Goal: Task Accomplishment & Management: Use online tool/utility

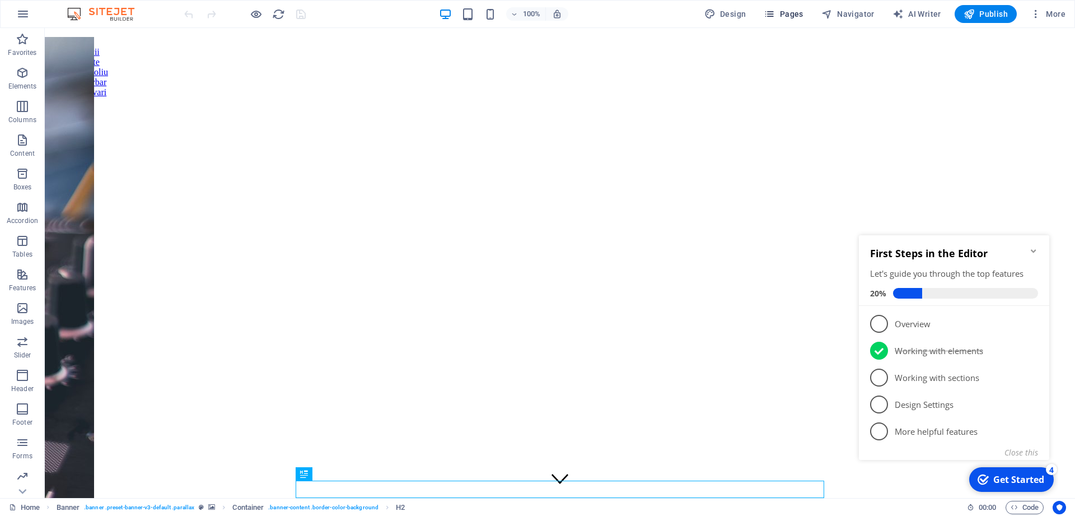
click at [781, 17] on span "Pages" at bounding box center [783, 13] width 39 height 11
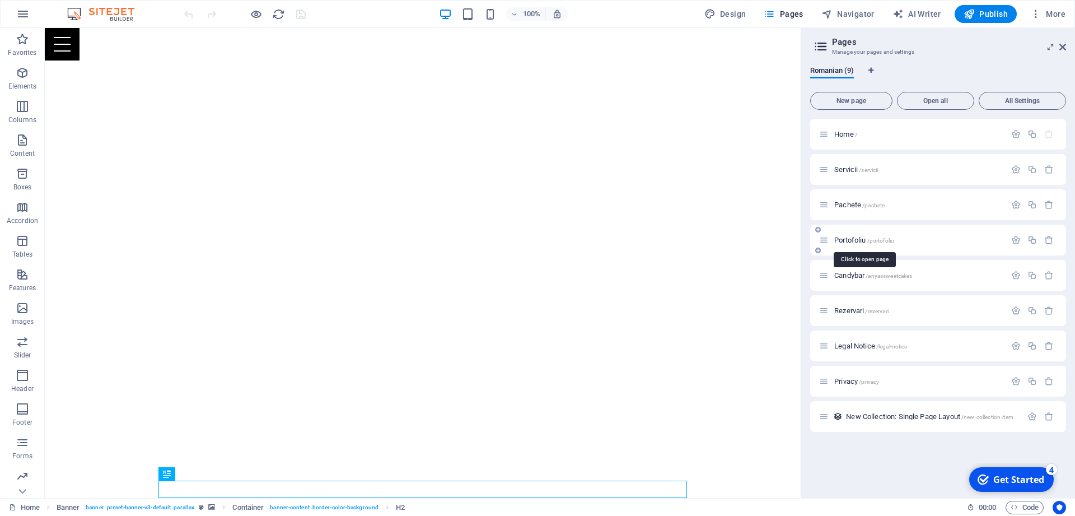
click at [848, 239] on span "Portofoliu /portofoliu" at bounding box center [864, 240] width 60 height 8
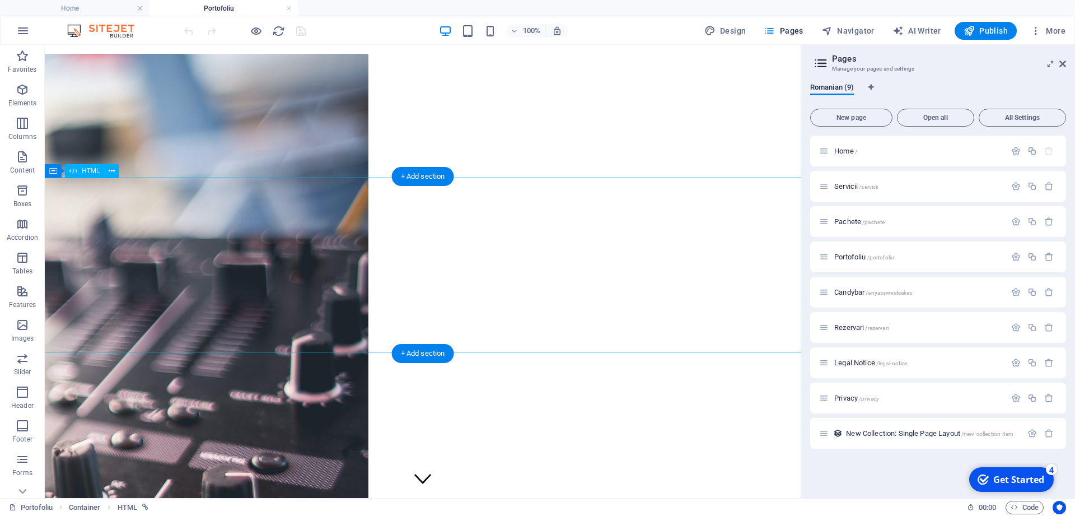
scroll to position [580, 0]
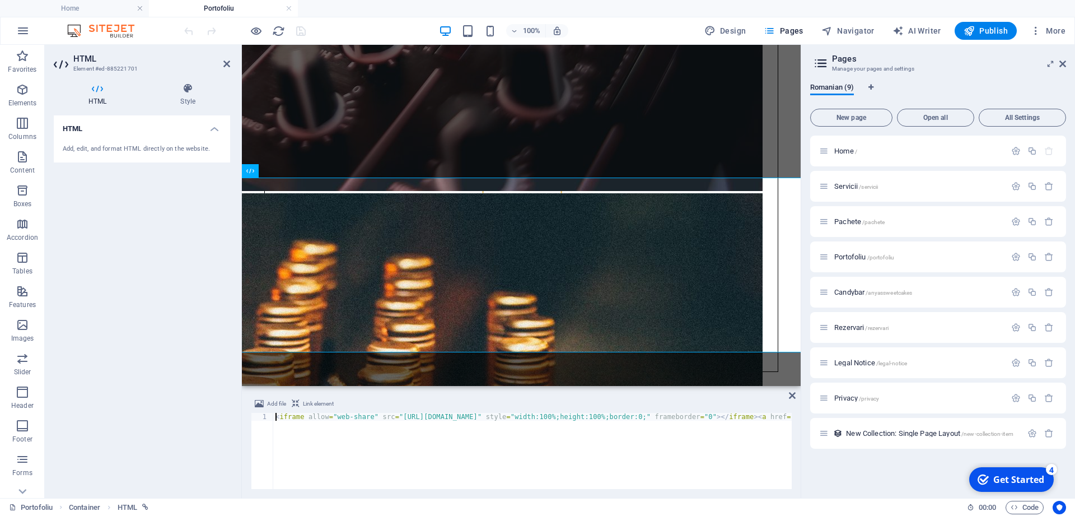
click at [354, 418] on div "< iframe allow = "web-share" src = "https://fotoshare.co/e/PKQGNEBMp7--mkw7nXUB…" at bounding box center [931, 459] width 1317 height 92
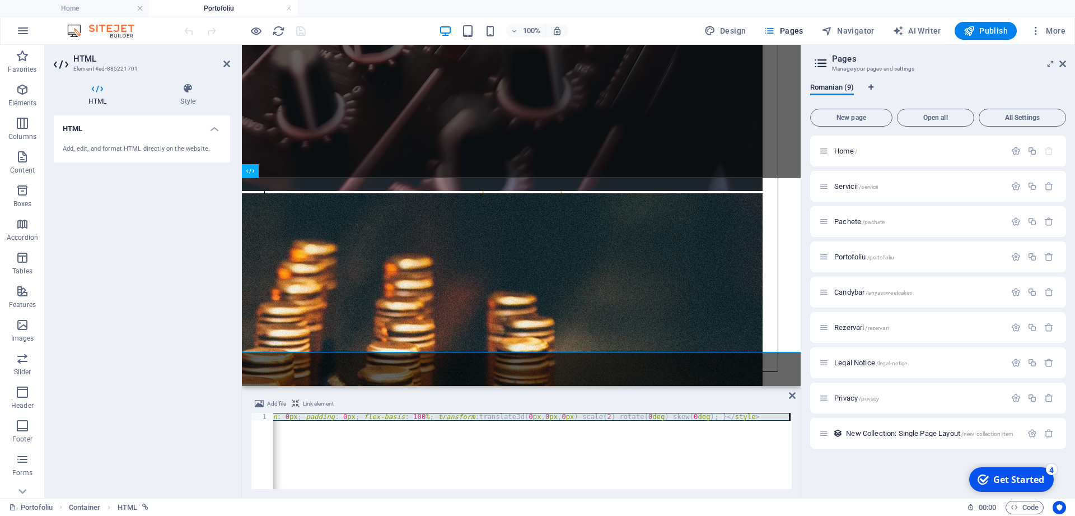
drag, startPoint x: 274, startPoint y: 419, endPoint x: 770, endPoint y: 453, distance: 496.8
click at [770, 453] on div "< iframe allow = "web-share" src = "https://fotoshare.co/e/PKQGNEBMp7--mkw7nXUB…" at bounding box center [133, 459] width 1317 height 92
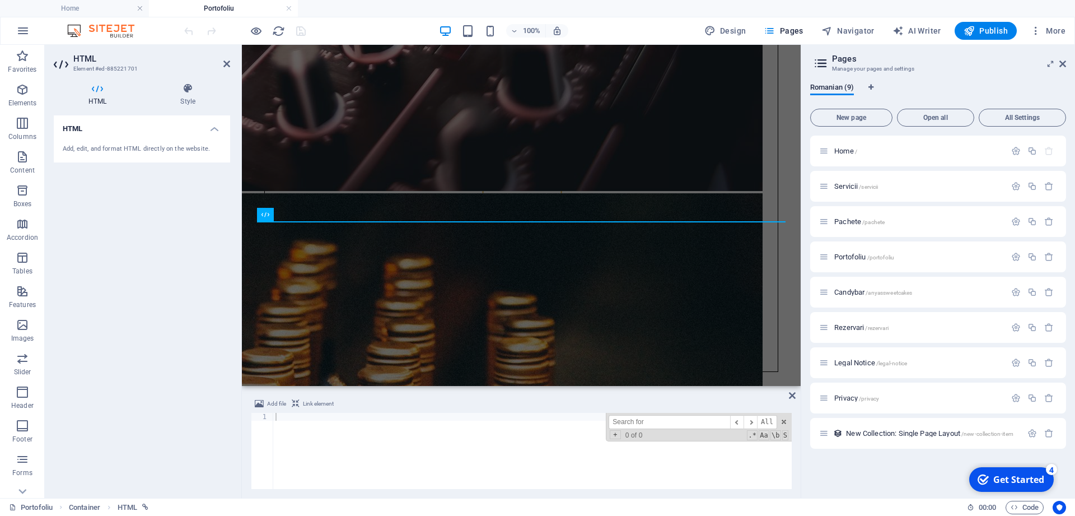
click at [430, 459] on div at bounding box center [532, 459] width 519 height 92
paste textarea "https://fotoshare.co/e/PKQGNEBMp7--mkw7nXUBR"
type textarea "https://fotoshare.co/e/PKQGNEBMp7--mkw7nXUBR"
click at [150, 327] on div "HTML Add, edit, and format HTML directly on the website." at bounding box center [142, 302] width 176 height 374
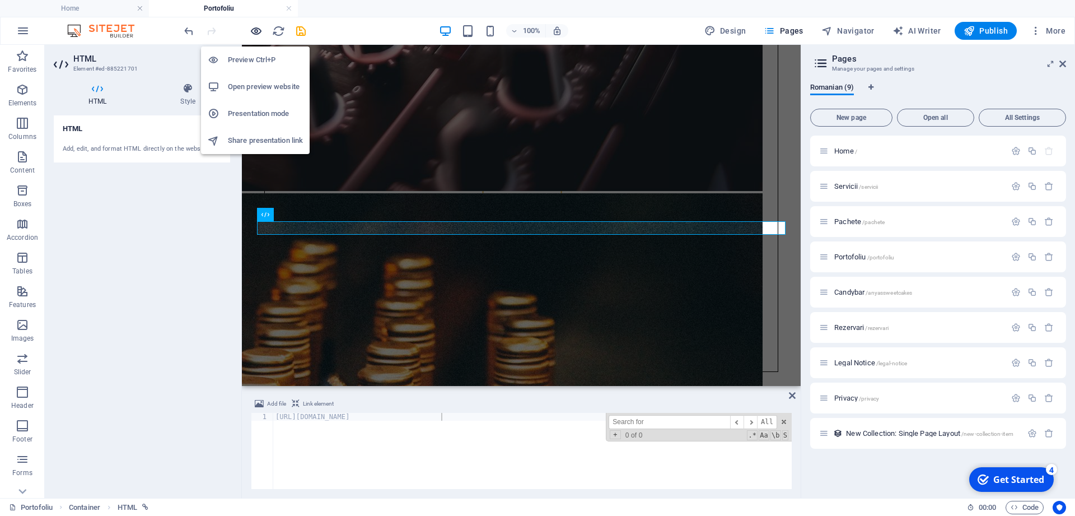
click at [253, 33] on icon "button" at bounding box center [256, 31] width 13 height 13
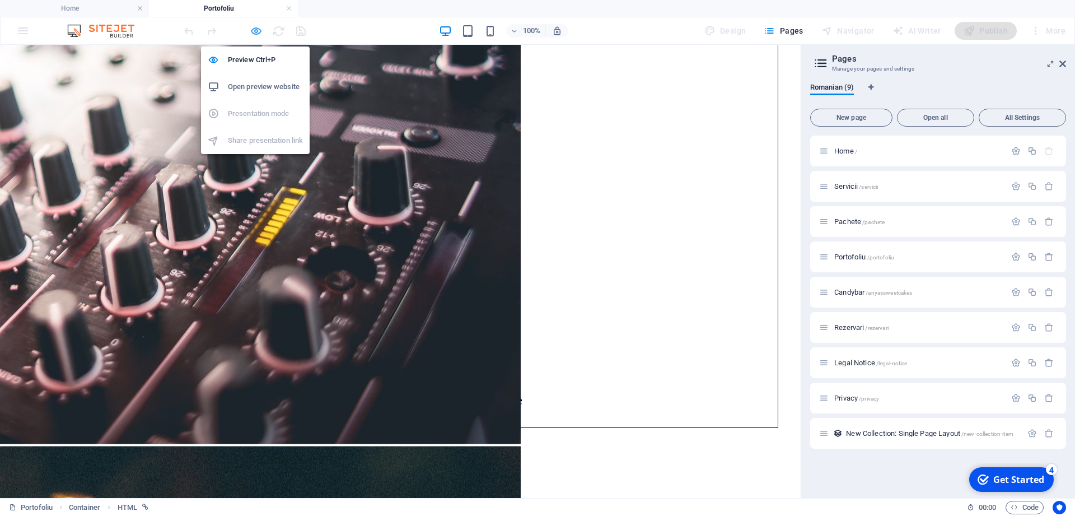
scroll to position [506, 0]
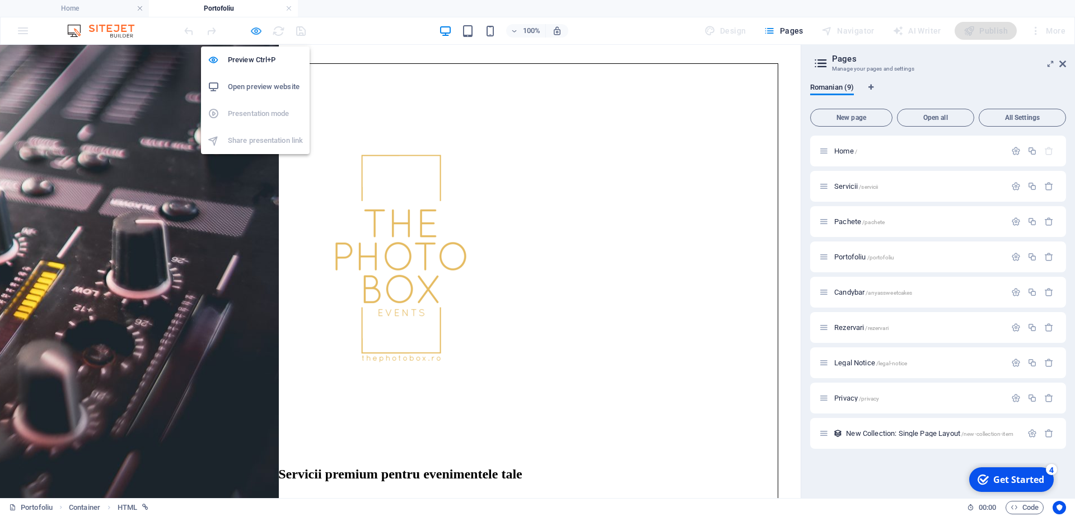
click at [254, 30] on icon "button" at bounding box center [256, 31] width 13 height 13
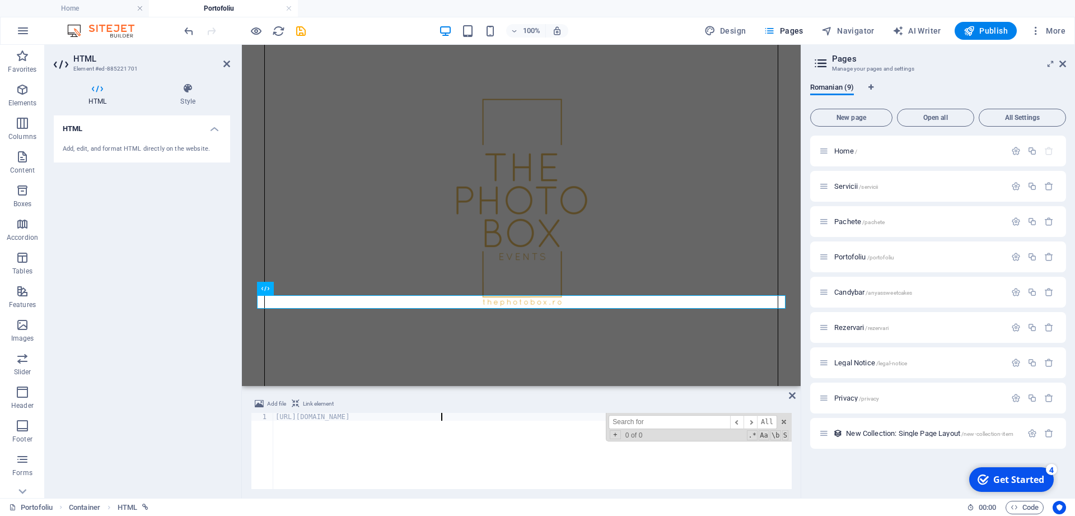
drag, startPoint x: 518, startPoint y: 436, endPoint x: 199, endPoint y: 411, distance: 320.3
click at [273, 413] on div "https://fotoshare.co/e/PKQGNEBMp7--mkw7nXUBR ​ ​ All Replace All + 0 of 0 .* Aa…" at bounding box center [532, 451] width 519 height 76
paste textarea "</div>"
type textarea "</div>"
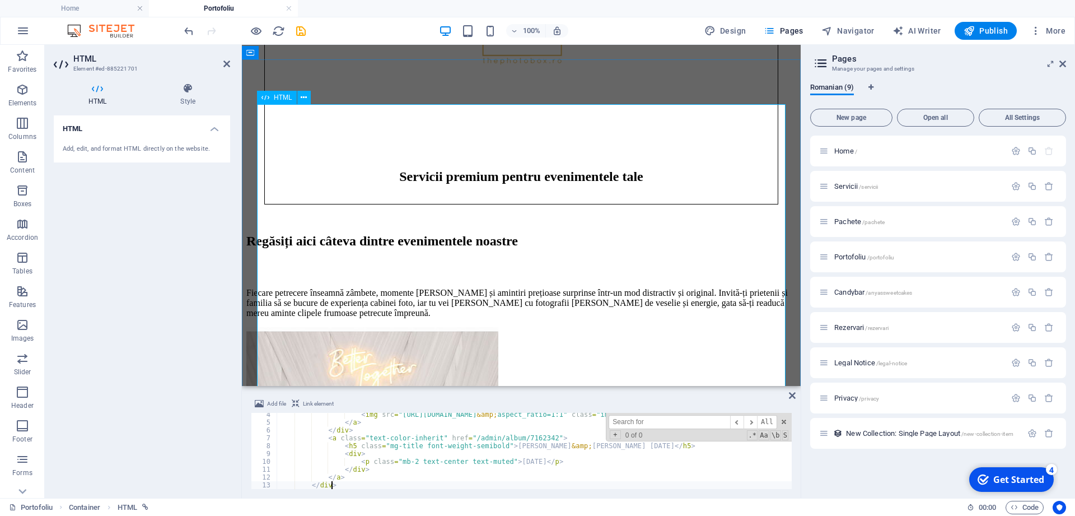
scroll to position [791, 0]
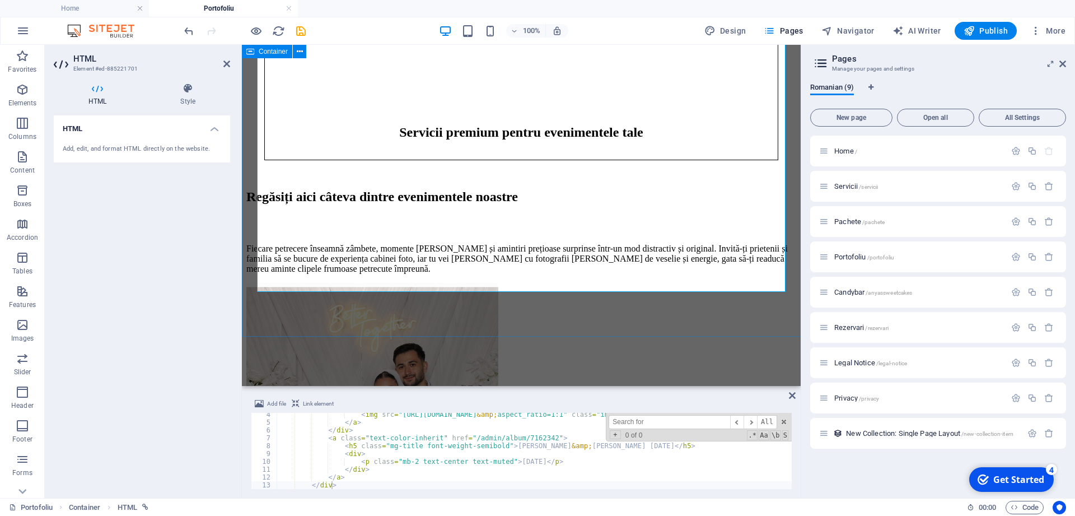
click at [444, 319] on div "[PERSON_NAME] & [PERSON_NAME] [DATE] [DATE]" at bounding box center [521, 432] width 550 height 298
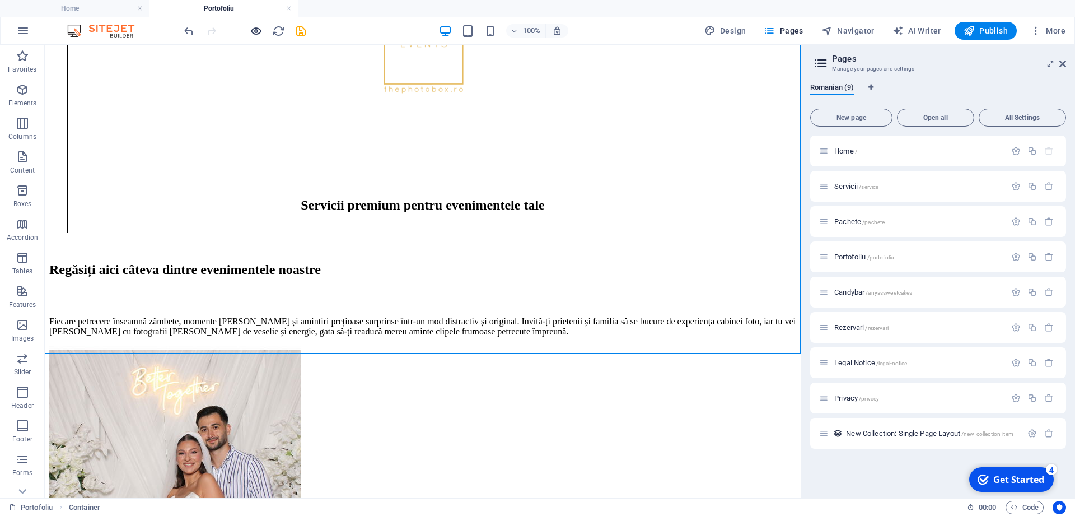
click at [250, 27] on span "button" at bounding box center [255, 31] width 13 height 13
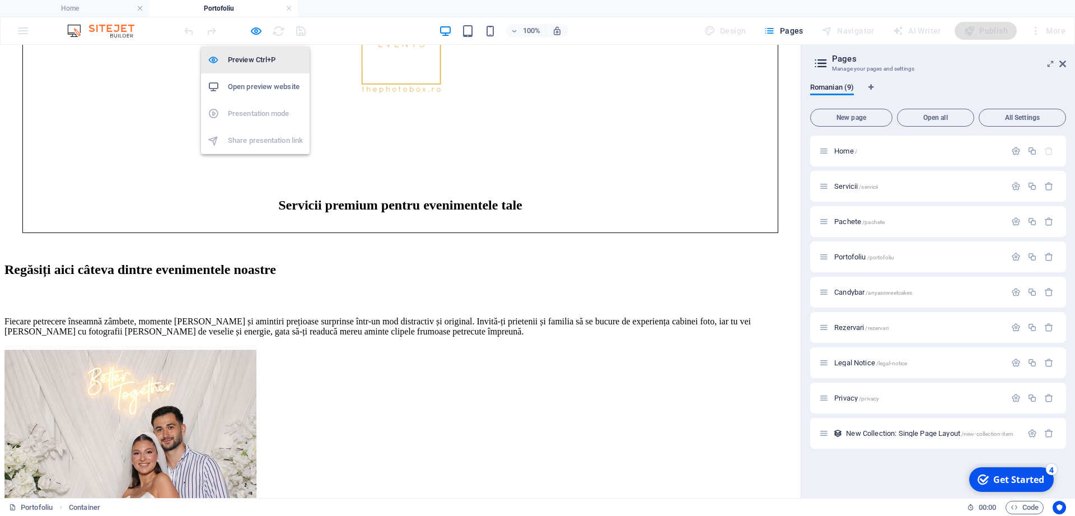
click at [262, 64] on h6 "Preview Ctrl+P" at bounding box center [265, 59] width 75 height 13
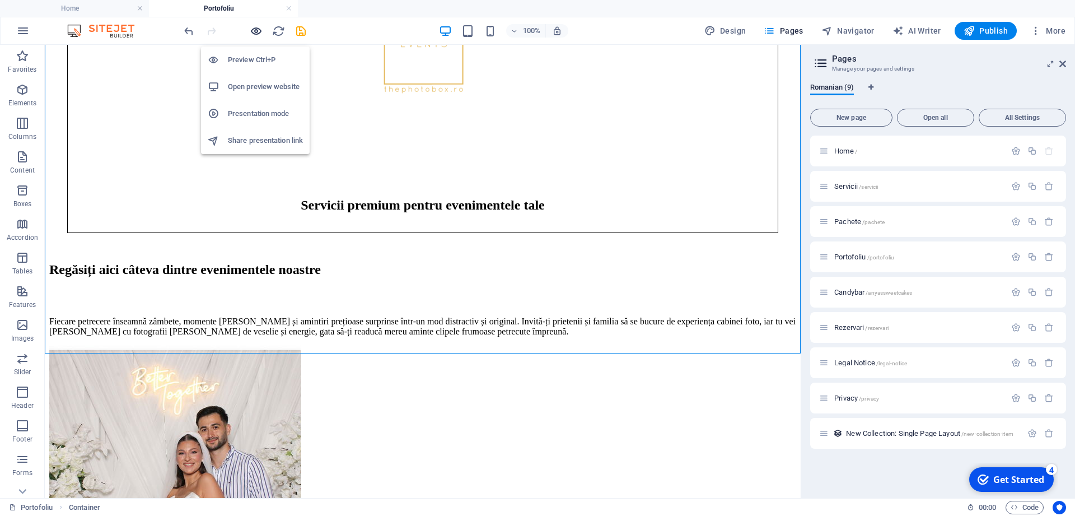
drag, startPoint x: 260, startPoint y: 32, endPoint x: 331, endPoint y: 105, distance: 101.4
click at [260, 32] on icon "button" at bounding box center [256, 31] width 13 height 13
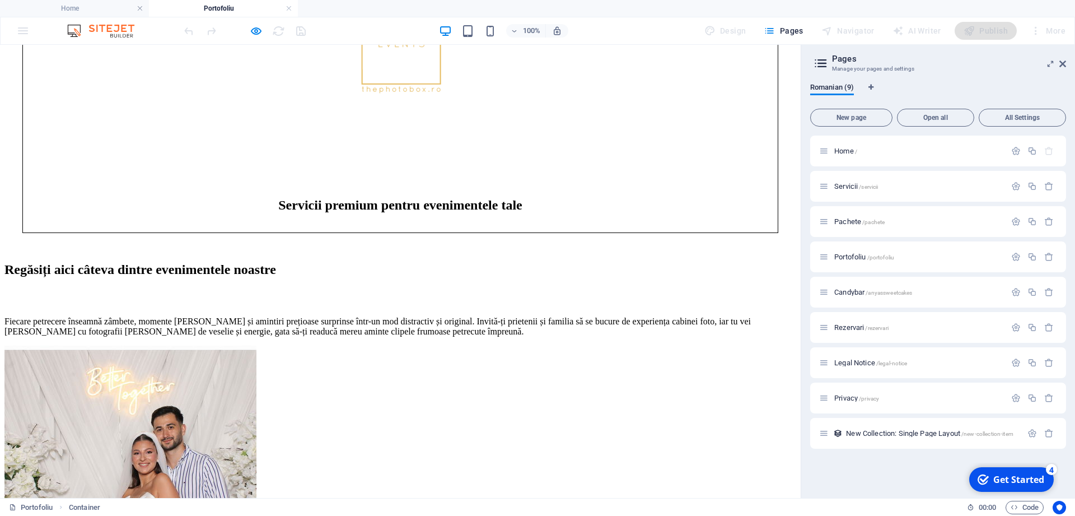
click at [257, 346] on img at bounding box center [130, 472] width 252 height 252
click at [260, 30] on icon "button" at bounding box center [256, 31] width 13 height 13
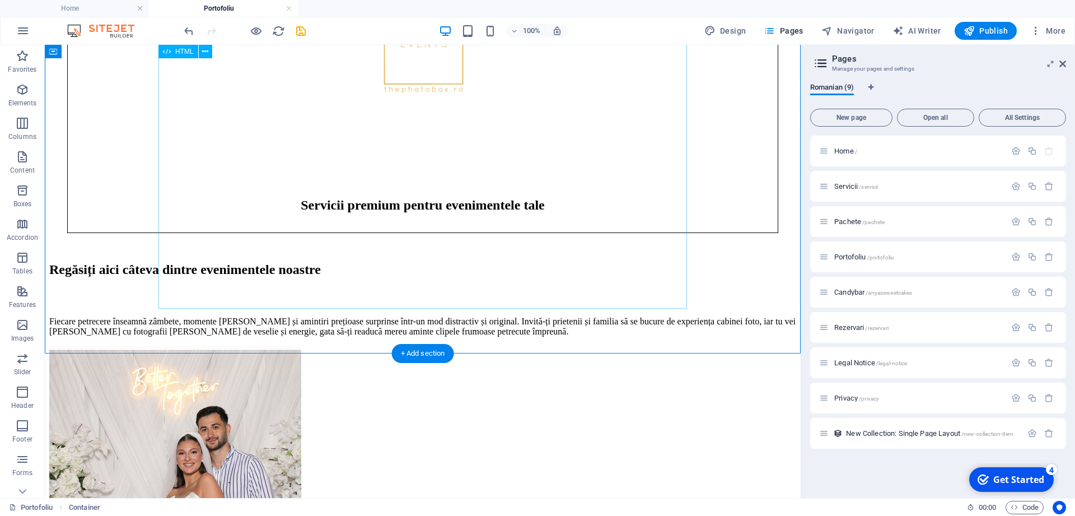
click at [252, 346] on div "[PERSON_NAME] & [PERSON_NAME] [DATE] [DATE]" at bounding box center [422, 495] width 747 height 298
click at [310, 346] on div "[PERSON_NAME] & [PERSON_NAME] [DATE] [DATE]" at bounding box center [422, 495] width 747 height 298
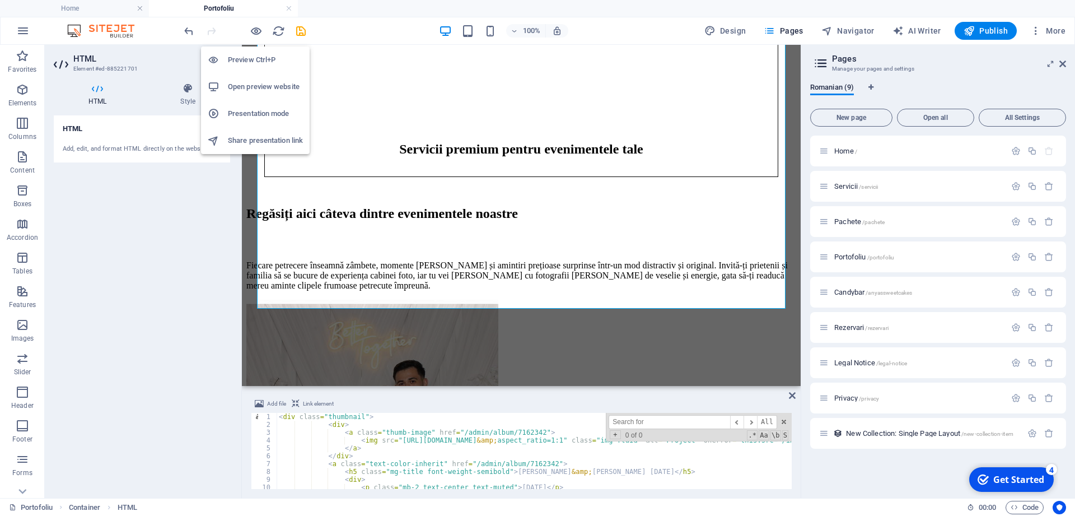
click at [249, 81] on h6 "Open preview website" at bounding box center [265, 86] width 75 height 13
click at [257, 29] on icon "button" at bounding box center [256, 31] width 13 height 13
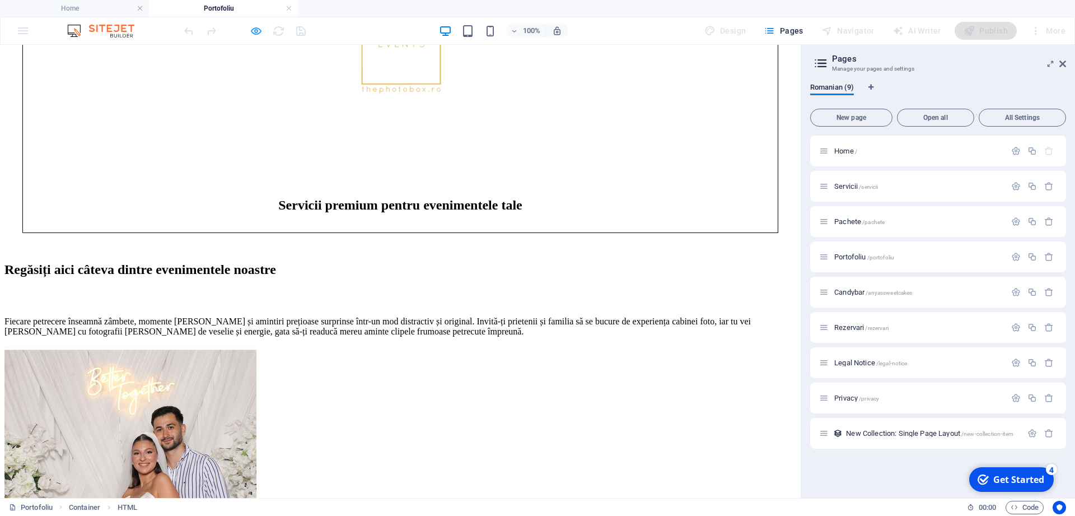
click at [258, 27] on icon "button" at bounding box center [256, 31] width 13 height 13
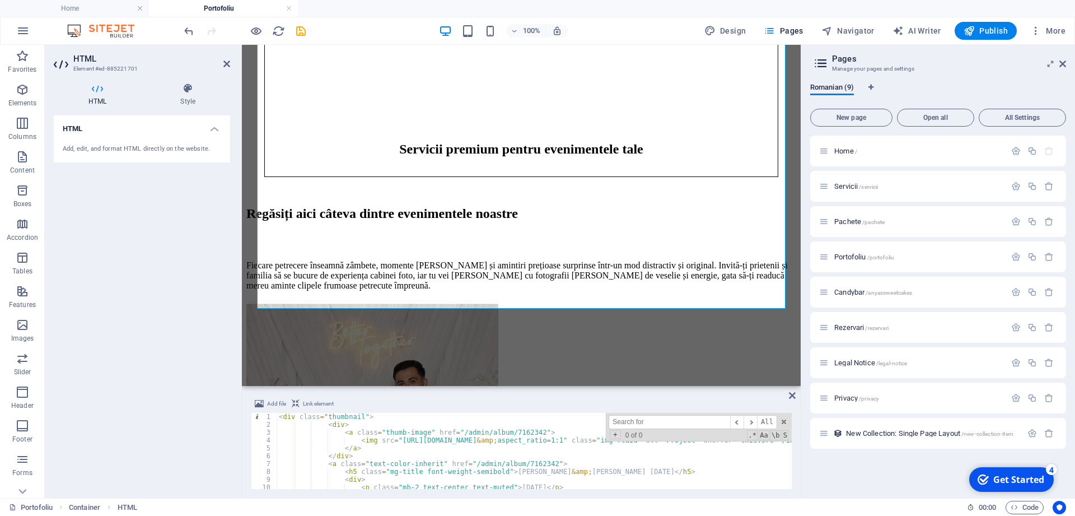
click at [482, 451] on div "< div class = "thumbnail" > < div > < a class = "thumb-image" href = "/admin/al…" at bounding box center [692, 459] width 831 height 92
type textarea "</a>"
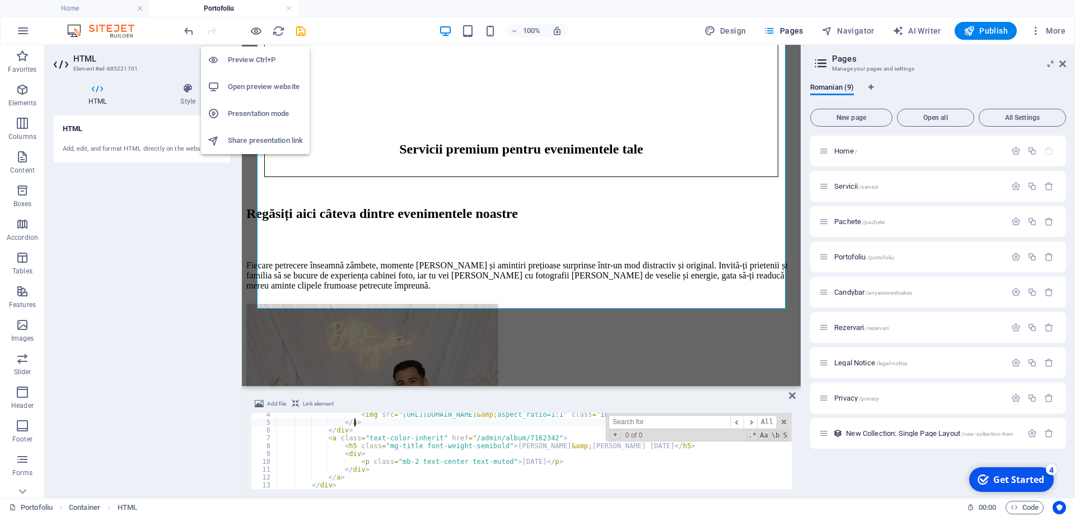
click at [248, 61] on h6 "Preview Ctrl+P" at bounding box center [265, 59] width 75 height 13
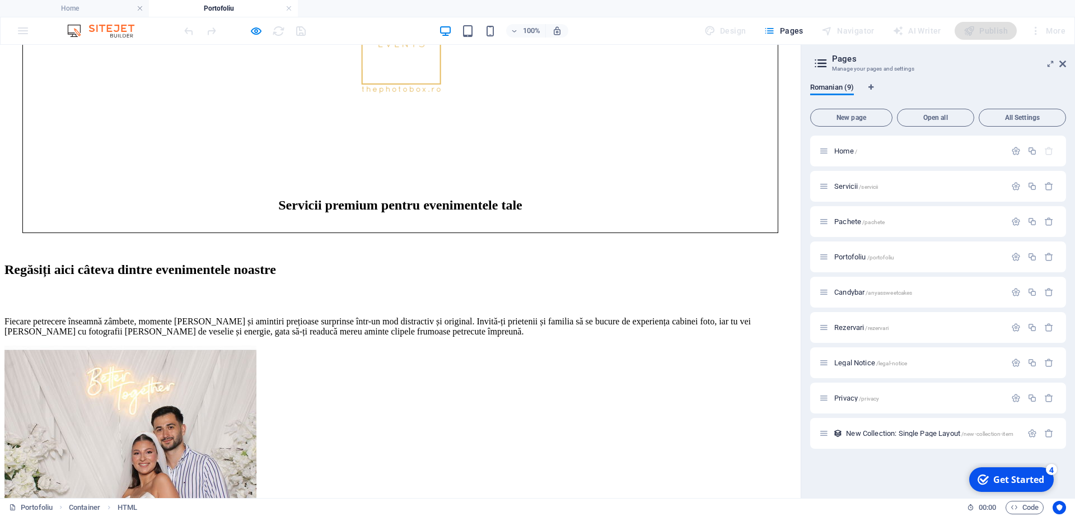
click at [260, 34] on icon "button" at bounding box center [256, 31] width 13 height 13
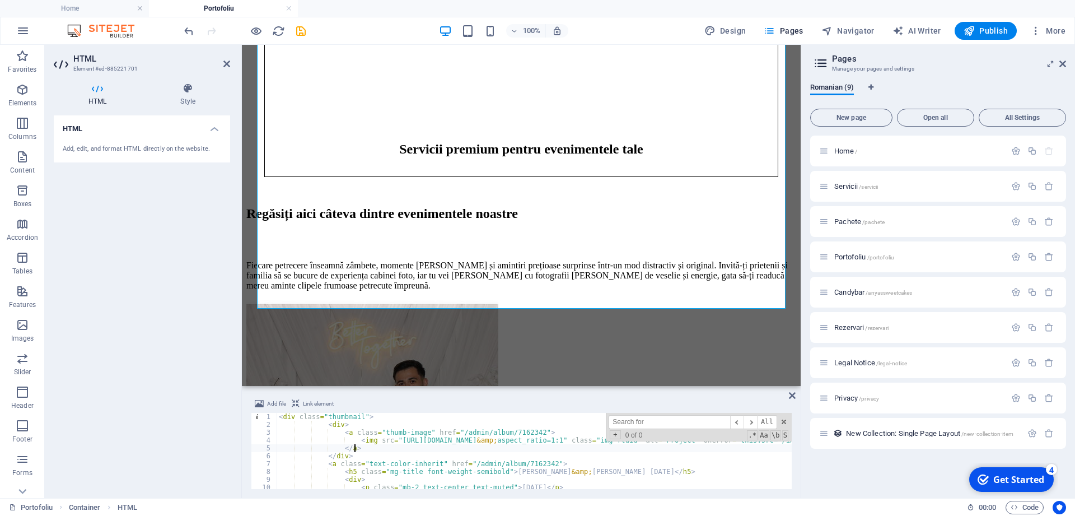
scroll to position [0, 0]
drag, startPoint x: 452, startPoint y: 435, endPoint x: 526, endPoint y: 431, distance: 74.0
click at [526, 431] on div "< div class = "thumbnail" > < div > < a class = "thumb-image" href = "/admin/al…" at bounding box center [692, 459] width 831 height 92
paste textarea "https://fotoshare.co/e/PKQGNEBMp7--mkw7nXUBR"
click at [555, 463] on div "< div class = "thumbnail" > < div > < a class = "thumb-image" href = "/https://…" at bounding box center [692, 459] width 831 height 92
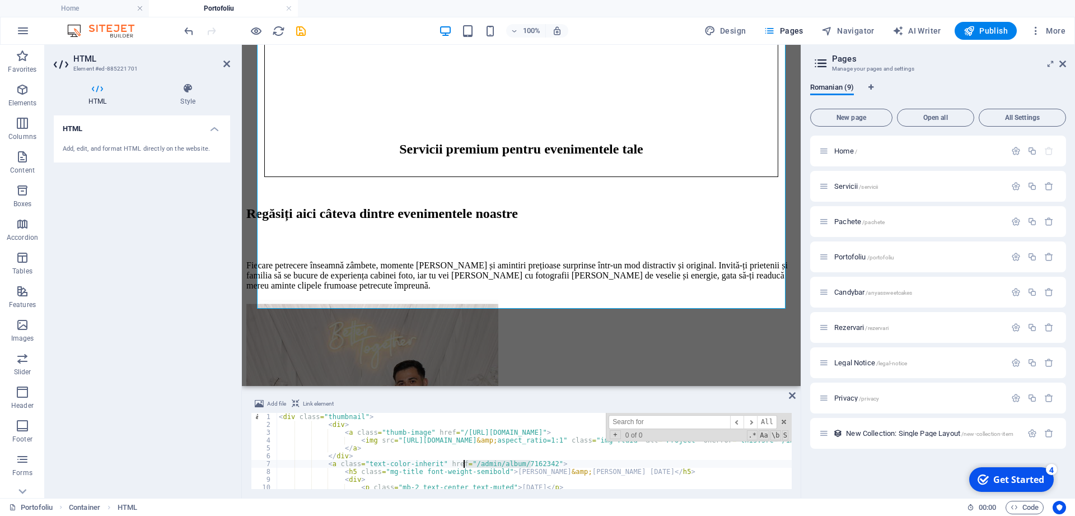
drag, startPoint x: 533, startPoint y: 465, endPoint x: 464, endPoint y: 465, distance: 69.4
click at [464, 465] on div "< div class = "thumbnail" > < div > < a class = "thumb-image" href = "/https://…" at bounding box center [692, 459] width 831 height 92
paste textarea "https://fotoshare.co/e/PKQGNEBMp7--mkw7nXUBR"
click at [655, 478] on div "<a class="text-color-inherit" href="/https://fotoshare.co/e/PKQGNEBMp7--mkw7nXU…" at bounding box center [521, 451] width 541 height 76
type textarea "<div>"
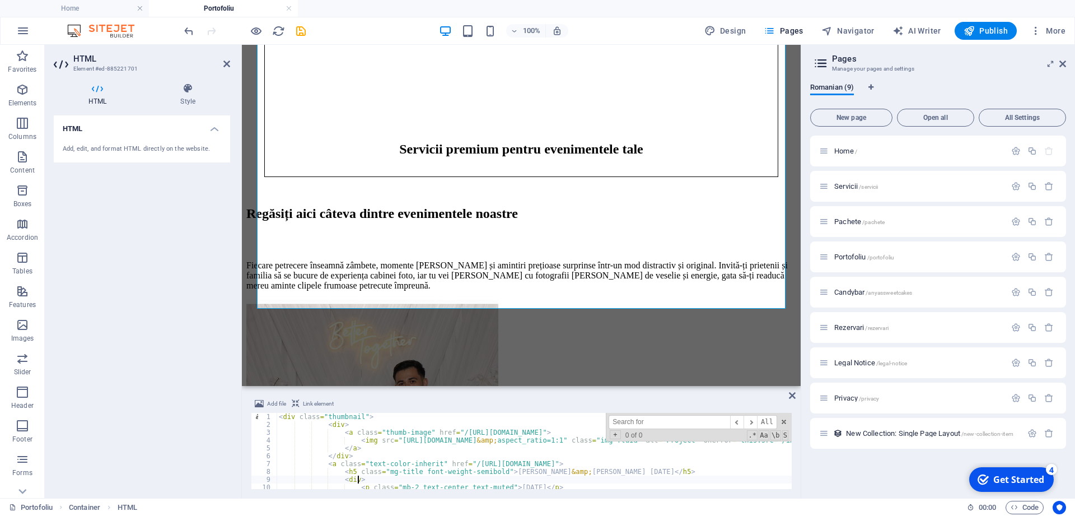
scroll to position [26, 0]
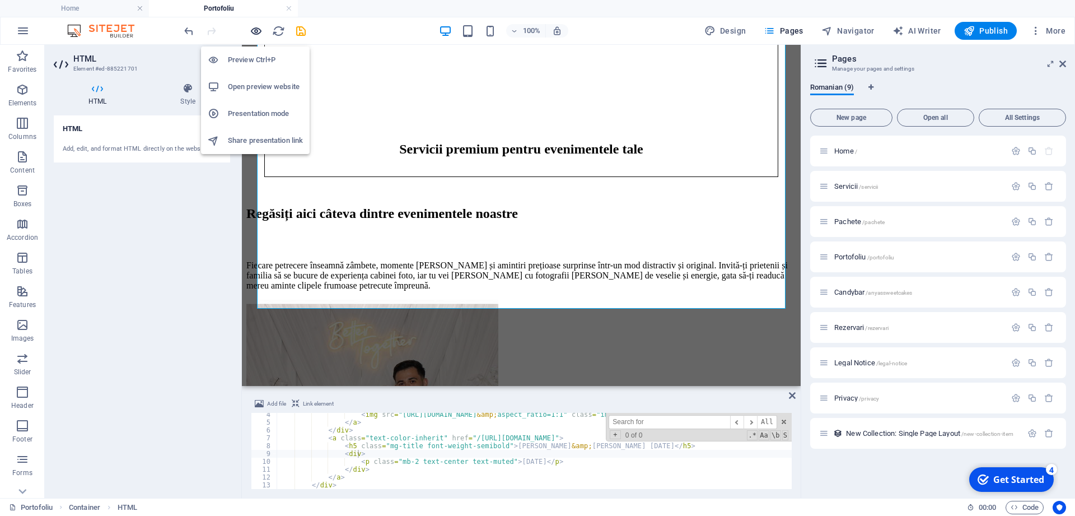
click at [253, 31] on icon "button" at bounding box center [256, 31] width 13 height 13
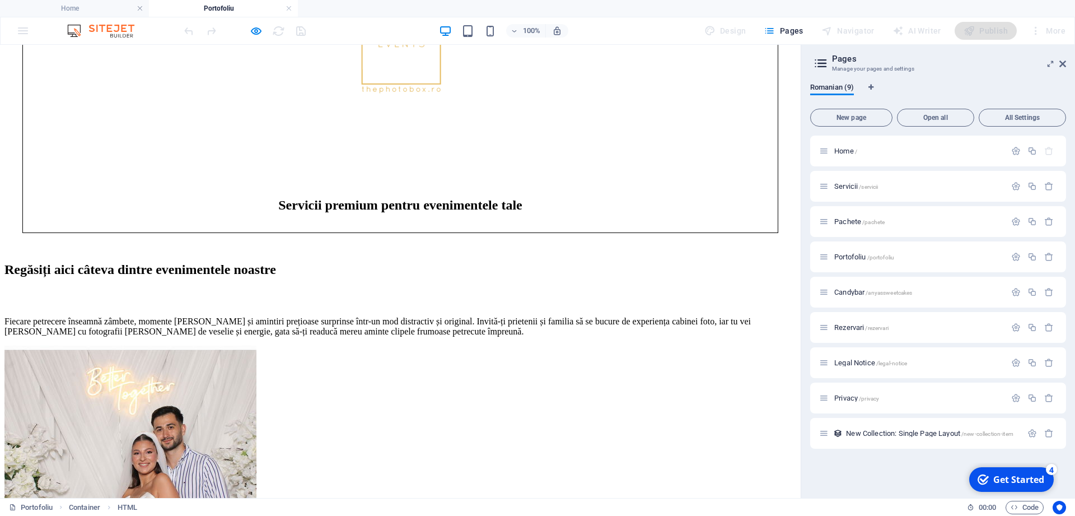
click at [257, 346] on img at bounding box center [130, 472] width 252 height 252
click at [254, 30] on icon "button" at bounding box center [256, 31] width 13 height 13
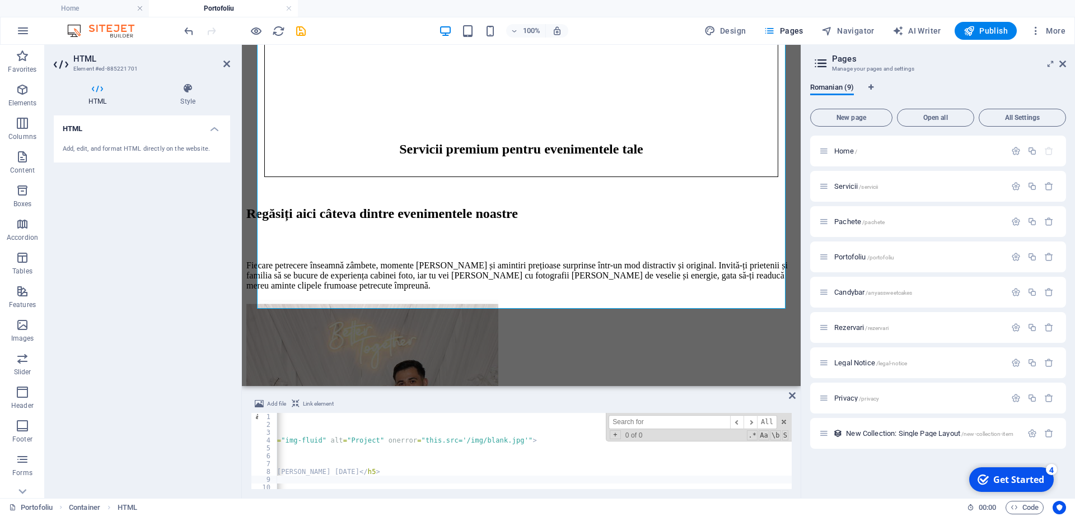
scroll to position [0, 315]
click at [785, 421] on span at bounding box center [784, 422] width 8 height 8
click at [687, 480] on div "<div> 1 2 3 4 5 6 7 8 9 10 11 < div class = "thumbnail" > < div > < a class = "…" at bounding box center [521, 451] width 541 height 76
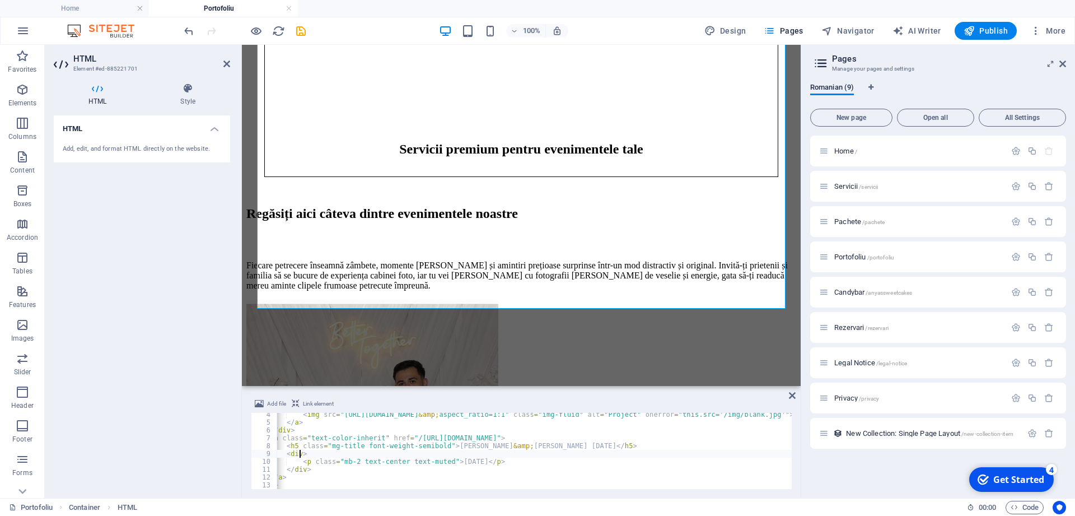
scroll to position [0, 0]
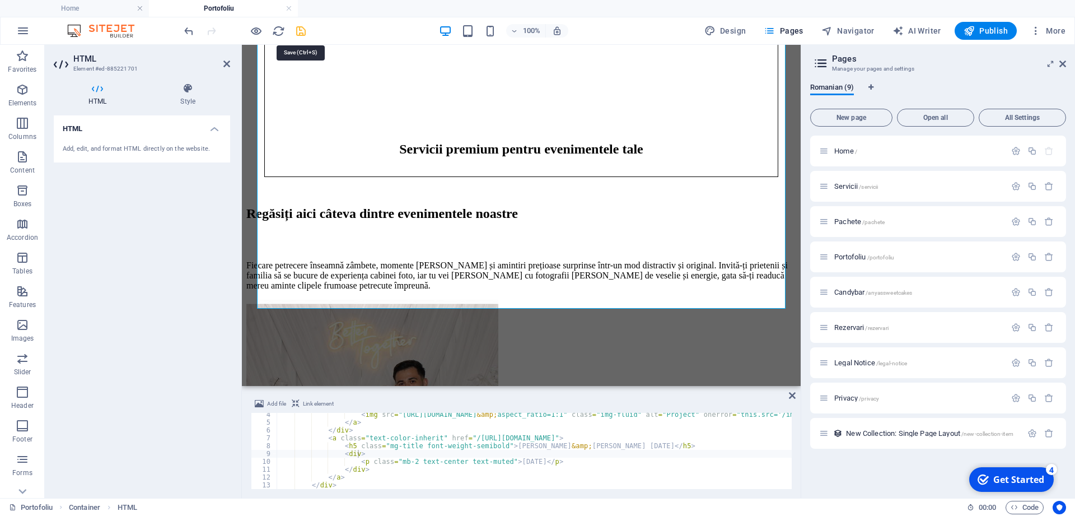
click at [304, 32] on icon "save" at bounding box center [301, 31] width 13 height 13
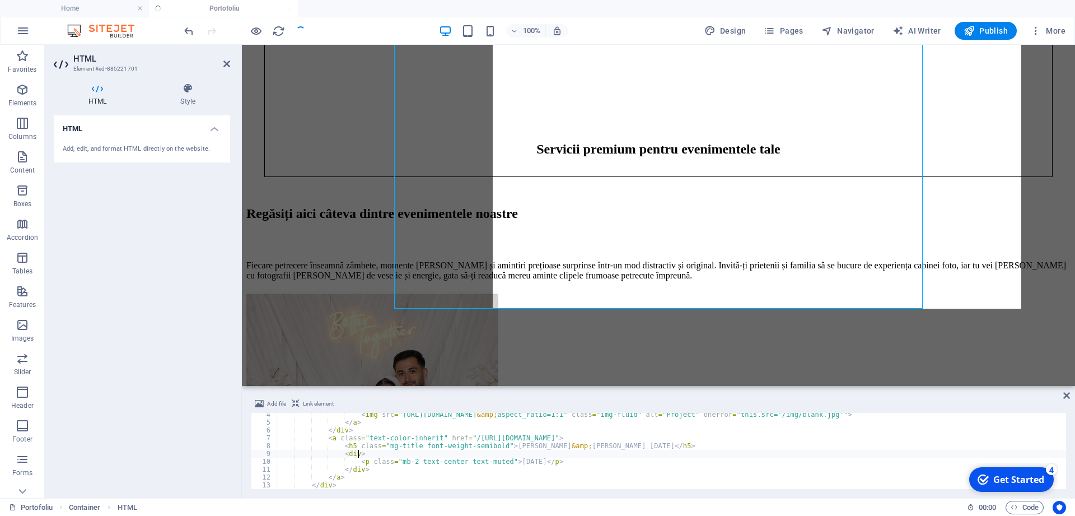
scroll to position [26, 0]
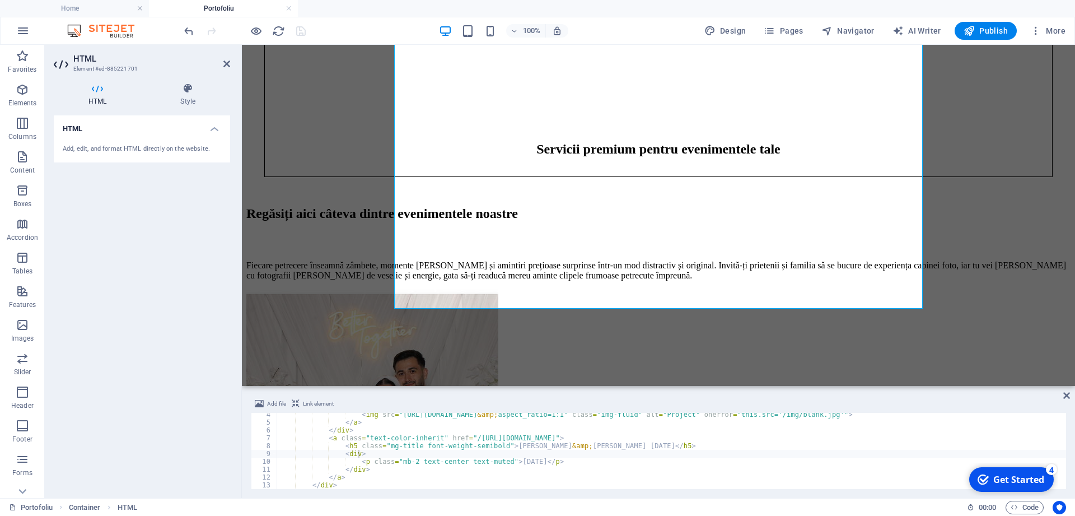
click at [264, 32] on div at bounding box center [244, 31] width 125 height 18
click at [254, 34] on icon "button" at bounding box center [256, 31] width 13 height 13
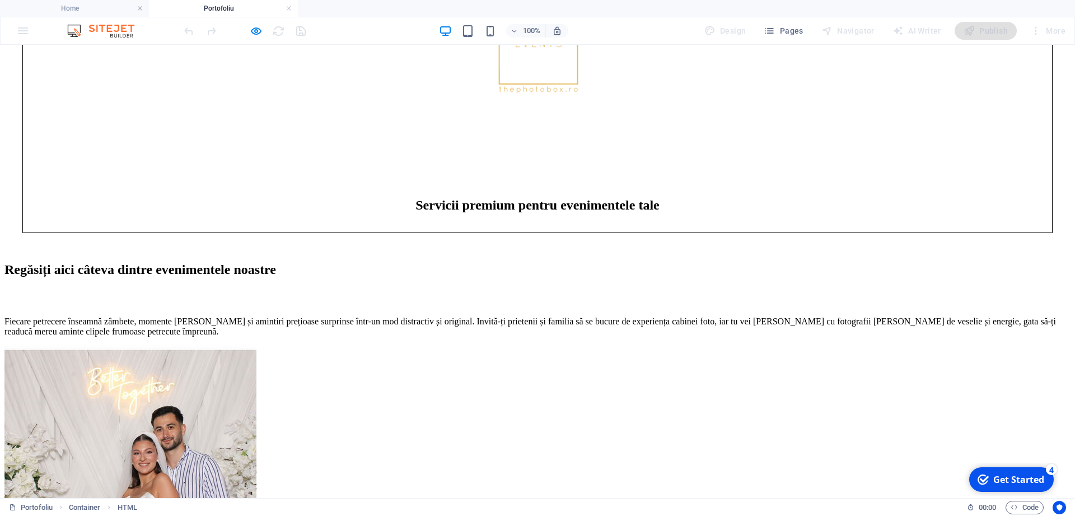
click at [257, 346] on img at bounding box center [130, 472] width 252 height 252
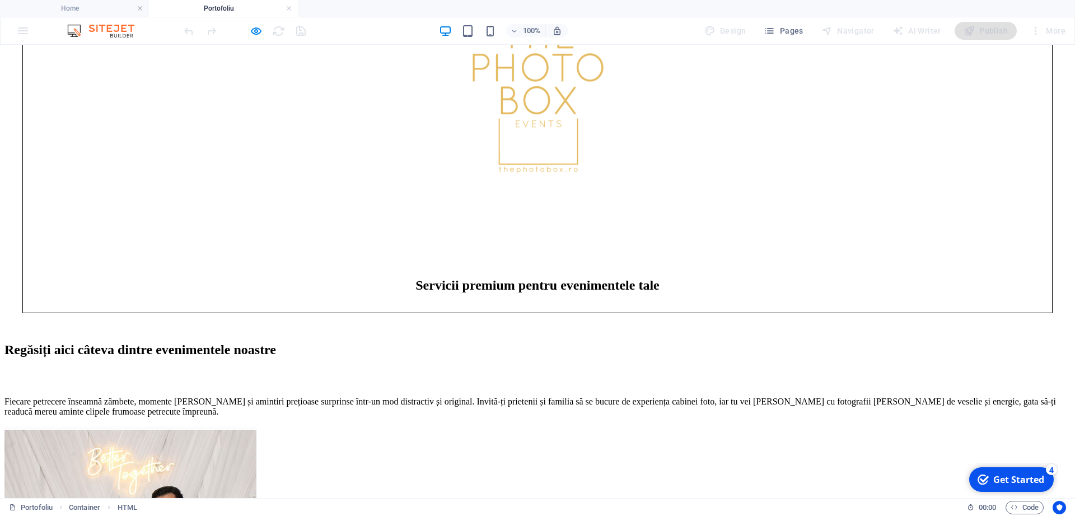
scroll to position [775, 0]
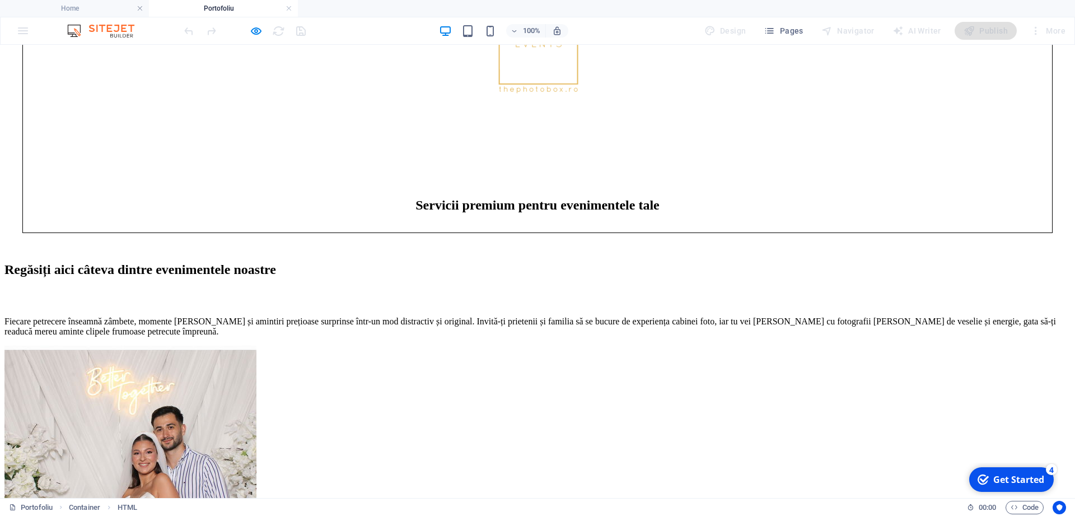
click at [253, 25] on icon "button" at bounding box center [256, 31] width 13 height 13
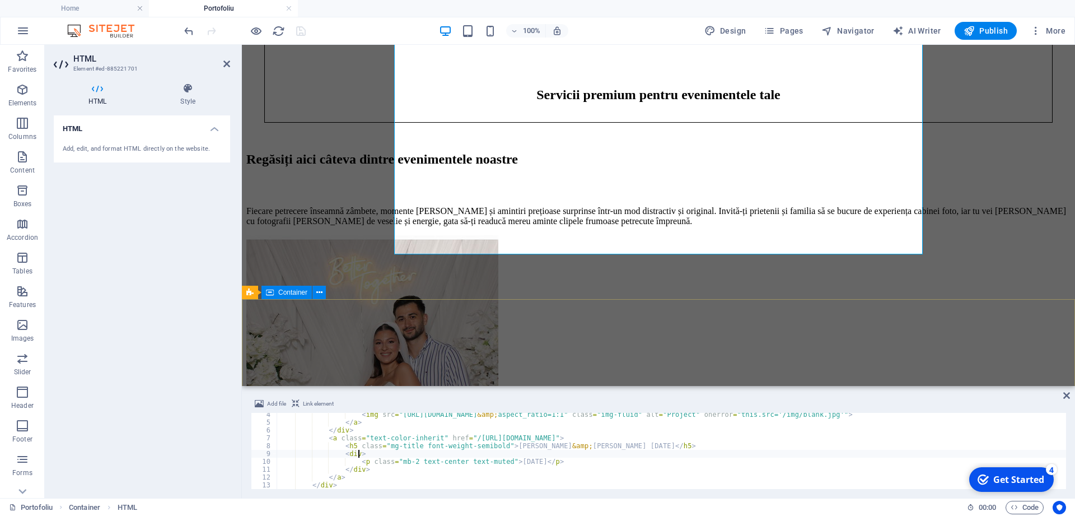
scroll to position [887, 0]
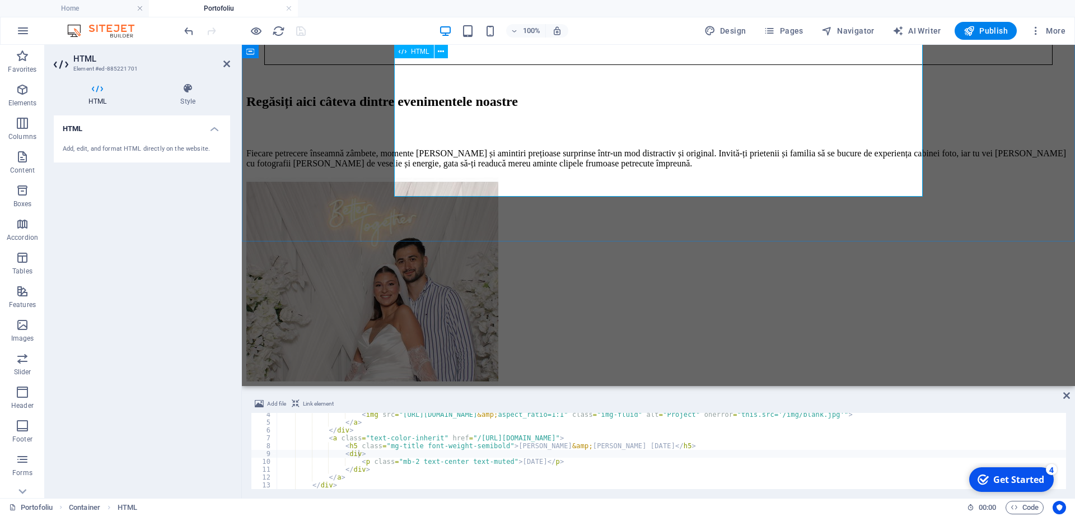
click at [416, 192] on div "Roxana & Daniel 26.07.2025 July 26, 2025" at bounding box center [658, 327] width 824 height 298
click at [443, 189] on div "Roxana & Daniel 26.07.2025 July 26, 2025" at bounding box center [658, 327] width 824 height 298
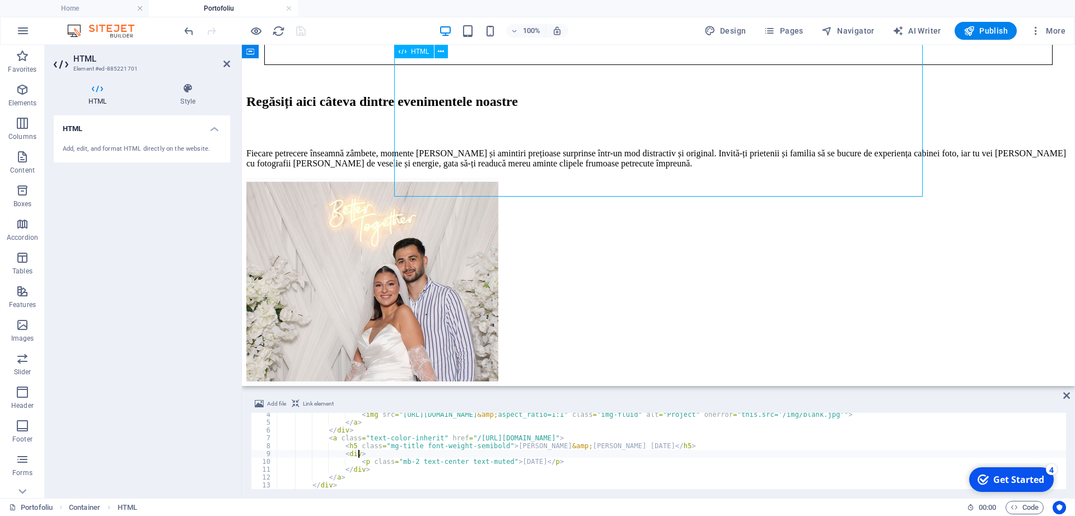
drag, startPoint x: 444, startPoint y: 189, endPoint x: 410, endPoint y: 189, distance: 34.2
click at [410, 189] on div "Roxana & Daniel 26.07.2025 July 26, 2025" at bounding box center [658, 327] width 824 height 298
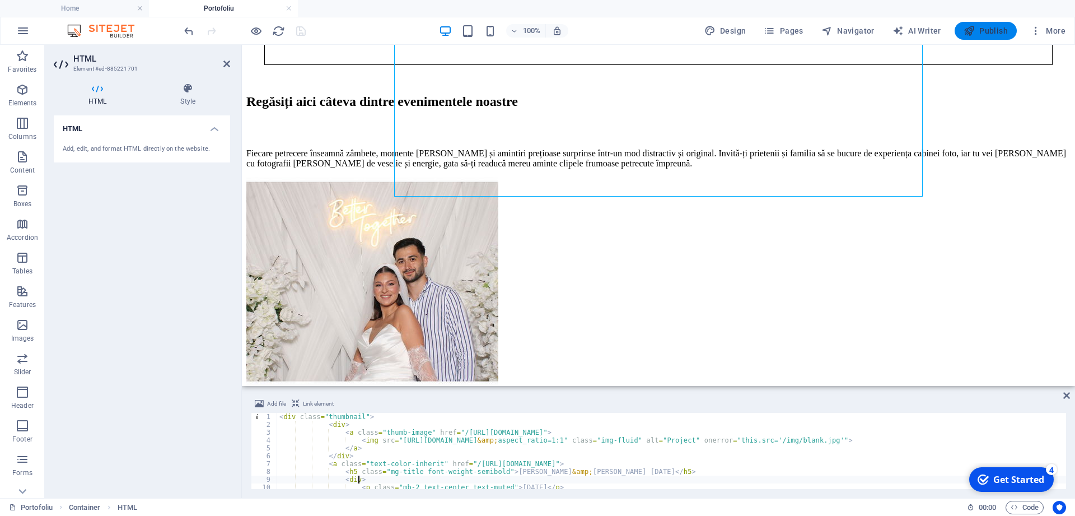
click at [989, 35] on span "Publish" at bounding box center [986, 30] width 44 height 11
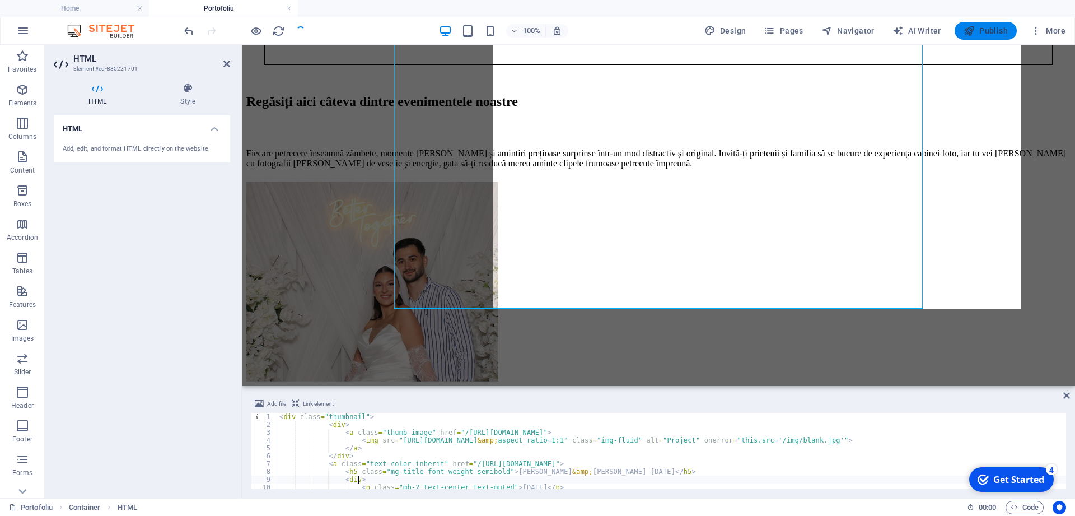
scroll to position [775, 0]
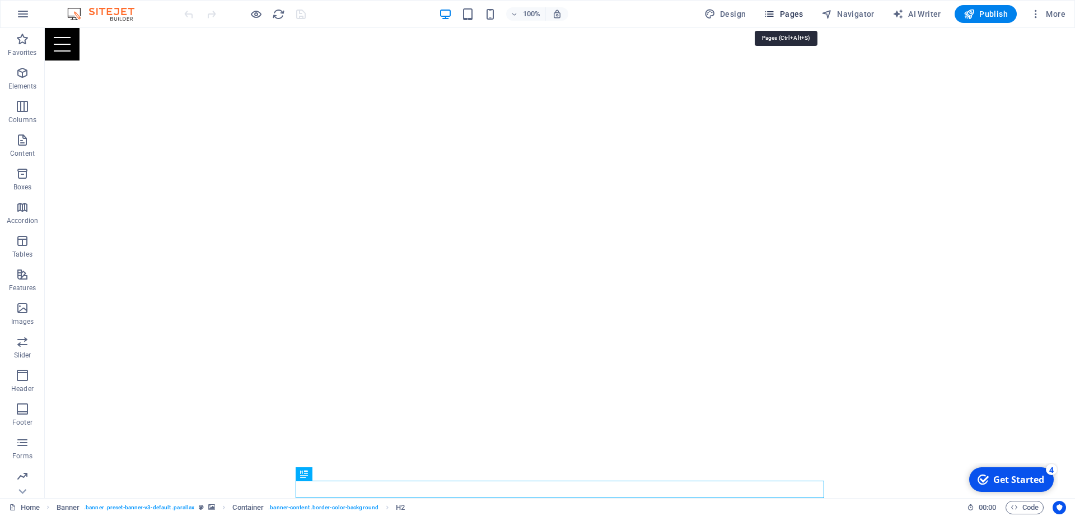
click at [781, 12] on span "Pages" at bounding box center [783, 13] width 39 height 11
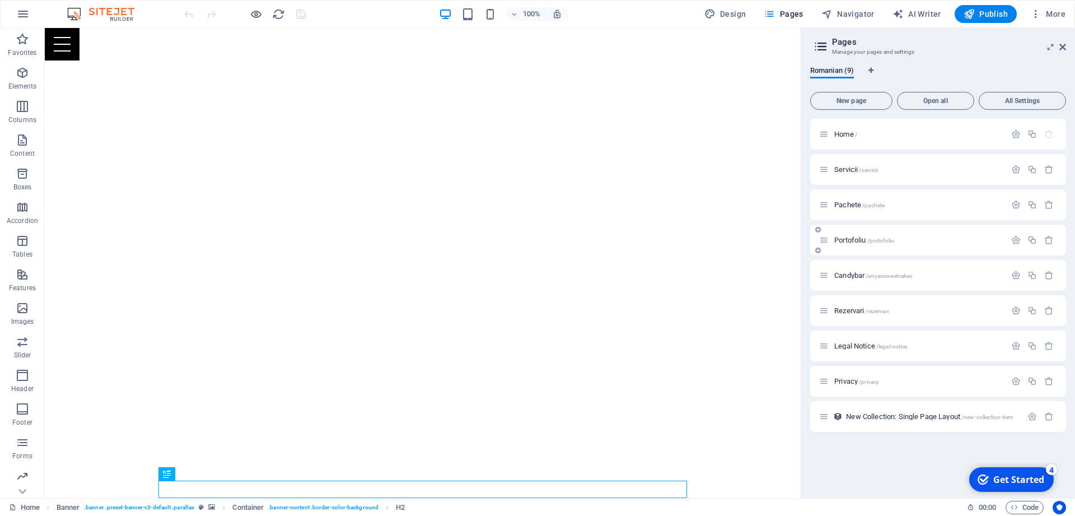
click at [852, 244] on div "Portofoliu /portofoliu" at bounding box center [912, 240] width 186 height 13
click at [852, 241] on span "Portofoliu /portofoliu" at bounding box center [864, 240] width 60 height 8
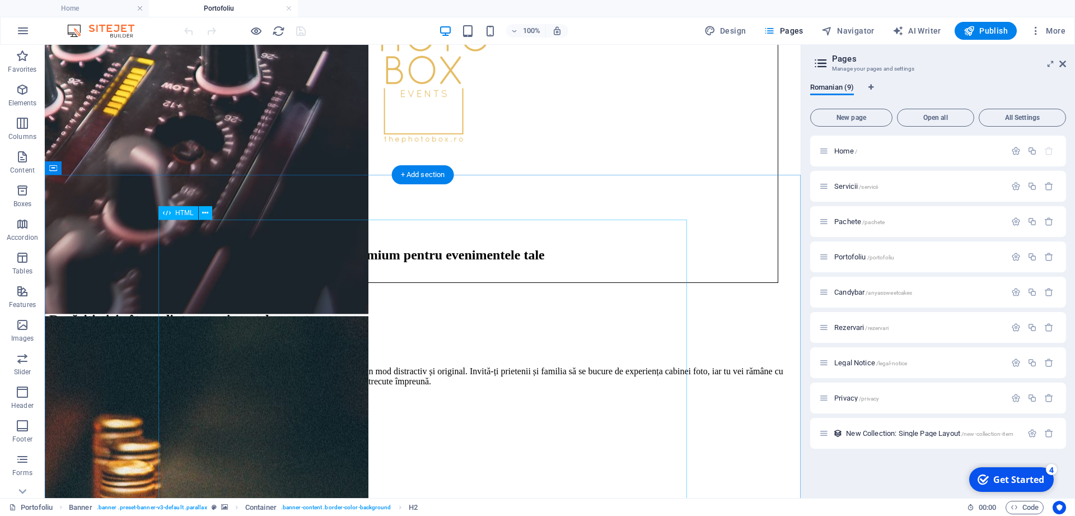
scroll to position [750, 0]
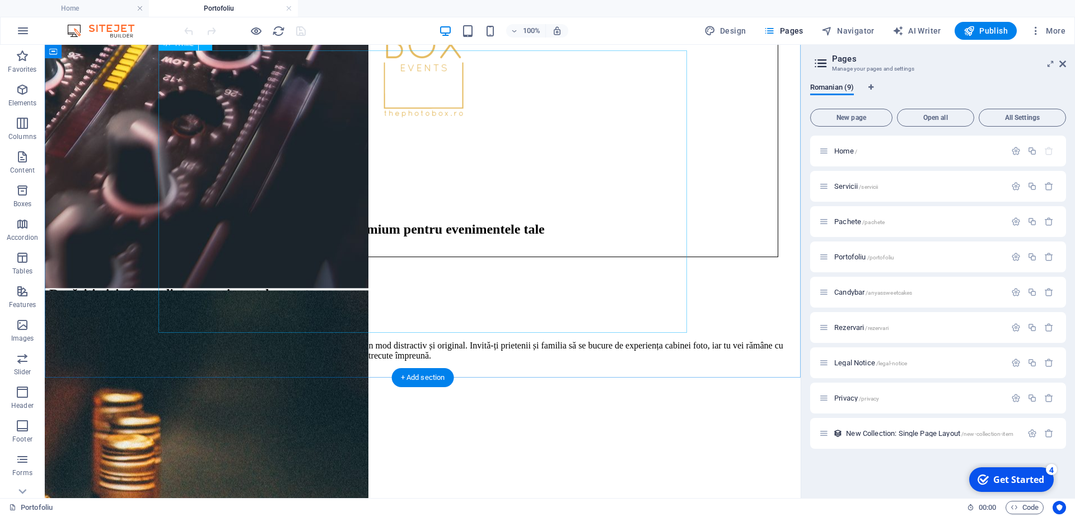
click at [307, 370] on div "[PERSON_NAME] & [PERSON_NAME] [DATE] [DATE]" at bounding box center [422, 519] width 747 height 298
click at [303, 370] on div "[PERSON_NAME] & [PERSON_NAME] [DATE] [DATE]" at bounding box center [422, 519] width 747 height 298
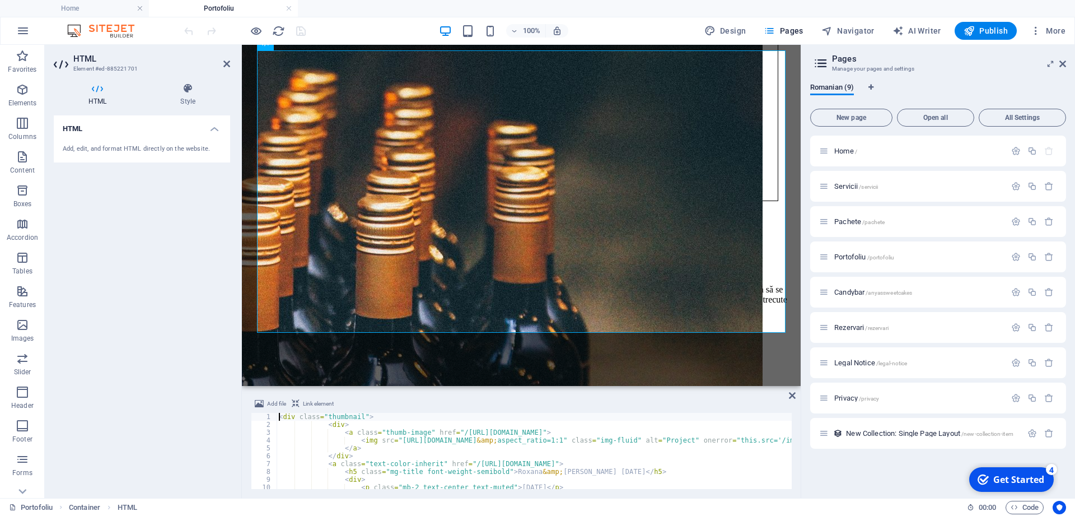
scroll to position [26, 0]
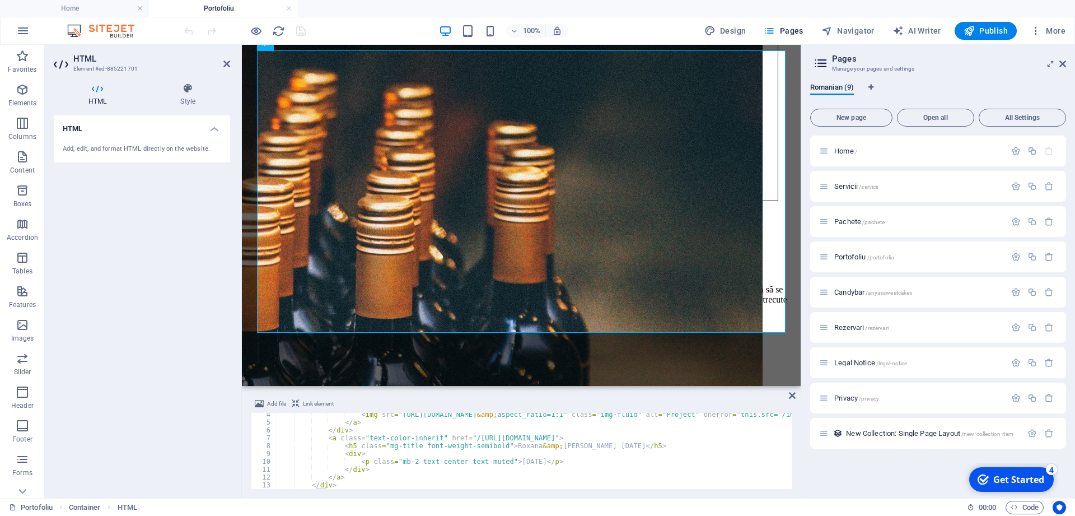
click at [147, 136] on div "Add, edit, and format HTML directly on the website." at bounding box center [142, 149] width 176 height 27
click at [179, 96] on h4 "Style" at bounding box center [188, 95] width 85 height 24
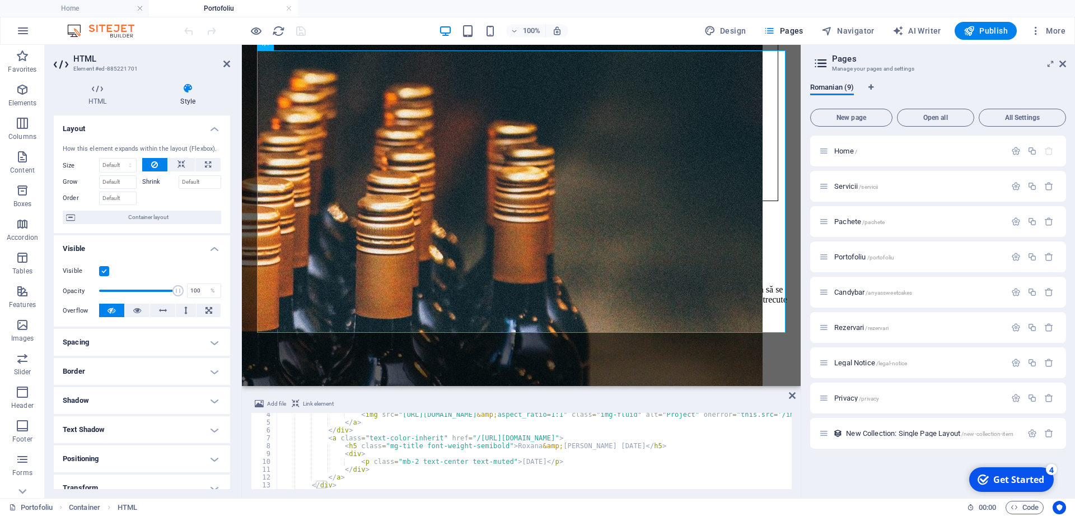
scroll to position [100, 0]
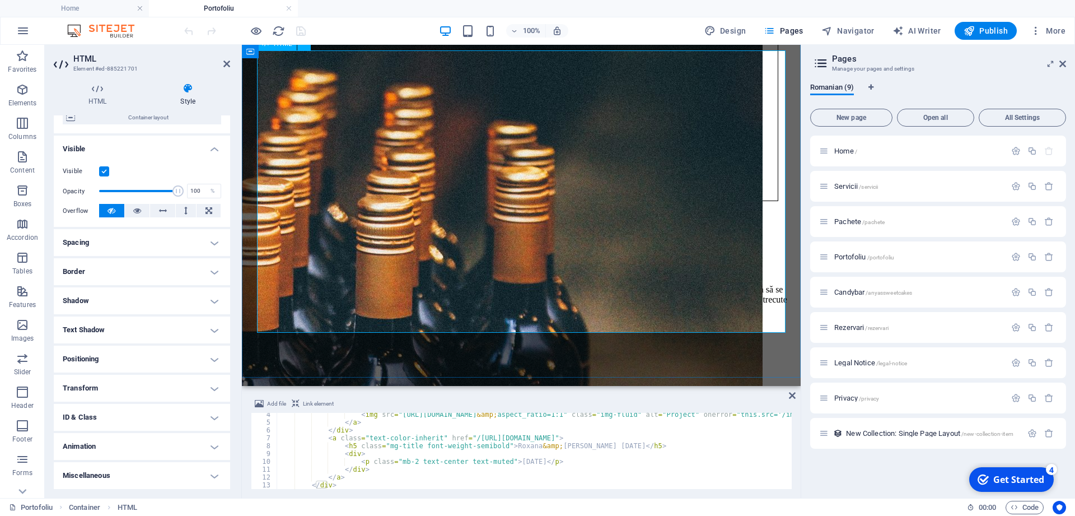
click at [396, 324] on div "[PERSON_NAME] & [PERSON_NAME] [DATE] [DATE]" at bounding box center [521, 473] width 550 height 298
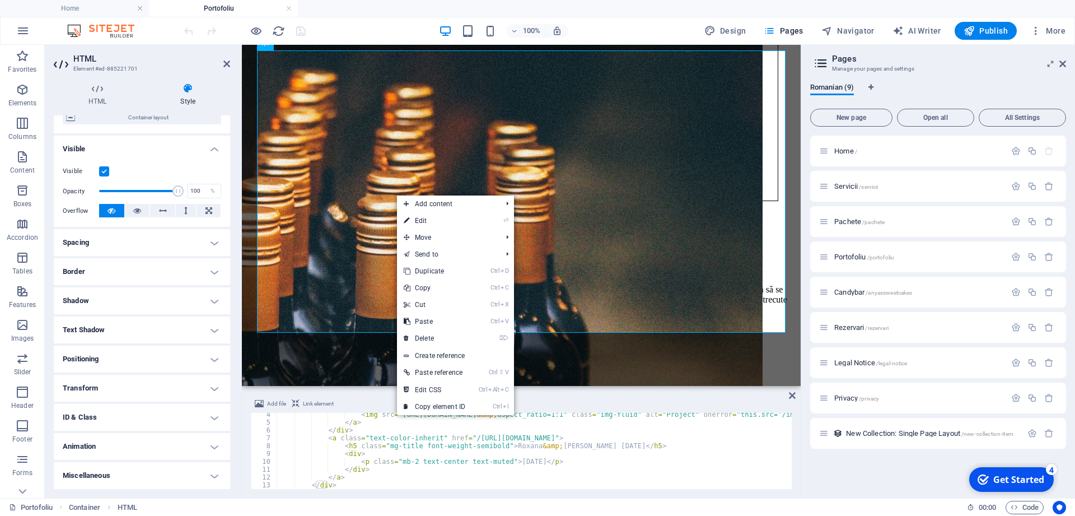
click at [644, 447] on div "< img src = "https://cdn-bz-op.fotoshare.co/b/2be68/48Dh1L_AoV5_I067h_vmcz4Kz/2…" at bounding box center [692, 457] width 831 height 92
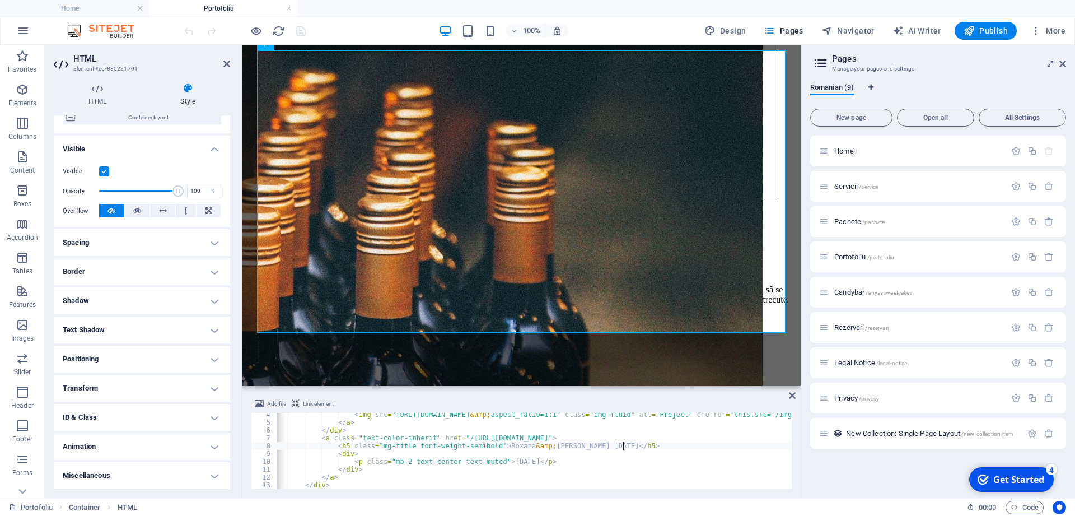
scroll to position [0, 0]
click at [531, 471] on div "< img src = "https://cdn-bz-op.fotoshare.co/b/2be68/48Dh1L_AoV5_I067h_vmcz4Kz/2…" at bounding box center [692, 457] width 831 height 92
type textarea "</div>"
click at [427, 343] on div "Roxana & Daniel 26.07.2025 July 26, 2025" at bounding box center [521, 473] width 550 height 298
click at [731, 324] on div "Roxana & Daniel 26.07.2025 July 26, 2025" at bounding box center [521, 473] width 550 height 298
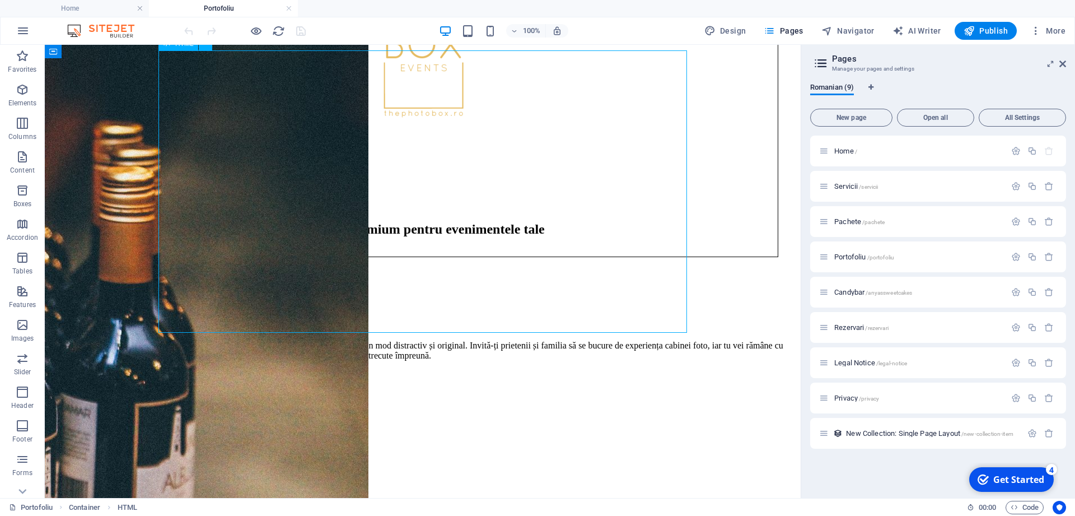
click at [505, 370] on div "Roxana & Daniel 26.07.2025 July 26, 2025" at bounding box center [422, 519] width 747 height 298
click at [301, 370] on div "Roxana & Daniel 26.07.2025 July 26, 2025" at bounding box center [422, 519] width 747 height 298
click at [250, 370] on div "Roxana & Daniel 26.07.2025 July 26, 2025" at bounding box center [422, 519] width 747 height 298
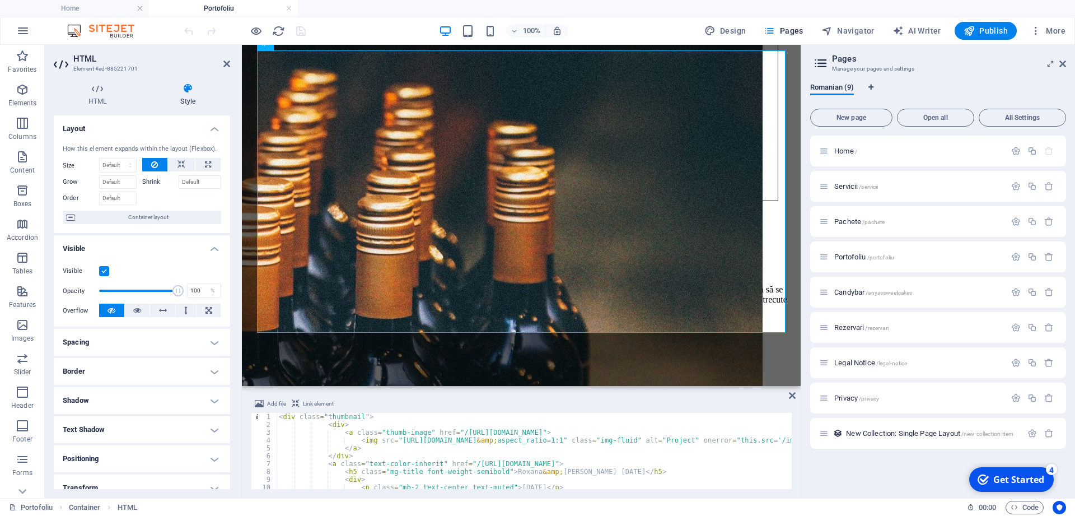
click at [453, 434] on div "< div class = "thumbnail" > < div > < a class = "thumb-image" href = "/https://…" at bounding box center [692, 459] width 831 height 92
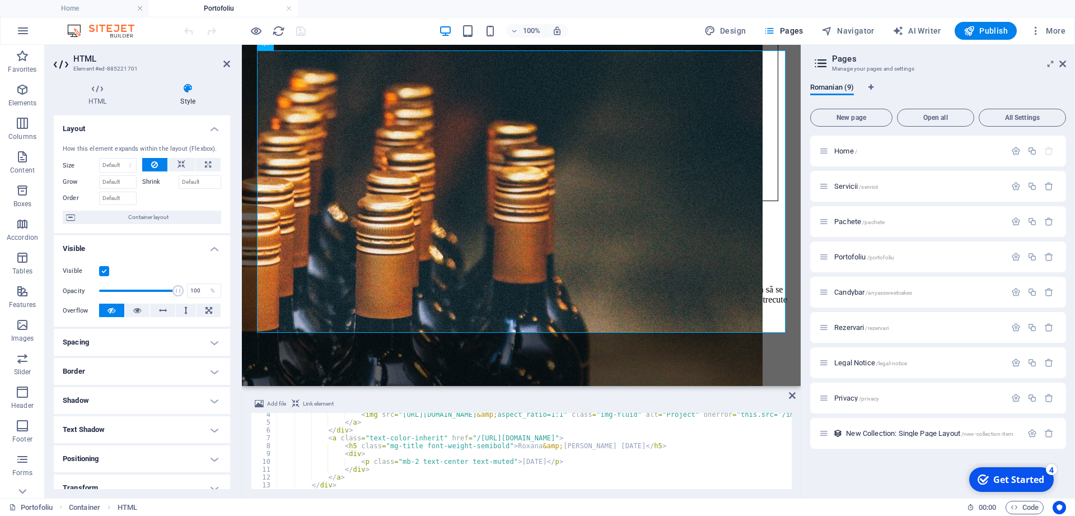
click at [463, 436] on div "< img src = "https://cdn-bz-op.fotoshare.co/b/2be68/48Dh1L_AoV5_I067h_vmcz4Kz/2…" at bounding box center [692, 457] width 831 height 92
type textarea "<a class="text-color-inherit" href="https://fotoshare.co/e/PKQGNEBMp7--mkw7nXUB…"
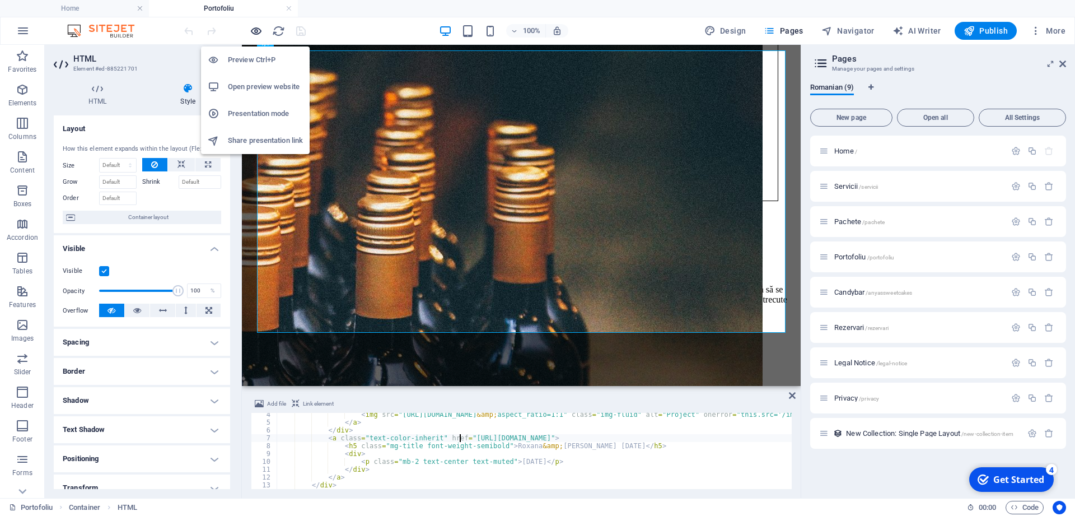
click at [254, 30] on icon "button" at bounding box center [256, 31] width 13 height 13
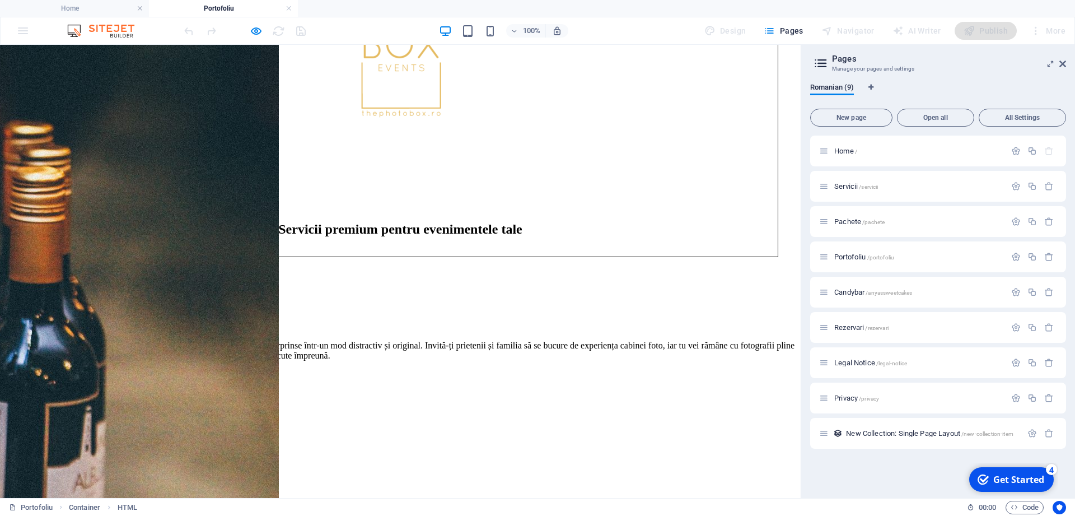
click at [257, 23] on div at bounding box center [244, 31] width 125 height 18
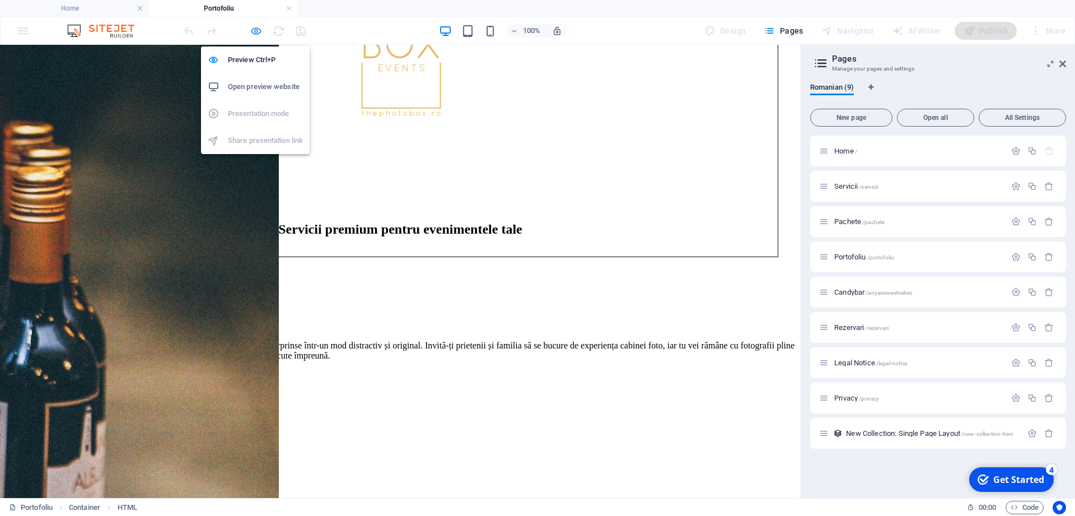
click at [252, 32] on icon "button" at bounding box center [256, 31] width 13 height 13
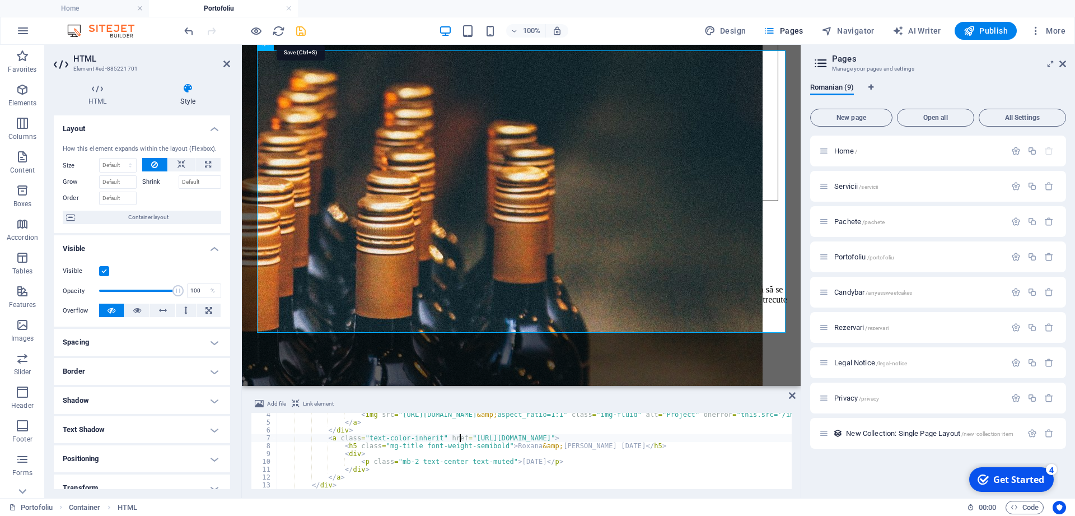
click at [304, 27] on icon "save" at bounding box center [301, 31] width 13 height 13
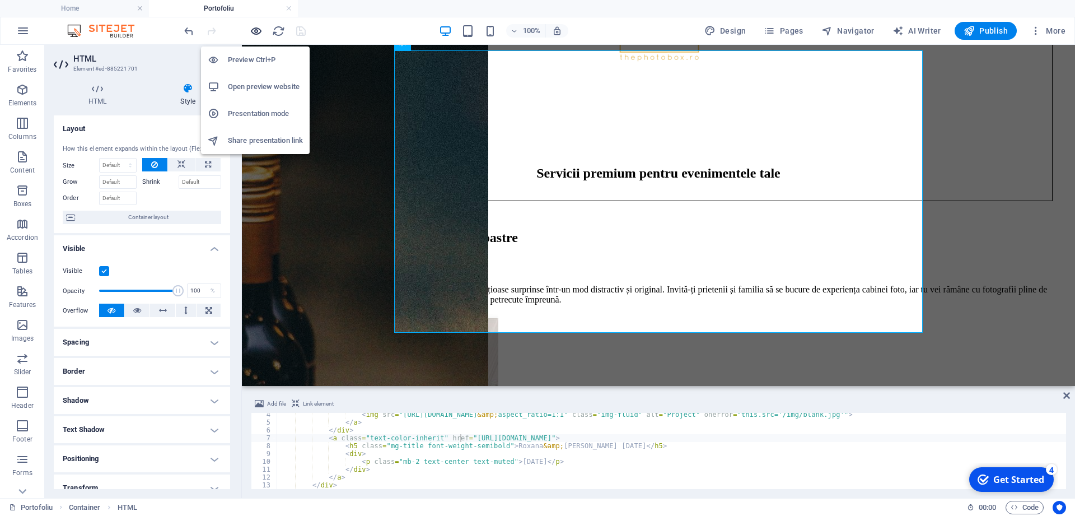
click at [257, 31] on icon "button" at bounding box center [256, 31] width 13 height 13
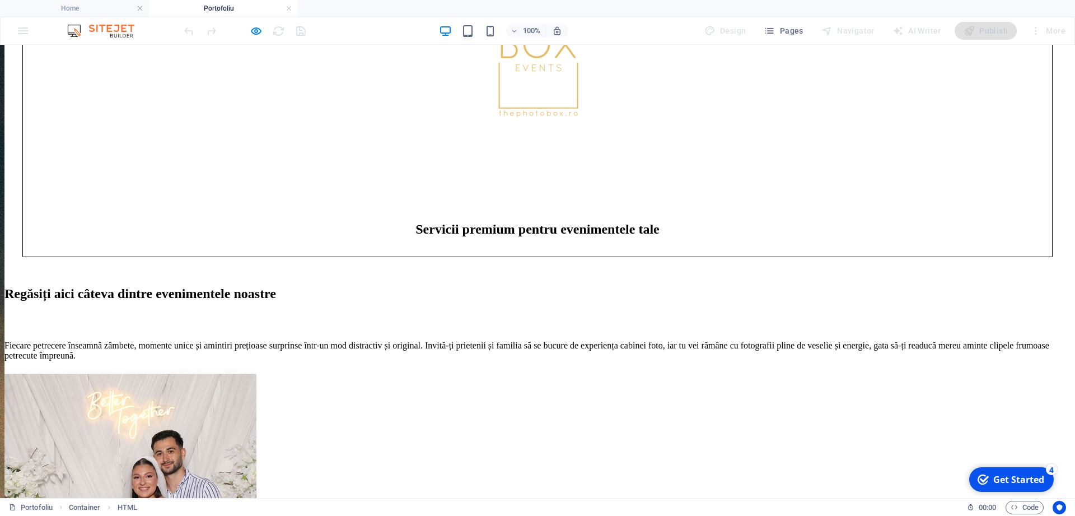
click at [257, 370] on img at bounding box center [130, 496] width 252 height 252
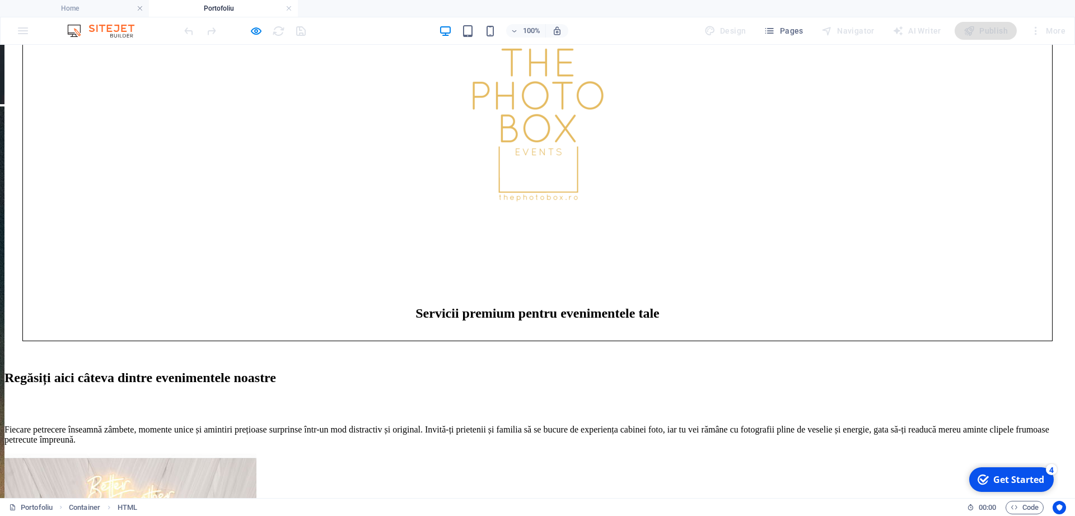
scroll to position [522, 0]
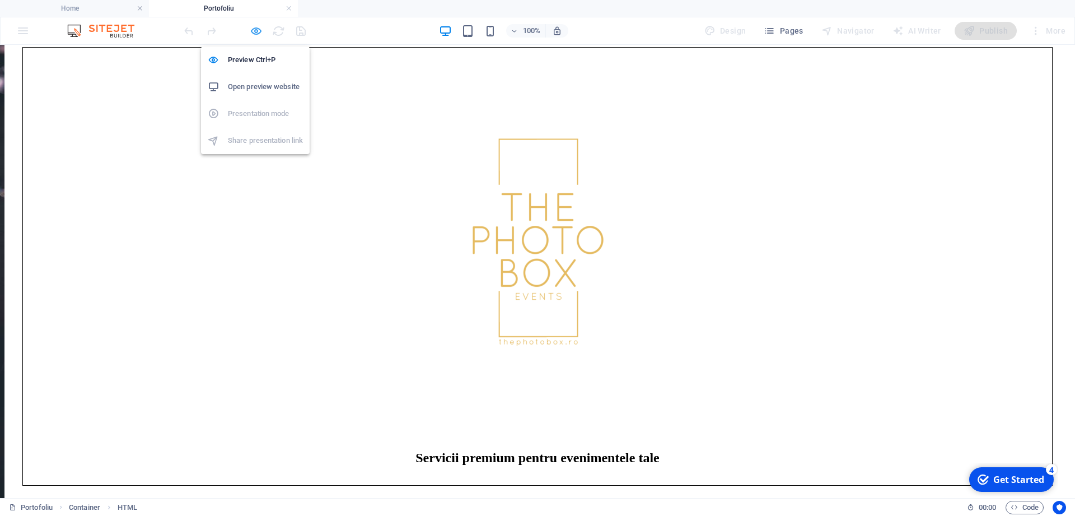
click at [259, 30] on icon "button" at bounding box center [256, 31] width 13 height 13
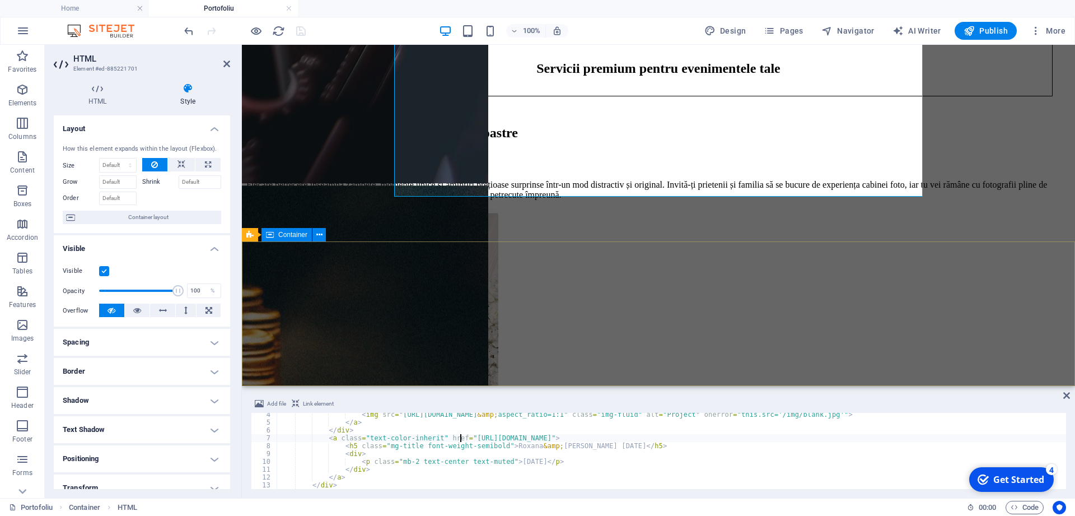
scroll to position [887, 0]
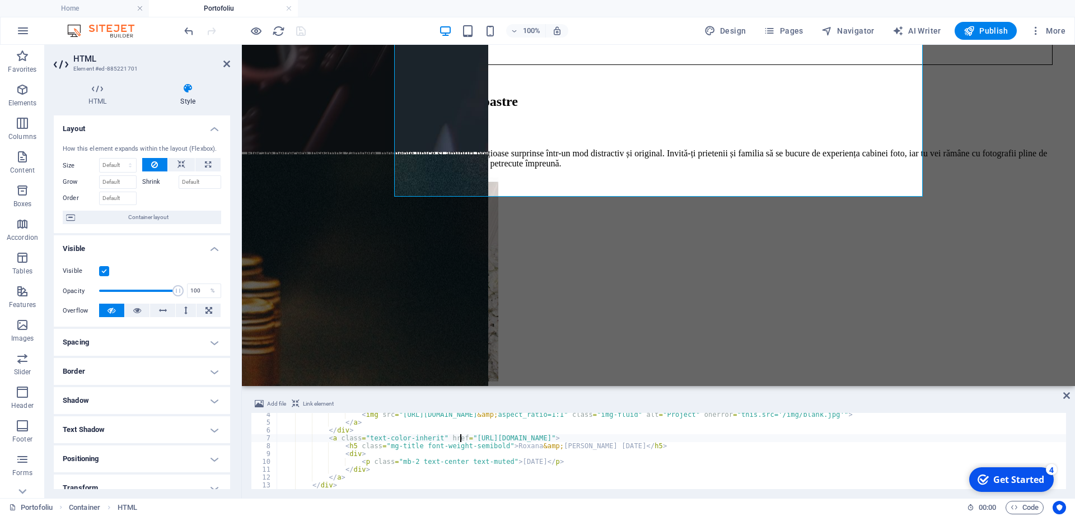
click at [384, 479] on div "<a class="text-color-inherit" href="https://fotoshare.co/e/PKQGNEBMp7--mkw7nXUB…" at bounding box center [658, 451] width 815 height 76
type textarea "</a>"
drag, startPoint x: 785, startPoint y: 431, endPoint x: 542, endPoint y: 306, distance: 273.3
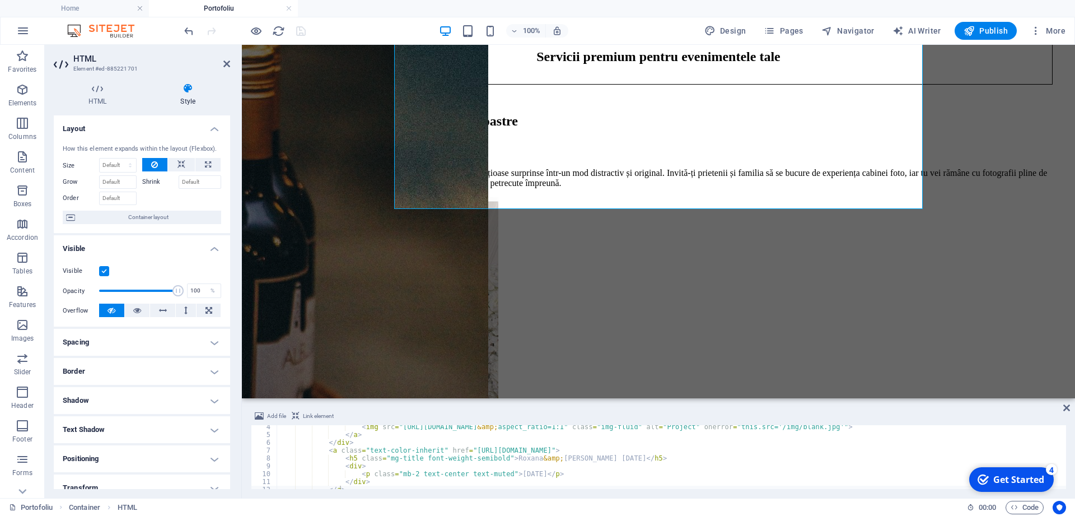
scroll to position [869, 0]
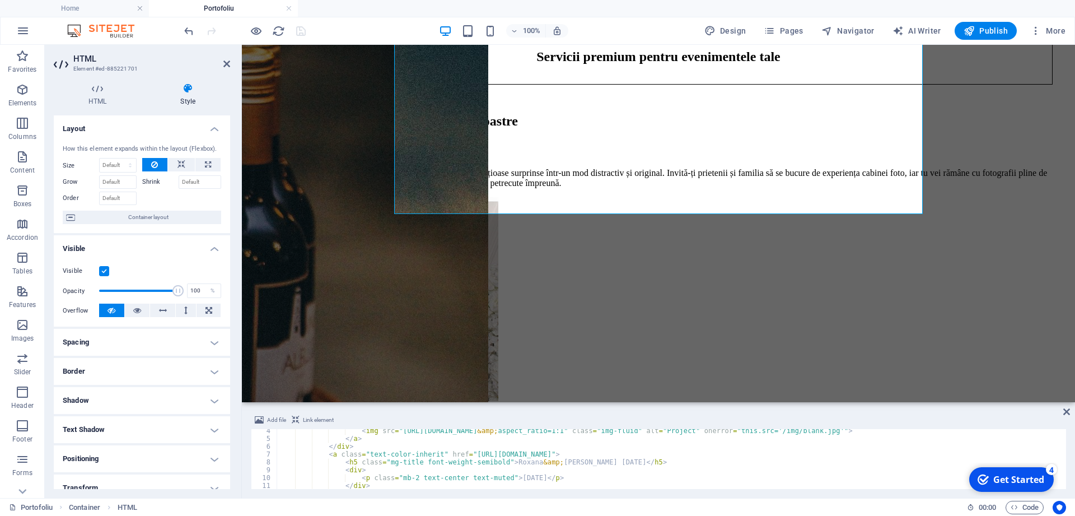
drag, startPoint x: 537, startPoint y: 401, endPoint x: 535, endPoint y: 372, distance: 29.2
click at [535, 372] on div "Drag here to replace the existing content. Press “Ctrl” if you want to create a…" at bounding box center [658, 223] width 833 height 357
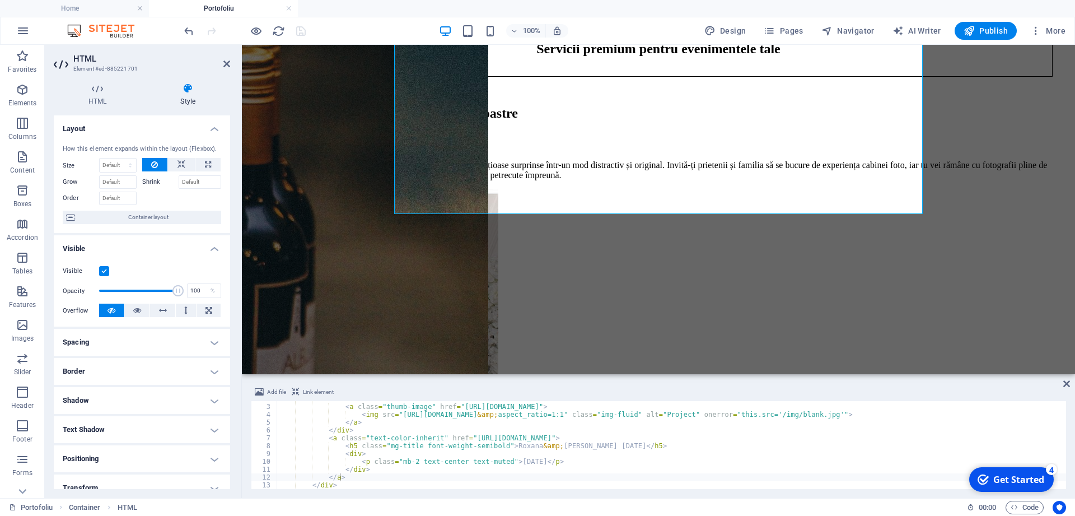
click at [347, 481] on div "</a> 2 3 4 5 6 7 8 9 10 11 12 13 < div > < a class = "thumb-image" href = "http…" at bounding box center [658, 445] width 815 height 88
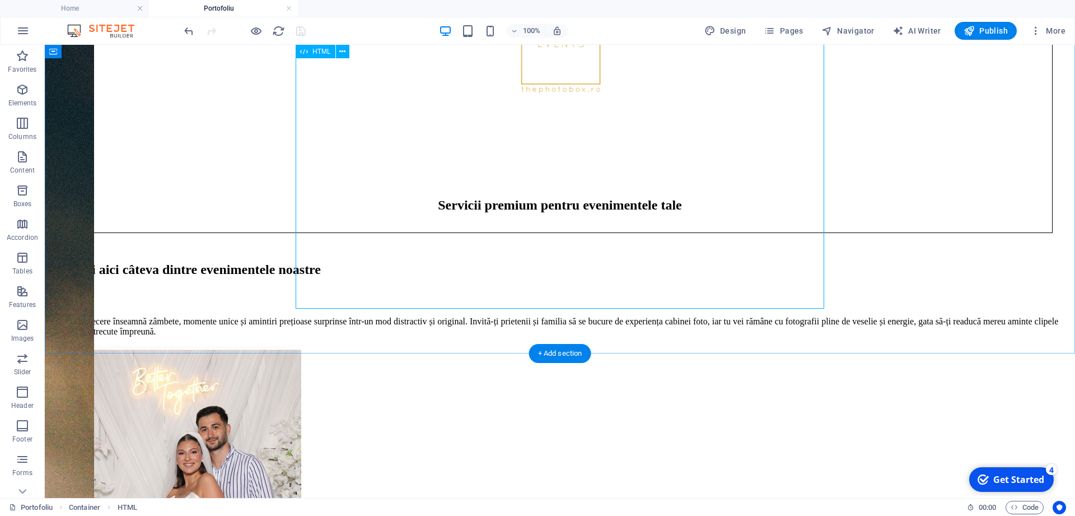
click at [465, 346] on div "Roxana & Daniel 26.07.2025 July 26, 2025" at bounding box center [560, 495] width 1022 height 298
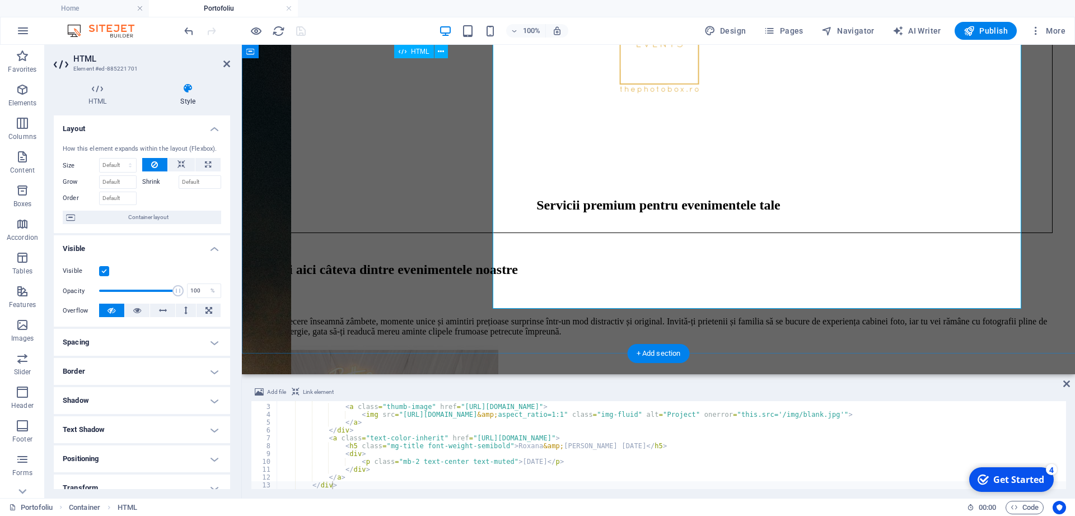
type textarea "</div>"
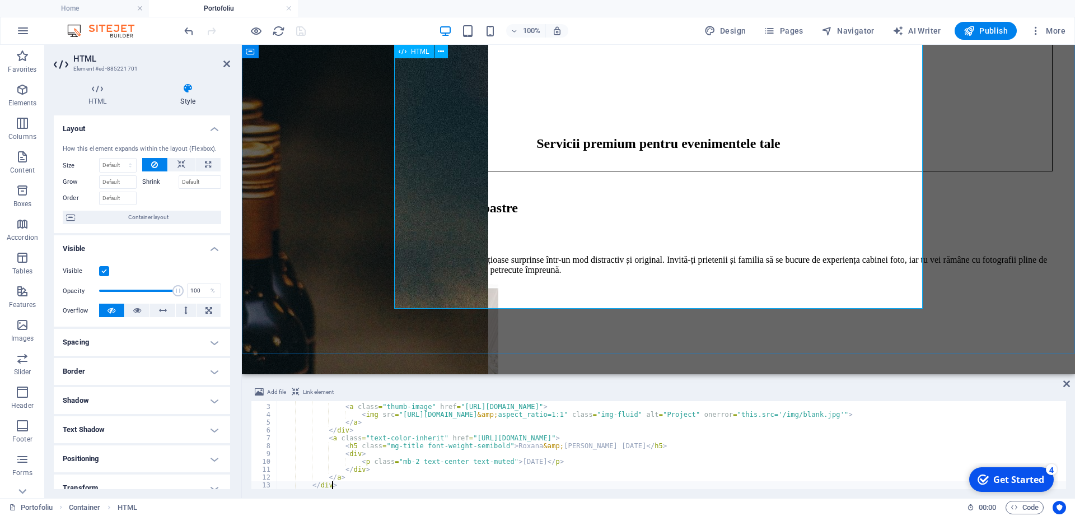
click at [663, 284] on div "Roxana & Daniel 26.07.2025 July 26, 2025" at bounding box center [658, 433] width 824 height 298
click at [665, 284] on div "Roxana & Daniel 26.07.2025 July 26, 2025" at bounding box center [658, 433] width 824 height 298
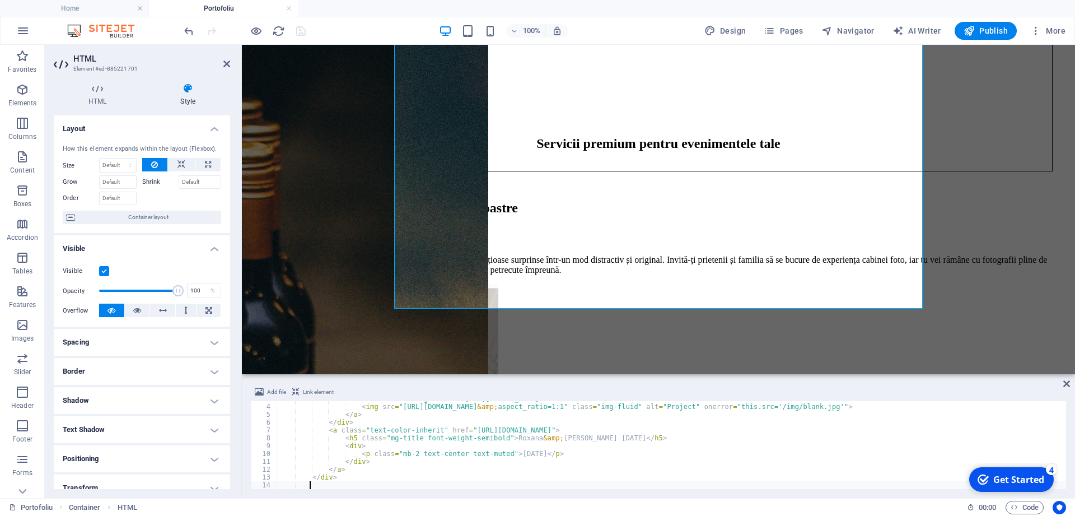
paste textarea "</div>"
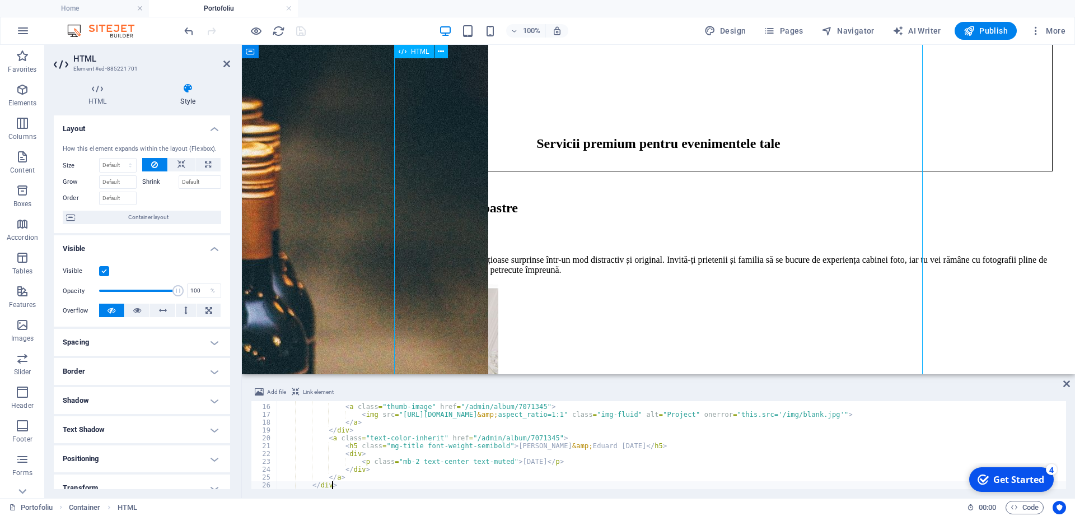
drag, startPoint x: 486, startPoint y: 351, endPoint x: 750, endPoint y: 129, distance: 344.7
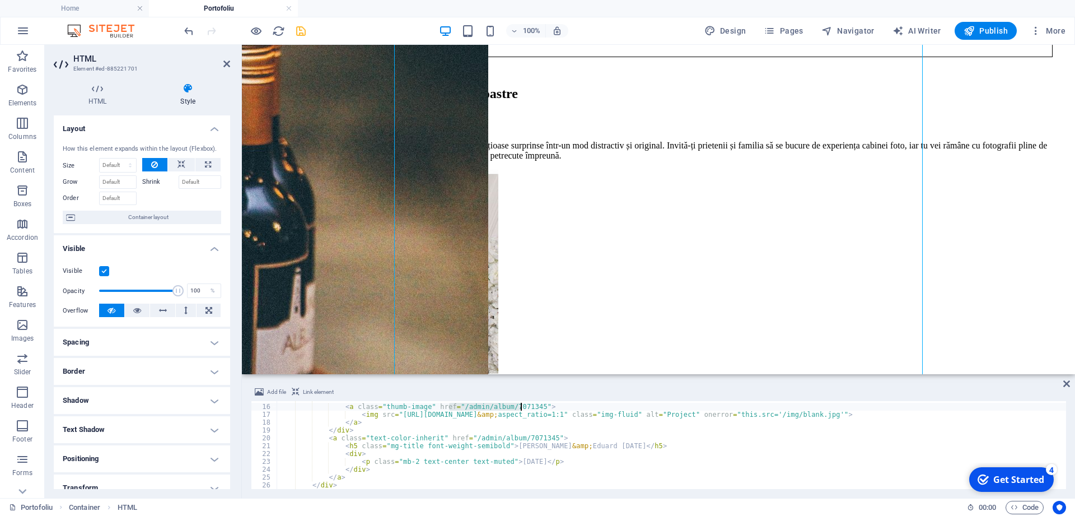
drag, startPoint x: 449, startPoint y: 407, endPoint x: 524, endPoint y: 405, distance: 74.5
click at [524, 405] on div "< div > < a class = "thumb-image" href = "/admin/album/7071345" > < img src = "…" at bounding box center [711, 447] width 868 height 104
paste textarea "https://fotoshare.co/e/7QF2bvORUIy9XzfxHzQII"
drag, startPoint x: 460, startPoint y: 439, endPoint x: 535, endPoint y: 435, distance: 75.7
click at [535, 435] on div "< div > < a class = "thumb-image" href = "https://fotoshare.co/e/7QF2bvORUIy9Xz…" at bounding box center [711, 447] width 868 height 104
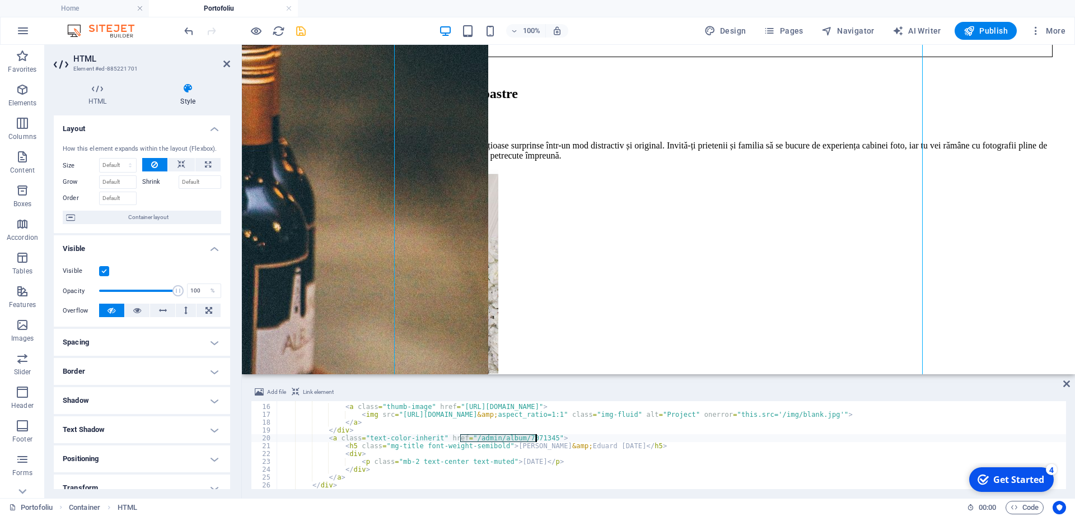
paste textarea "https://fotoshare.co/e/7QF2bvORUIy9XzfxHzQII"
type textarea "<a class="text-color-inherit" href="https://fotoshare.co/e/7QF2bvORUIy9XzfxHzQI…"
click at [305, 29] on icon "save" at bounding box center [301, 31] width 13 height 13
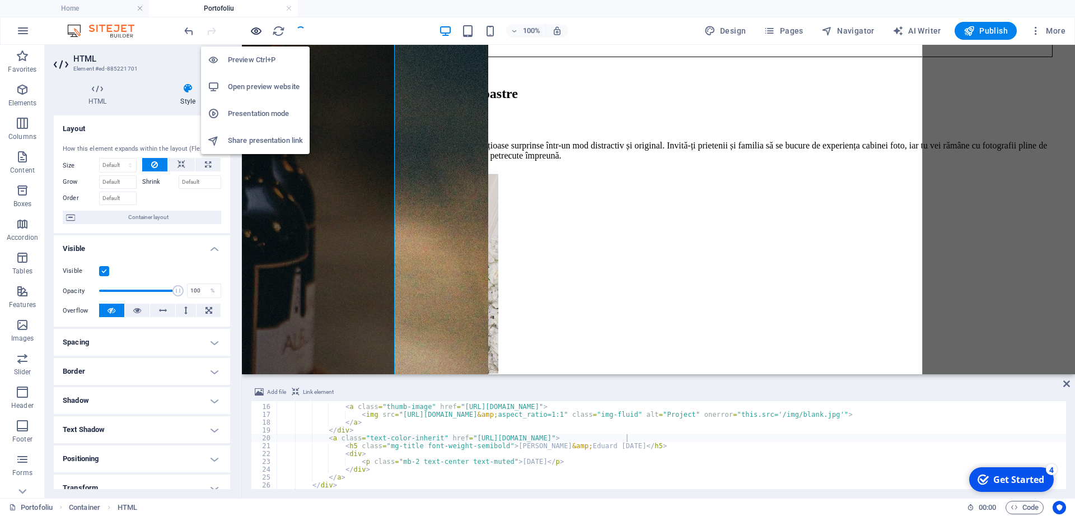
click at [255, 26] on icon "button" at bounding box center [256, 31] width 13 height 13
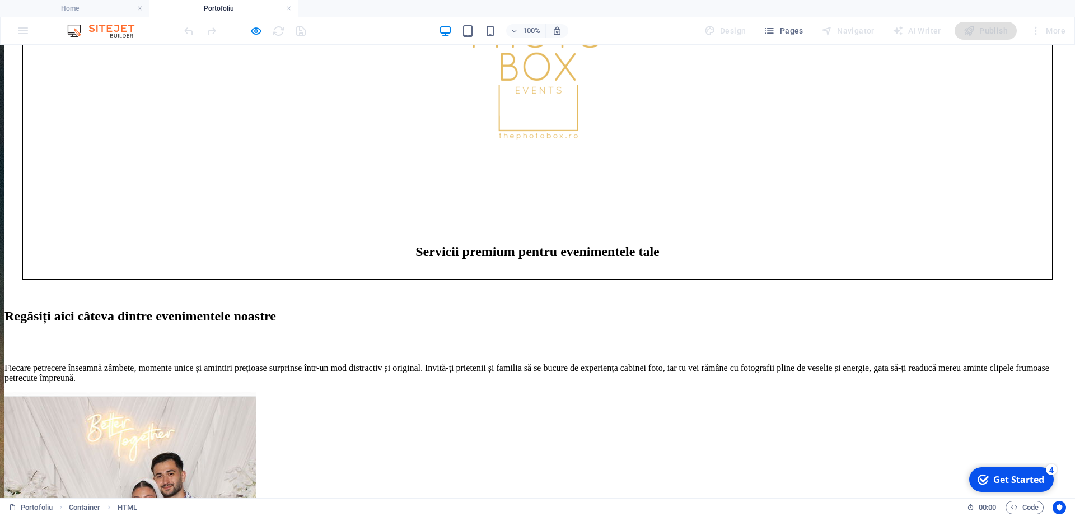
scroll to position [775, 0]
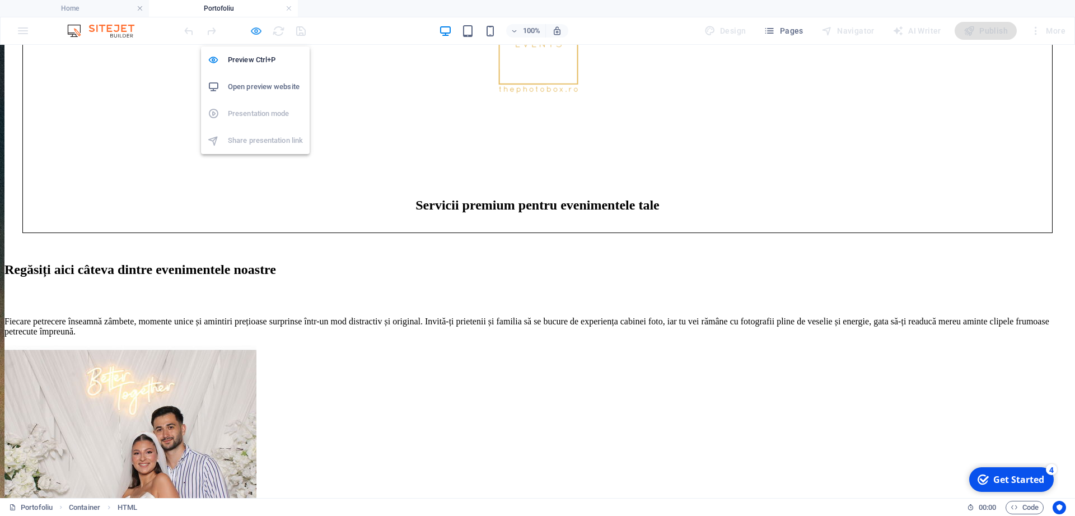
click at [256, 32] on icon "button" at bounding box center [256, 31] width 13 height 13
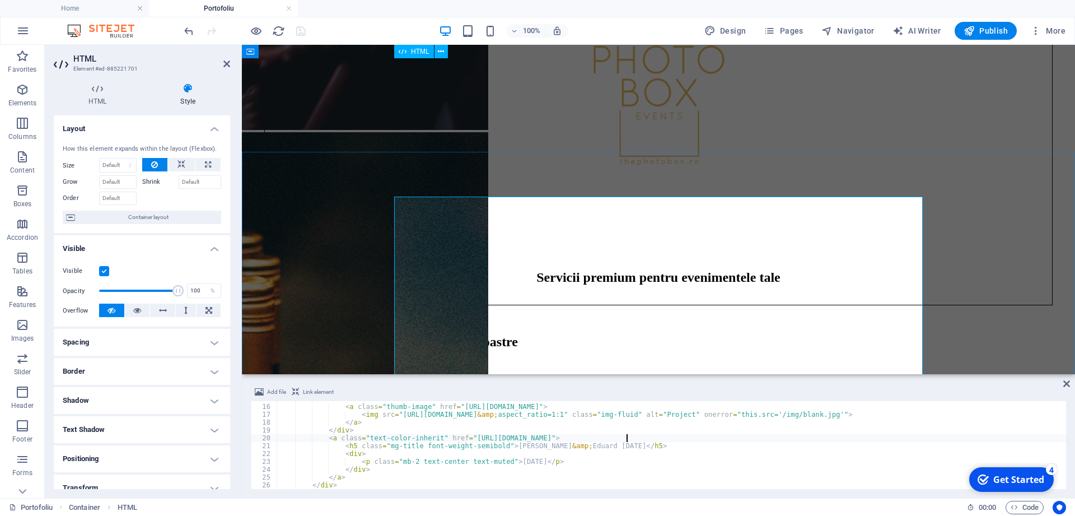
scroll to position [603, 0]
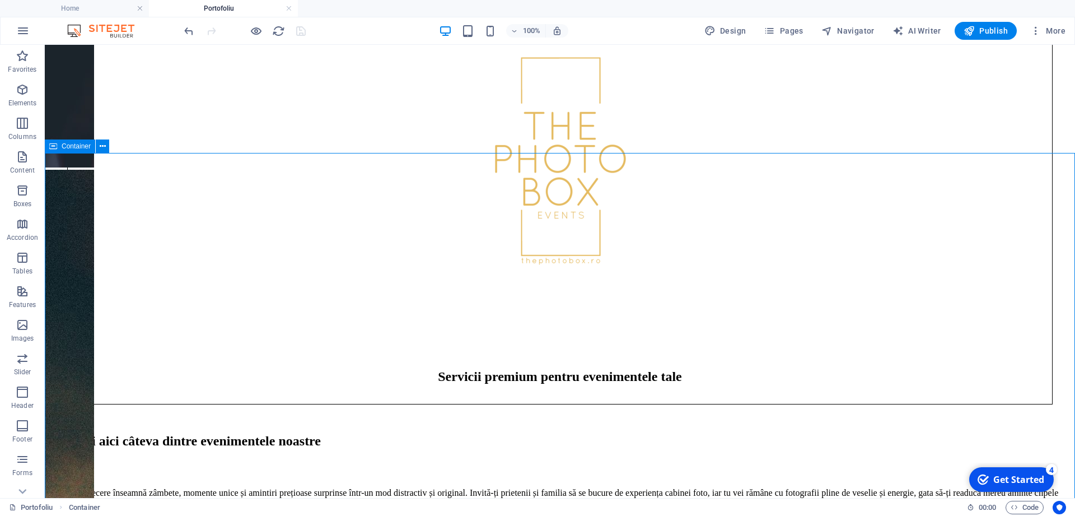
click at [62, 144] on span "Container" at bounding box center [76, 146] width 29 height 7
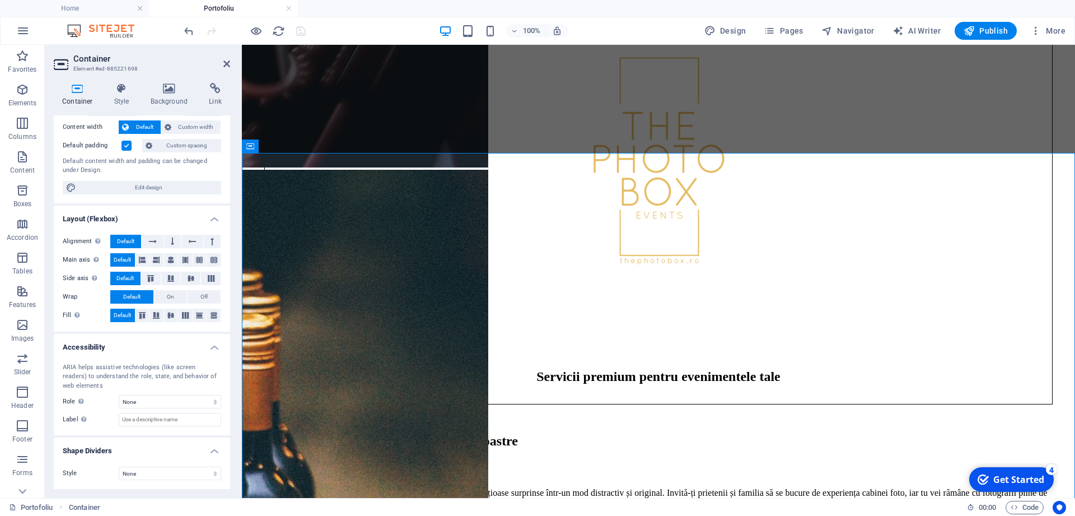
scroll to position [0, 0]
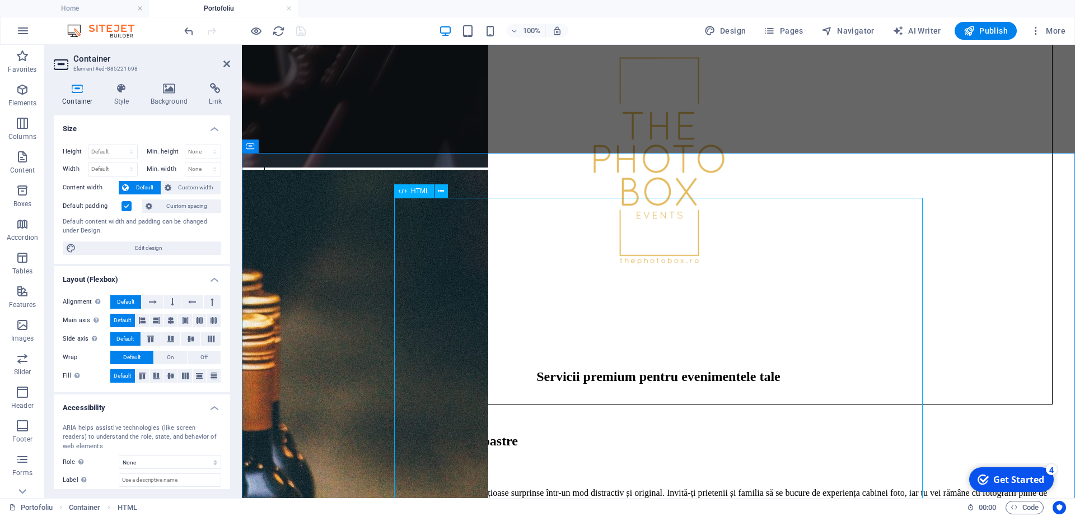
click at [406, 192] on icon at bounding box center [403, 190] width 8 height 13
click at [398, 189] on div "HTML" at bounding box center [414, 190] width 40 height 13
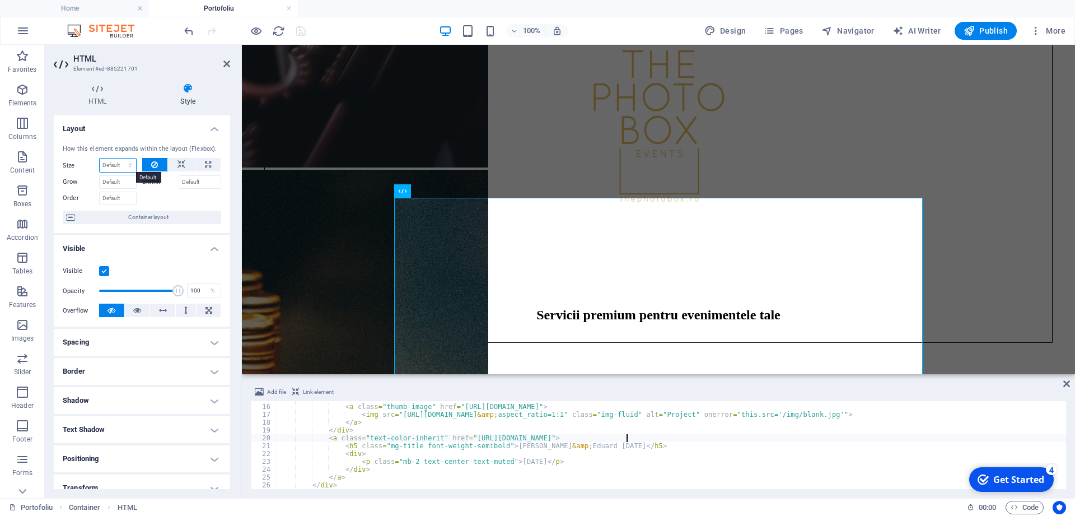
click at [100, 158] on select "Default auto px % 1/1 1/2 1/3 1/4 1/5 1/6 1/7 1/8 1/9 1/10" at bounding box center [118, 164] width 36 height 13
click option "auto" at bounding box center [0, 0] width 0 height 0
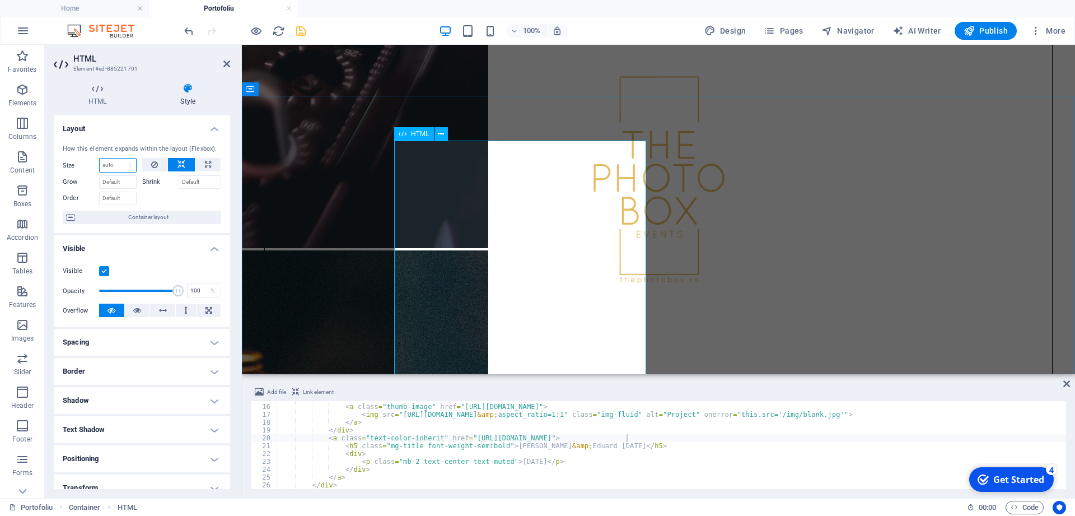
scroll to position [489, 0]
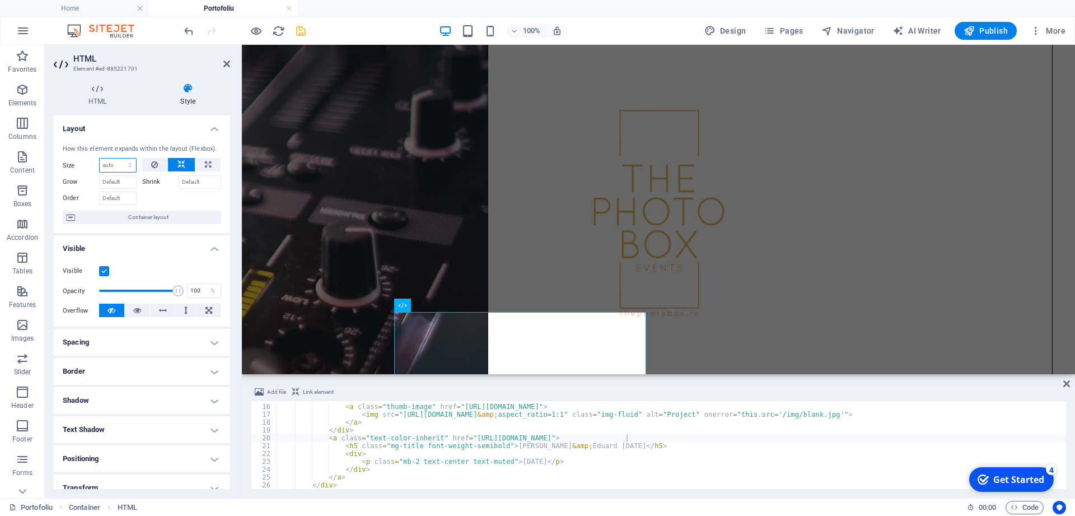
click at [100, 158] on select "Default auto px % 1/1 1/2 1/3 1/4 1/5 1/6 1/7 1/8 1/9 1/10" at bounding box center [118, 164] width 36 height 13
select select "1/1"
click option "1/1" at bounding box center [0, 0] width 0 height 0
type input "100"
select select "%"
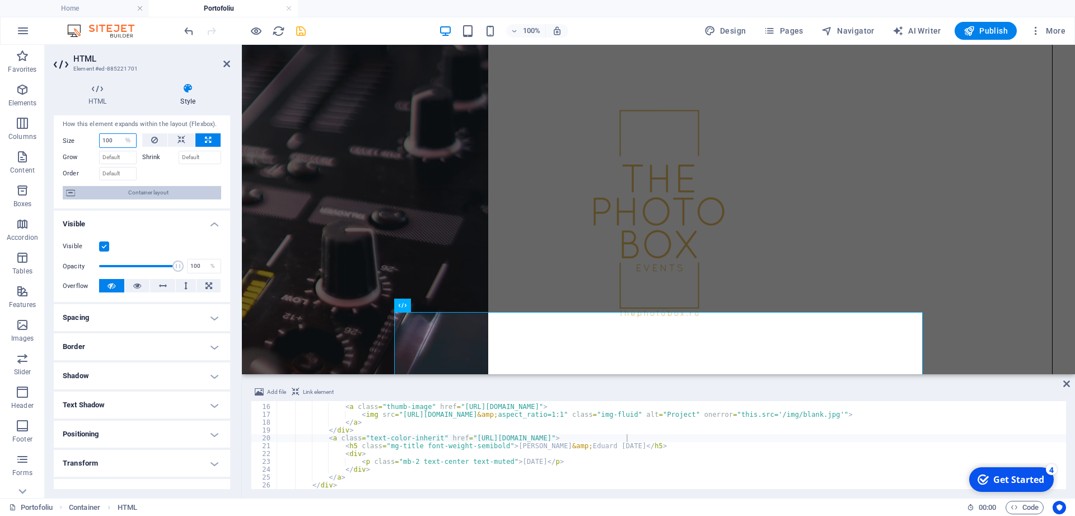
scroll to position [0, 0]
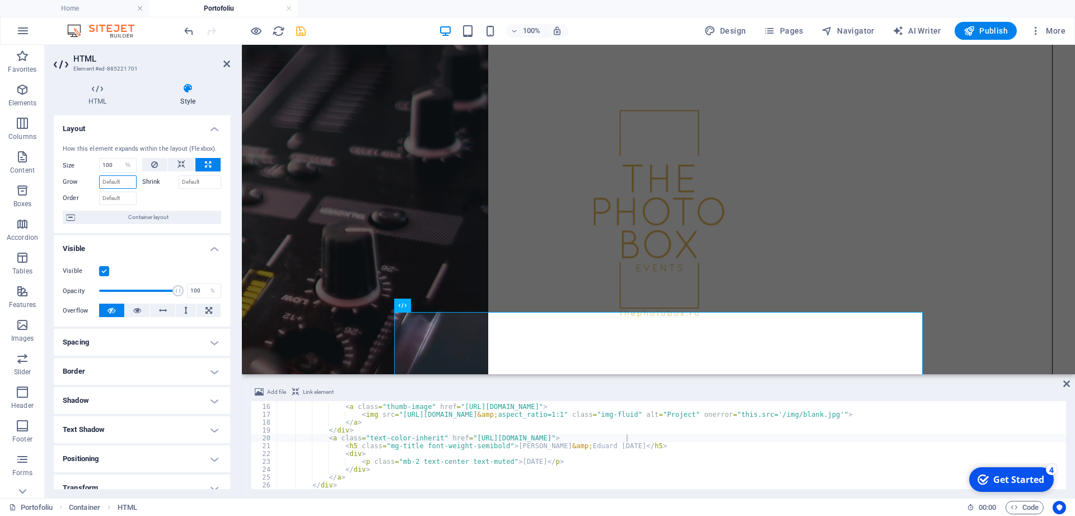
click at [122, 184] on input "Grow" at bounding box center [118, 181] width 38 height 13
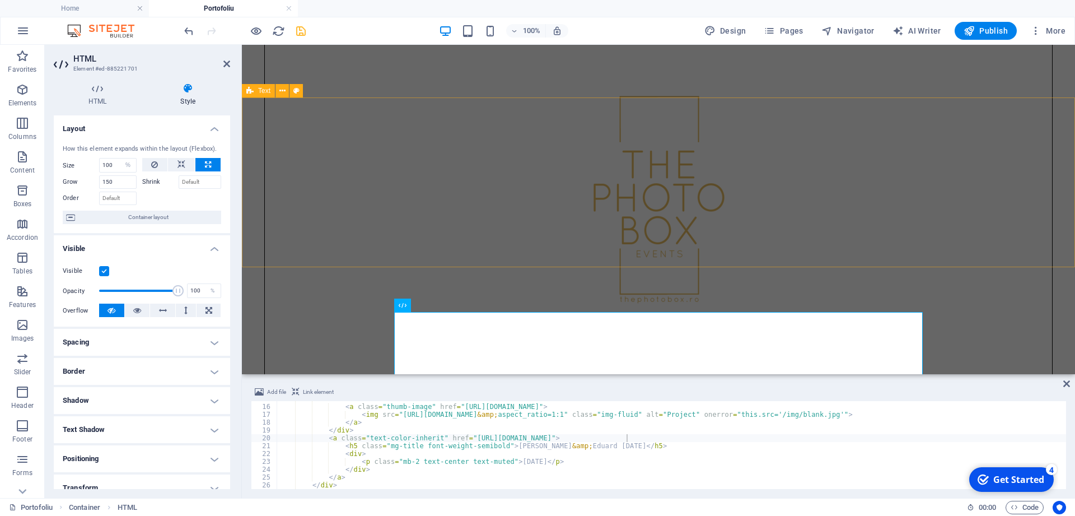
scroll to position [603, 0]
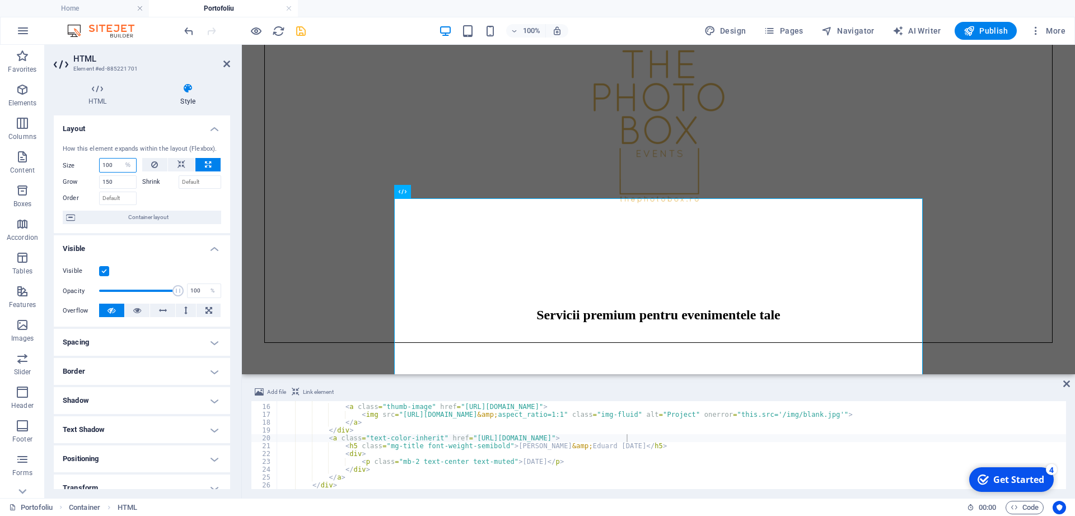
click at [112, 165] on input "100" at bounding box center [118, 164] width 36 height 13
drag, startPoint x: 115, startPoint y: 184, endPoint x: 94, endPoint y: 183, distance: 20.8
click at [99, 183] on input "150" at bounding box center [118, 181] width 38 height 13
type input "0"
drag, startPoint x: 117, startPoint y: 167, endPoint x: 93, endPoint y: 165, distance: 24.2
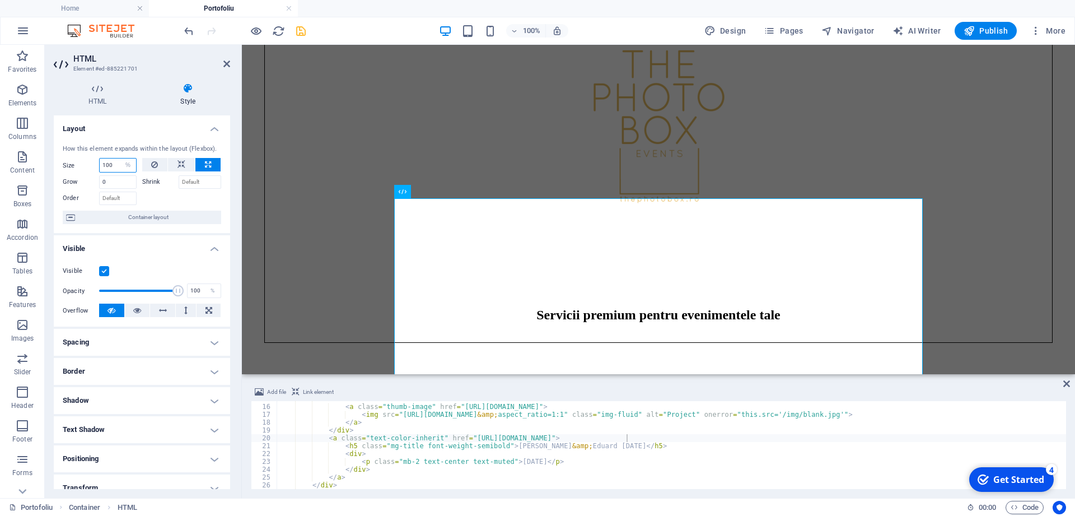
click at [100, 165] on input "100" at bounding box center [118, 164] width 36 height 13
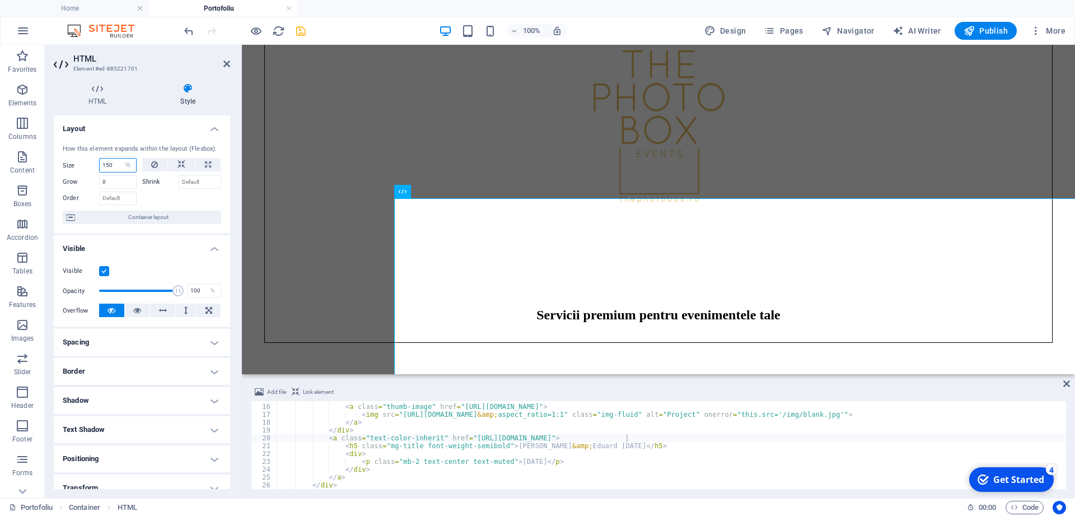
drag, startPoint x: 105, startPoint y: 166, endPoint x: 114, endPoint y: 165, distance: 9.0
click at [114, 165] on input "150" at bounding box center [118, 164] width 36 height 13
type input "120"
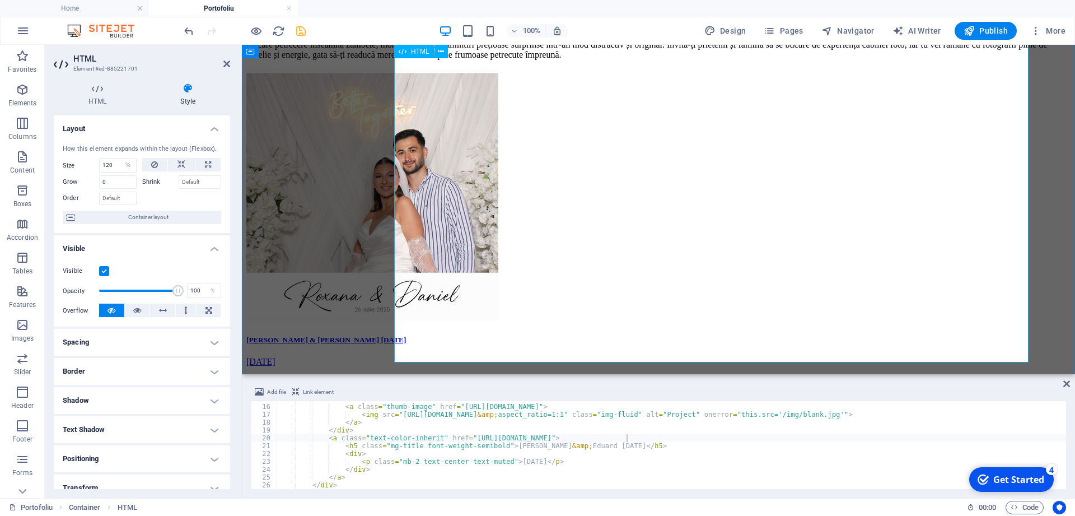
scroll to position [1003, 0]
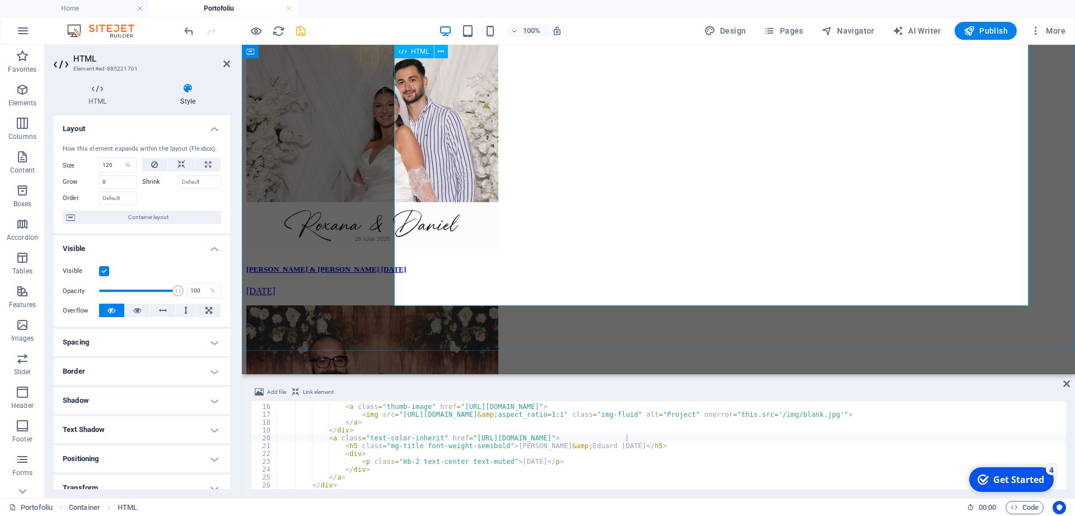
click at [681, 246] on div "Roxana & Daniel 26.07.2025 July 26, 2025 Alexandra & Eduard 11.07.2025 July 11,…" at bounding box center [658, 300] width 824 height 605
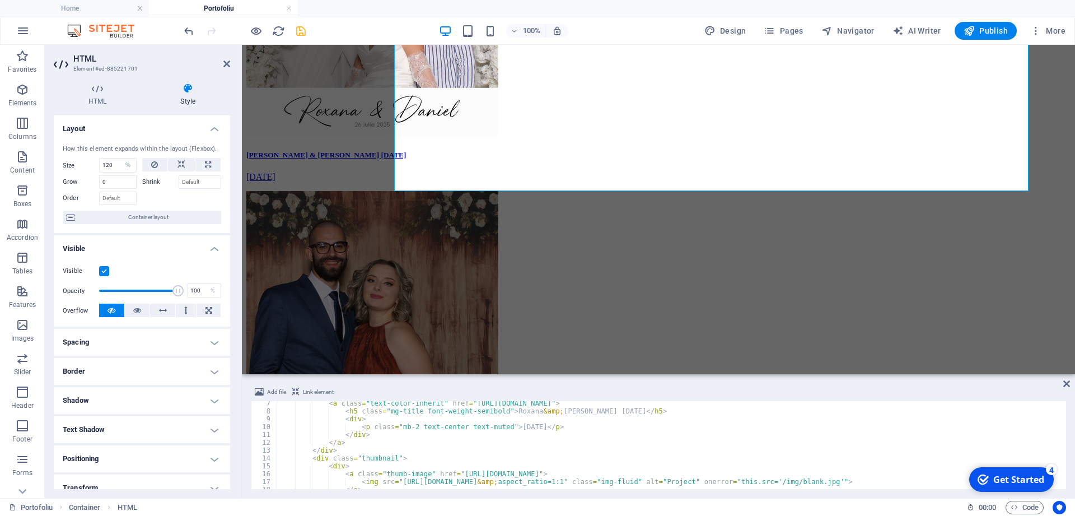
scroll to position [0, 0]
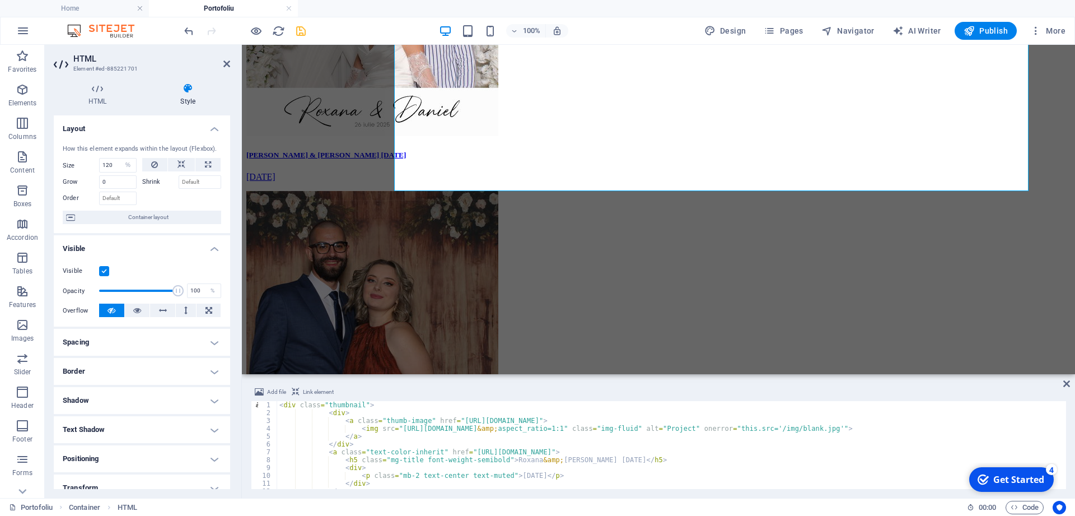
click at [321, 391] on span "Link element" at bounding box center [318, 391] width 31 height 13
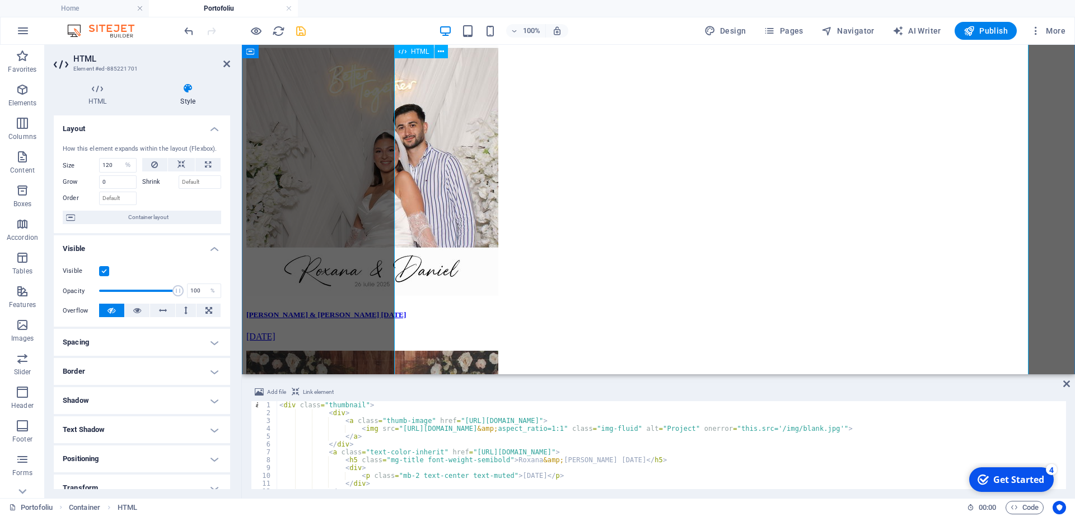
scroll to position [946, 0]
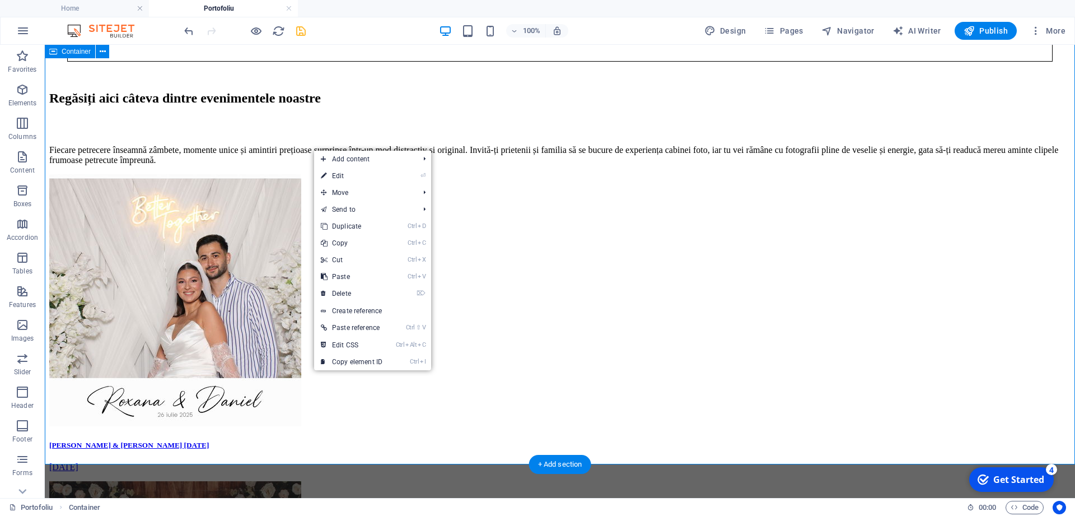
click at [233, 213] on div "Roxana & Daniel 26.07.2025 July 26, 2025 Alexandra & Eduard 11.07.2025 July 11,…" at bounding box center [560, 476] width 1022 height 605
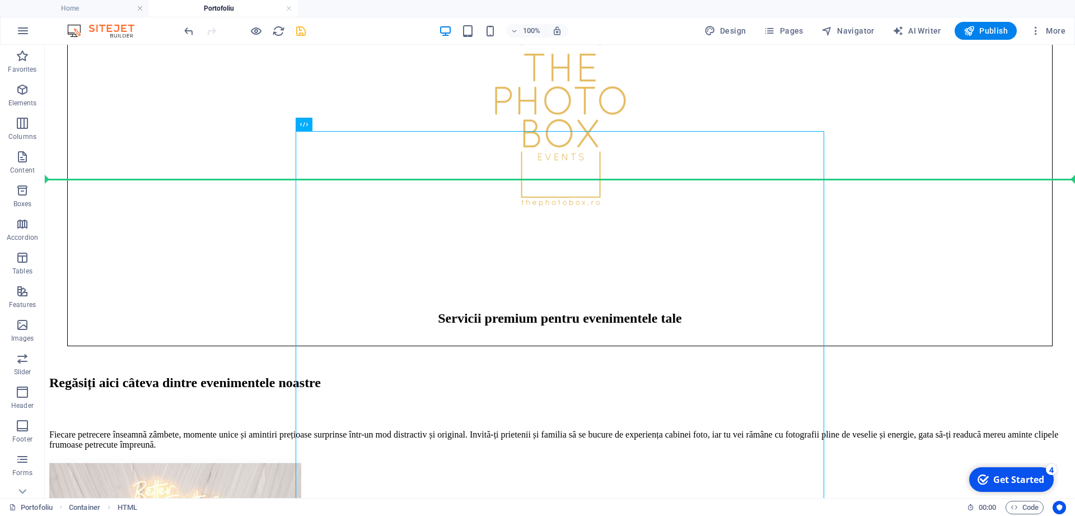
scroll to position [628, 0]
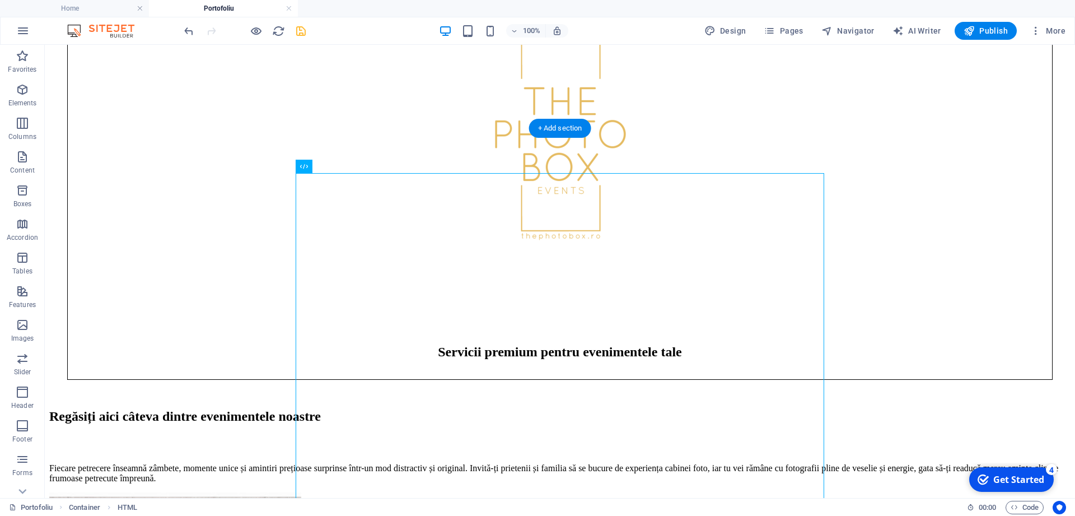
drag, startPoint x: 416, startPoint y: 215, endPoint x: 640, endPoint y: 212, distance: 224.6
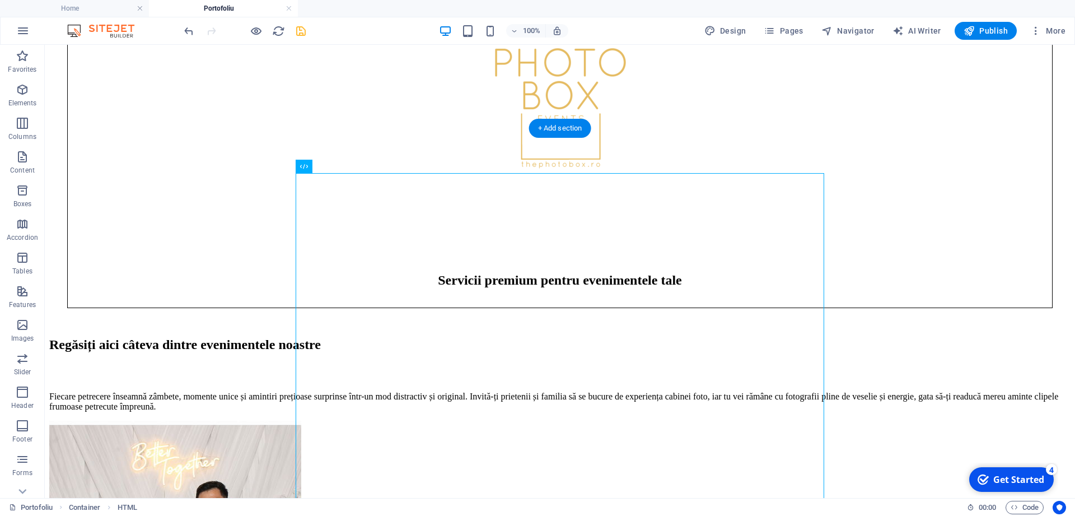
scroll to position [742, 0]
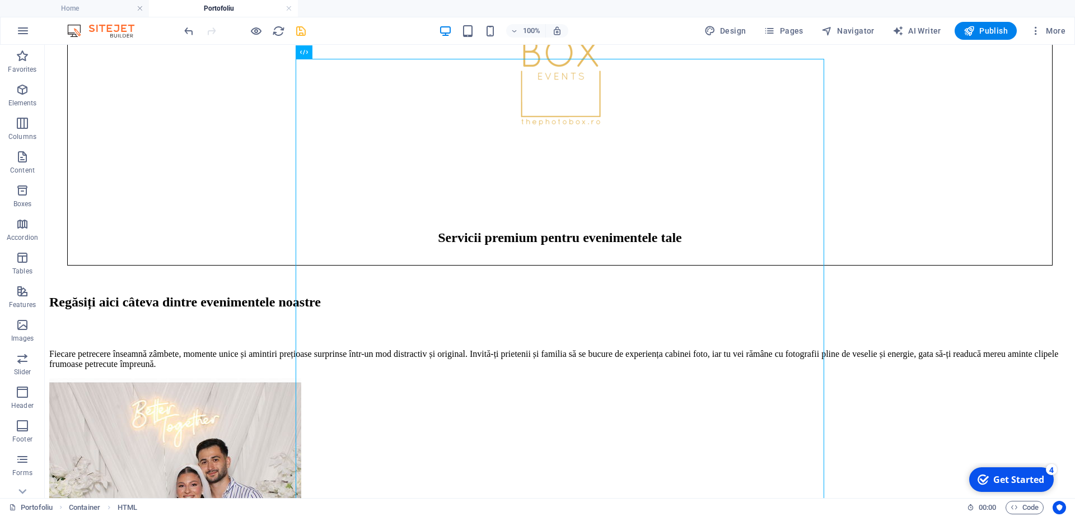
drag, startPoint x: 376, startPoint y: 363, endPoint x: 608, endPoint y: 211, distance: 277.9
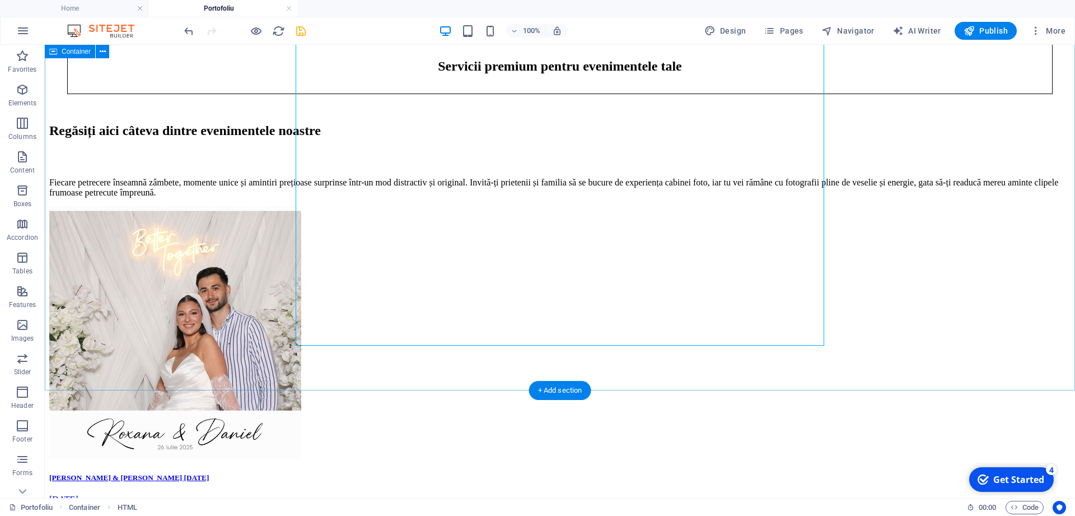
scroll to position [1057, 0]
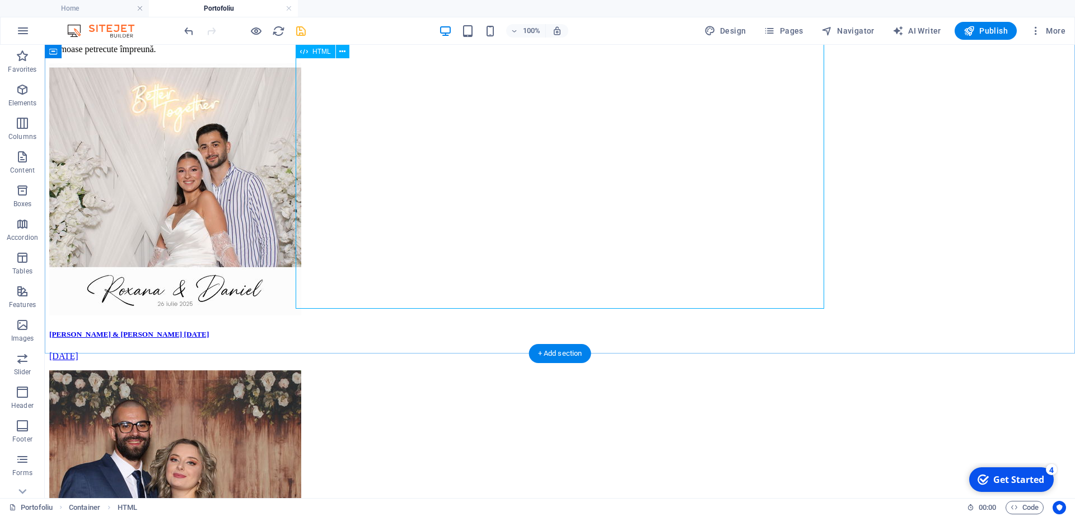
click at [440, 246] on div "Roxana & Daniel 26.07.2025 July 26, 2025 Alexandra & Eduard 11.07.2025 July 11,…" at bounding box center [560, 365] width 1022 height 605
select select "%"
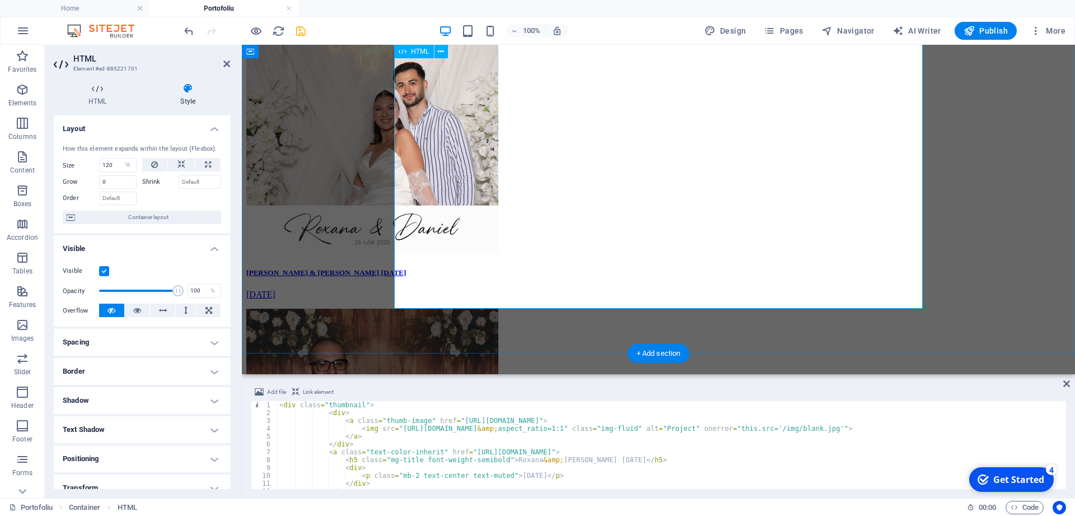
select select "DISABLED_OPTION_VALUE"
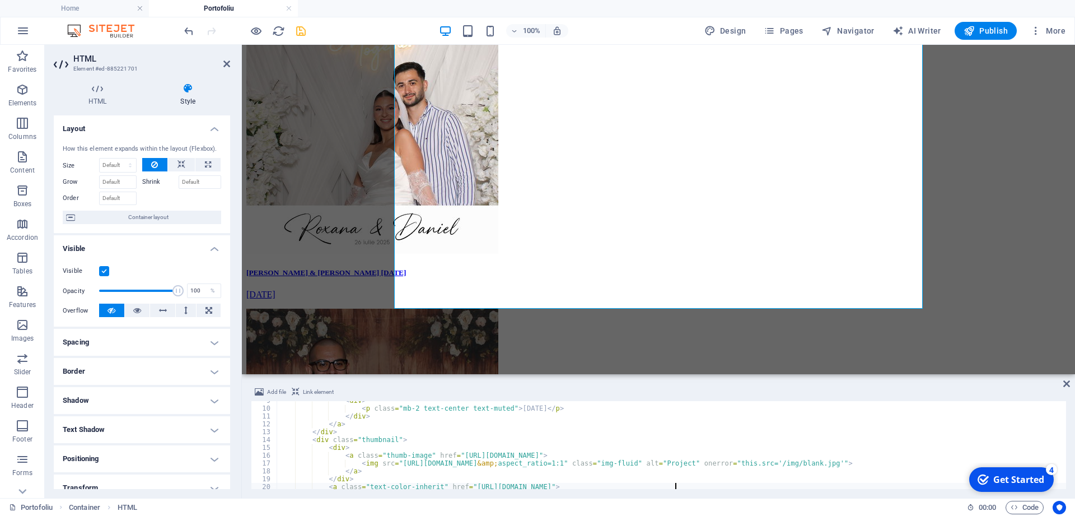
click at [453, 451] on div "< div > < p class = "mb-2 text-center text-muted" > July 26, 2025 </ p > </ div…" at bounding box center [711, 449] width 868 height 104
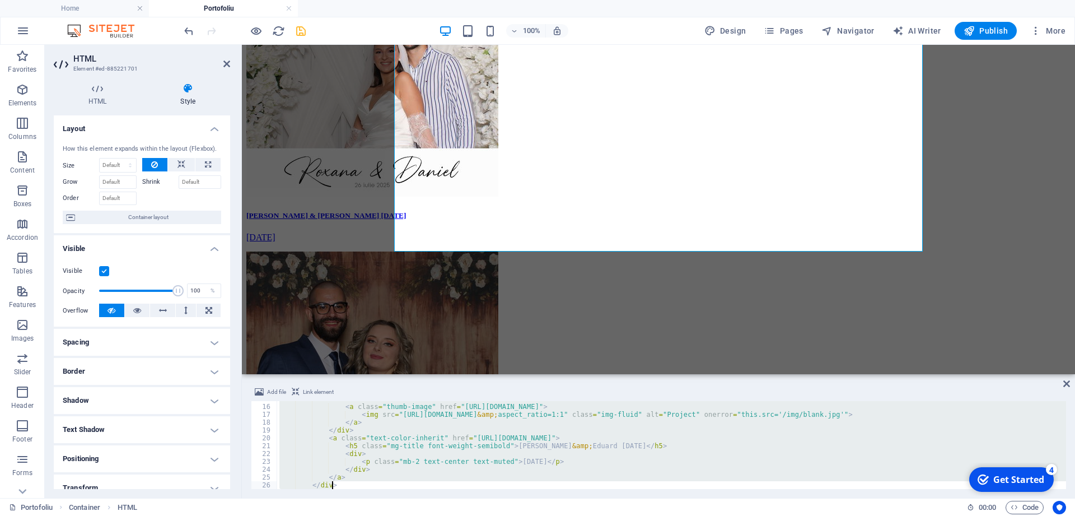
scroll to position [49, 0]
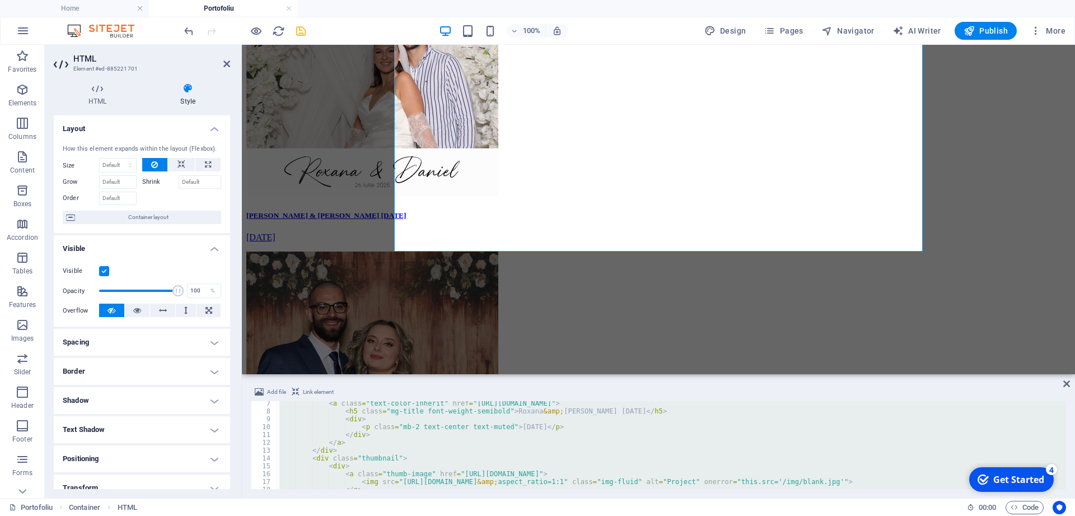
click at [353, 445] on div "< a class = "text-color-inherit" href = "https://fotoshare.co/e/PKQGNEBMp7--mkw…" at bounding box center [671, 445] width 789 height 88
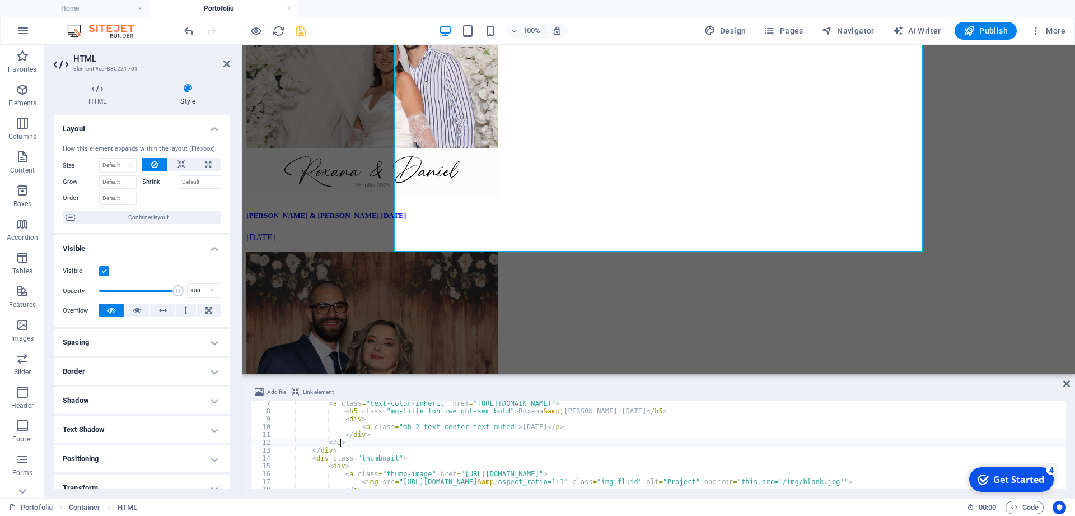
click at [332, 447] on div "< a class = "text-color-inherit" href = "https://fotoshare.co/e/PKQGNEBMp7--mkw…" at bounding box center [711, 451] width 868 height 104
type textarea "<"
type textarea "</a>"
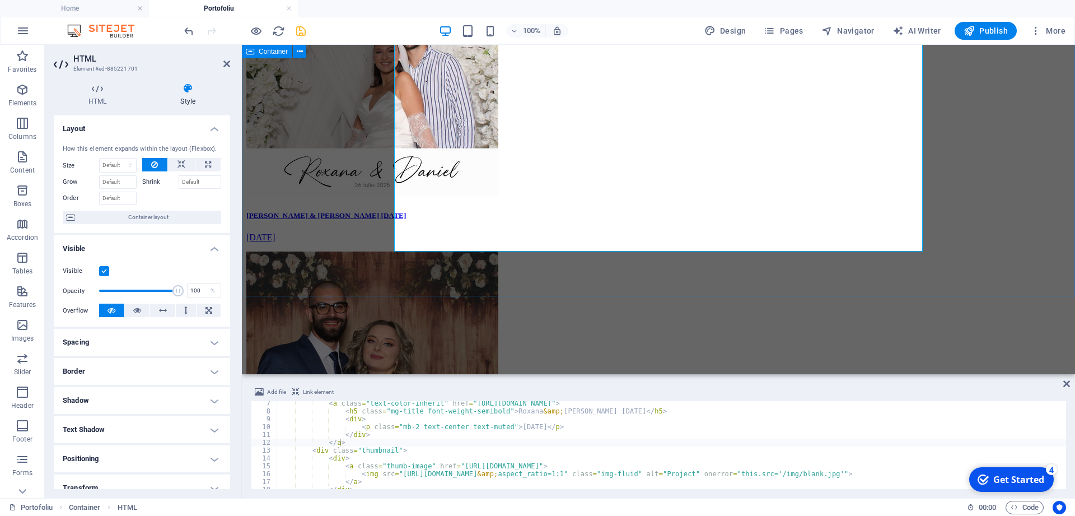
click at [360, 250] on div "Roxana & Daniel 26.07.2025 July 26, 2025 Alexandra & Eduard 11.07.2025 July 11,…" at bounding box center [658, 247] width 824 height 605
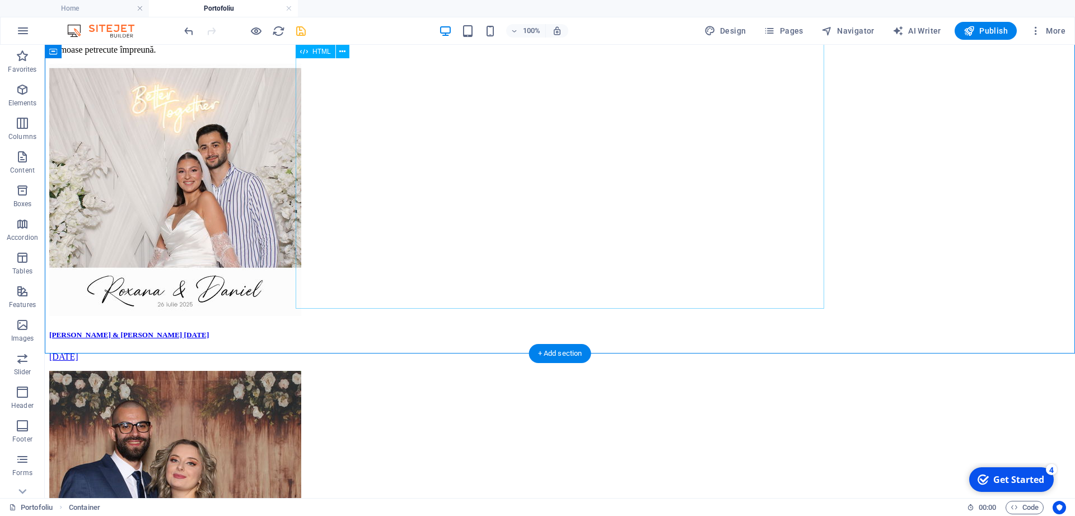
scroll to position [1057, 0]
click at [566, 258] on div "Roxana & Daniel 26.07.2025 July 26, 2025 Alexandra & Eduard 11.07.2025 July 11,…" at bounding box center [560, 365] width 1022 height 605
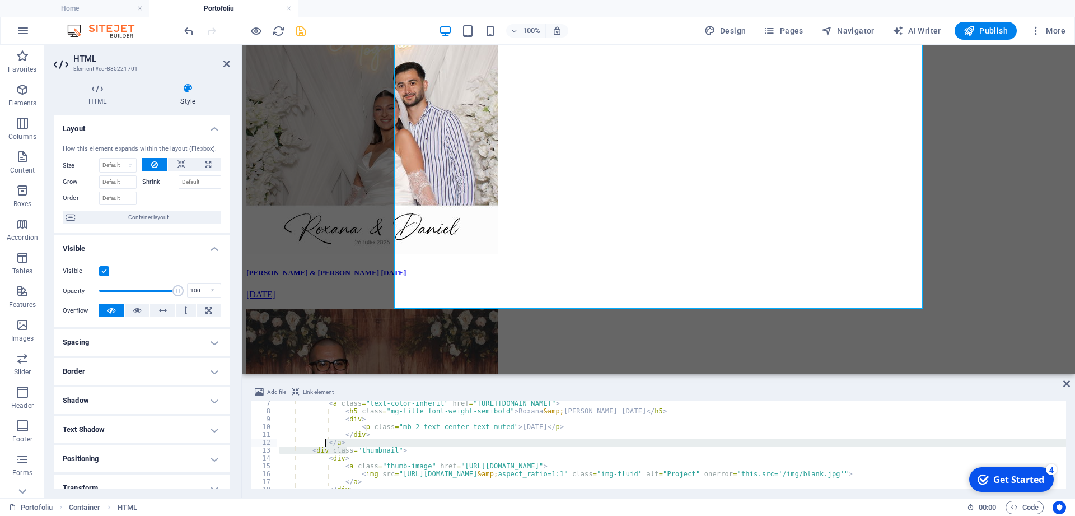
drag, startPoint x: 347, startPoint y: 446, endPoint x: 325, endPoint y: 444, distance: 21.4
click at [325, 444] on div "< a class = "text-color-inherit" href = "https://fotoshare.co/e/PKQGNEBMp7--mkw…" at bounding box center [711, 451] width 868 height 104
click at [341, 443] on div "< a class = "text-color-inherit" href = "https://fotoshare.co/e/PKQGNEBMp7--mkw…" at bounding box center [671, 445] width 789 height 88
type textarea "<"
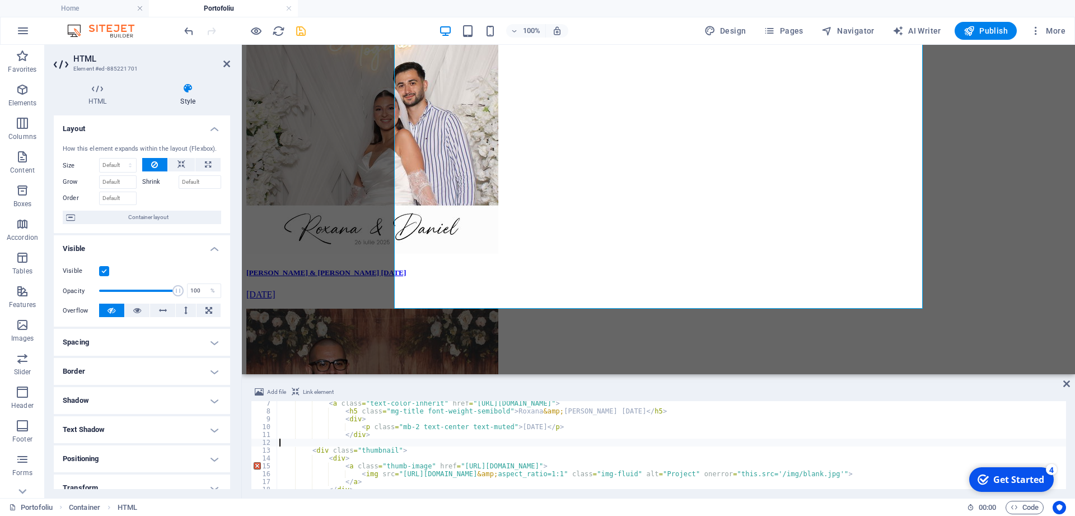
type textarea "</div>"
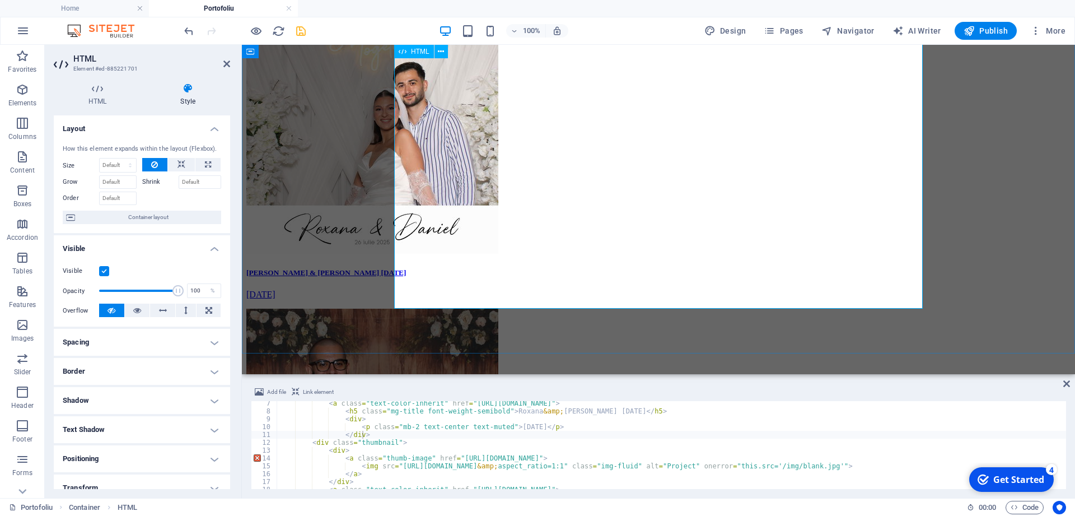
click at [713, 250] on div "Roxana & Daniel 26.07.2025 July 26, 2025 Alexandra & Eduard 11.07.2025 July 11,…" at bounding box center [658, 304] width 824 height 605
click at [346, 304] on div "Roxana & Daniel 26.07.2025 July 26, 2025 Alexandra & Eduard 11.07.2025 July 11,…" at bounding box center [658, 304] width 824 height 605
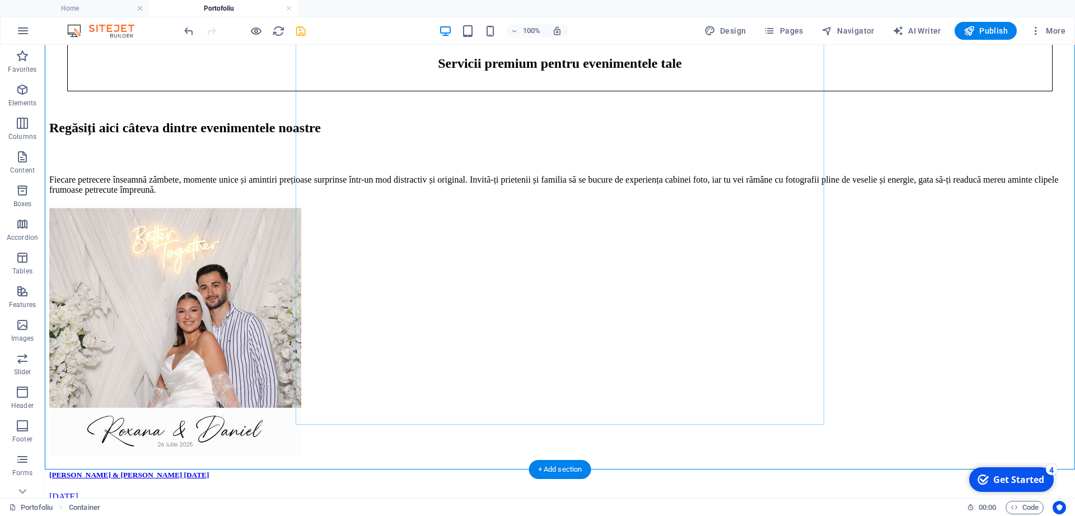
scroll to position [943, 0]
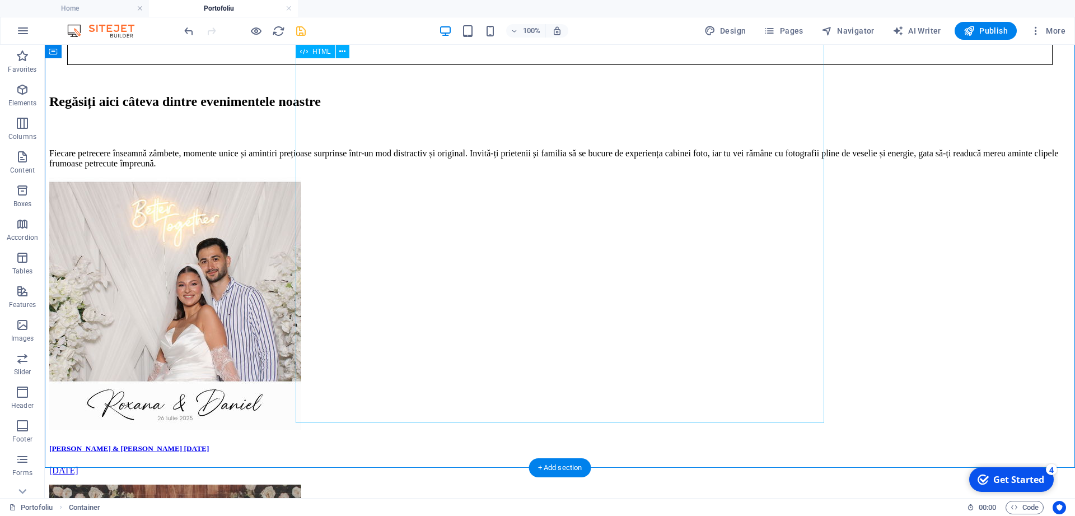
click at [585, 342] on div "Roxana & Daniel 26.07.2025 July 26, 2025 Alexandra & Eduard 11.07.2025 July 11,…" at bounding box center [560, 480] width 1022 height 605
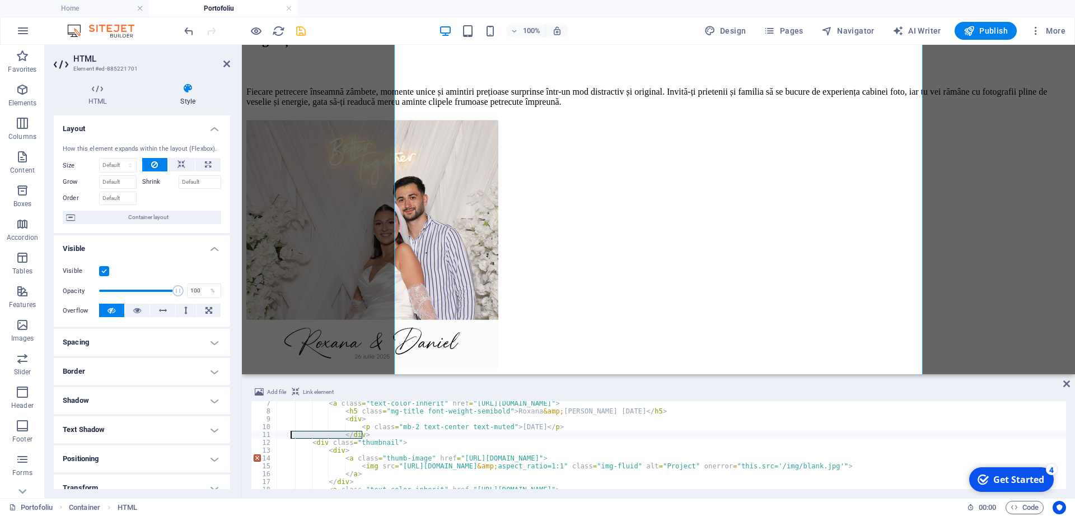
drag, startPoint x: 362, startPoint y: 435, endPoint x: 289, endPoint y: 433, distance: 73.4
click at [289, 433] on div "< a class = "text-color-inherit" href = "https://fotoshare.co/e/PKQGNEBMp7--mkw…" at bounding box center [711, 451] width 868 height 104
type textarea "<p class="mb-2 text-center text-muted">July 26, 2025</p>"
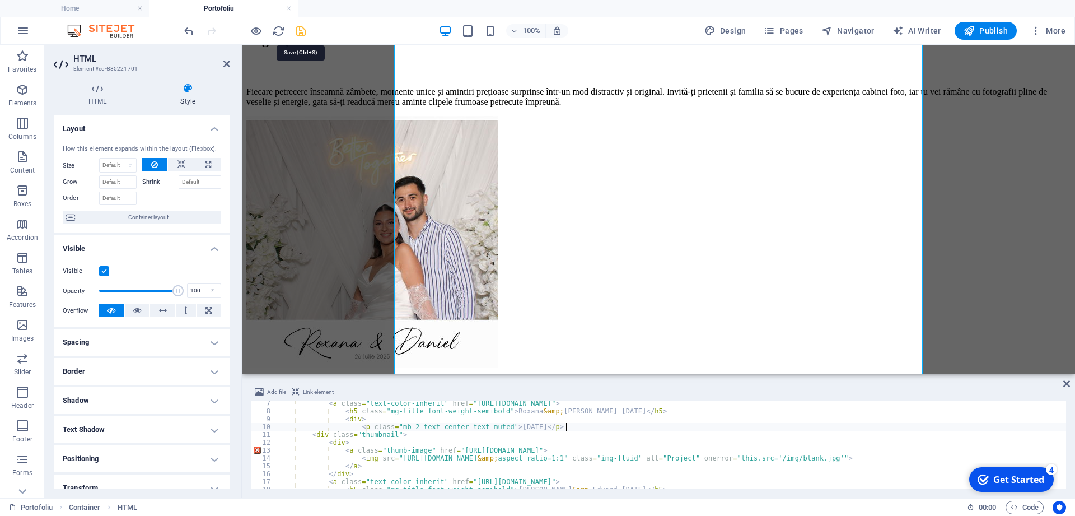
click at [299, 25] on icon "save" at bounding box center [301, 31] width 13 height 13
click at [710, 227] on div "Roxana & Daniel 26.07.2025 July 26, 2025 Alexandra & Eduard 11.07.2025 July 11,…" at bounding box center [658, 418] width 824 height 605
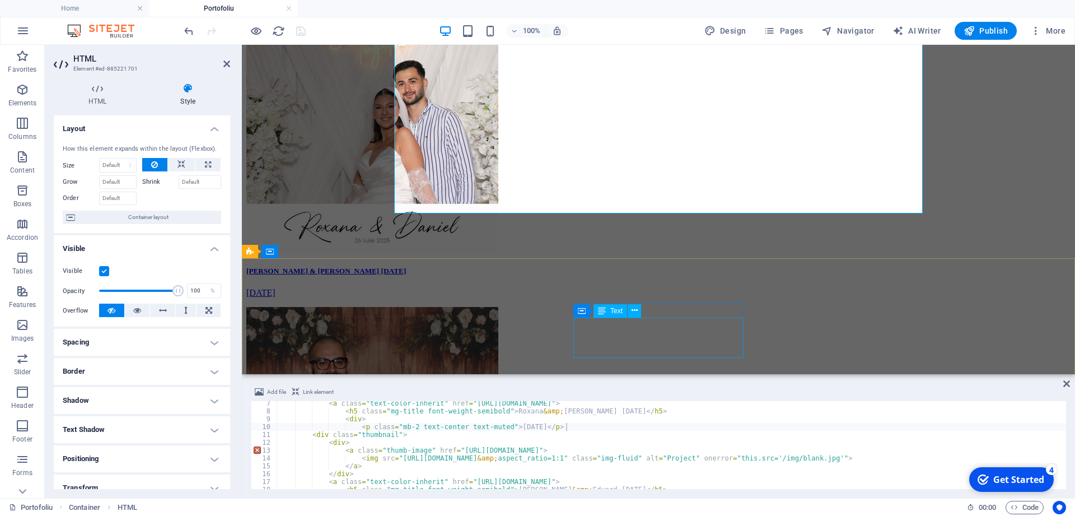
scroll to position [1171, 0]
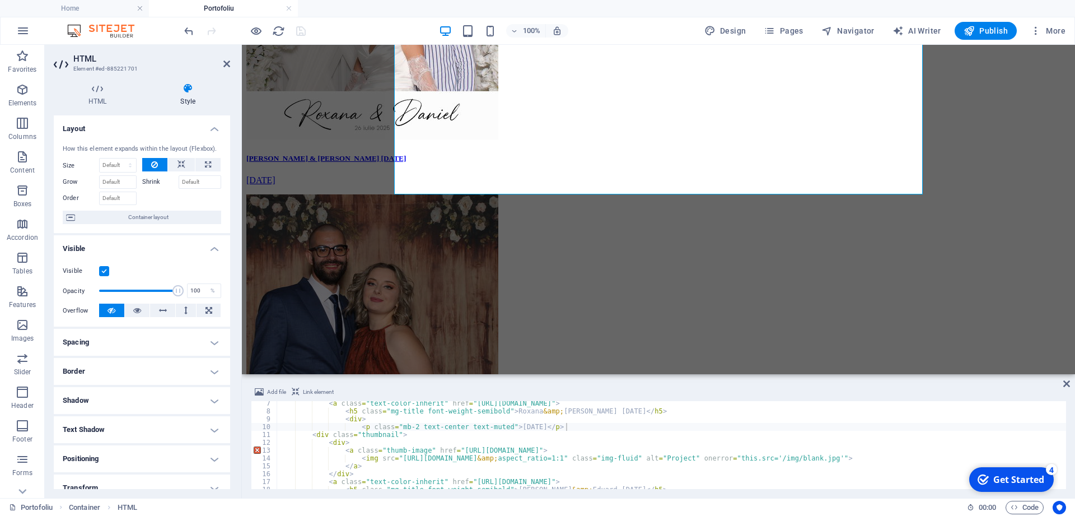
click at [629, 447] on div "< a class = "text-color-inherit" href = "https://fotoshare.co/e/PKQGNEBMp7--mkw…" at bounding box center [711, 451] width 868 height 104
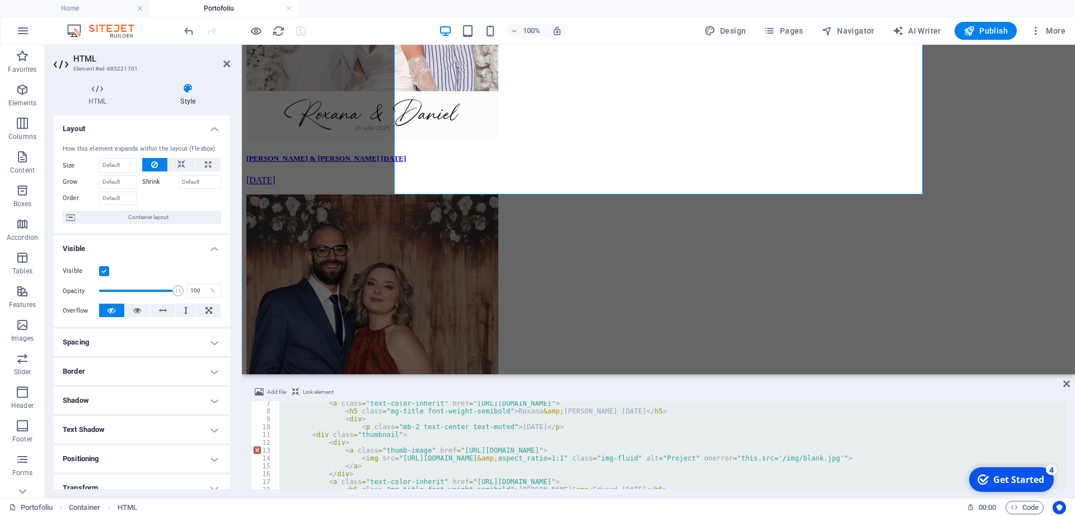
paste textarea
type textarea "</div>"
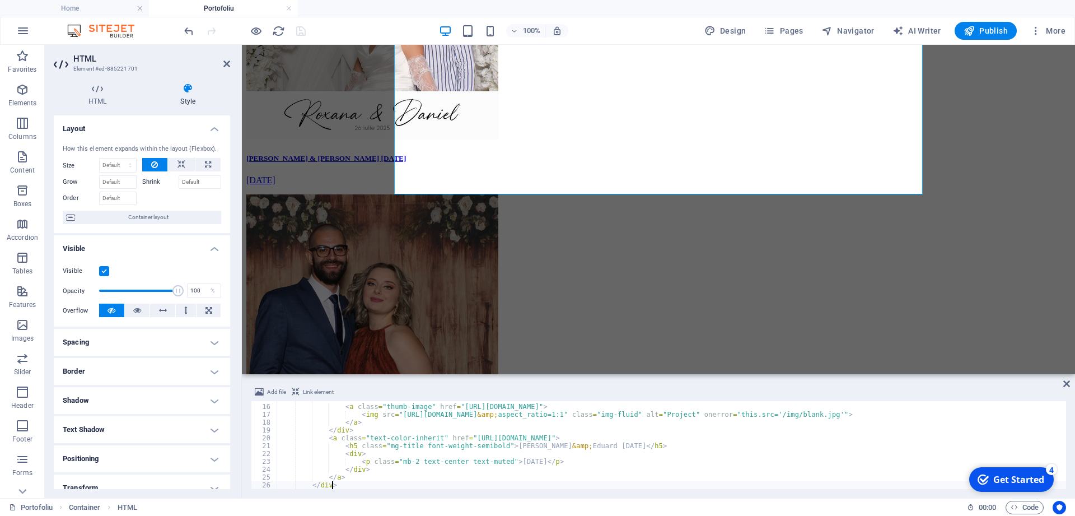
scroll to position [312, 0]
click at [352, 154] on div "Roxana & Daniel 26.07.2025 July 26, 2025 Alexandra & Eduard 11.07.2025 July 11,…" at bounding box center [658, 189] width 824 height 605
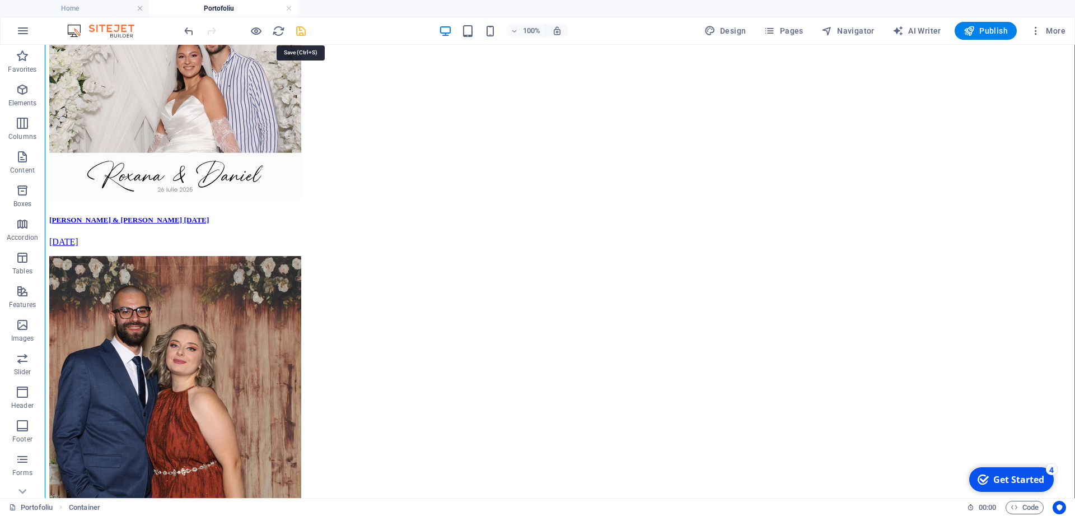
click at [296, 25] on icon "save" at bounding box center [301, 31] width 13 height 13
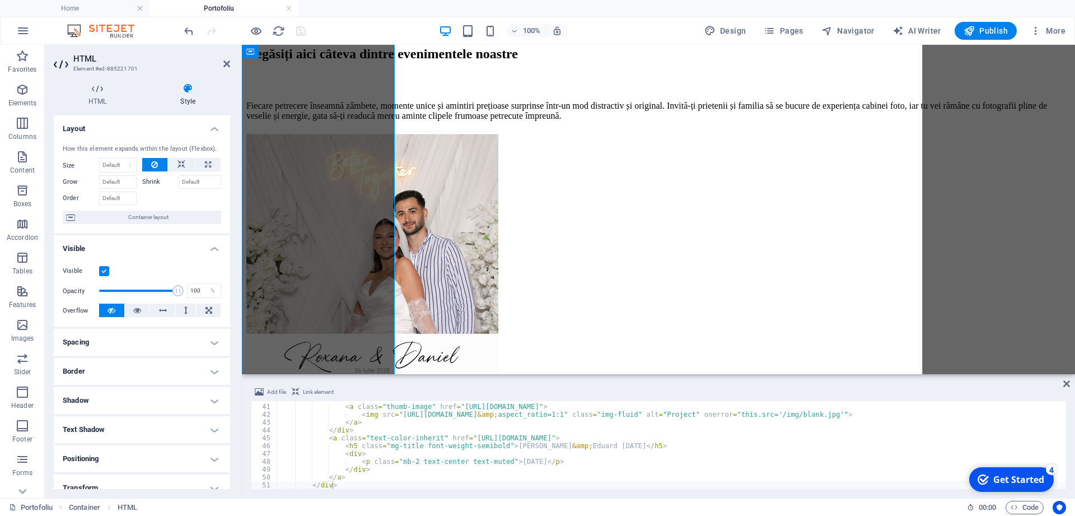
scroll to position [943, 0]
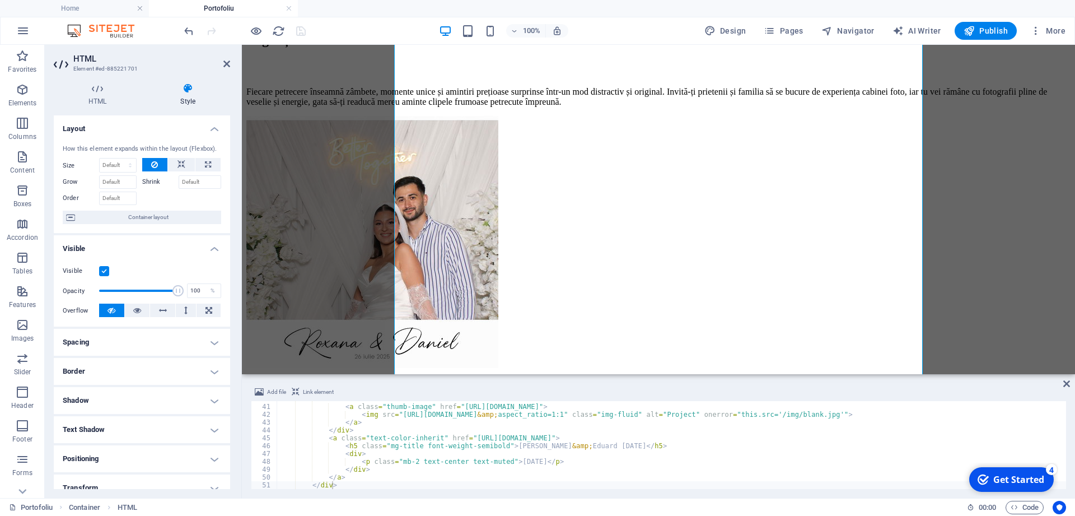
click at [587, 468] on div "< div > < a class = "thumb-image" href = "https://fotoshare.co/e/7QF2bvORUIy9Xz…" at bounding box center [711, 447] width 868 height 104
type textarea "</a> </div>"
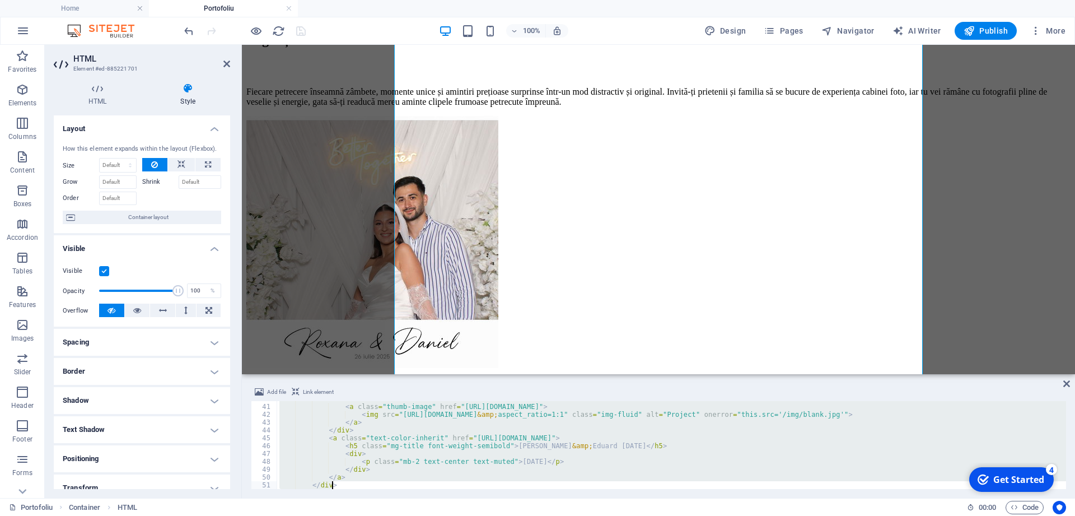
scroll to position [616, 0]
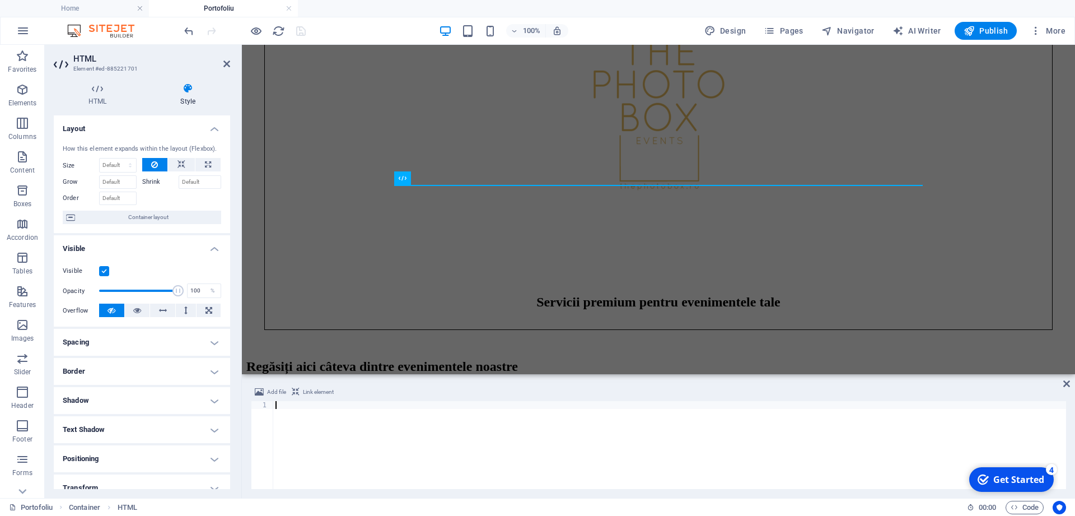
paste textarea "</div>"
type textarea "</div>"
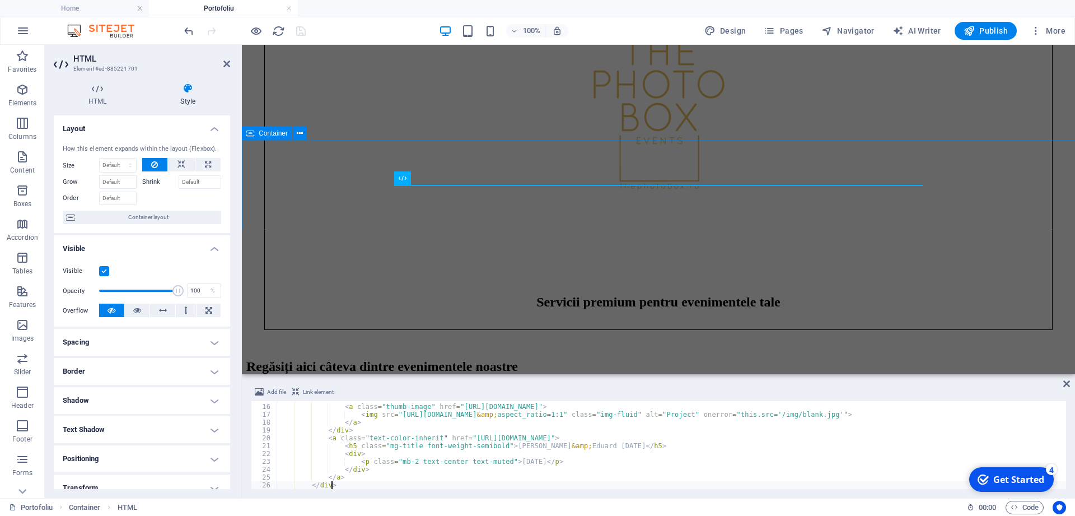
click at [348, 442] on div at bounding box center [658, 442] width 824 height 0
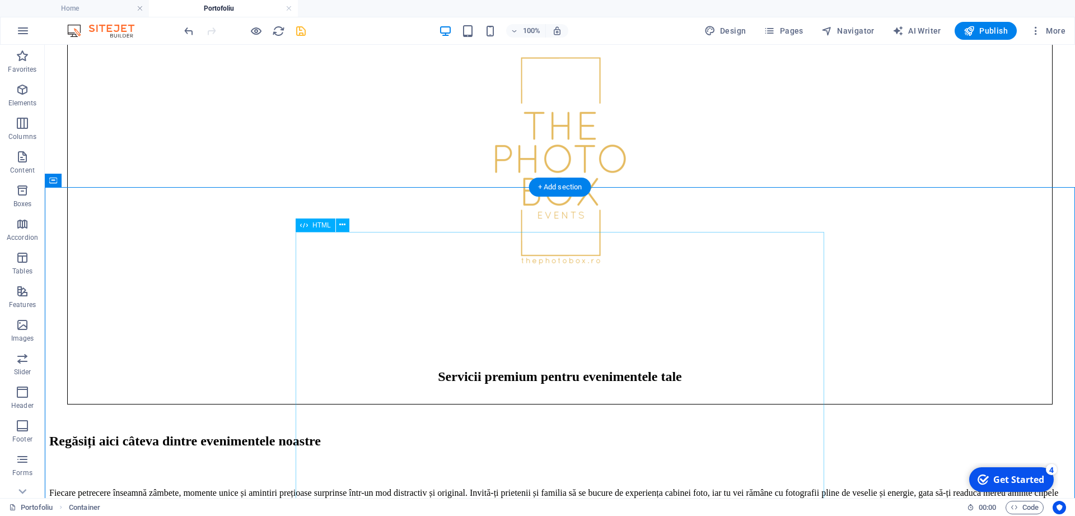
scroll to position [616, 0]
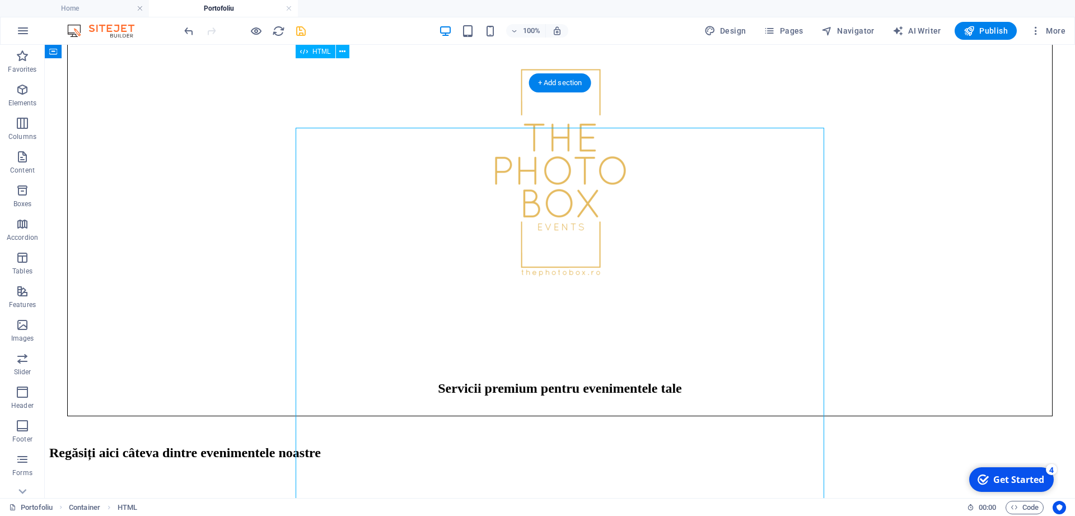
scroll to position [559, 0]
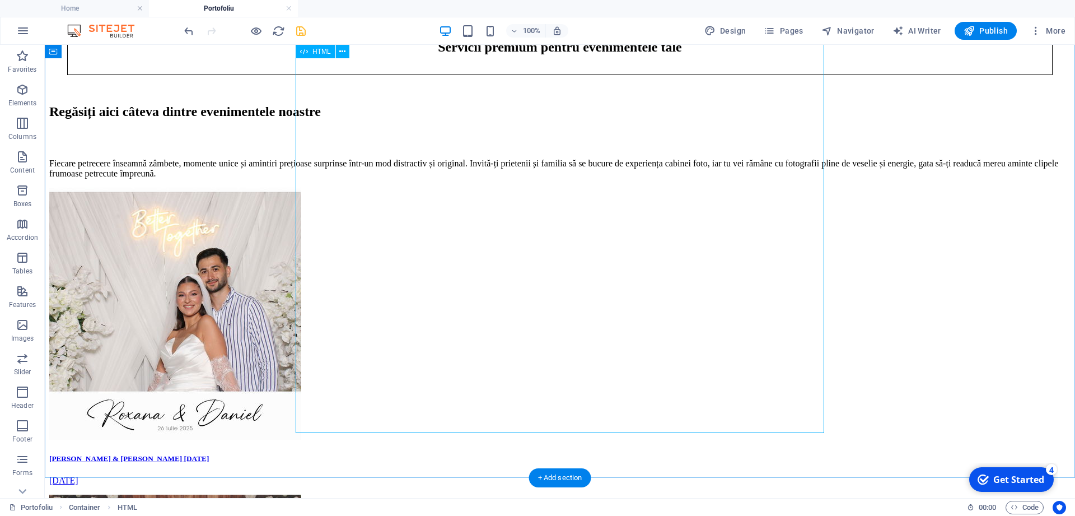
scroll to position [959, 0]
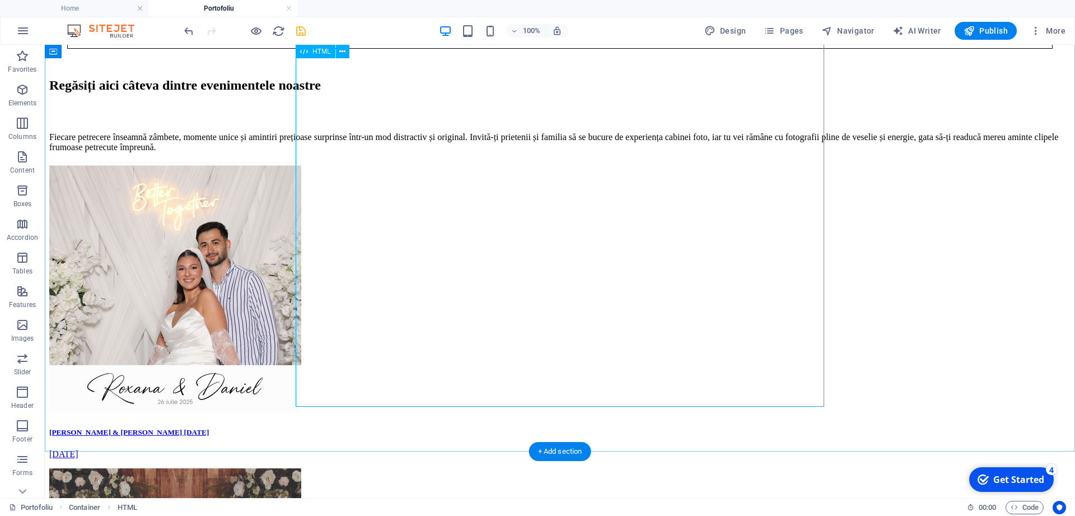
click at [605, 313] on div "Roxana & Daniel 26.07.2025 July 26, 2025 Alexandra & Eduard 11.07.2025 July 11,…" at bounding box center [560, 463] width 1022 height 605
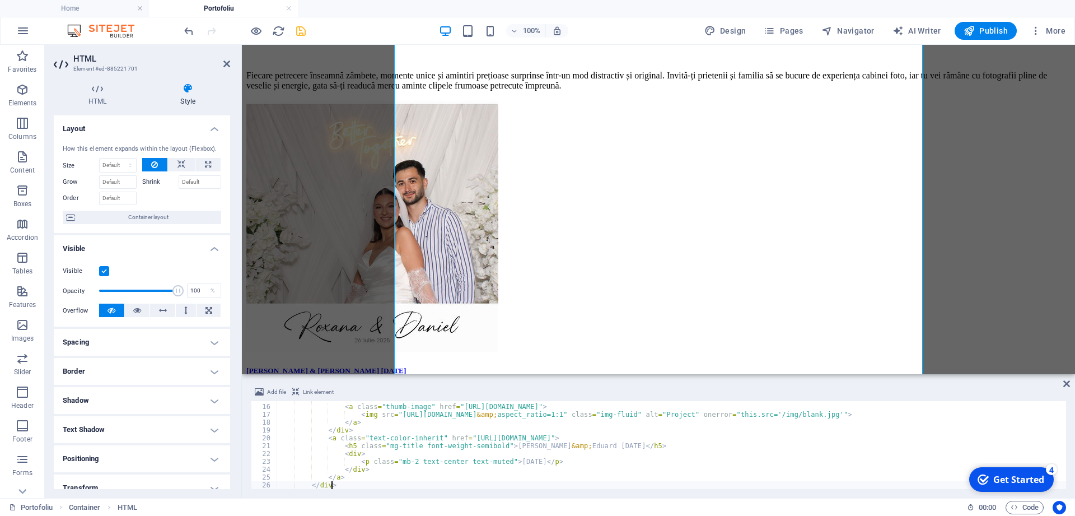
click at [544, 434] on div "< div > < a class = "thumb-image" href = "https://fotoshare.co/e/7QF2bvORUIy9Xz…" at bounding box center [711, 447] width 868 height 104
type textarea "</a> </div>"
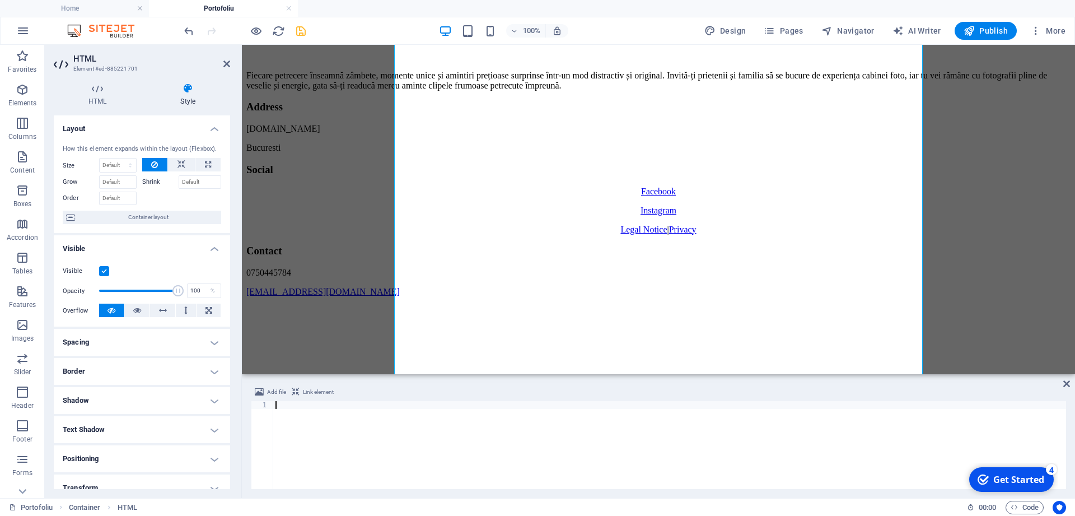
scroll to position [616, 0]
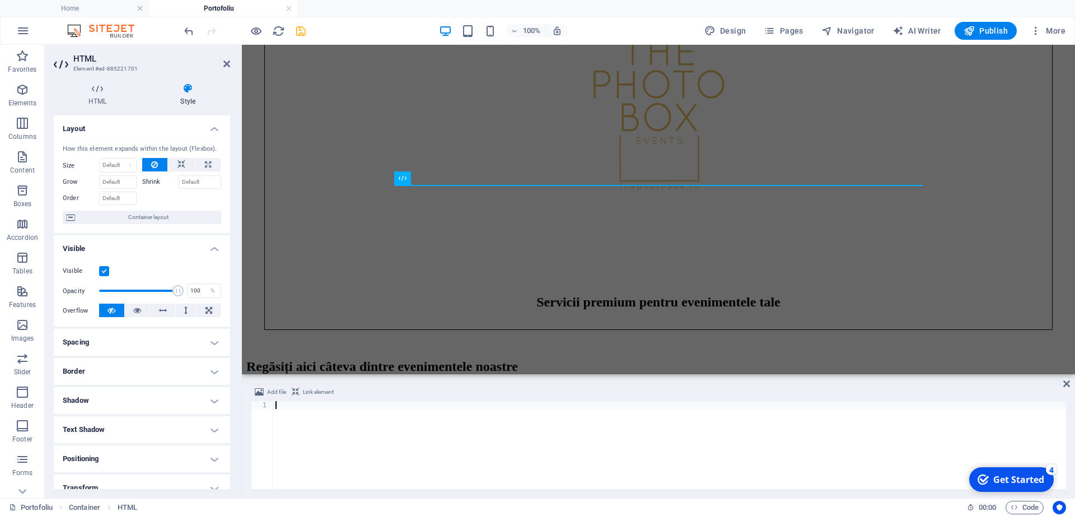
paste textarea "</div>"
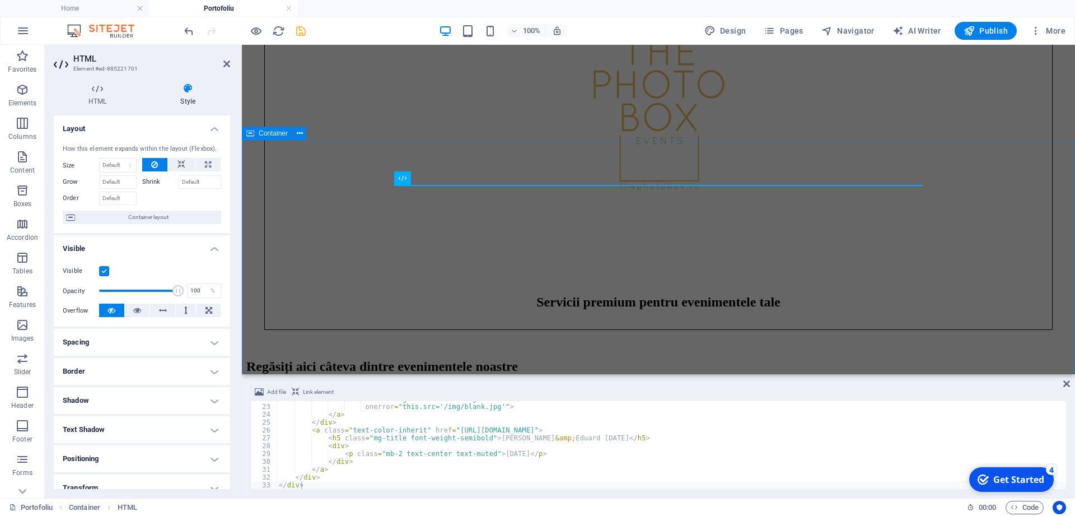
click at [968, 276] on div "Home Servicii Pachete Portofoliu Candybar Rezervari Servicii premium pentru eve…" at bounding box center [658, 39] width 824 height 1202
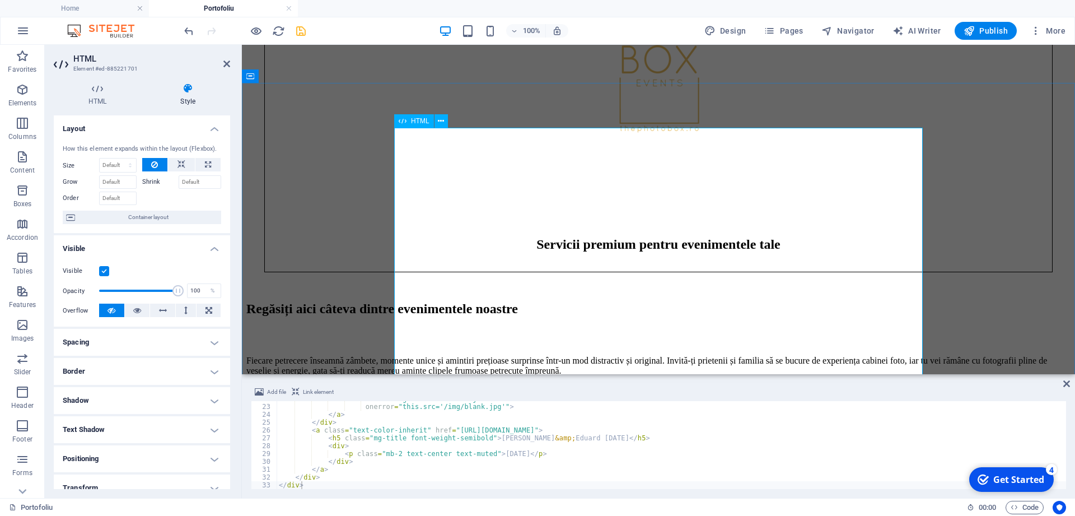
scroll to position [673, 0]
click at [497, 450] on div "class = "img-fluid" alt = "Project" onerror = "this.src='/img/blank.jpg'" > </ …" at bounding box center [672, 447] width 790 height 104
type textarea "</div> </div>"
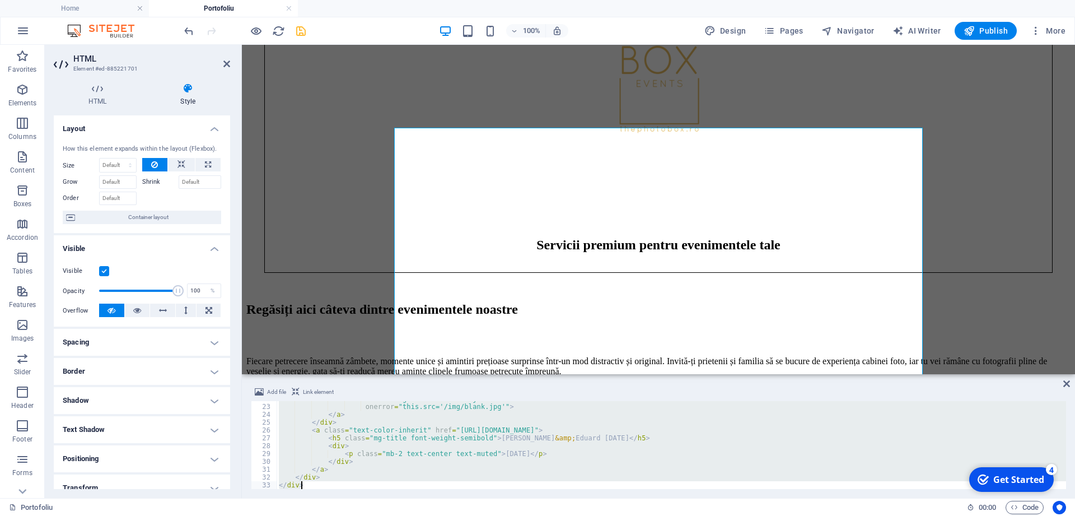
scroll to position [616, 0]
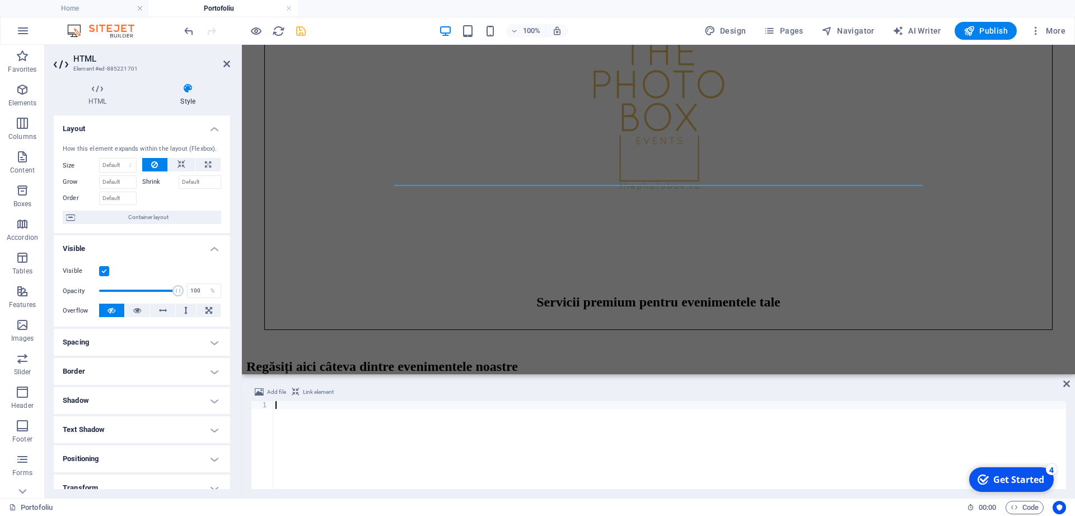
paste textarea "</div>"
type textarea "</div>"
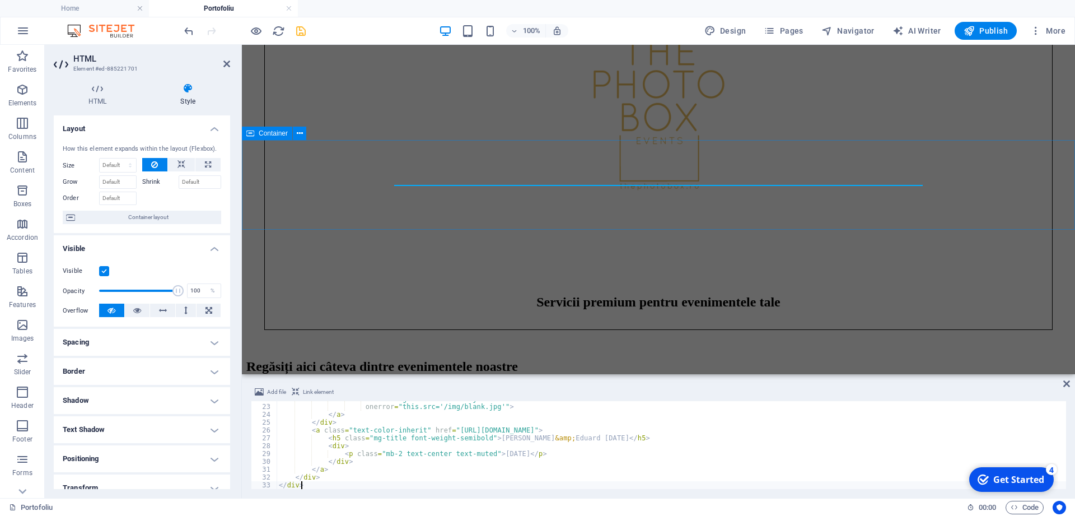
click at [340, 442] on div at bounding box center [658, 442] width 824 height 0
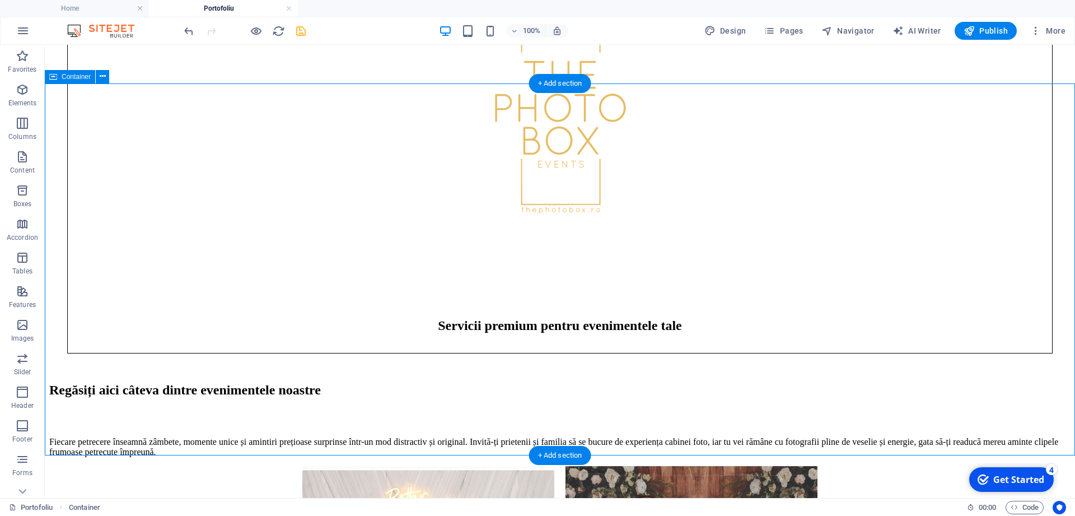
scroll to position [673, 0]
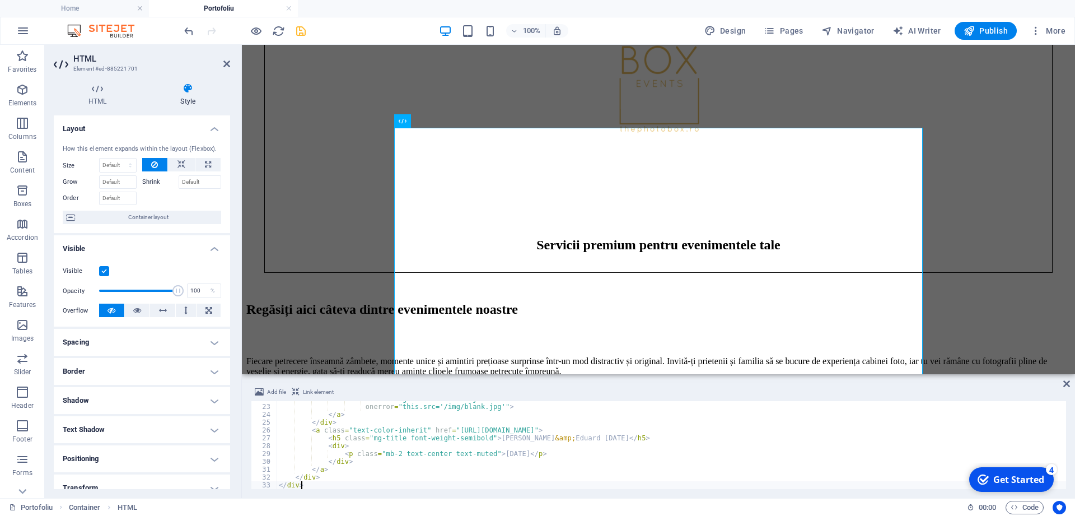
type textarea "</div> </div>"
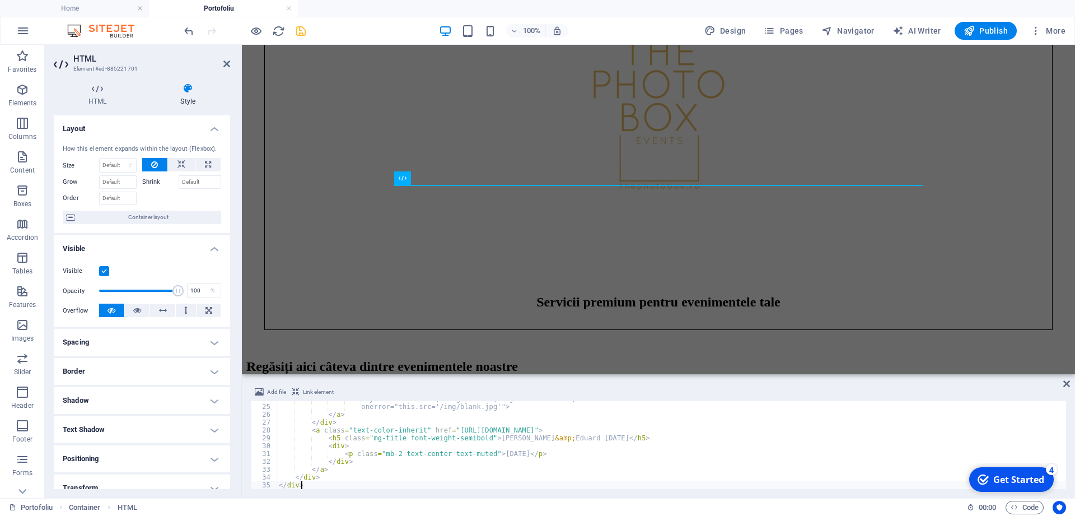
scroll to position [186, 0]
click at [1017, 259] on div "Home Servicii Pachete Portofoliu Candybar Rezervari Servicii premium pentru eve…" at bounding box center [658, 39] width 824 height 1202
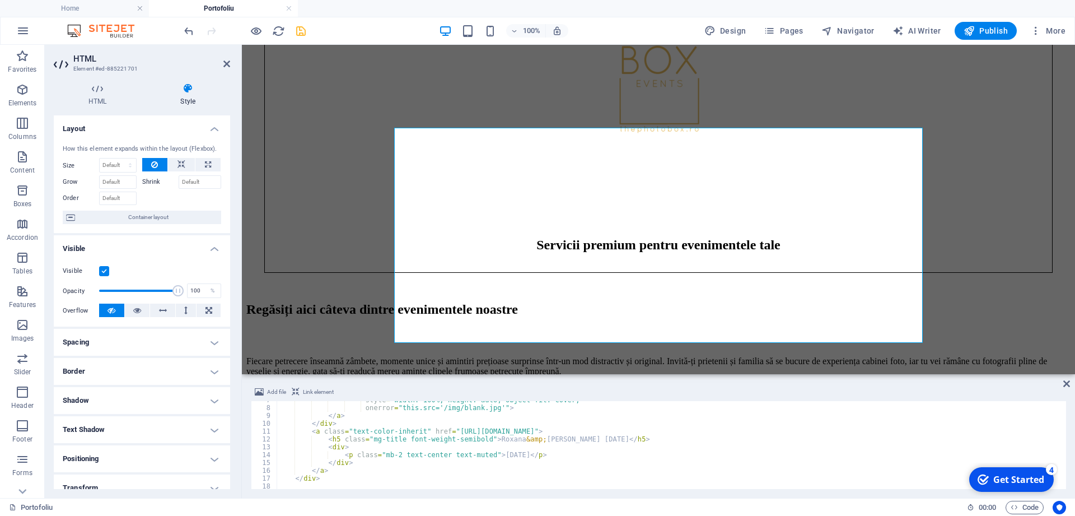
scroll to position [0, 0]
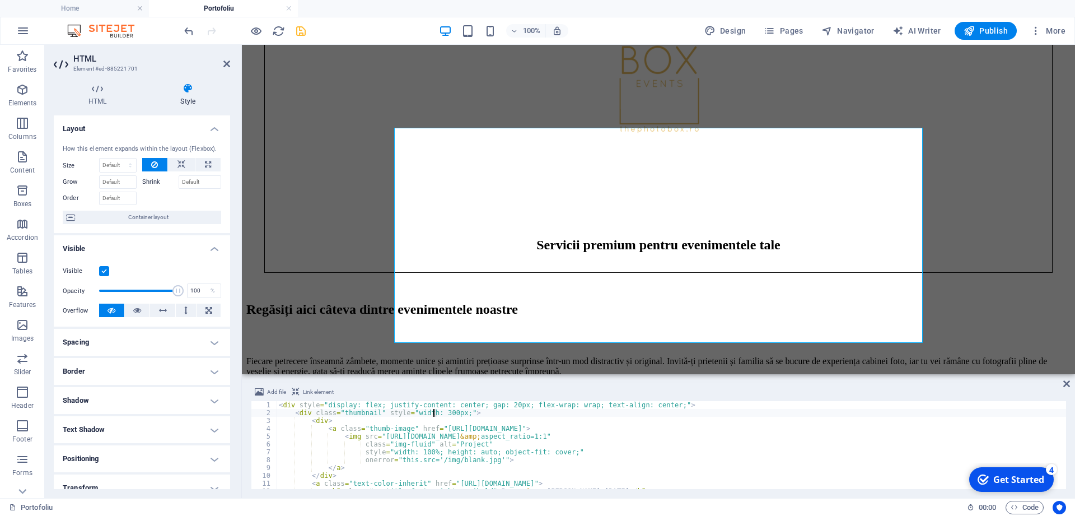
click at [435, 415] on div "< div style = "display: flex; justify-content: center; gap: 20px; flex-wrap: wr…" at bounding box center [672, 453] width 790 height 104
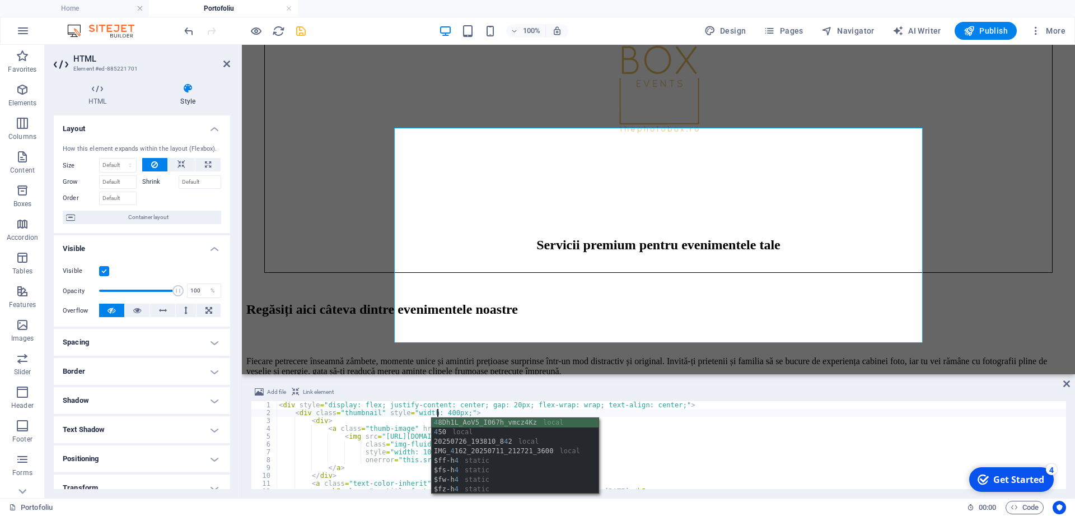
scroll to position [0, 13]
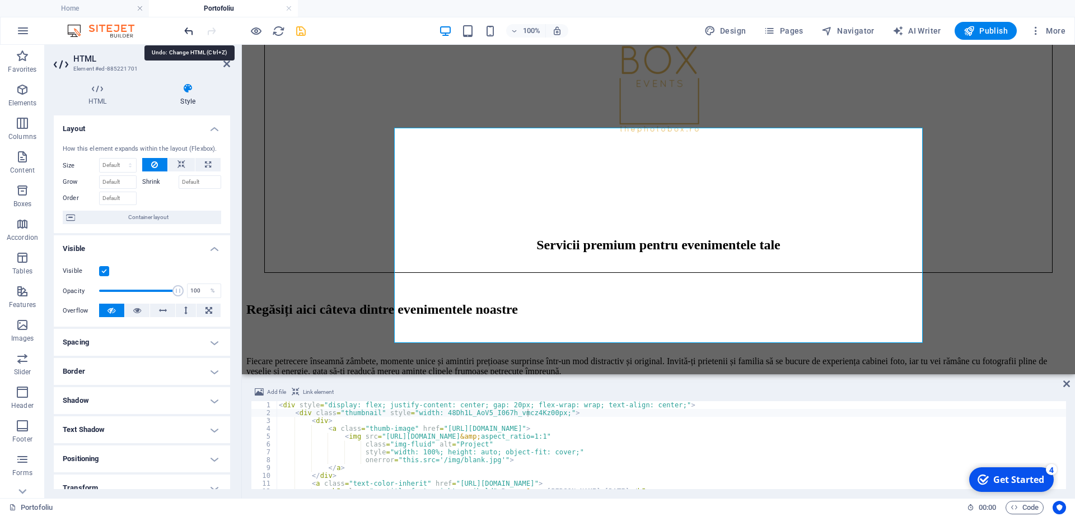
click at [185, 30] on icon "undo" at bounding box center [189, 31] width 13 height 13
click at [438, 415] on div "< div style = "display: flex; justify-content: center; gap: 20px; flex-wrap: wr…" at bounding box center [672, 453] width 790 height 104
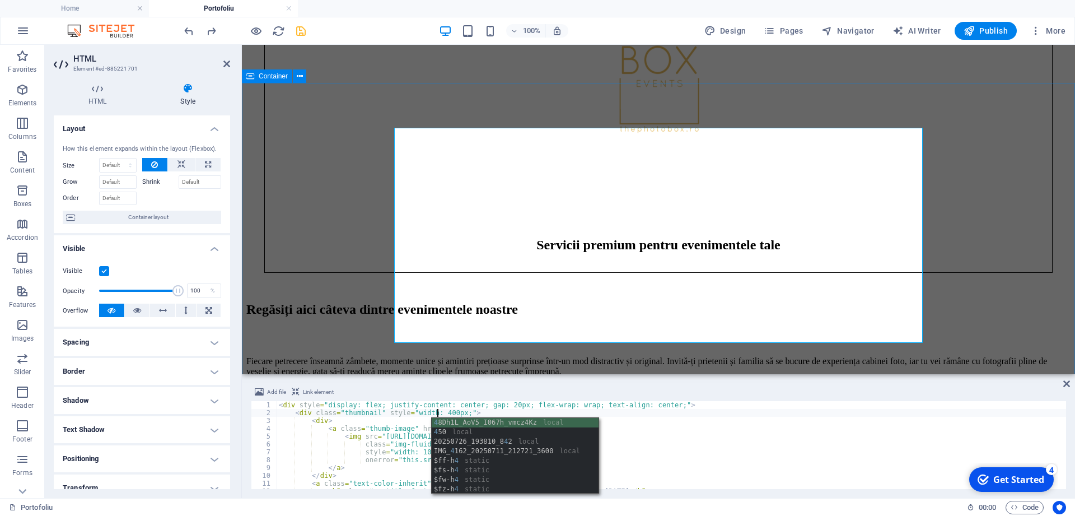
type textarea "<div class="thumbnail" style="width: 400px;">"
click at [1005, 385] on div "Roxana & Daniel 26.07.2025 July 26, 2025 Alexandra & Eduard 11.07.2025 July 11,…" at bounding box center [658, 496] width 824 height 223
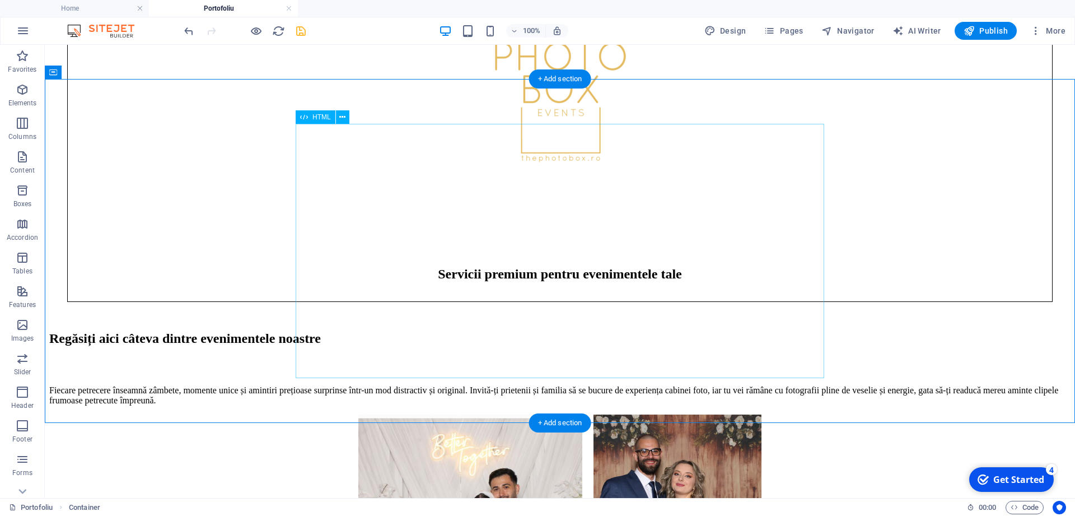
scroll to position [747, 0]
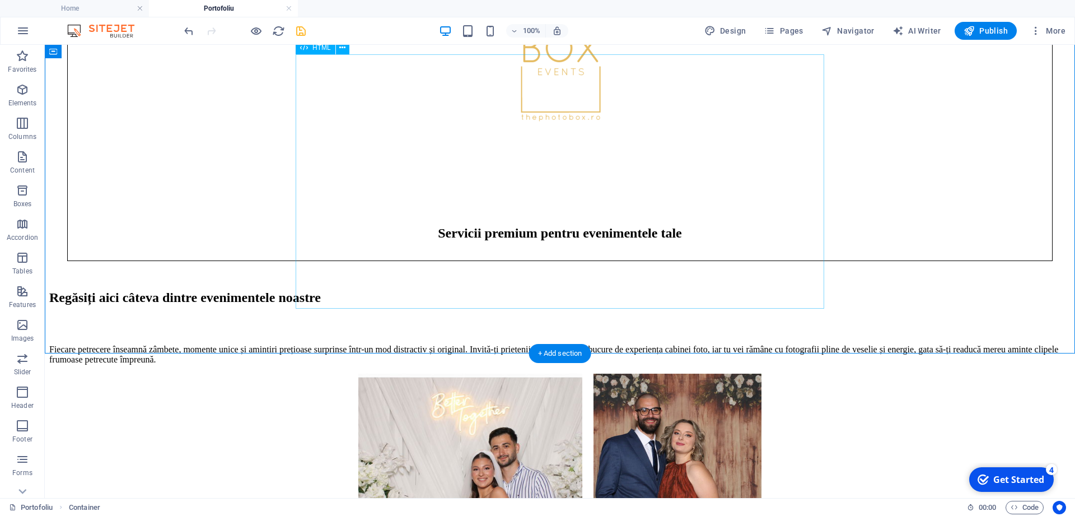
click at [604, 374] on div "Roxana & Daniel 26.07.2025 July 26, 2025 Alexandra & Eduard 11.07.2025 July 11,…" at bounding box center [560, 513] width 1022 height 279
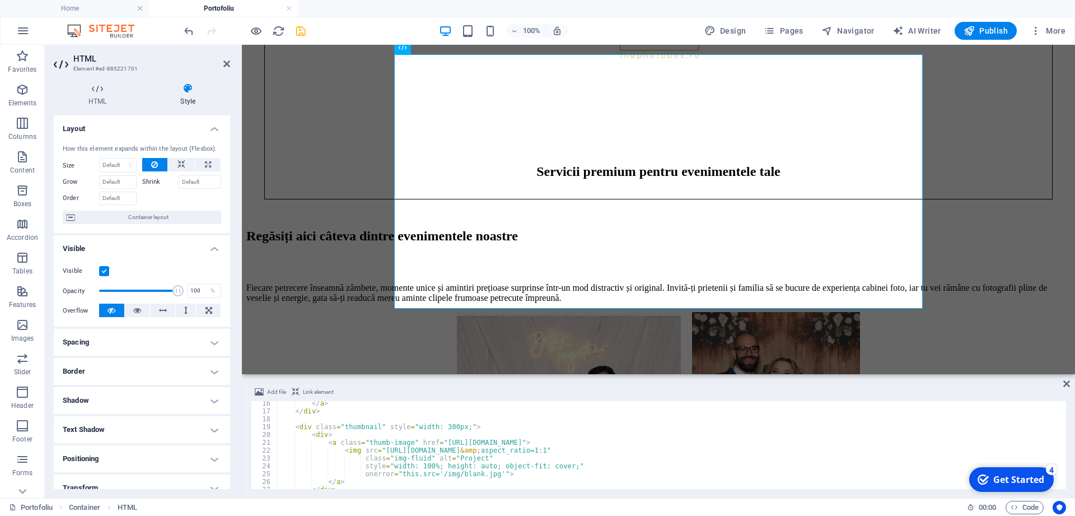
scroll to position [119, 0]
click at [436, 428] on div "</ a > </ div > < div class = "thumbnail" style = "width: 300px;" > < div > < a…" at bounding box center [672, 451] width 790 height 104
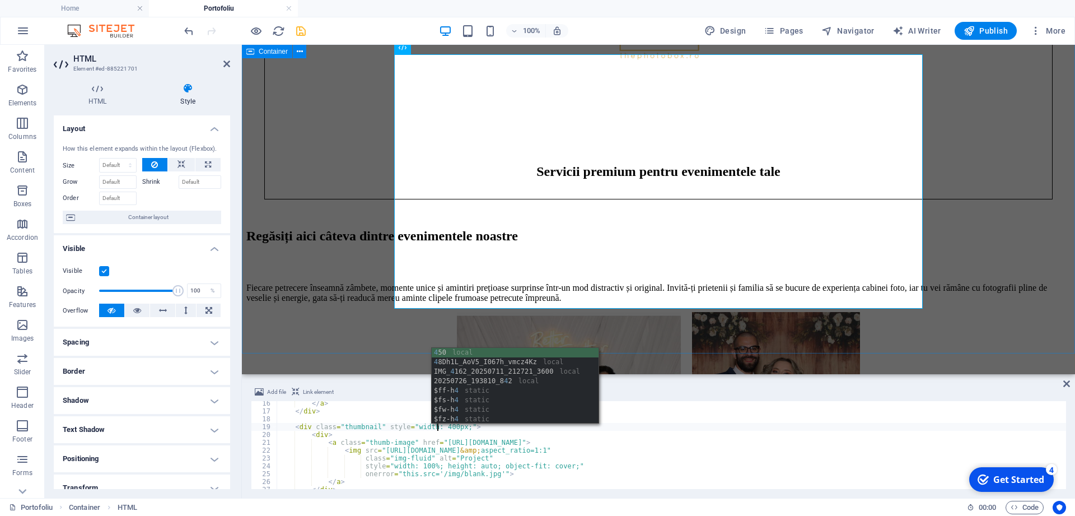
scroll to position [0, 13]
type textarea "<div class="thumbnail" style="width: 400px;">"
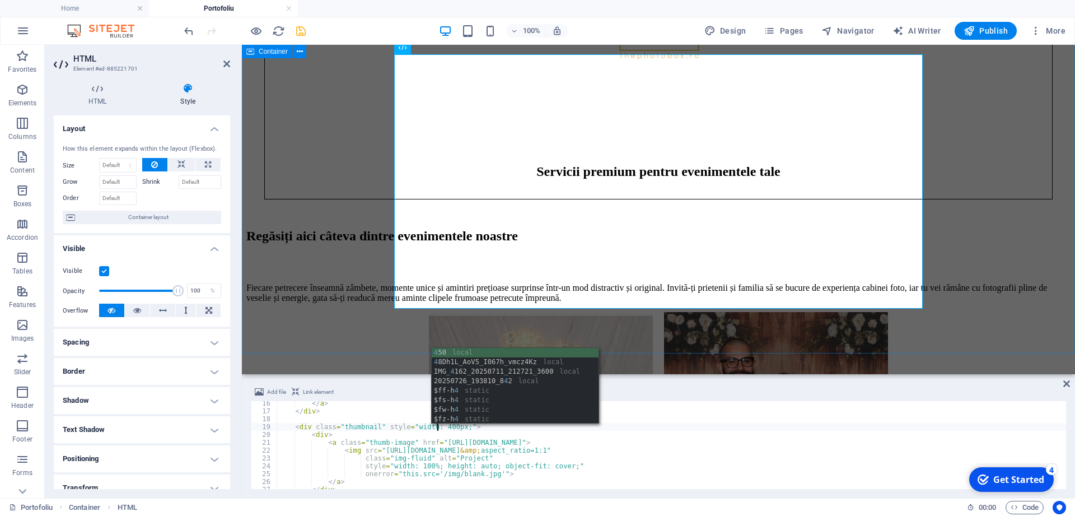
click at [1019, 312] on div "Roxana & Daniel 26.07.2025 July 26, 2025 Alexandra & Eduard 11.07.2025 July 11,…" at bounding box center [658, 451] width 824 height 279
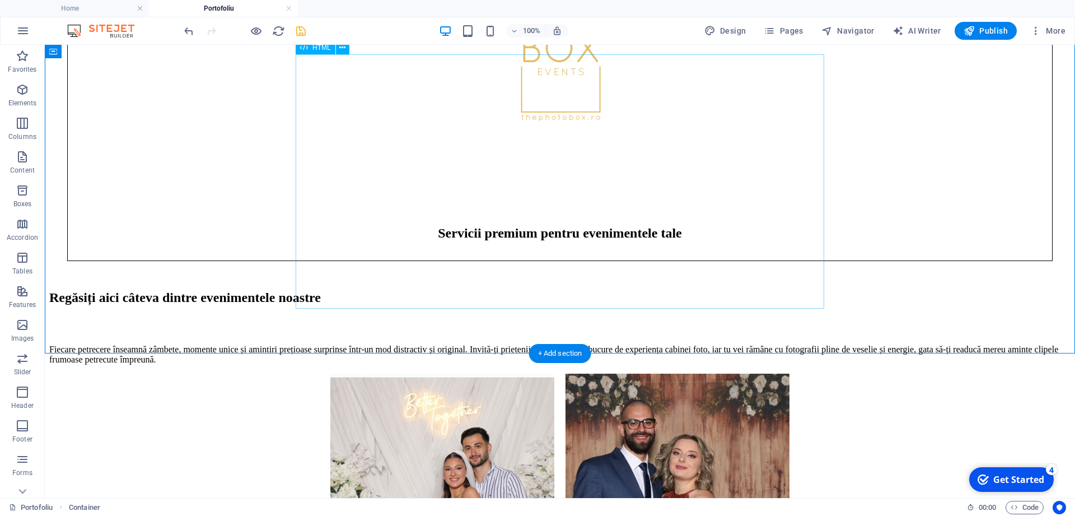
scroll to position [689, 0]
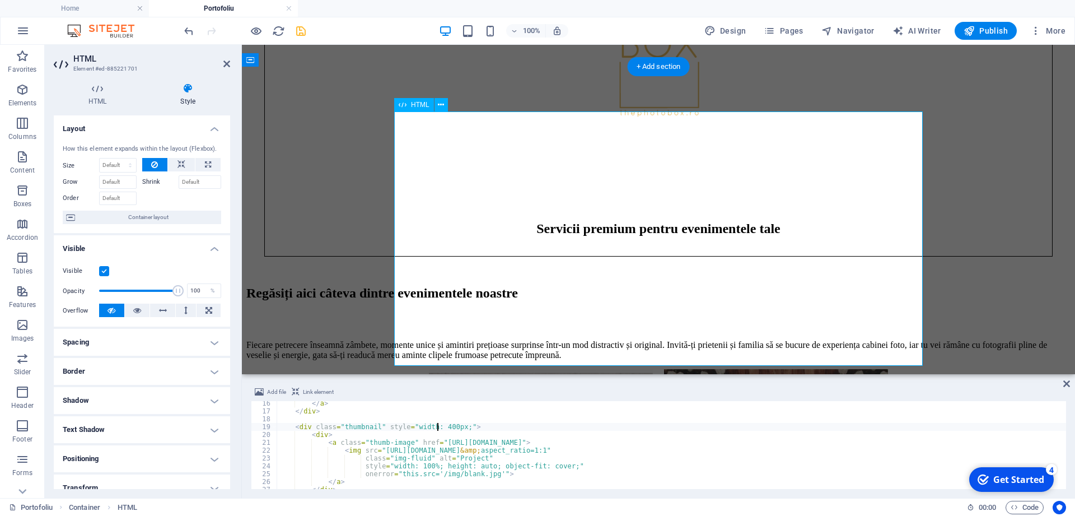
type textarea "</div> </div>"
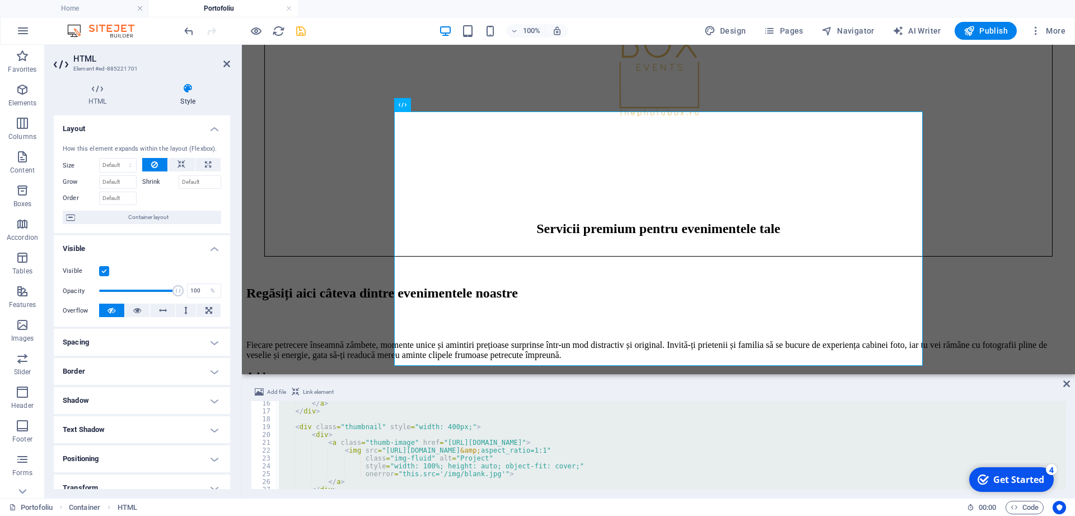
scroll to position [616, 0]
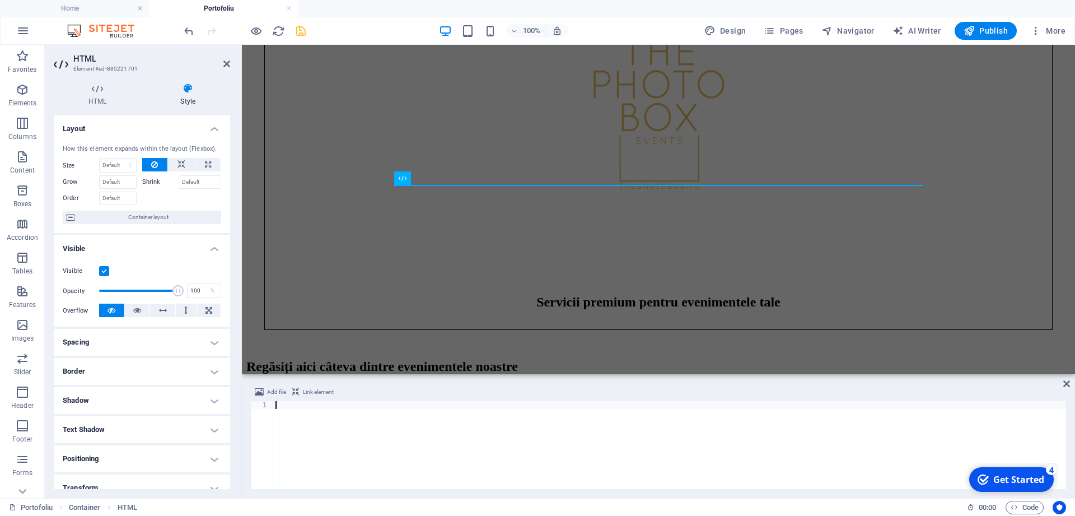
type textarea "</div>"
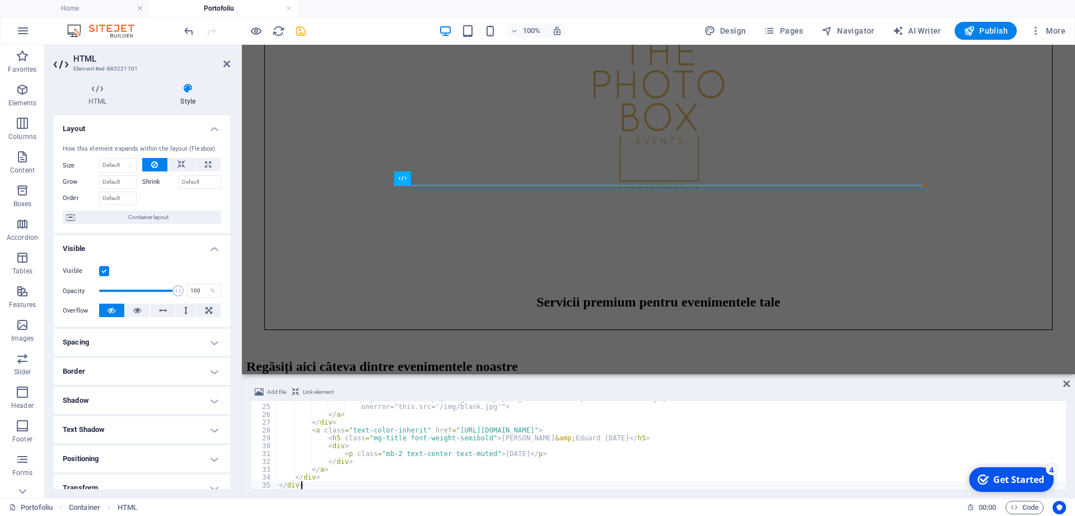
scroll to position [186, 0]
click at [964, 442] on div at bounding box center [658, 442] width 824 height 0
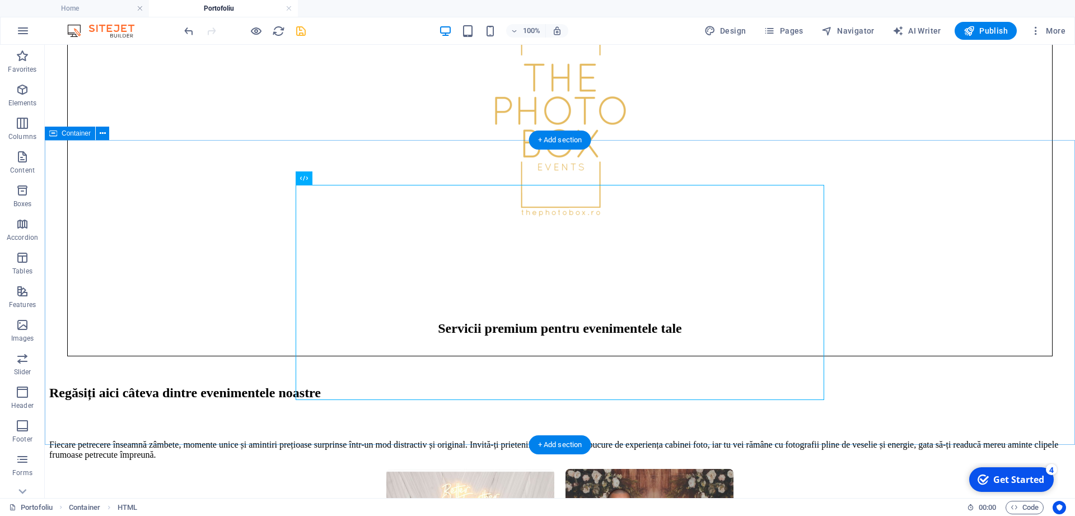
scroll to position [673, 0]
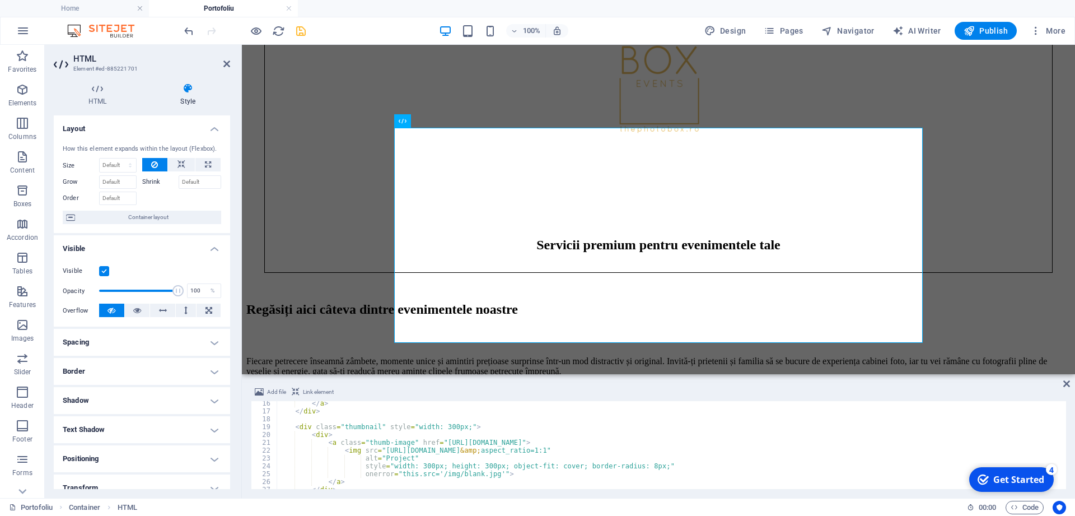
scroll to position [119, 0]
click at [436, 426] on div "</ a > </ div > < div class = "thumbnail" style = "width: 300px;" > < div > < a…" at bounding box center [672, 451] width 790 height 104
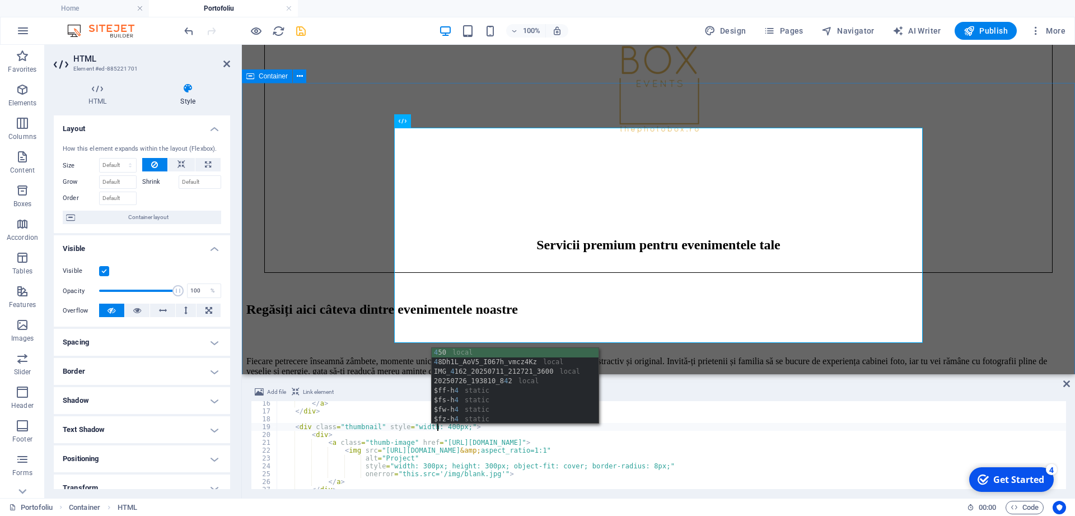
type textarea "<div class="thumbnail" style="width: 400px;">"
click at [368, 385] on div "Roxana & Daniel 26.07.2025 July 26, 2025 Alexandra & Eduard 11.07.2025 July 11,…" at bounding box center [658, 496] width 824 height 223
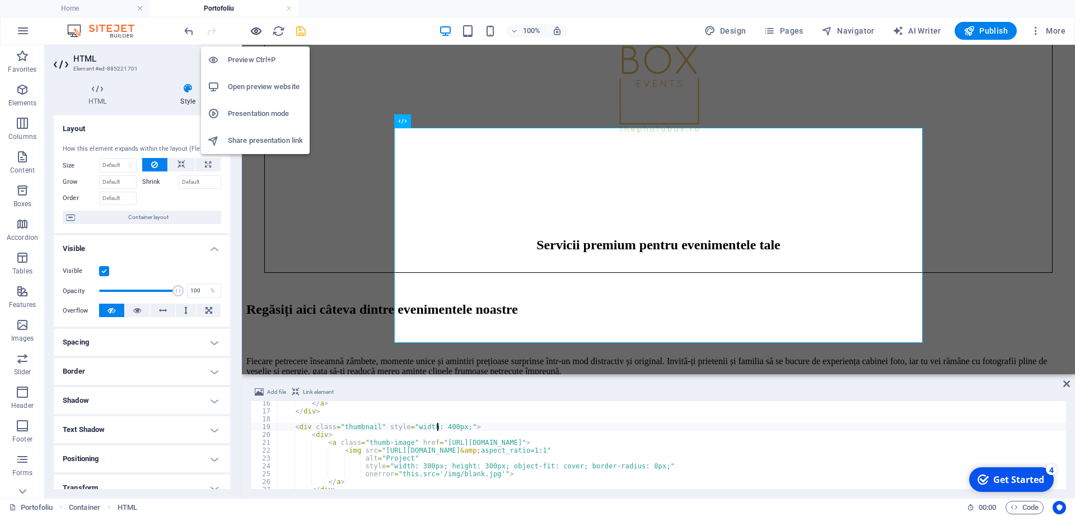
click at [262, 32] on icon "button" at bounding box center [256, 31] width 13 height 13
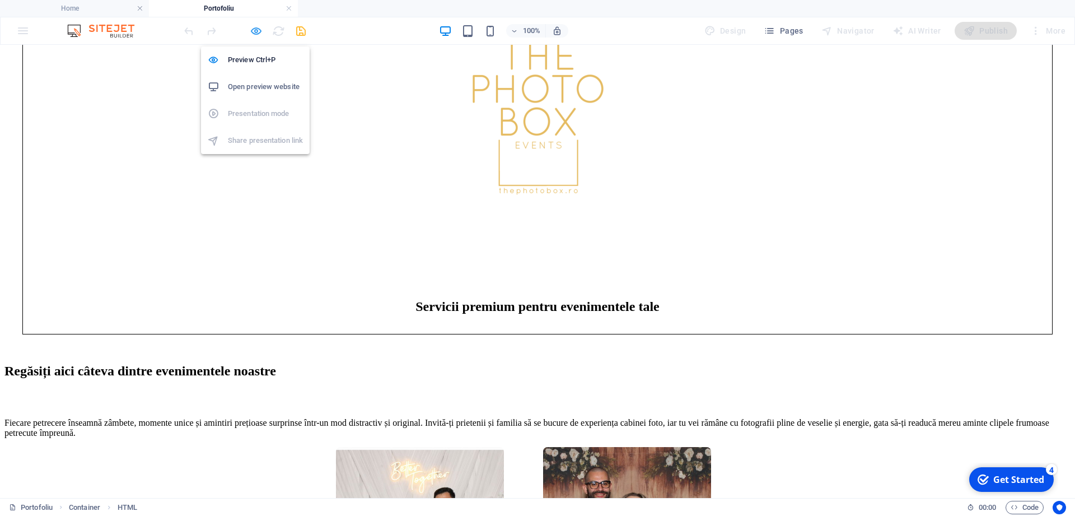
click at [250, 28] on icon "button" at bounding box center [256, 31] width 13 height 13
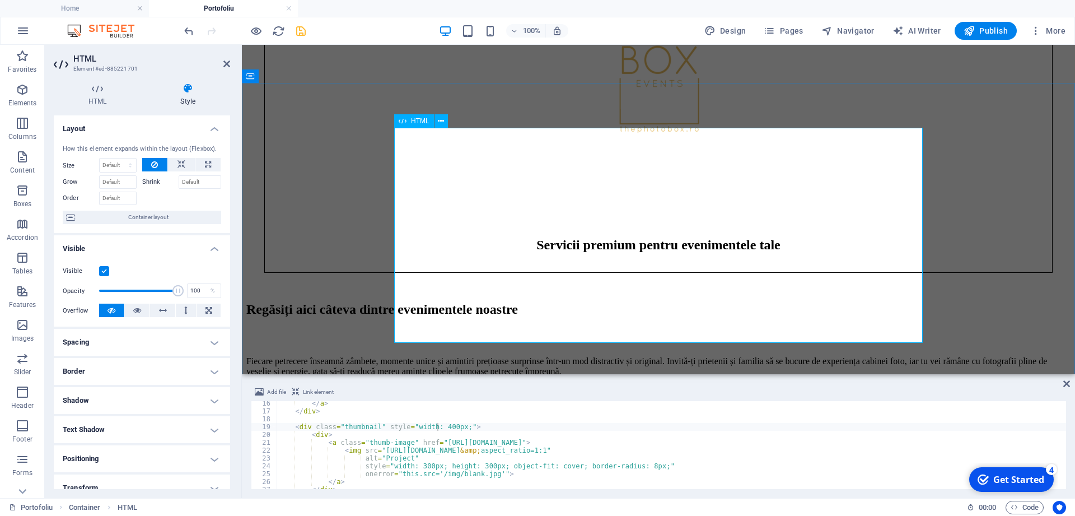
click at [622, 385] on div "Roxana & Daniel 26.07.2025 July 26, 2025 Alexandra & Eduard 11.07.2025 July 11,…" at bounding box center [658, 496] width 824 height 223
click at [510, 422] on div "</ a > </ div > < div class = "thumbnail" style = "width: 400px;" > < div > < a…" at bounding box center [672, 451] width 790 height 104
type textarea "</div> </div>"
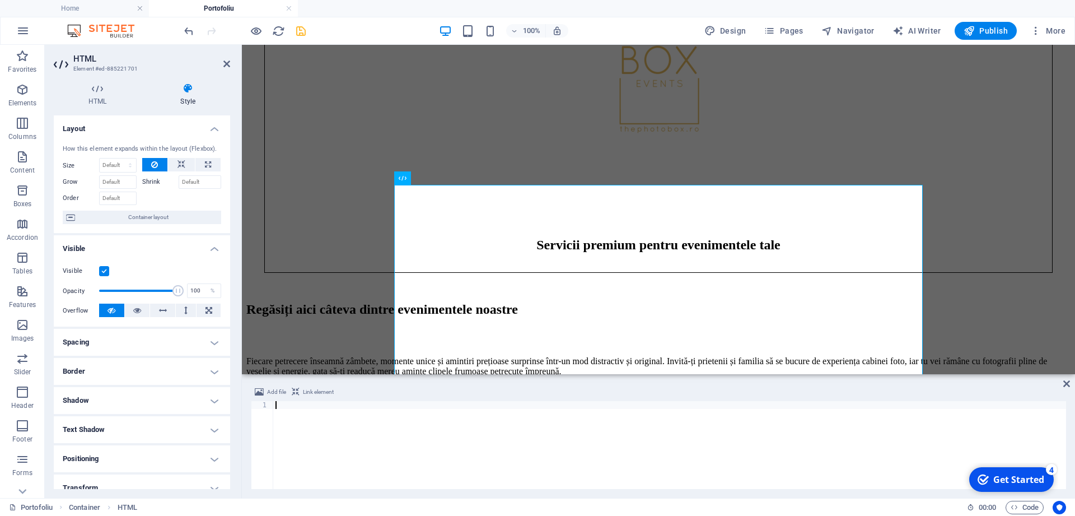
scroll to position [616, 0]
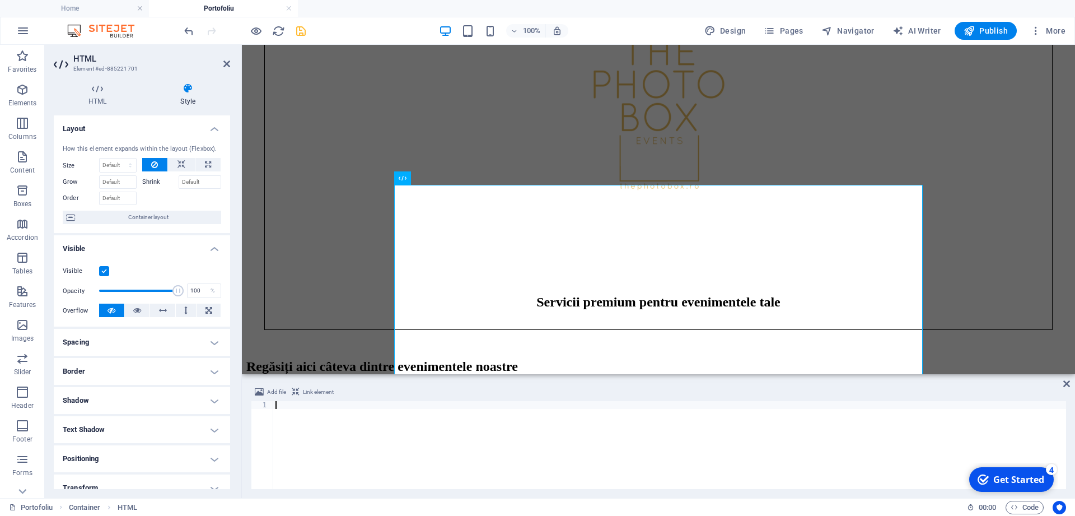
paste textarea "</div>"
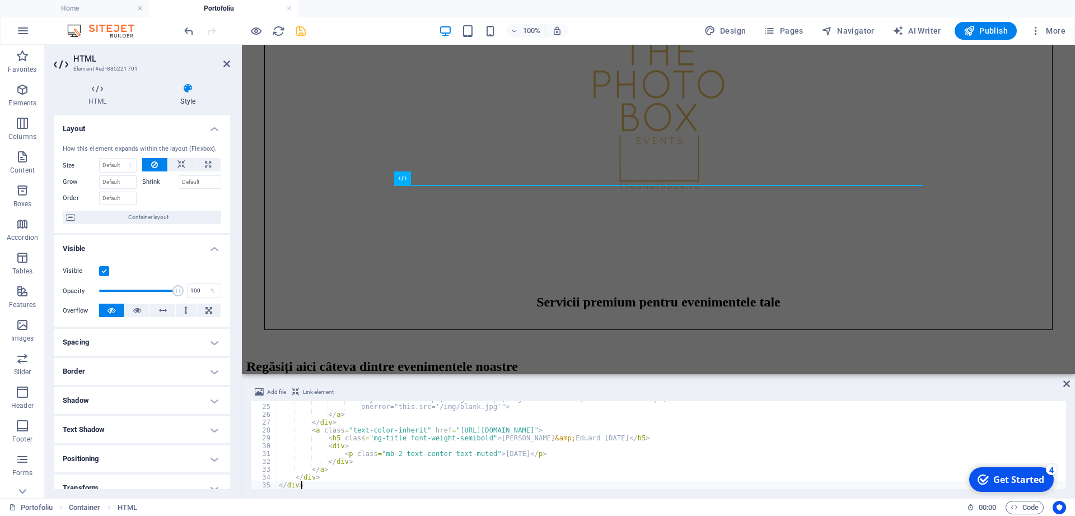
scroll to position [186, 0]
click at [1039, 241] on div "Home Servicii Pachete Portofoliu Candybar Rezervari Servicii premium pentru eve…" at bounding box center [658, 183] width 824 height 1490
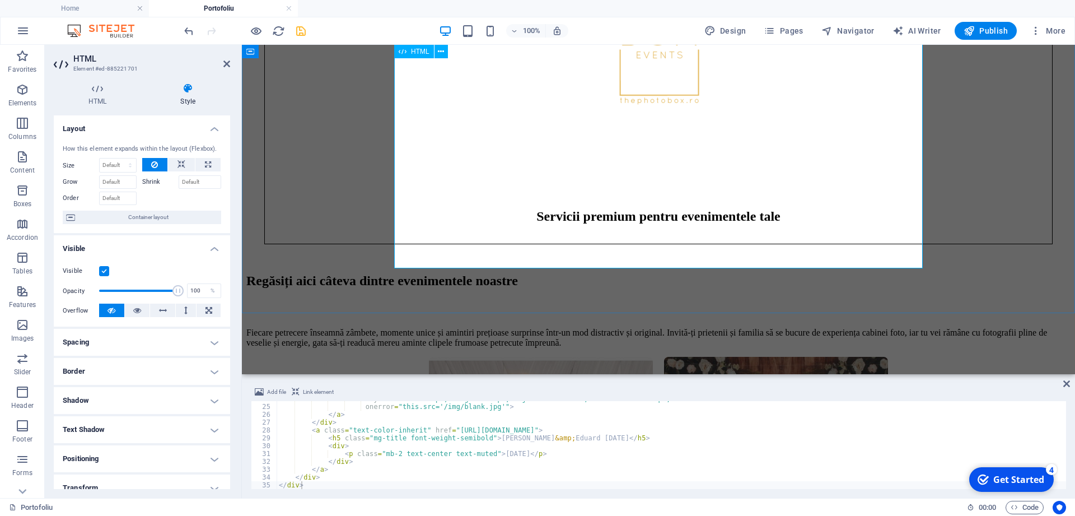
scroll to position [787, 0]
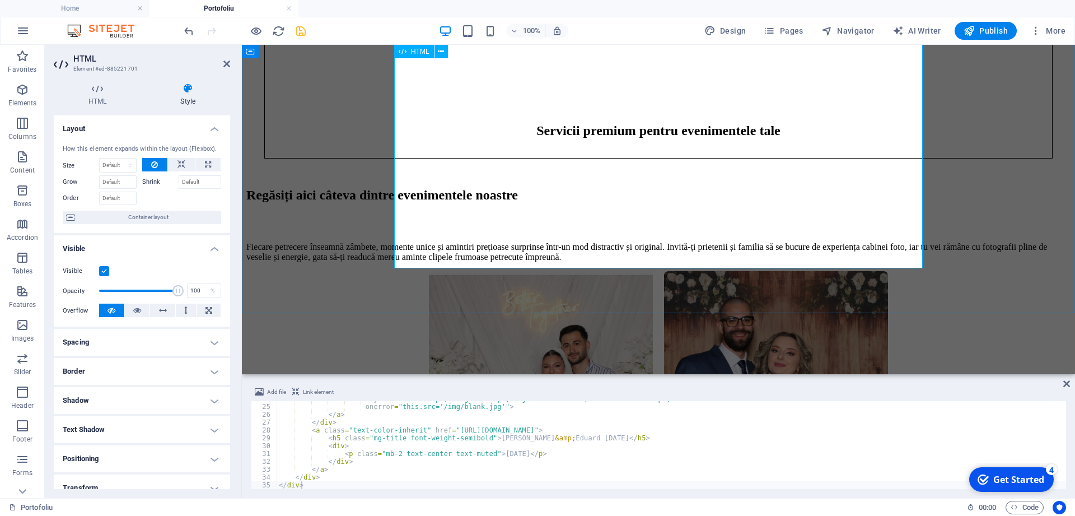
click at [548, 271] on div "Roxana & Daniel 26.07.2025 July 26, 2025 Alexandra & Eduard 11.07.2025 July 11,…" at bounding box center [658, 410] width 824 height 279
click at [492, 451] on div "style = "width: 400px; height: 400px; object-fit: cover; border-radius: 8px;" o…" at bounding box center [672, 447] width 790 height 104
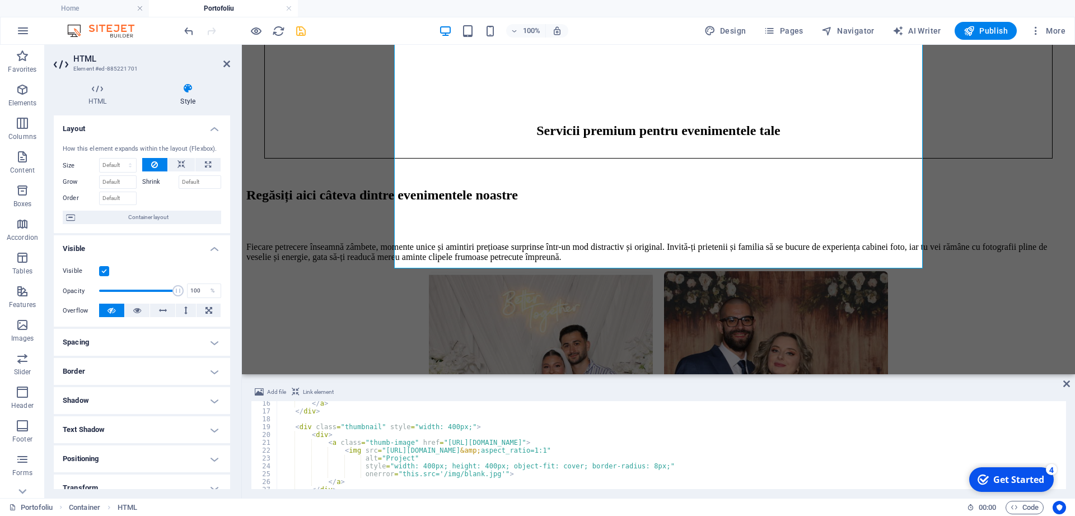
scroll to position [52, 0]
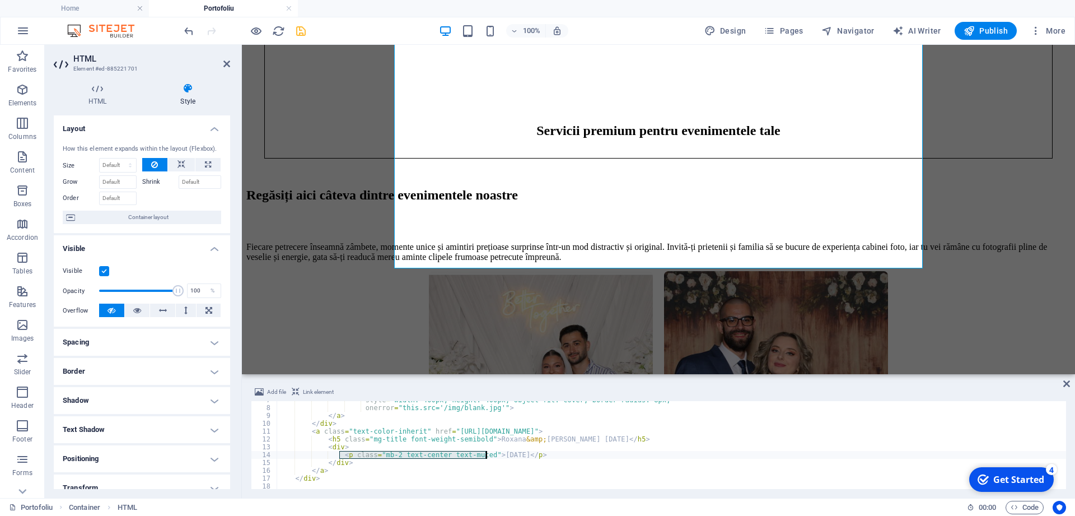
drag, startPoint x: 339, startPoint y: 455, endPoint x: 487, endPoint y: 453, distance: 147.9
click at [487, 453] on div "style = "width: 400px; height: 400px; object-fit: cover; border-radius: 8px;" o…" at bounding box center [672, 448] width 790 height 104
click at [325, 438] on div "style = "width: 400px; height: 400px; object-fit: cover; border-radius: 8px;" o…" at bounding box center [672, 448] width 790 height 104
paste textarea "p class="mb-2 text-center text-muted"><"
drag, startPoint x: 553, startPoint y: 458, endPoint x: 537, endPoint y: 457, distance: 16.8
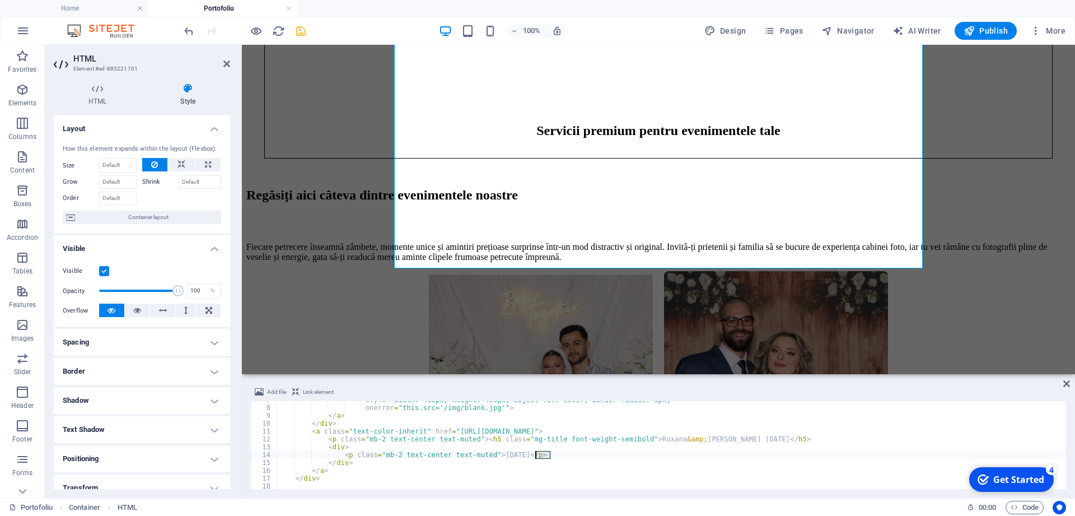
click at [537, 457] on div "style = "width: 400px; height: 400px; object-fit: cover; border-radius: 8px;" o…" at bounding box center [672, 448] width 790 height 104
click at [773, 439] on div "style = "width: 400px; height: 400px; object-fit: cover; border-radius: 8px;" o…" at bounding box center [672, 448] width 790 height 104
paste textarea "</p>"
click at [796, 417] on div "style = "width: 400px; height: 400px; object-fit: cover; border-radius: 8px;" o…" at bounding box center [672, 448] width 790 height 104
type textarea "</a>"
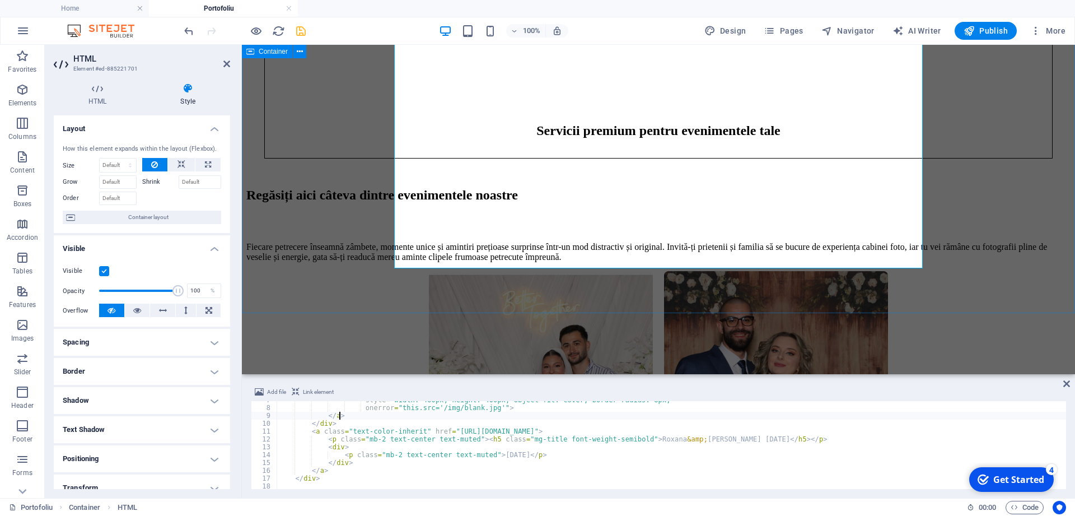
click at [736, 307] on div "Roxana & Daniel 26.07.2025 July 26, 2025 Alexandra & Eduard 11.07.2025 July 11,…" at bounding box center [658, 410] width 824 height 279
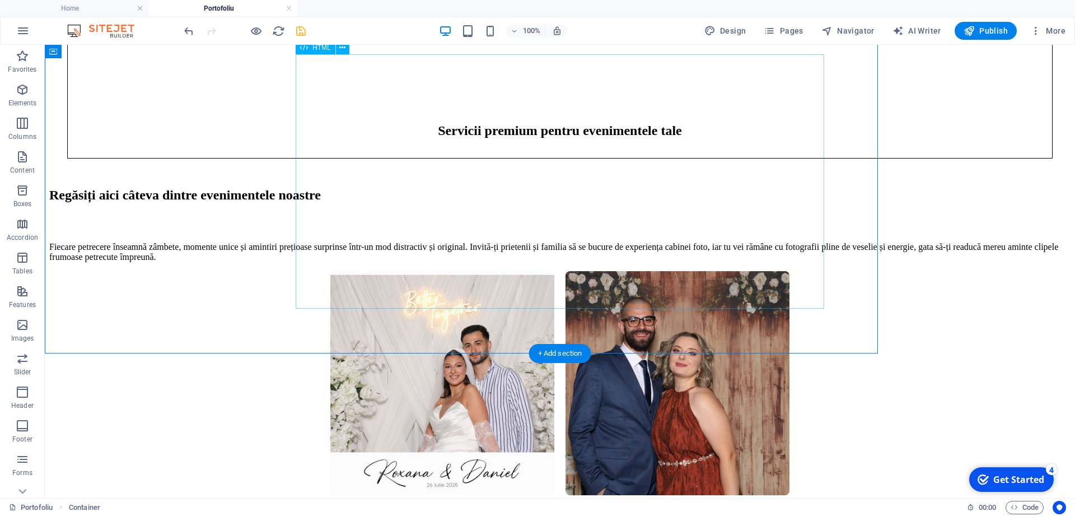
scroll to position [747, 0]
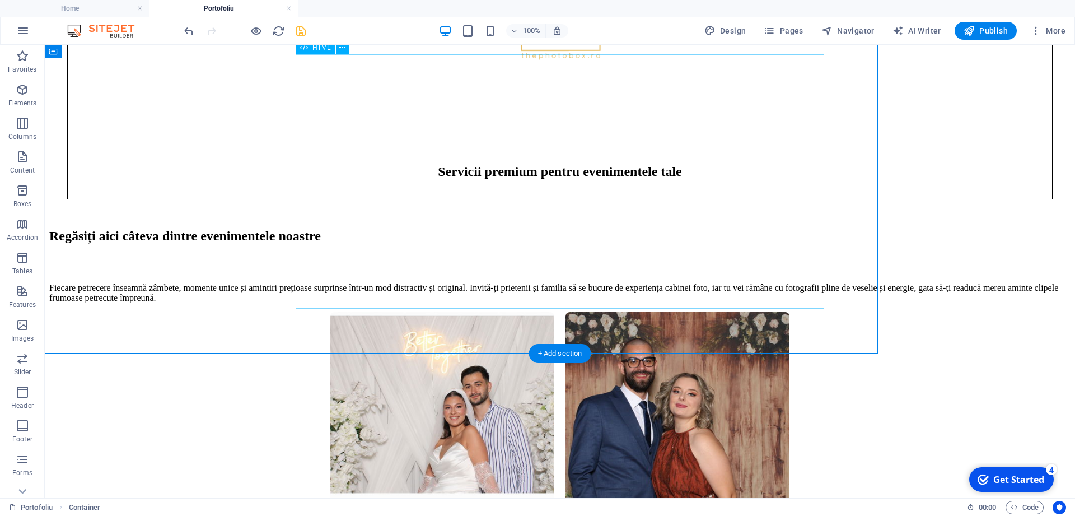
click at [687, 312] on div "Roxana & Daniel 26.07.2025 July 26, 2025 Alexandra & Eduard 11.07.2025 July 11,…" at bounding box center [560, 451] width 1022 height 279
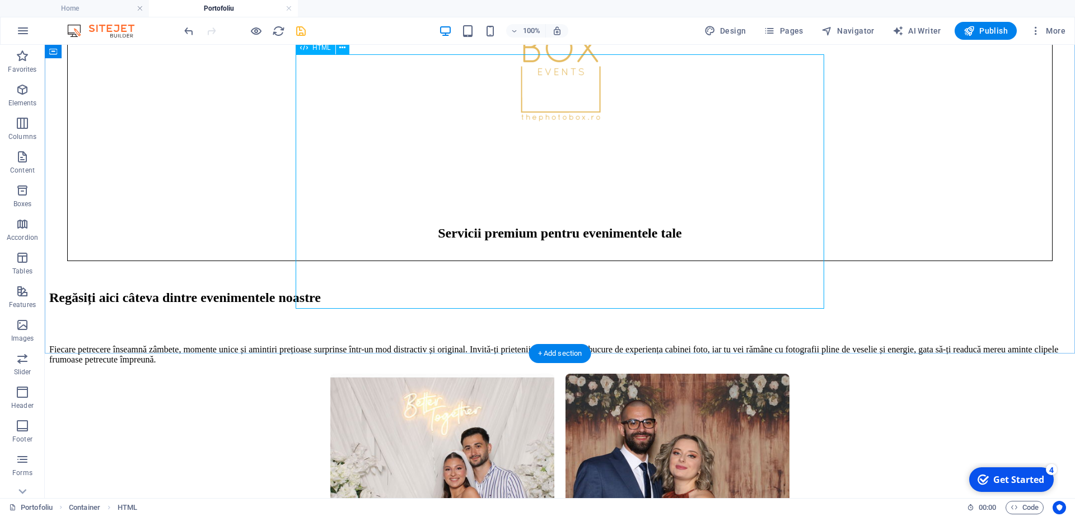
click at [529, 374] on div "Roxana & Daniel 26.07.2025 July 26, 2025 Alexandra & Eduard 11.07.2025 July 11,…" at bounding box center [560, 513] width 1022 height 279
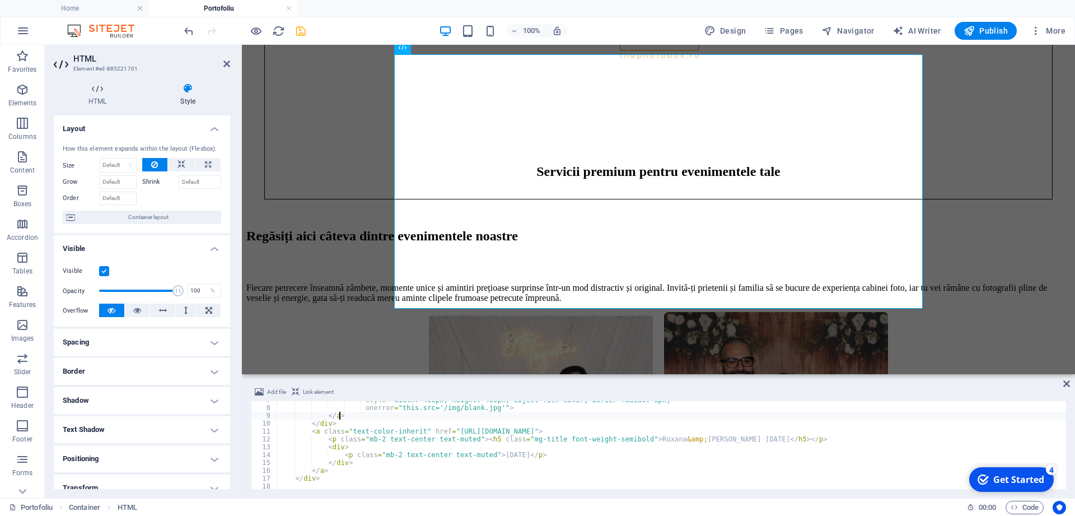
type textarea "</div> </div>"
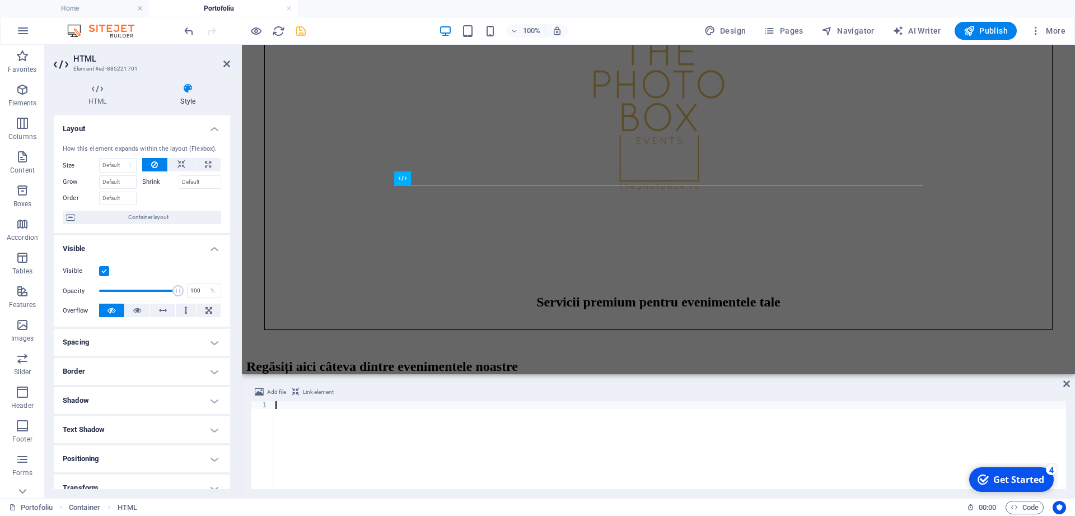
scroll to position [234, 0]
click at [321, 254] on div "Home Servicii Pachete Portofoliu Candybar Rezervari Servicii premium pentru eve…" at bounding box center [658, 39] width 824 height 1202
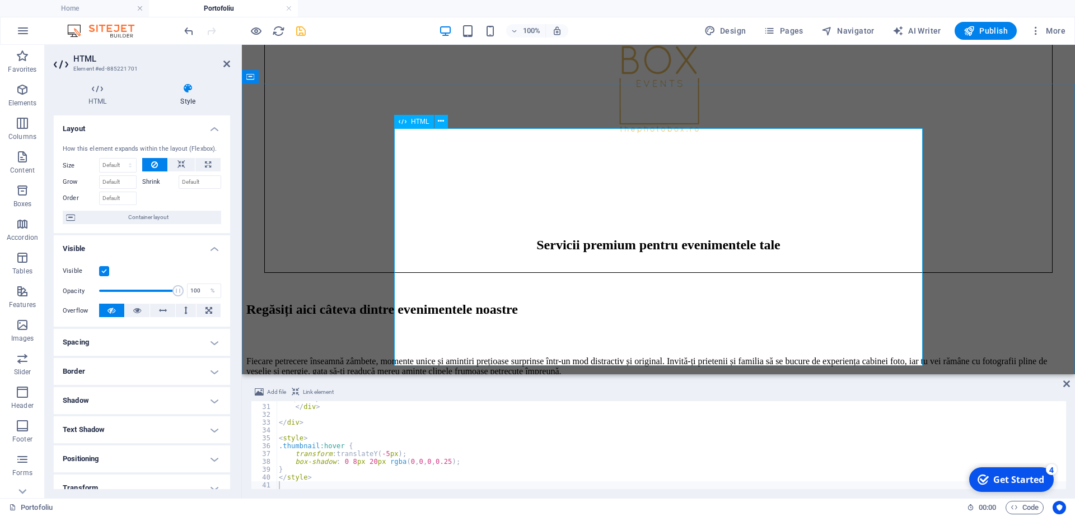
scroll to position [730, 0]
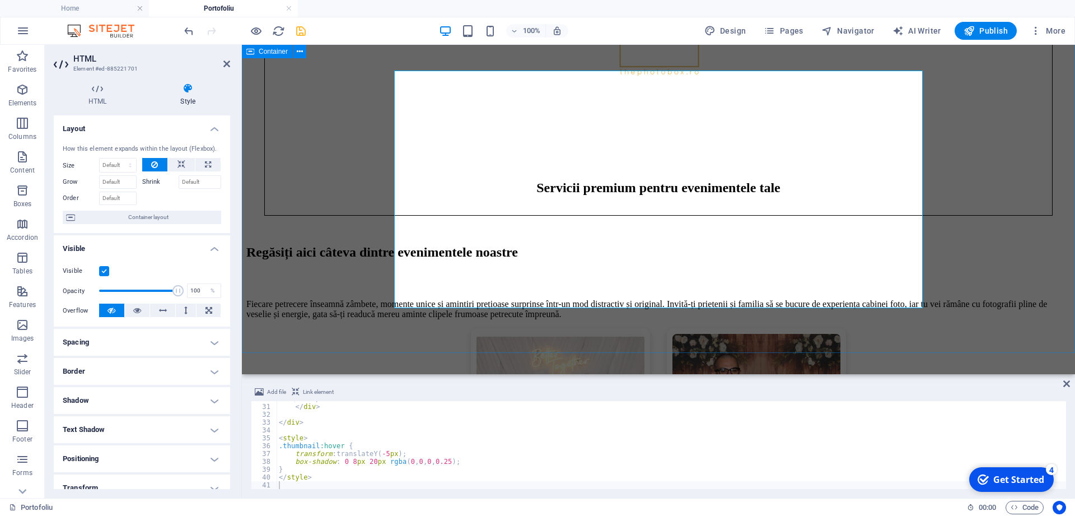
click at [1014, 328] on div "Roxana & Daniel 26.07.2025 July 26, 2025 Alexandra & Eduard 11.07.2025 July 11,…" at bounding box center [658, 439] width 824 height 222
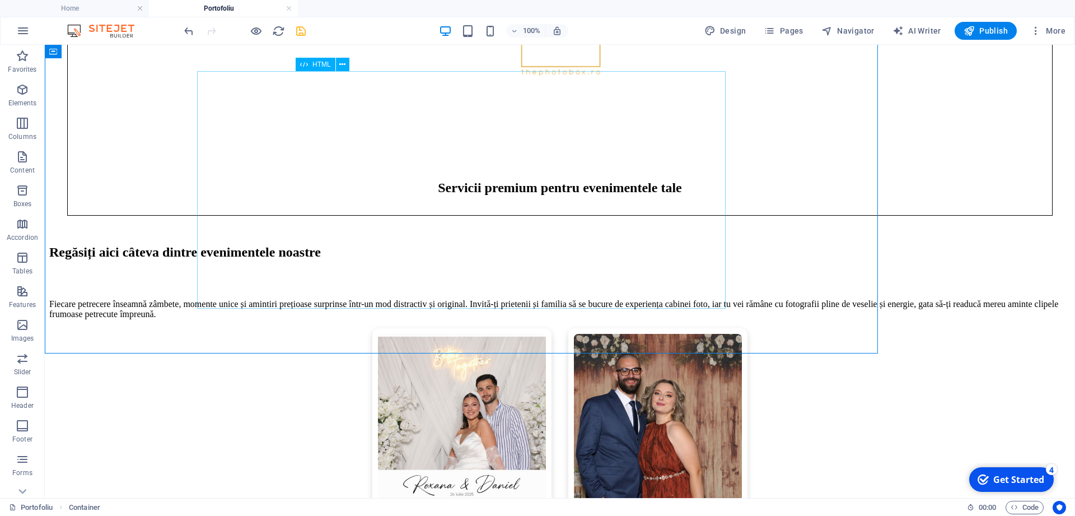
scroll to position [730, 0]
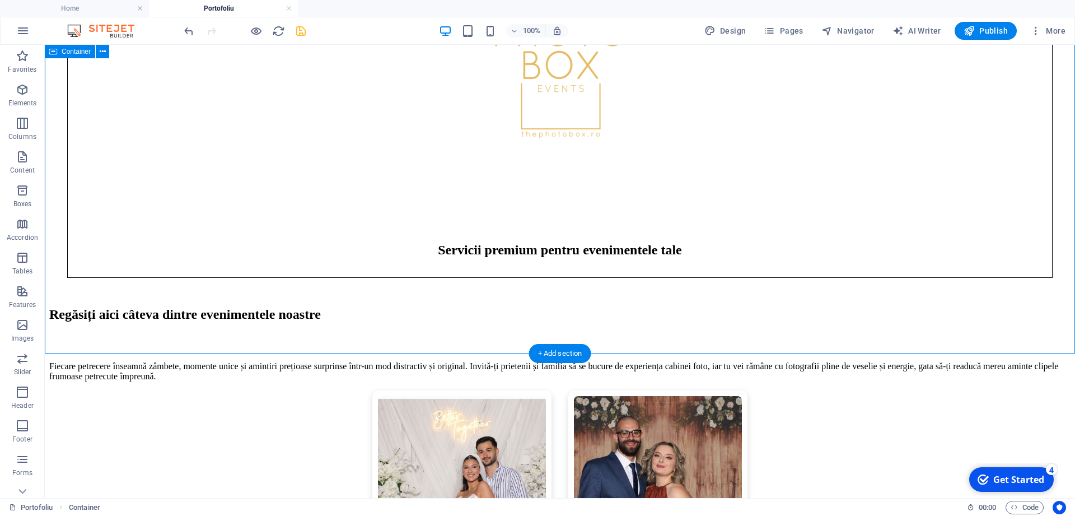
click at [850, 390] on div "Roxana & Daniel 26.07.2025 July 26, 2025 Alexandra & Eduard 11.07.2025 July 11,…" at bounding box center [560, 501] width 1022 height 222
click at [768, 390] on div "Roxana & Daniel 26.07.2025 July 26, 2025 Alexandra & Eduard 11.07.2025 July 11,…" at bounding box center [560, 501] width 1022 height 222
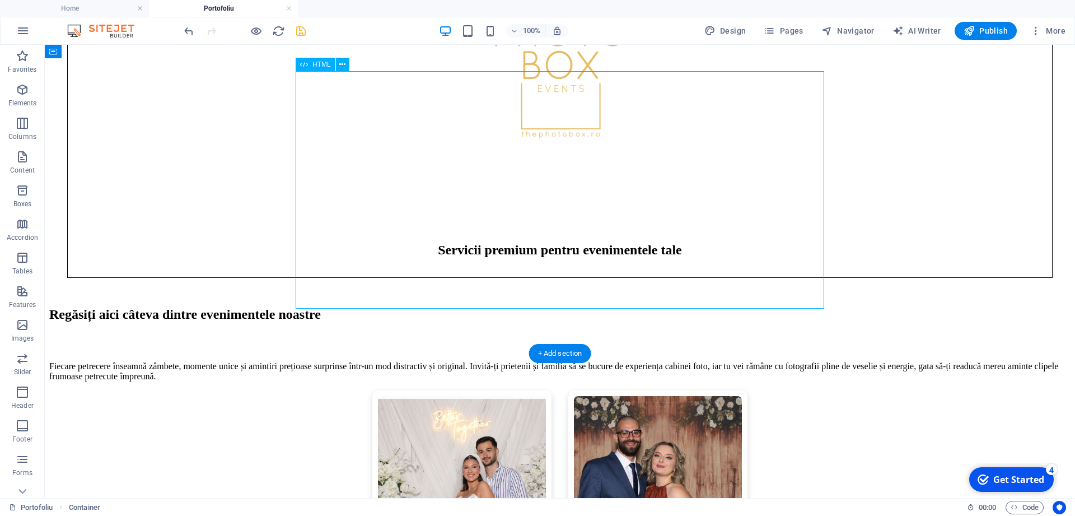
click at [768, 390] on div "Roxana & Daniel 26.07.2025 July 26, 2025 Alexandra & Eduard 11.07.2025 July 11,…" at bounding box center [560, 501] width 1022 height 222
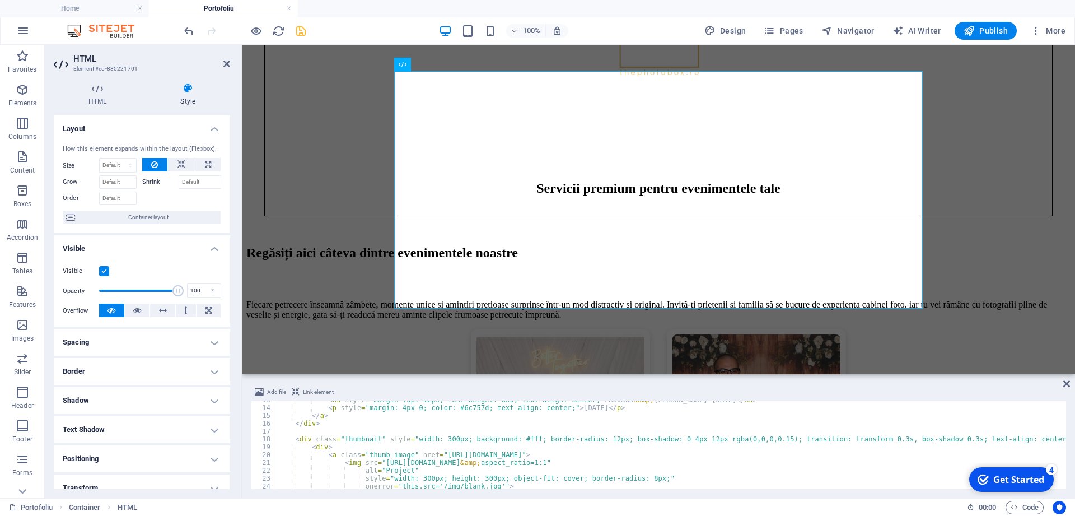
scroll to position [0, 0]
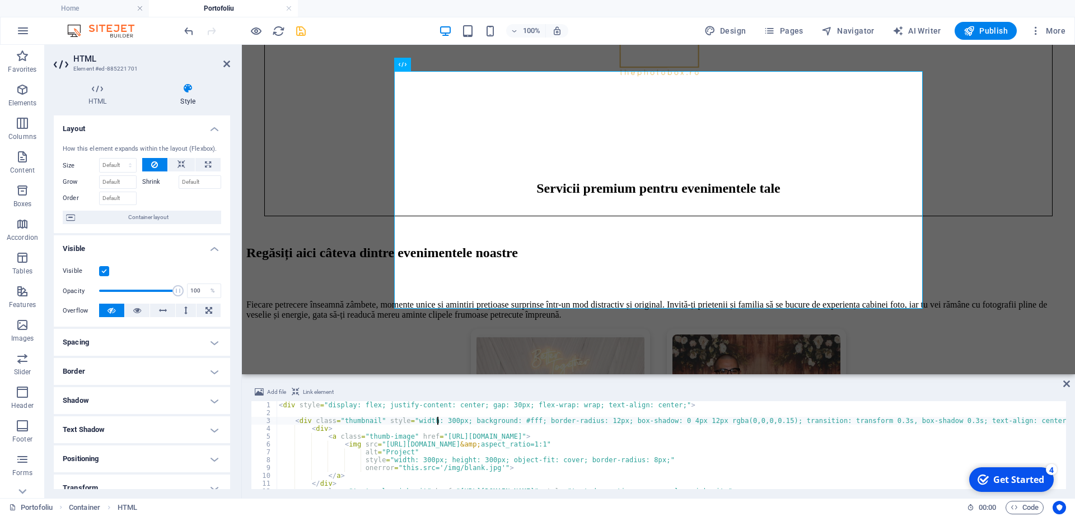
click at [437, 419] on div "< div style = "display: flex; justify-content: center; gap: 30px; flex-wrap: wr…" at bounding box center [673, 453] width 792 height 104
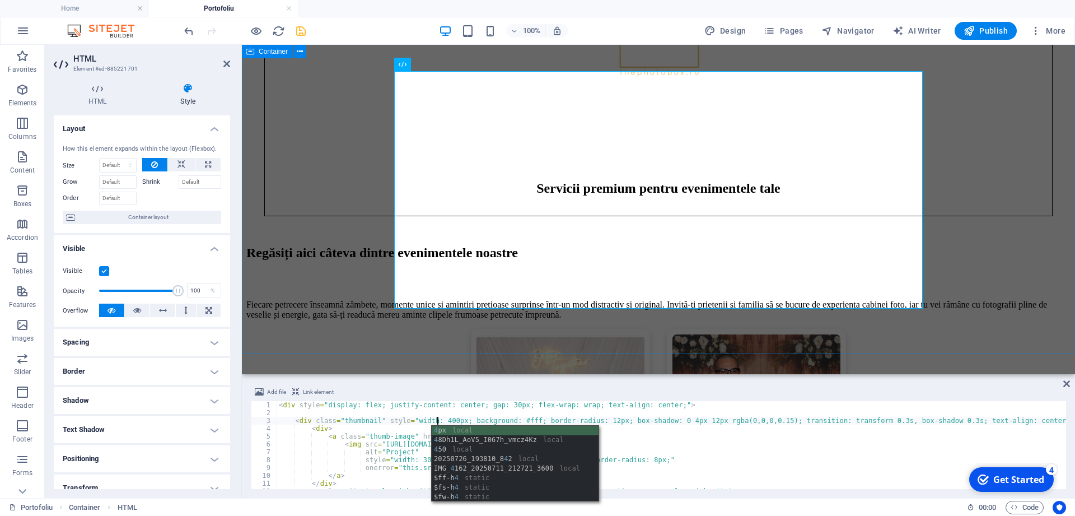
type textarea "<div class="thumbnail" style="width: 400px; background: #fff; border-radius: 12…"
click at [959, 329] on div "Roxana & Daniel 26.07.2025 July 26, 2025 Alexandra & Eduard 11.07.2025 July 11,…" at bounding box center [658, 440] width 824 height 222
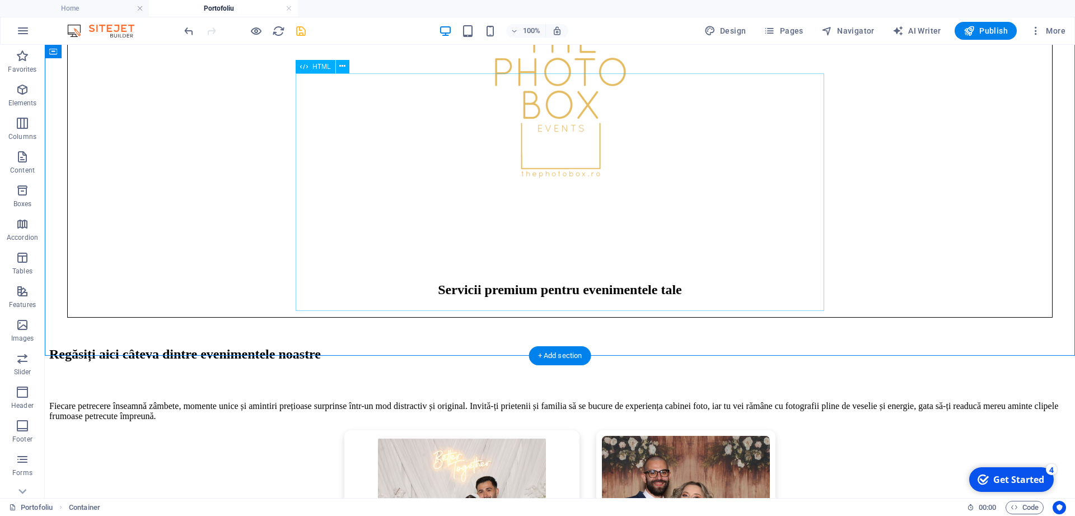
scroll to position [673, 0]
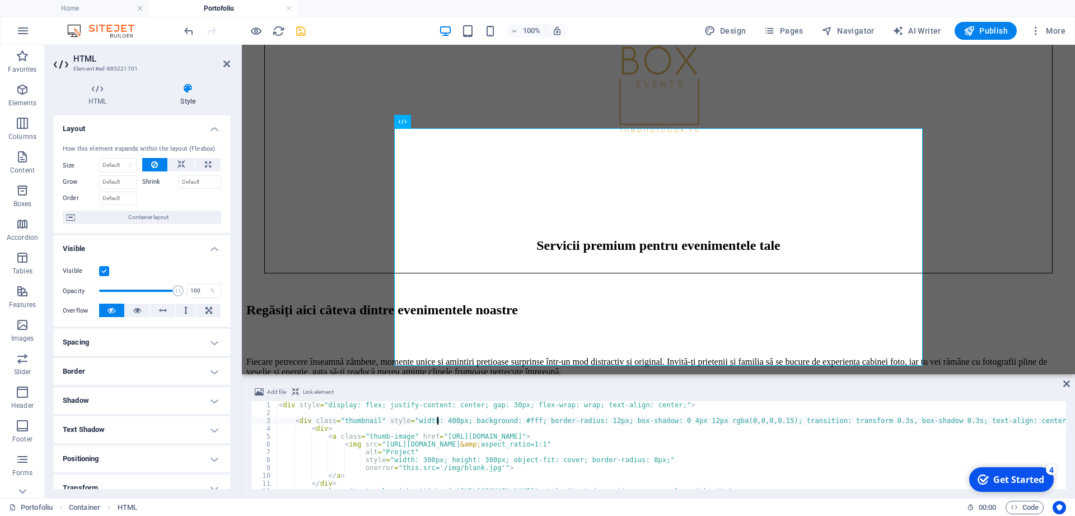
scroll to position [67, 0]
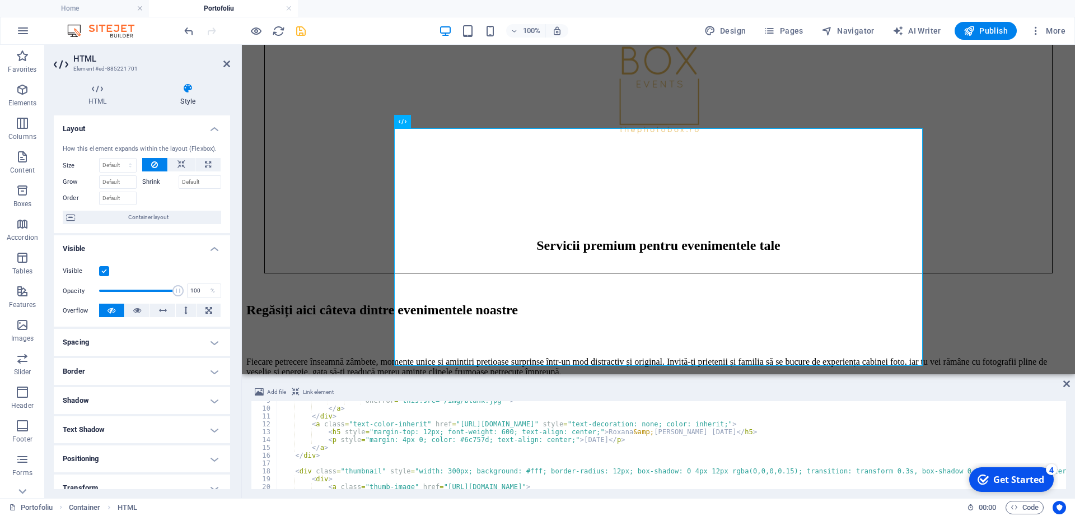
click at [437, 472] on div "onerror = "this.src='/img/blank.jpg'" > </ a > </ div > < a class = "text-color…" at bounding box center [673, 449] width 792 height 104
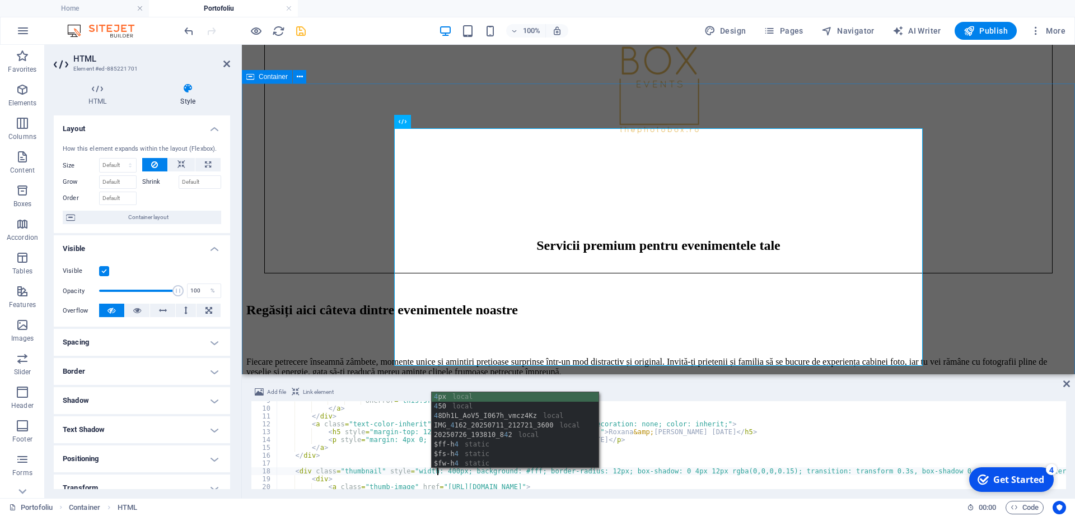
type textarea "<div class="thumbnail" style="width: 400px; background: #fff; border-radius: 12…"
click at [302, 386] on div "Roxana & Daniel 26.07.2025 July 26, 2025 Alexandra & Eduard 11.07.2025 July 11,…" at bounding box center [658, 497] width 824 height 222
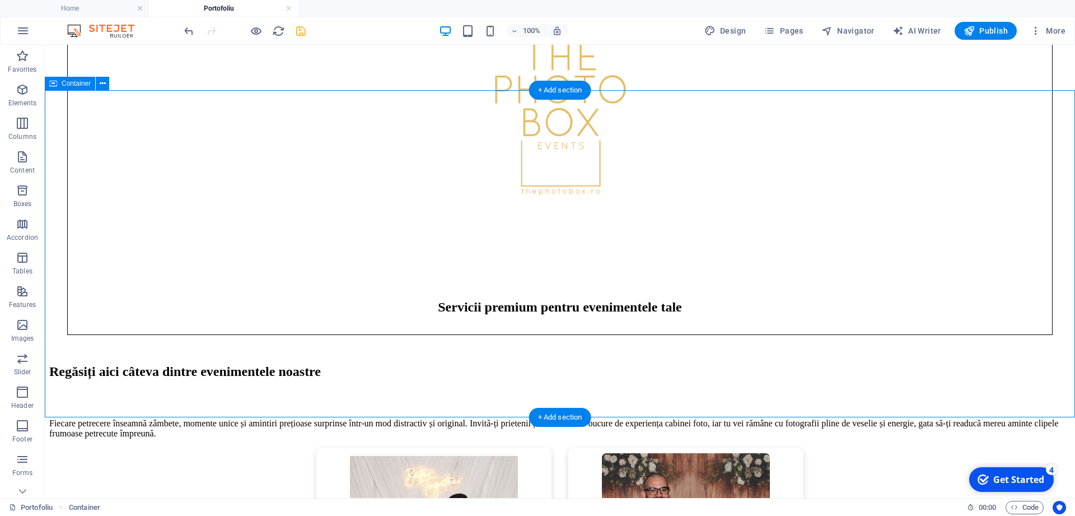
scroll to position [616, 0]
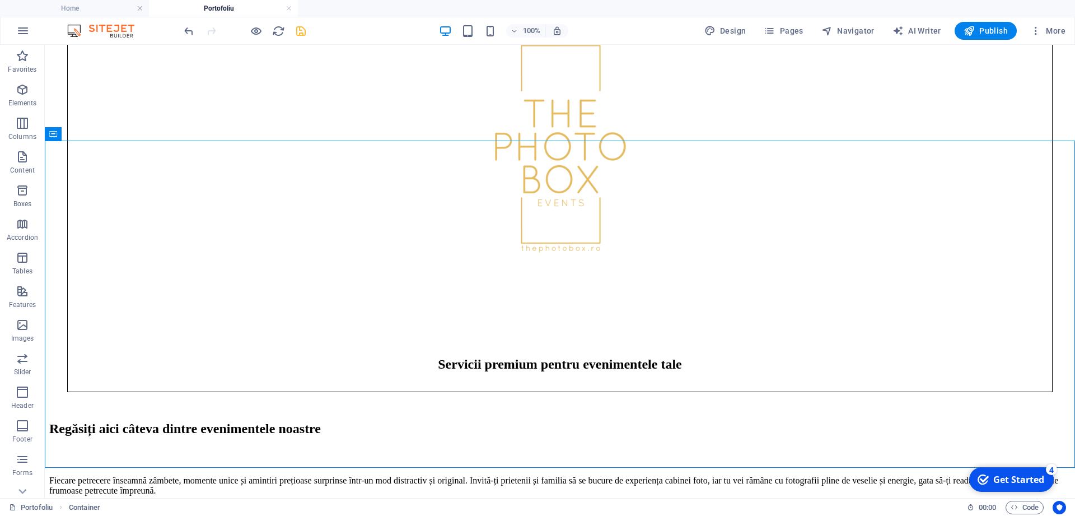
click at [296, 27] on icon "save" at bounding box center [301, 31] width 13 height 13
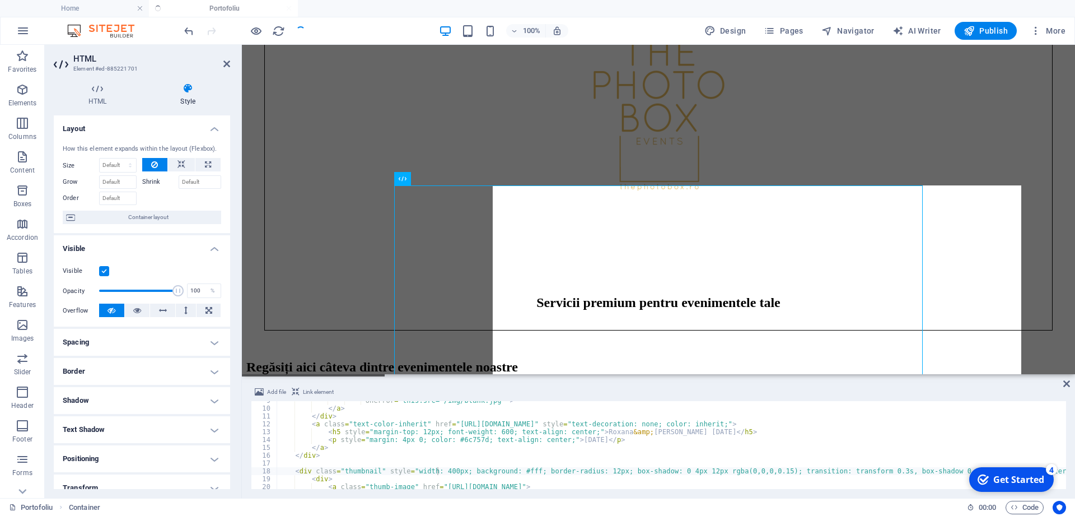
scroll to position [67, 0]
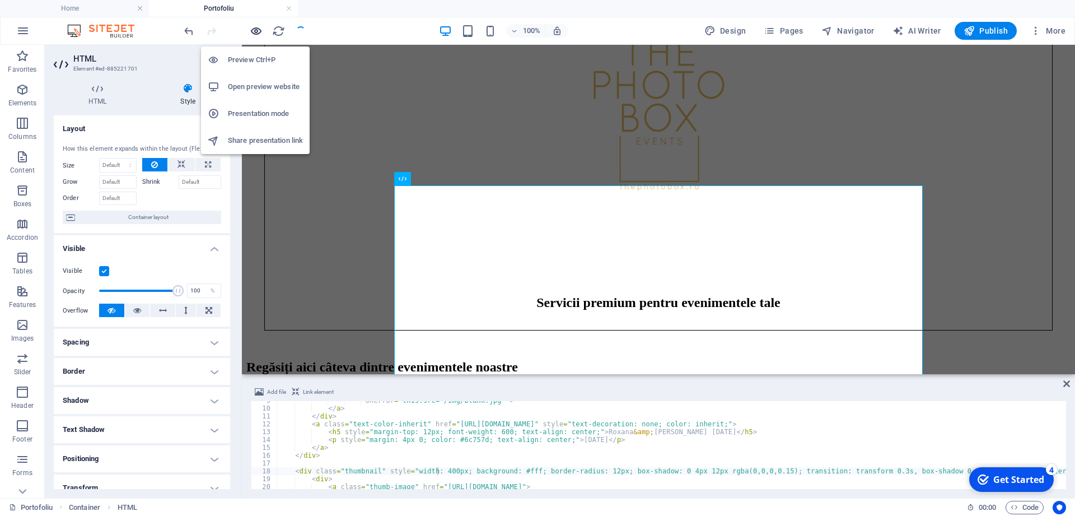
click at [253, 31] on icon "button" at bounding box center [256, 31] width 13 height 13
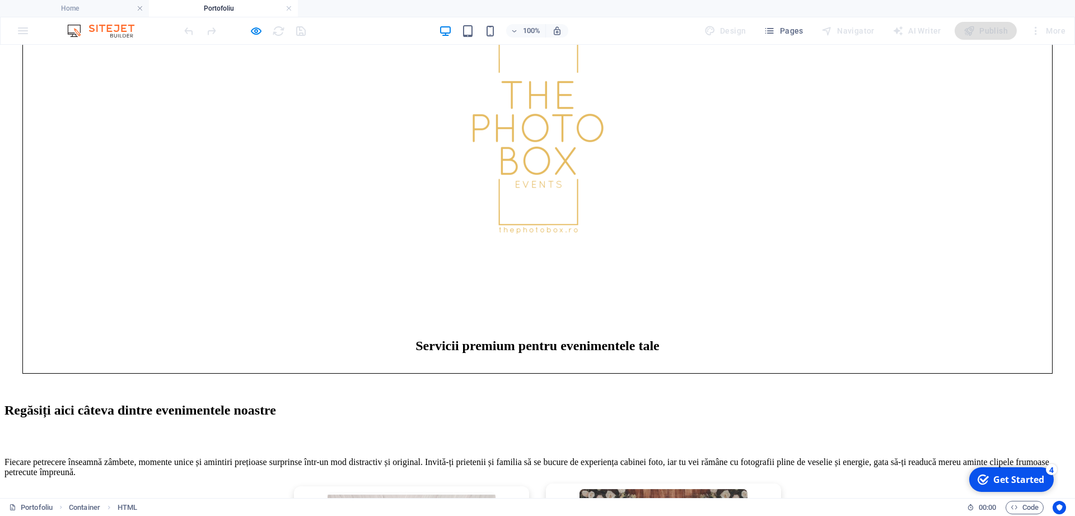
scroll to position [673, 0]
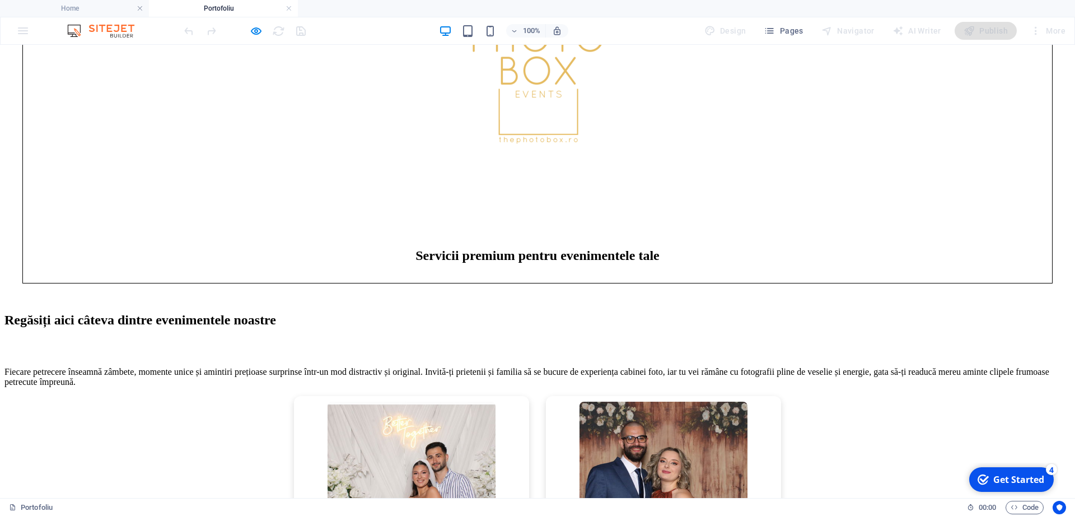
scroll to position [730, 0]
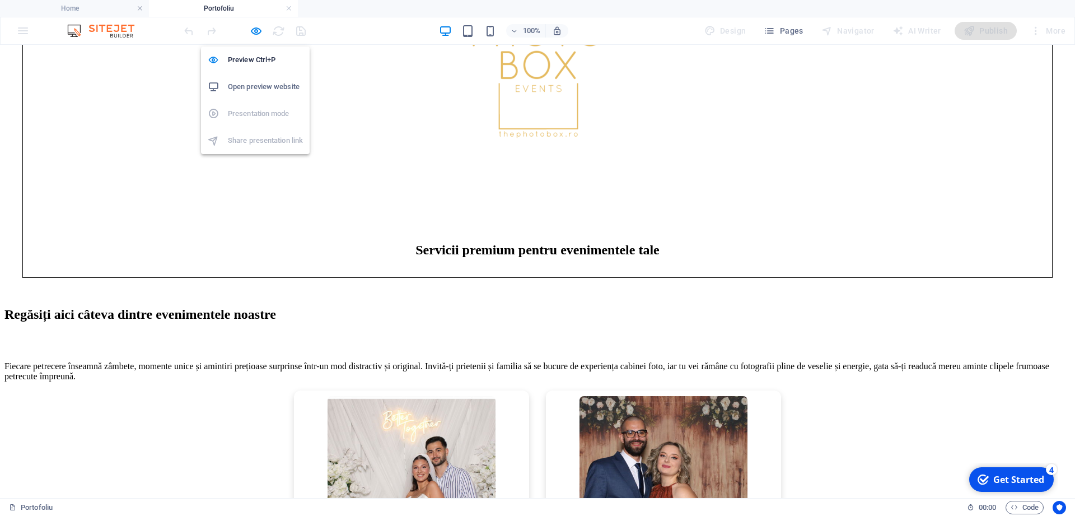
click at [257, 24] on span at bounding box center [255, 30] width 13 height 13
click at [253, 34] on icon "button" at bounding box center [256, 31] width 13 height 13
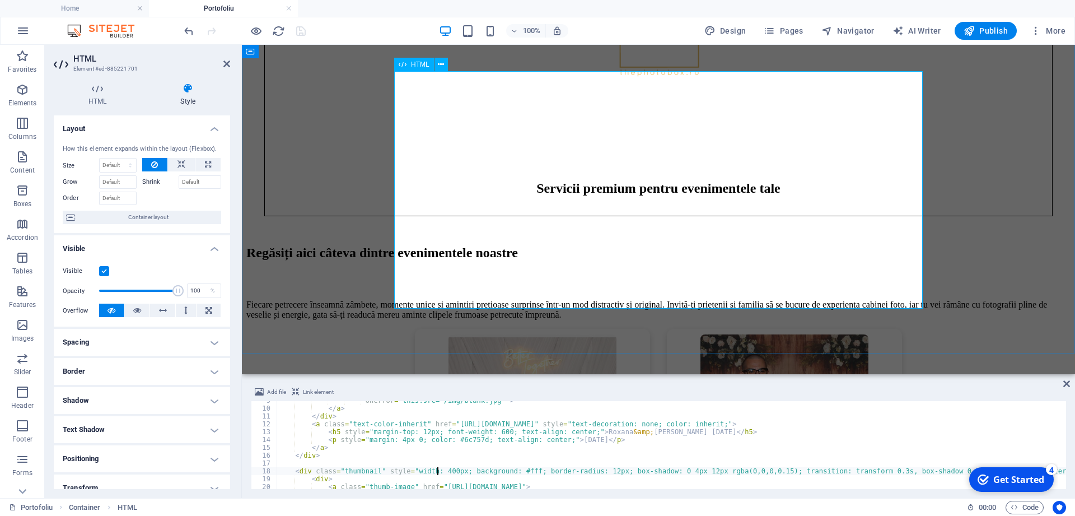
scroll to position [67, 0]
click at [978, 29] on span "Publish" at bounding box center [986, 30] width 44 height 11
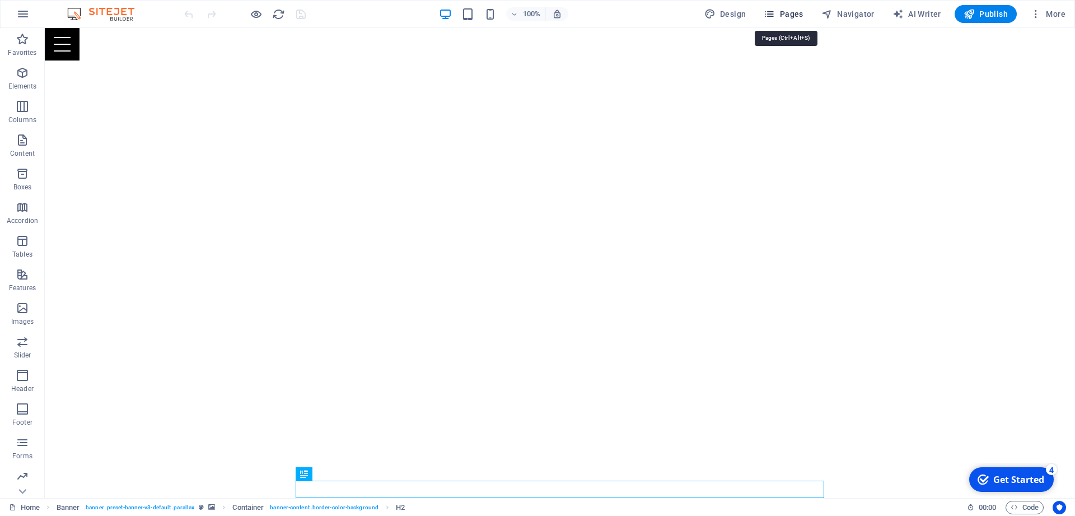
click at [773, 14] on icon "button" at bounding box center [769, 13] width 11 height 11
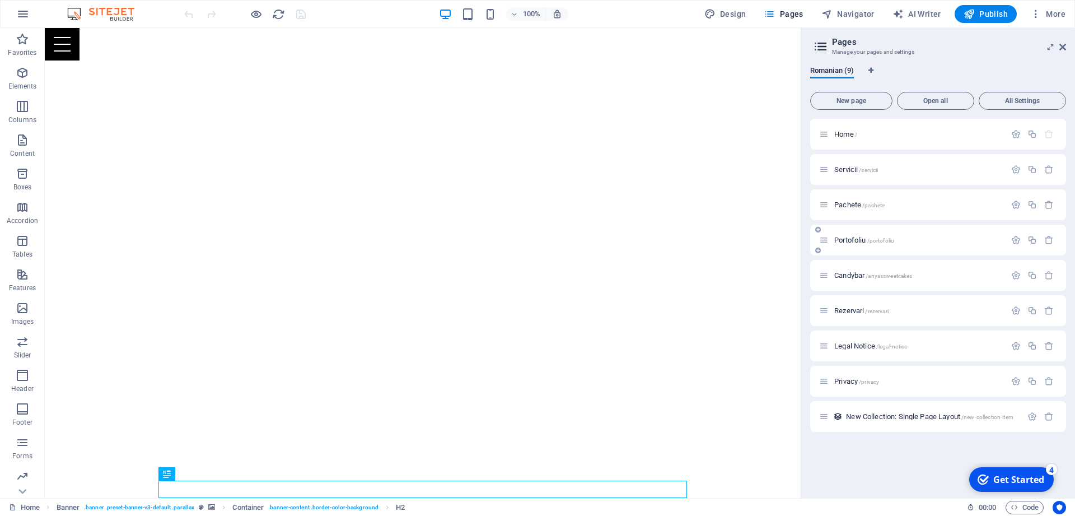
click at [846, 237] on span "Portofoliu /portofoliu" at bounding box center [864, 240] width 60 height 8
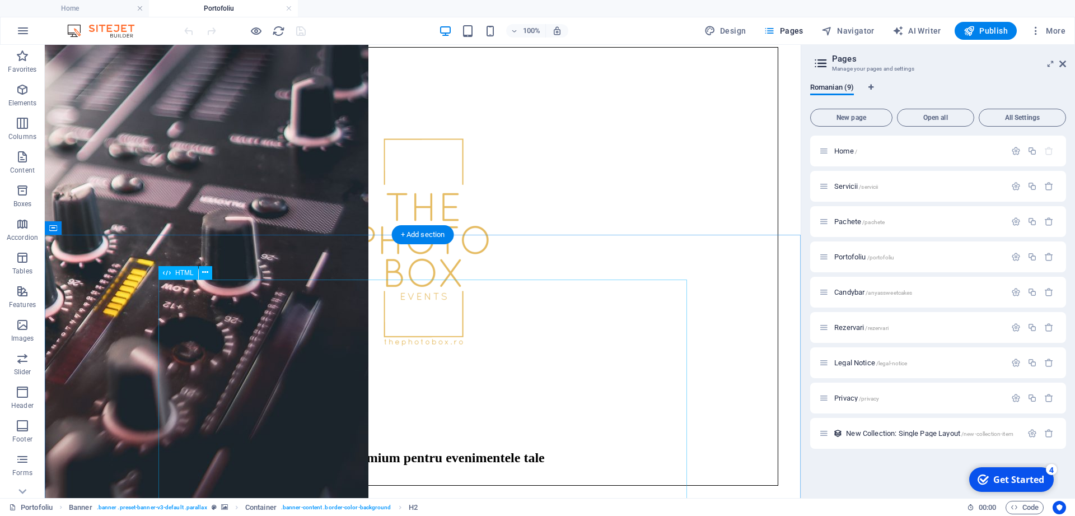
scroll to position [693, 0]
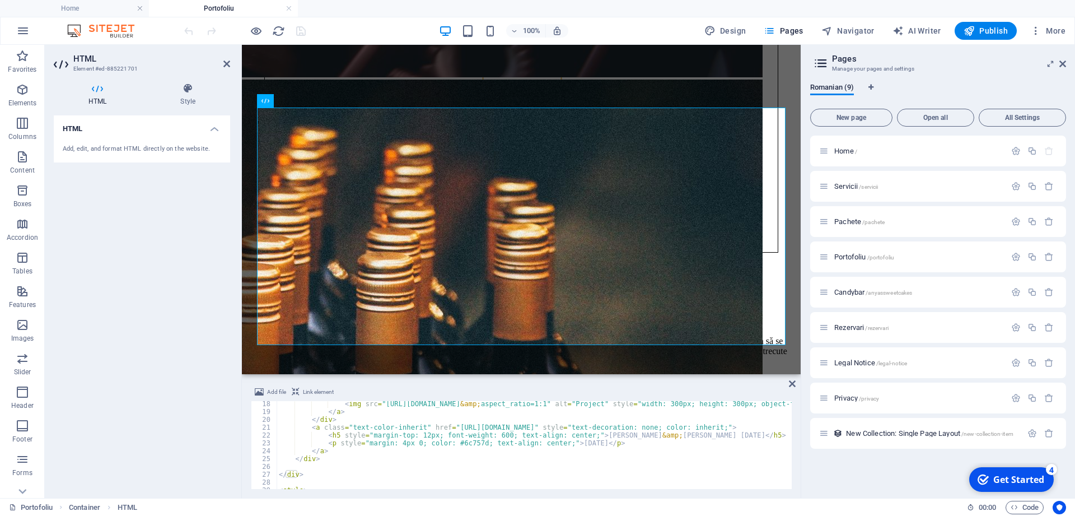
scroll to position [0, 0]
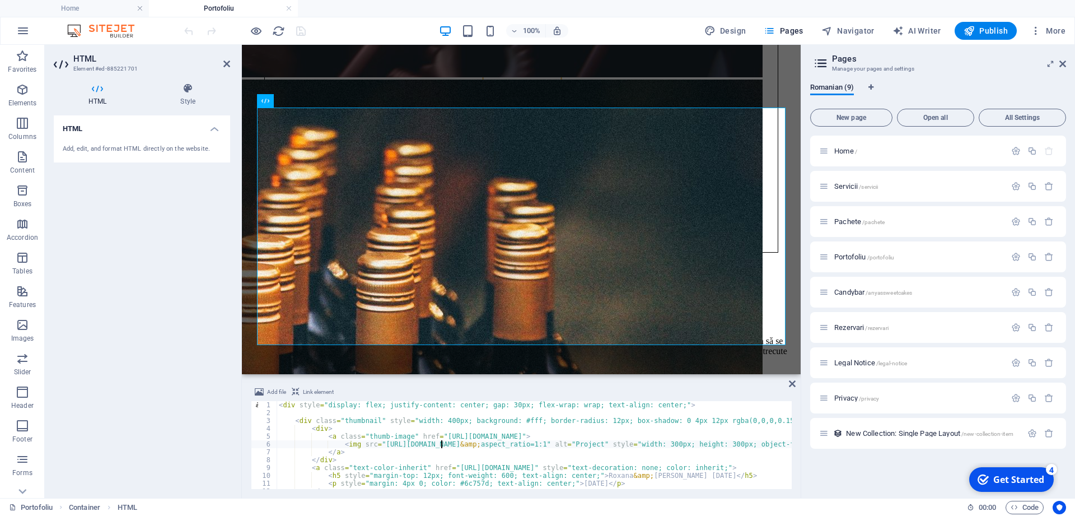
click at [441, 443] on div "< div style = "display: flex; justify-content: center; gap: 30px; flex-wrap: wr…" at bounding box center [813, 453] width 1072 height 104
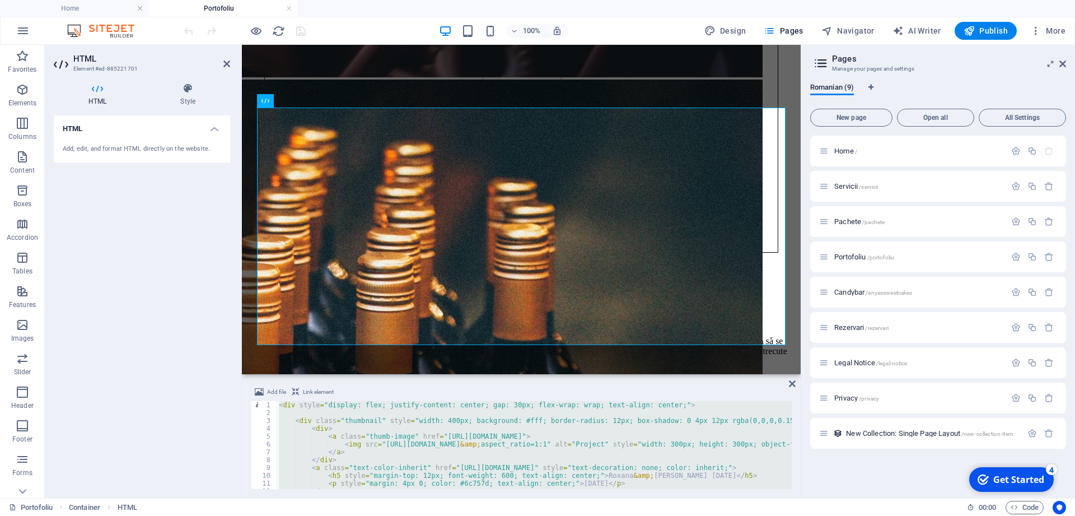
click at [660, 479] on div "</style> 1 2 3 4 5 6 7 8 9 10 11 12 13 < div style = "display: flex; justify-co…" at bounding box center [521, 445] width 541 height 88
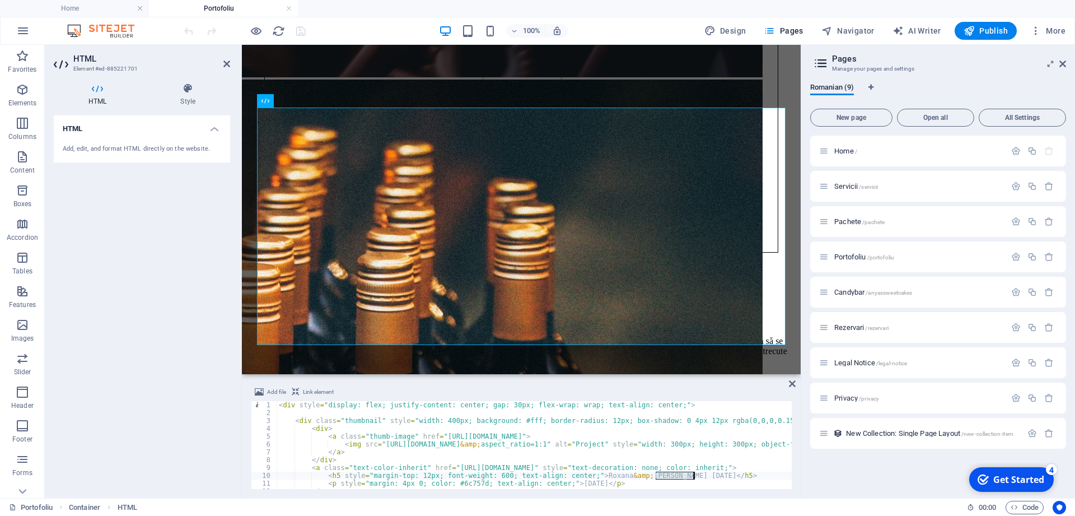
drag, startPoint x: 655, startPoint y: 477, endPoint x: 693, endPoint y: 473, distance: 37.7
click at [693, 473] on div "< div style = "display: flex; justify-content: center; gap: 30px; flex-wrap: wr…" at bounding box center [813, 453] width 1072 height 104
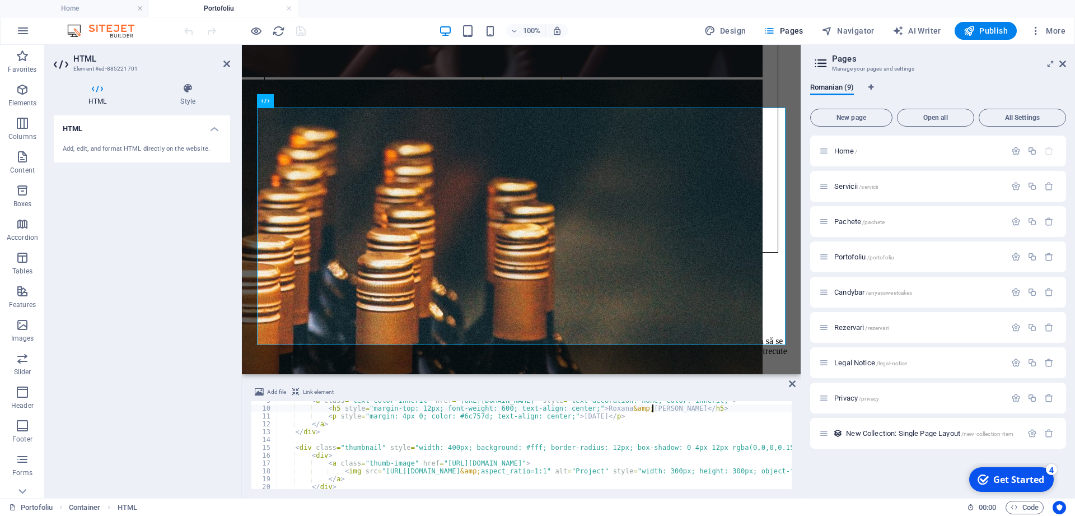
scroll to position [134, 0]
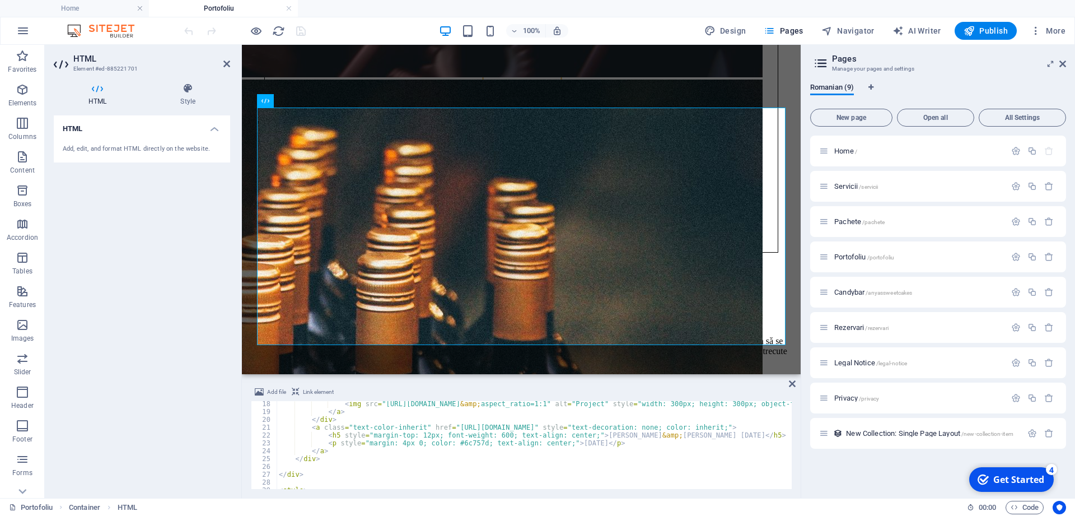
click at [703, 435] on div "< img src = "https://cdn-bz-op.fotoshare.co/b/2be68/nWQQSrRWnEo1IsfXRW0NpRzre/I…" at bounding box center [813, 452] width 1072 height 104
click at [706, 436] on div "< img src = "https://cdn-bz-op.fotoshare.co/b/2be68/nWQQSrRWnEo1IsfXRW0NpRzre/I…" at bounding box center [813, 452] width 1072 height 104
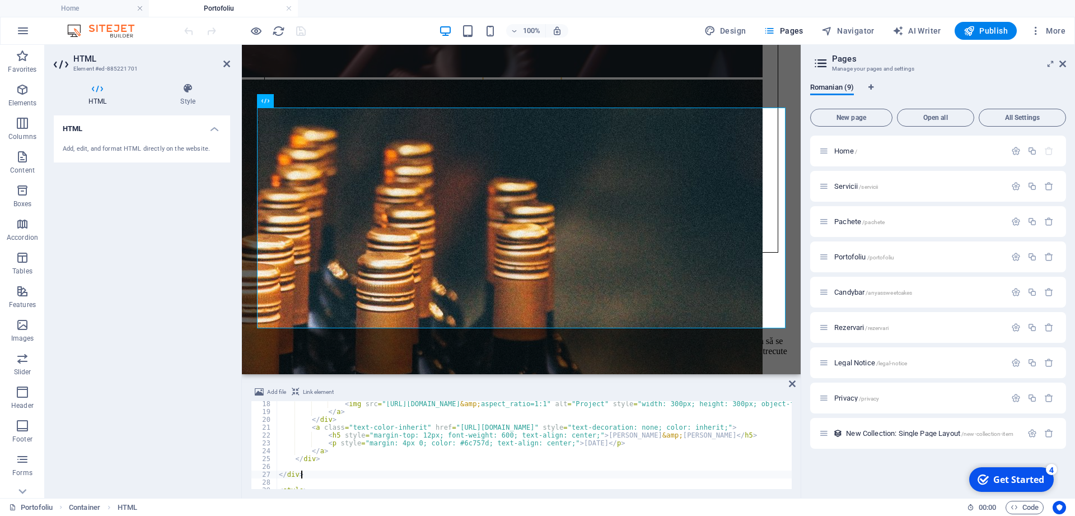
click at [667, 473] on div "< img src = "https://cdn-bz-op.fotoshare.co/b/2be68/nWQQSrRWnEo1IsfXRW0NpRzre/I…" at bounding box center [813, 452] width 1072 height 104
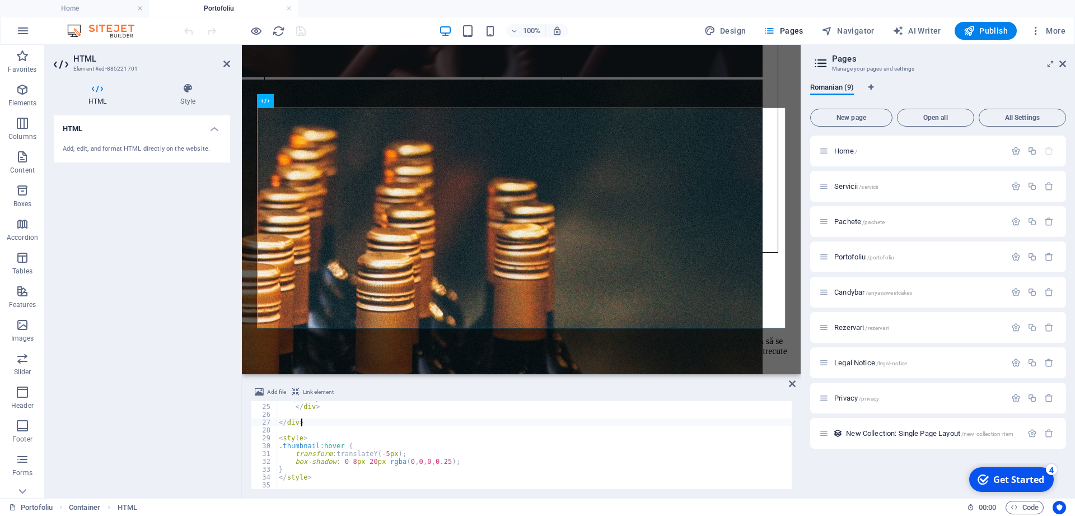
scroll to position [186, 0]
click at [342, 477] on div "</ a > </ div > </ div > < style > .thumbnail :hover { transform : translateY( …" at bounding box center [813, 447] width 1072 height 104
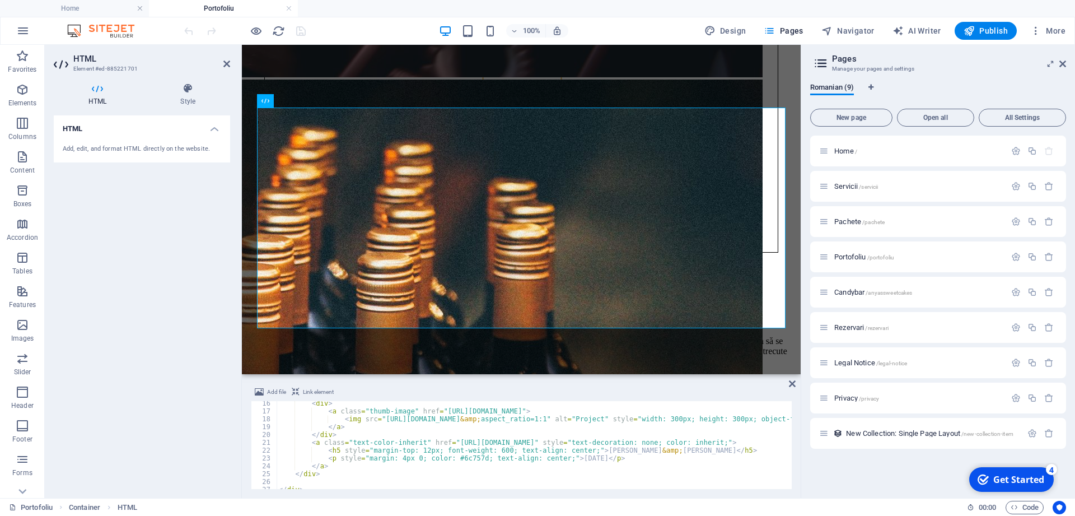
scroll to position [0, 0]
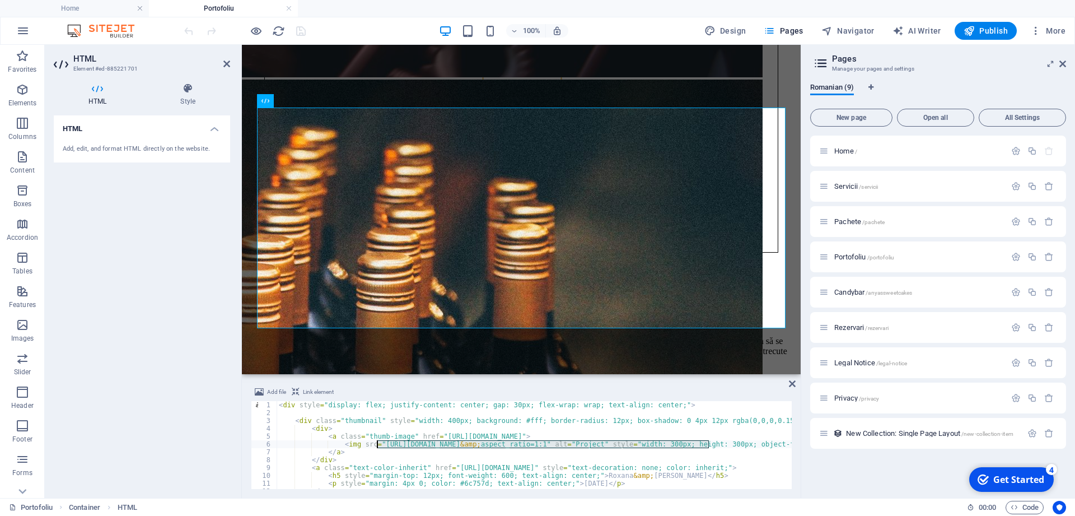
drag, startPoint x: 709, startPoint y: 444, endPoint x: 378, endPoint y: 446, distance: 331.0
click at [378, 446] on div "< div style = "display: flex; justify-content: center; gap: 30px; flex-wrap: wr…" at bounding box center [813, 453] width 1072 height 104
click at [379, 444] on div "< div style = "display: flex; justify-content: center; gap: 30px; flex-wrap: wr…" at bounding box center [534, 445] width 515 height 88
click at [379, 444] on div "< div style = "display: flex; justify-content: center; gap: 30px; flex-wrap: wr…" at bounding box center [813, 453] width 1072 height 104
click at [379, 444] on div "< div style = "display: flex; justify-content: center; gap: 30px; flex-wrap: wr…" at bounding box center [534, 445] width 515 height 88
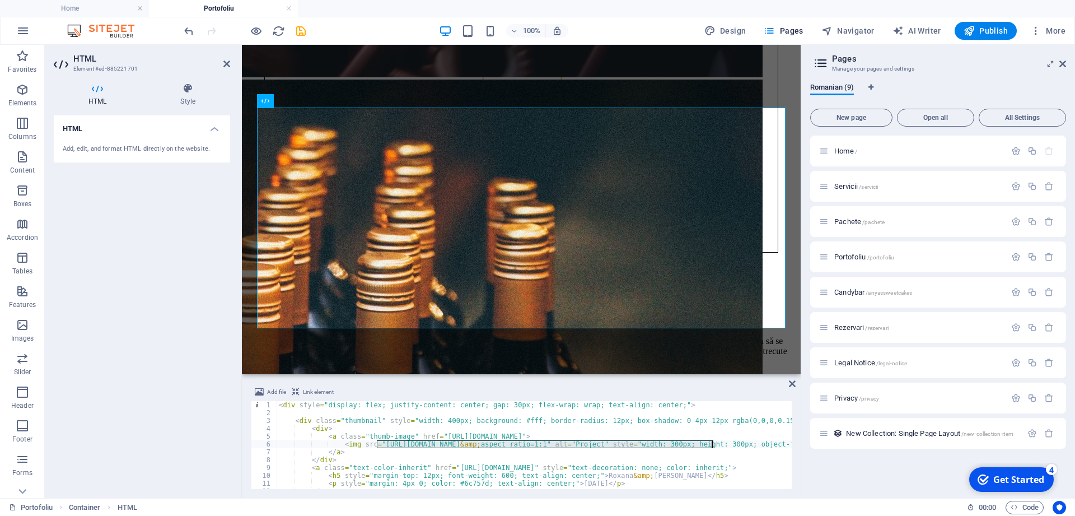
drag, startPoint x: 379, startPoint y: 444, endPoint x: 712, endPoint y: 442, distance: 333.8
click at [712, 442] on div "< div style = "display: flex; justify-content: center; gap: 30px; flex-wrap: wr…" at bounding box center [813, 453] width 1072 height 104
paste textarea ".fotoshare.co/b/2be68/48Dh1L_AoV5_I067h_vmcz4Kz/IMG_4837_20250727_003943_3600.J…"
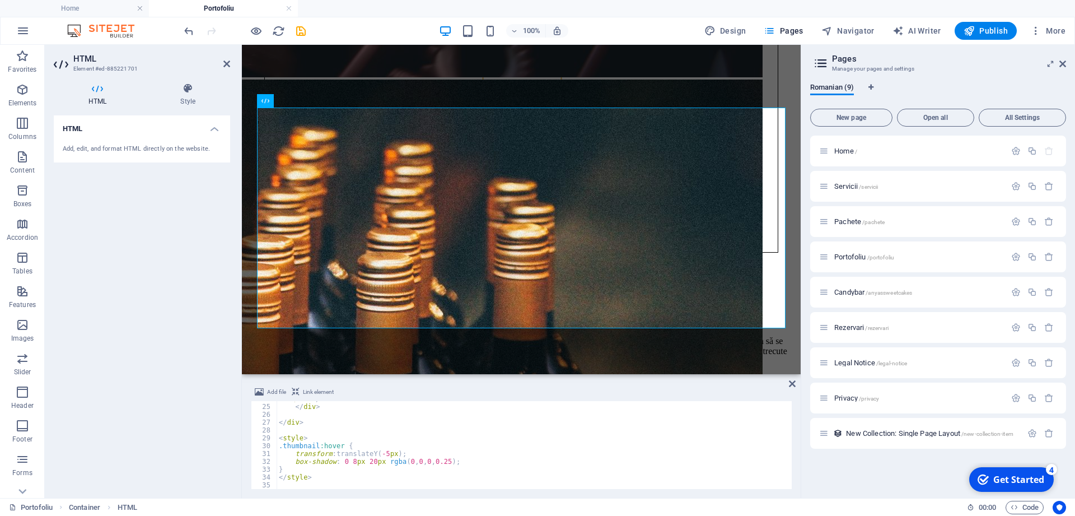
scroll to position [119, 0]
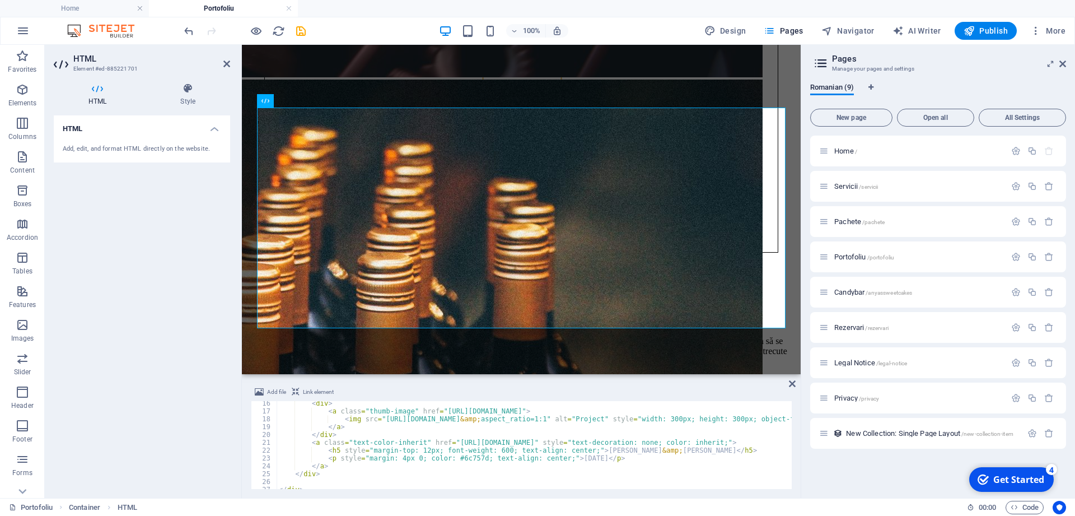
click at [621, 445] on div "< div > < a class = "thumb-image" href = "https://fotoshare.co/e/7QF2bvORUIy9Xz…" at bounding box center [813, 451] width 1072 height 104
click at [746, 420] on div "< div > < a class = "thumb-image" href = "https://fotoshare.co/e/7QF2bvORUIy9Xz…" at bounding box center [813, 451] width 1072 height 104
click at [752, 418] on div "< div > < a class = "thumb-image" href = "https://fotoshare.co/e/7QF2bvORUIy9Xz…" at bounding box center [813, 451] width 1072 height 104
drag, startPoint x: 750, startPoint y: 418, endPoint x: 379, endPoint y: 421, distance: 371.9
click at [379, 421] on div "< div > < a class = "thumb-image" href = "https://fotoshare.co/e/7QF2bvORUIy9Xz…" at bounding box center [813, 451] width 1072 height 104
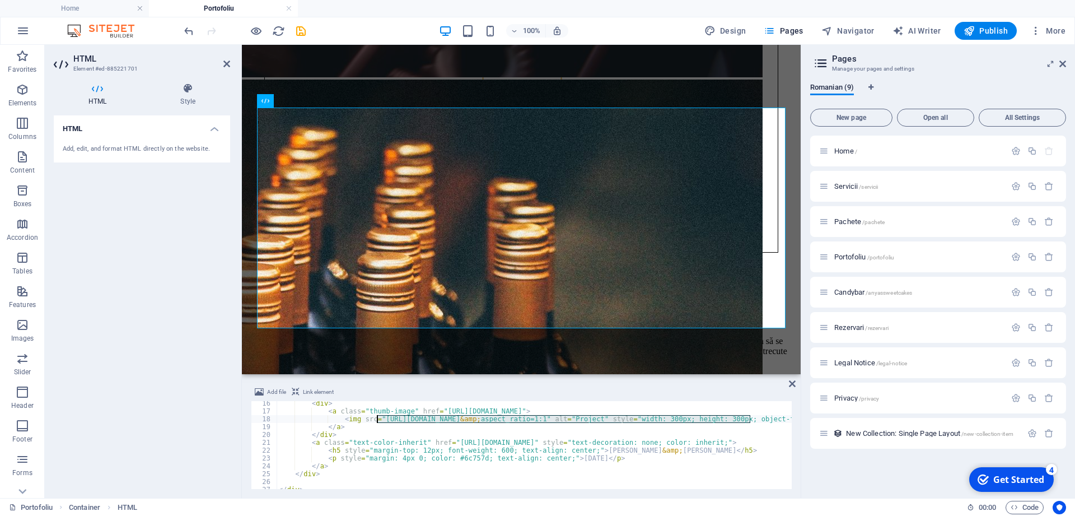
paste textarea ".fotoshare.co/b/2be68/nWQQSrRWnEo1IsfXRW0NpRzre/IMG_4527_20250712_02521"
type textarea "<img src="https://cdn-bz.fotoshare.co/b/2be68/nWQQSrRWnEo1IsfXRW0NpRzre/IMG_452…"
click at [306, 35] on icon "save" at bounding box center [301, 31] width 13 height 13
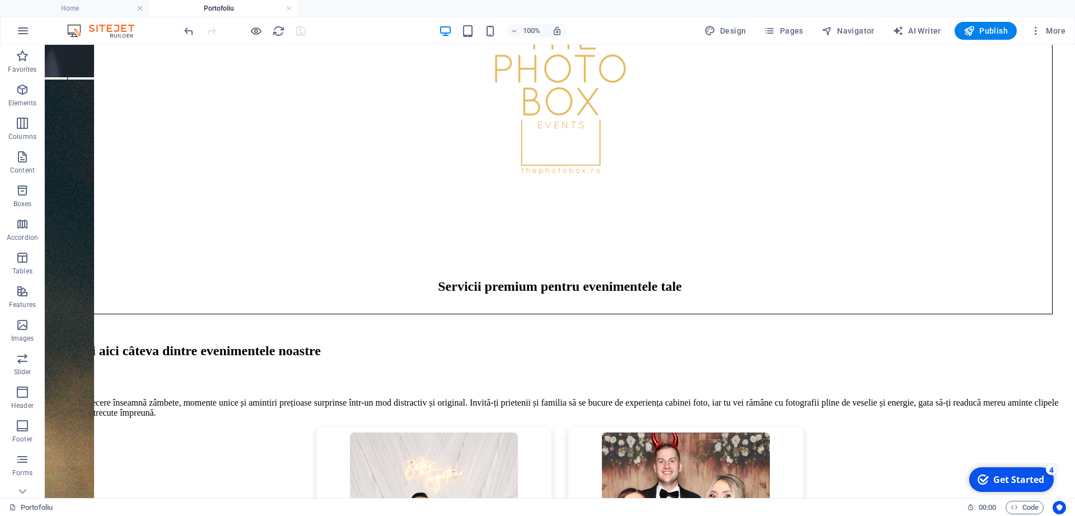
click at [254, 24] on div at bounding box center [244, 31] width 125 height 18
click at [254, 28] on icon "button" at bounding box center [256, 31] width 13 height 13
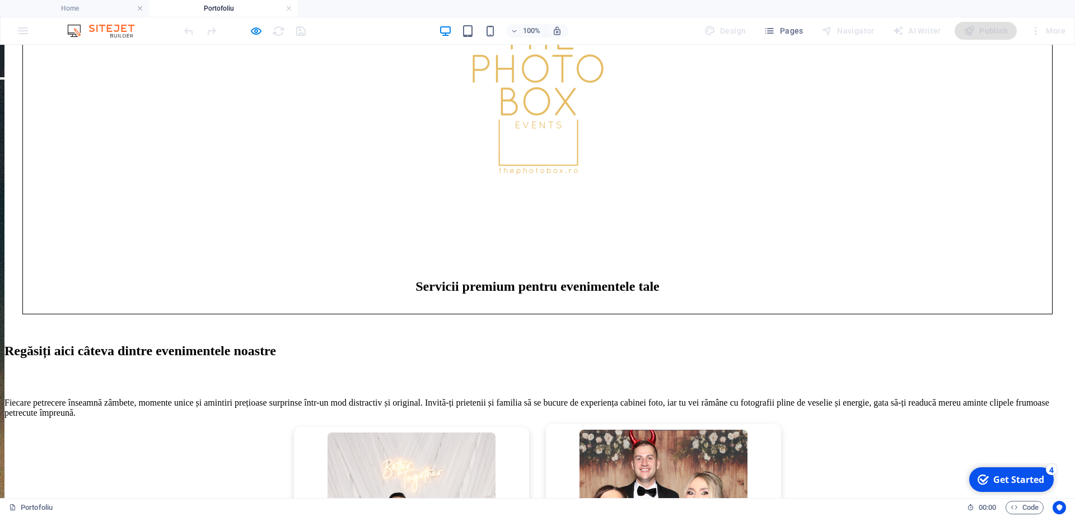
click at [693, 430] on img at bounding box center [664, 514] width 168 height 168
click at [465, 430] on img at bounding box center [412, 514] width 168 height 168
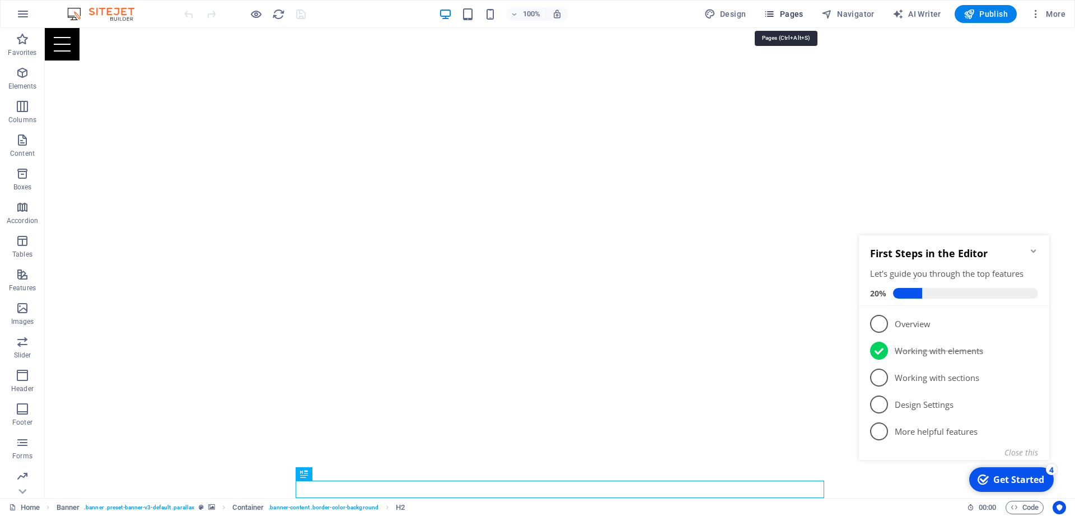
click at [787, 11] on span "Pages" at bounding box center [783, 13] width 39 height 11
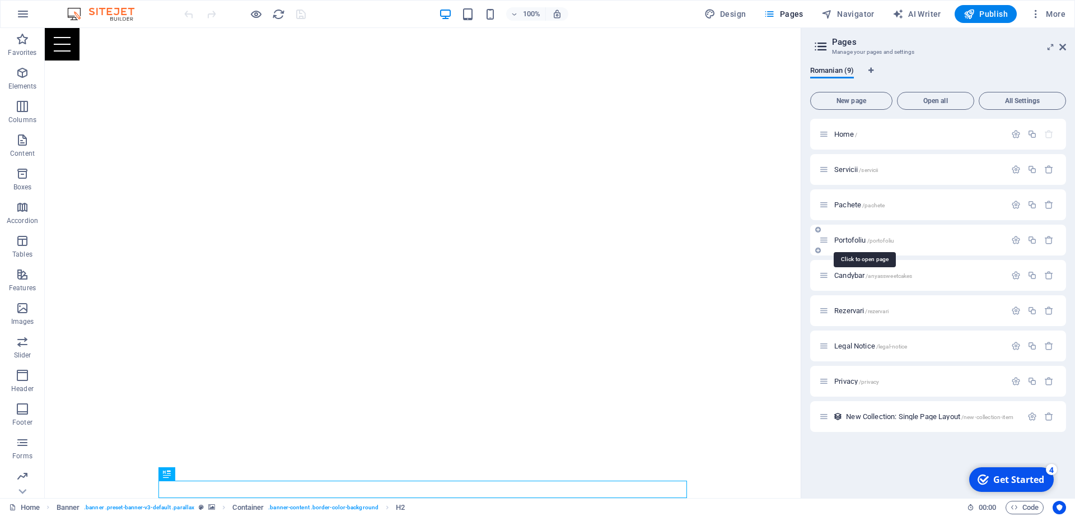
click at [847, 242] on span "Portofoliu /portofoliu" at bounding box center [864, 240] width 60 height 8
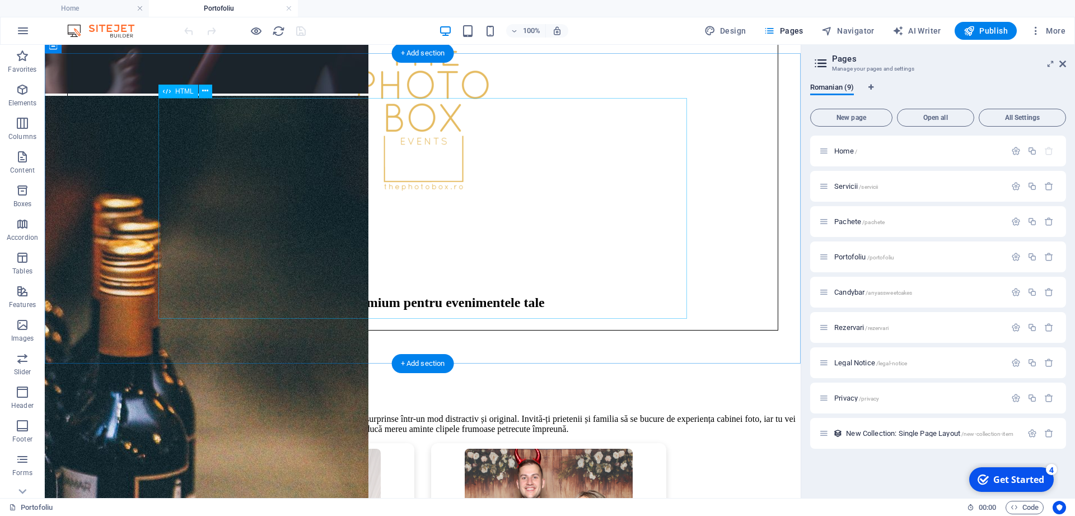
scroll to position [713, 0]
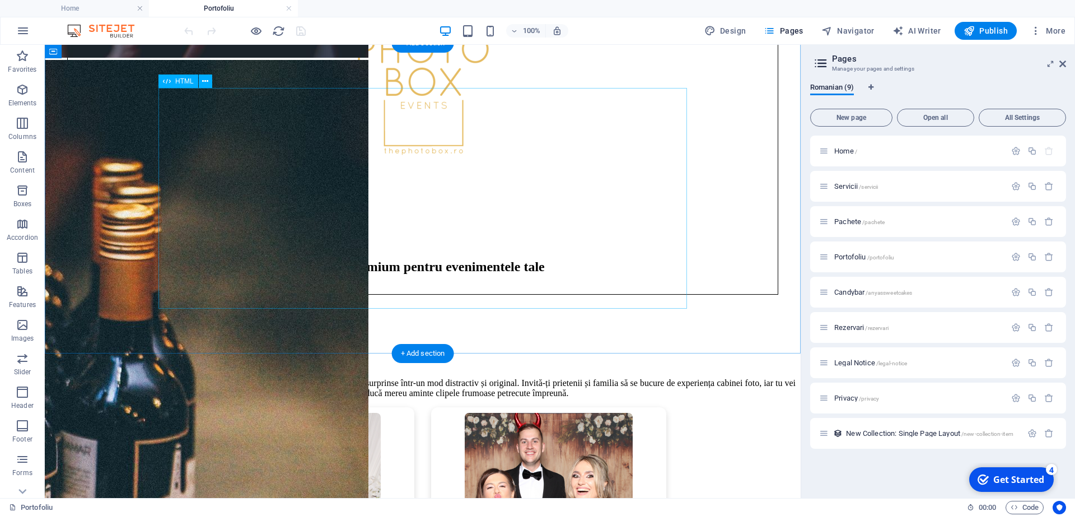
click at [673, 407] on div "Roxana & Daniel July 26, 2025 Alexandra & Eduard July 11, 2025" at bounding box center [422, 518] width 747 height 222
click at [658, 407] on div "Roxana & Daniel July 26, 2025 Alexandra & Eduard July 11, 2025" at bounding box center [422, 518] width 747 height 222
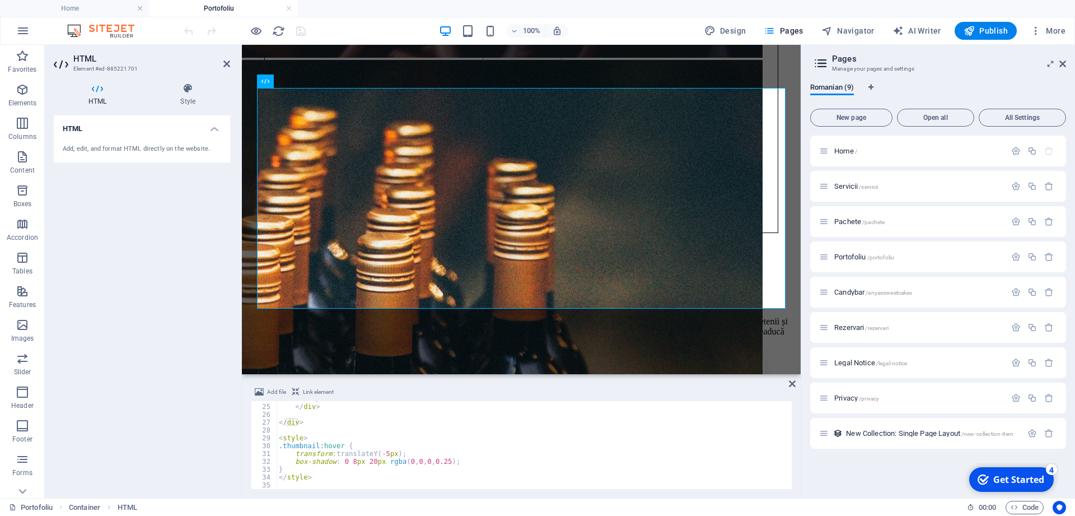
scroll to position [186, 0]
click at [328, 481] on div "<div style="display: flex; justify-content: center; gap: 30px; flex-wrap: wrap;…" at bounding box center [521, 445] width 541 height 88
click at [321, 477] on div "</ a > </ div > </ div > < style > .thumbnail :hover { transform : translateY( …" at bounding box center [807, 447] width 1061 height 104
type textarea "</style>"
click at [320, 480] on div "</style> 24 25 26 27 28 29 30 31 32 33 34 35 </ a > </ div > </ div > < style >…" at bounding box center [521, 445] width 541 height 88
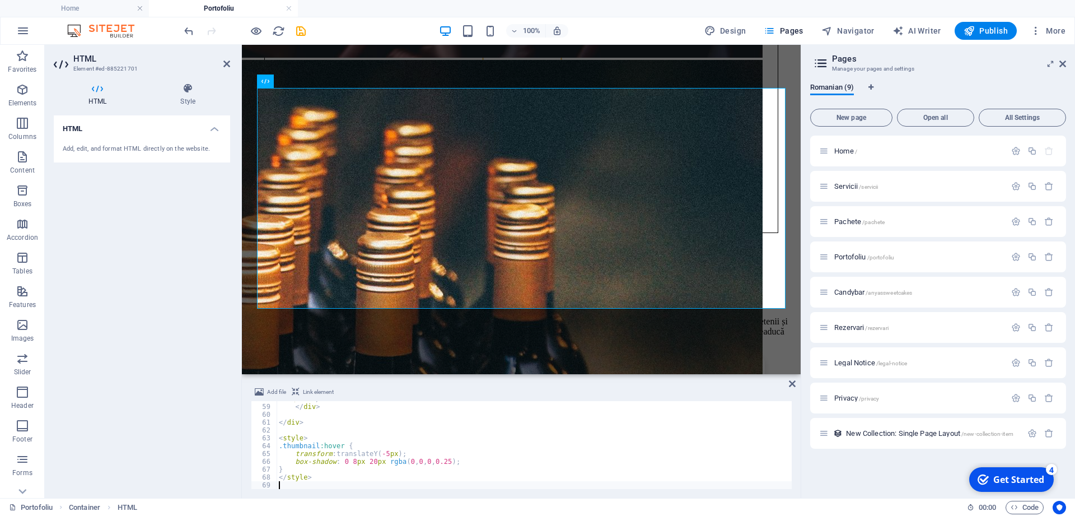
scroll to position [453, 0]
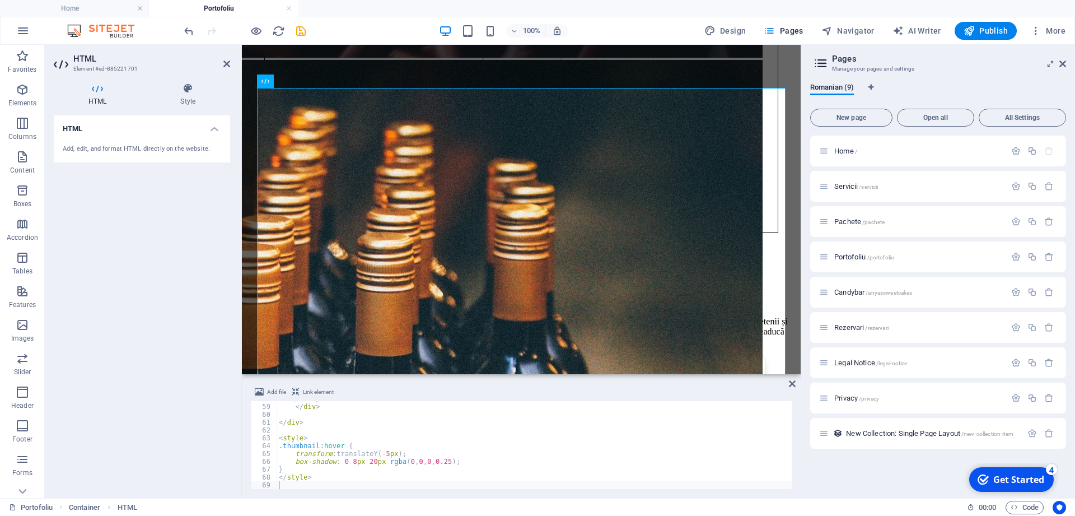
click at [187, 390] on div "HTML Add, edit, and format HTML directly on the website." at bounding box center [142, 302] width 176 height 374
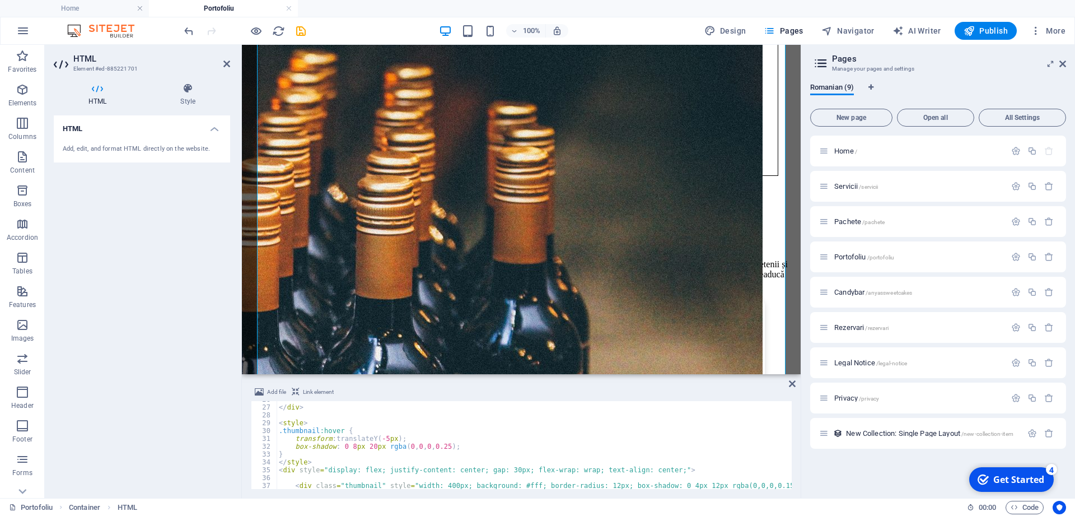
scroll to position [202, 0]
click at [313, 417] on div "</ div > < style > .thumbnail :hover { transform : translateY( -5 px ) ; box-sh…" at bounding box center [807, 447] width 1061 height 104
click at [329, 461] on div "</ div > < style > .thumbnail :hover { transform : translateY( -5 px ) ; box-sh…" at bounding box center [807, 447] width 1061 height 104
type textarea "</style>"
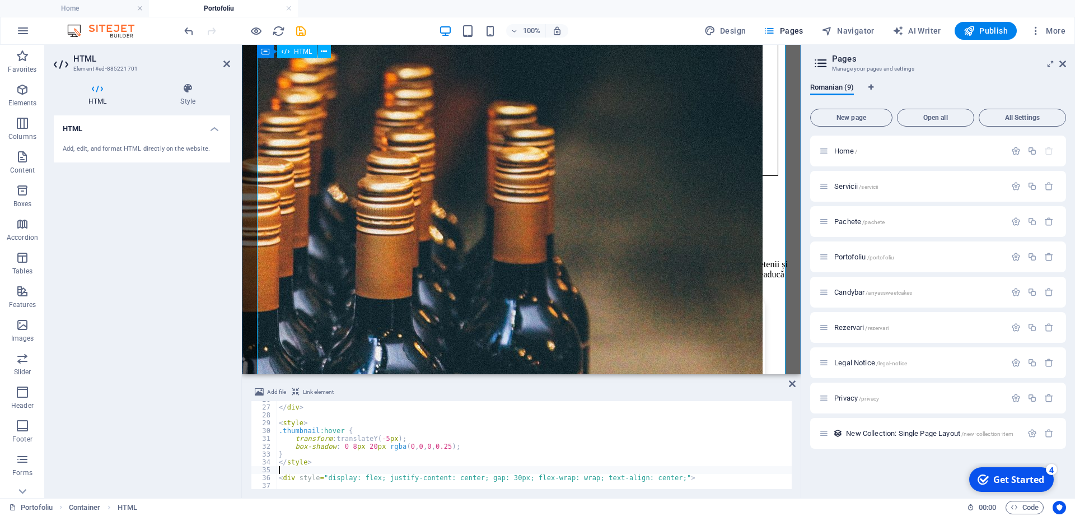
click at [268, 352] on div "Roxana & Daniel July 26, 2025 Alexandra & Eduard July 11, 2025 Alina & Dan July…" at bounding box center [521, 521] width 550 height 444
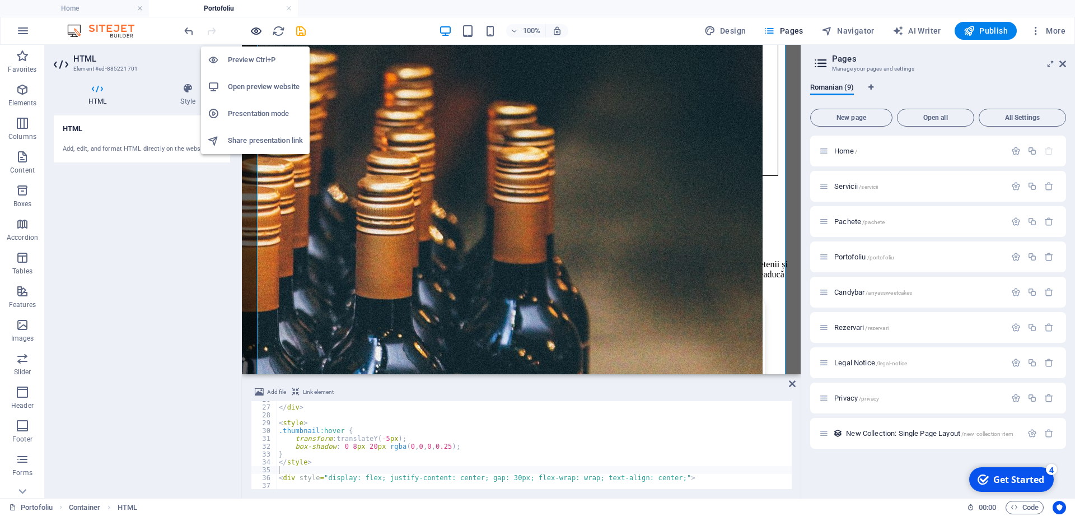
click at [257, 31] on icon "button" at bounding box center [256, 31] width 13 height 13
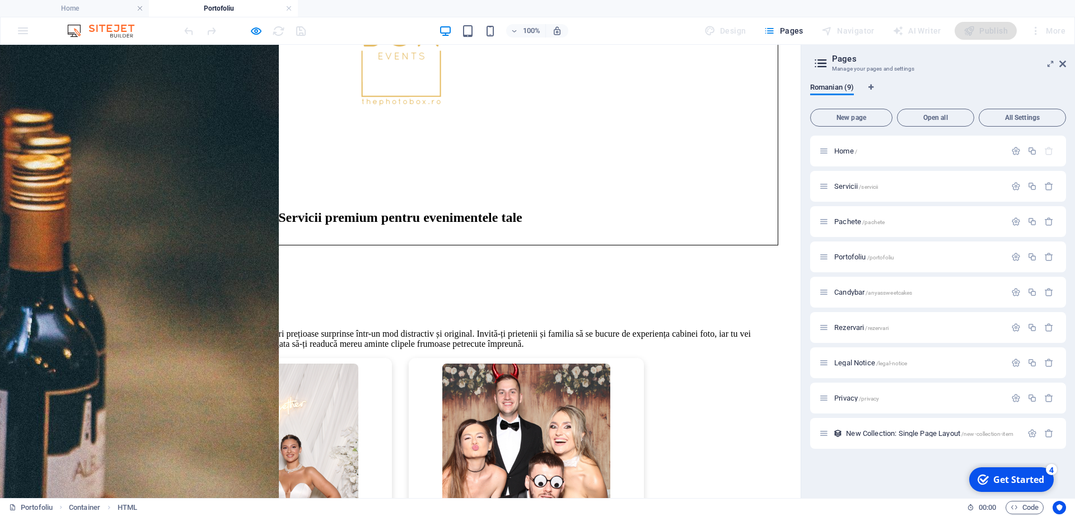
scroll to position [934, 0]
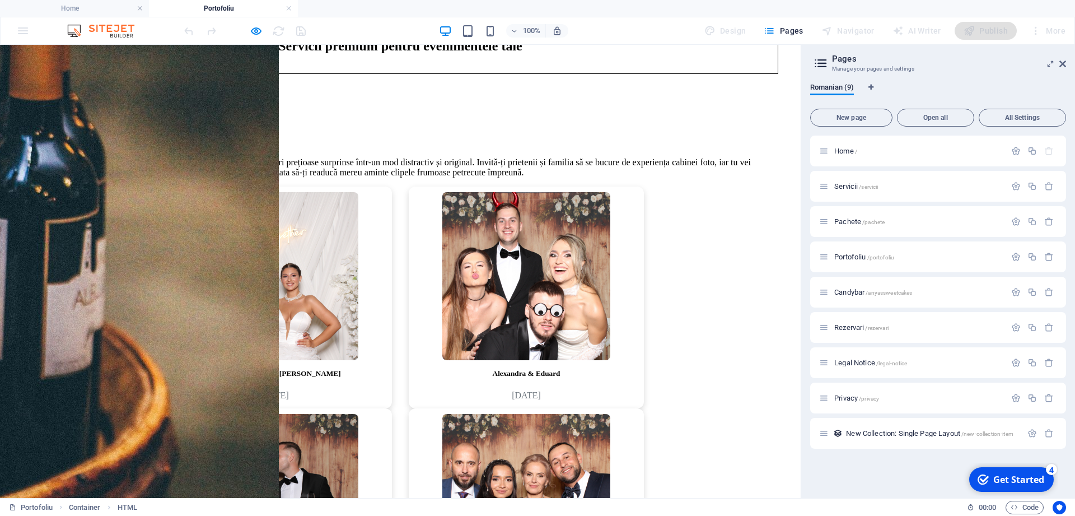
click at [316, 331] on div "Roxana & Daniel July 26, 2025 Alexandra & Eduard July 11, 2025 Alina & Dan July…" at bounding box center [400, 408] width 792 height 444
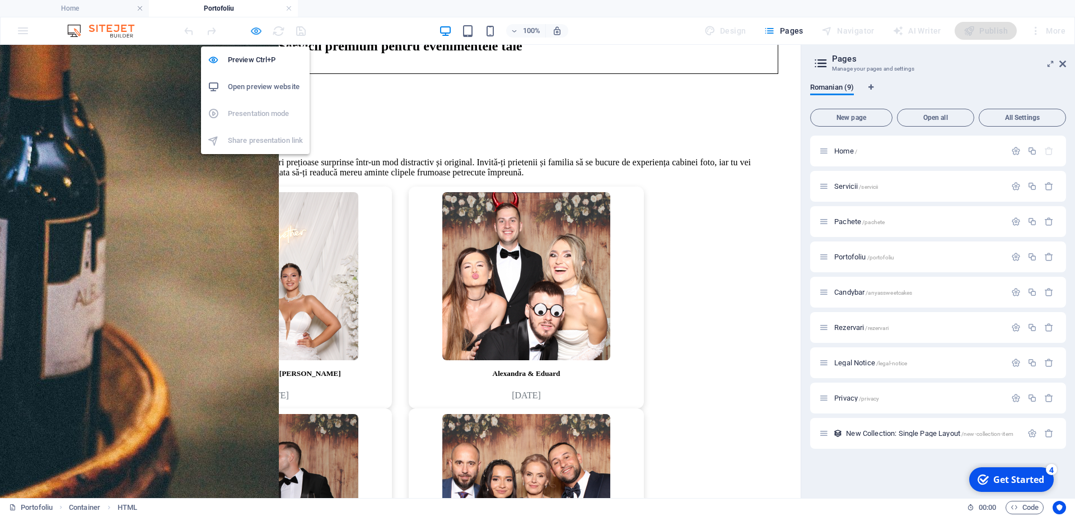
click at [255, 32] on icon "button" at bounding box center [256, 31] width 13 height 13
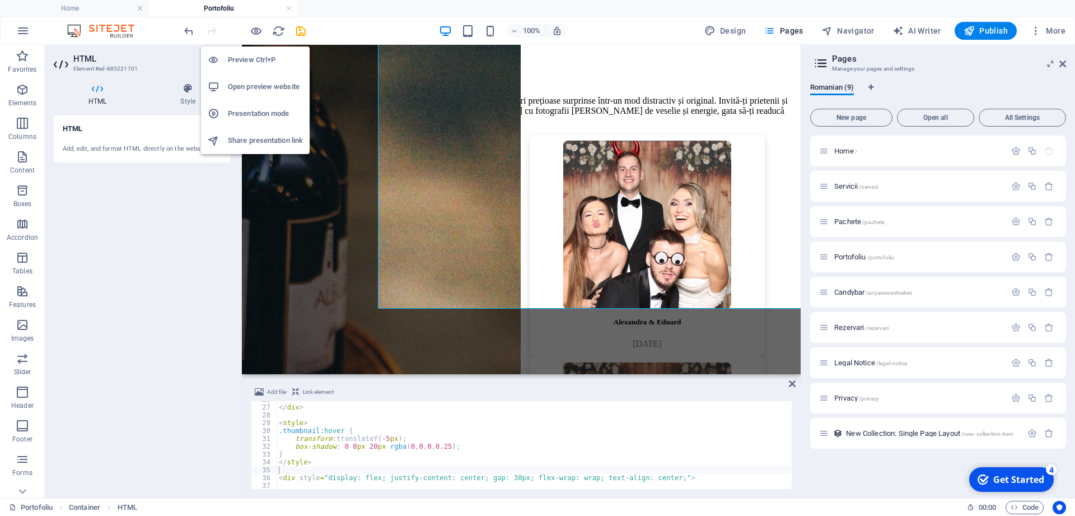
scroll to position [202, 0]
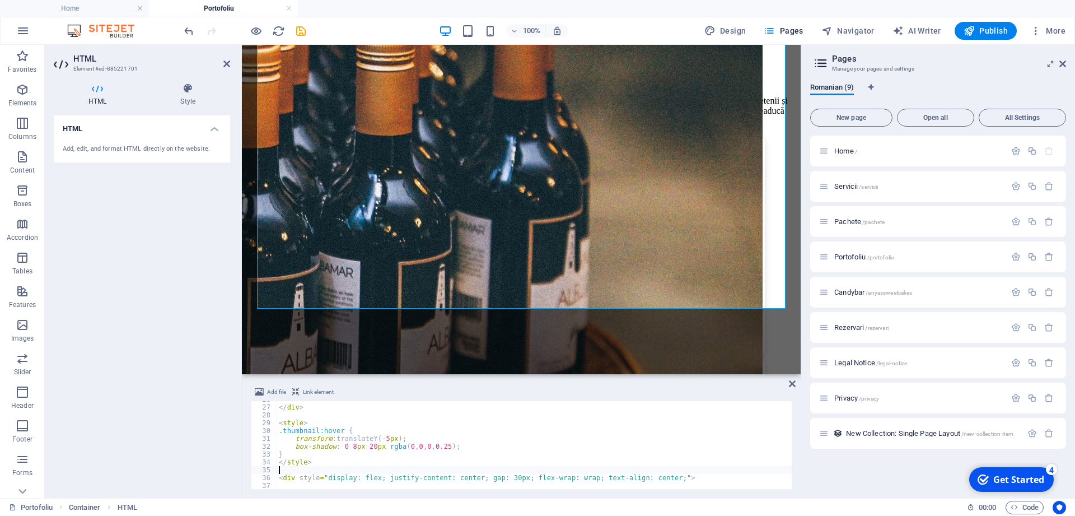
paste textarea "&nbsp;"
type textarea "&nbsp;"
click at [190, 411] on div "HTML Add, edit, and format HTML directly on the website." at bounding box center [142, 302] width 176 height 374
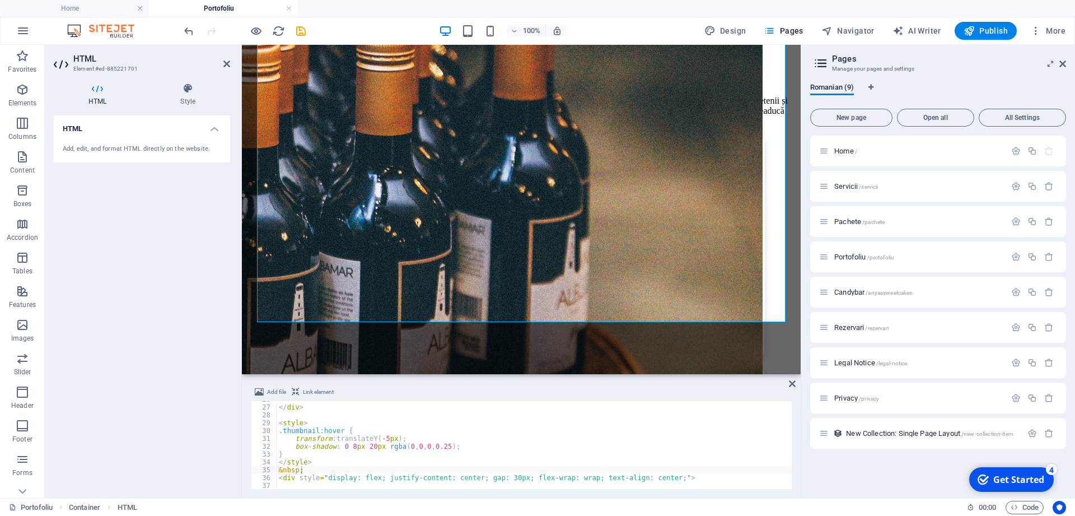
scroll to position [269, 0]
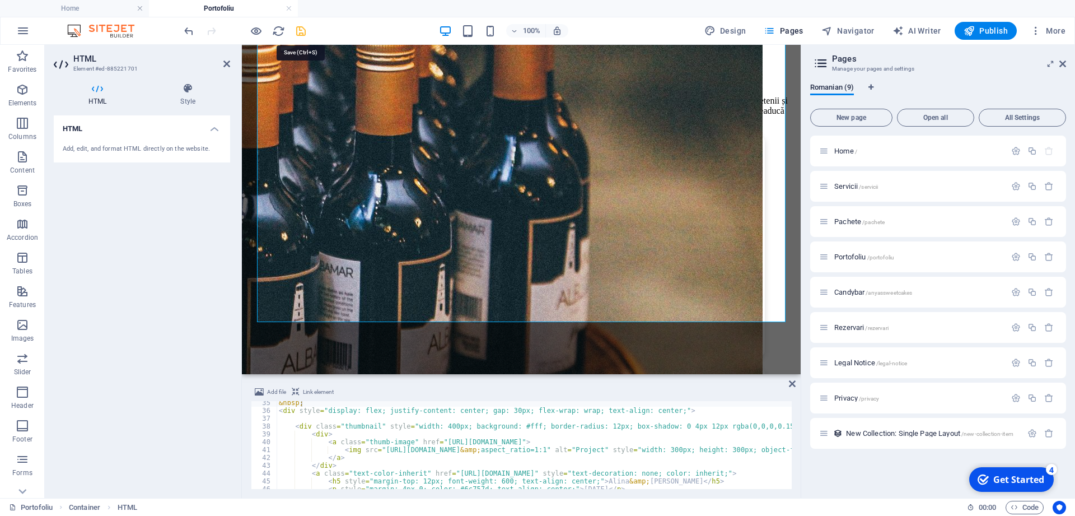
click at [304, 30] on icon "save" at bounding box center [301, 31] width 13 height 13
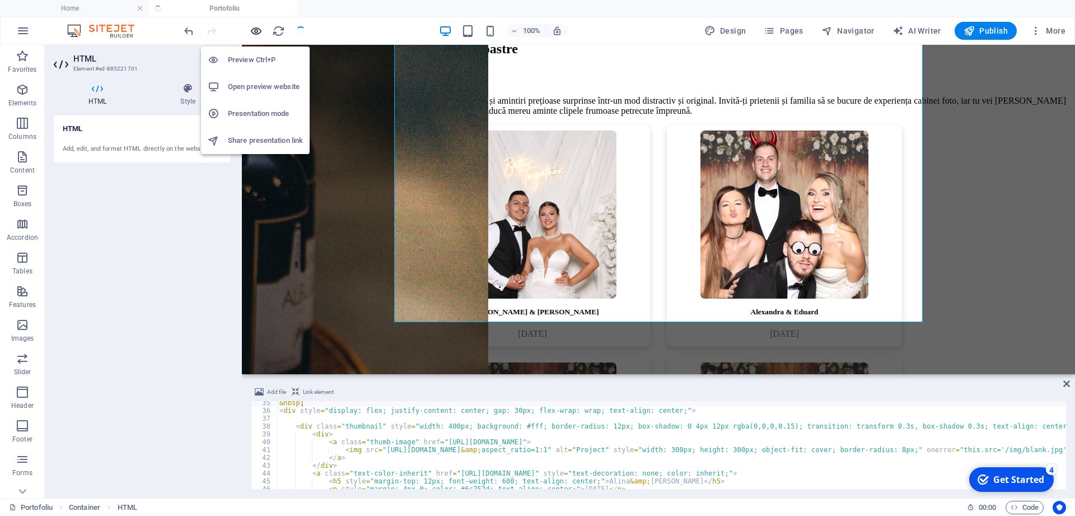
click at [256, 34] on icon "button" at bounding box center [256, 31] width 13 height 13
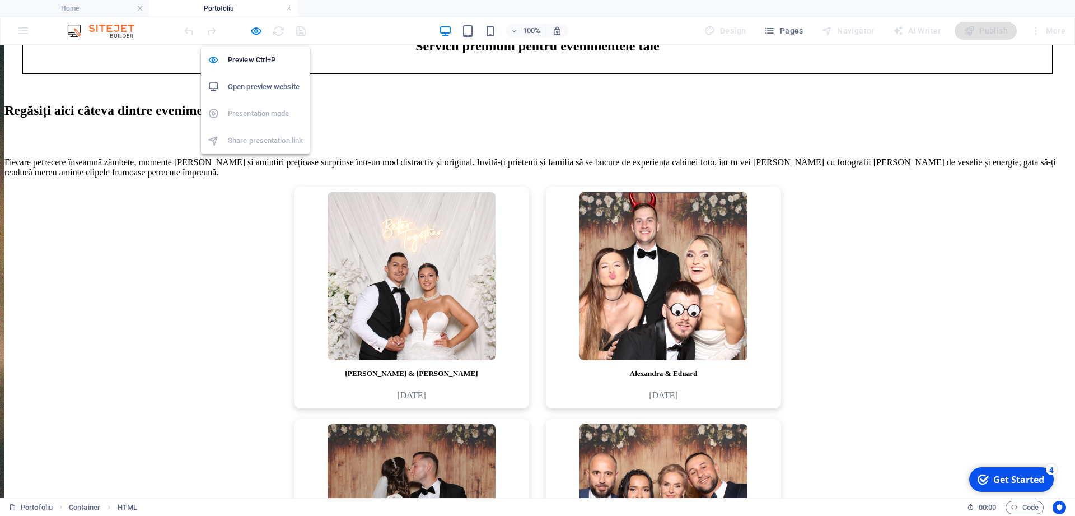
click at [265, 81] on h6 "Open preview website" at bounding box center [265, 86] width 75 height 13
click at [259, 32] on icon "button" at bounding box center [256, 31] width 13 height 13
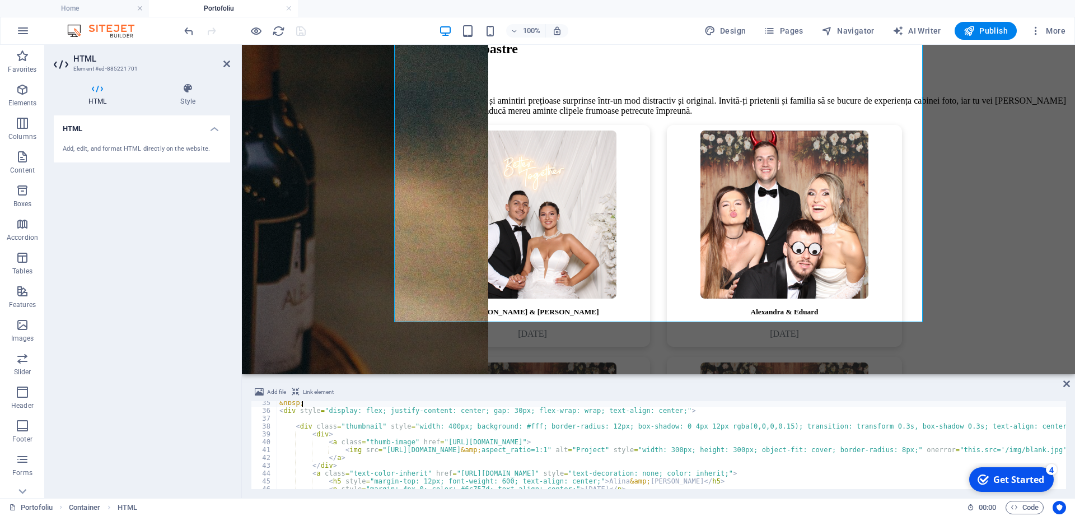
scroll to position [403, 0]
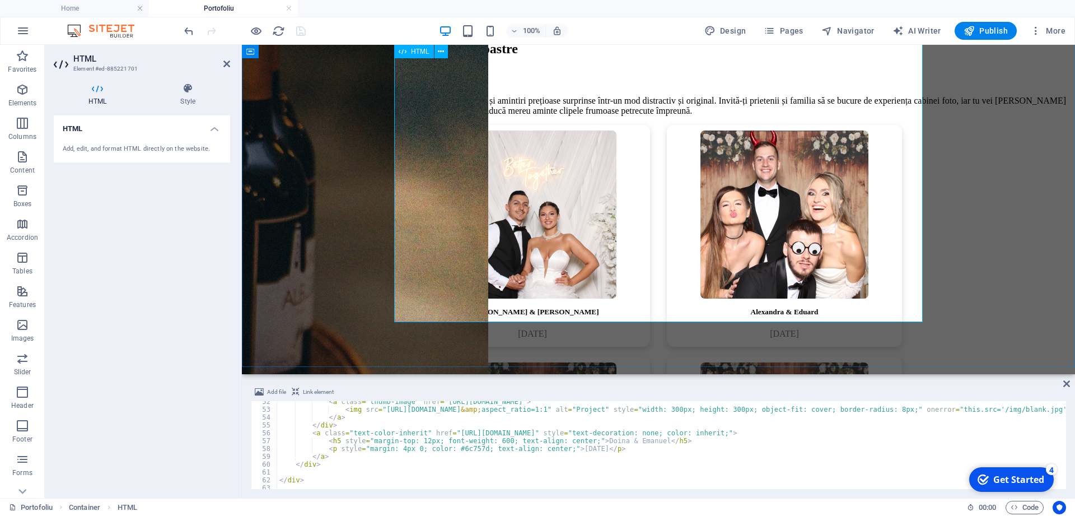
click at [458, 311] on div "Roxana & Daniel July 26, 2025 Alexandra & Eduard July 11, 2025 Alina & Dan July…" at bounding box center [658, 352] width 824 height 454
click at [571, 442] on div "< a class = "thumb-image" href = "https://fotoshare.co/e/PcNKZXK8AVOEa7nIx3qlV"…" at bounding box center [807, 451] width 1061 height 104
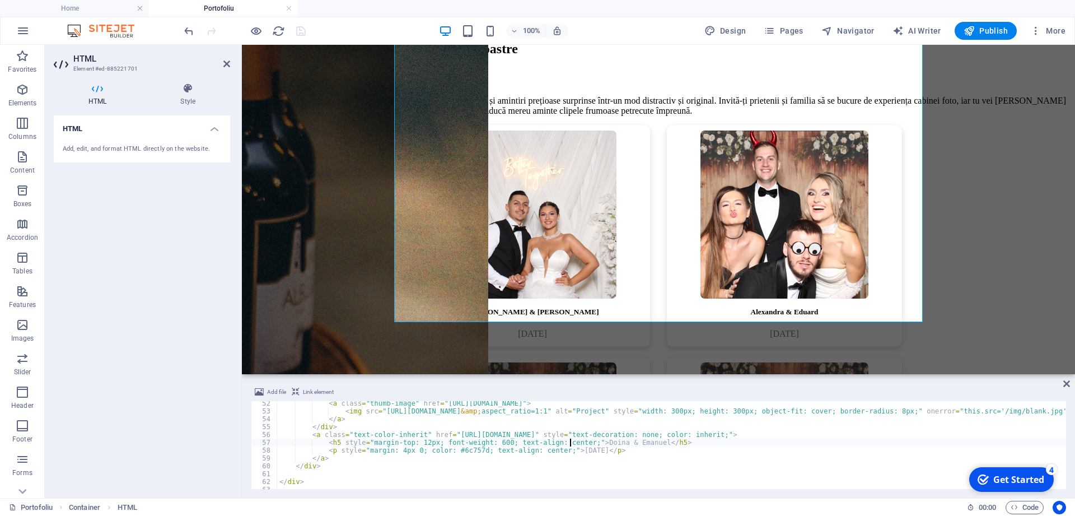
click at [618, 428] on div "< a class = "thumb-image" href = "https://fotoshare.co/e/PcNKZXK8AVOEa7nIx3qlV"…" at bounding box center [807, 451] width 1061 height 104
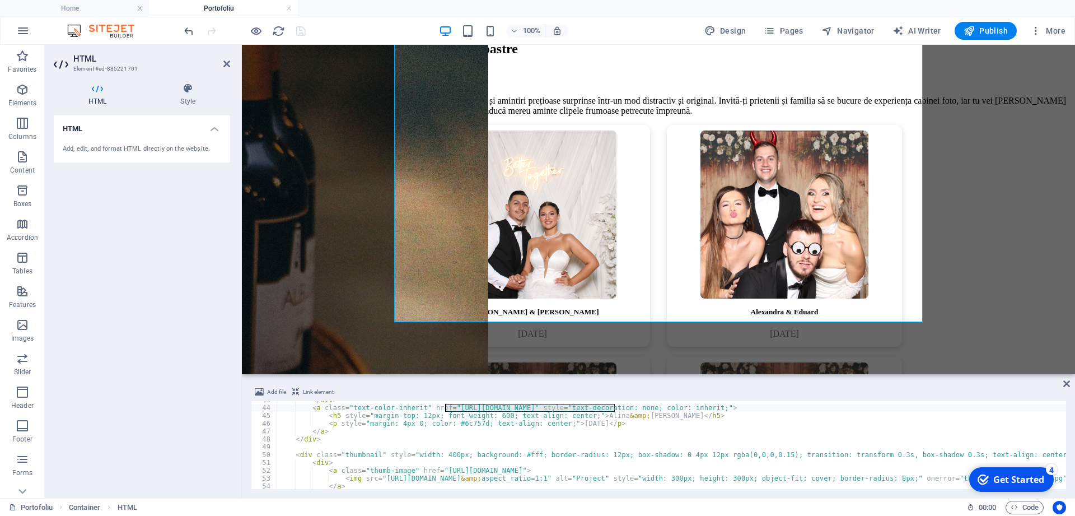
drag, startPoint x: 616, startPoint y: 408, endPoint x: 445, endPoint y: 407, distance: 171.4
click at [445, 407] on div "</ div > < a class = "text-color-inherit" href = "https://fotoshare.co/e/giEWcB…" at bounding box center [807, 448] width 1061 height 104
paste textarea
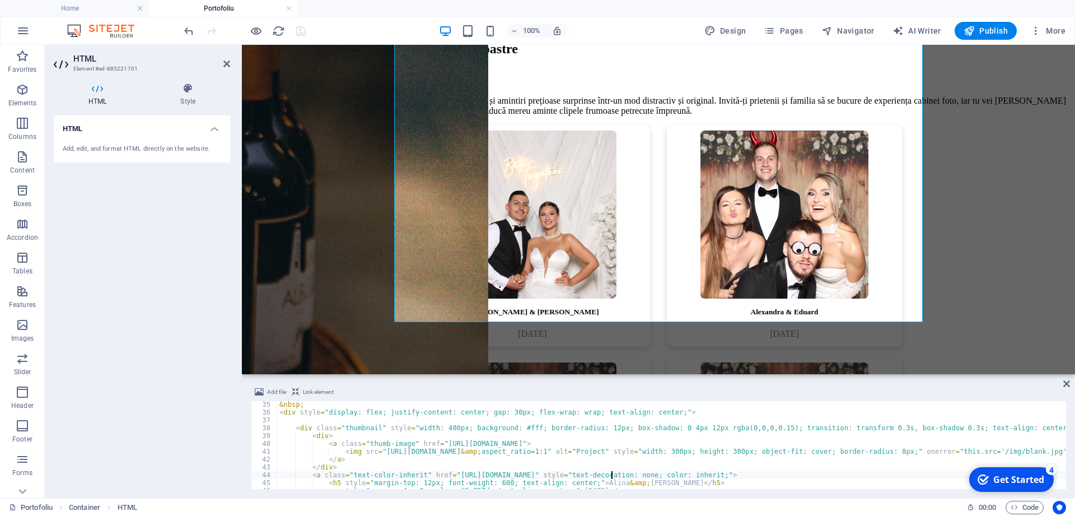
scroll to position [267, 0]
drag, startPoint x: 603, startPoint y: 444, endPoint x: 432, endPoint y: 444, distance: 170.3
click at [432, 444] on div "&nbsp; < div style = "display: flex; justify-content: center; gap: 30px; flex-w…" at bounding box center [807, 452] width 1061 height 104
paste textarea
type textarea "<a class="thumb-image" href="https://fotoshare.co/e/giEWcBgYIwrf7959pvK1t">"
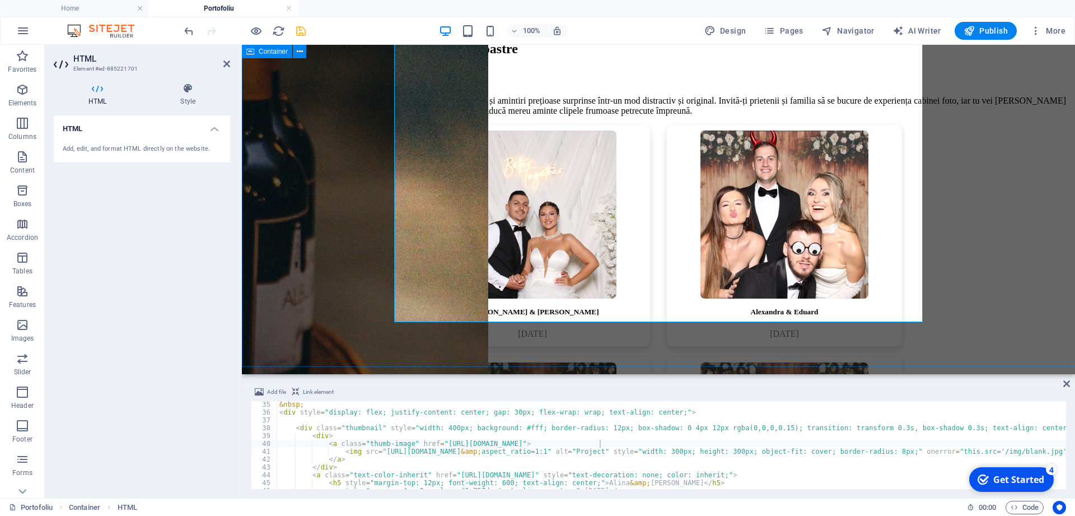
click at [356, 331] on div "[PERSON_NAME] & [PERSON_NAME] [DATE] [PERSON_NAME] & [PERSON_NAME] [DATE] Alina…" at bounding box center [658, 352] width 824 height 454
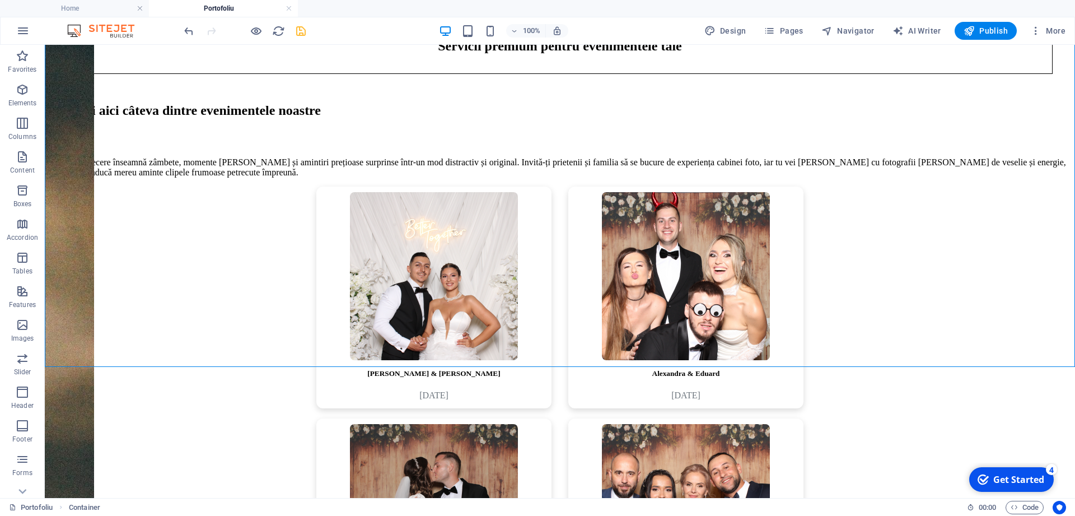
click at [304, 35] on icon "save" at bounding box center [301, 31] width 13 height 13
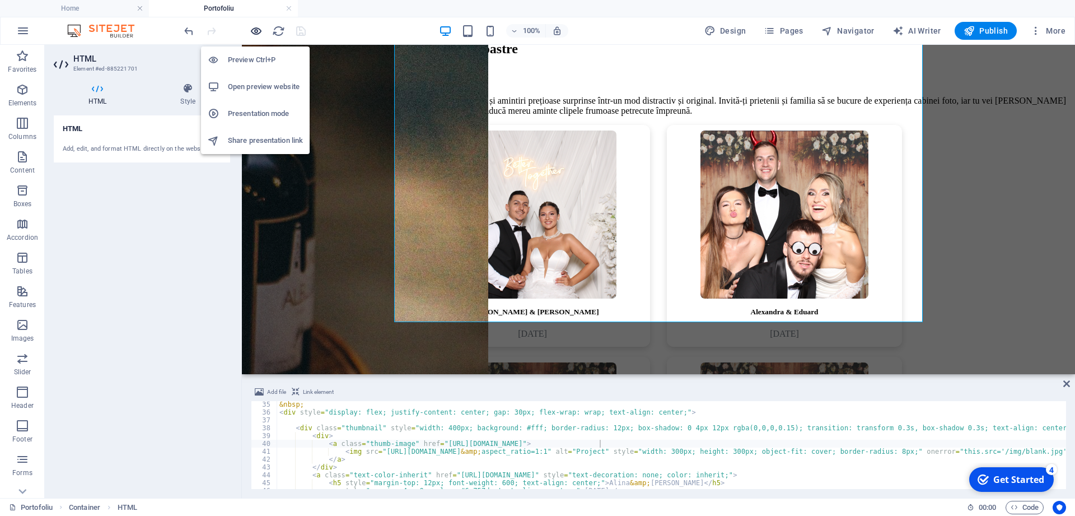
click at [254, 32] on icon "button" at bounding box center [256, 31] width 13 height 13
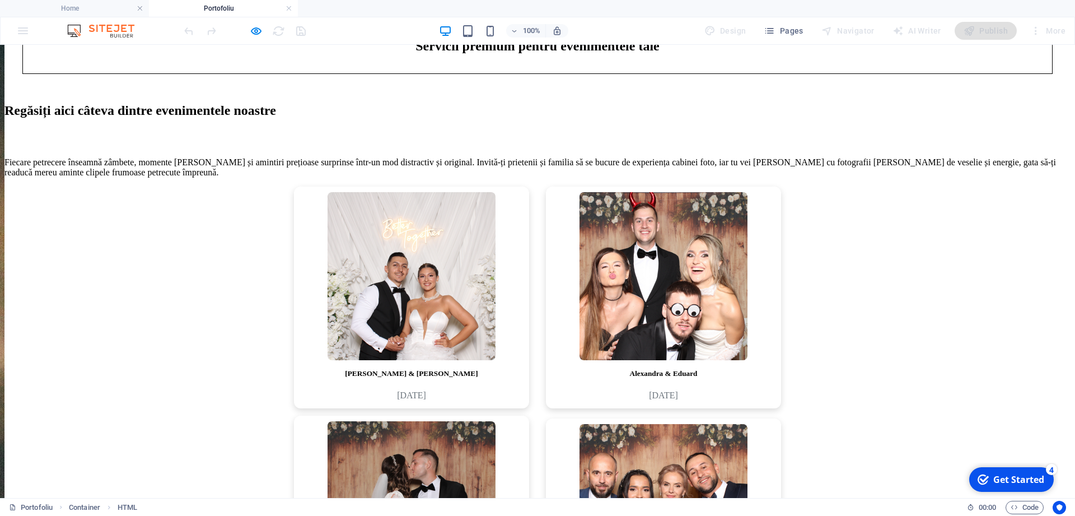
click at [385, 421] on img at bounding box center [412, 505] width 168 height 168
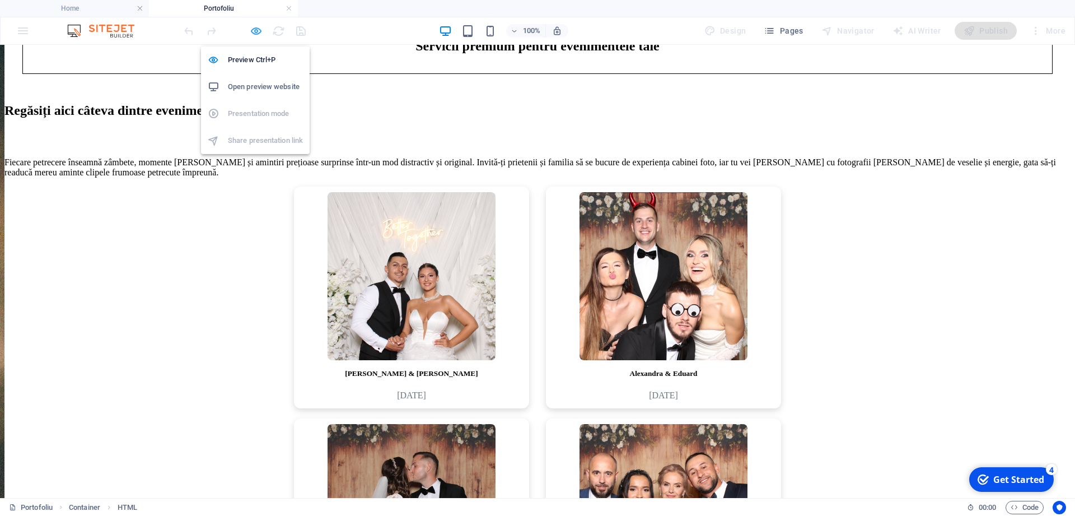
click at [250, 30] on icon "button" at bounding box center [256, 31] width 13 height 13
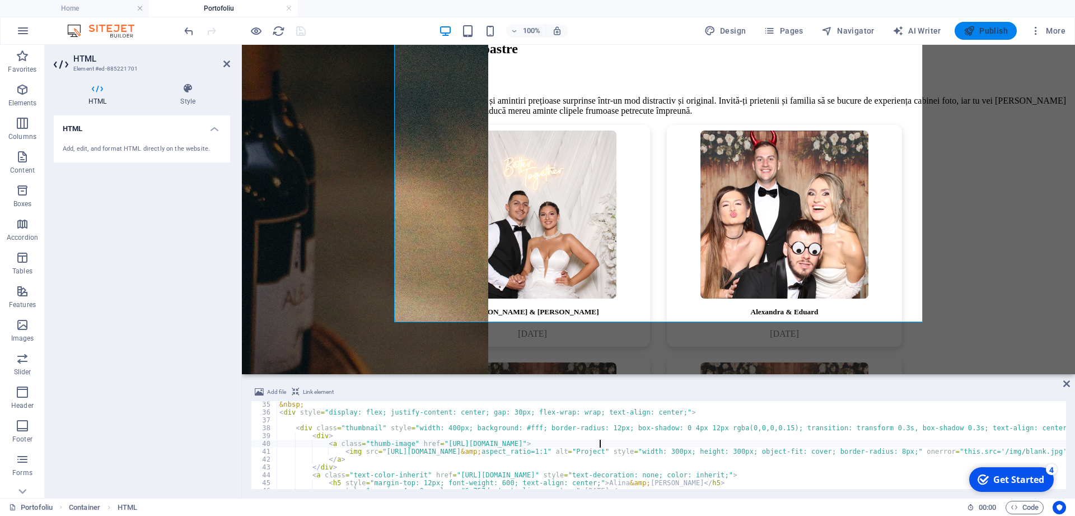
click at [981, 34] on span "Publish" at bounding box center [986, 30] width 44 height 11
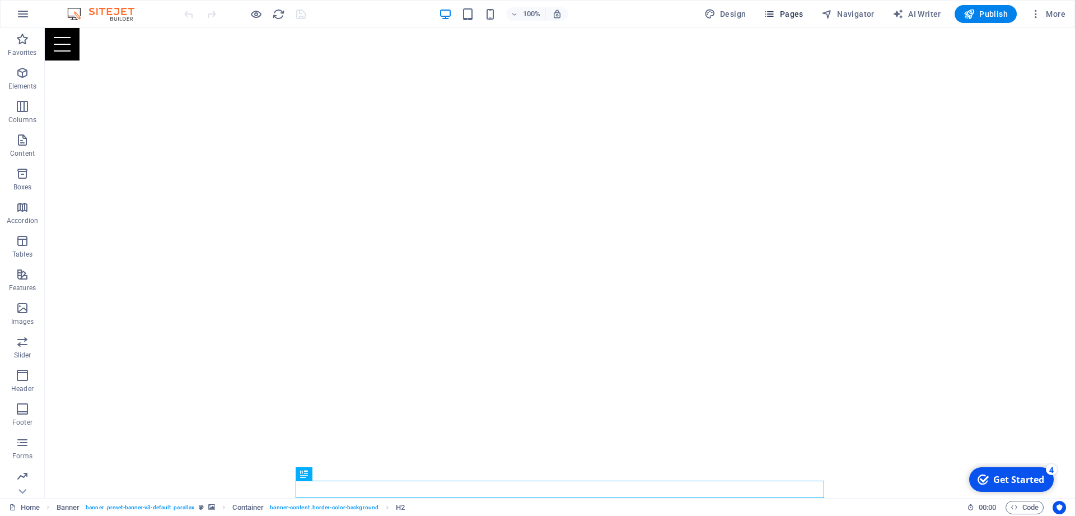
click at [785, 13] on span "Pages" at bounding box center [783, 13] width 39 height 11
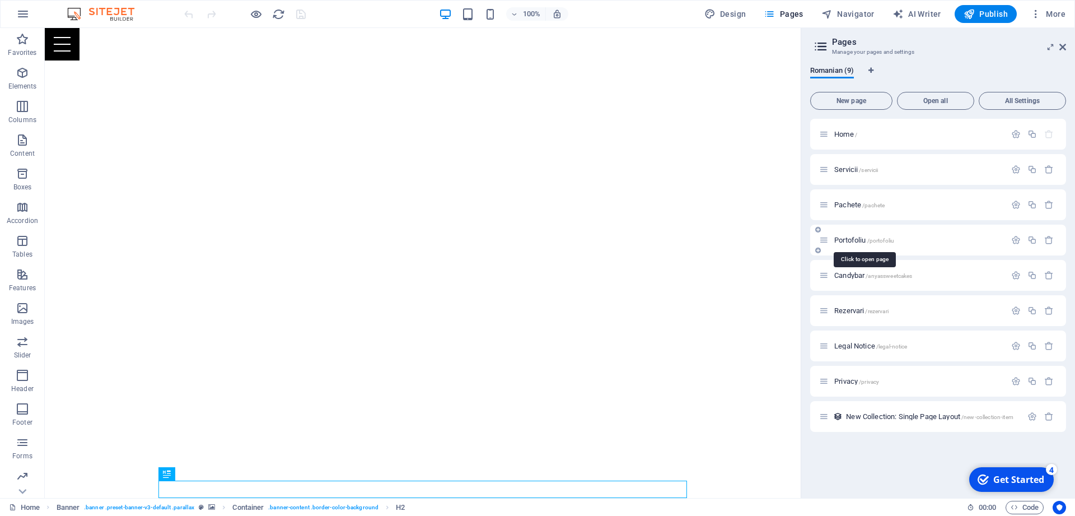
click at [854, 238] on span "Portofoliu /portofoliu" at bounding box center [864, 240] width 60 height 8
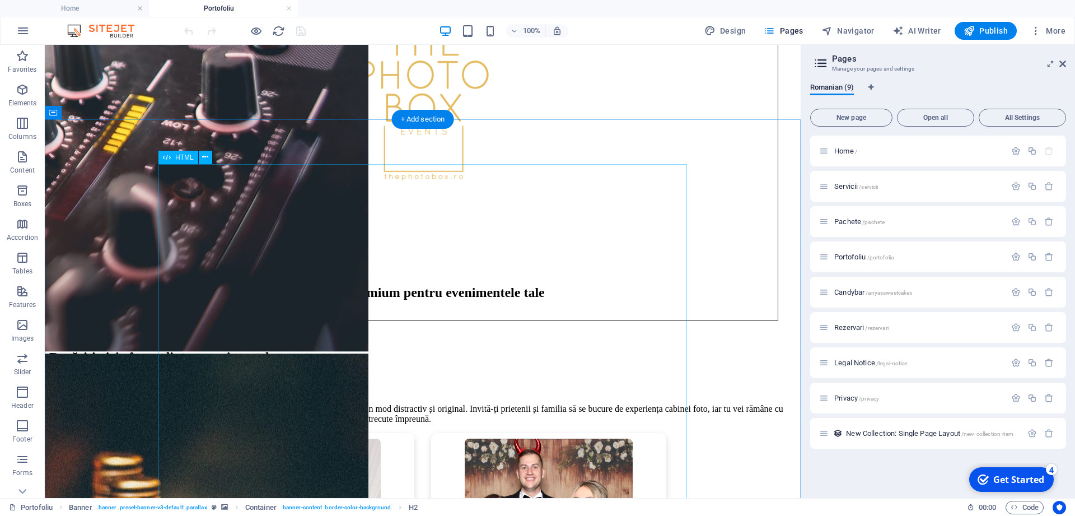
scroll to position [808, 0]
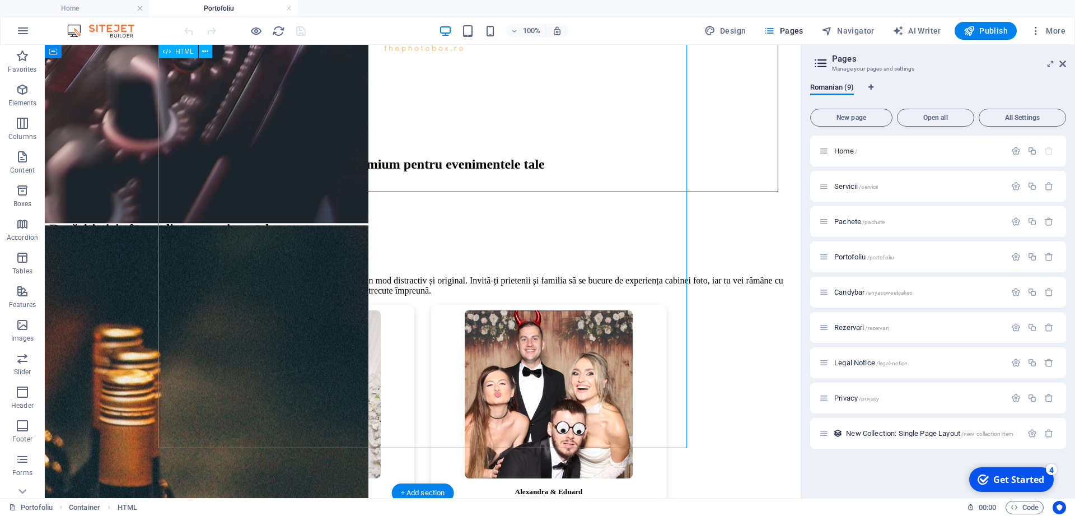
scroll to position [947, 0]
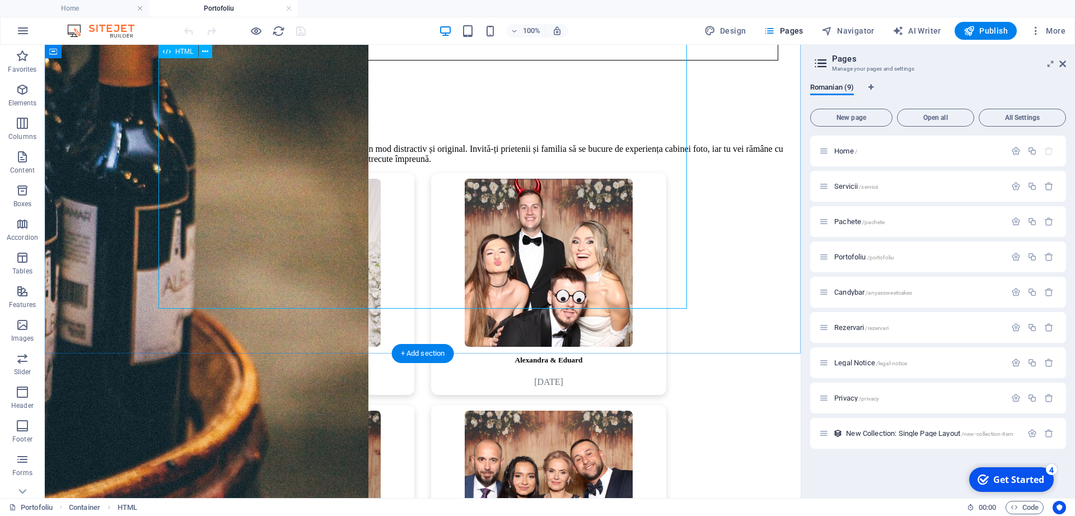
click at [349, 300] on div "[PERSON_NAME] & [PERSON_NAME] [DATE] [PERSON_NAME] & [PERSON_NAME] [DATE] Alina…" at bounding box center [422, 400] width 747 height 454
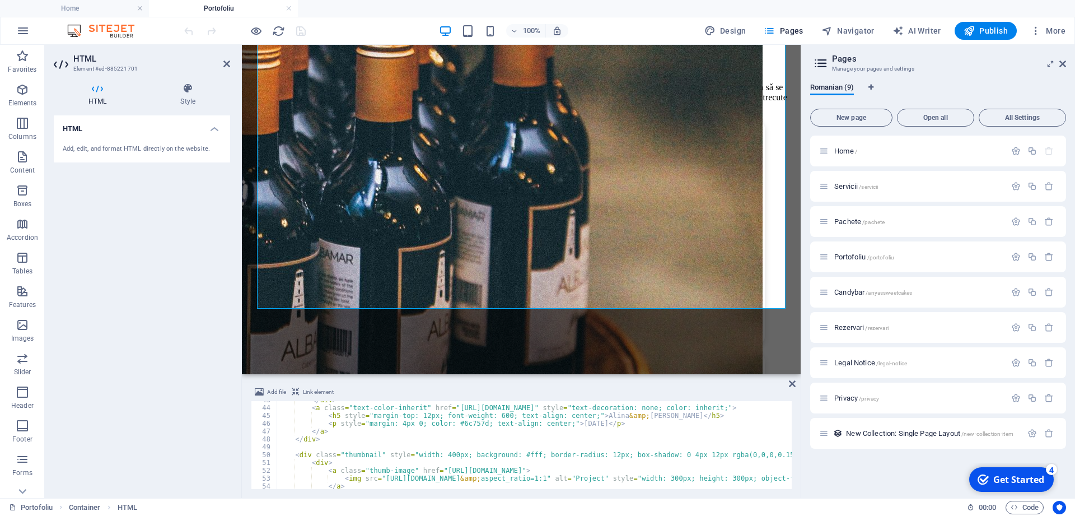
scroll to position [334, 0]
click at [567, 423] on div "</ div > < a class = "text-color-inherit" href = "[URL][DOMAIN_NAME]" style = "…" at bounding box center [807, 448] width 1061 height 104
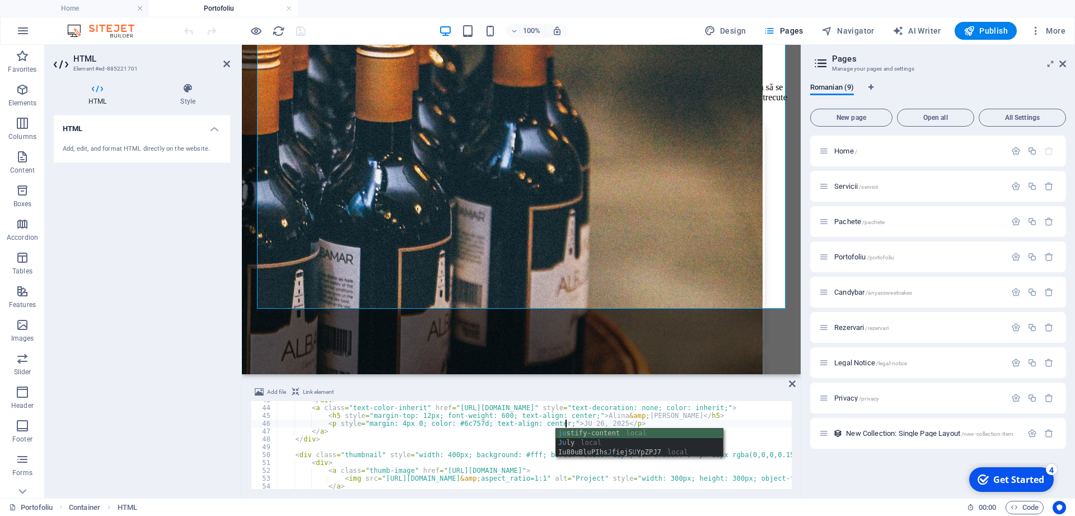
scroll to position [0, 24]
click at [577, 423] on div "</ div > < a class = "text-color-inherit" href = "[URL][DOMAIN_NAME]" style = "…" at bounding box center [807, 448] width 1061 height 104
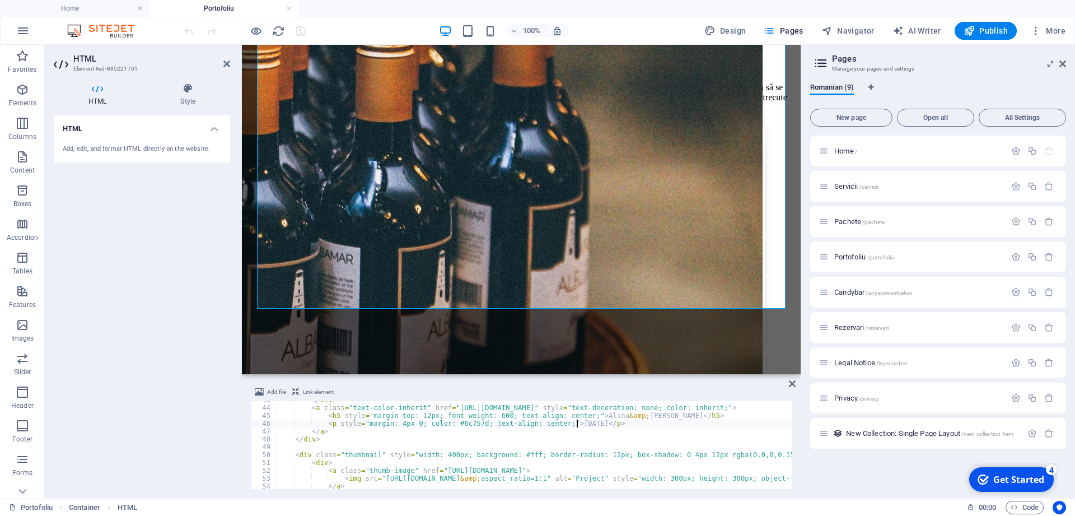
click at [580, 423] on div "</ div > < a class = "text-color-inherit" href = "[URL][DOMAIN_NAME]" style = "…" at bounding box center [807, 448] width 1061 height 104
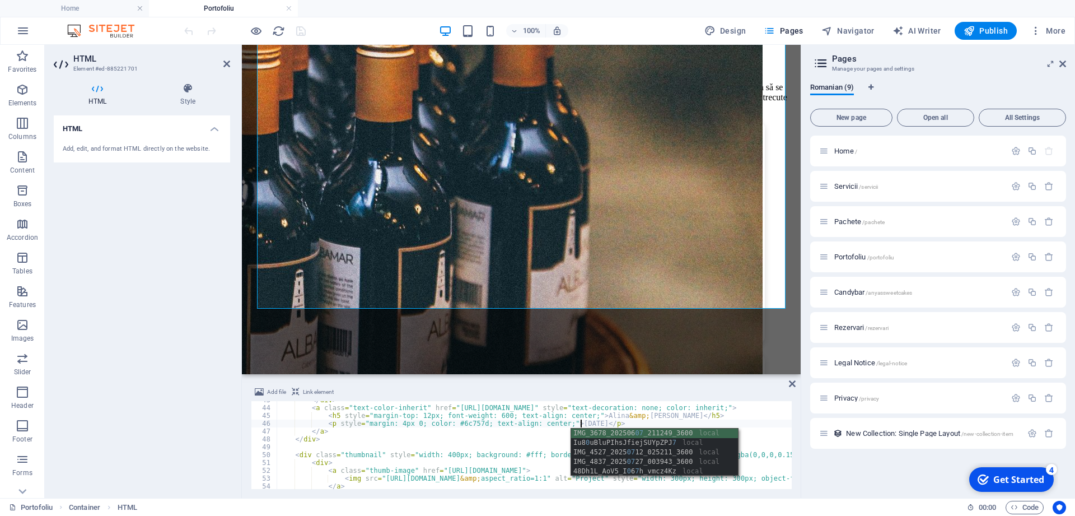
type textarea "<p style="margin: 4px 0; color: #6c757d; text-align: center;">[DATE]</p>"
click at [714, 381] on div "Add file Link element <p style="margin: 4px 0; color: #6c757d; text-align: cent…" at bounding box center [521, 437] width 559 height 122
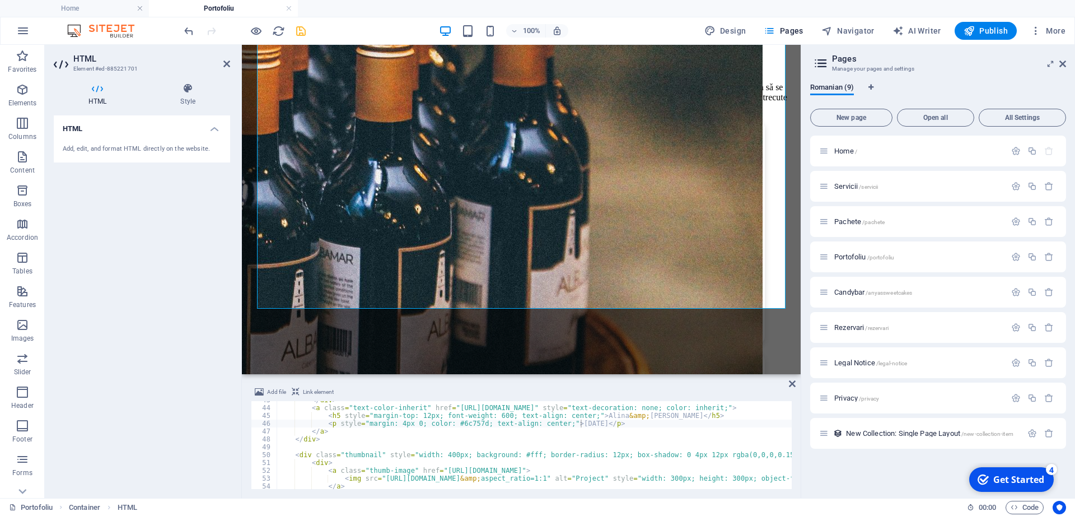
click at [306, 32] on icon "save" at bounding box center [301, 31] width 13 height 13
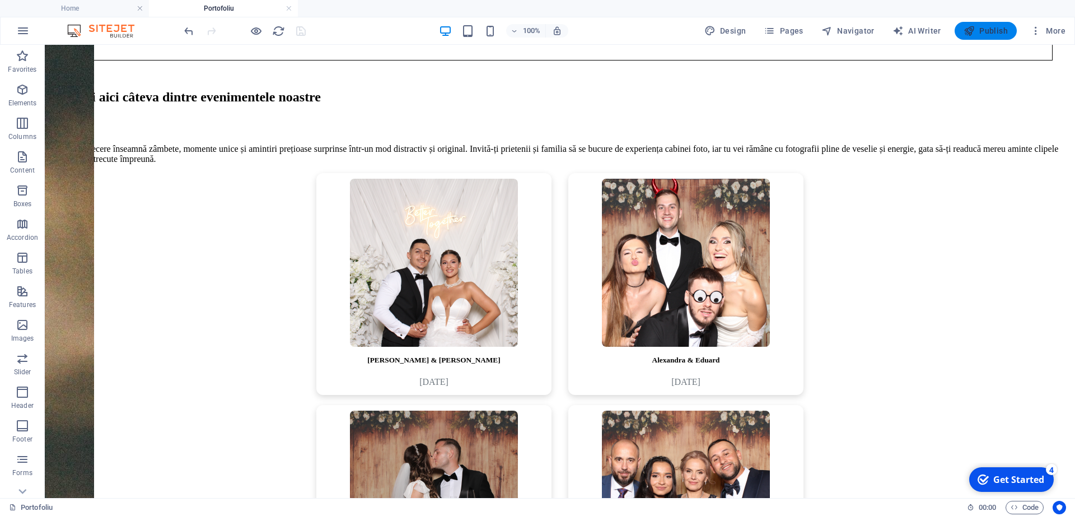
click at [971, 32] on icon "button" at bounding box center [969, 30] width 11 height 11
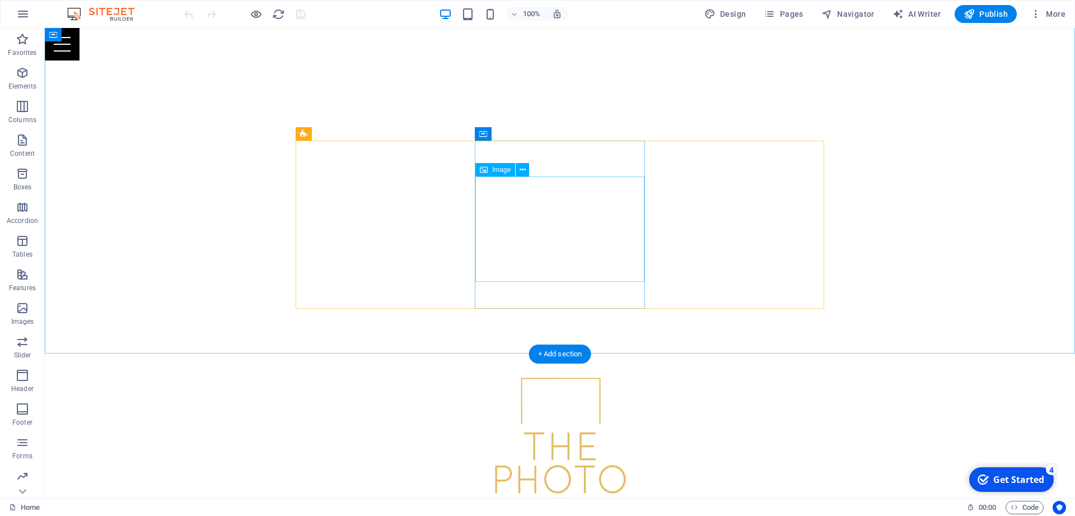
scroll to position [276, 0]
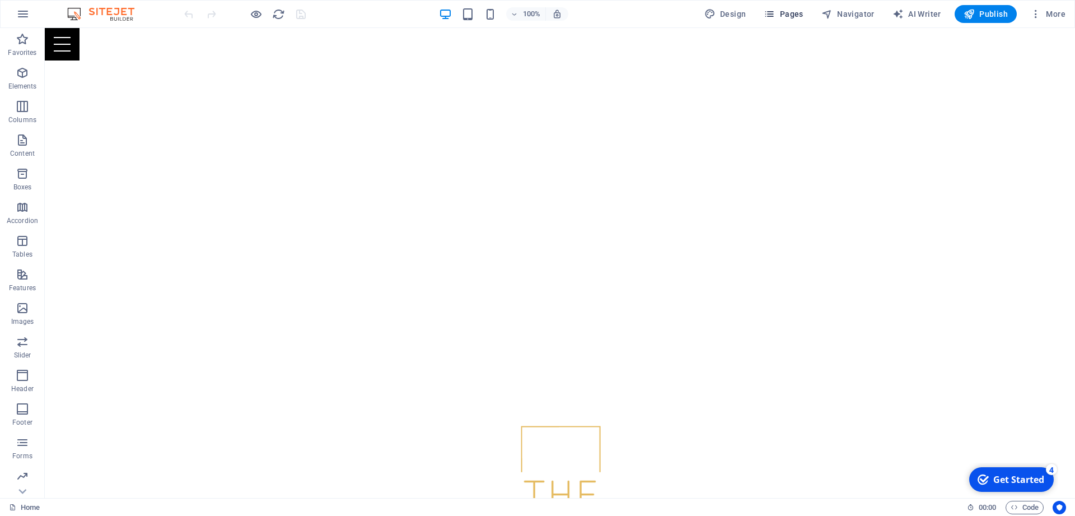
click at [795, 20] on button "Pages" at bounding box center [783, 14] width 48 height 18
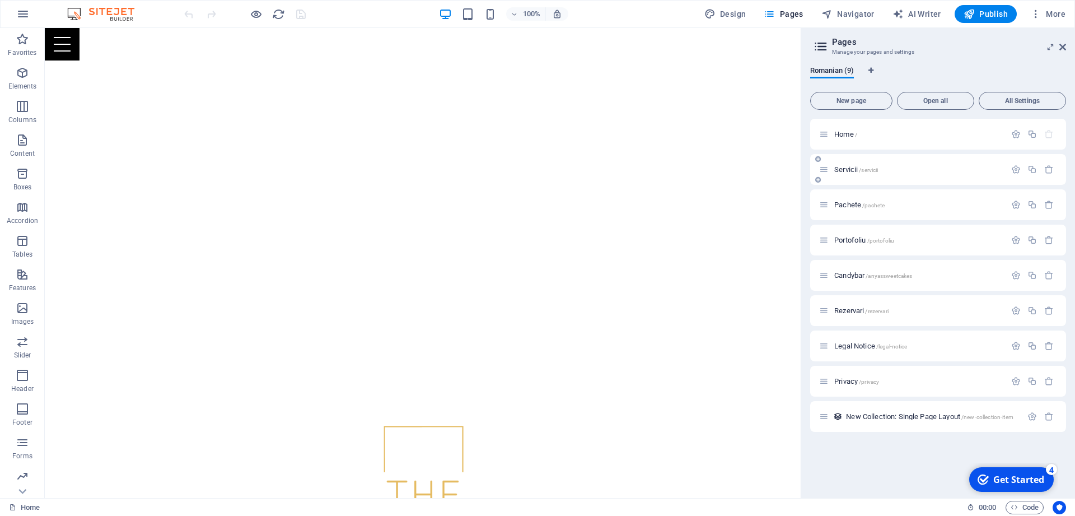
click at [844, 173] on div "Servicii /servicii" at bounding box center [912, 169] width 186 height 13
click at [844, 168] on span "Servicii /servicii" at bounding box center [856, 169] width 44 height 8
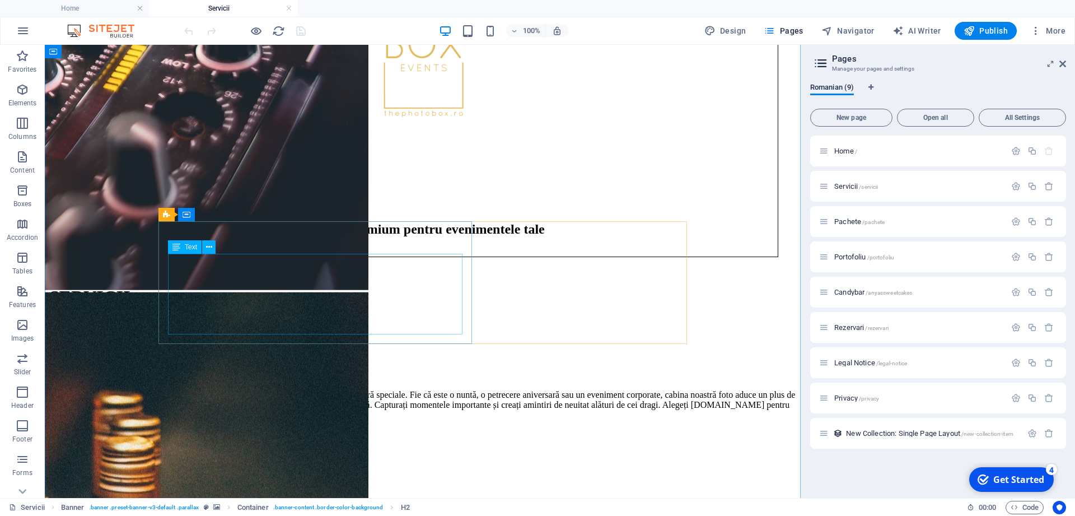
scroll to position [940, 0]
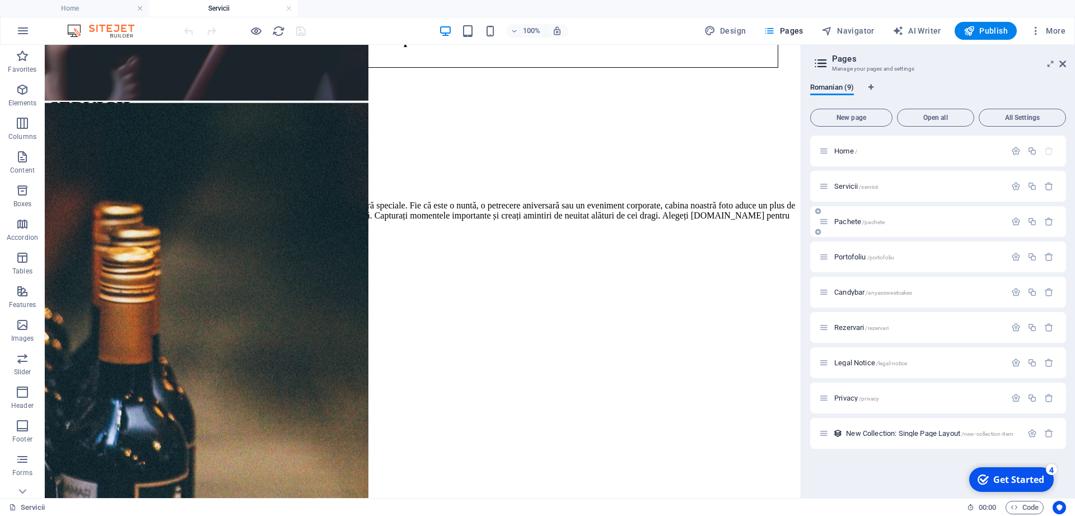
click at [847, 219] on span "Pachete /pachete" at bounding box center [859, 221] width 50 height 8
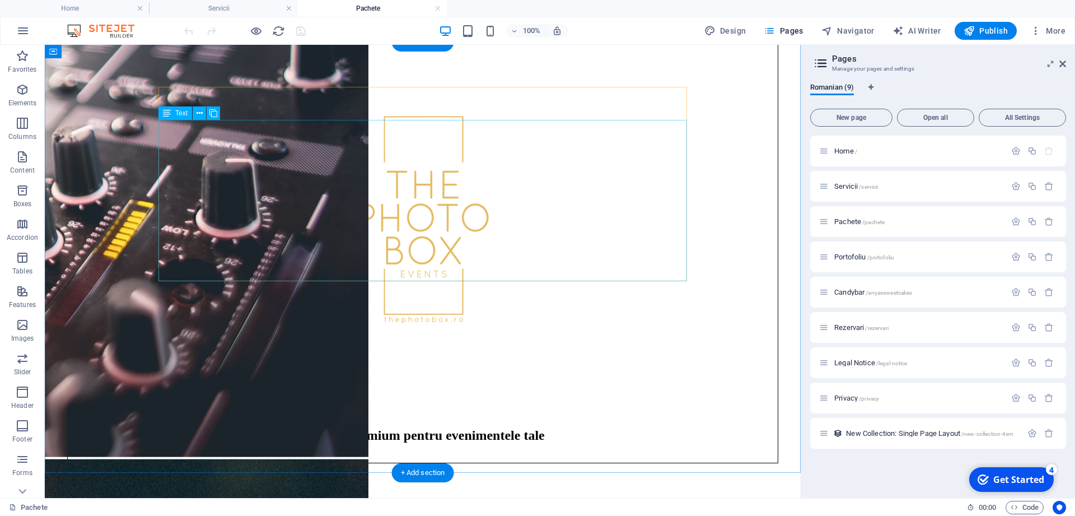
scroll to position [522, 0]
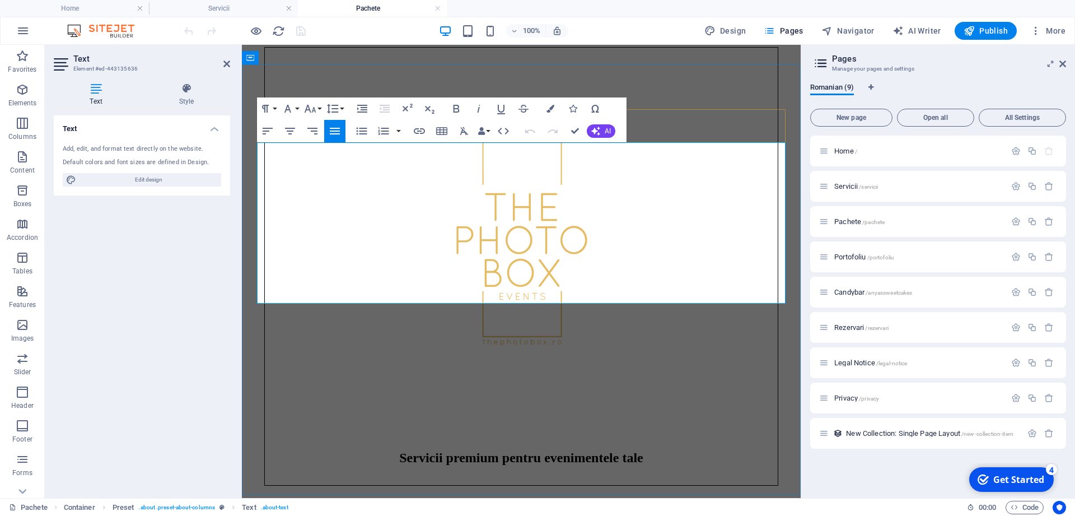
drag, startPoint x: 297, startPoint y: 192, endPoint x: 348, endPoint y: 179, distance: 52.0
drag, startPoint x: 401, startPoint y: 175, endPoint x: 510, endPoint y: 175, distance: 109.2
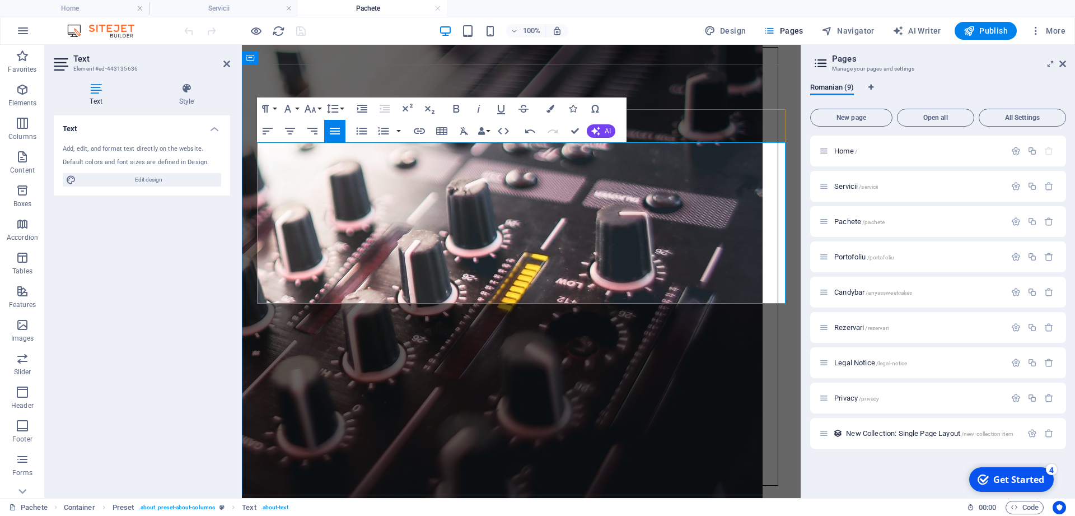
drag, startPoint x: 264, startPoint y: 207, endPoint x: 257, endPoint y: 209, distance: 6.9
copy p "●"
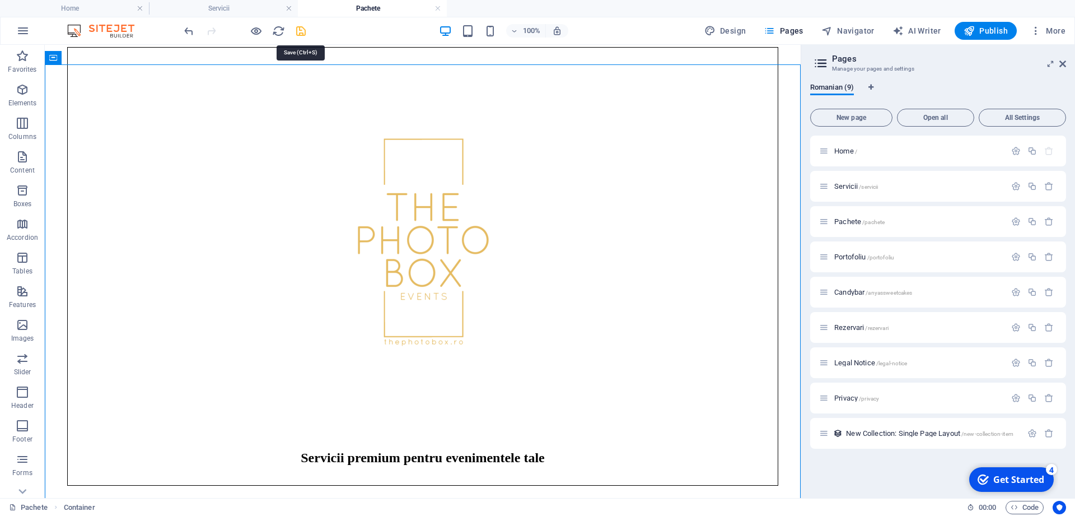
click at [302, 34] on icon "save" at bounding box center [301, 31] width 13 height 13
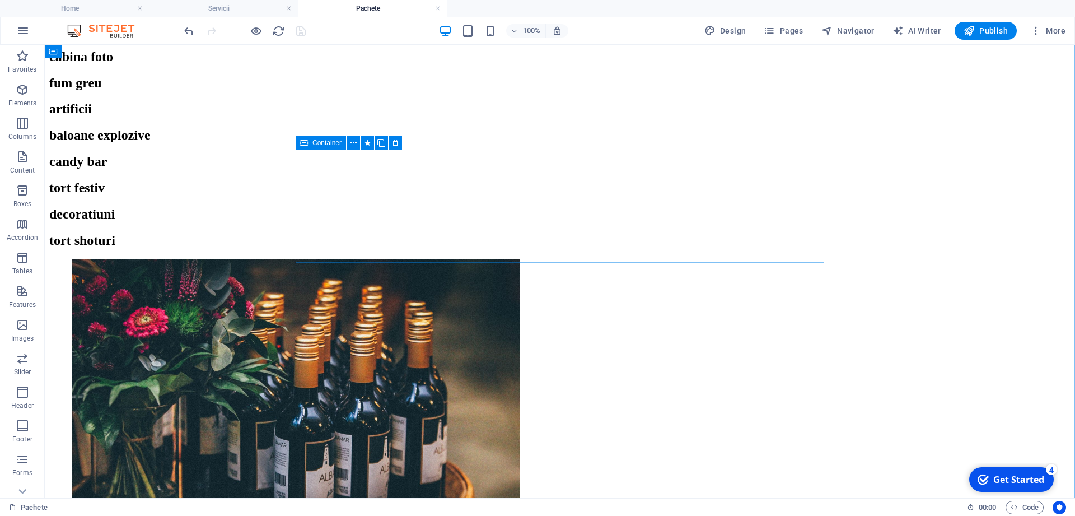
scroll to position [1322, 0]
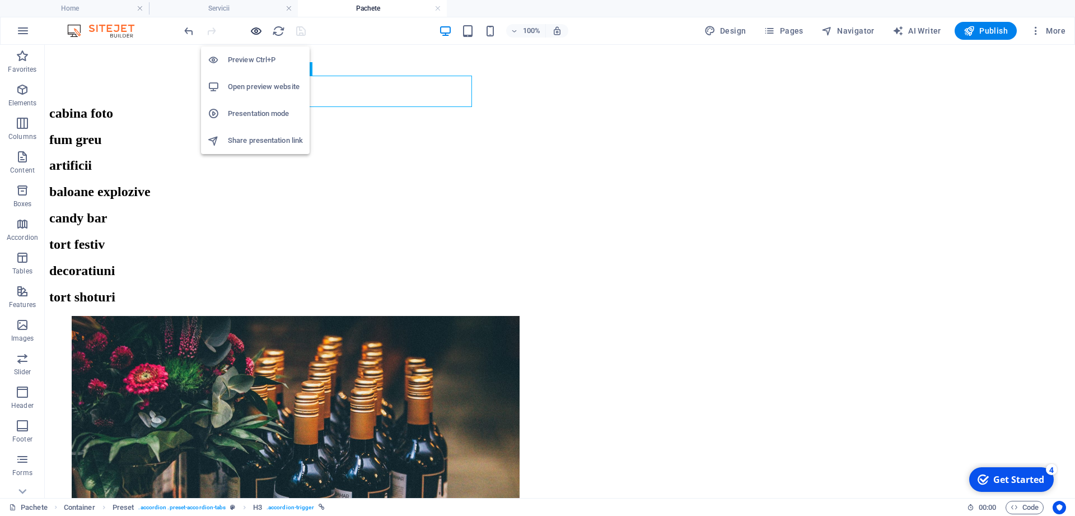
click at [260, 28] on icon "button" at bounding box center [256, 31] width 13 height 13
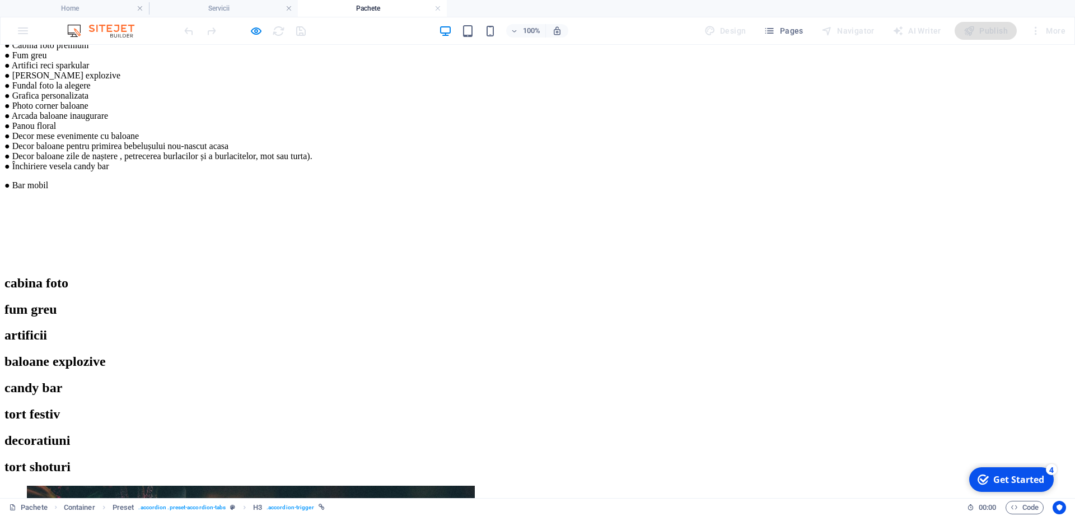
scroll to position [1134, 0]
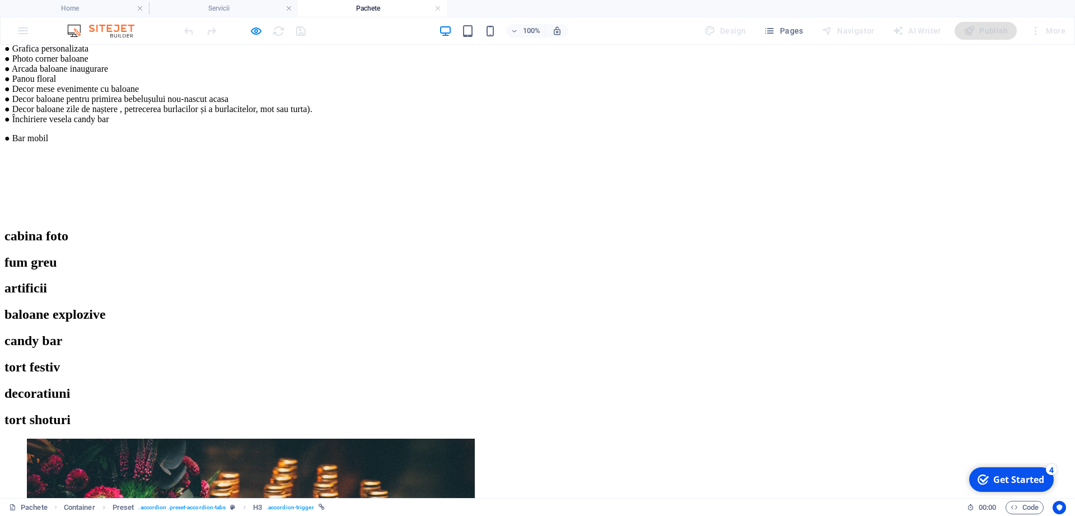
scroll to position [1247, 0]
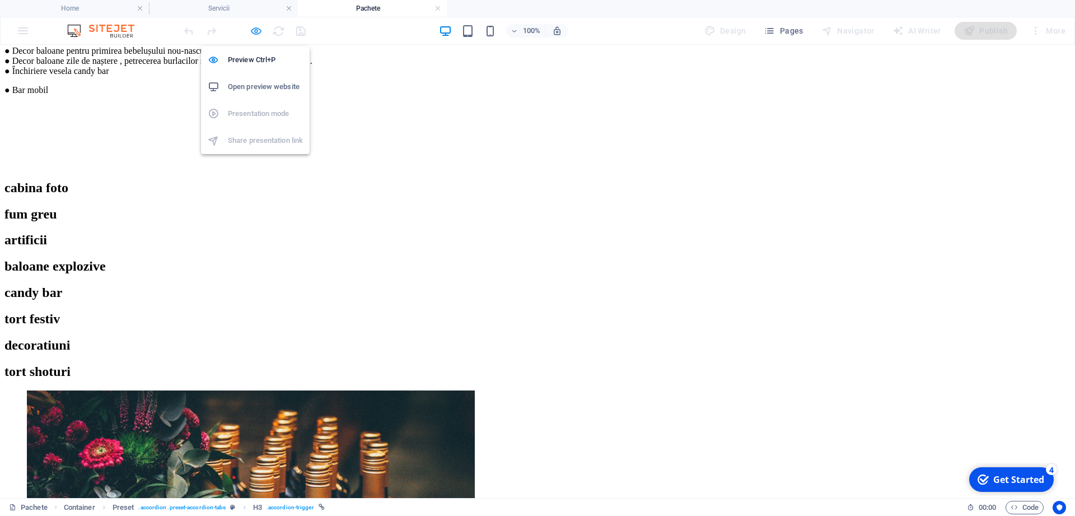
click at [254, 31] on icon "button" at bounding box center [256, 31] width 13 height 13
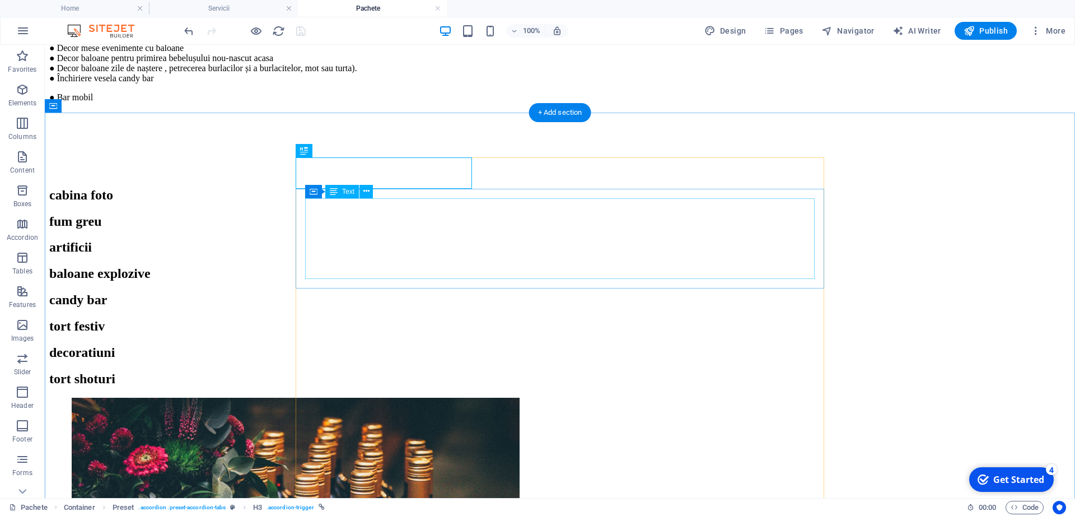
scroll to position [954, 0]
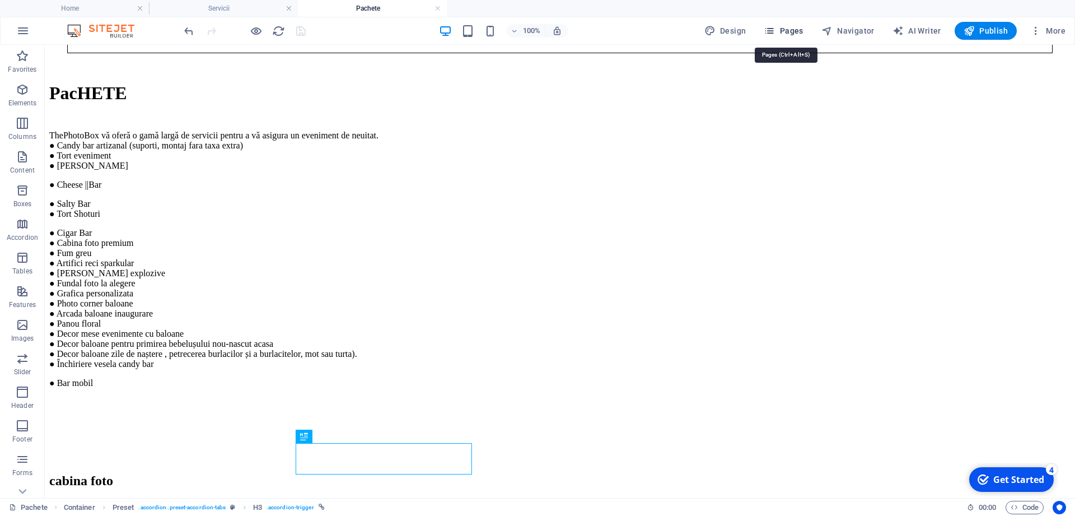
click at [775, 30] on icon "button" at bounding box center [769, 30] width 11 height 11
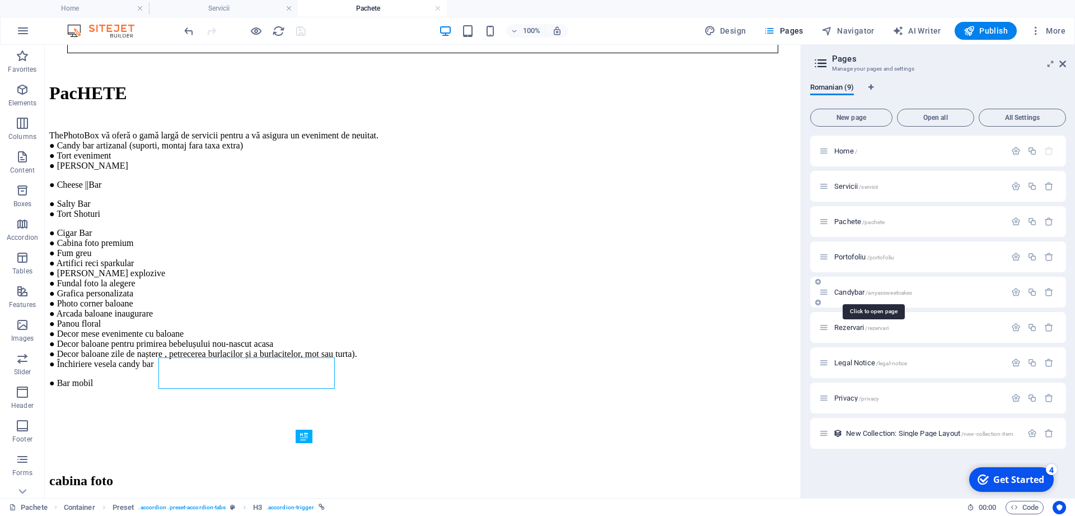
click at [856, 293] on span "Candybar /anyassweetcakes" at bounding box center [873, 292] width 78 height 8
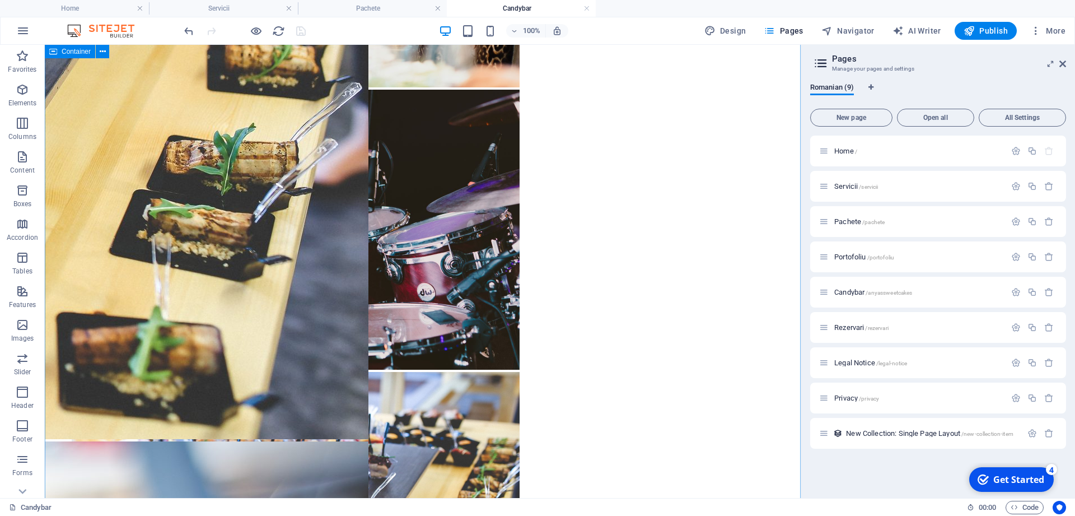
scroll to position [1885, 0]
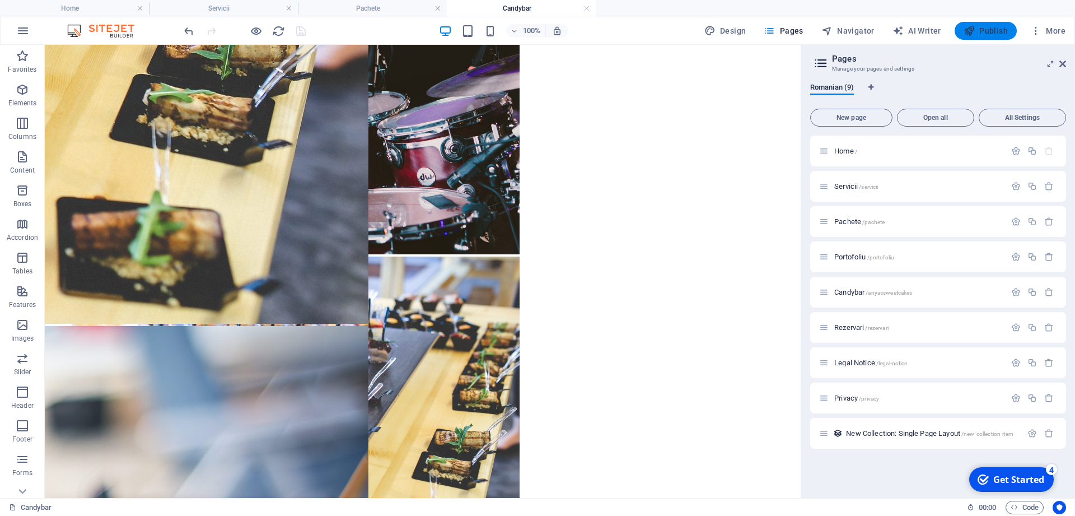
click at [997, 32] on span "Publish" at bounding box center [986, 30] width 44 height 11
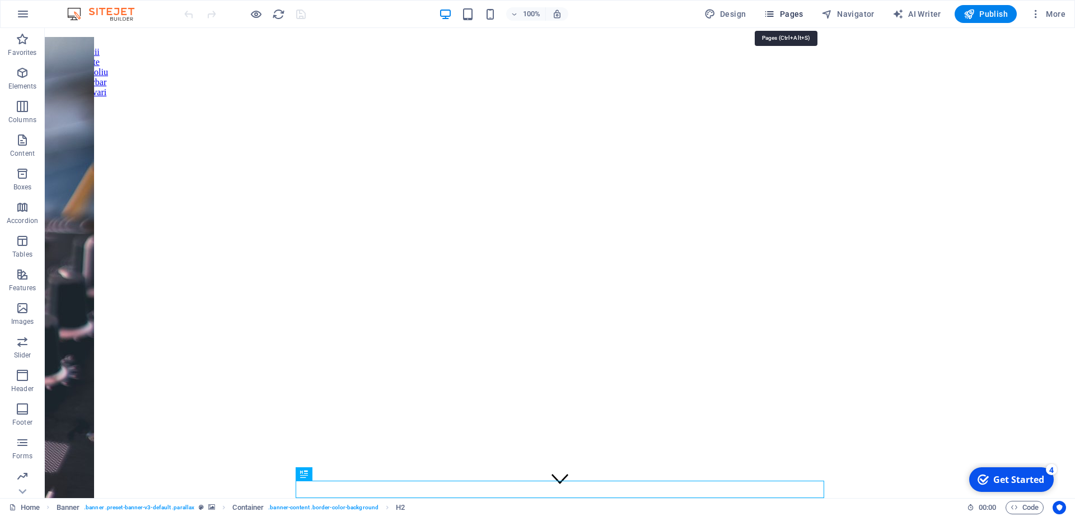
click at [799, 13] on span "Pages" at bounding box center [783, 13] width 39 height 11
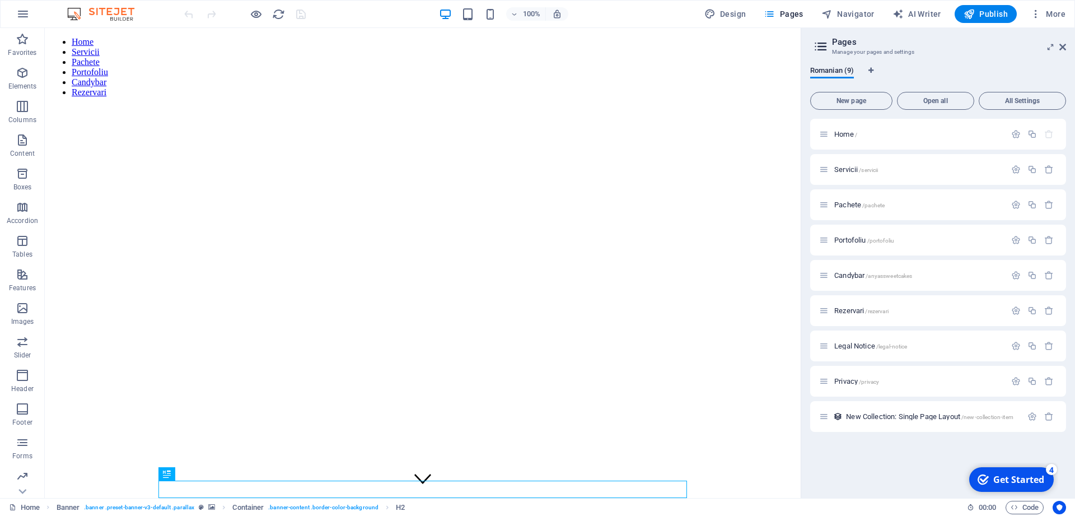
click at [1001, 477] on div "Get Started" at bounding box center [1019, 479] width 51 height 12
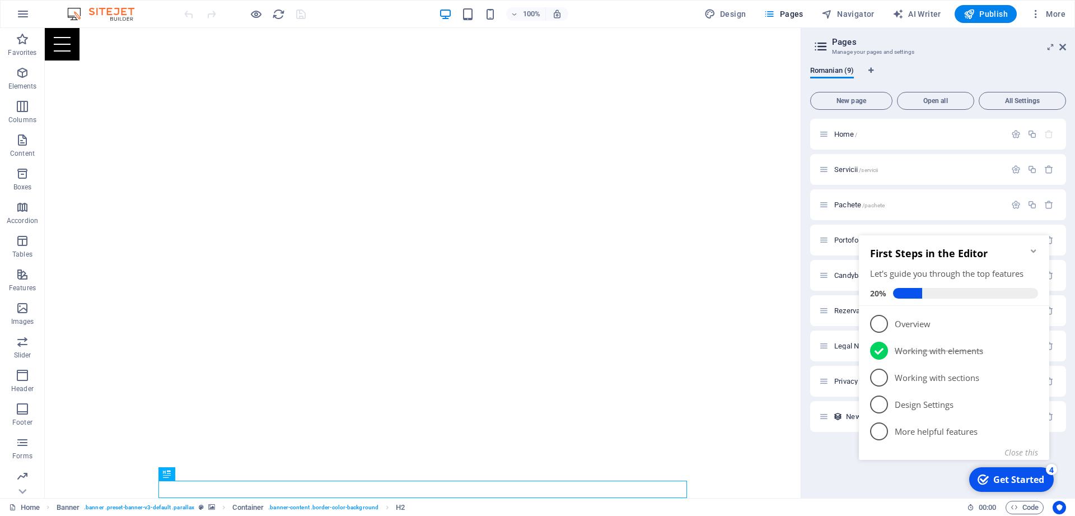
click at [854, 475] on div "Home / Servicii /servicii Pachete /pachete Portofoliu /portofoliu Candybar /any…" at bounding box center [938, 304] width 256 height 370
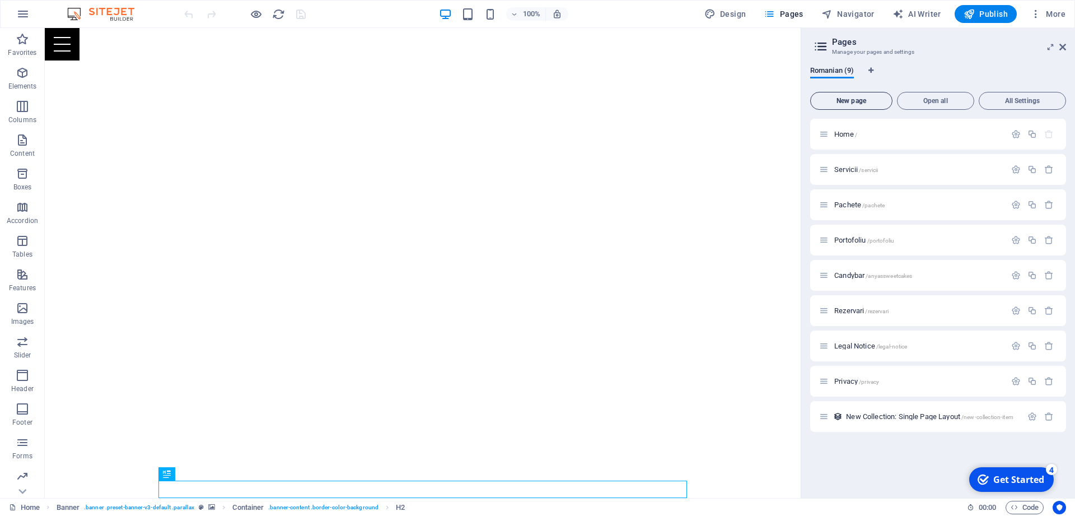
click at [874, 104] on span "New page" at bounding box center [851, 100] width 72 height 7
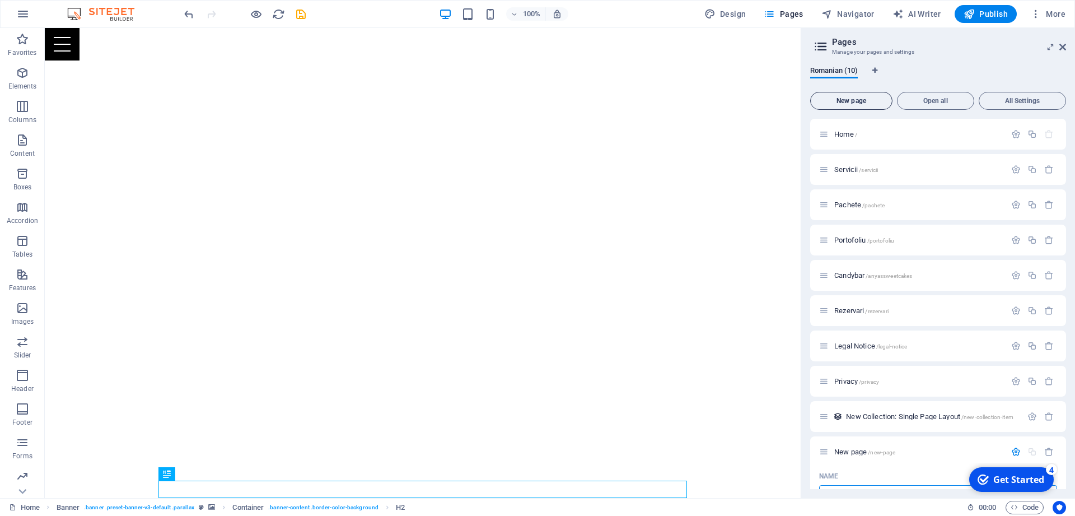
scroll to position [190, 0]
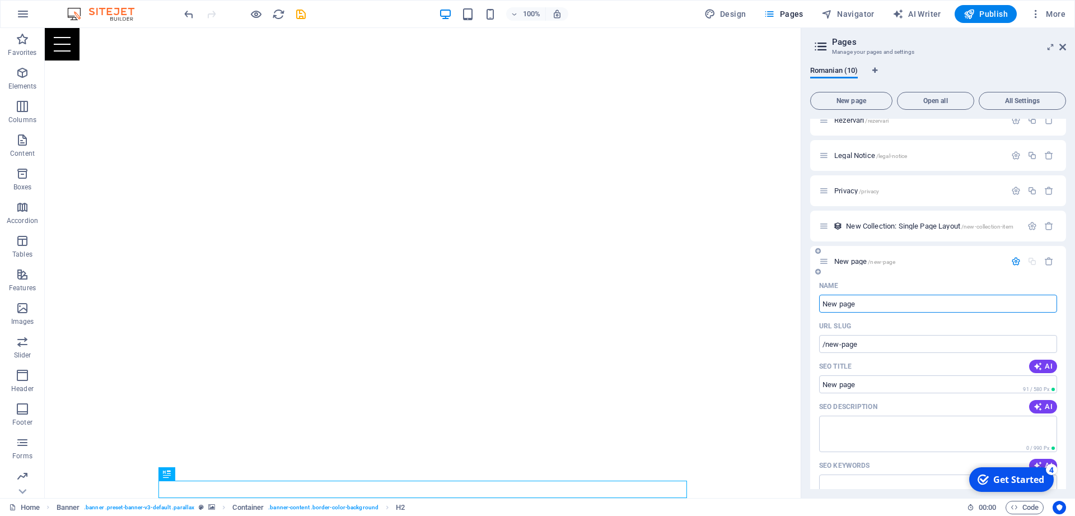
click at [1017, 259] on icon "button" at bounding box center [1016, 262] width 10 height 10
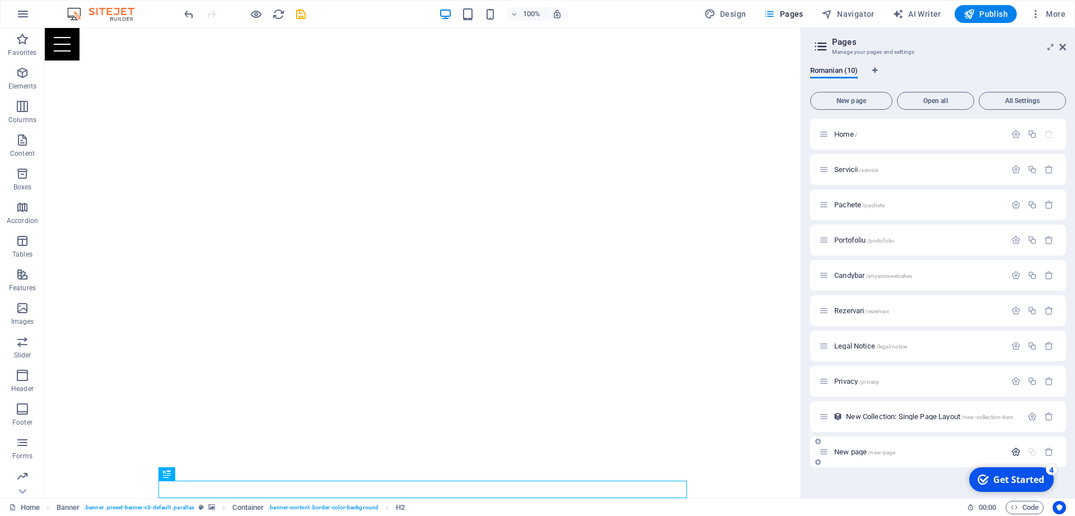
click at [1014, 448] on icon "button" at bounding box center [1016, 452] width 10 height 10
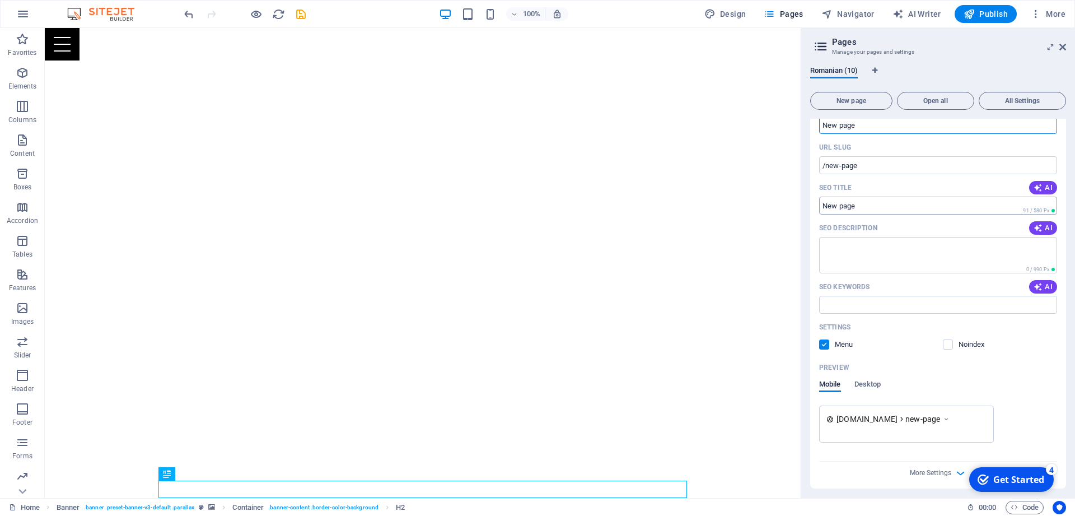
scroll to position [373, 0]
click at [952, 342] on label at bounding box center [948, 340] width 10 height 10
click at [0, 0] on input "checkbox" at bounding box center [0, 0] width 0 height 0
click at [949, 342] on label at bounding box center [948, 340] width 10 height 10
click at [0, 0] on input "checkbox" at bounding box center [0, 0] width 0 height 0
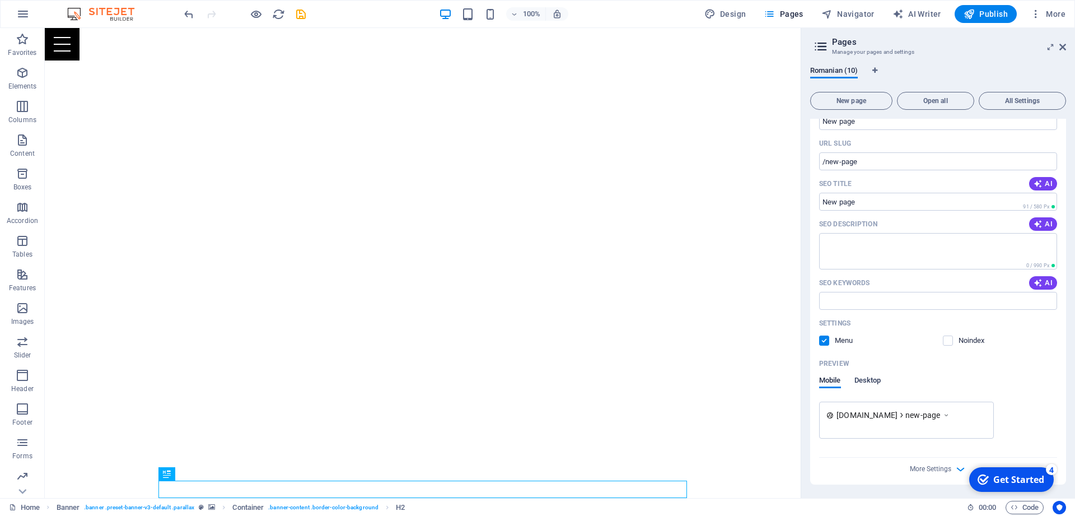
click at [873, 383] on span "Desktop" at bounding box center [868, 382] width 27 height 16
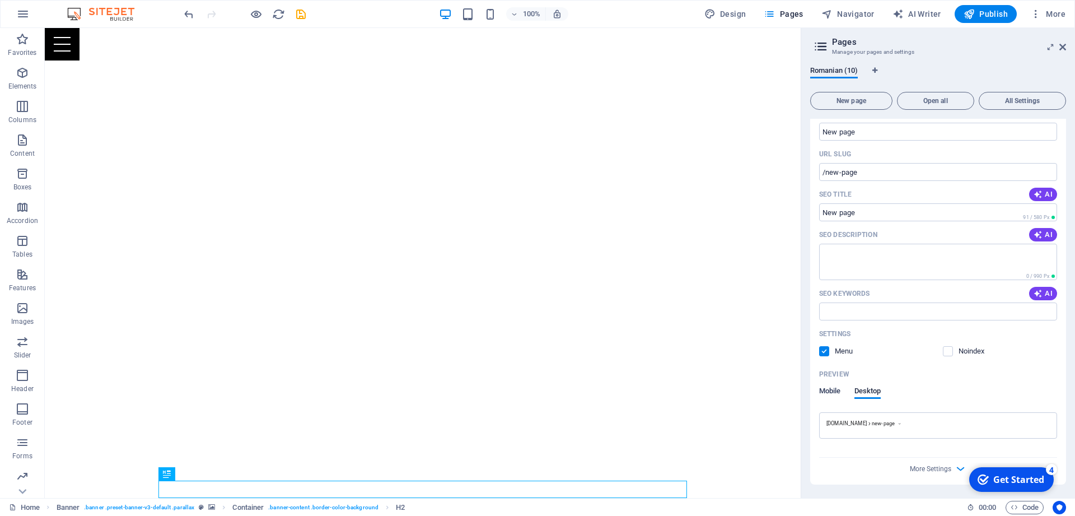
click at [830, 388] on span "Mobile" at bounding box center [830, 392] width 22 height 16
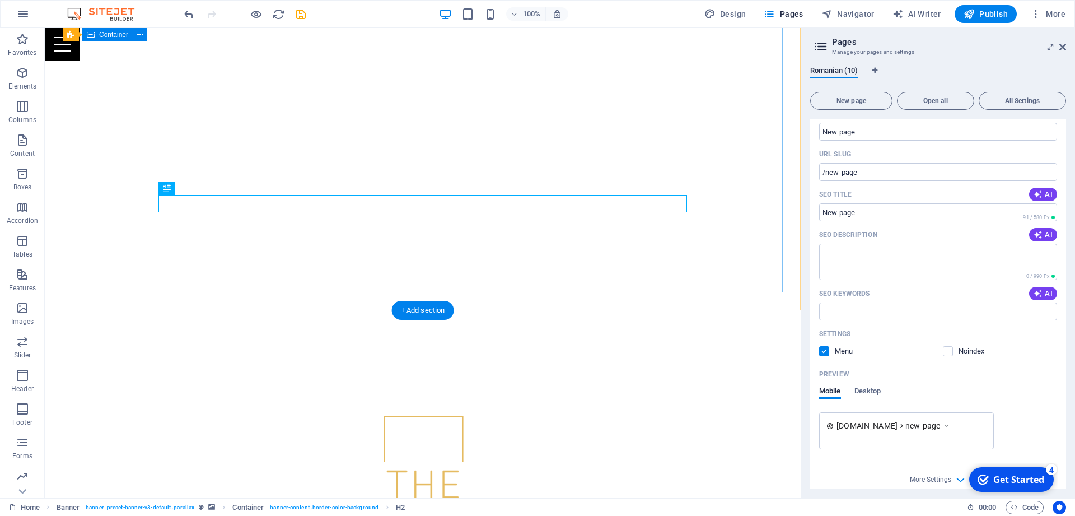
scroll to position [571, 0]
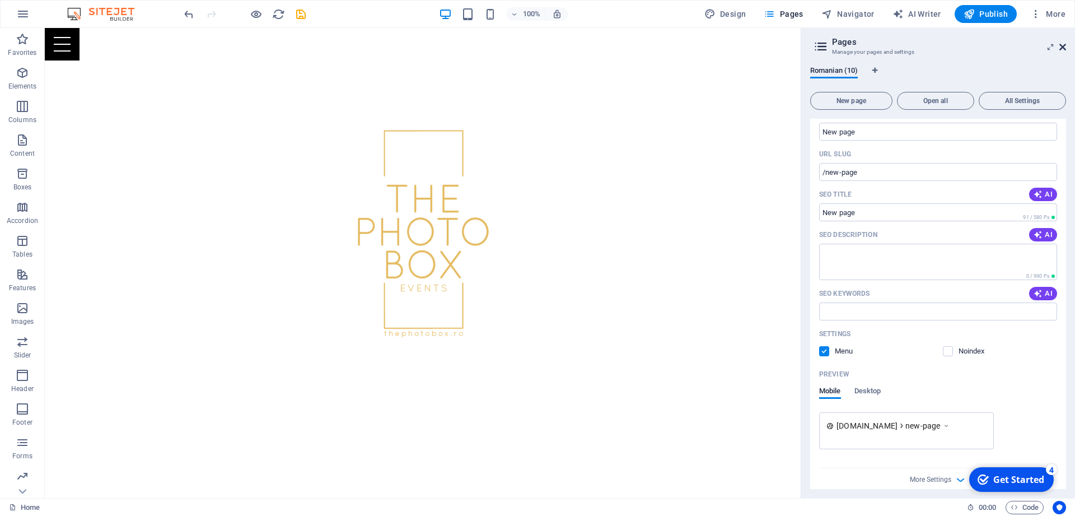
click at [1063, 46] on icon at bounding box center [1063, 47] width 7 height 9
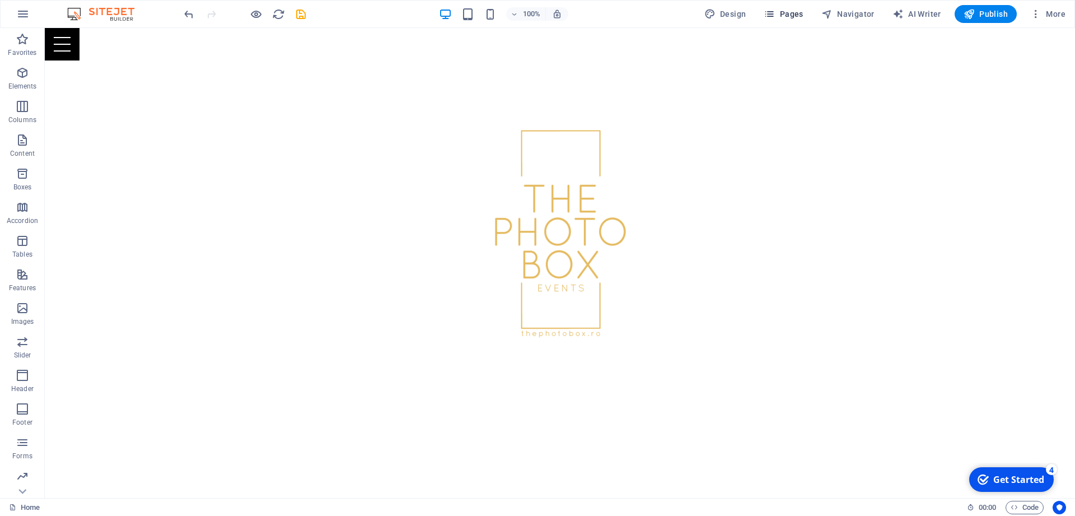
click at [798, 12] on span "Pages" at bounding box center [783, 13] width 39 height 11
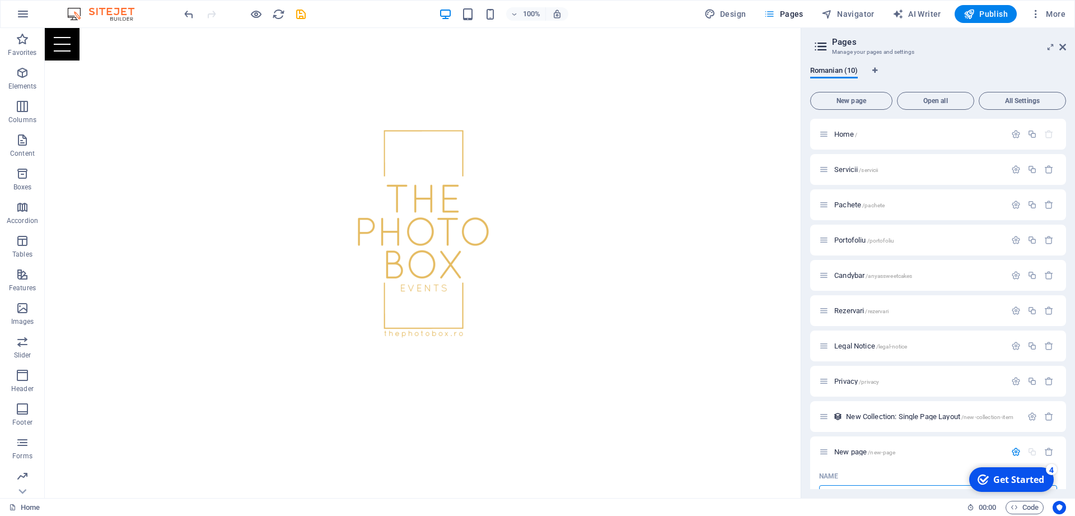
scroll to position [190, 0]
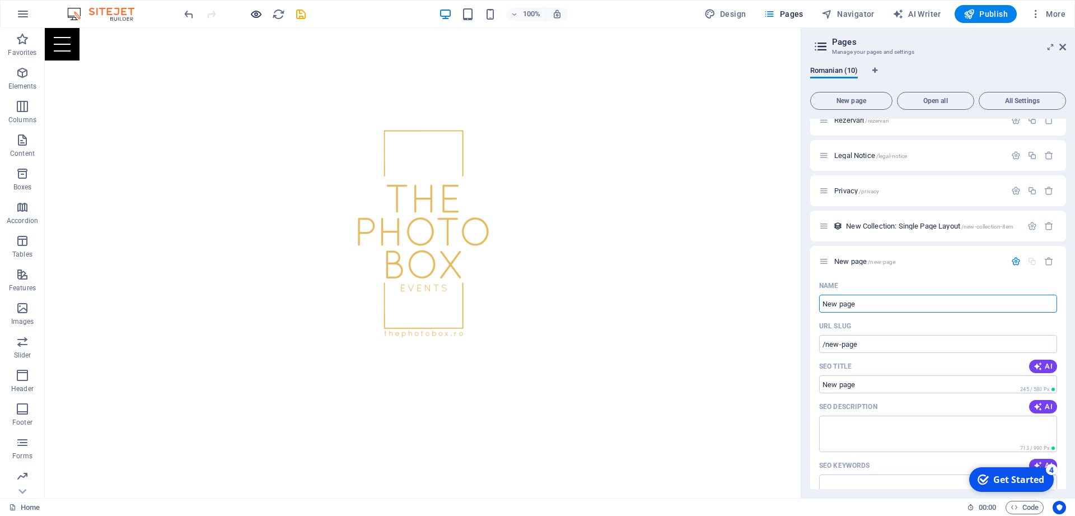
click at [256, 11] on icon "button" at bounding box center [256, 14] width 13 height 13
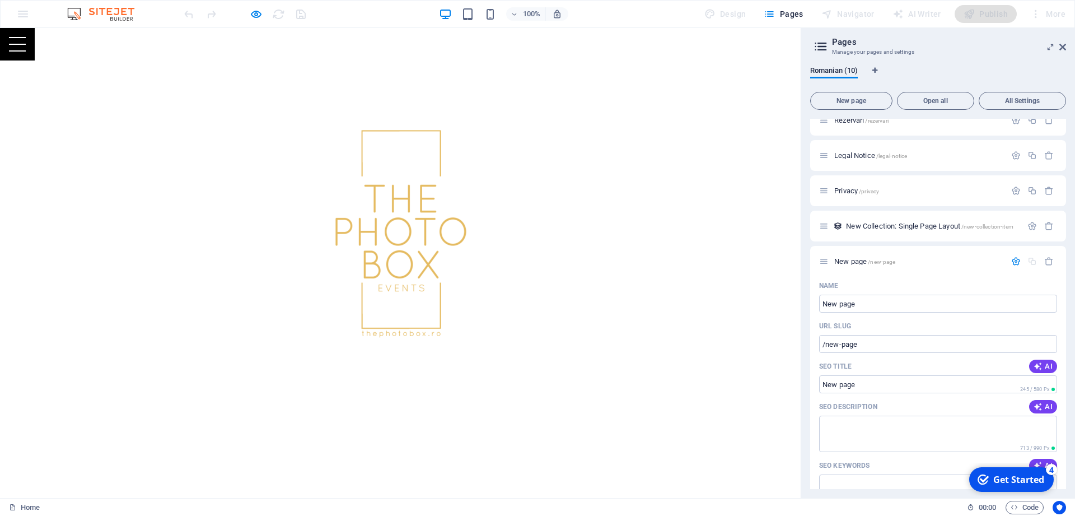
click at [35, 40] on div at bounding box center [17, 44] width 35 height 32
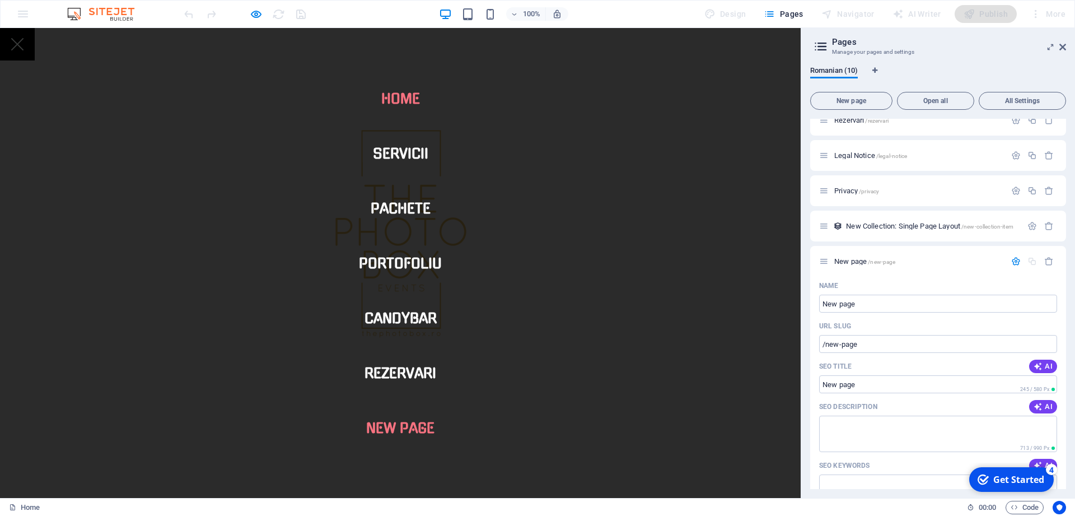
click at [408, 421] on link "New page" at bounding box center [400, 427] width 86 height 31
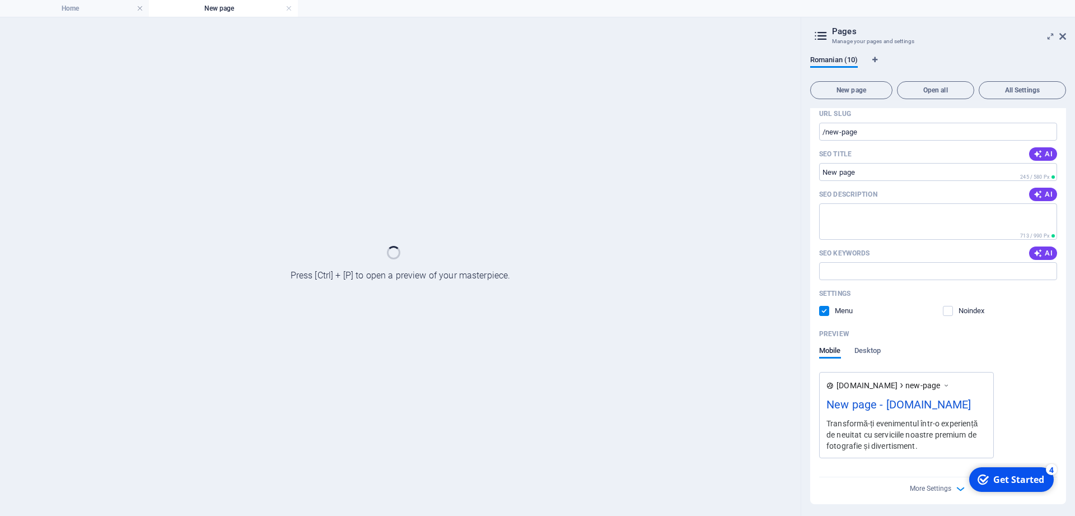
scroll to position [394, 0]
click at [288, 9] on link at bounding box center [289, 8] width 7 height 11
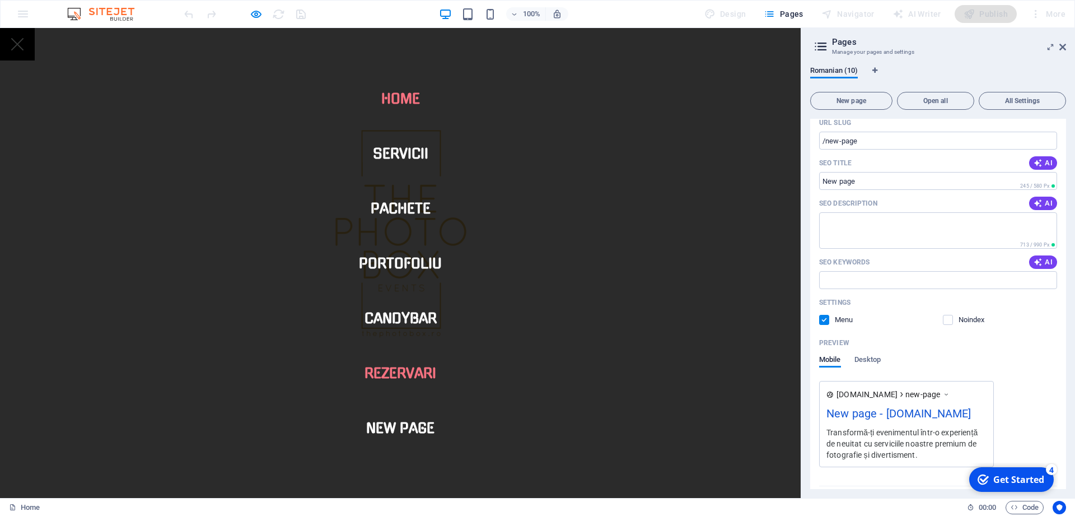
click at [397, 370] on link "Rezervari" at bounding box center [401, 372] width 90 height 31
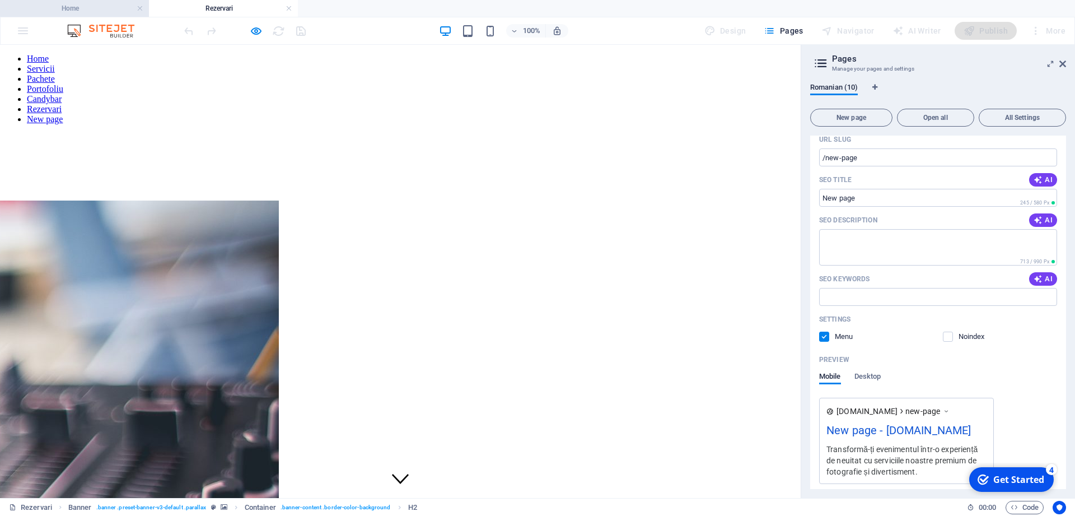
scroll to position [293, 0]
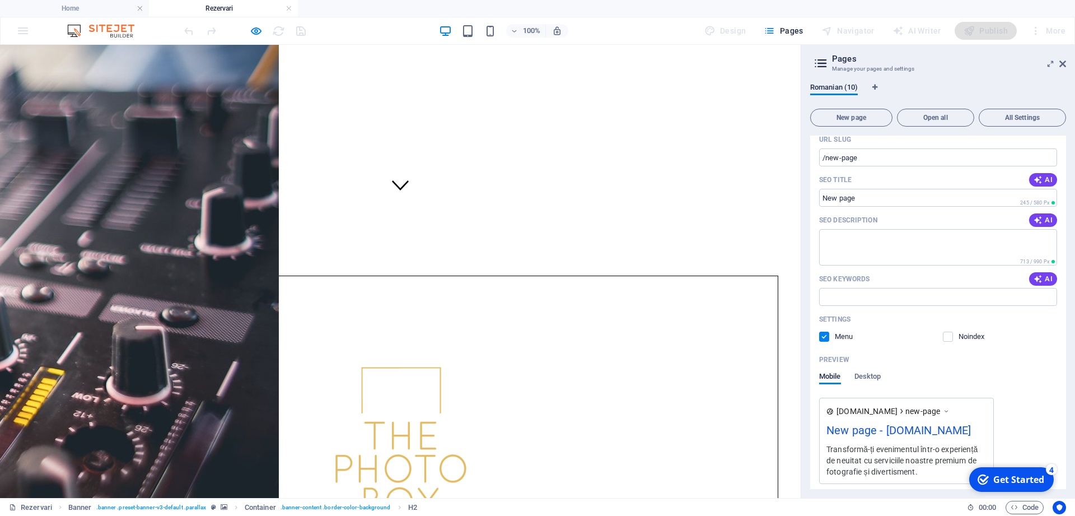
click at [29, 32] on div "100% Design Pages Navigator AI Writer Publish More" at bounding box center [538, 30] width 1074 height 27
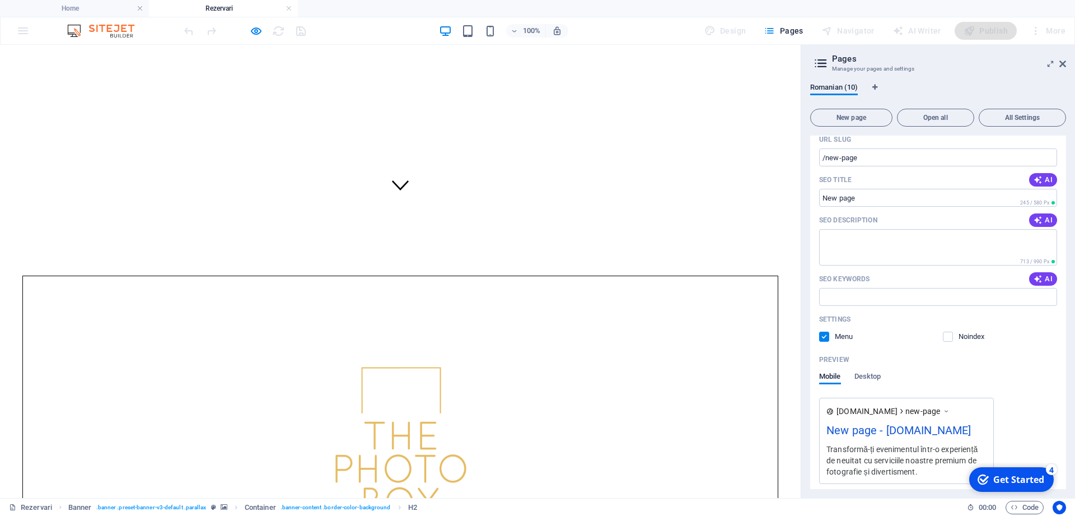
click at [288, 9] on link at bounding box center [289, 8] width 7 height 11
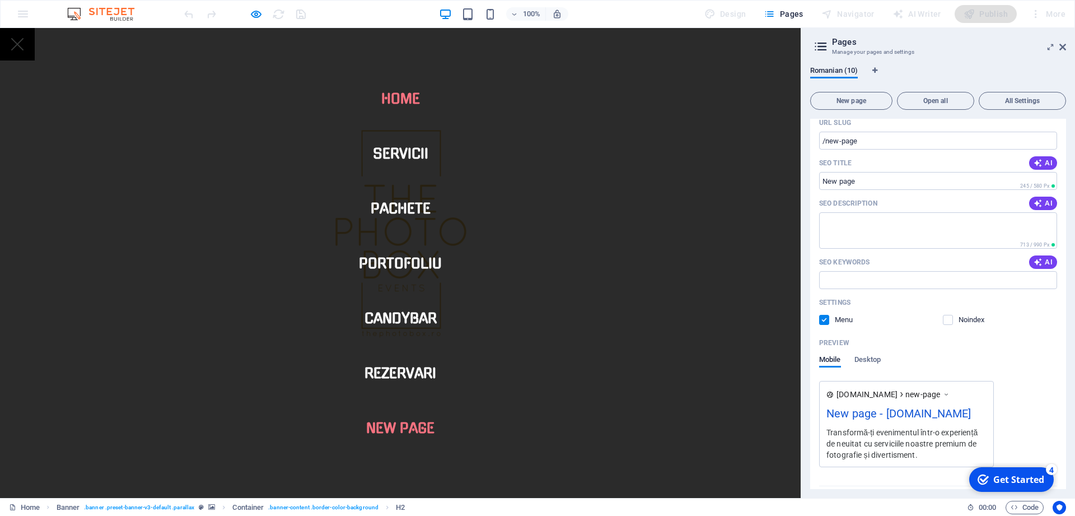
click at [399, 429] on link "New page" at bounding box center [400, 427] width 86 height 31
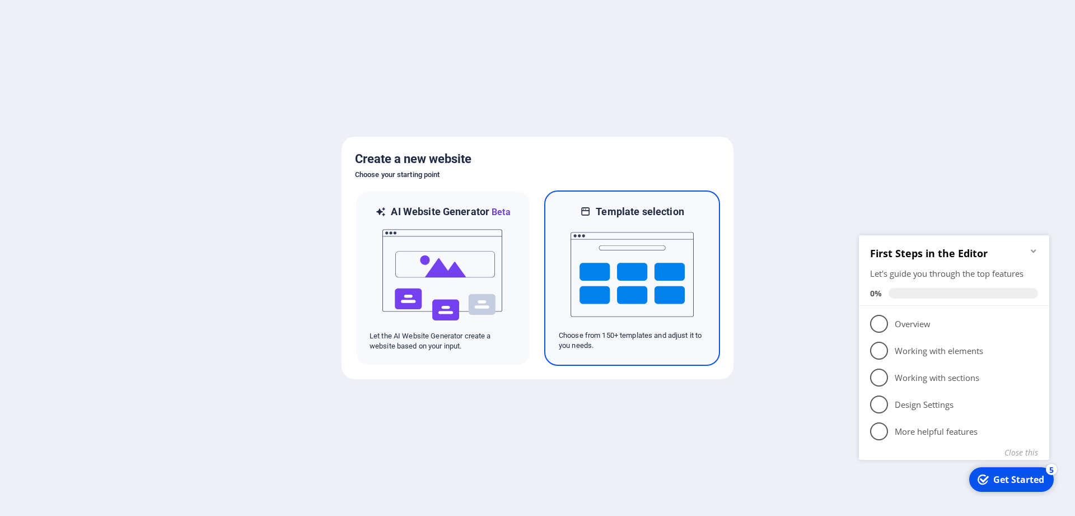
click at [600, 262] on img at bounding box center [632, 274] width 123 height 112
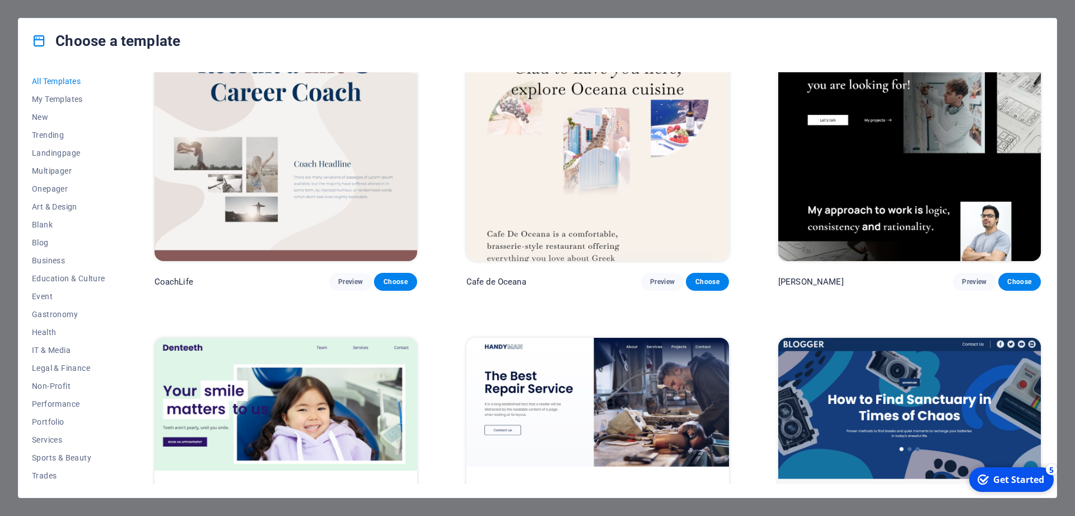
scroll to position [3932, 0]
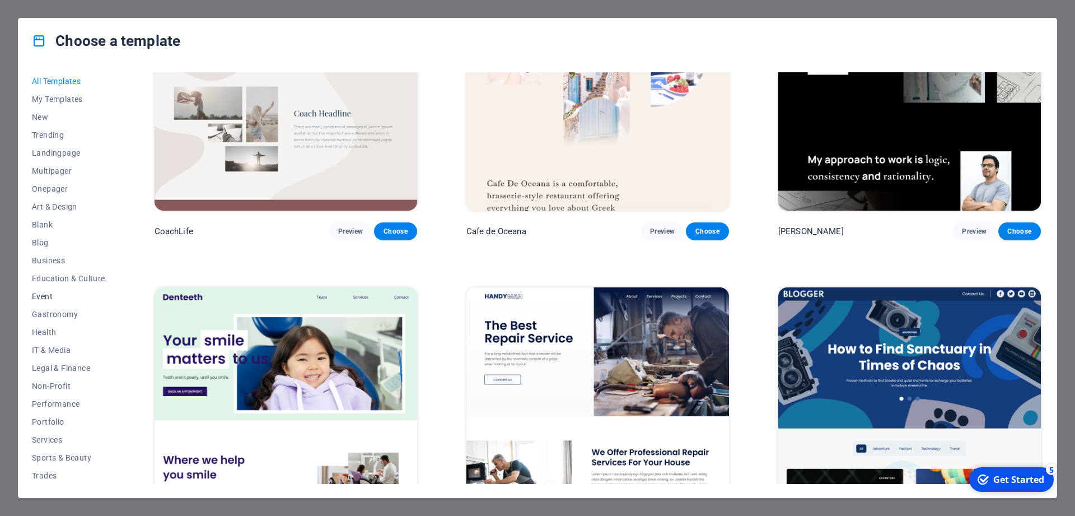
click at [35, 296] on span "Event" at bounding box center [68, 296] width 73 height 9
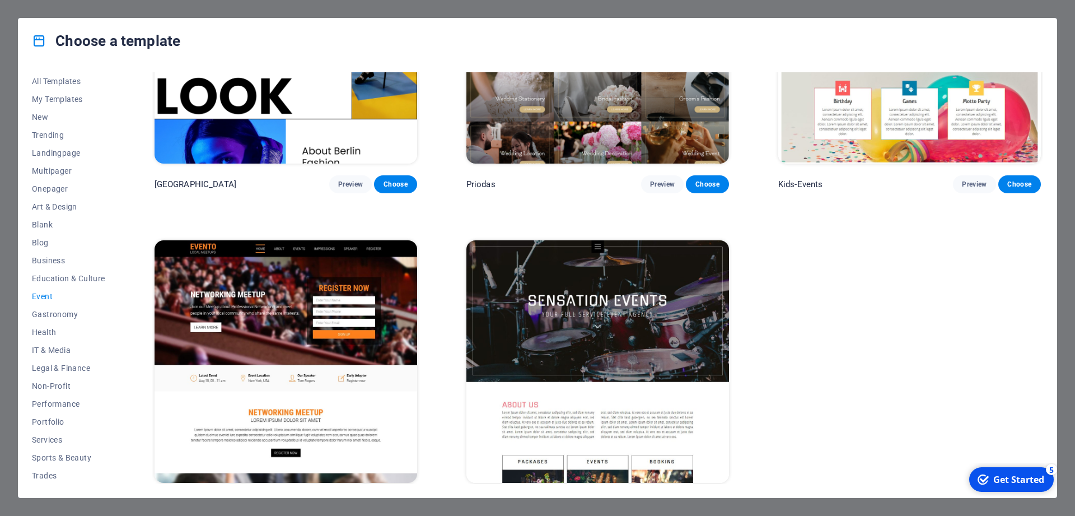
scroll to position [501, 0]
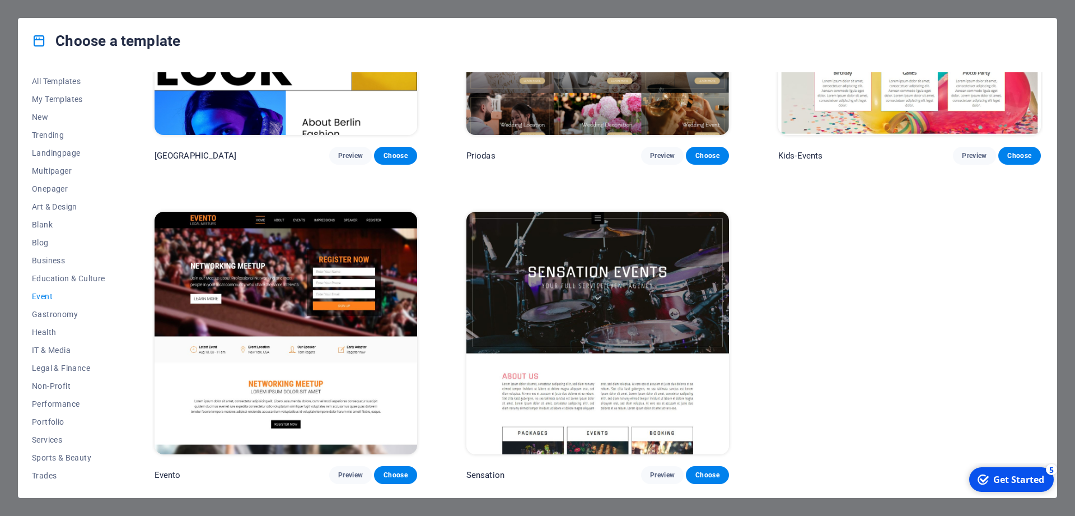
click at [628, 342] on img at bounding box center [598, 333] width 263 height 242
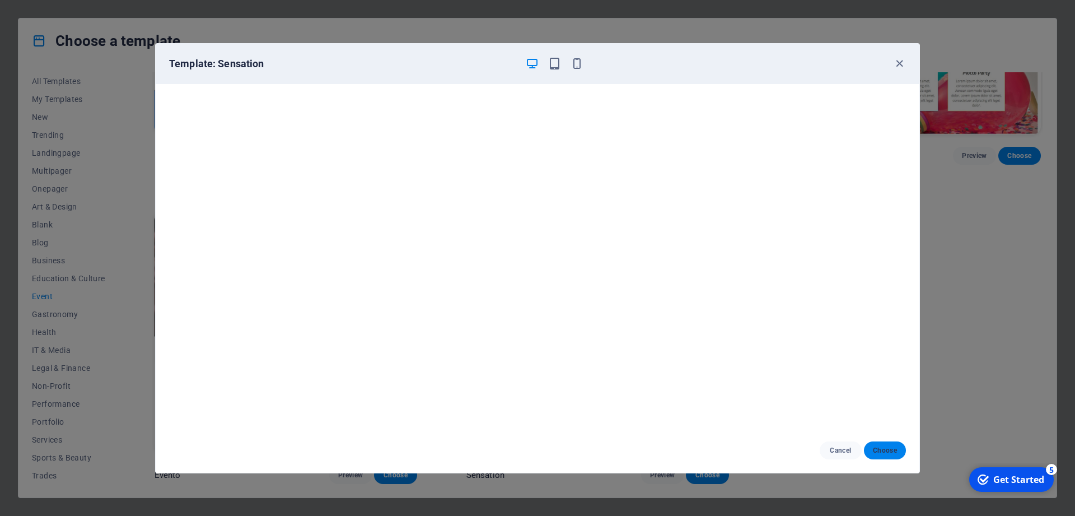
click at [885, 445] on button "Choose" at bounding box center [885, 450] width 42 height 18
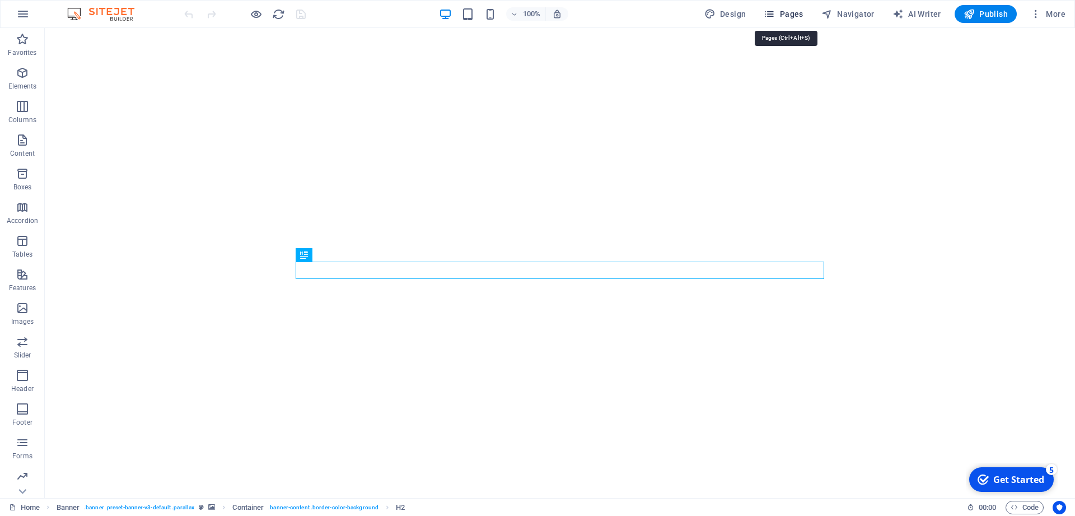
click at [775, 16] on icon "button" at bounding box center [769, 13] width 11 height 11
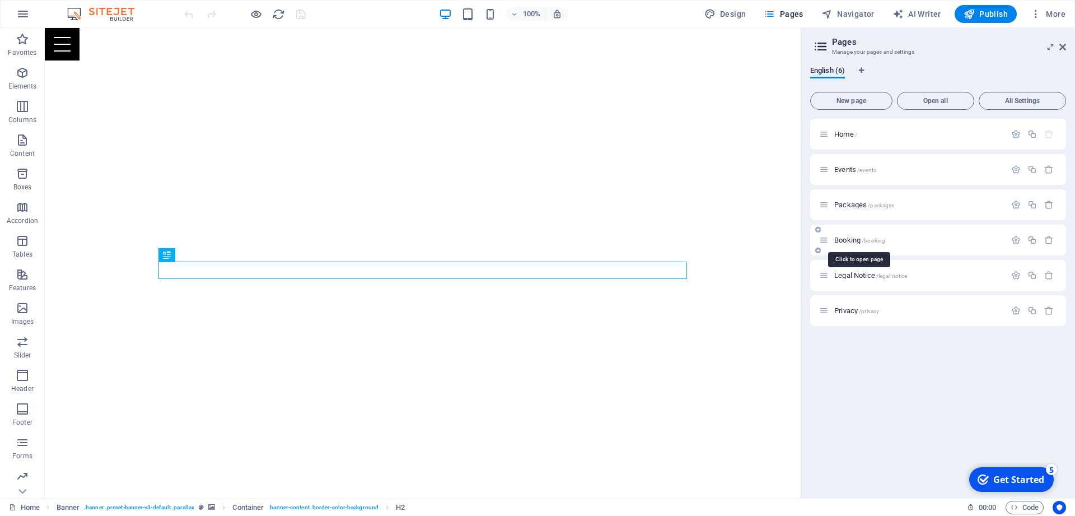
click at [851, 242] on span "Booking /booking" at bounding box center [859, 240] width 51 height 8
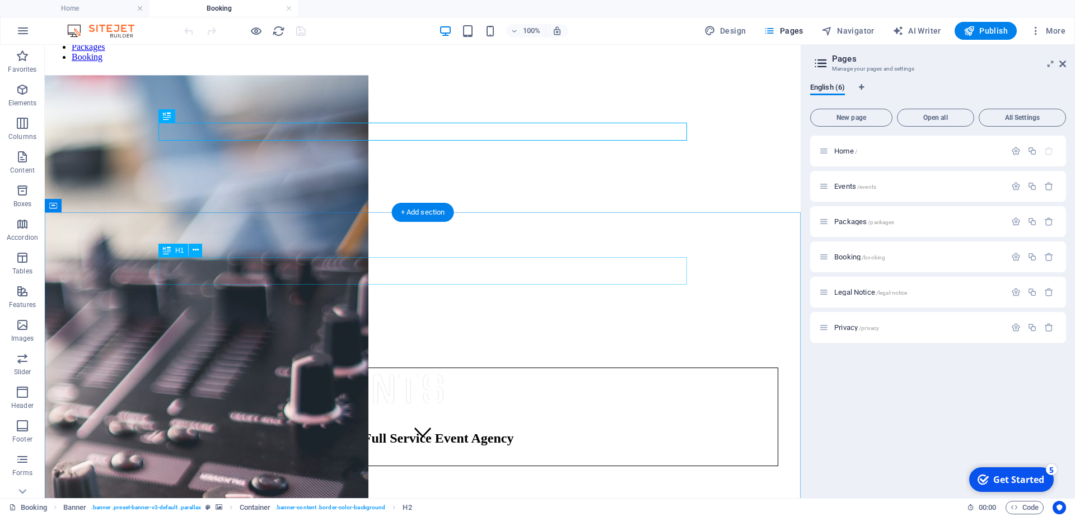
scroll to position [114, 0]
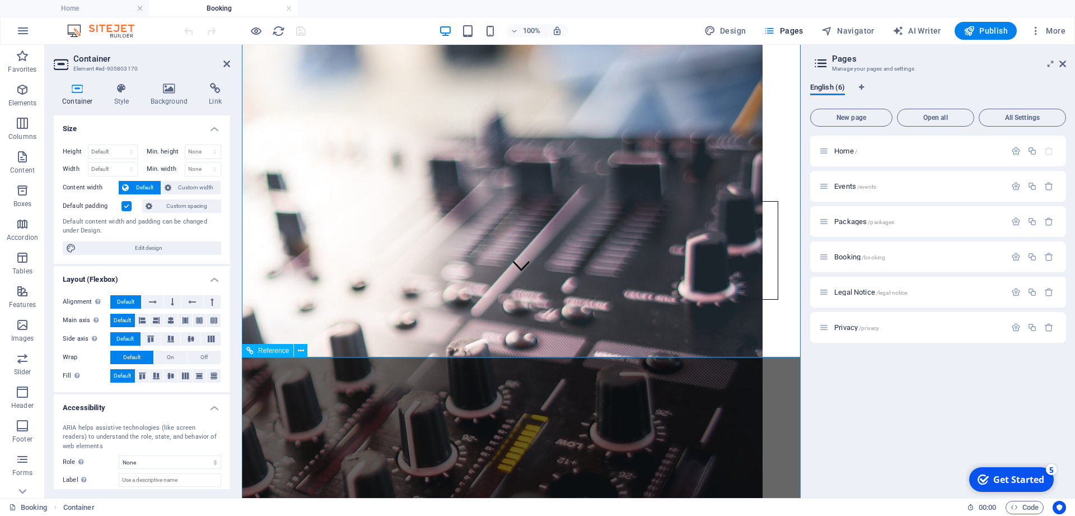
scroll to position [86, 0]
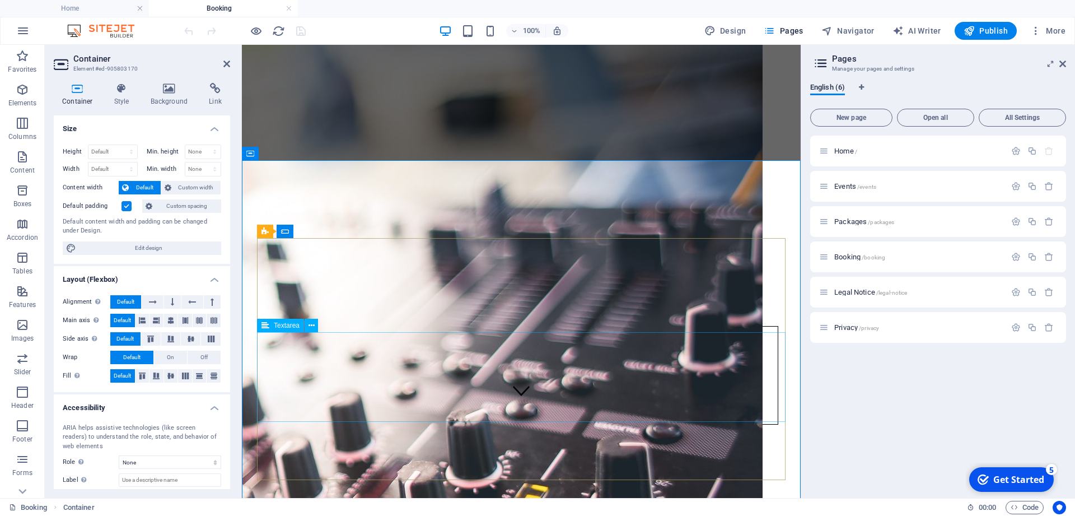
scroll to position [258, 0]
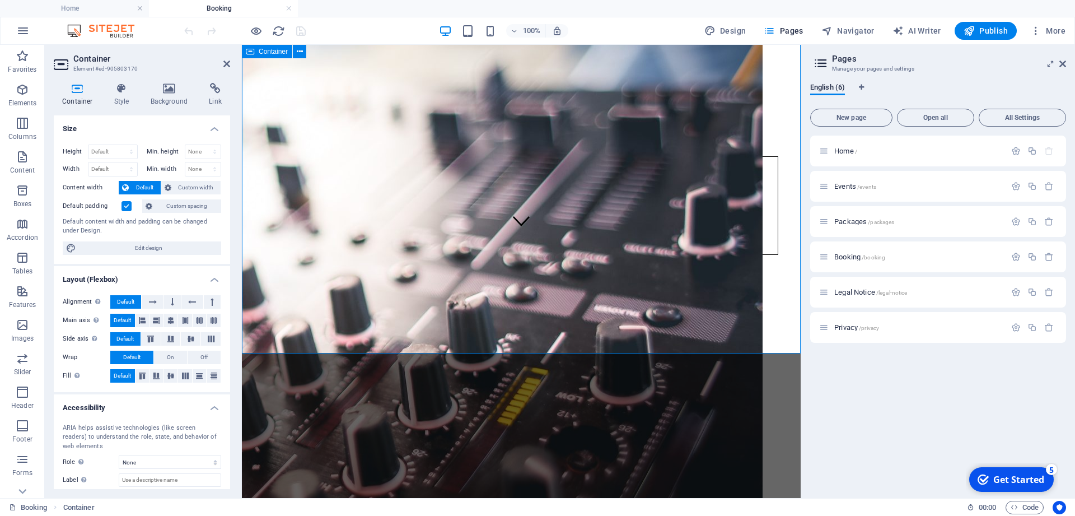
click at [475, 481] on div "Unreadable? Load new" at bounding box center [521, 504] width 550 height 46
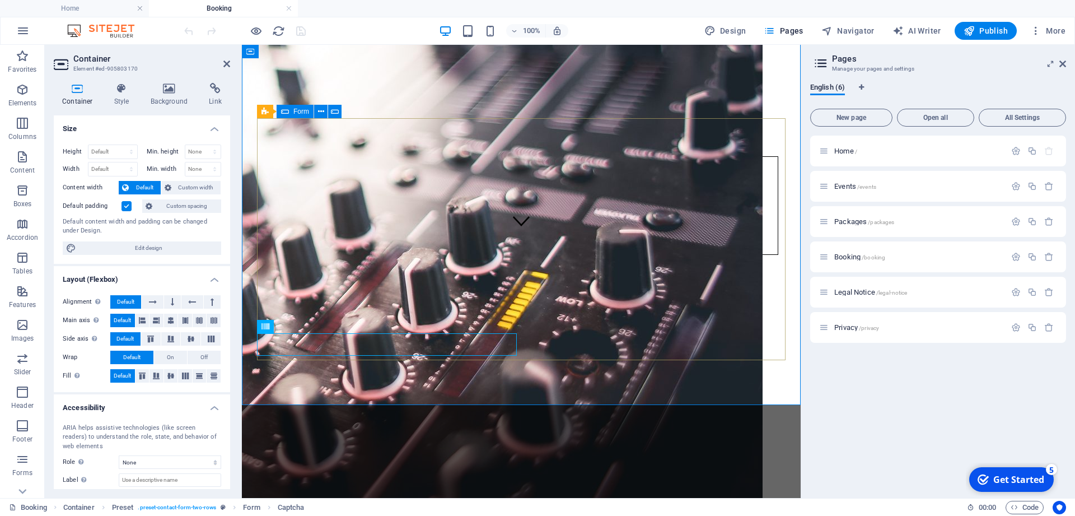
scroll to position [86, 0]
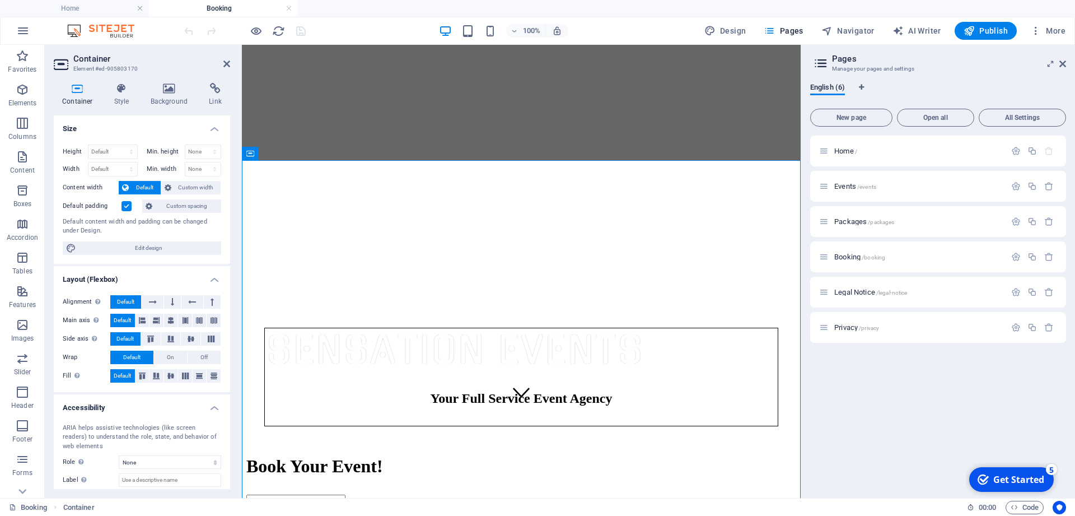
drag, startPoint x: 842, startPoint y: 366, endPoint x: 195, endPoint y: 223, distance: 662.4
click at [842, 366] on div "Home / Events /events Packages /packages Booking /booking Legal Notice /legal-n…" at bounding box center [938, 312] width 256 height 353
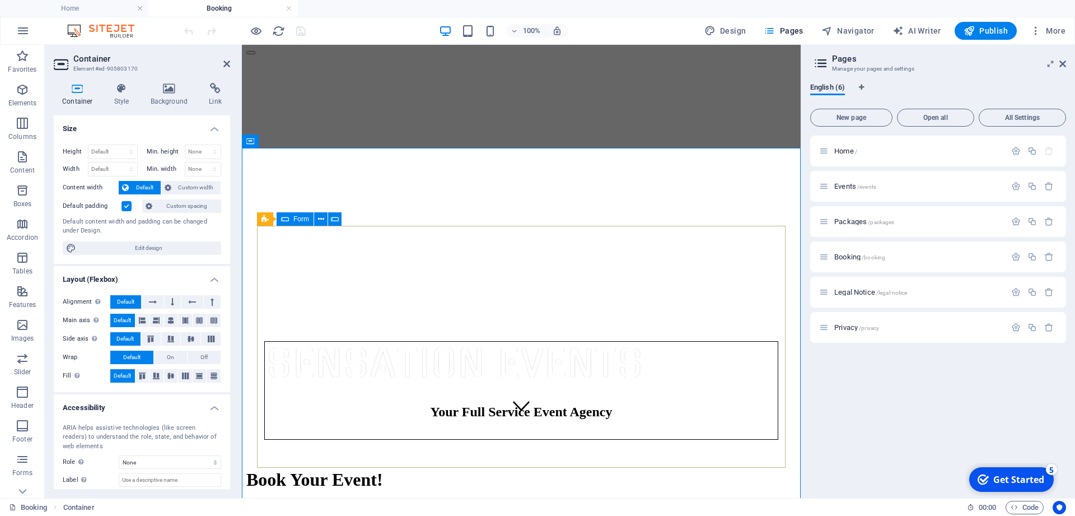
scroll to position [114, 0]
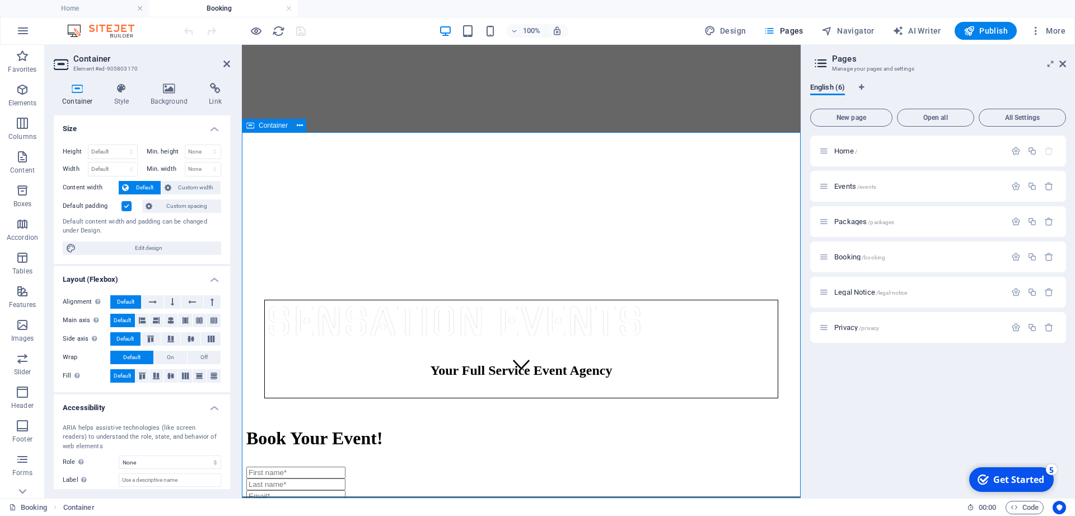
click at [280, 428] on div "Book Your Event!" at bounding box center [521, 438] width 550 height 21
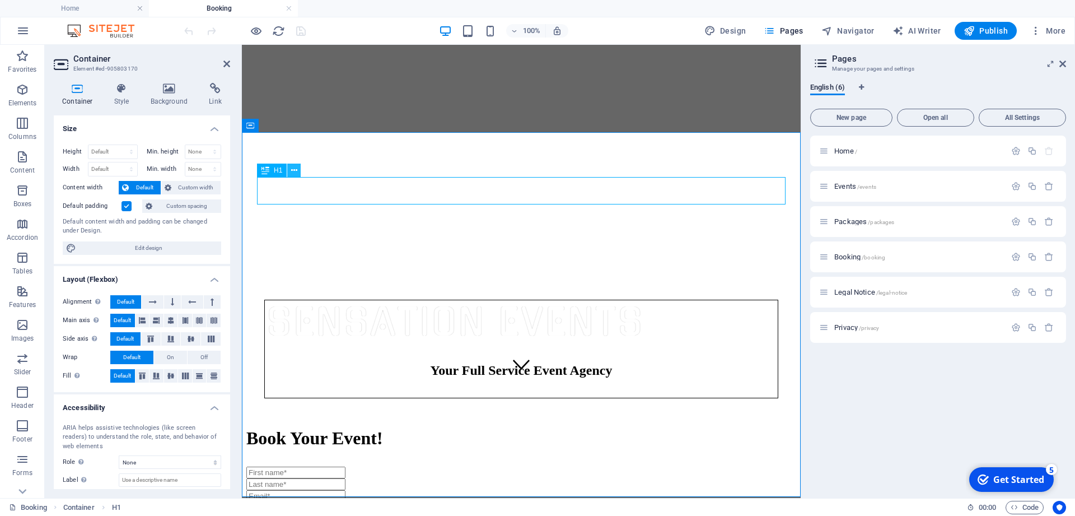
click at [296, 167] on icon at bounding box center [294, 171] width 6 height 12
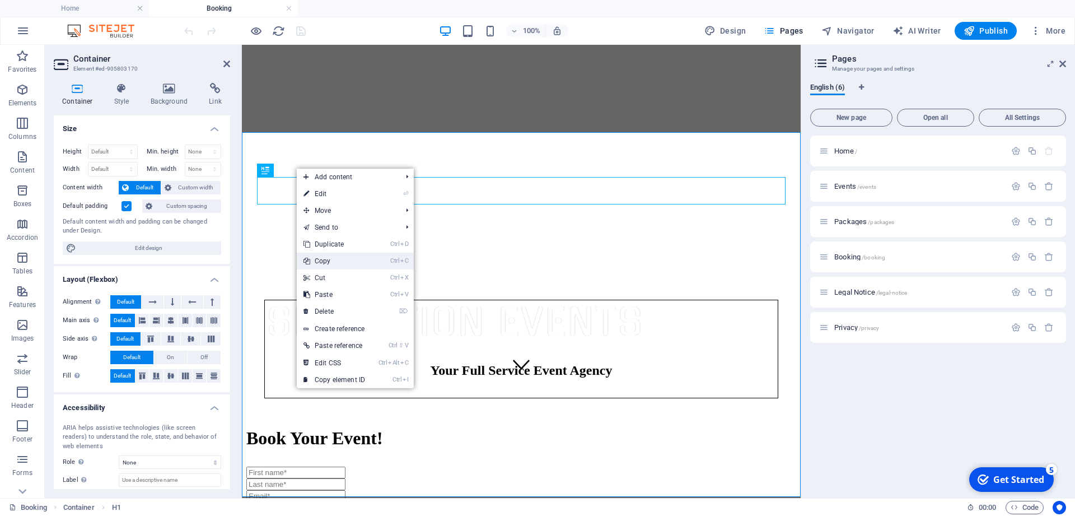
click at [350, 257] on link "Ctrl C Copy" at bounding box center [334, 261] width 75 height 17
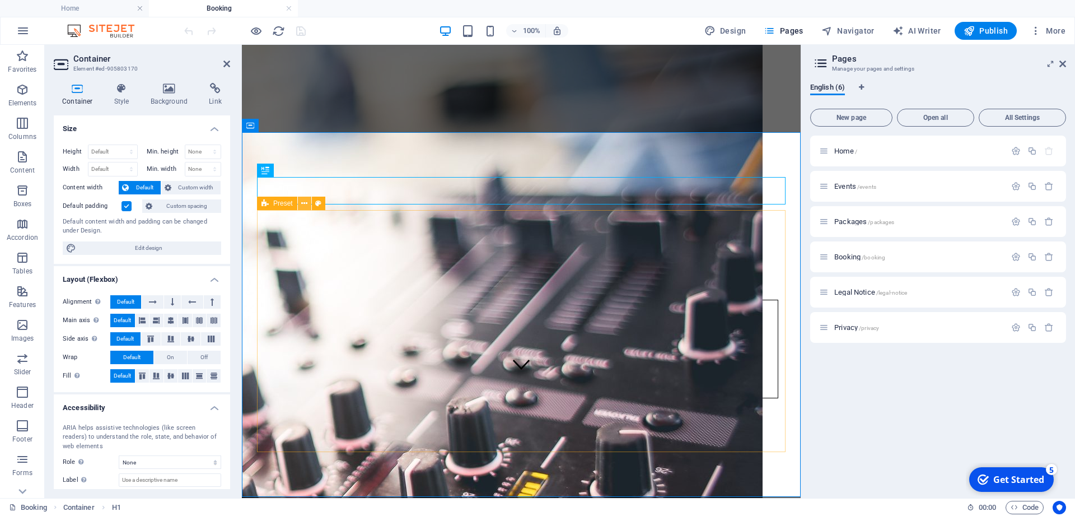
click at [304, 203] on icon at bounding box center [304, 204] width 6 height 12
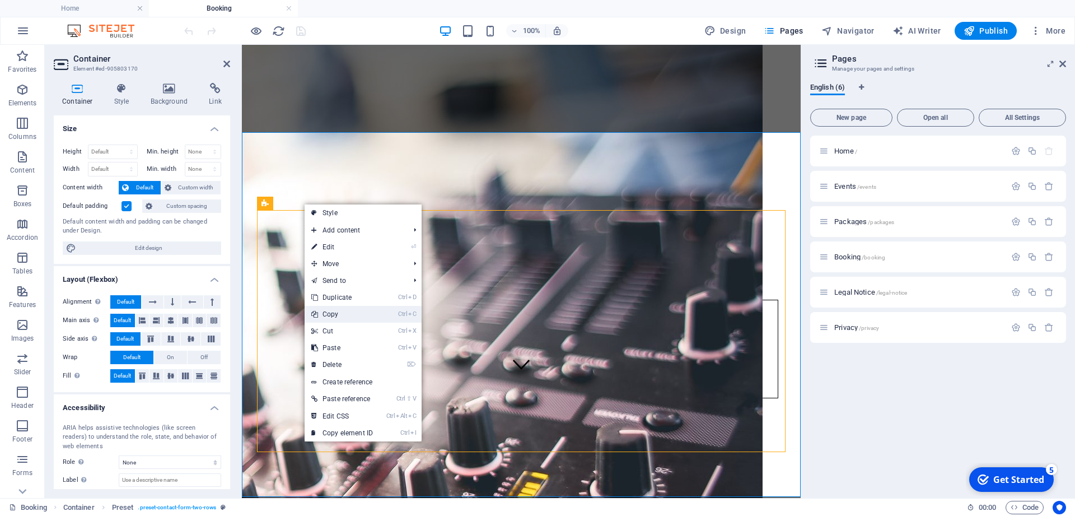
click at [334, 316] on link "Ctrl C Copy" at bounding box center [342, 314] width 75 height 17
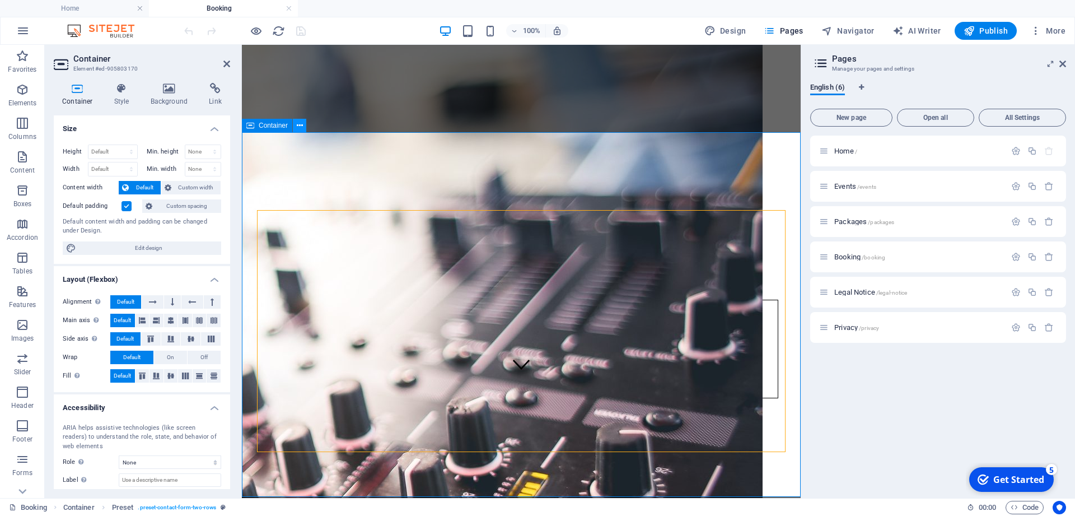
click at [304, 126] on button at bounding box center [299, 125] width 13 height 13
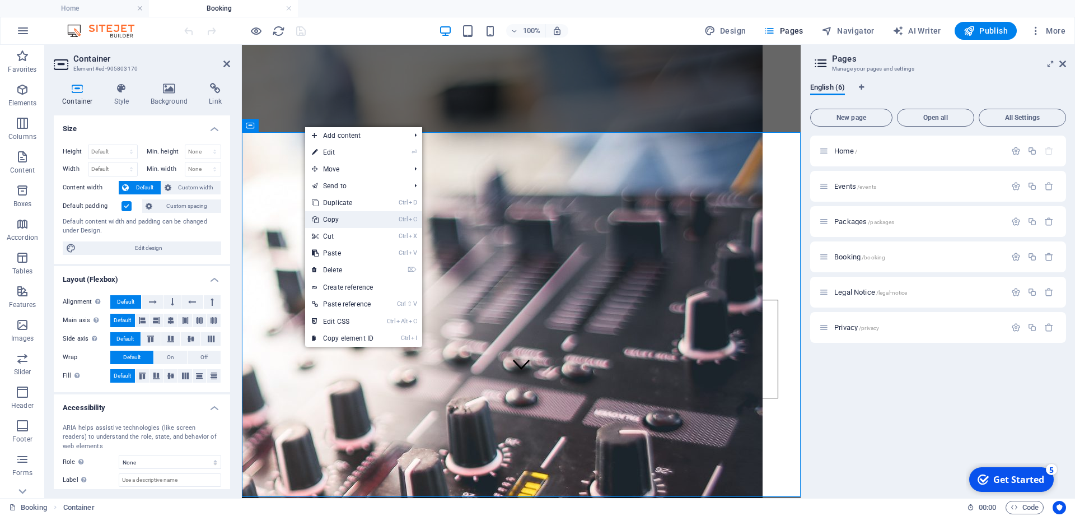
click at [357, 221] on link "Ctrl C Copy" at bounding box center [342, 219] width 75 height 17
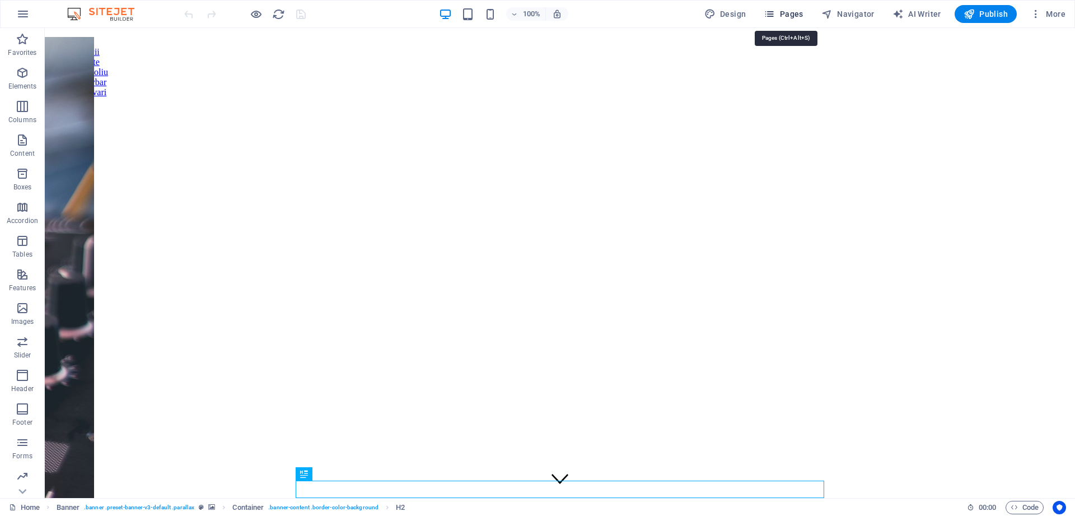
click at [792, 13] on span "Pages" at bounding box center [783, 13] width 39 height 11
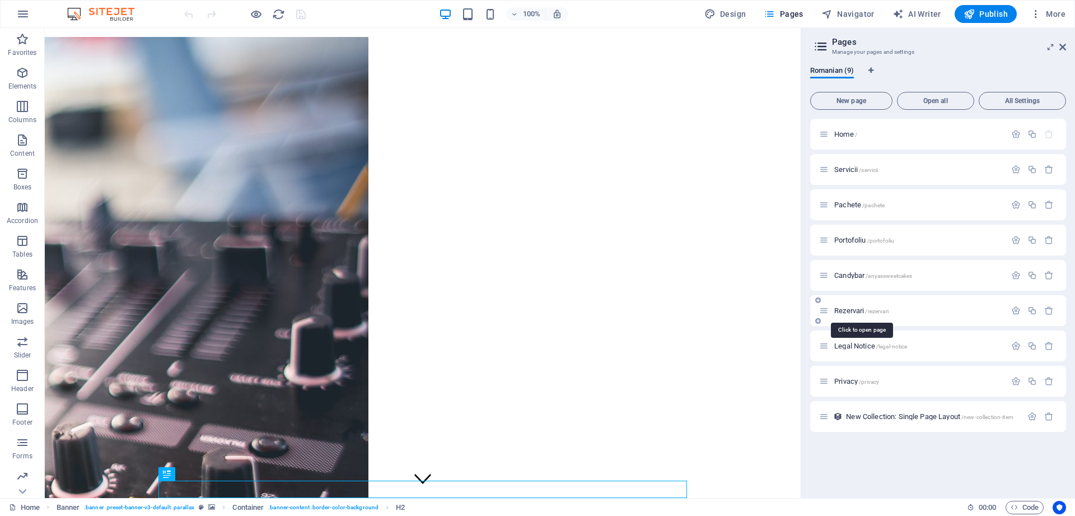
click at [850, 310] on span "Rezervari /rezervari" at bounding box center [861, 310] width 54 height 8
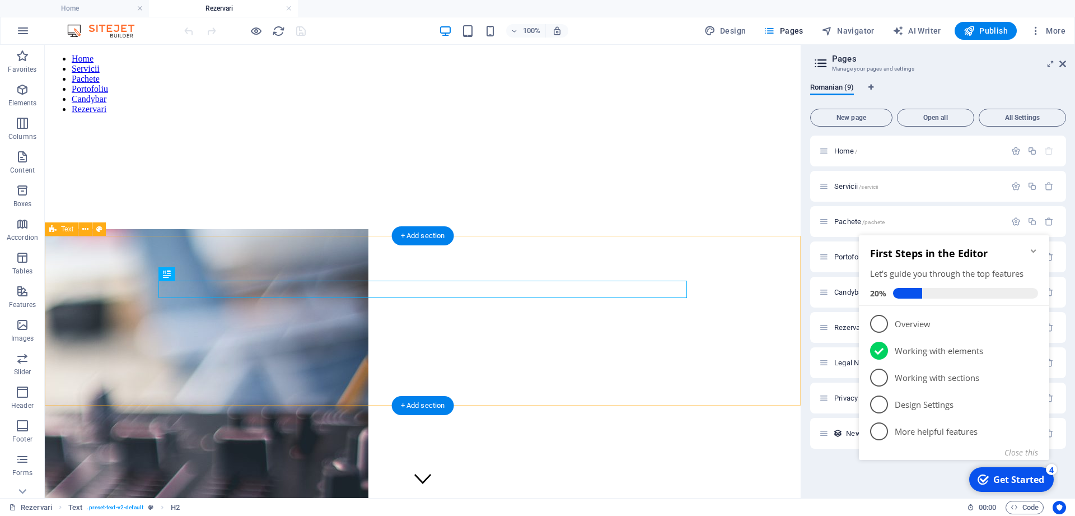
scroll to position [351, 0]
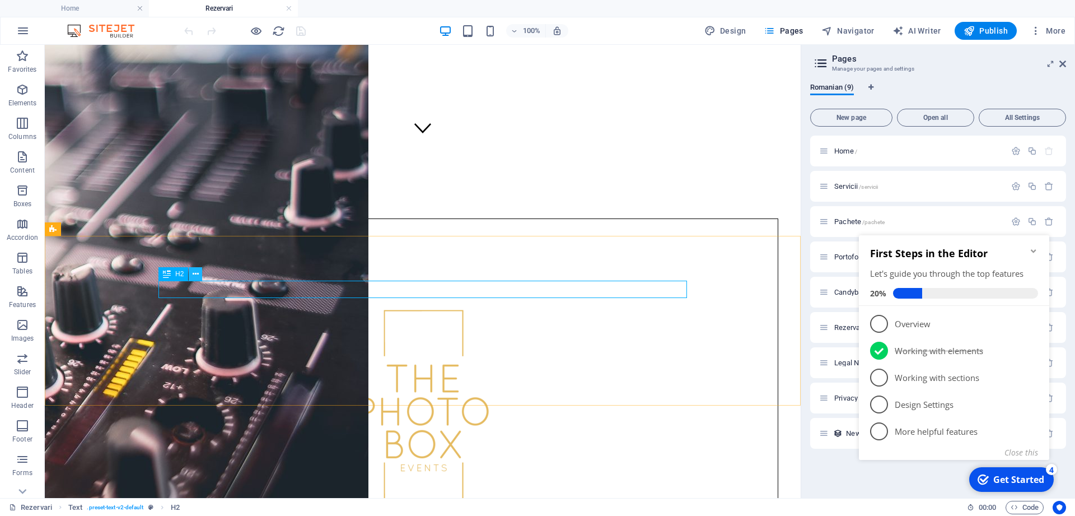
click at [196, 272] on icon at bounding box center [196, 274] width 6 height 12
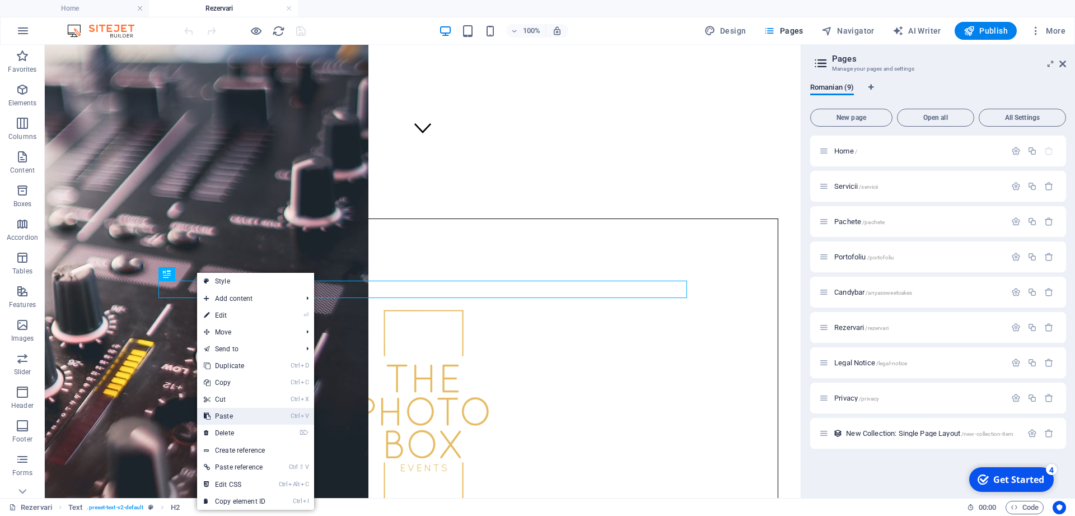
click at [239, 417] on link "Ctrl V Paste" at bounding box center [234, 416] width 75 height 17
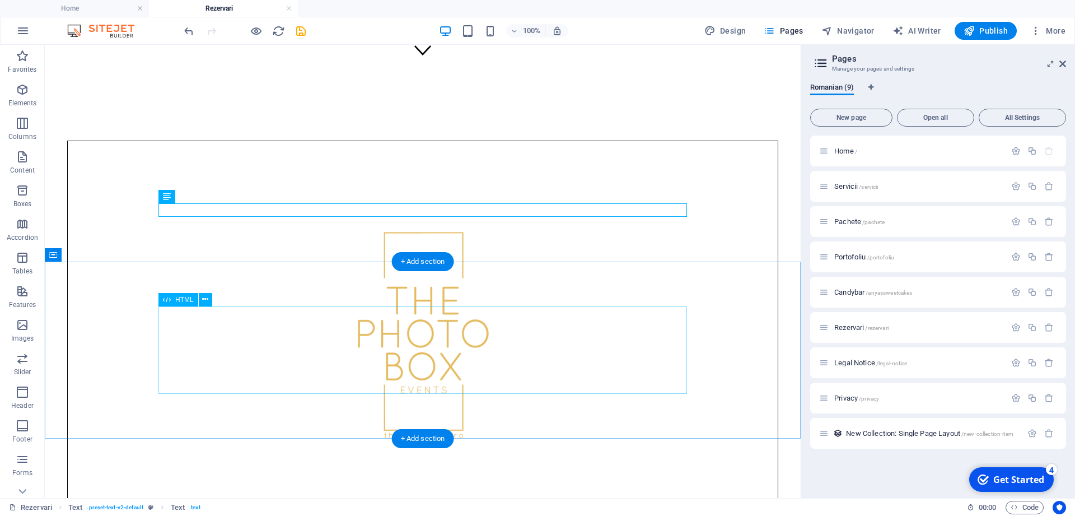
scroll to position [465, 0]
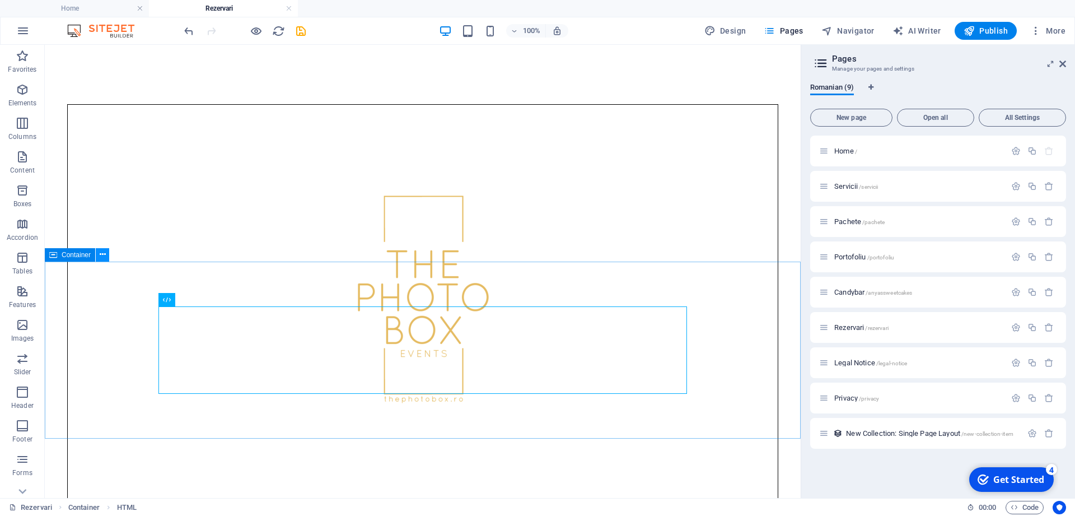
click at [106, 252] on button at bounding box center [102, 254] width 13 height 13
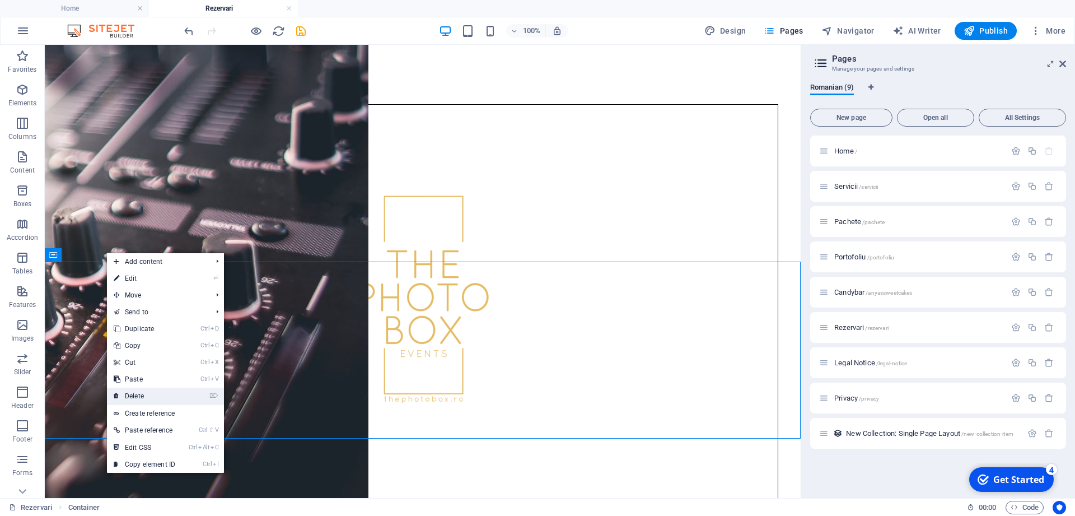
click at [141, 394] on link "⌦ Delete" at bounding box center [144, 396] width 75 height 17
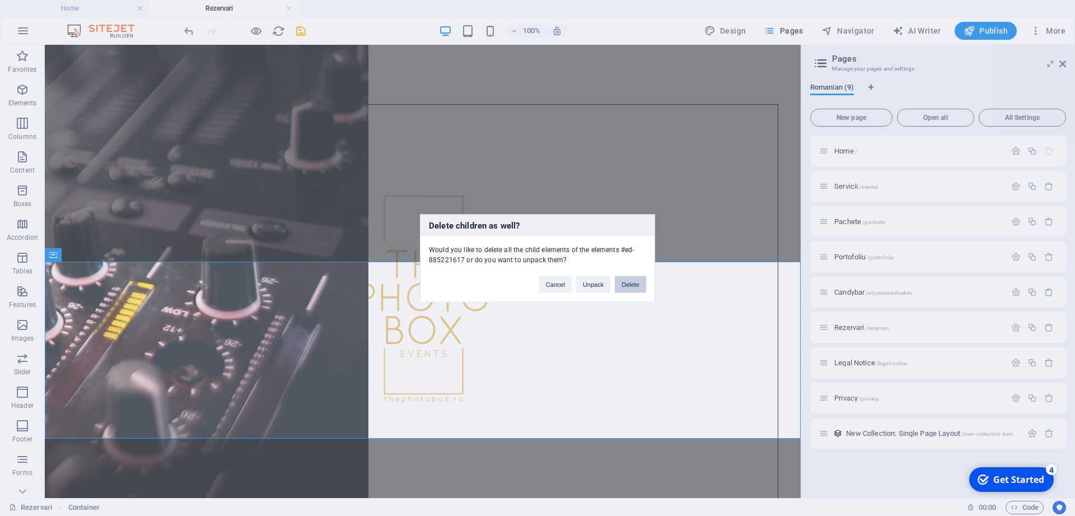
click at [628, 288] on button "Delete" at bounding box center [630, 284] width 31 height 17
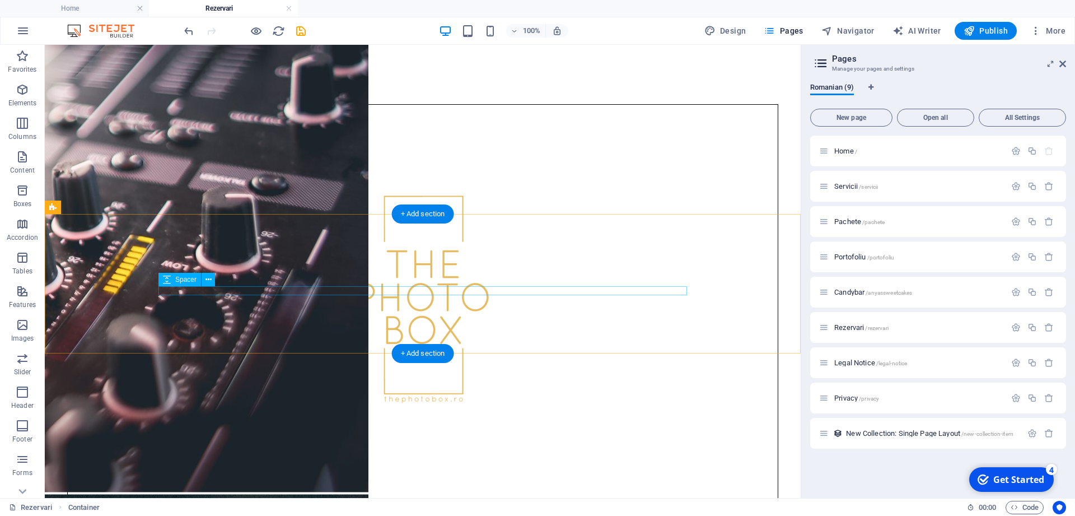
scroll to position [372, 0]
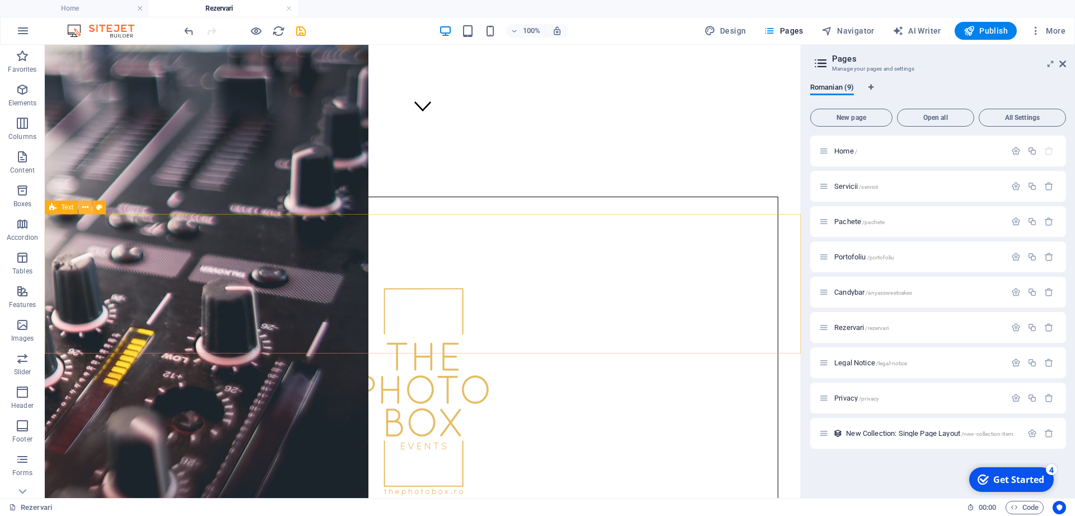
click at [89, 210] on button at bounding box center [84, 207] width 13 height 13
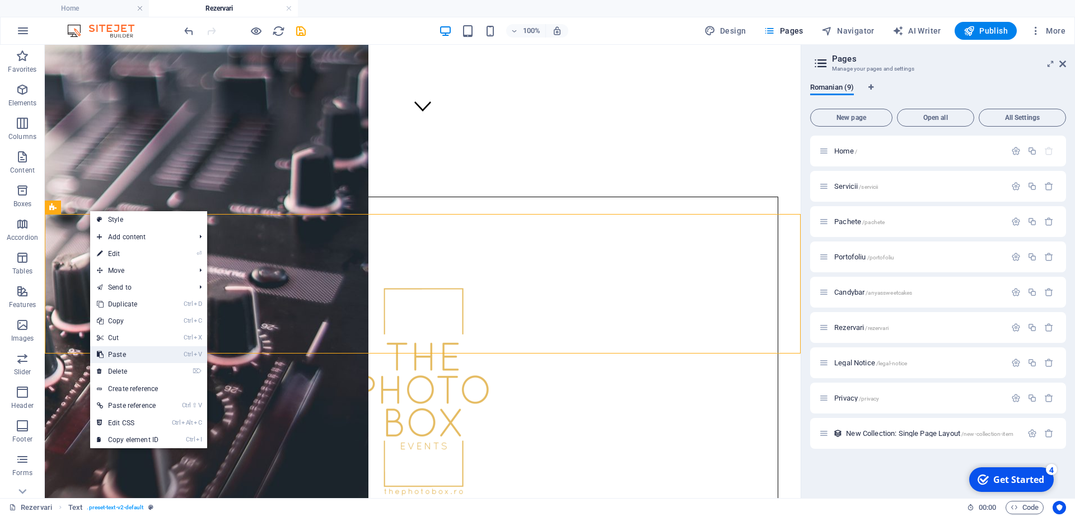
click at [123, 348] on link "Ctrl V Paste" at bounding box center [127, 354] width 75 height 17
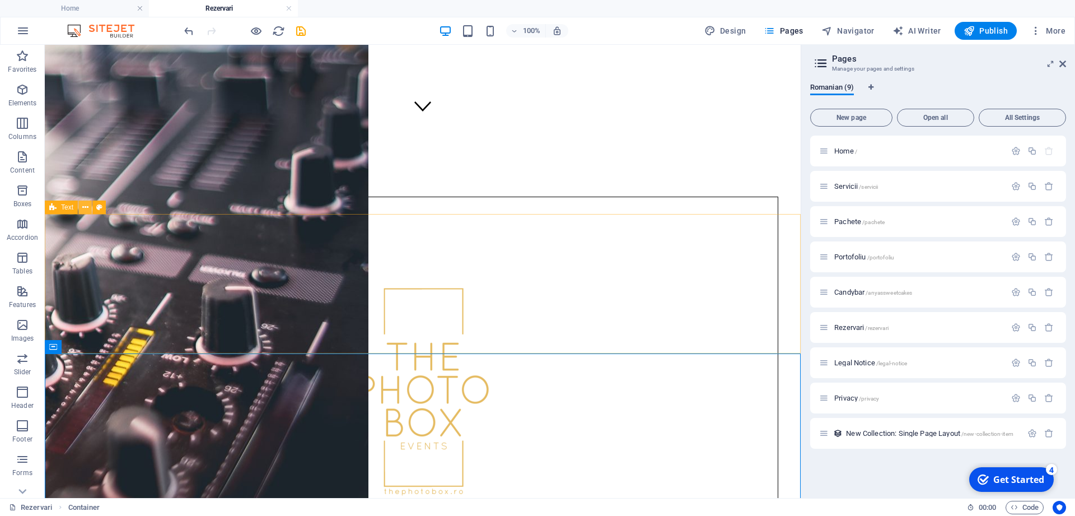
click at [84, 206] on icon at bounding box center [85, 208] width 6 height 12
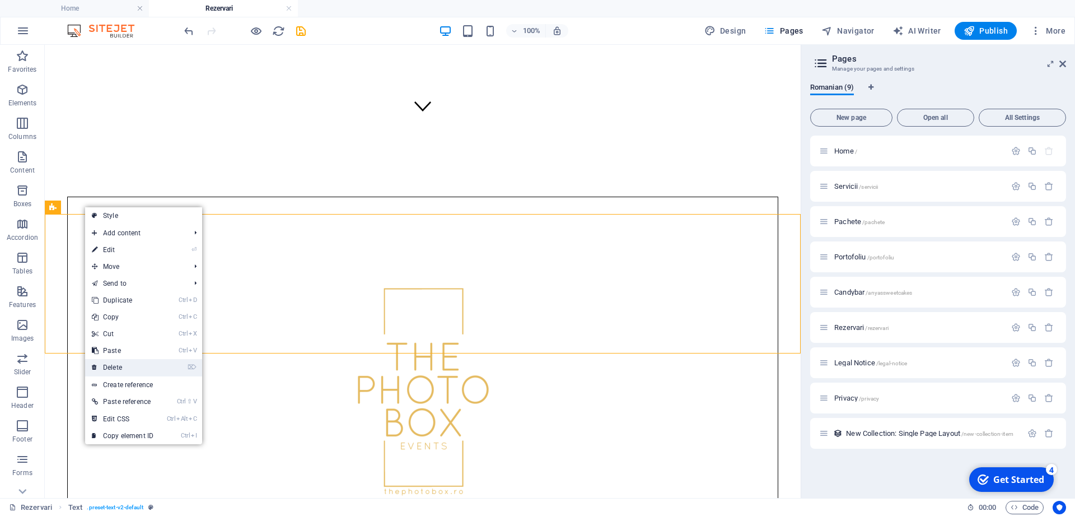
click at [125, 366] on link "⌦ Delete" at bounding box center [122, 367] width 75 height 17
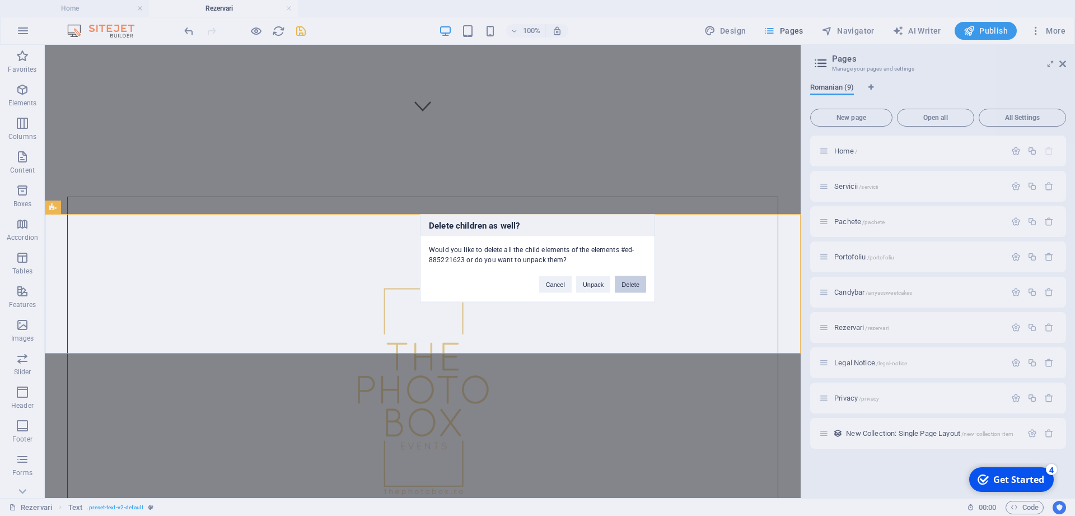
click at [630, 282] on button "Delete" at bounding box center [630, 284] width 31 height 17
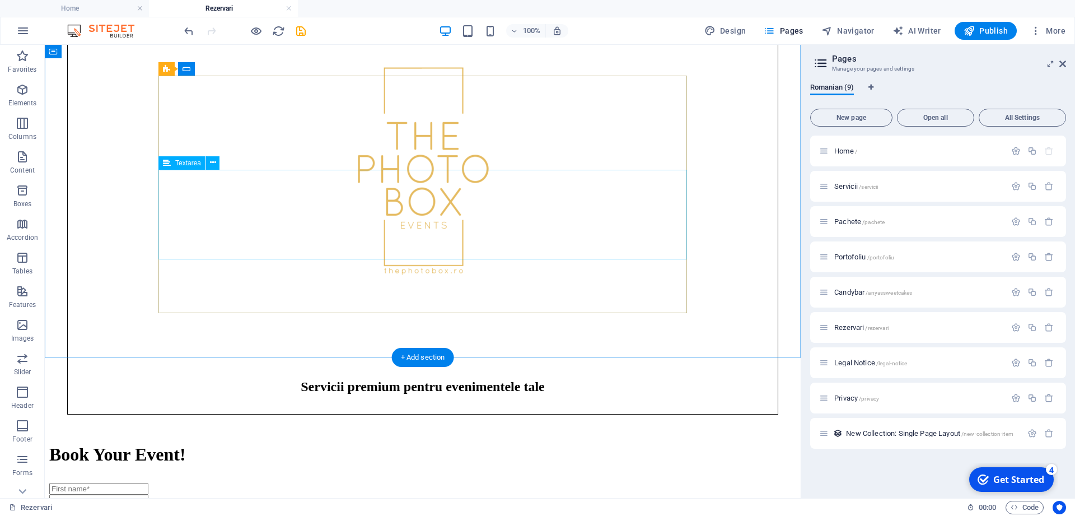
scroll to position [536, 0]
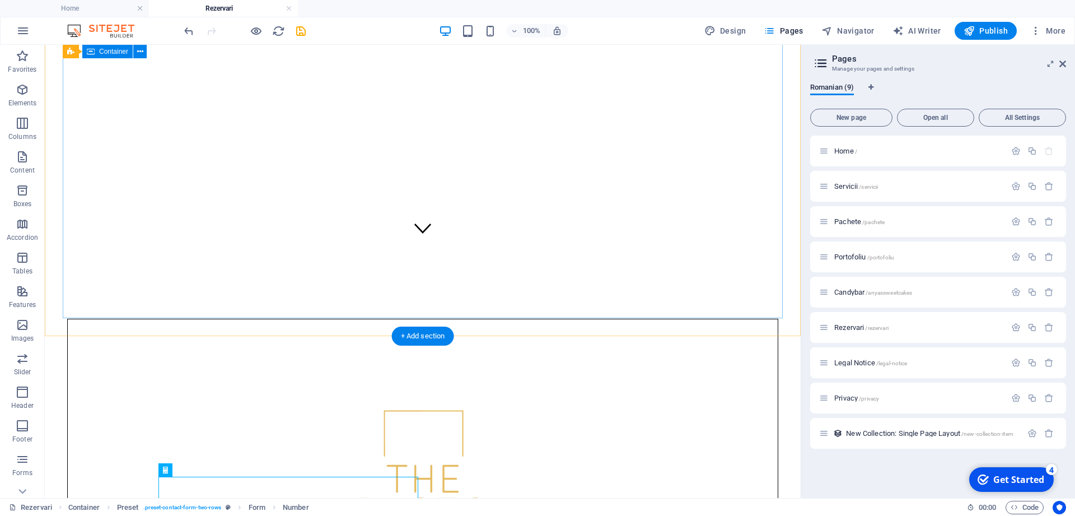
scroll to position [422, 0]
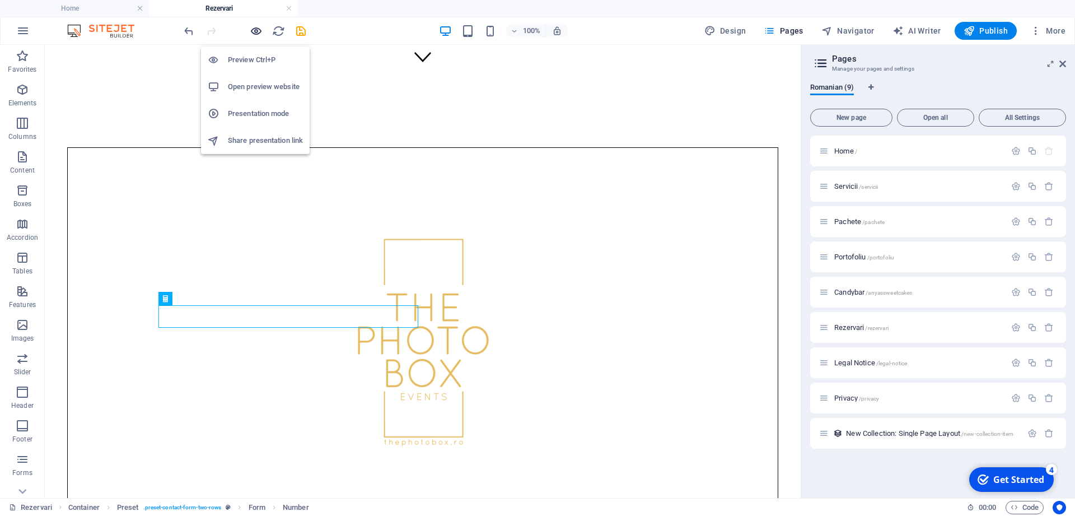
click at [254, 34] on icon "button" at bounding box center [256, 31] width 13 height 13
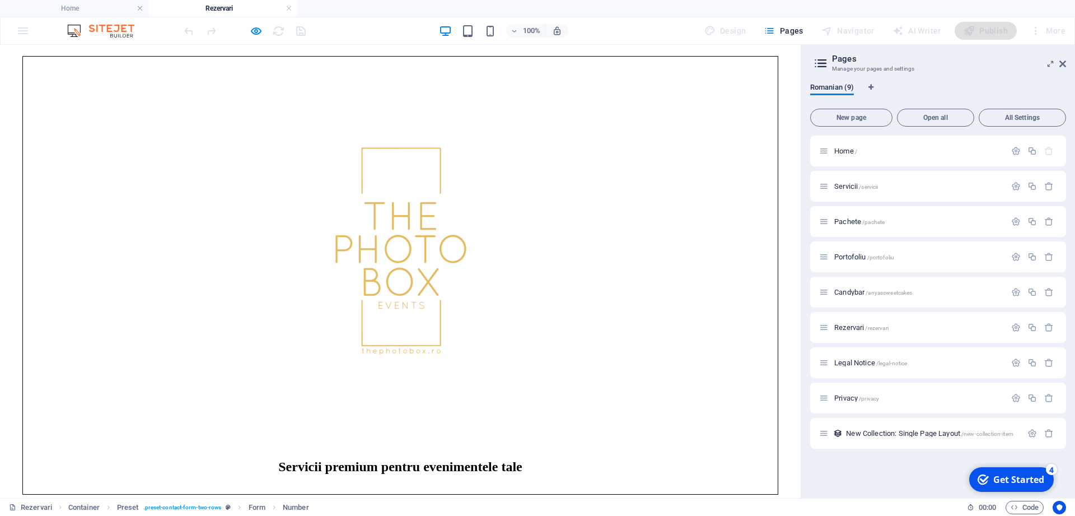
scroll to position [479, 0]
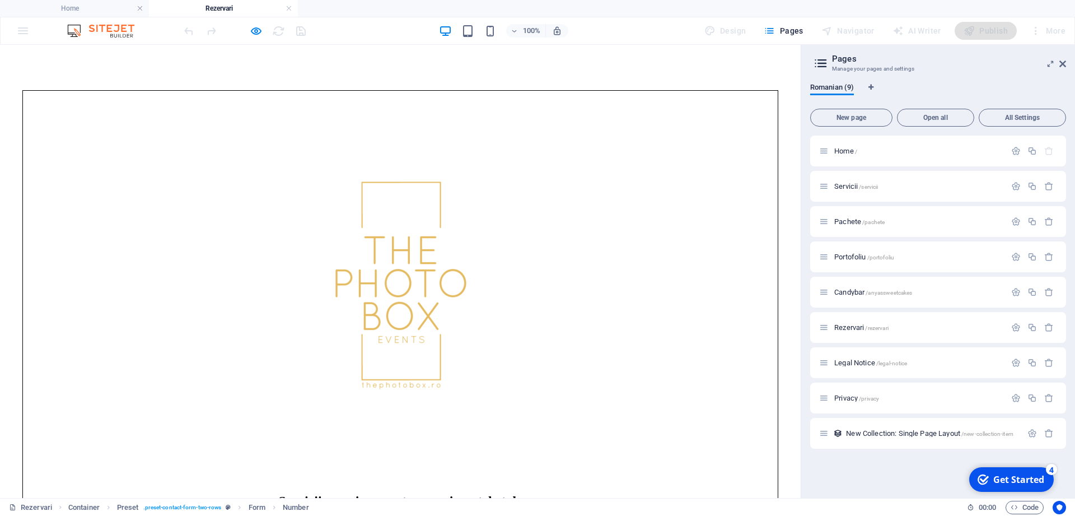
click at [258, 33] on icon "button" at bounding box center [256, 31] width 13 height 13
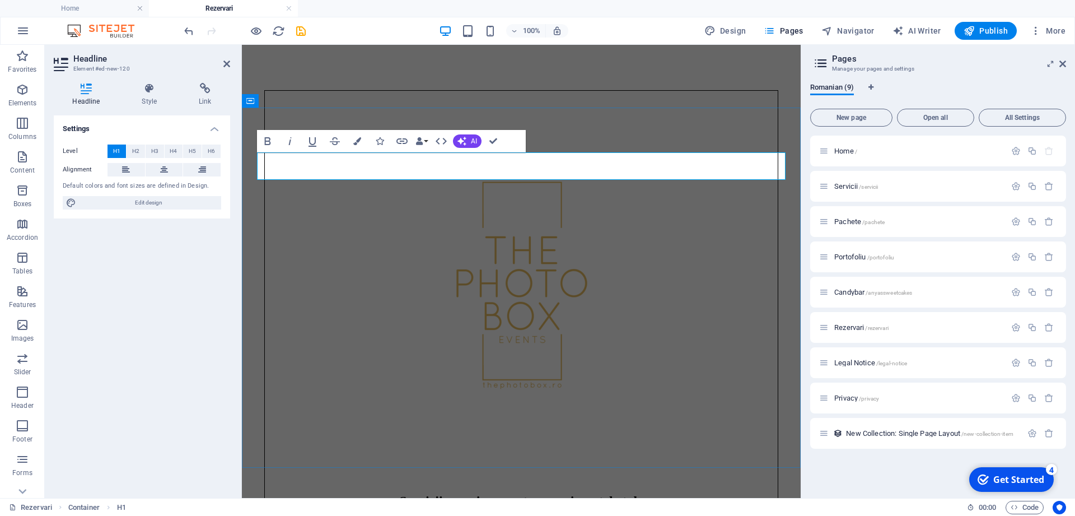
drag, startPoint x: 483, startPoint y: 167, endPoint x: 257, endPoint y: 160, distance: 226.4
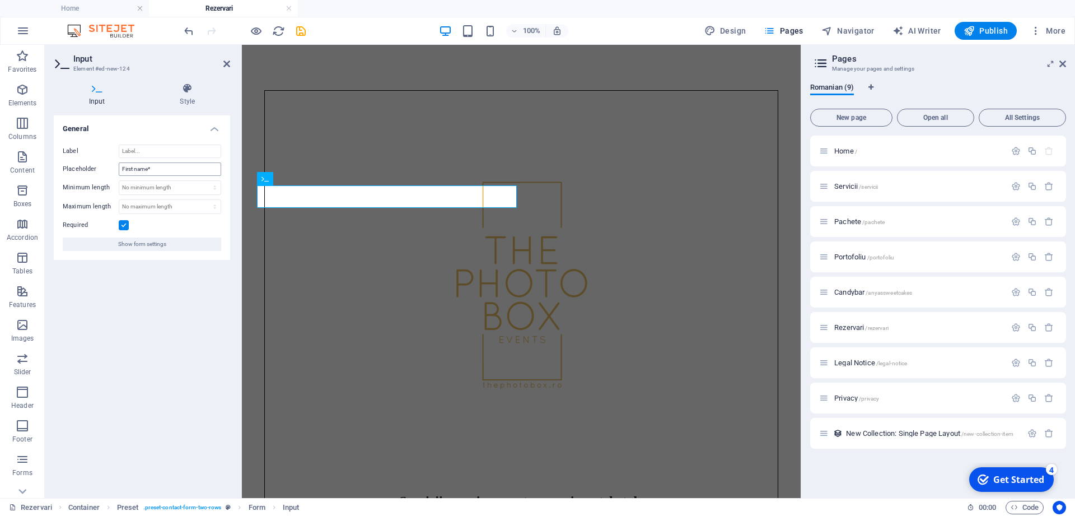
drag, startPoint x: 173, startPoint y: 176, endPoint x: 158, endPoint y: 172, distance: 15.2
click at [158, 172] on div "Label Placeholder First name* Minimum length No minimum length chars Maximum le…" at bounding box center [142, 198] width 176 height 124
drag, startPoint x: 148, startPoint y: 170, endPoint x: 103, endPoint y: 167, distance: 44.9
click at [119, 166] on input "First name*" at bounding box center [170, 168] width 102 height 13
type input "Nume*"
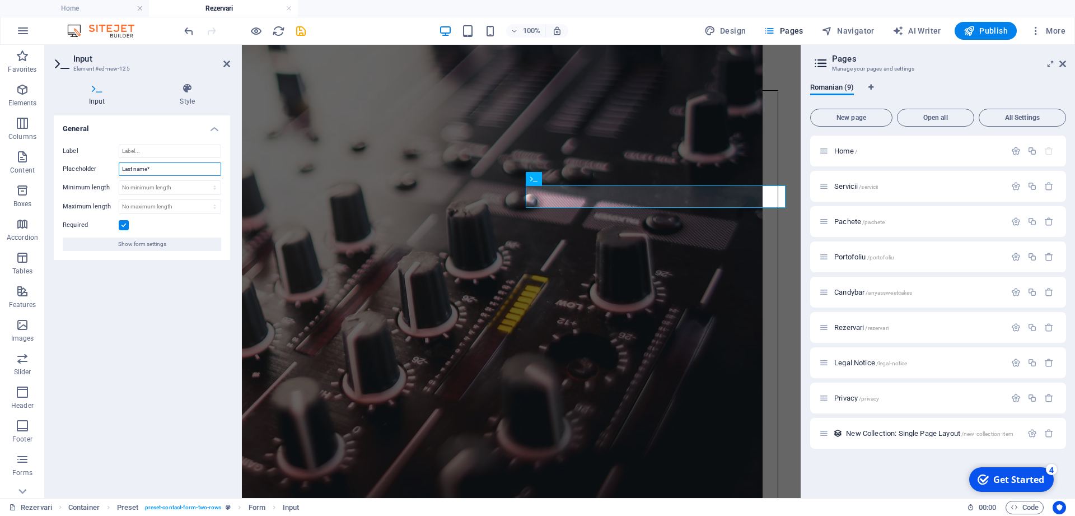
drag, startPoint x: 148, startPoint y: 165, endPoint x: 100, endPoint y: 163, distance: 48.2
click at [119, 163] on input "Last name*" at bounding box center [170, 168] width 102 height 13
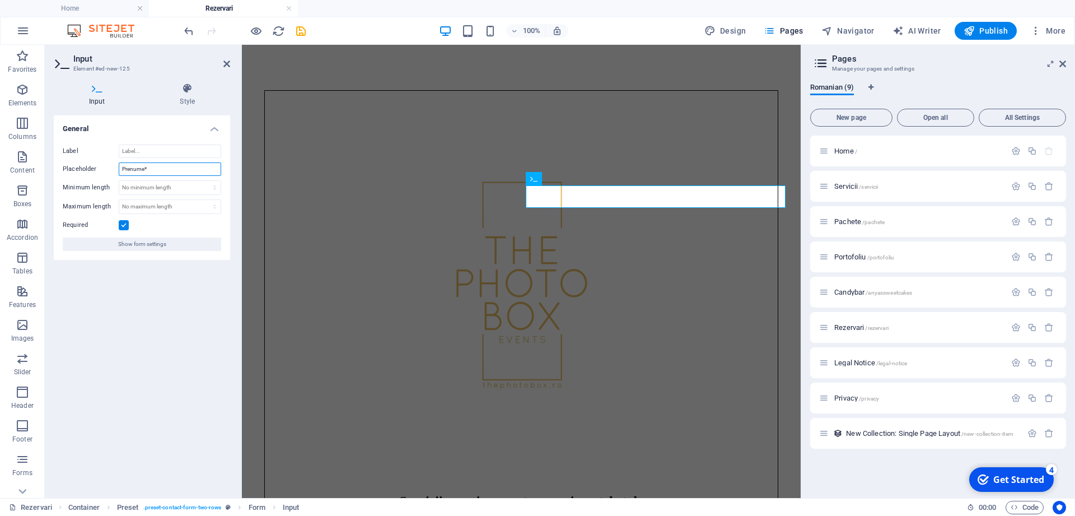
type input "Prenume*"
click at [180, 313] on div "General Label Placeholder Prenume* Minimum length No minimum length chars Maxim…" at bounding box center [142, 302] width 176 height 374
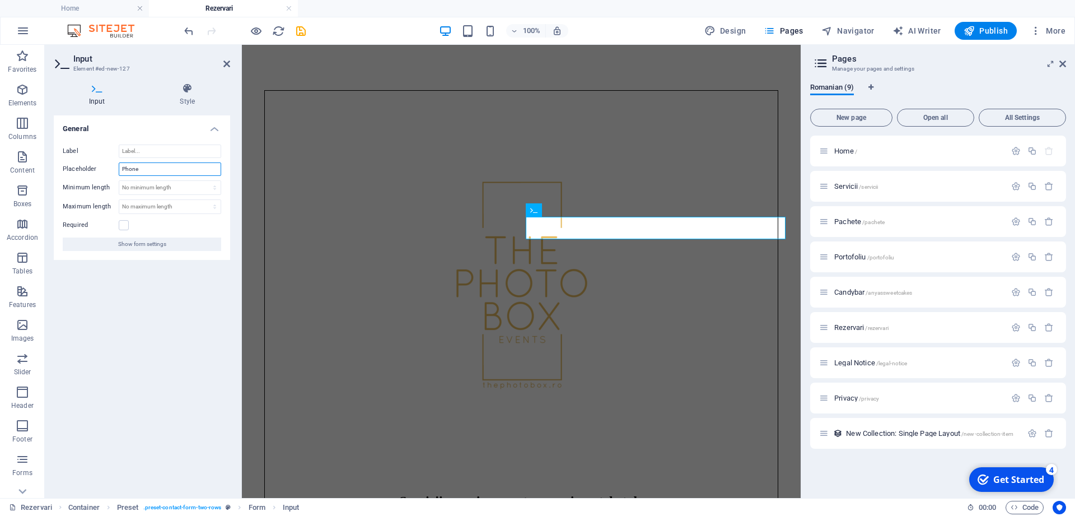
drag, startPoint x: 147, startPoint y: 167, endPoint x: 87, endPoint y: 164, distance: 60.0
click at [119, 164] on input "Phone" at bounding box center [170, 168] width 102 height 13
type input "Telefon"
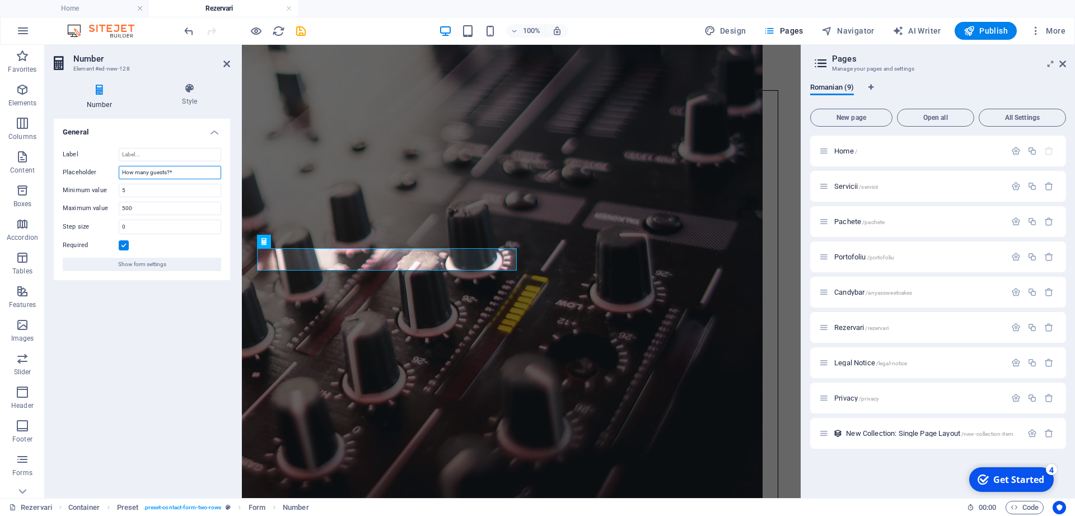
drag, startPoint x: 166, startPoint y: 174, endPoint x: 98, endPoint y: 167, distance: 68.6
click at [119, 167] on input "How many guests?*" at bounding box center [170, 172] width 102 height 13
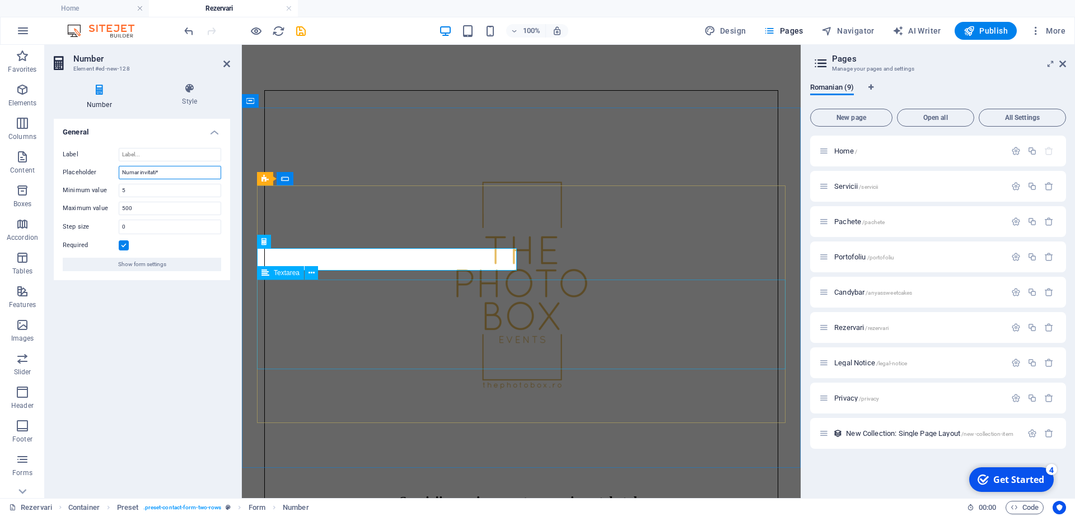
type input "Numar invitati*"
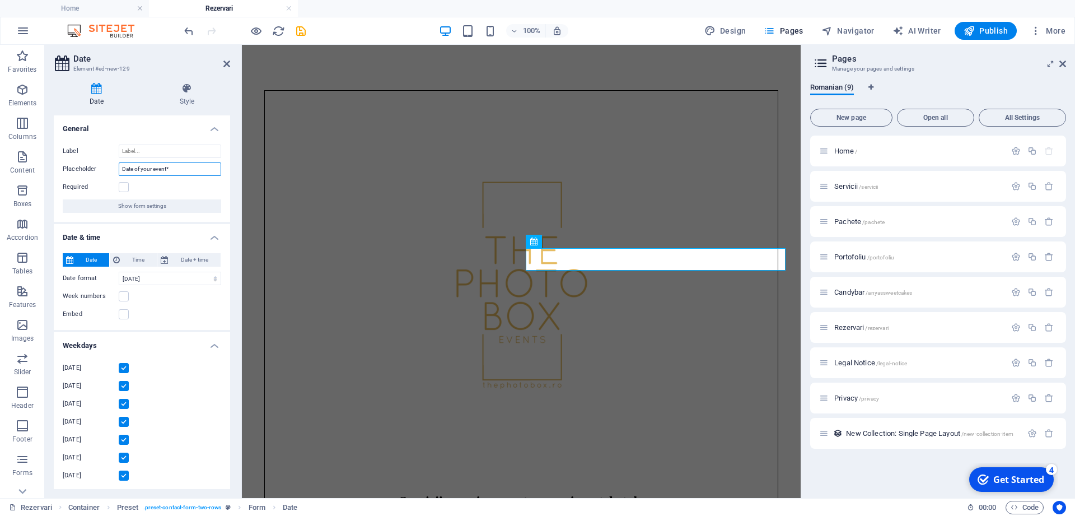
drag, startPoint x: 131, startPoint y: 169, endPoint x: 168, endPoint y: 166, distance: 37.0
click at [168, 166] on input "Date of your event*" at bounding box center [170, 168] width 102 height 13
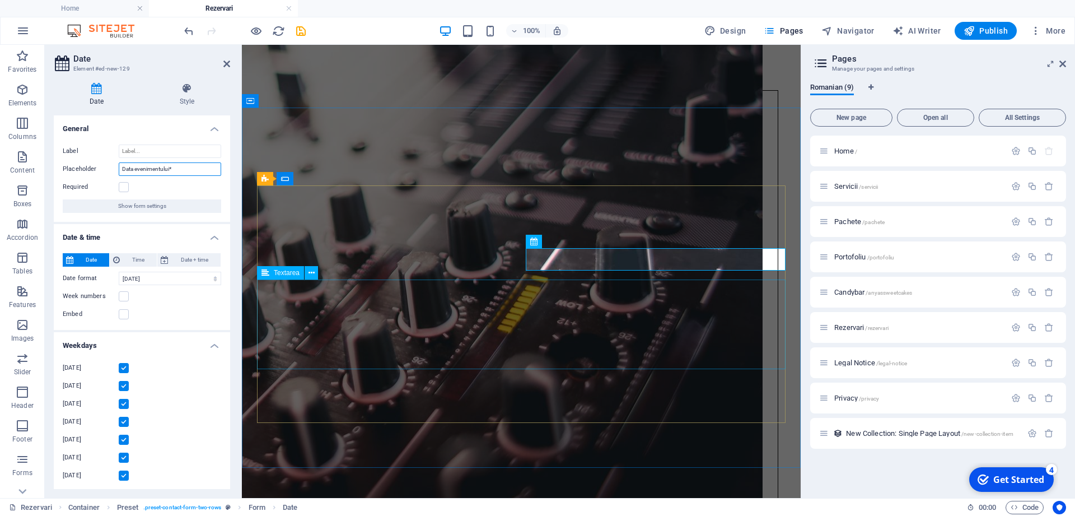
type input "Data evenimentului*"
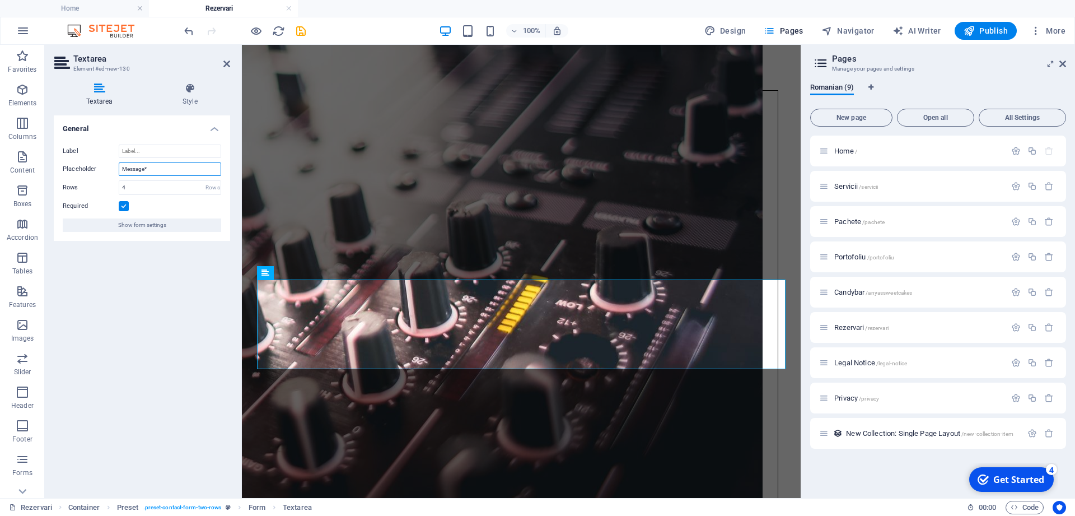
click at [144, 168] on input "Message*" at bounding box center [170, 168] width 102 height 13
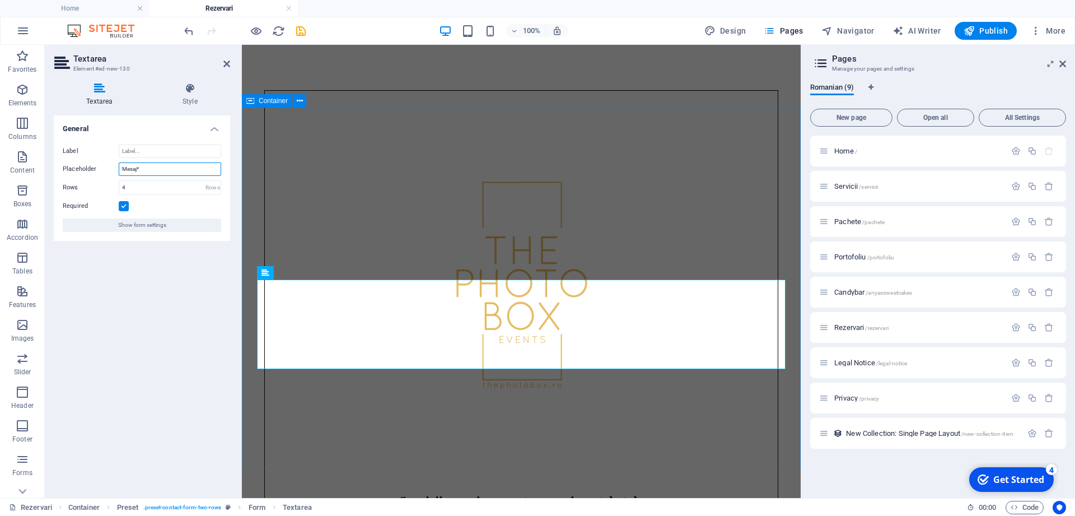
type input "Mesaj*"
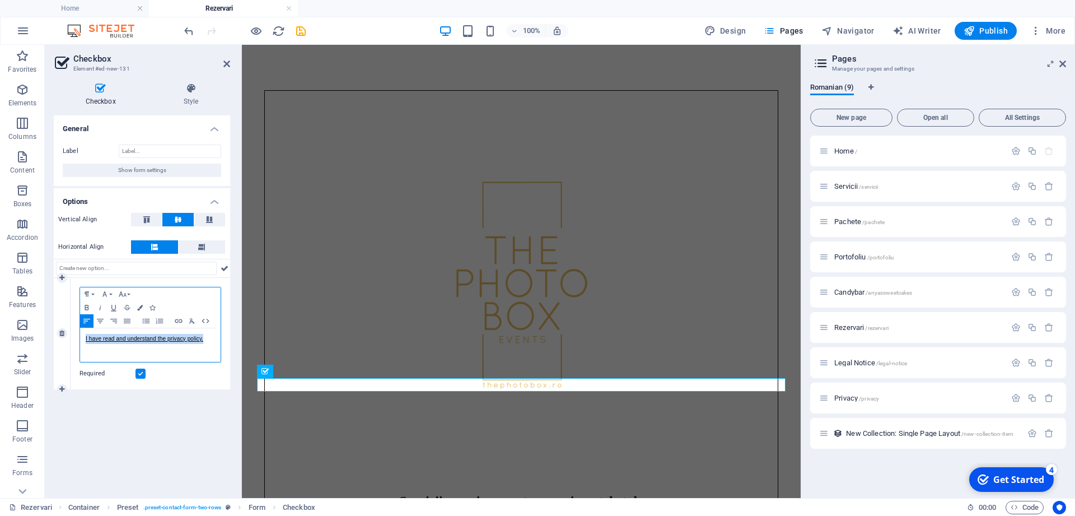
drag, startPoint x: 214, startPoint y: 341, endPoint x: 75, endPoint y: 338, distance: 138.9
click at [80, 338] on div "I have read and understand the privacy policy." at bounding box center [150, 345] width 141 height 34
click at [141, 335] on p "Am citii si am inteles Politica de confidențialitate" at bounding box center [150, 339] width 129 height 10
click at [143, 335] on p "Am citii si am inteles Politica de confidențialitate" at bounding box center [150, 339] width 129 height 10
click at [135, 338] on p "​" at bounding box center [150, 339] width 129 height 10
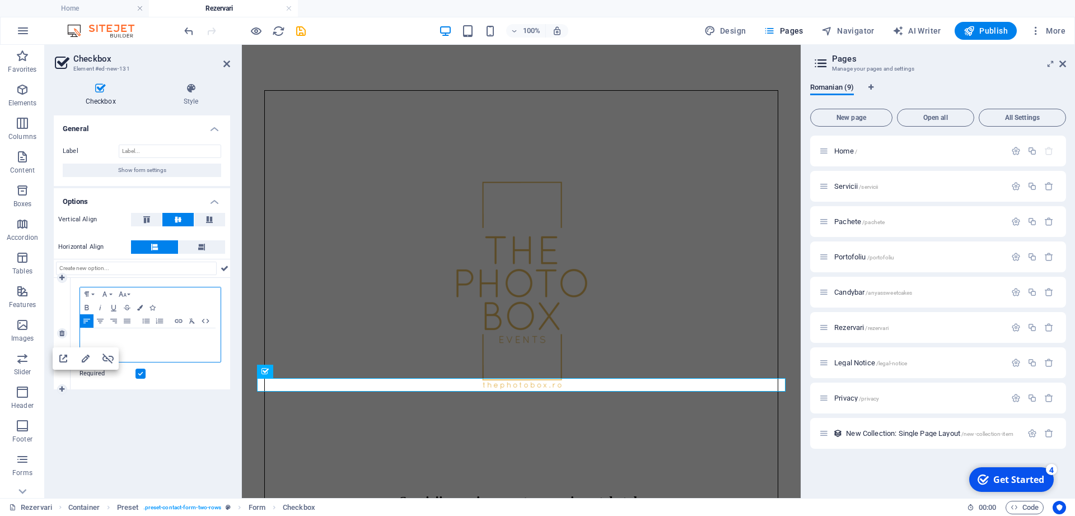
click at [144, 337] on p "​" at bounding box center [150, 339] width 129 height 10
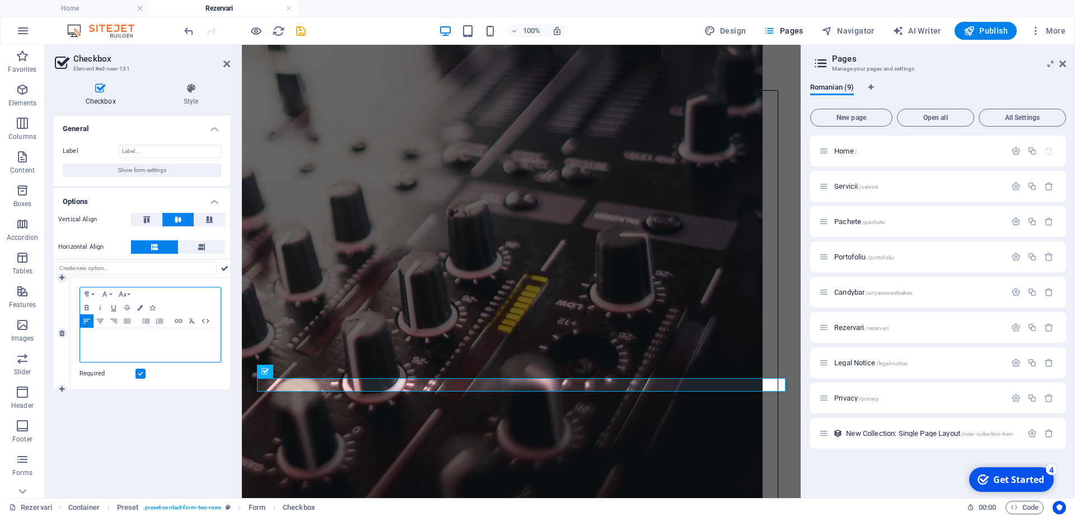
click at [127, 333] on div "​" at bounding box center [150, 345] width 141 height 34
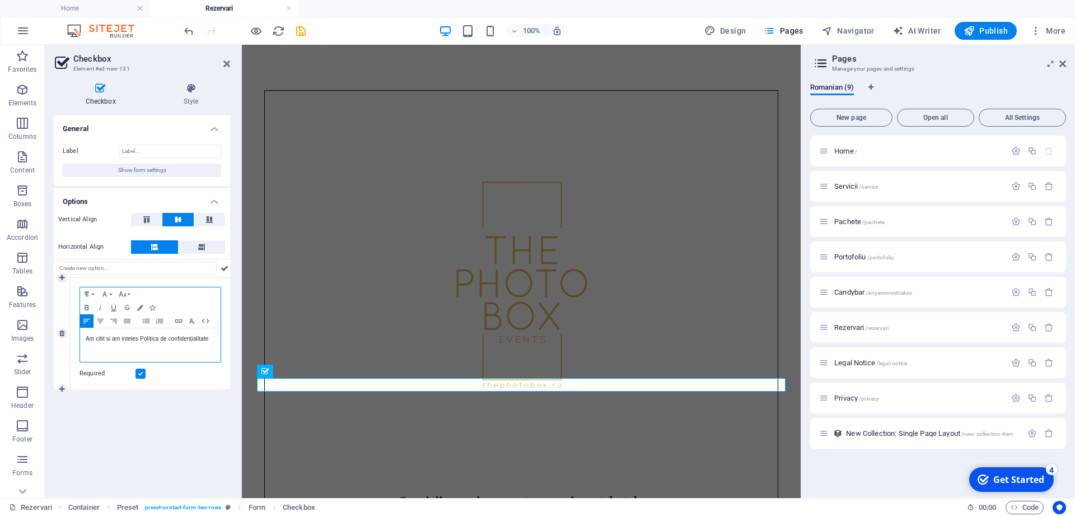
click at [142, 334] on p "Am citit si am inteles Politica de confidențialitate" at bounding box center [150, 339] width 129 height 10
click at [184, 427] on div "General Label Show form settings Options Vertical Align Horizontal Align 1 Para…" at bounding box center [142, 302] width 176 height 374
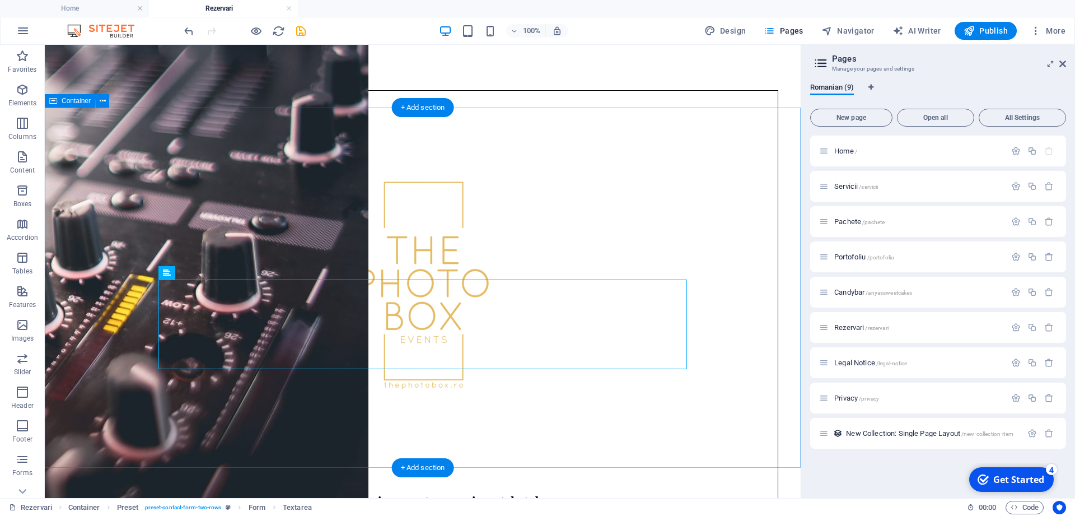
scroll to position [593, 0]
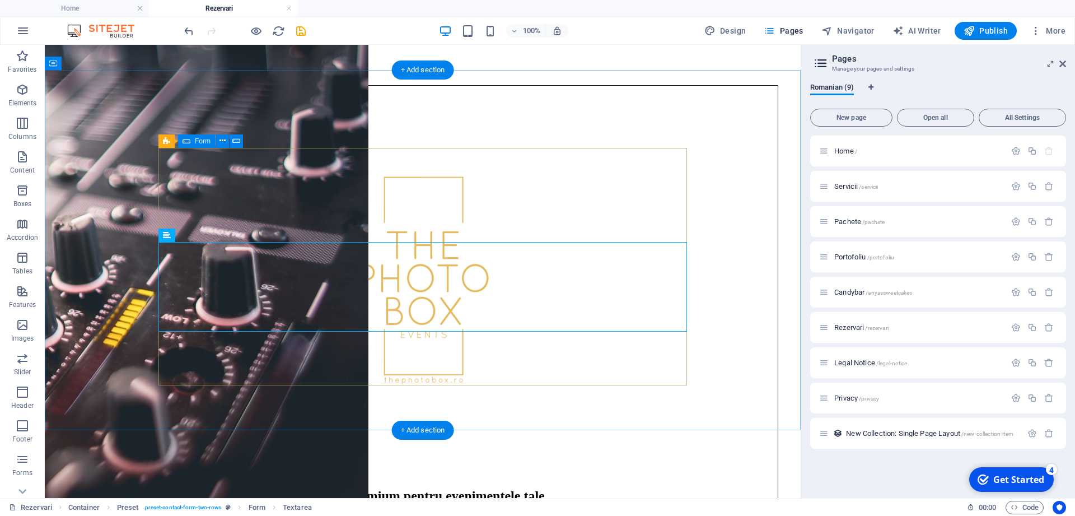
scroll to position [479, 0]
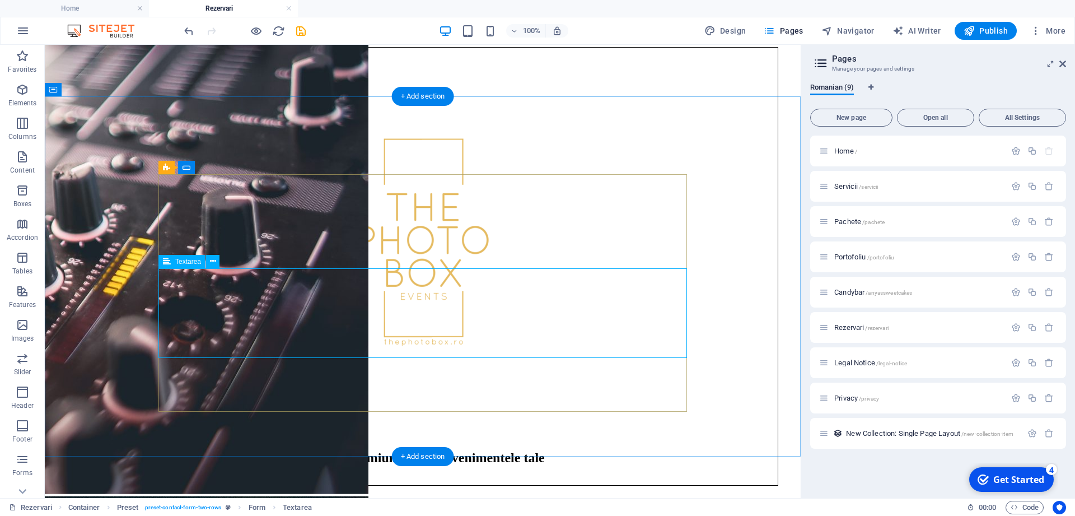
scroll to position [593, 0]
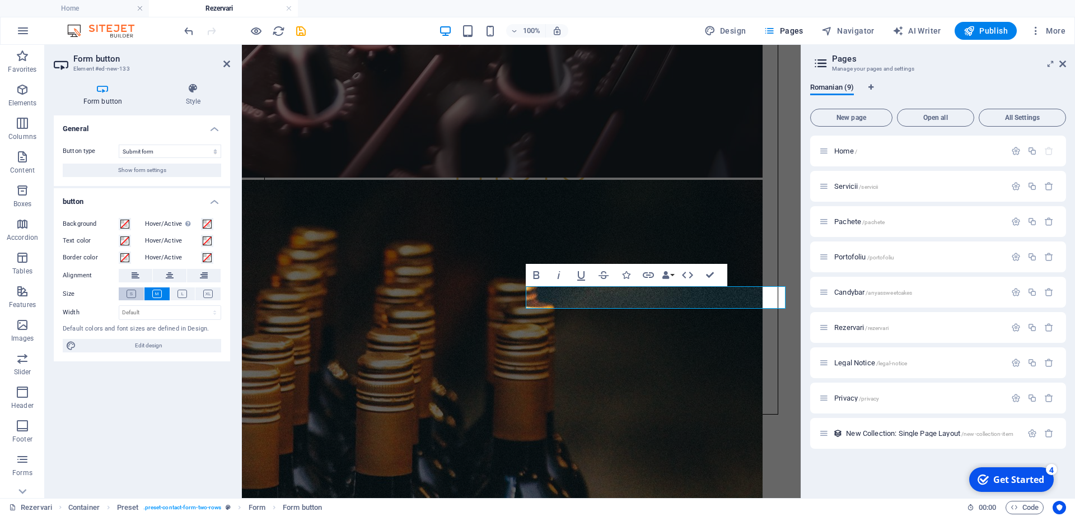
click at [129, 293] on icon at bounding box center [132, 294] width 10 height 8
click at [153, 294] on icon at bounding box center [157, 294] width 10 height 8
click at [119, 144] on select "Submit form Reset form No action" at bounding box center [170, 150] width 102 height 13
click at [166, 151] on select "Submit form Reset form No action" at bounding box center [170, 150] width 102 height 13
click at [190, 102] on h4 "Style" at bounding box center [193, 95] width 74 height 24
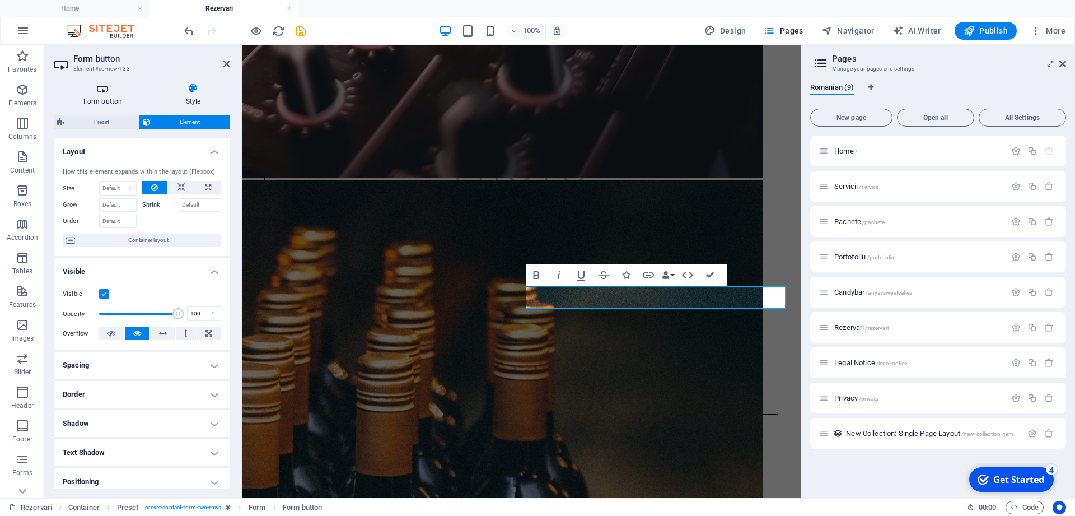
click at [105, 102] on h4 "Form button" at bounding box center [105, 95] width 102 height 24
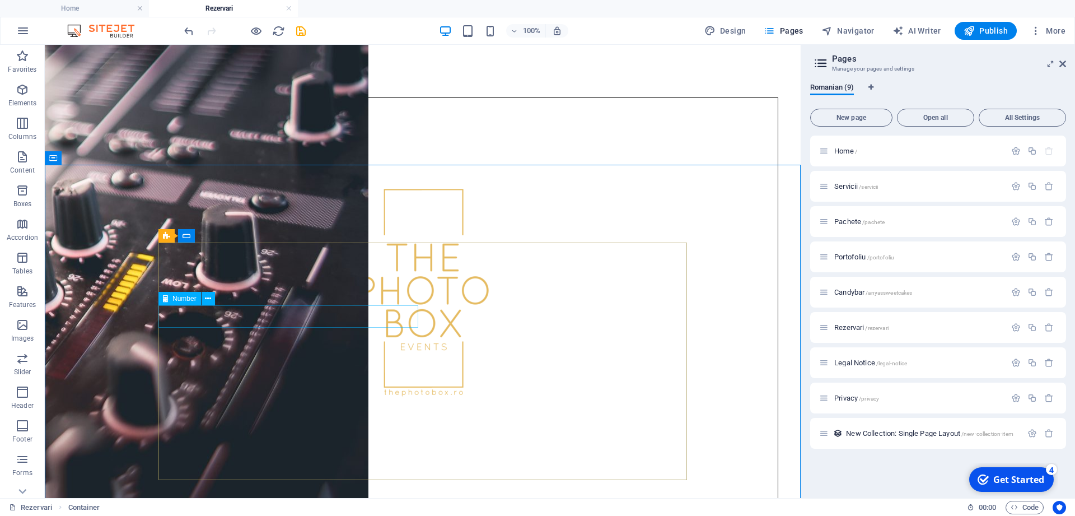
scroll to position [422, 0]
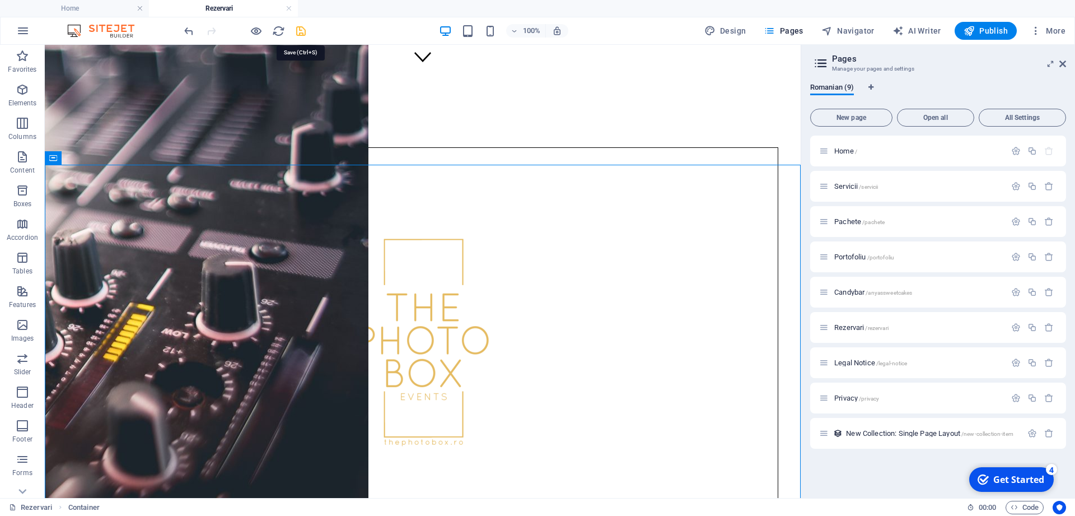
click at [301, 26] on icon "save" at bounding box center [301, 31] width 13 height 13
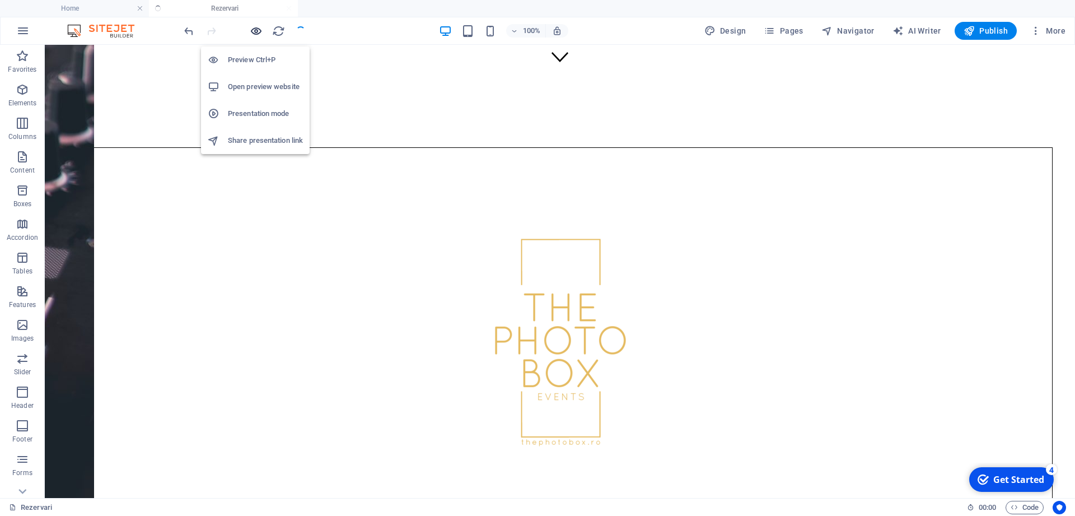
click at [255, 32] on icon "button" at bounding box center [256, 31] width 13 height 13
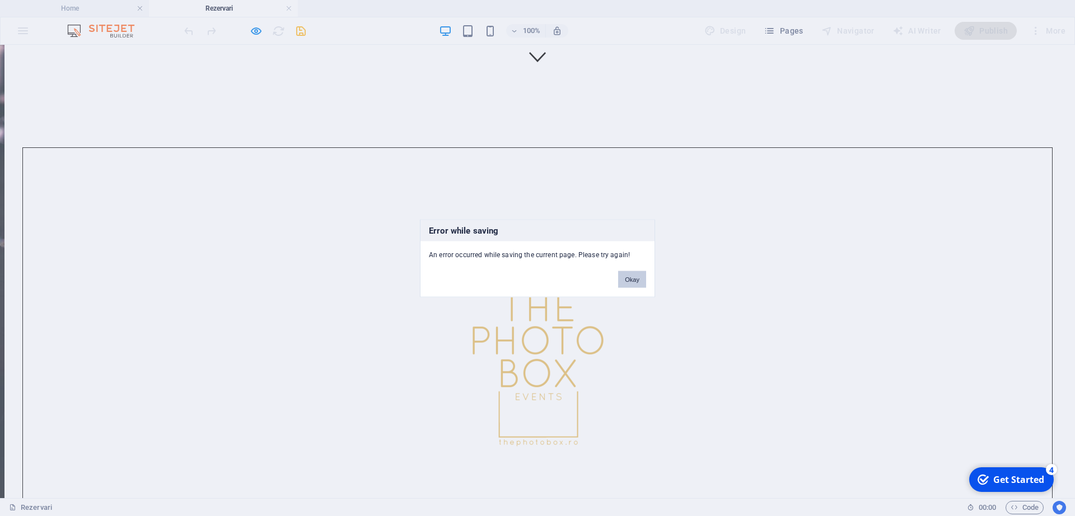
click at [634, 281] on button "Okay" at bounding box center [632, 279] width 28 height 17
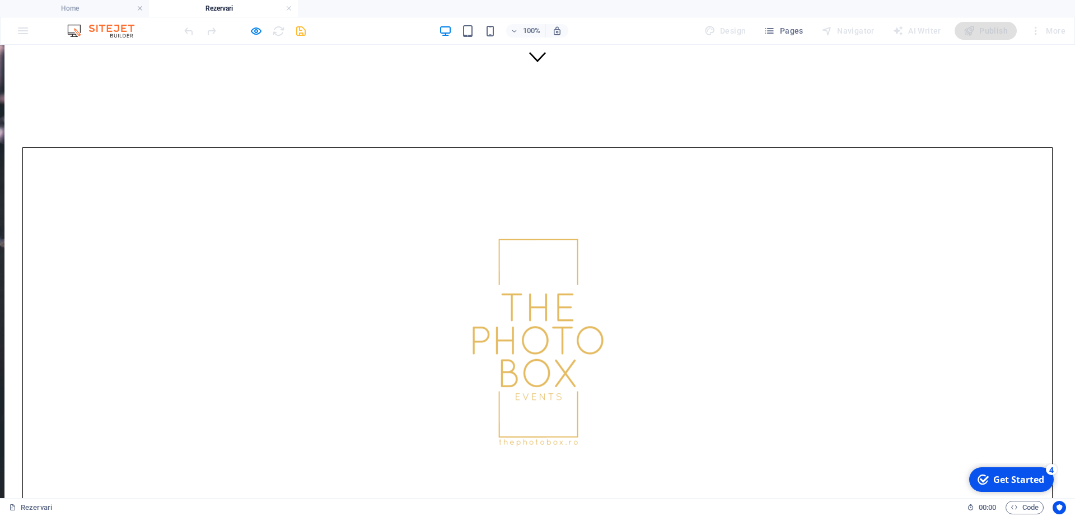
type input "test"
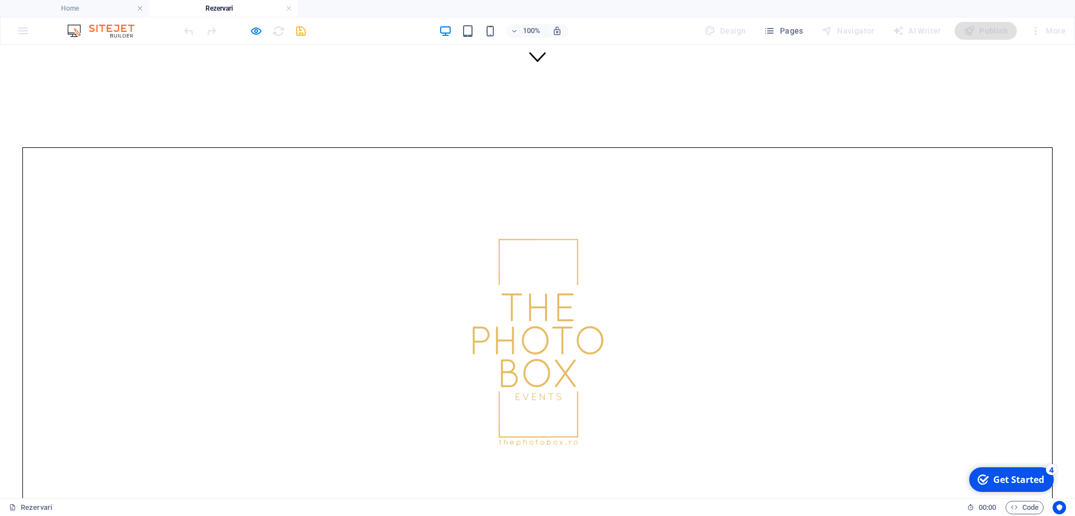
type input "t"
type input "[EMAIL_ADDRESS][DOMAIN_NAME]"
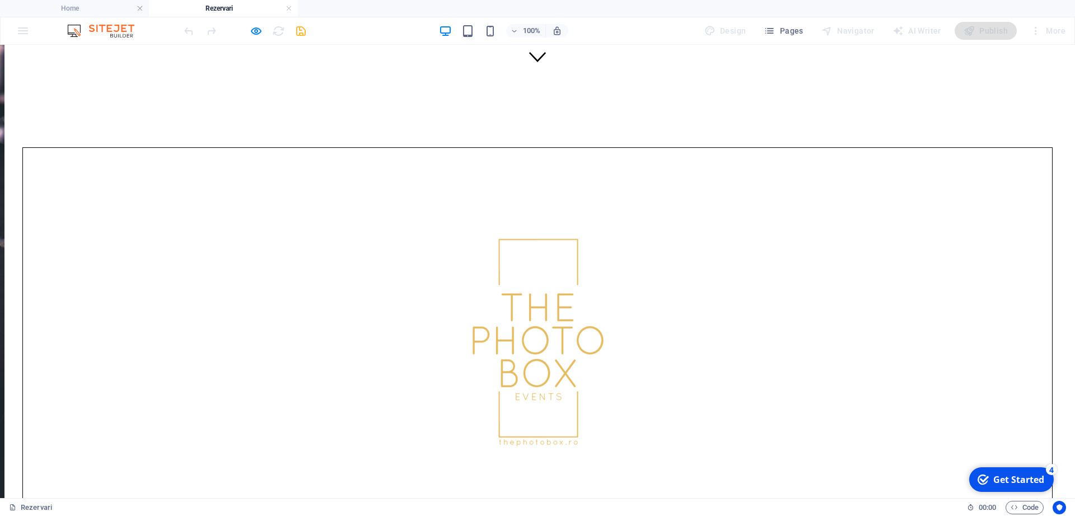
drag, startPoint x: 488, startPoint y: 318, endPoint x: 268, endPoint y: 299, distance: 220.4
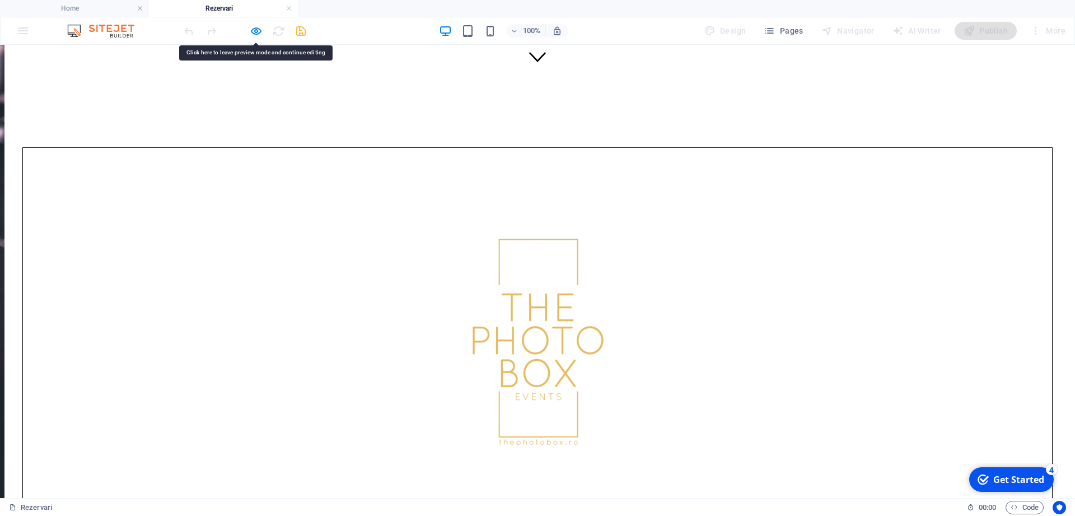
type input "100"
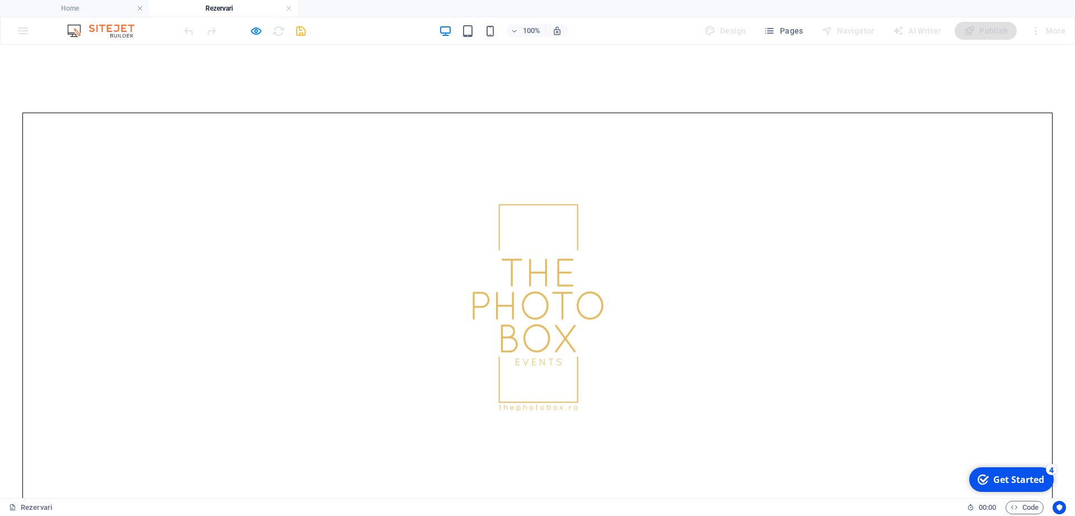
scroll to position [536, 0]
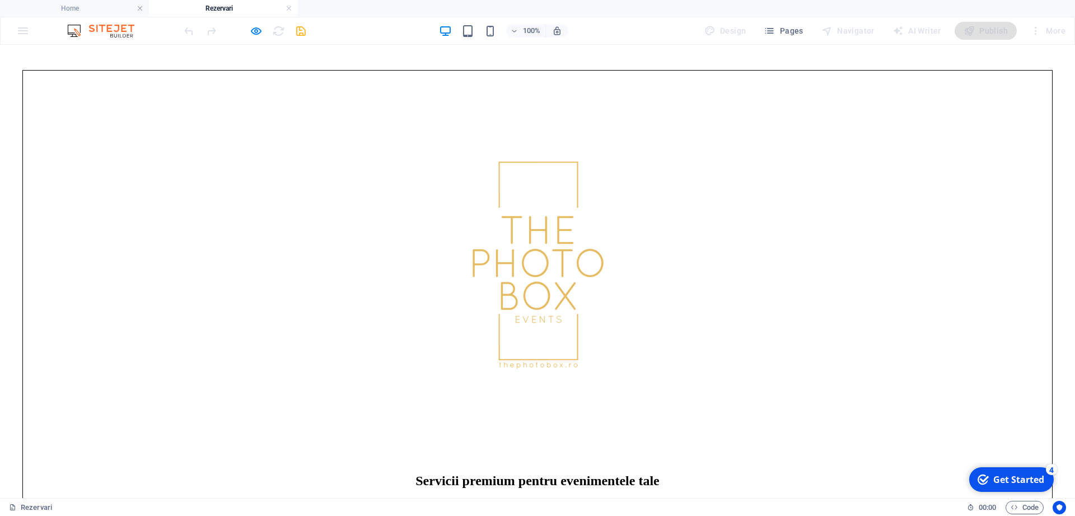
scroll to position [479, 0]
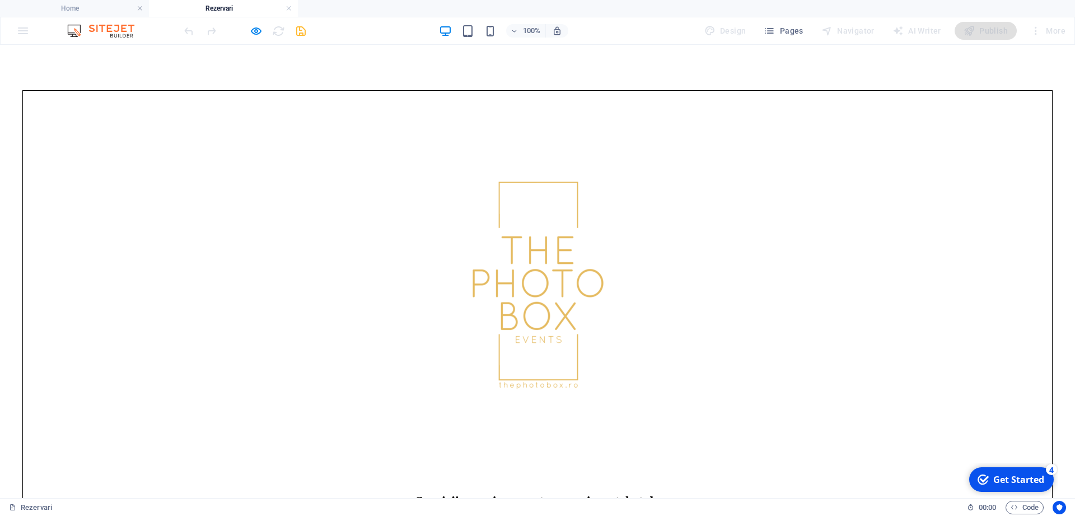
click at [259, 30] on icon "button" at bounding box center [256, 31] width 13 height 13
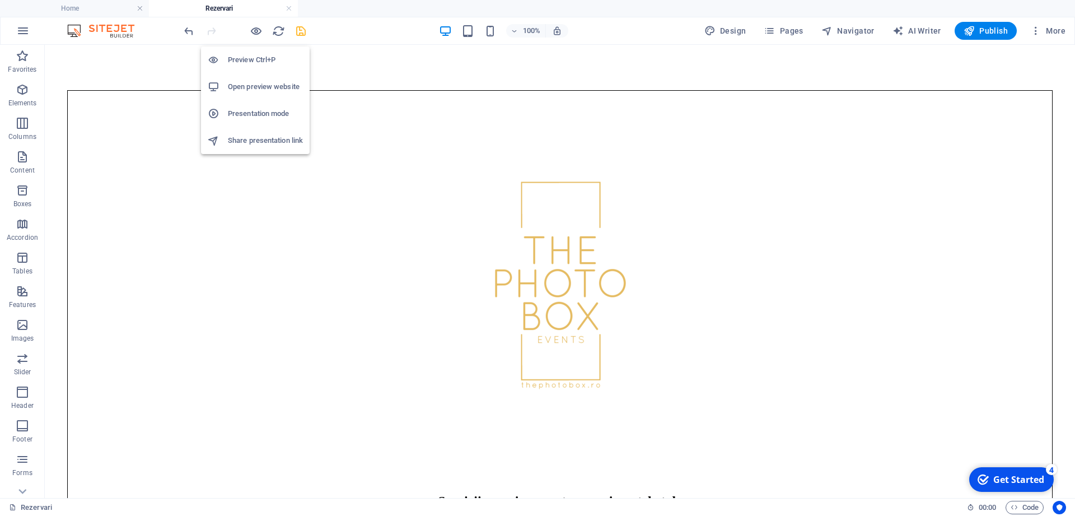
click at [266, 92] on h6 "Open preview website" at bounding box center [265, 86] width 75 height 13
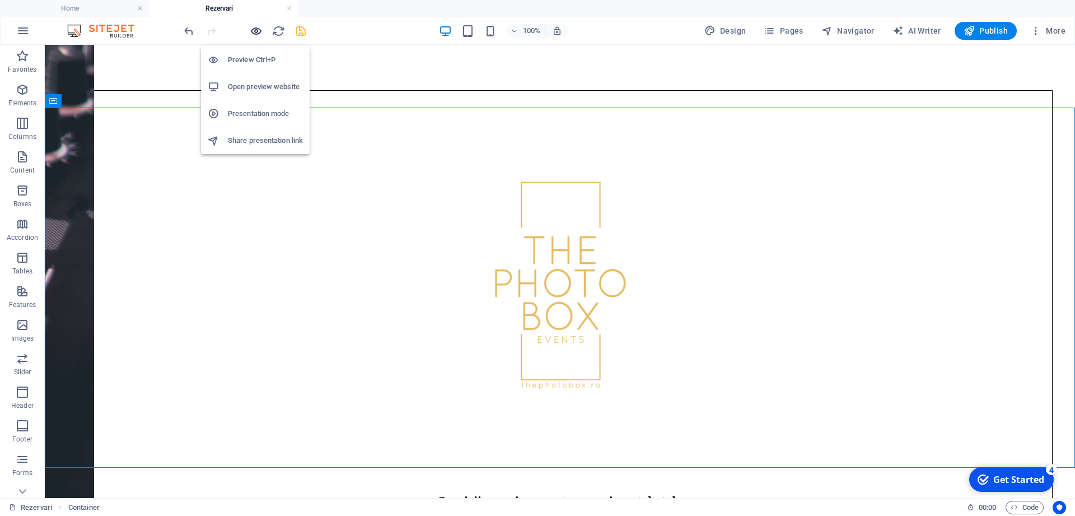
click at [250, 36] on icon "button" at bounding box center [256, 31] width 13 height 13
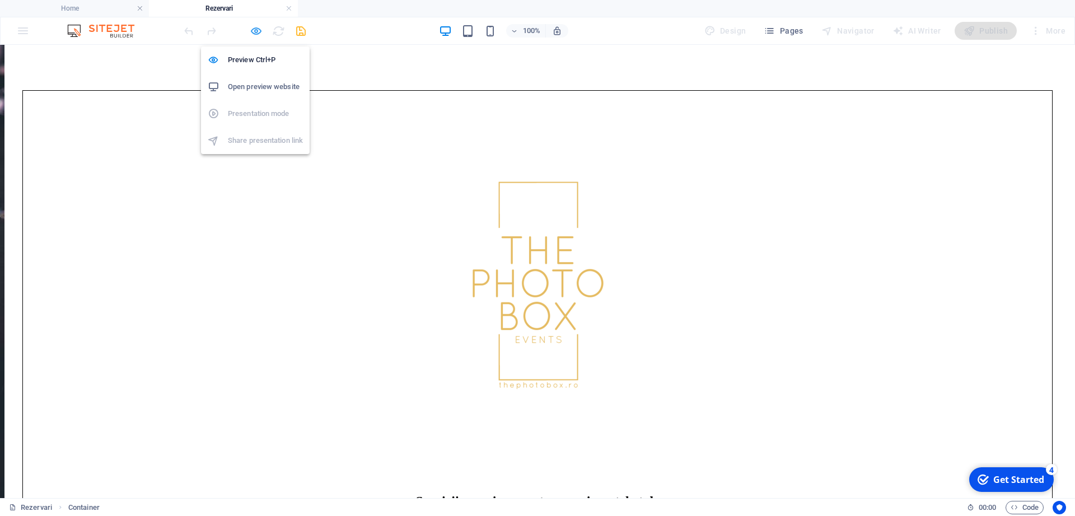
click at [255, 28] on icon "button" at bounding box center [256, 31] width 13 height 13
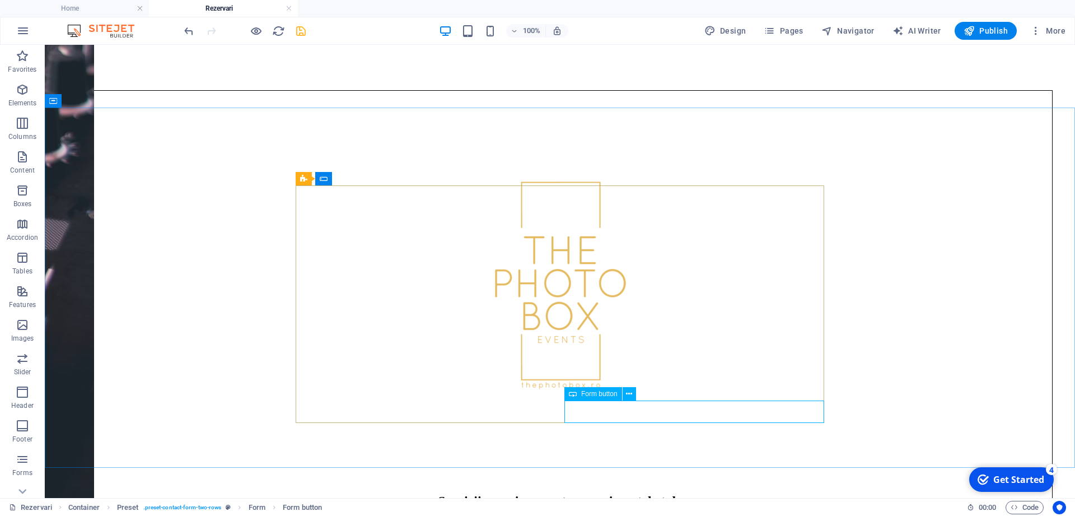
click at [607, 392] on span "Form button" at bounding box center [599, 393] width 36 height 7
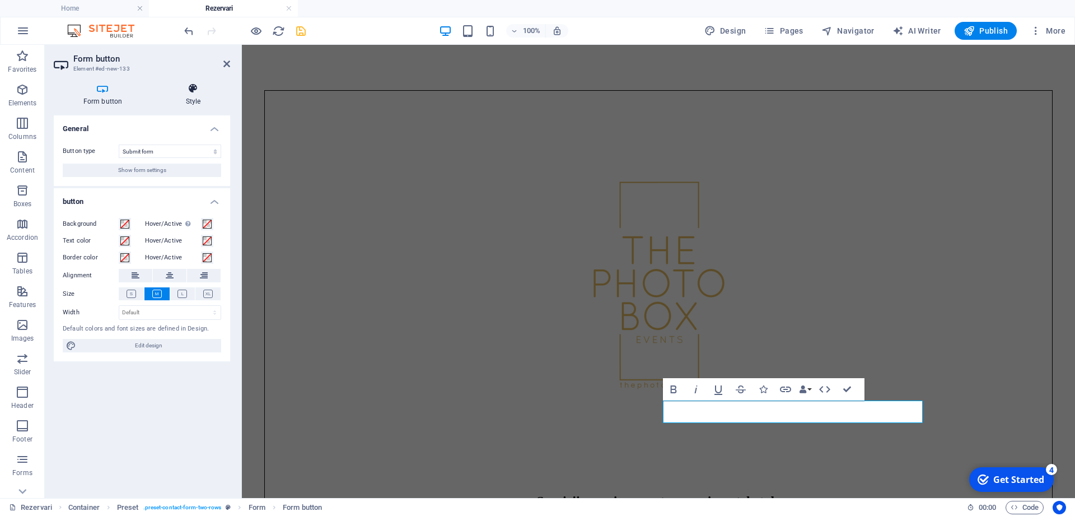
click at [186, 91] on icon at bounding box center [193, 88] width 74 height 11
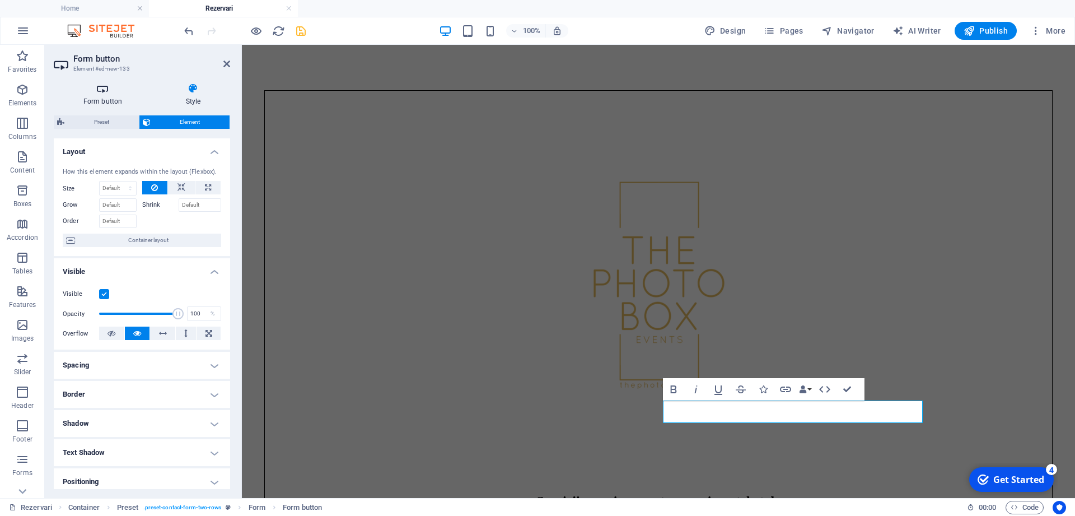
click at [109, 96] on h4 "Form button" at bounding box center [105, 95] width 102 height 24
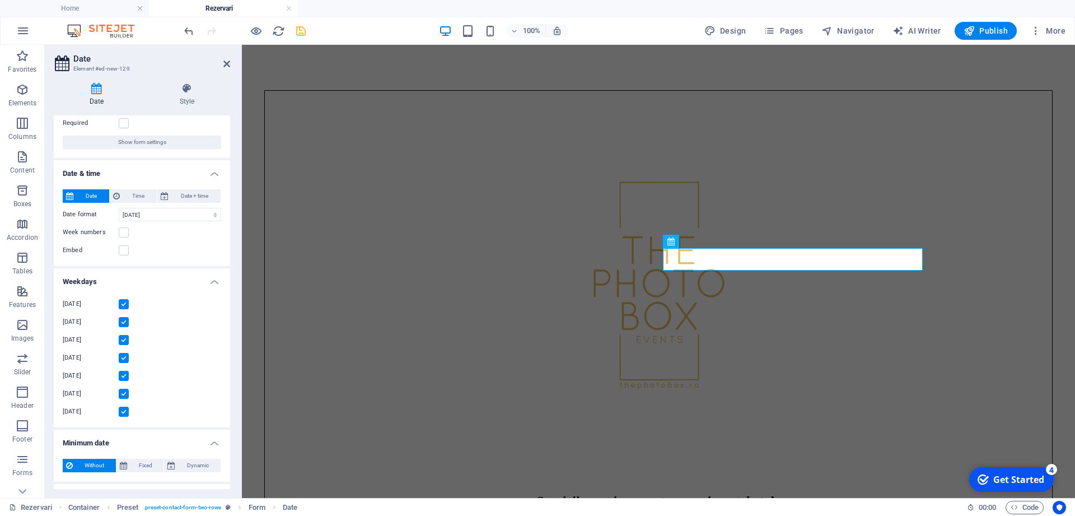
scroll to position [111, 0]
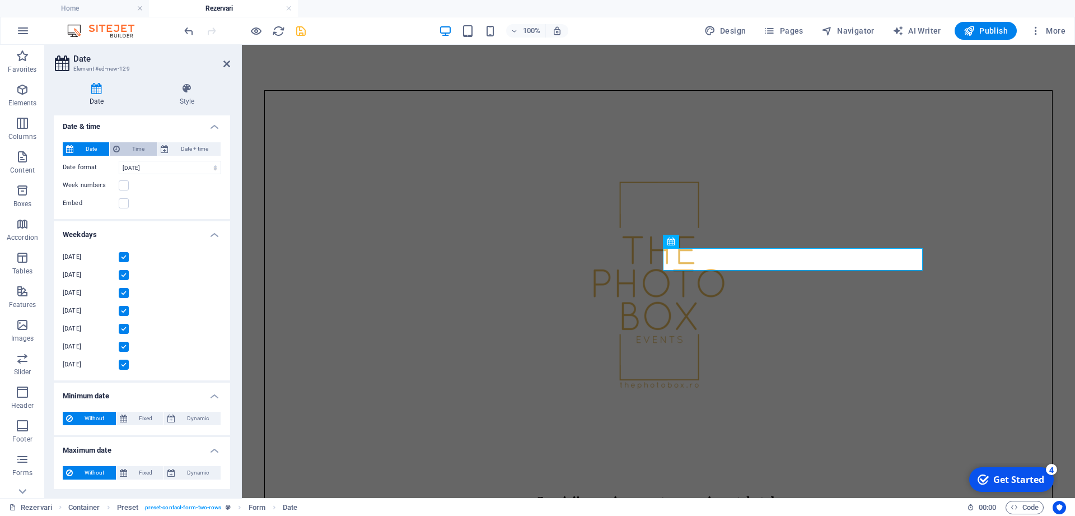
click at [119, 146] on icon at bounding box center [116, 148] width 7 height 13
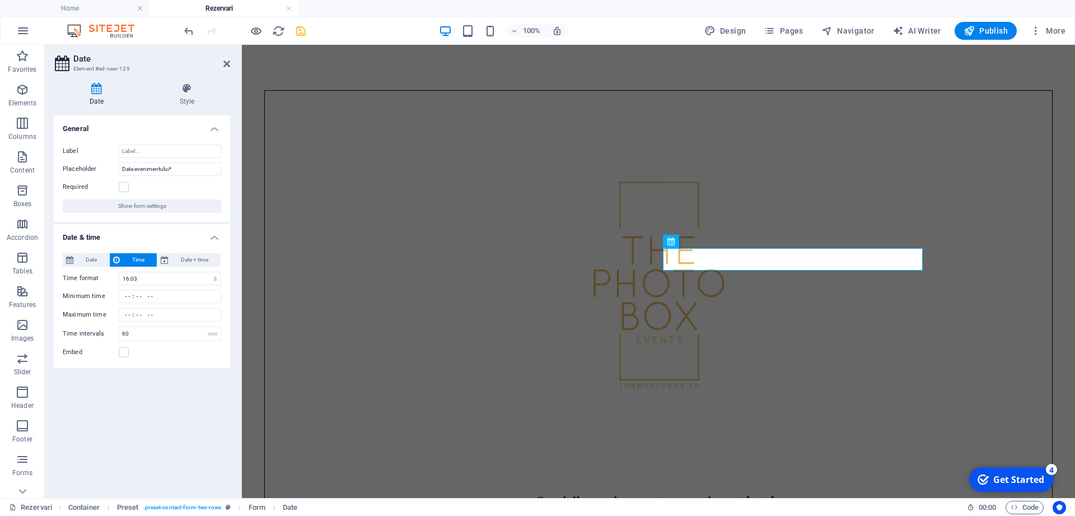
scroll to position [0, 0]
click at [81, 259] on span "Date" at bounding box center [91, 259] width 29 height 13
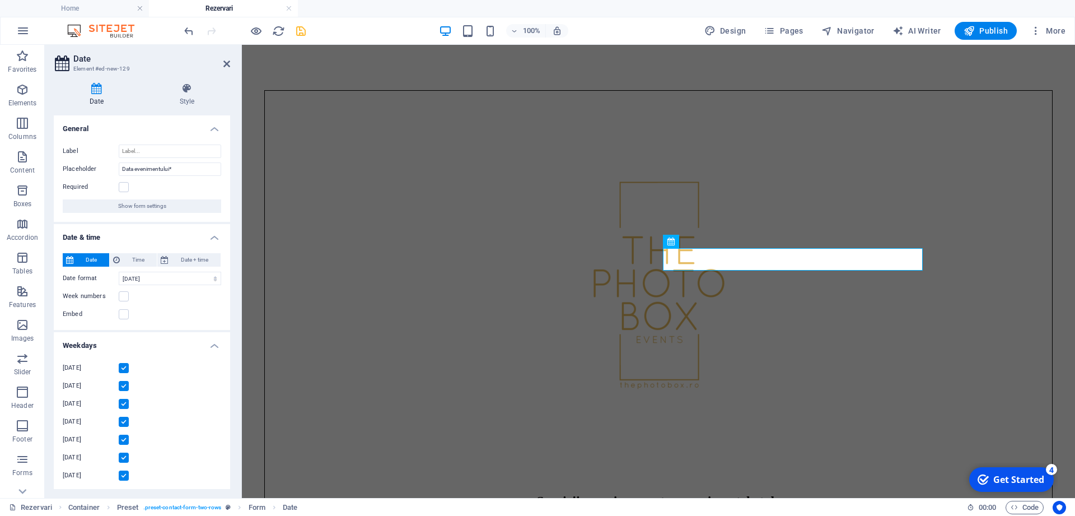
scroll to position [111, 0]
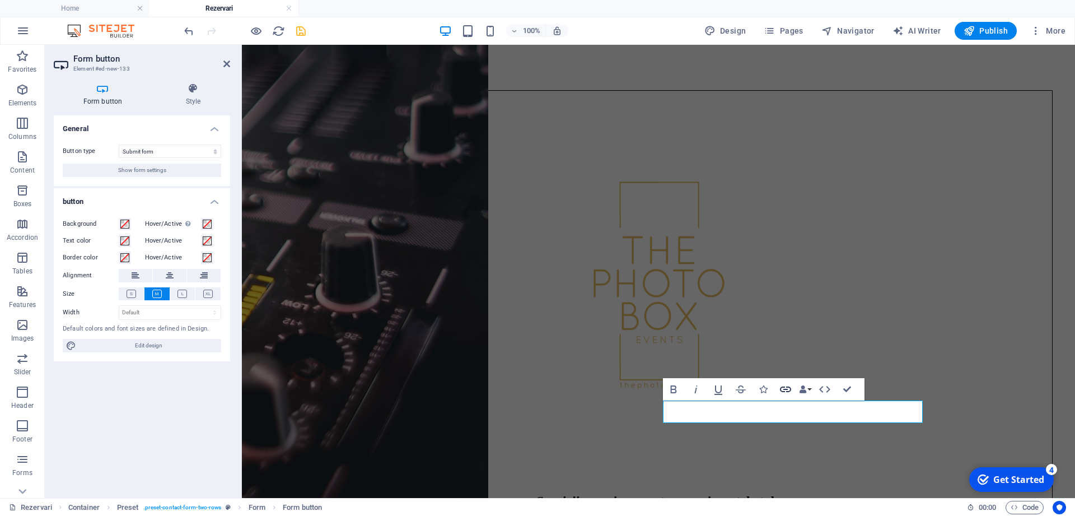
click at [785, 391] on icon "button" at bounding box center [785, 389] width 11 height 6
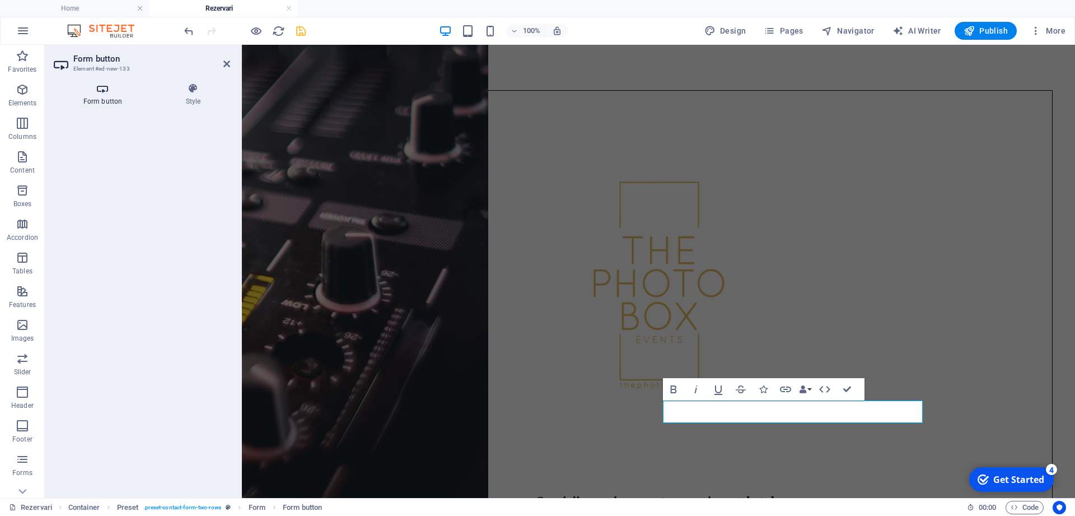
click at [97, 92] on icon at bounding box center [103, 88] width 98 height 11
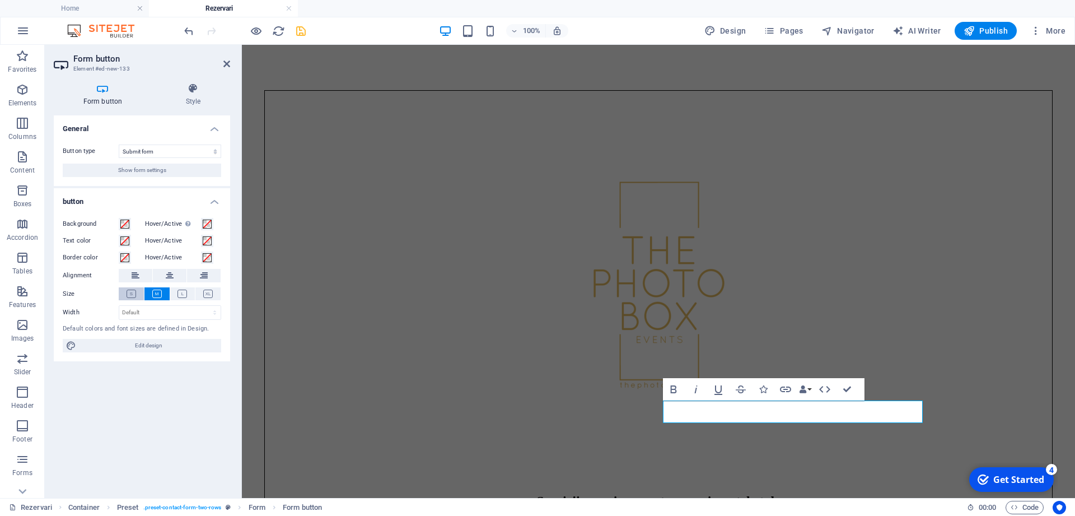
click at [130, 295] on icon at bounding box center [132, 294] width 10 height 8
click at [157, 296] on icon at bounding box center [157, 294] width 10 height 8
click at [181, 292] on icon at bounding box center [183, 294] width 10 height 8
click at [209, 291] on icon at bounding box center [208, 294] width 10 height 8
click at [175, 289] on button at bounding box center [182, 293] width 25 height 13
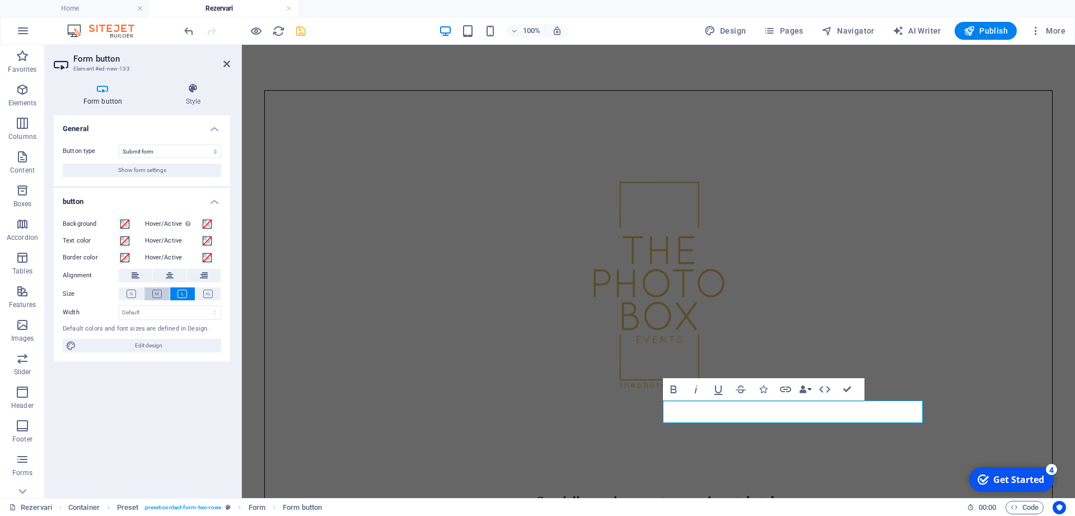
click at [157, 290] on icon at bounding box center [157, 294] width 10 height 8
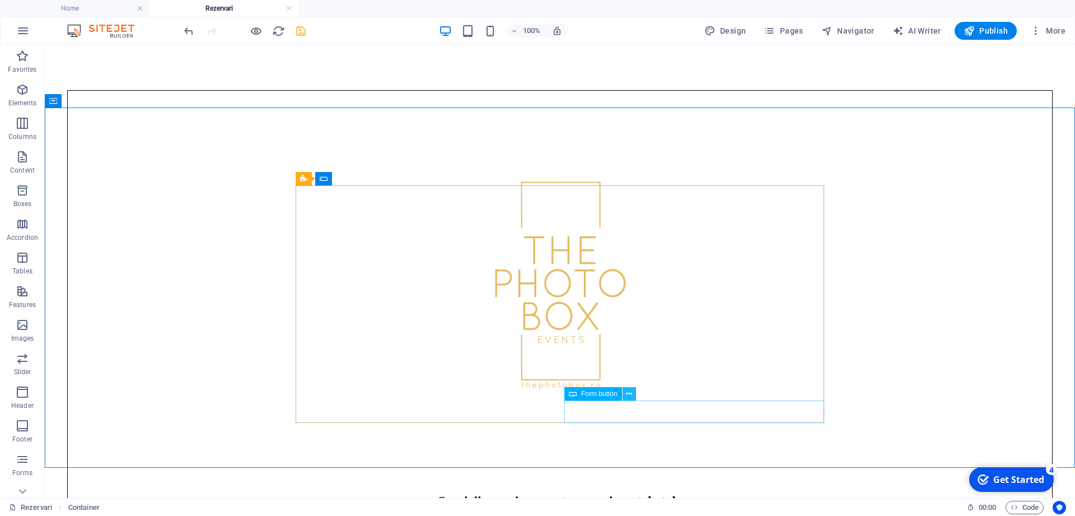
click at [630, 391] on icon at bounding box center [629, 394] width 6 height 12
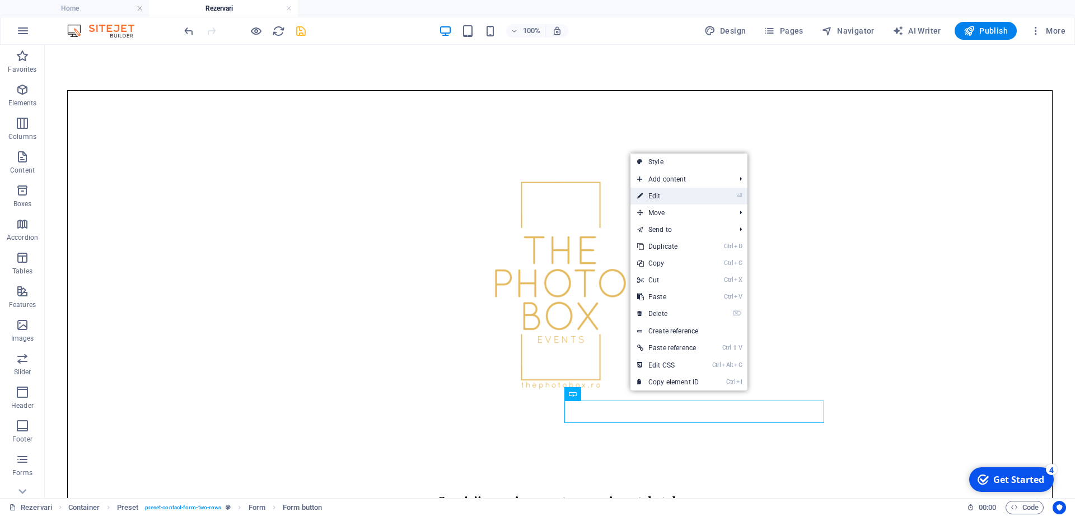
click at [665, 196] on link "⏎ Edit" at bounding box center [668, 196] width 75 height 17
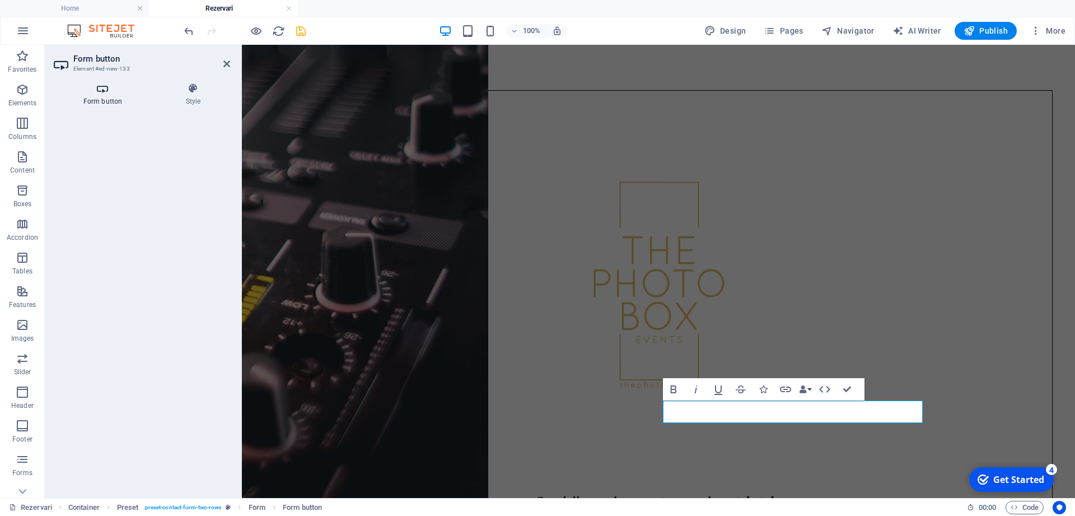
click at [96, 87] on icon at bounding box center [103, 88] width 98 height 11
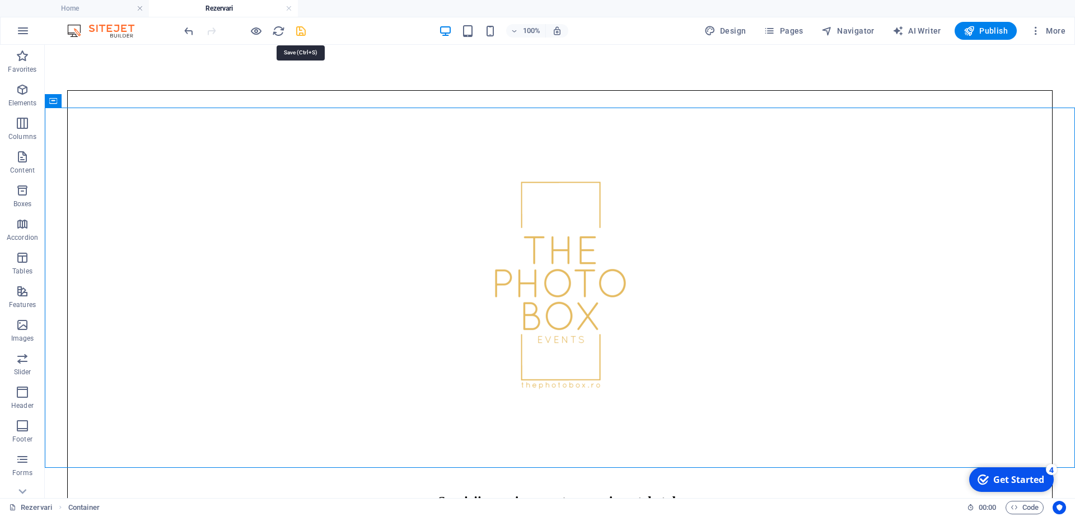
click at [302, 34] on icon "save" at bounding box center [301, 31] width 13 height 13
click at [992, 31] on span "Publish" at bounding box center [986, 30] width 44 height 11
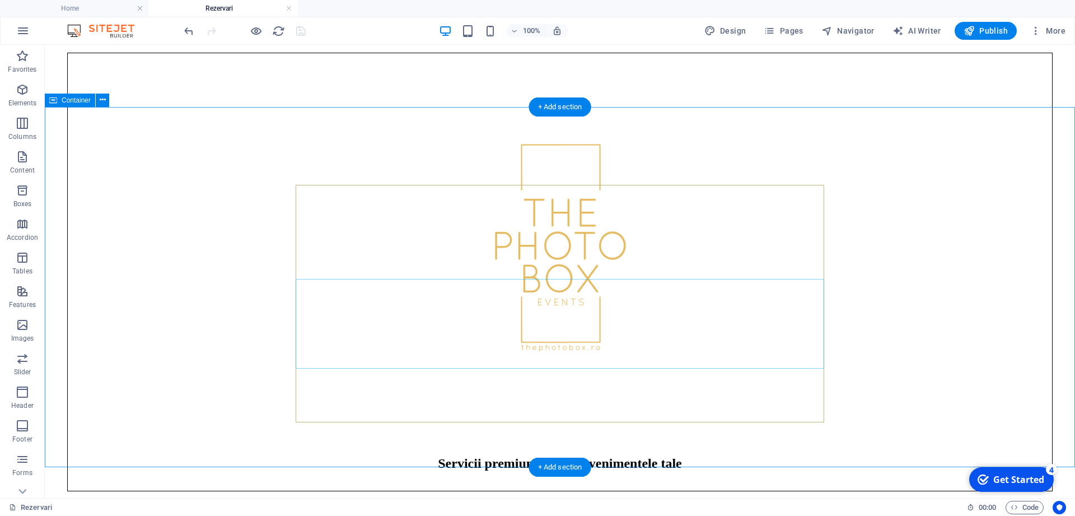
scroll to position [536, 0]
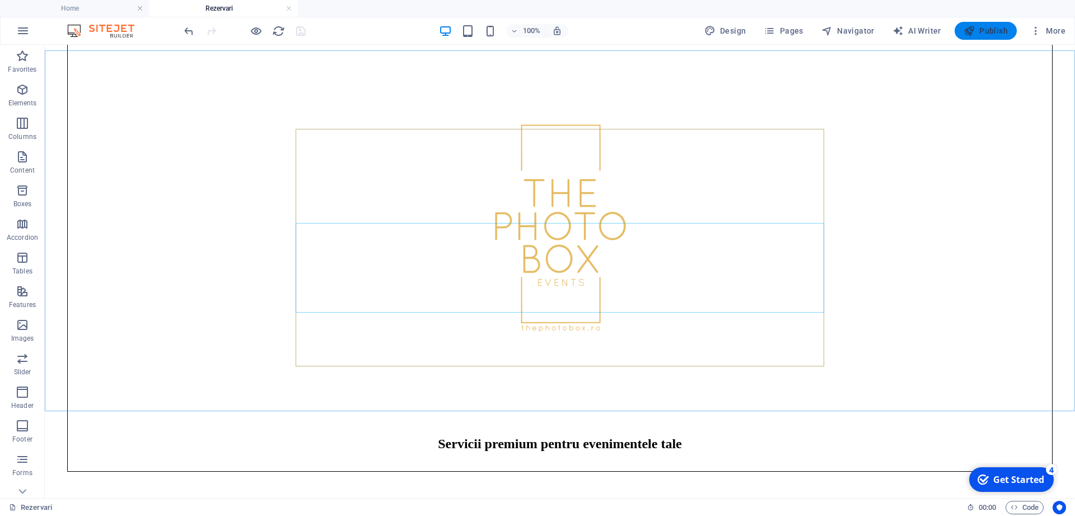
click at [975, 26] on icon "button" at bounding box center [969, 30] width 11 height 11
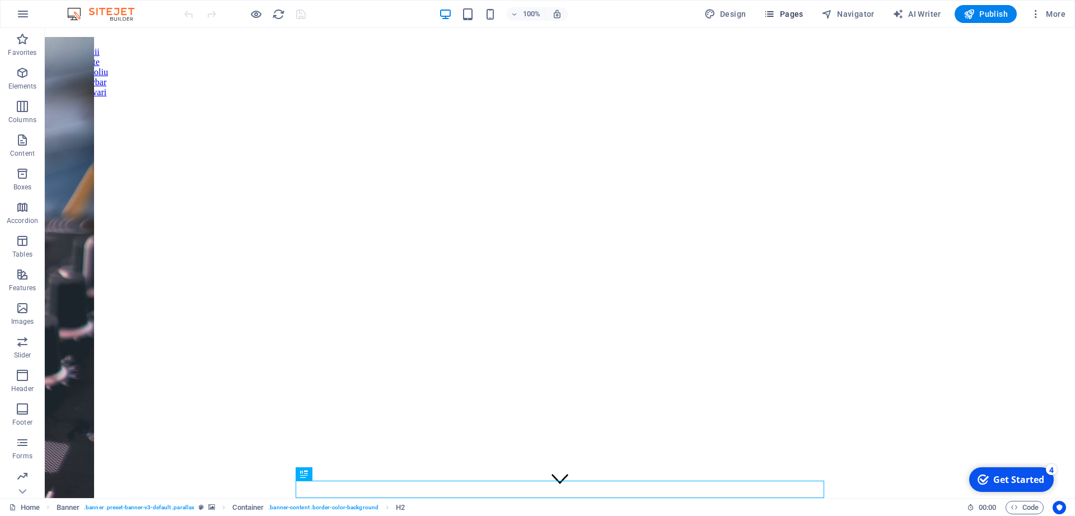
click at [775, 15] on icon "button" at bounding box center [769, 13] width 11 height 11
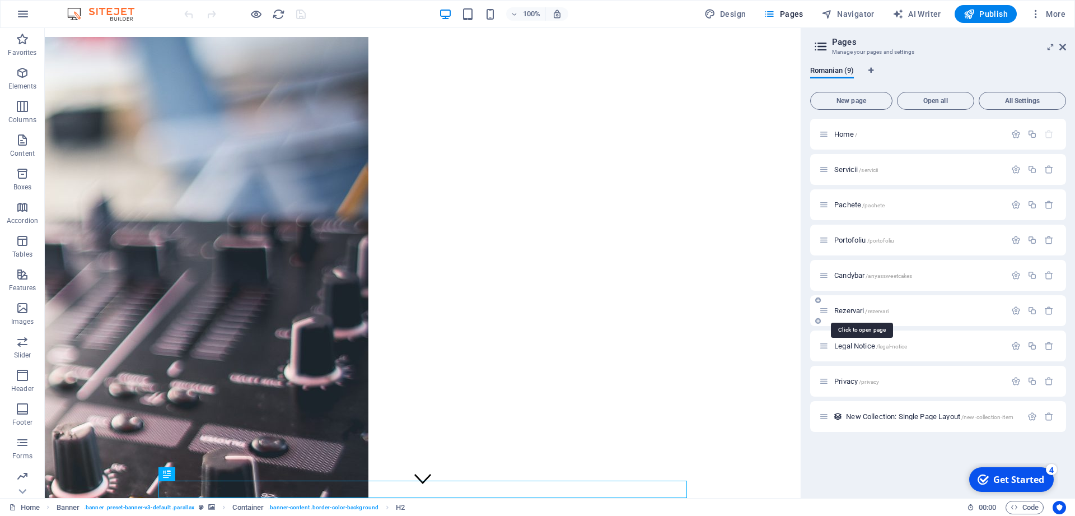
click at [847, 313] on span "Rezervari /rezervari" at bounding box center [861, 310] width 54 height 8
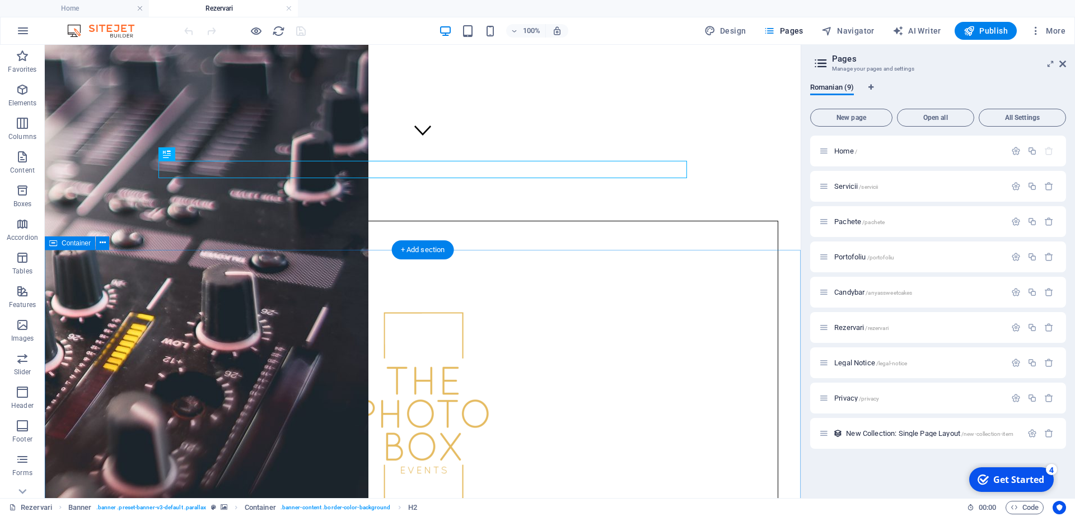
scroll to position [408, 0]
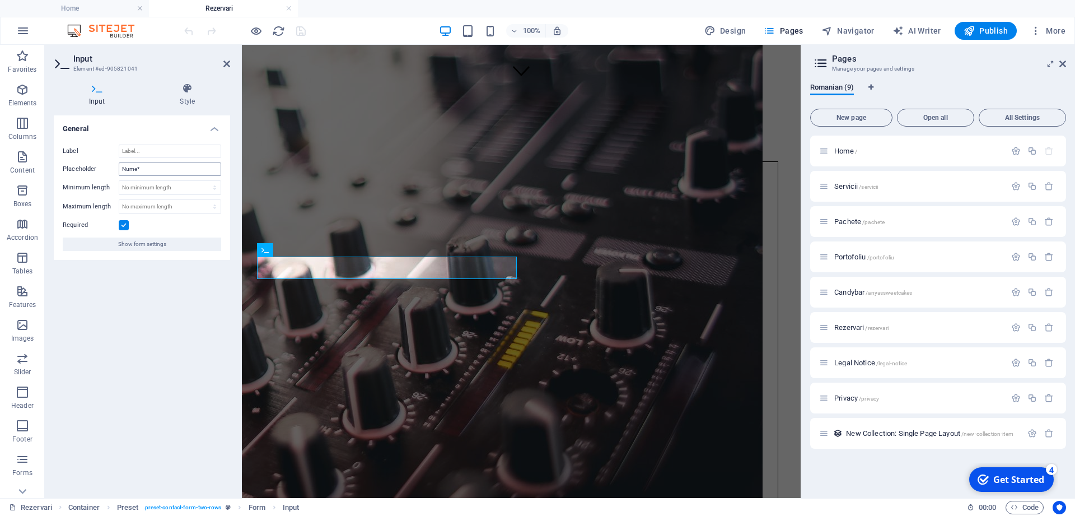
click at [161, 174] on input "Nume*" at bounding box center [170, 168] width 102 height 13
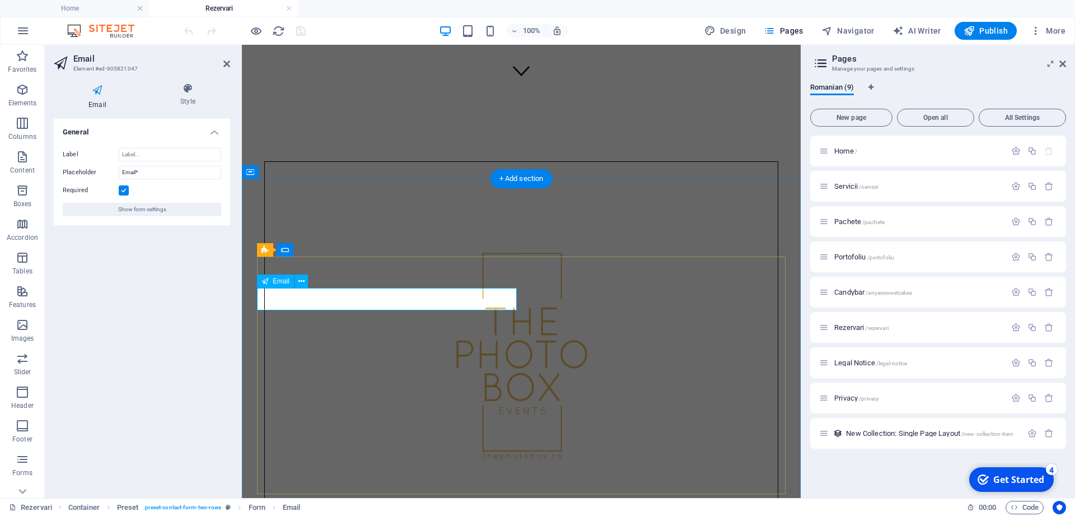
drag, startPoint x: 367, startPoint y: 297, endPoint x: 254, endPoint y: 293, distance: 113.8
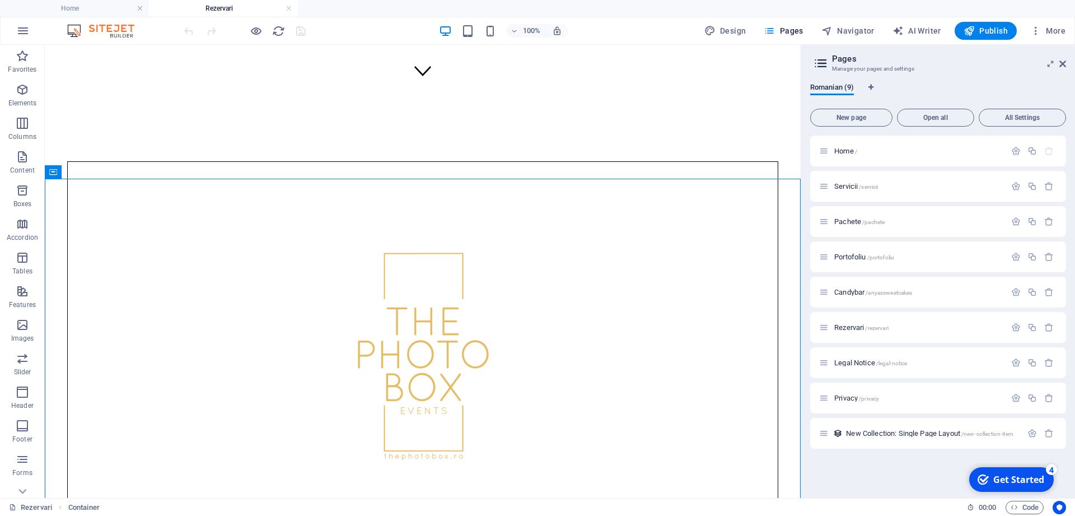
click at [304, 31] on div at bounding box center [244, 31] width 125 height 18
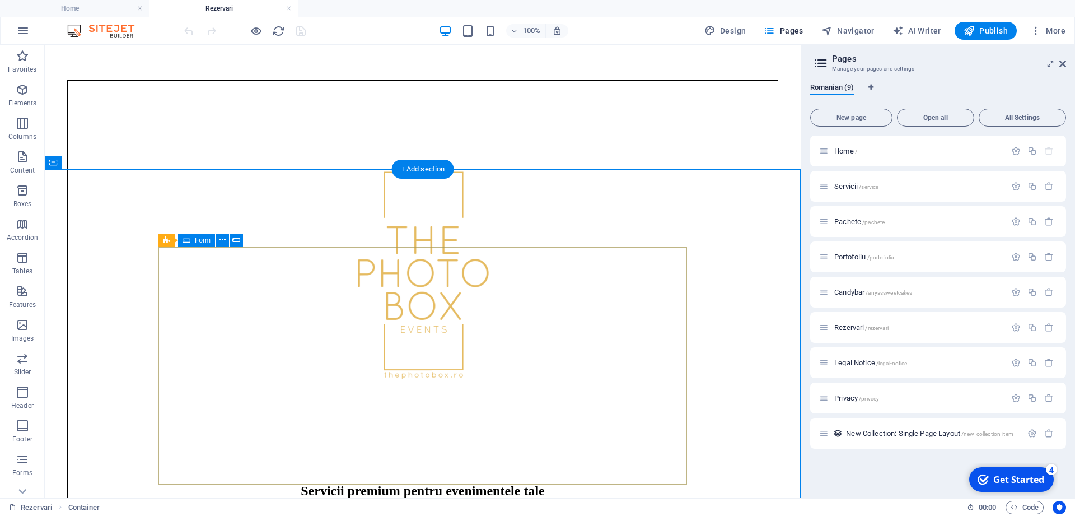
scroll to position [579, 0]
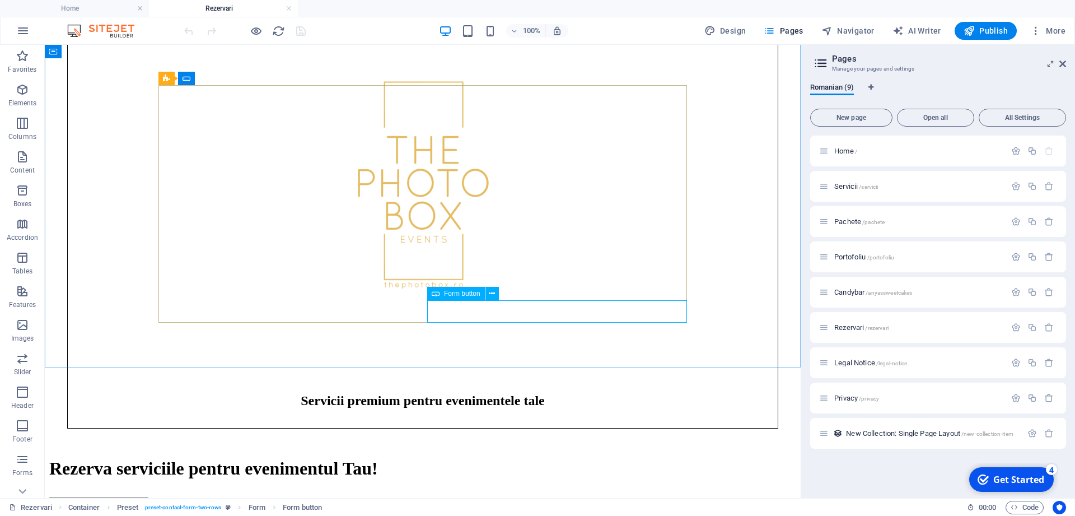
click at [451, 293] on span "Form button" at bounding box center [462, 293] width 36 height 7
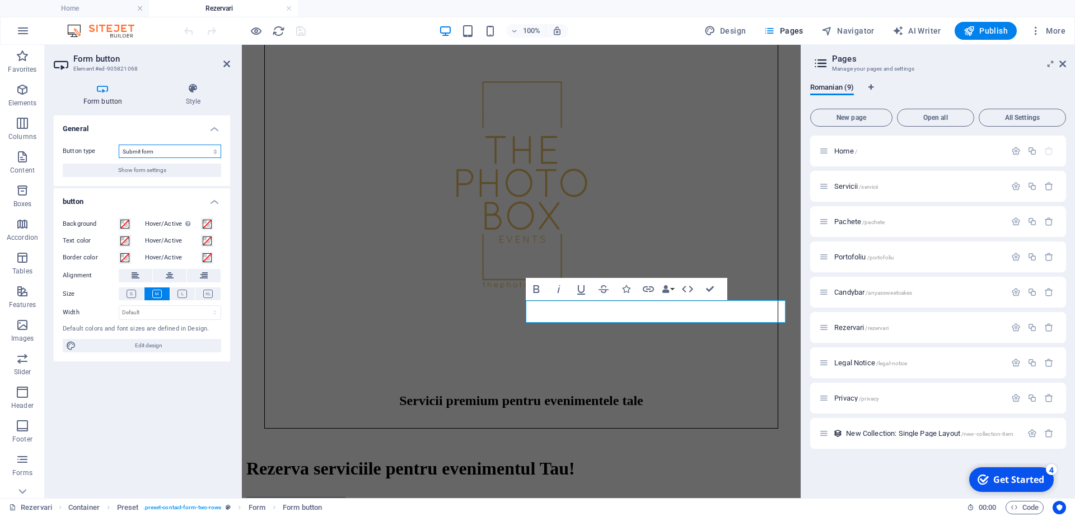
click at [119, 144] on select "Submit form Reset form No action" at bounding box center [170, 150] width 102 height 13
click at [104, 164] on button "Show form settings" at bounding box center [142, 170] width 158 height 13
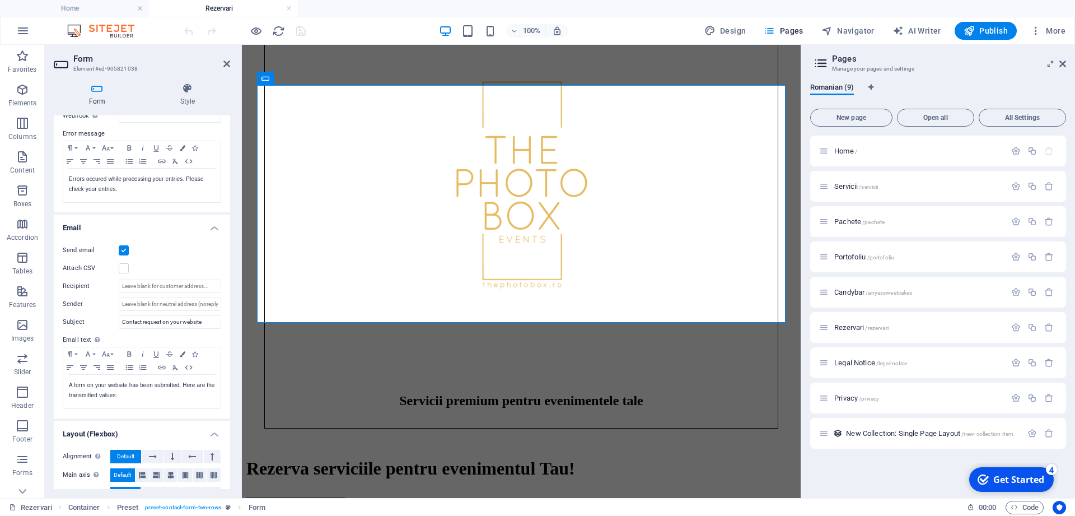
scroll to position [202, 0]
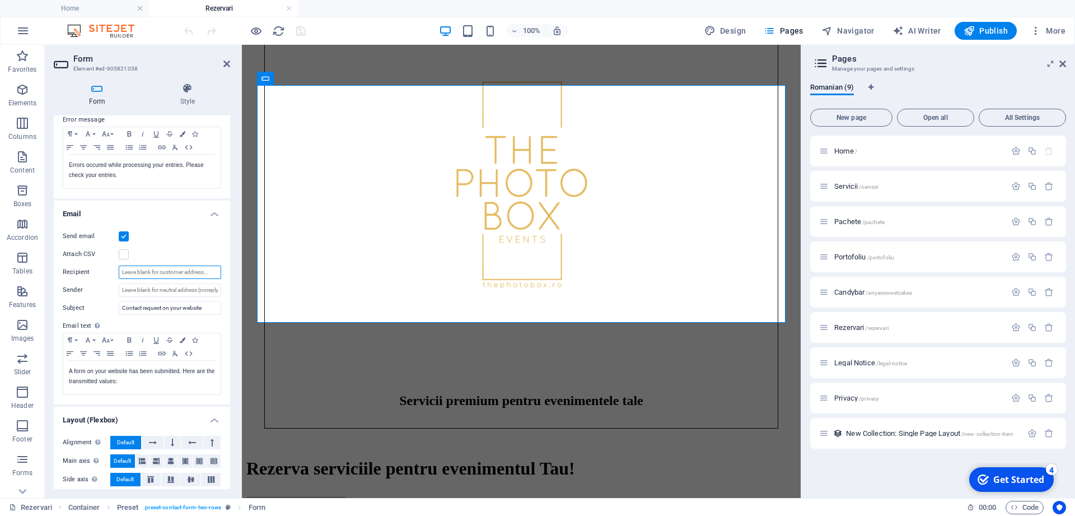
click at [161, 273] on input "Recipient" at bounding box center [170, 271] width 102 height 13
drag, startPoint x: 161, startPoint y: 273, endPoint x: 227, endPoint y: 277, distance: 66.8
click at [221, 277] on input "Recipient" at bounding box center [170, 271] width 102 height 13
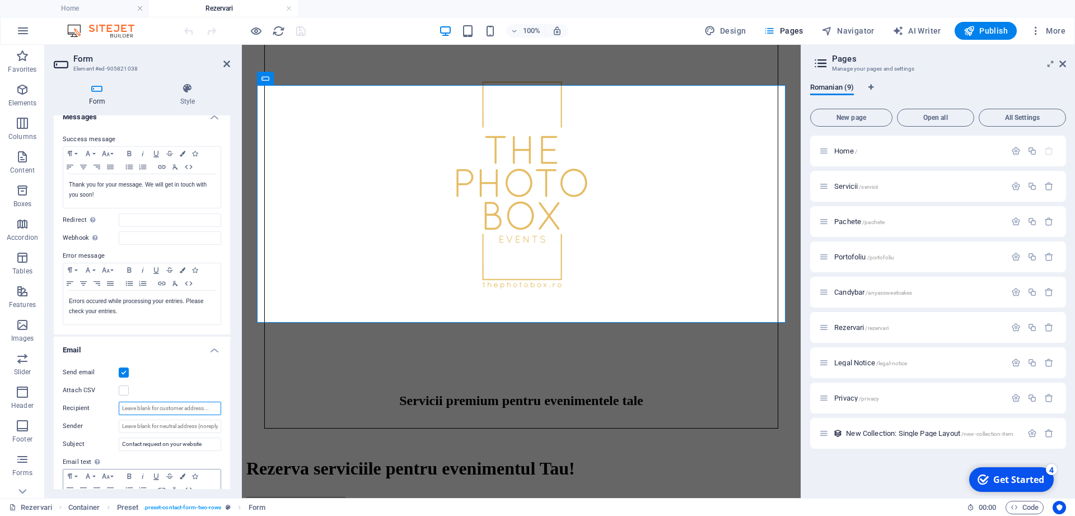
scroll to position [151, 0]
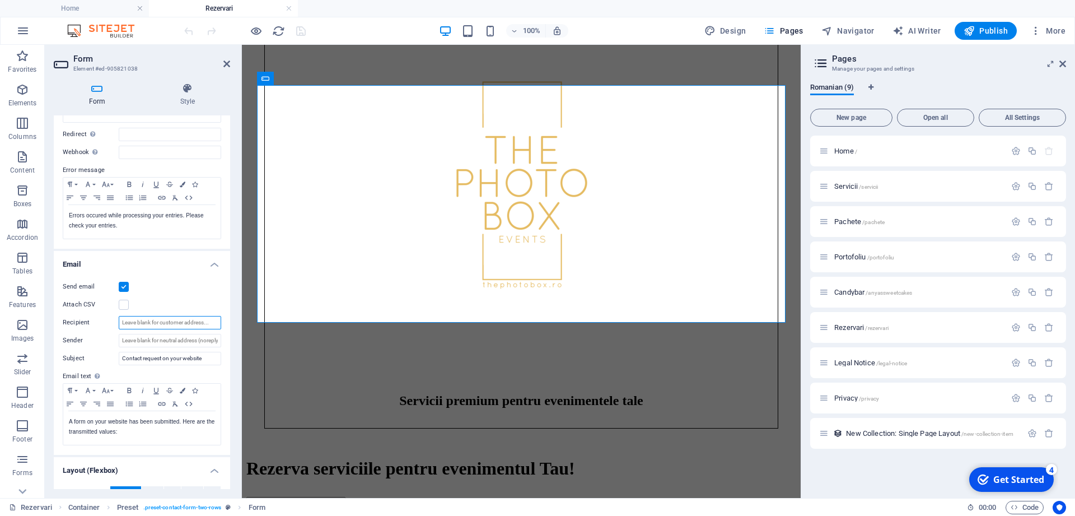
paste input "[EMAIL_ADDRESS][DOMAIN_NAME]"
type input "[EMAIL_ADDRESS][DOMAIN_NAME]"
click at [179, 303] on div "Attach CSV" at bounding box center [142, 304] width 158 height 13
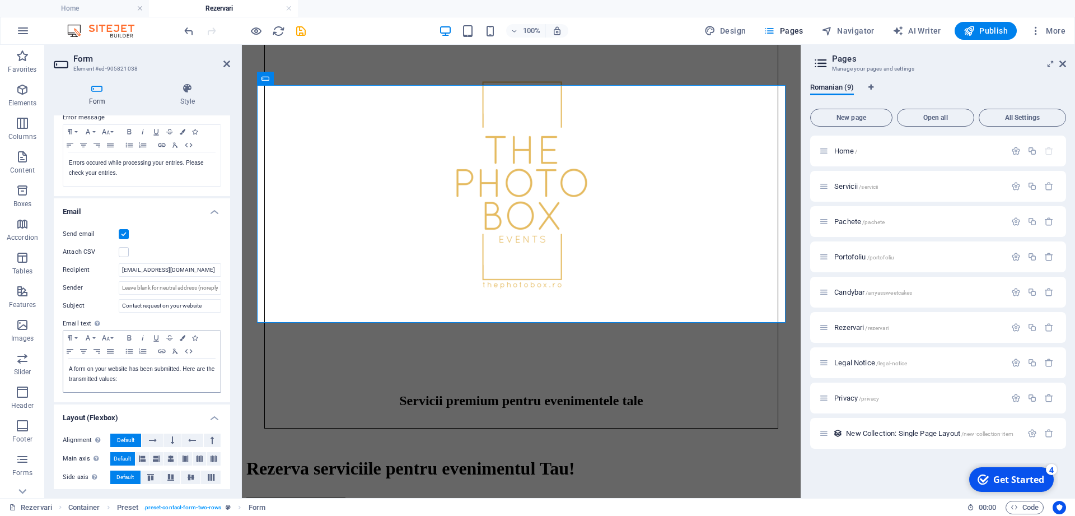
scroll to position [245, 0]
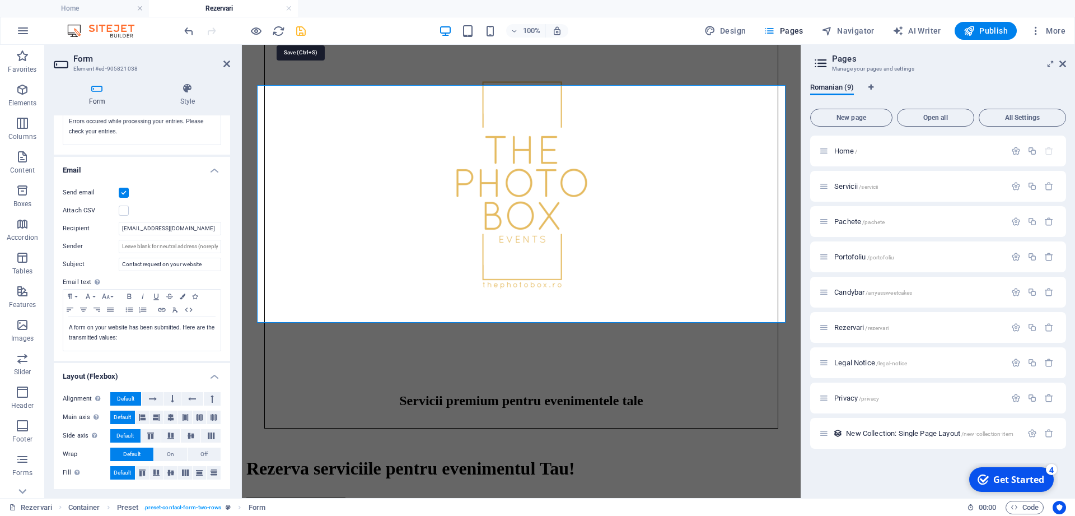
click at [300, 31] on icon "save" at bounding box center [301, 31] width 13 height 13
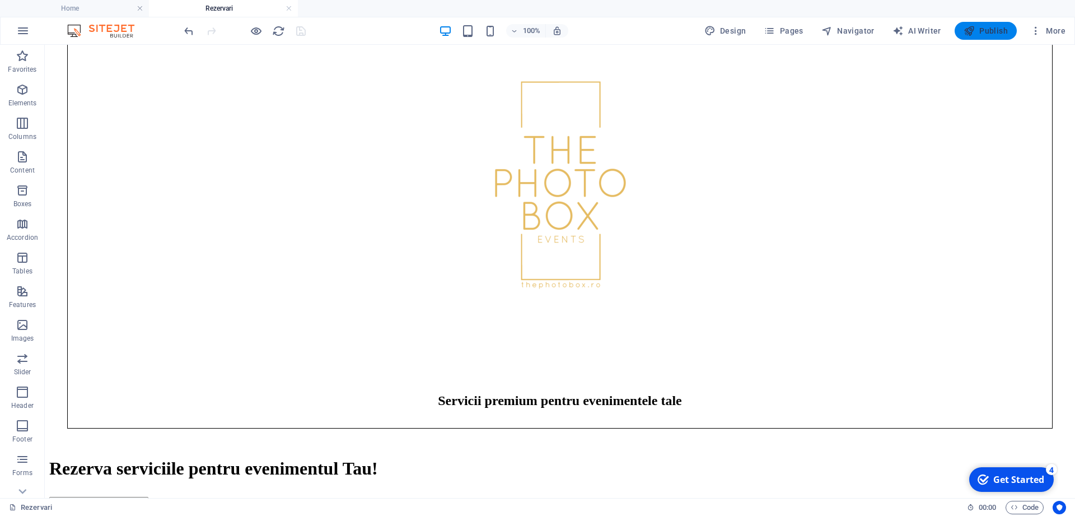
click at [981, 32] on span "Publish" at bounding box center [986, 30] width 44 height 11
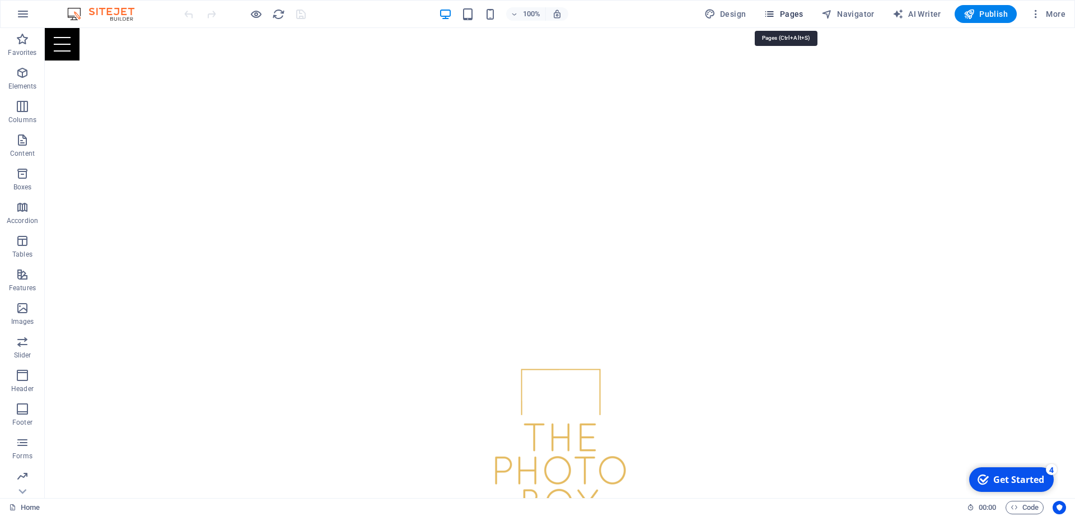
click at [795, 11] on span "Pages" at bounding box center [783, 13] width 39 height 11
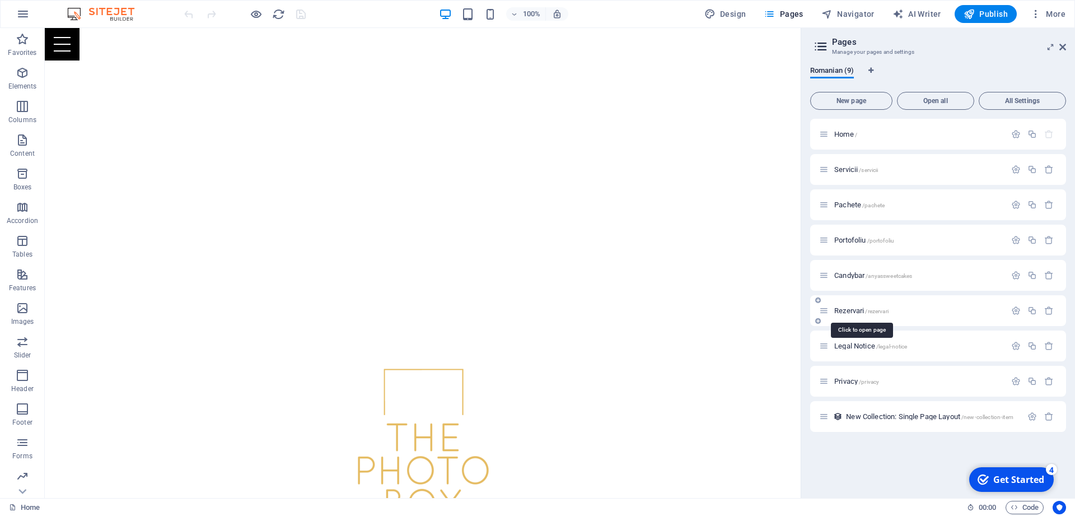
click at [860, 308] on span "Rezervari /rezervari" at bounding box center [861, 310] width 54 height 8
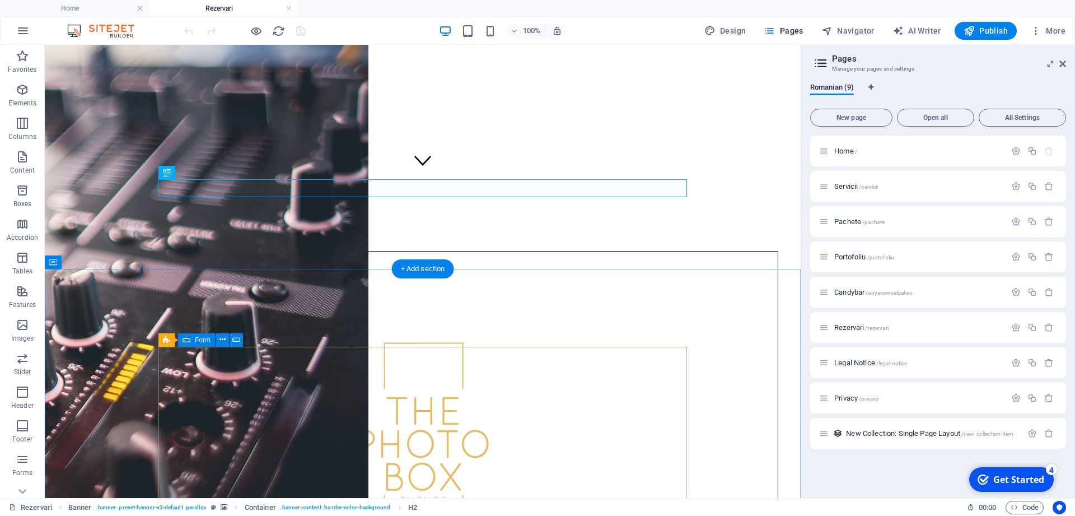
scroll to position [593, 0]
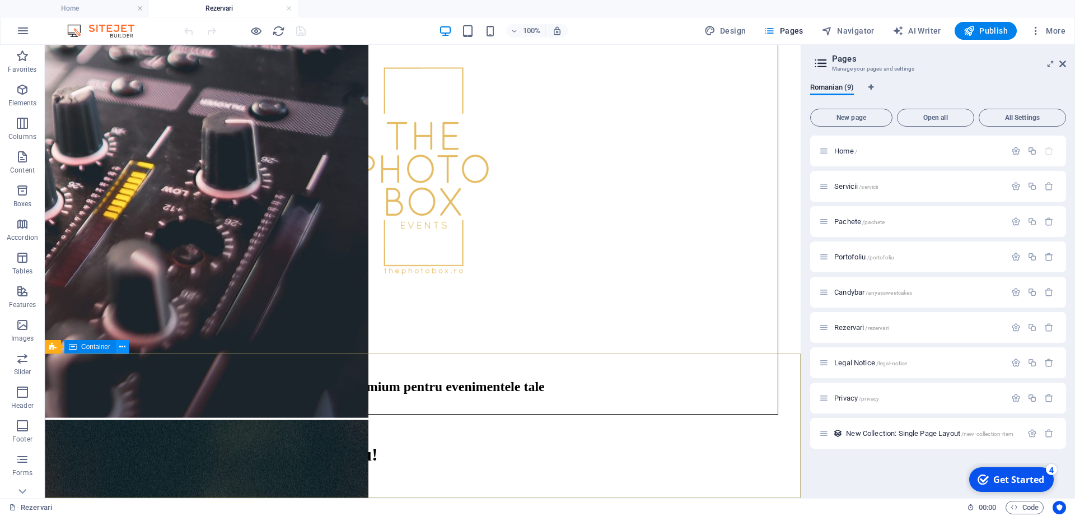
click at [124, 349] on icon at bounding box center [122, 347] width 6 height 12
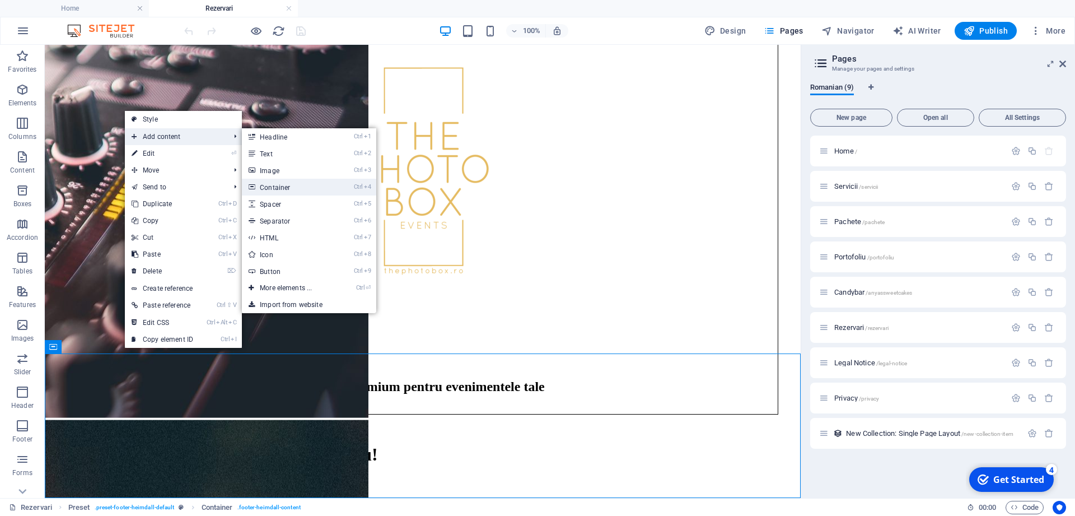
click at [270, 187] on link "Ctrl 4 Container" at bounding box center [288, 187] width 92 height 17
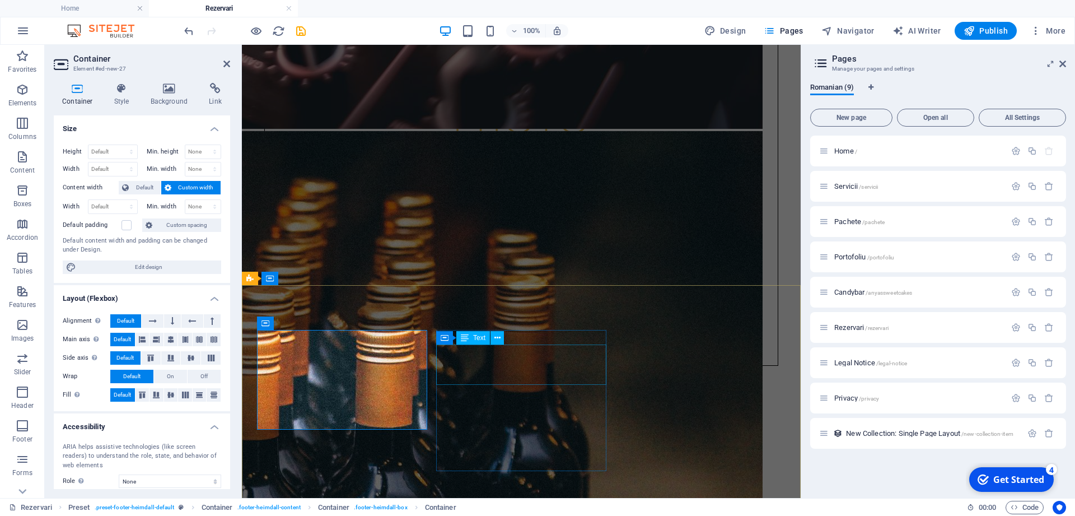
scroll to position [679, 0]
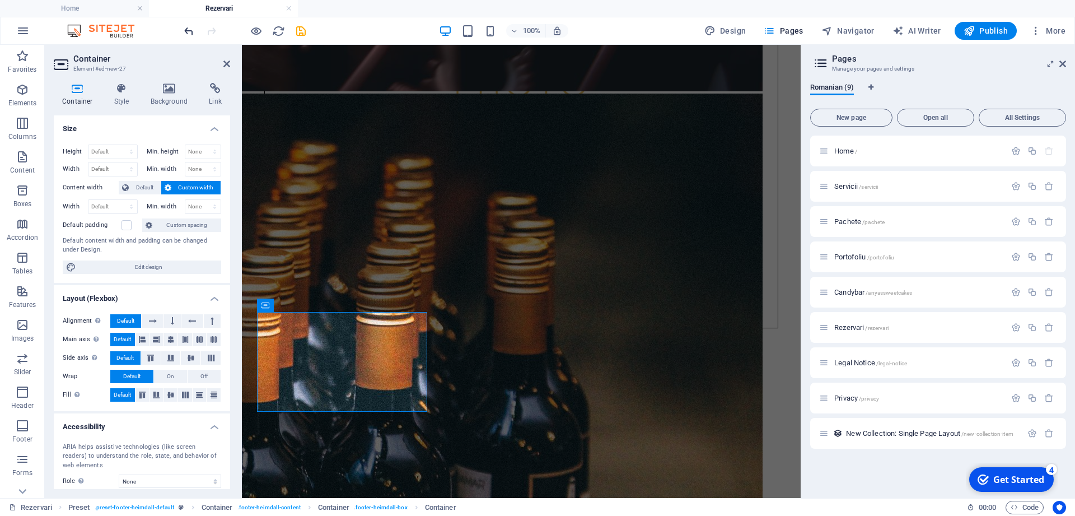
click at [191, 29] on icon "undo" at bounding box center [189, 31] width 13 height 13
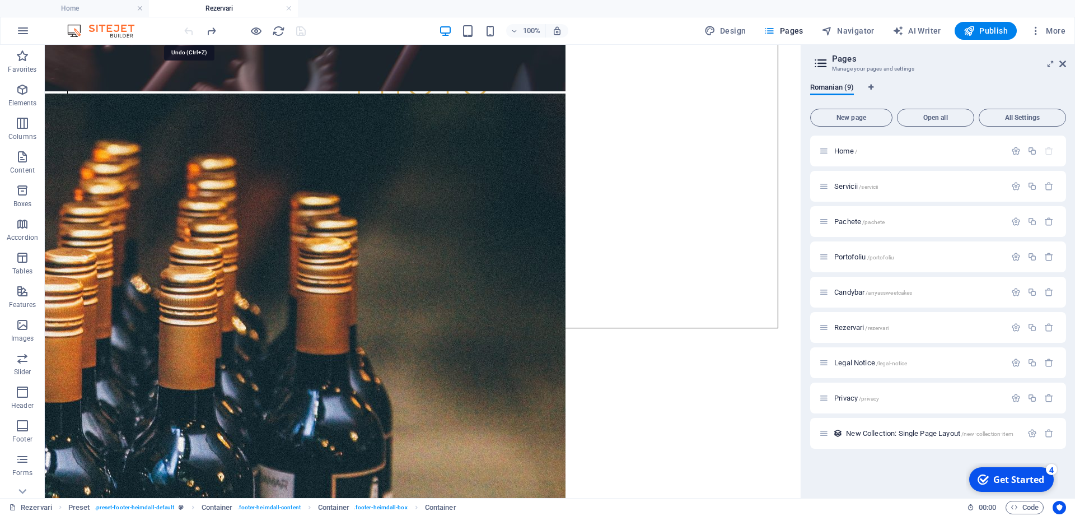
scroll to position [593, 0]
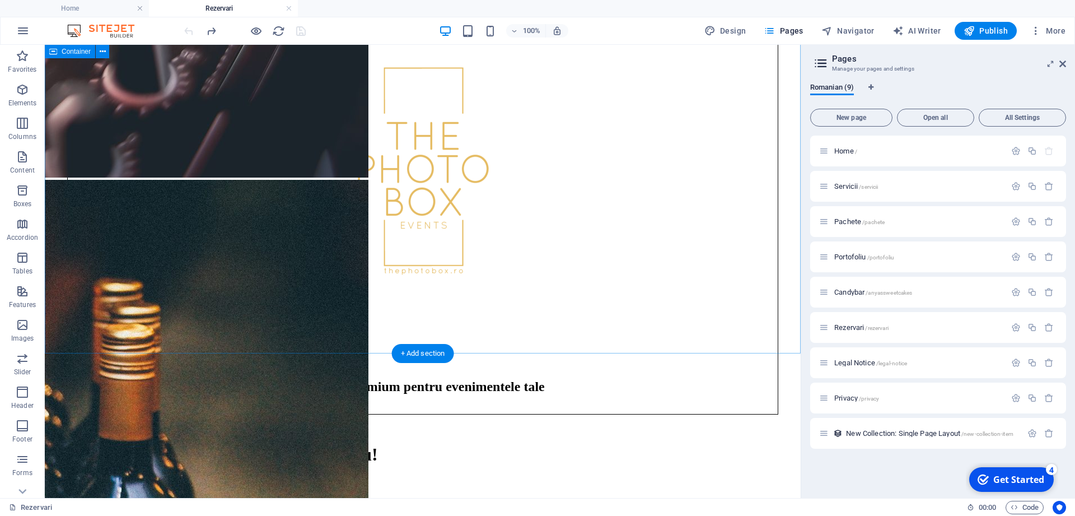
click at [436, 352] on div "+ Add section" at bounding box center [423, 353] width 62 height 19
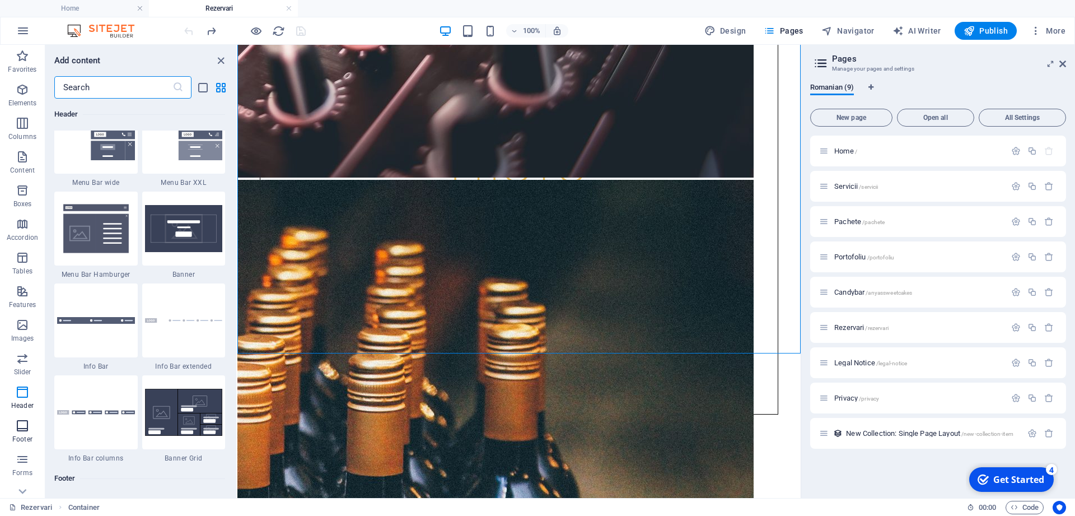
scroll to position [51, 0]
click at [22, 412] on icon "button" at bounding box center [22, 408] width 13 height 13
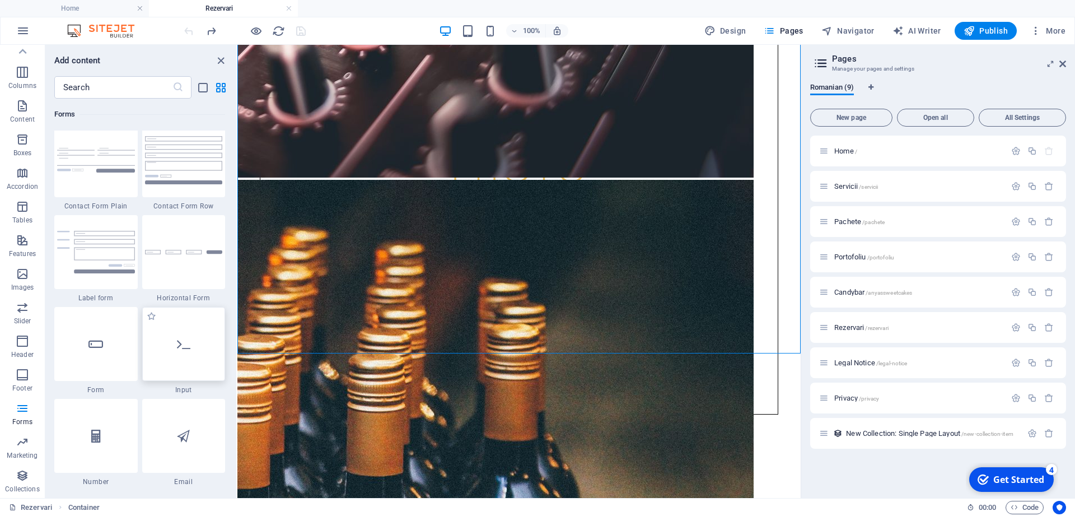
scroll to position [8278, 0]
click at [109, 258] on img at bounding box center [96, 250] width 78 height 43
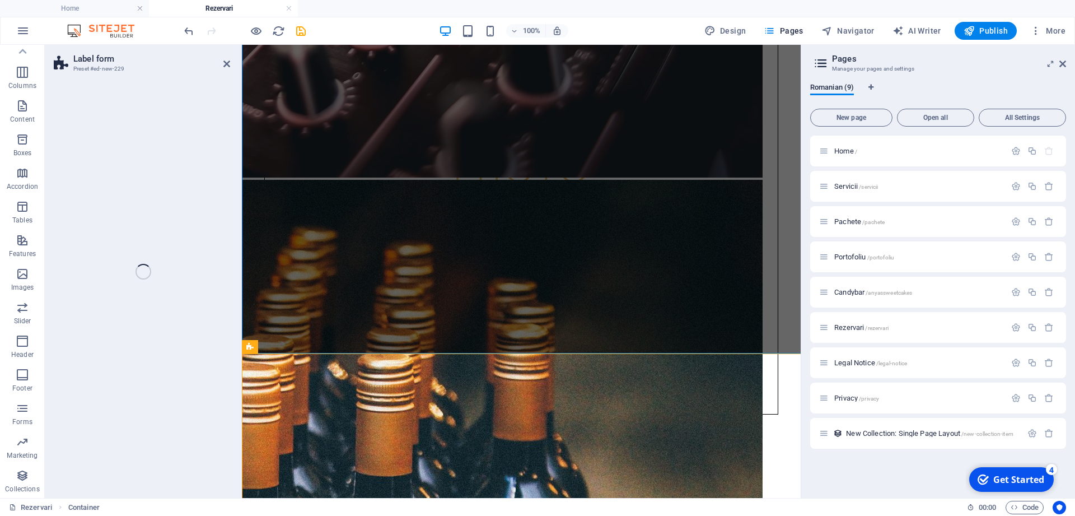
scroll to position [51, 0]
select select "rem"
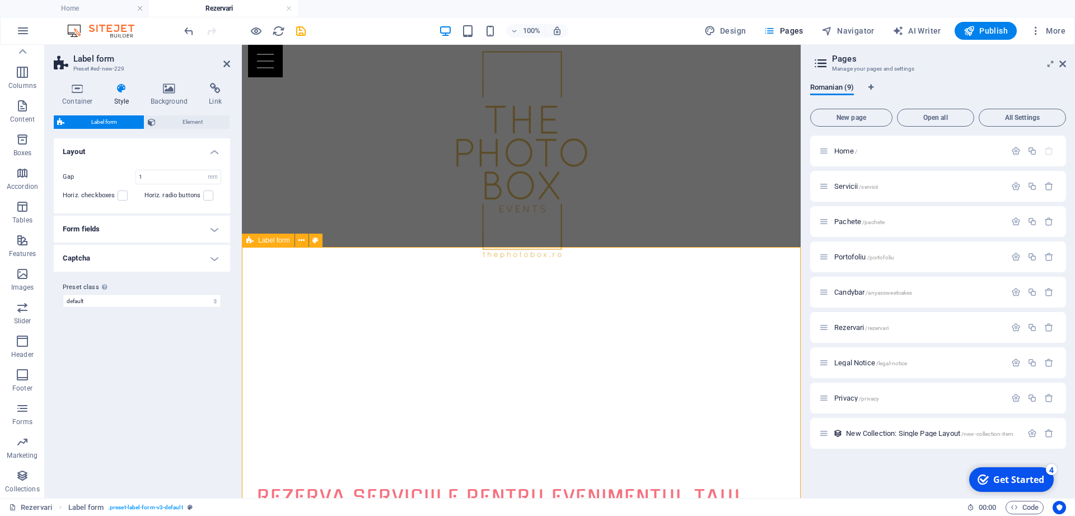
scroll to position [645, 0]
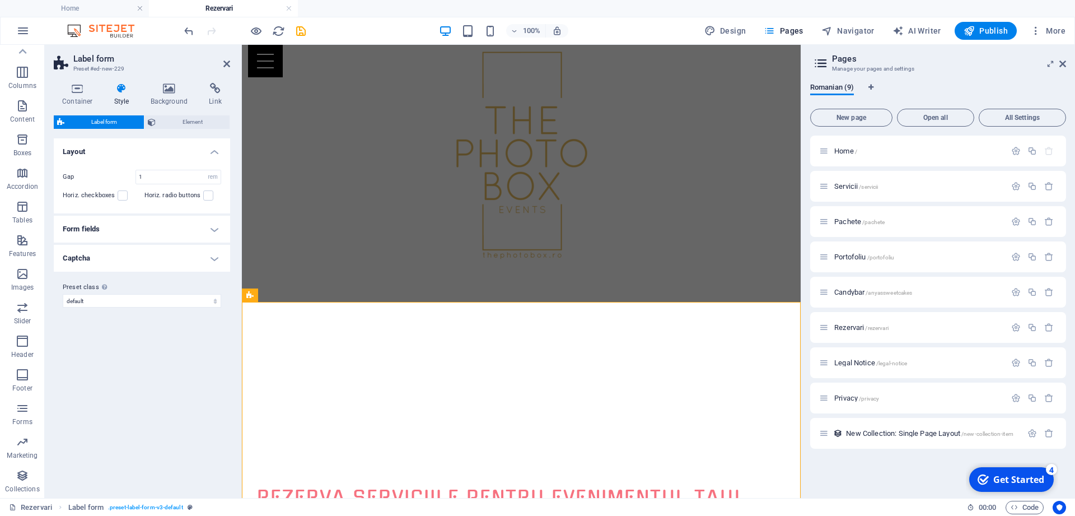
click at [154, 370] on div "Variants Default Layout Gap 1 px rem % vh vw Horiz. checkboxes Horiz. radio but…" at bounding box center [142, 313] width 176 height 351
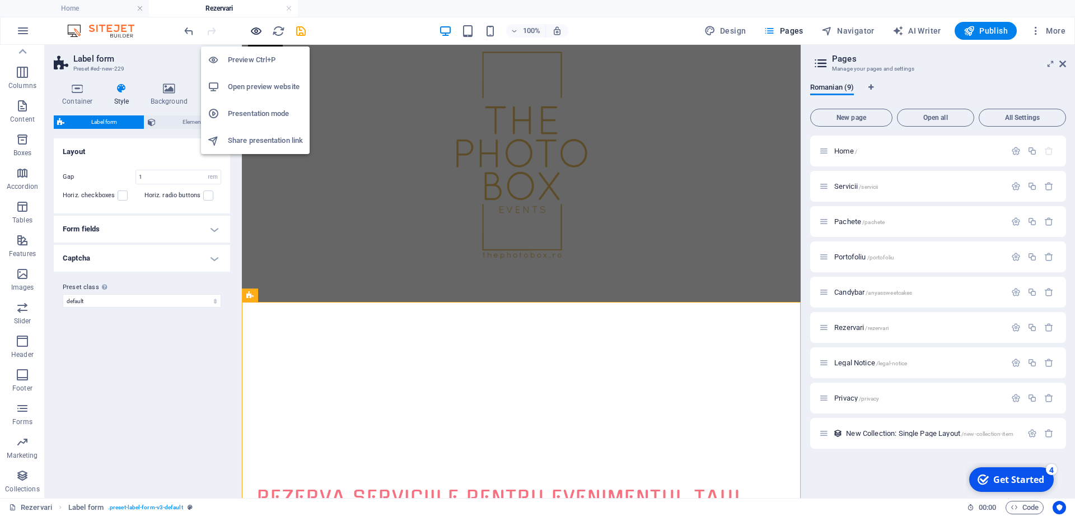
click at [258, 29] on icon "button" at bounding box center [256, 31] width 13 height 13
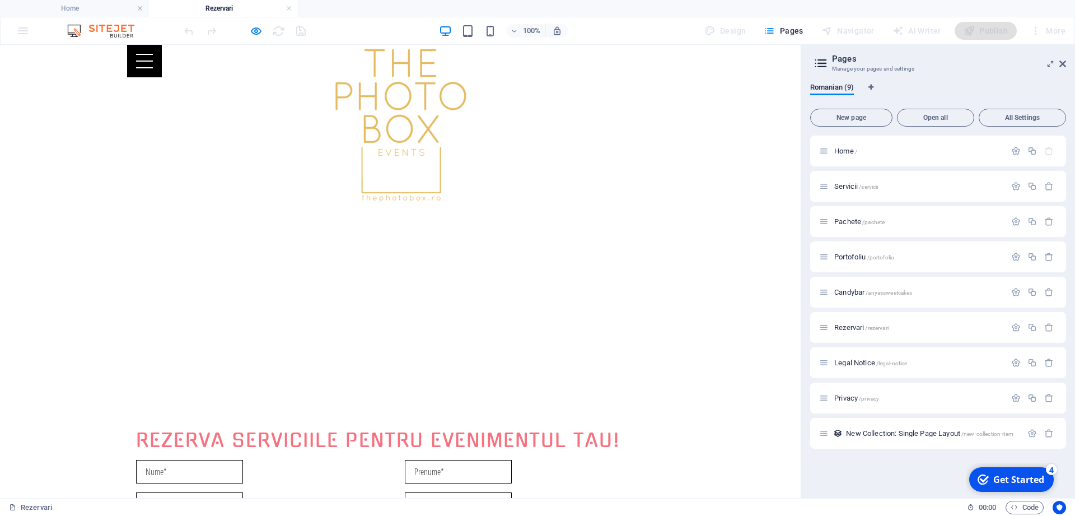
scroll to position [930, 0]
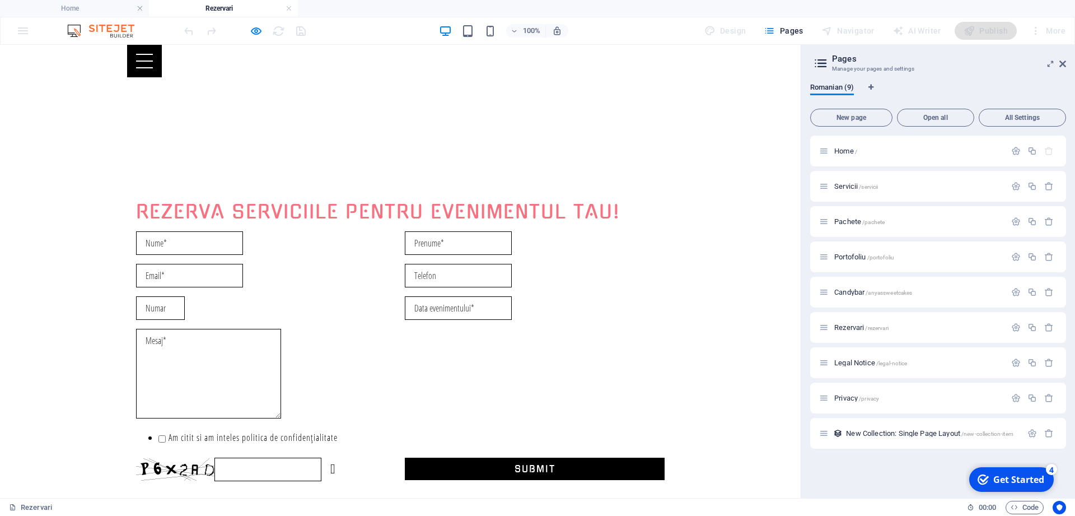
checkbox input "true"
type input "p532X8"
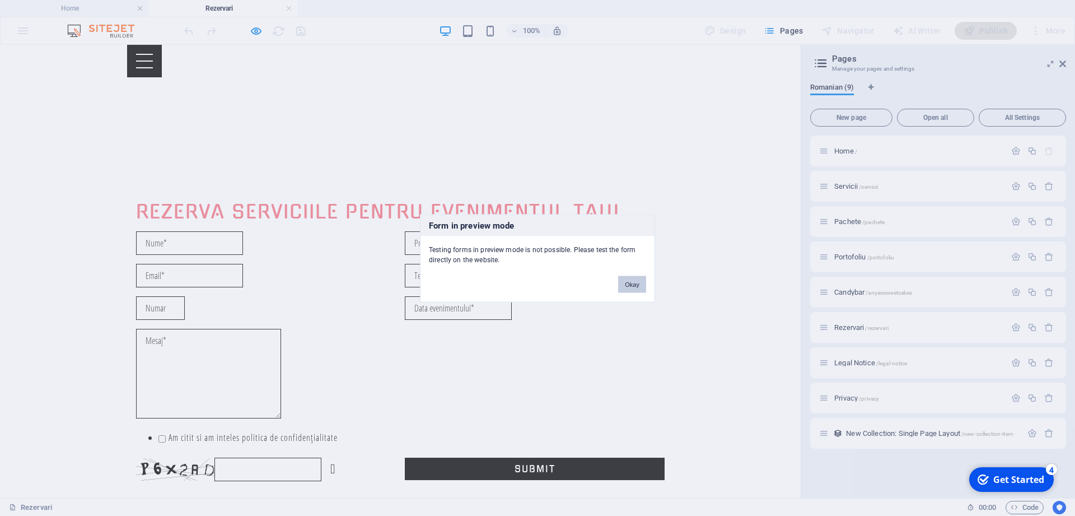
click at [626, 280] on button "Okay" at bounding box center [632, 284] width 28 height 17
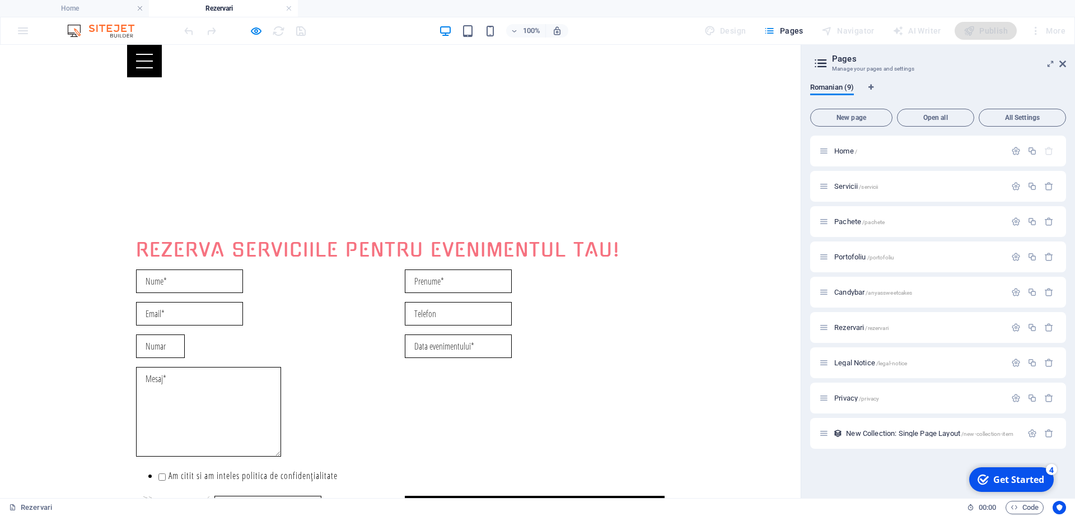
scroll to position [873, 0]
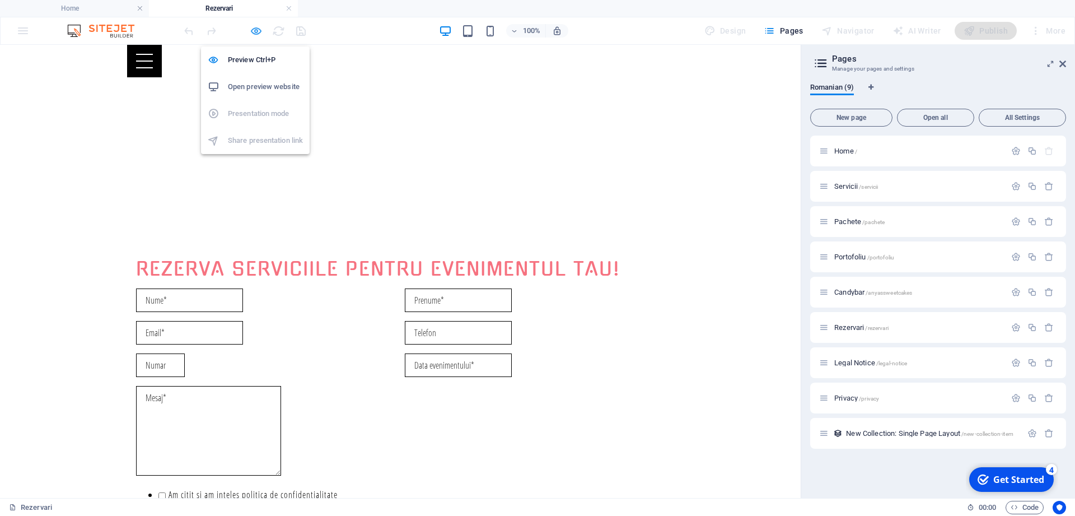
click at [259, 29] on icon "button" at bounding box center [256, 31] width 13 height 13
select select "rem"
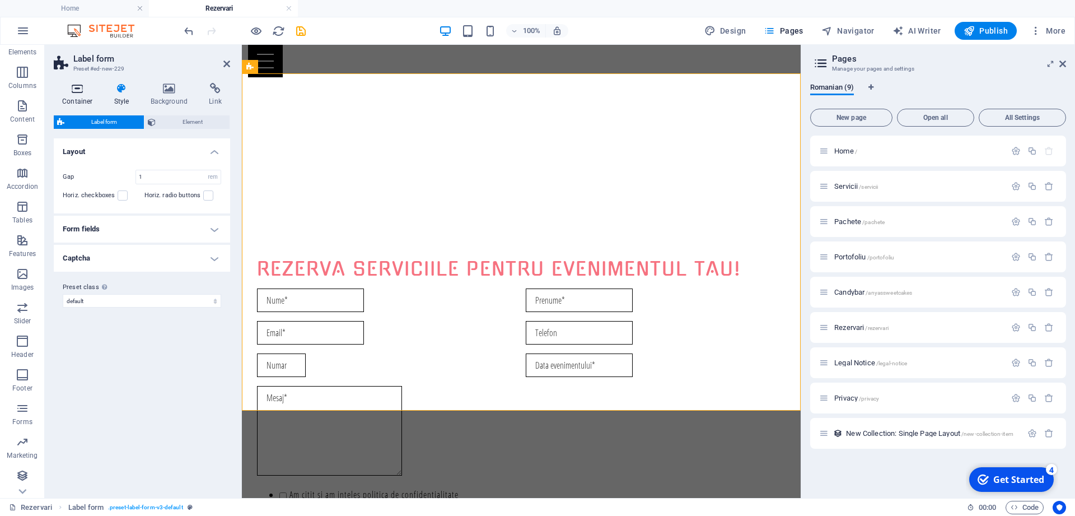
click at [81, 100] on h4 "Container" at bounding box center [80, 95] width 52 height 24
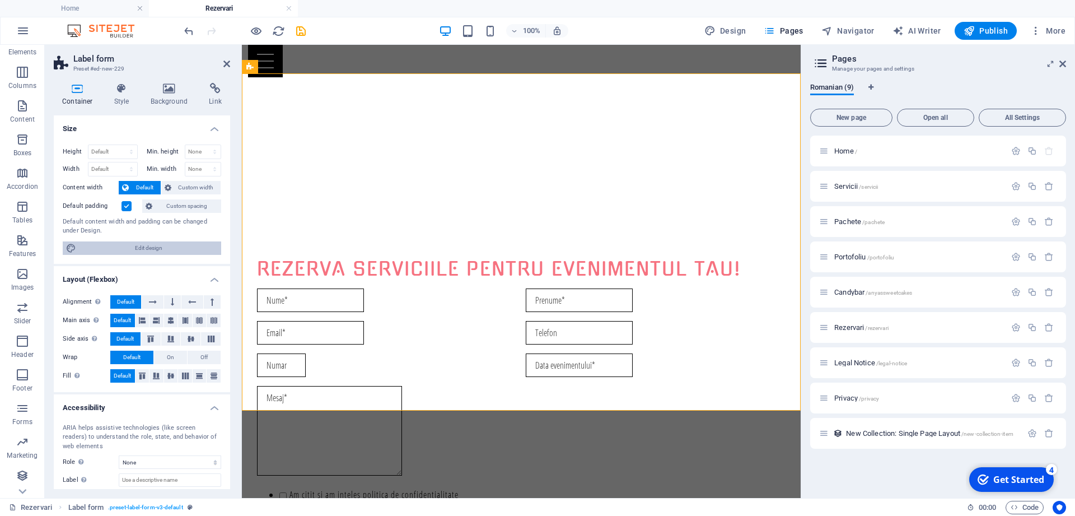
scroll to position [60, 0]
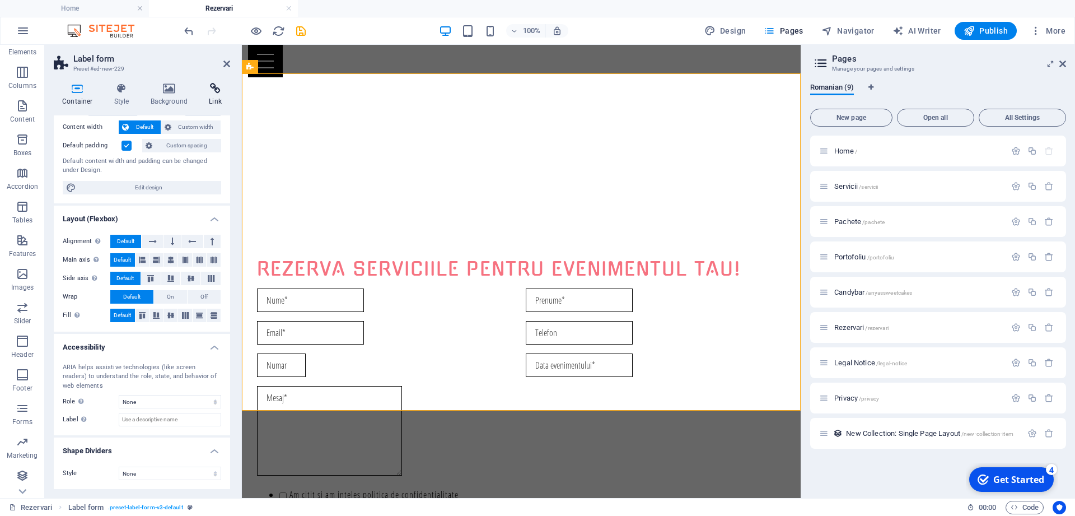
click at [217, 91] on icon at bounding box center [216, 88] width 30 height 11
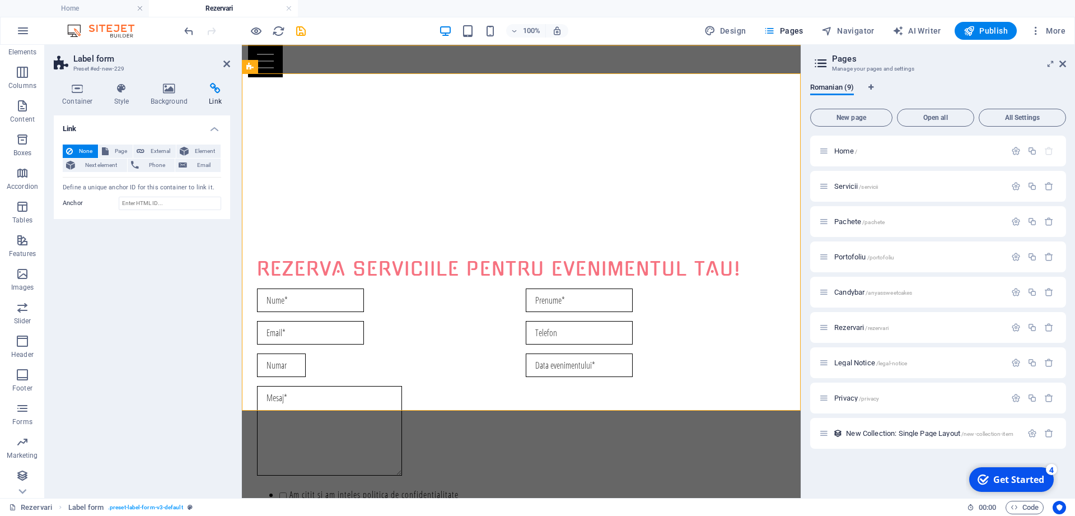
click at [268, 63] on div at bounding box center [521, 61] width 547 height 32
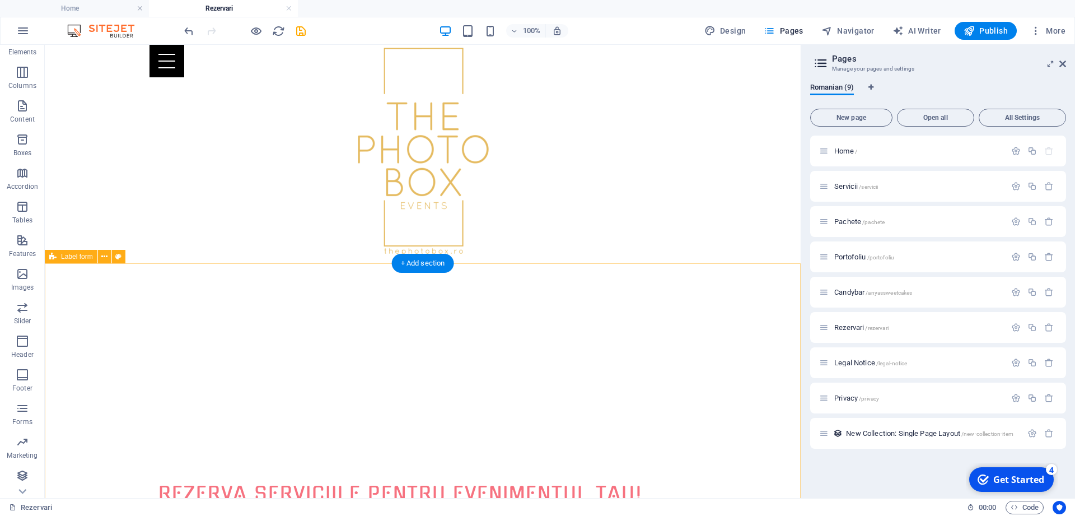
scroll to position [707, 0]
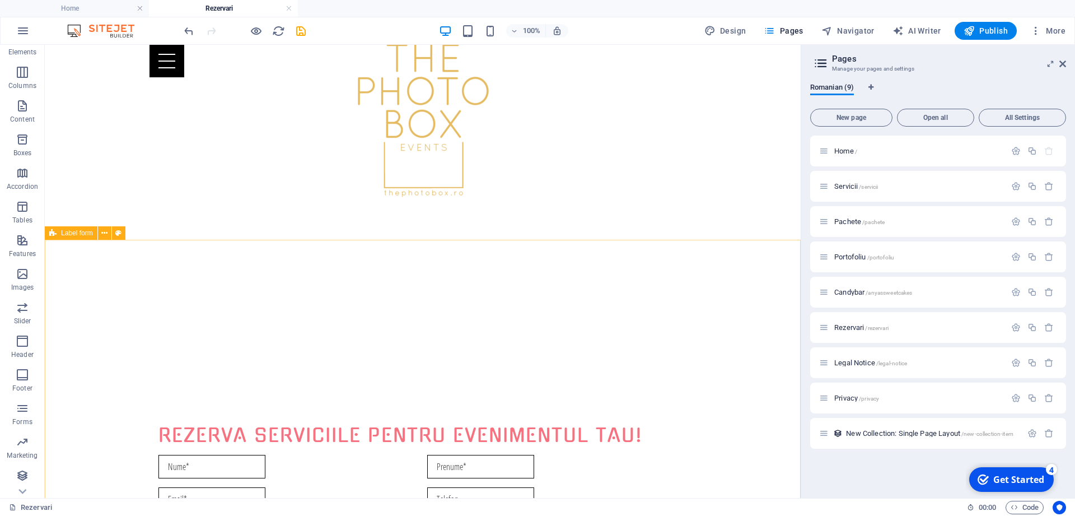
click at [72, 230] on span "Label form" at bounding box center [77, 233] width 32 height 7
click at [104, 236] on icon at bounding box center [104, 233] width 6 height 12
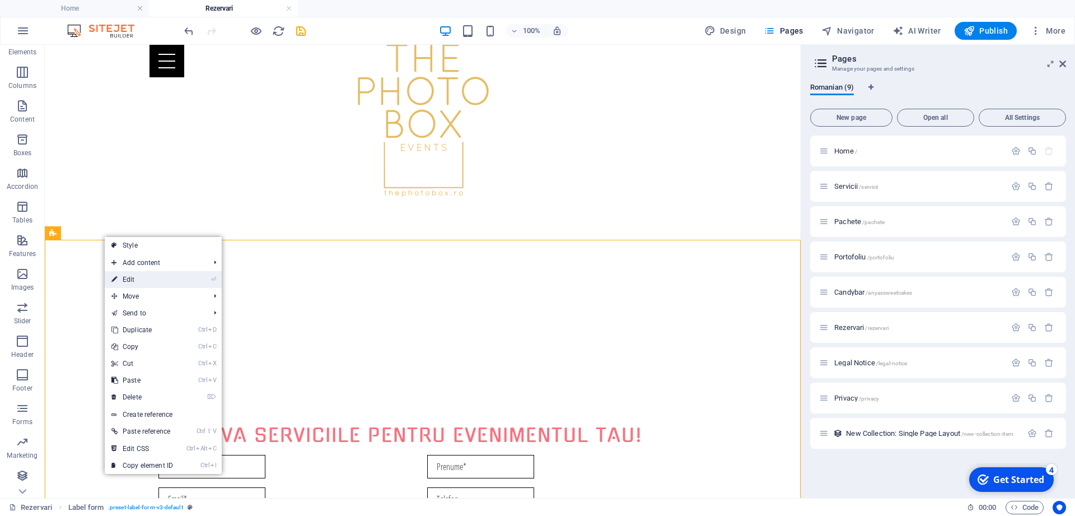
click at [141, 278] on link "⏎ Edit" at bounding box center [142, 279] width 75 height 17
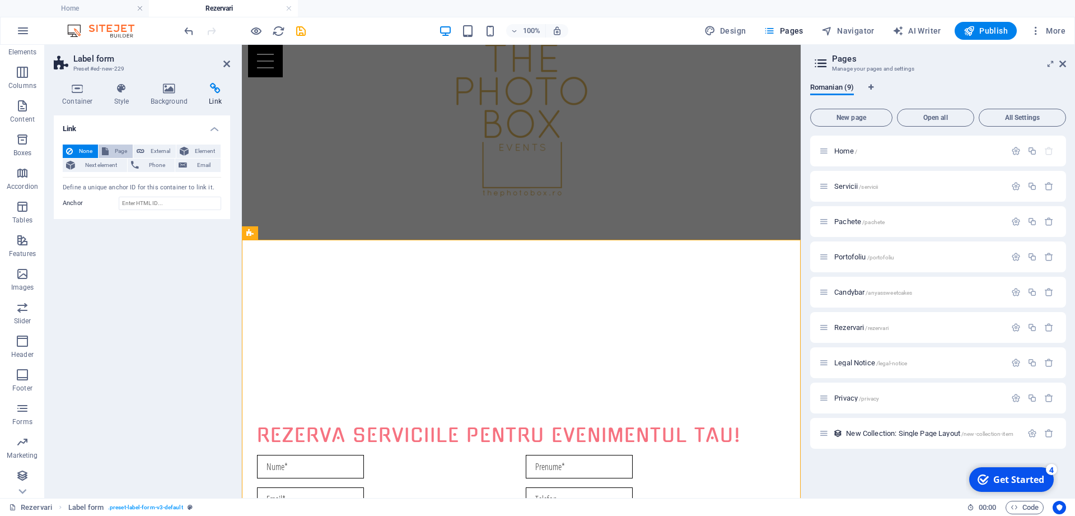
click at [113, 148] on span "Page" at bounding box center [120, 150] width 17 height 13
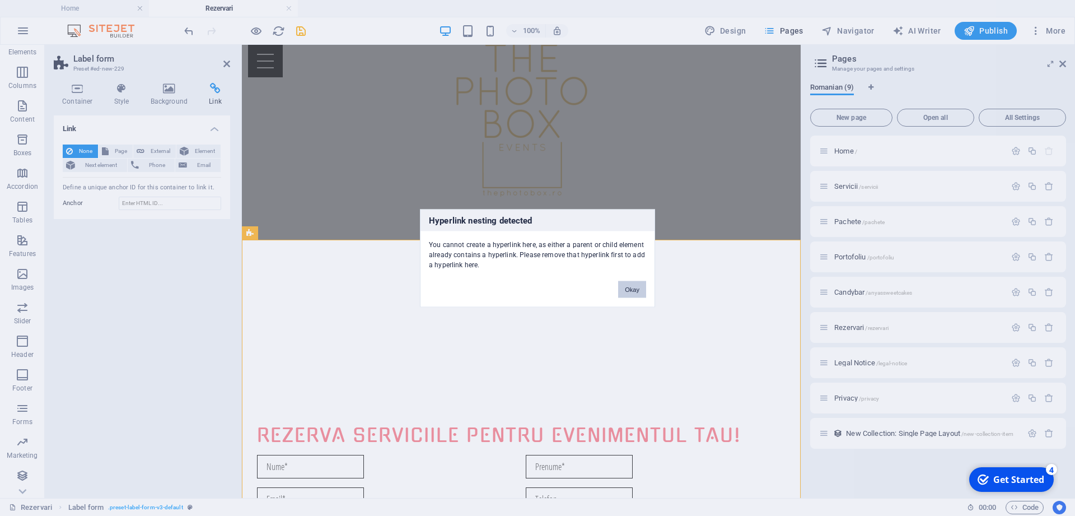
click at [628, 288] on button "Okay" at bounding box center [632, 289] width 28 height 17
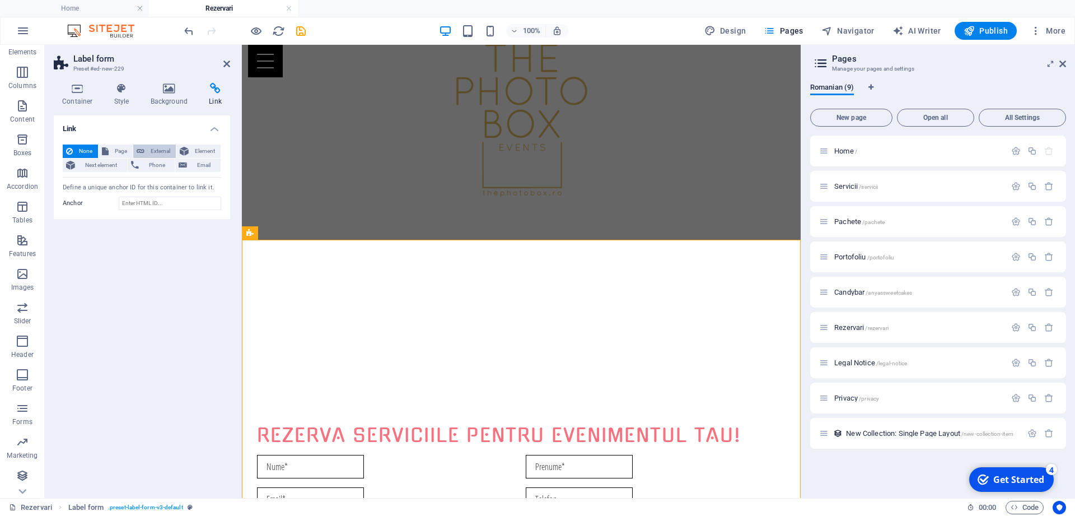
click at [162, 151] on span "External" at bounding box center [160, 150] width 25 height 13
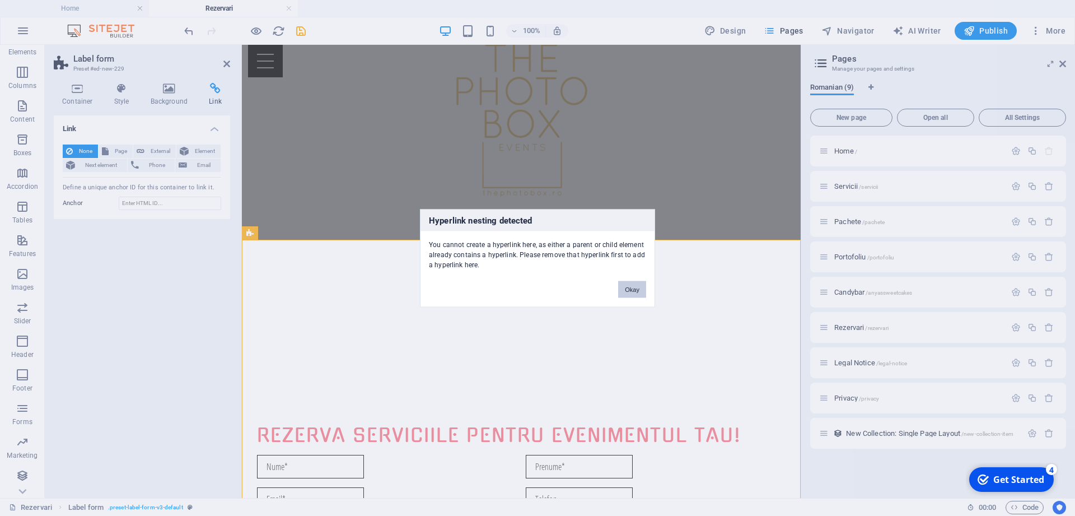
click at [627, 289] on button "Okay" at bounding box center [632, 289] width 28 height 17
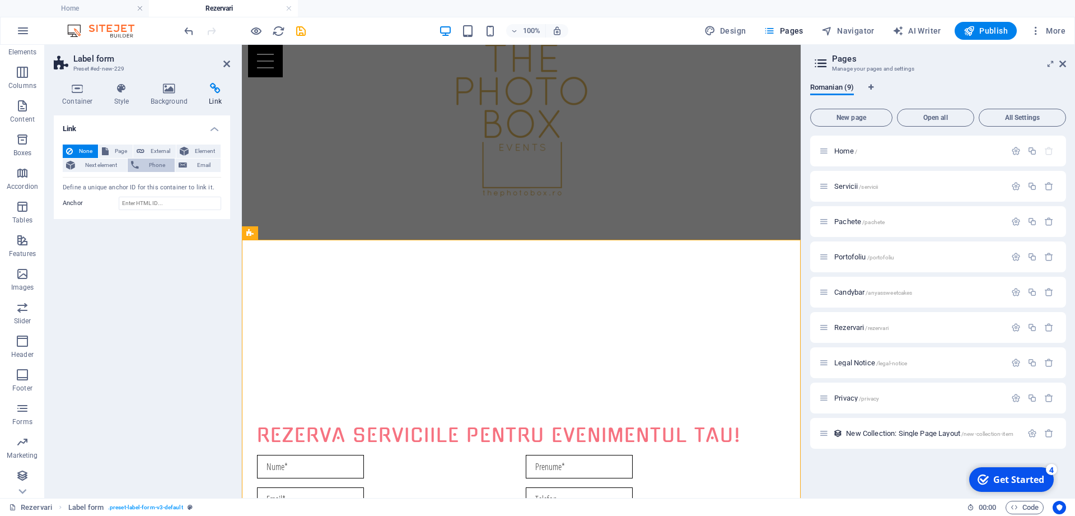
click at [144, 168] on span "Phone" at bounding box center [157, 164] width 30 height 13
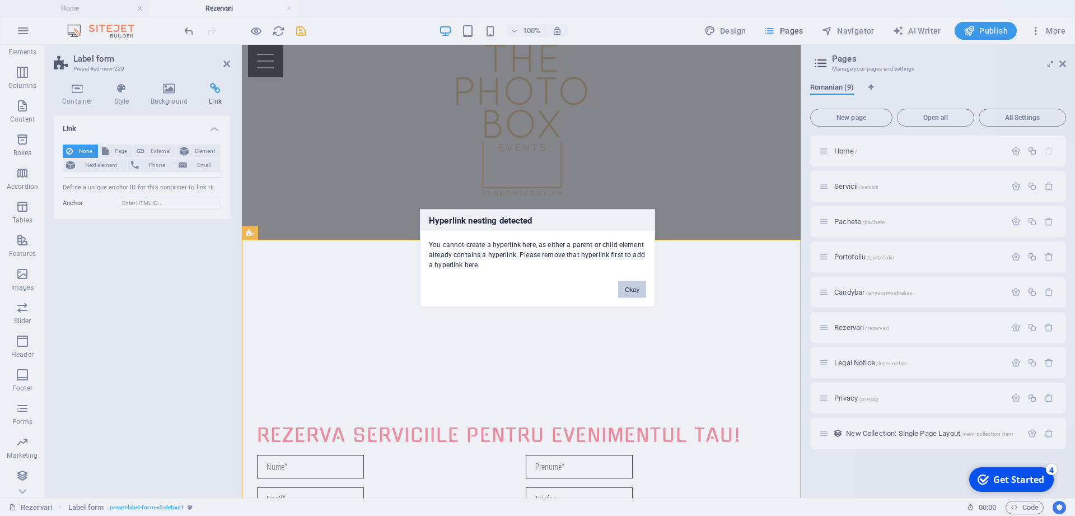
click at [637, 291] on button "Okay" at bounding box center [632, 289] width 28 height 17
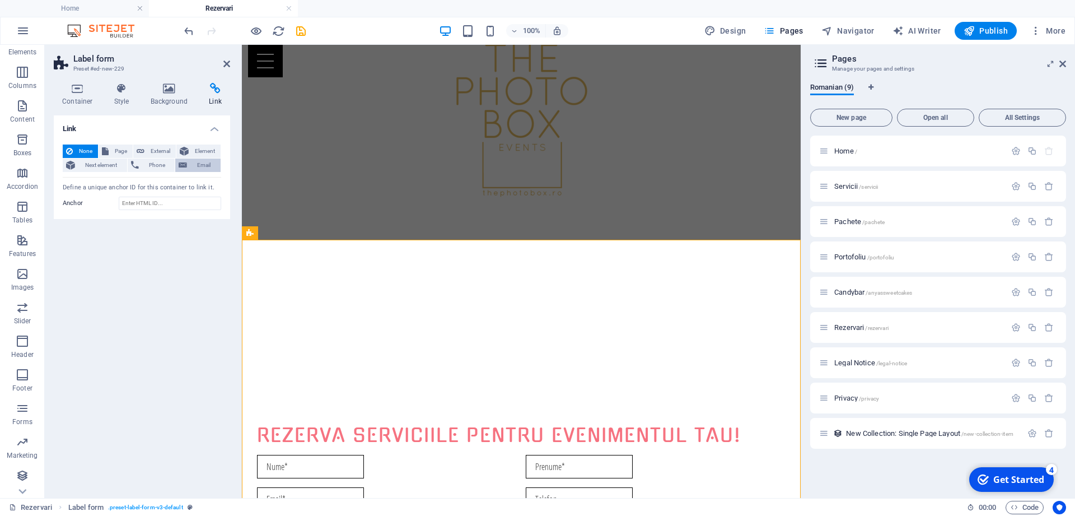
click at [206, 168] on span "Email" at bounding box center [203, 164] width 27 height 13
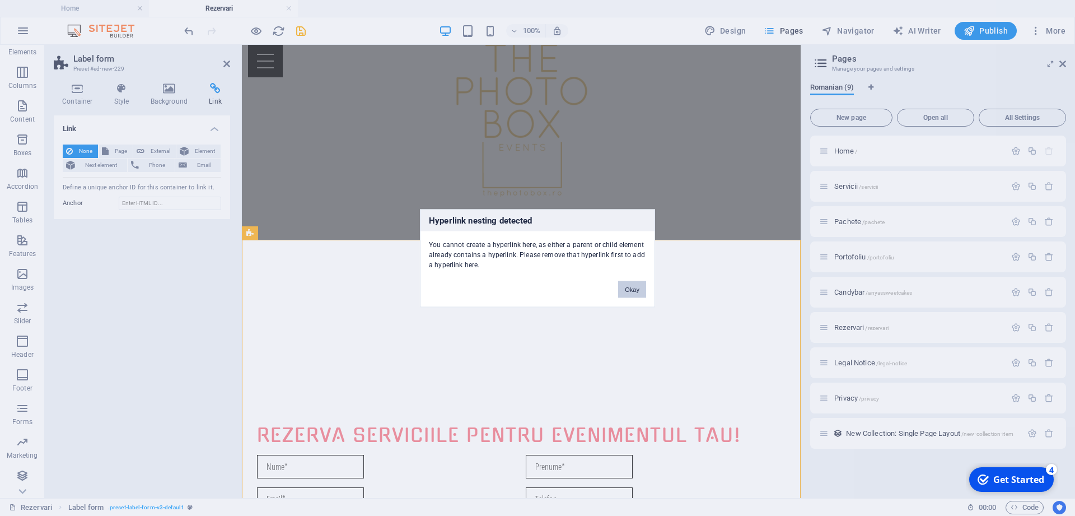
click at [628, 291] on button "Okay" at bounding box center [632, 289] width 28 height 17
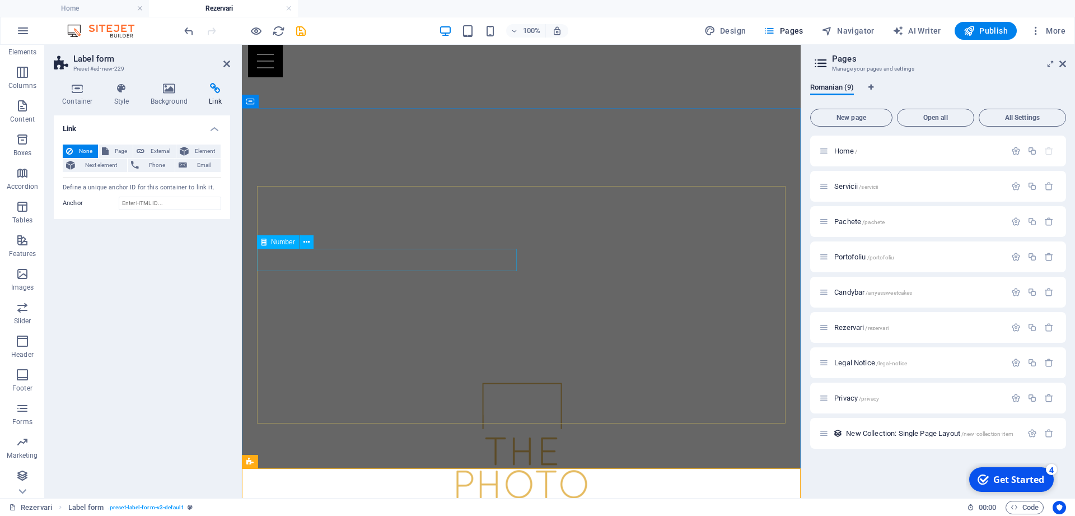
scroll to position [478, 0]
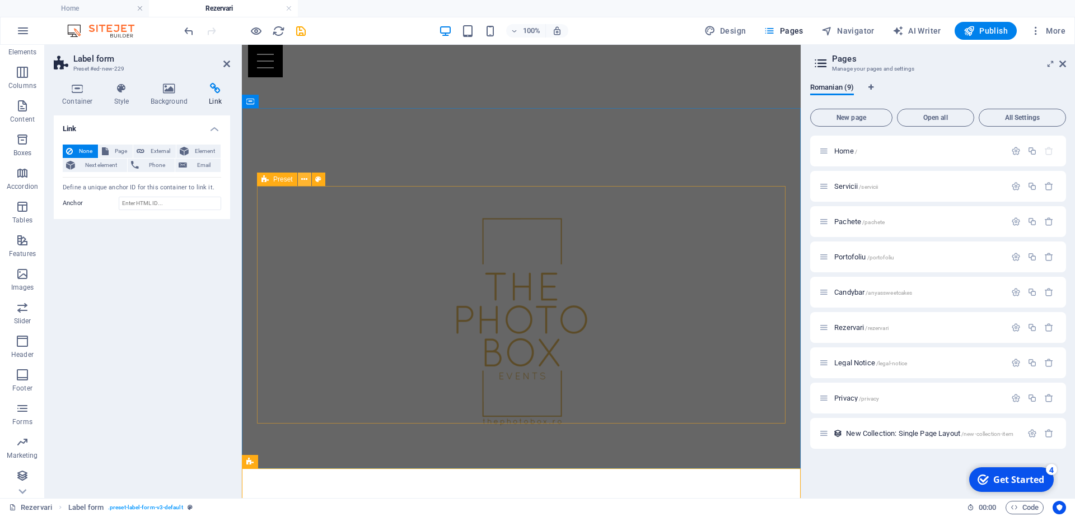
click at [302, 177] on icon at bounding box center [304, 180] width 6 height 12
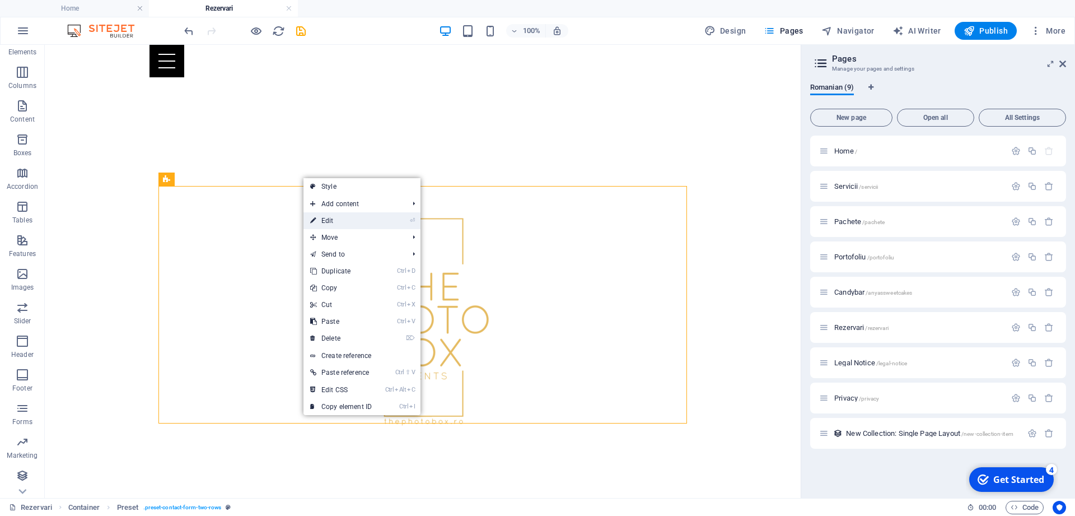
drag, startPoint x: 337, startPoint y: 221, endPoint x: 81, endPoint y: 174, distance: 260.8
click at [337, 221] on link "⏎ Edit" at bounding box center [341, 220] width 75 height 17
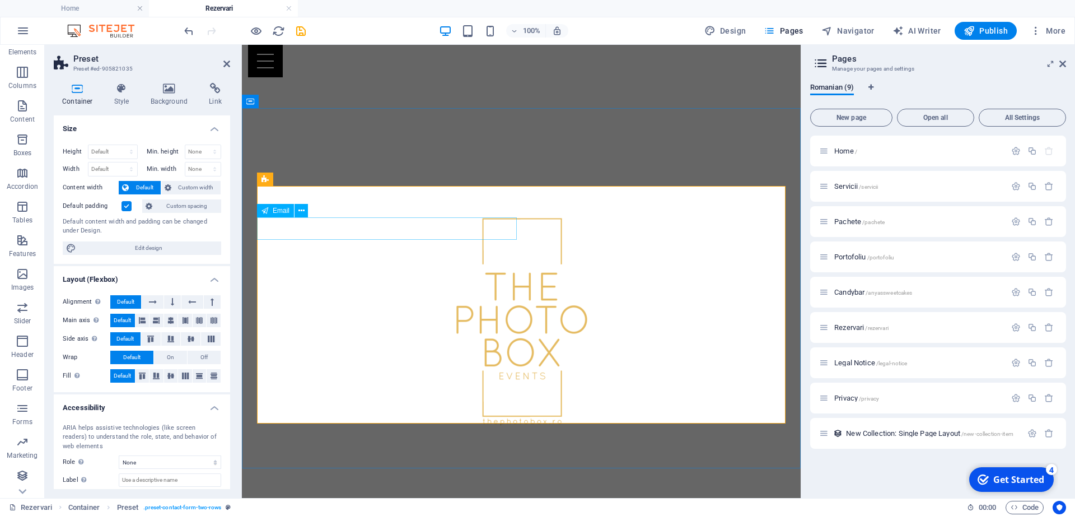
scroll to position [60, 0]
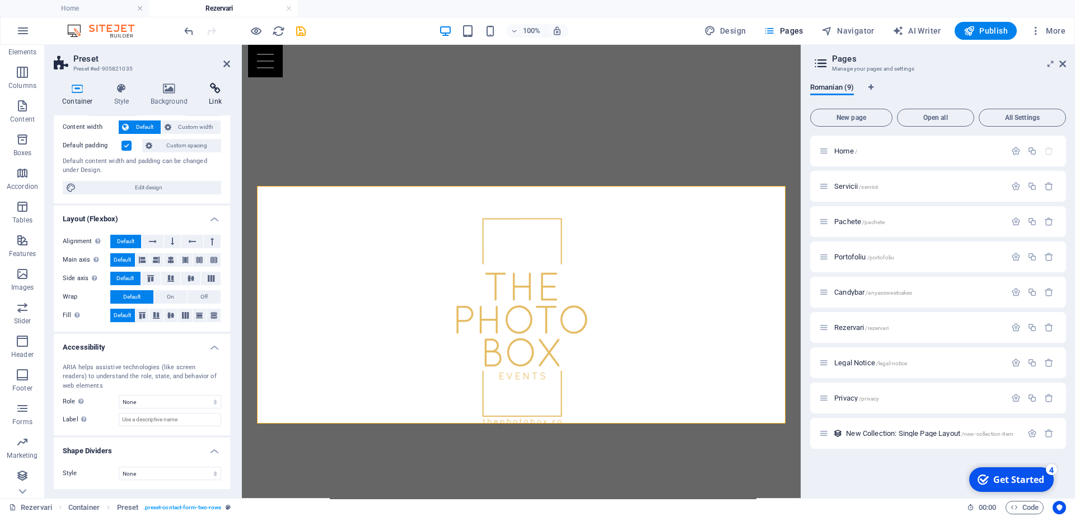
click at [220, 90] on icon at bounding box center [216, 88] width 30 height 11
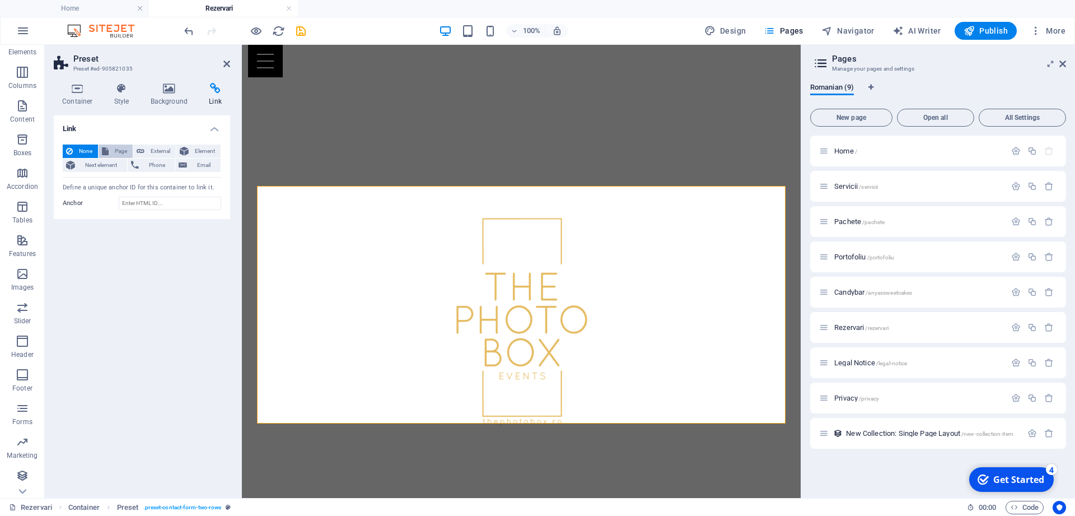
click at [110, 151] on button "Page" at bounding box center [116, 150] width 34 height 13
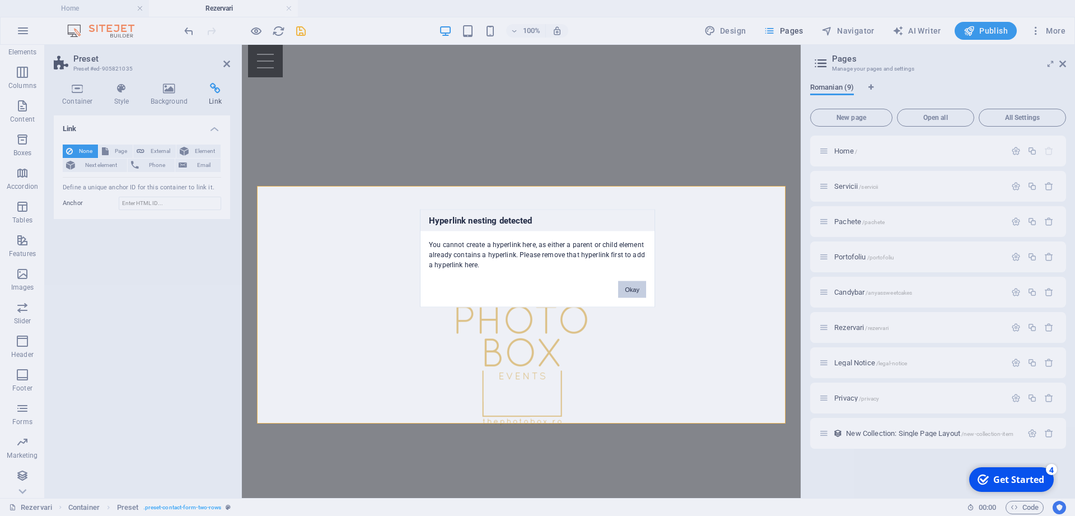
click at [628, 287] on button "Okay" at bounding box center [632, 289] width 28 height 17
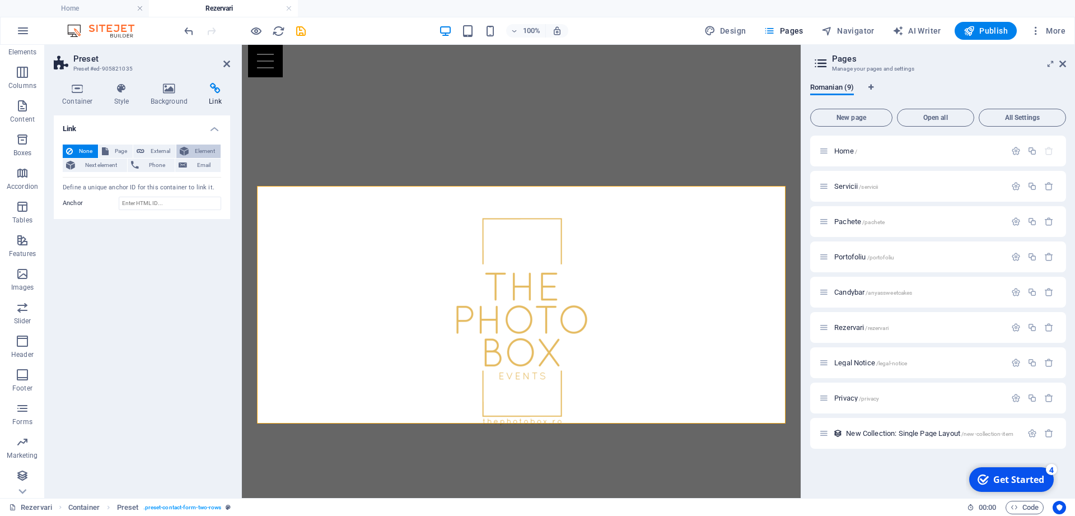
click at [193, 151] on span "Element" at bounding box center [204, 150] width 25 height 13
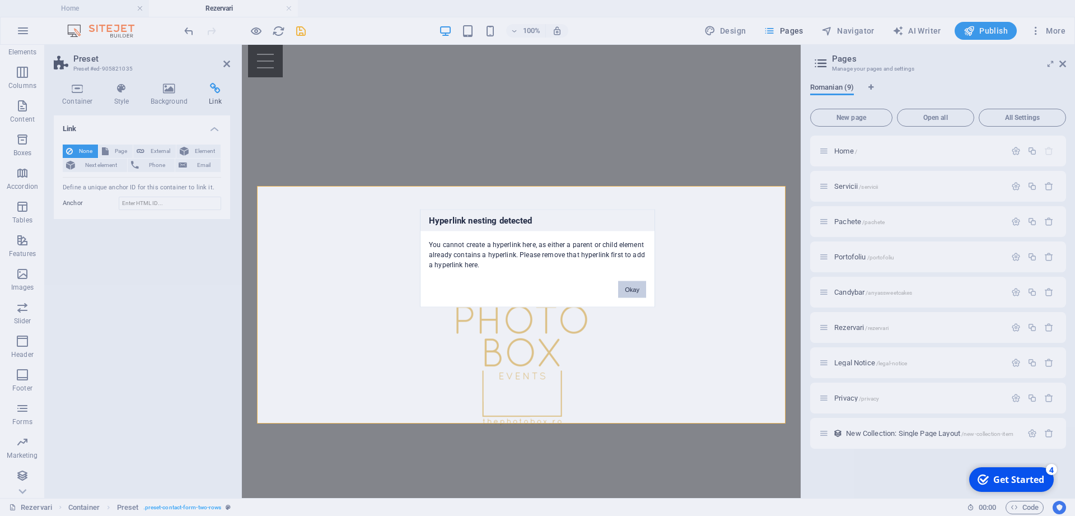
drag, startPoint x: 627, startPoint y: 288, endPoint x: 218, endPoint y: 203, distance: 417.6
click at [627, 288] on button "Okay" at bounding box center [632, 289] width 28 height 17
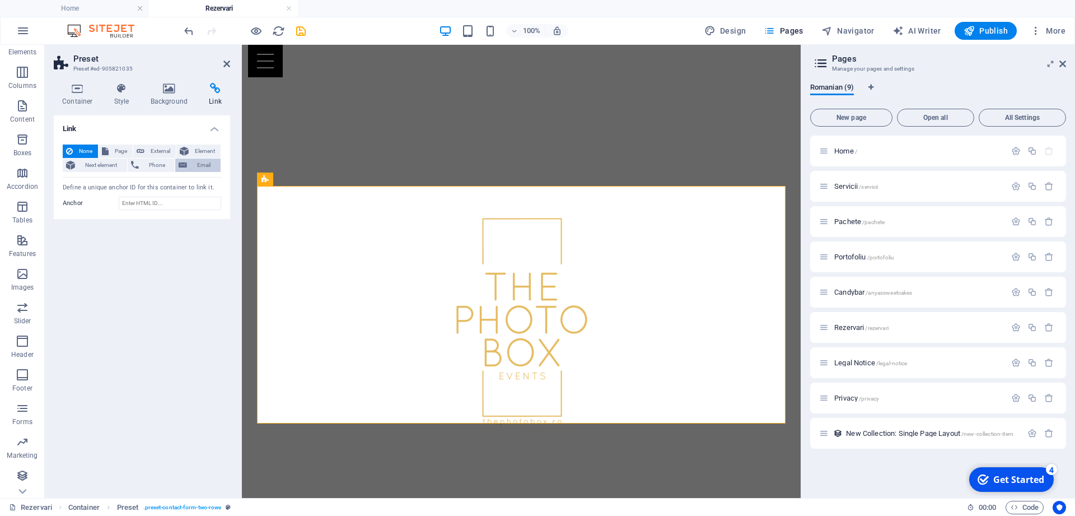
click at [192, 163] on span "Email" at bounding box center [203, 164] width 27 height 13
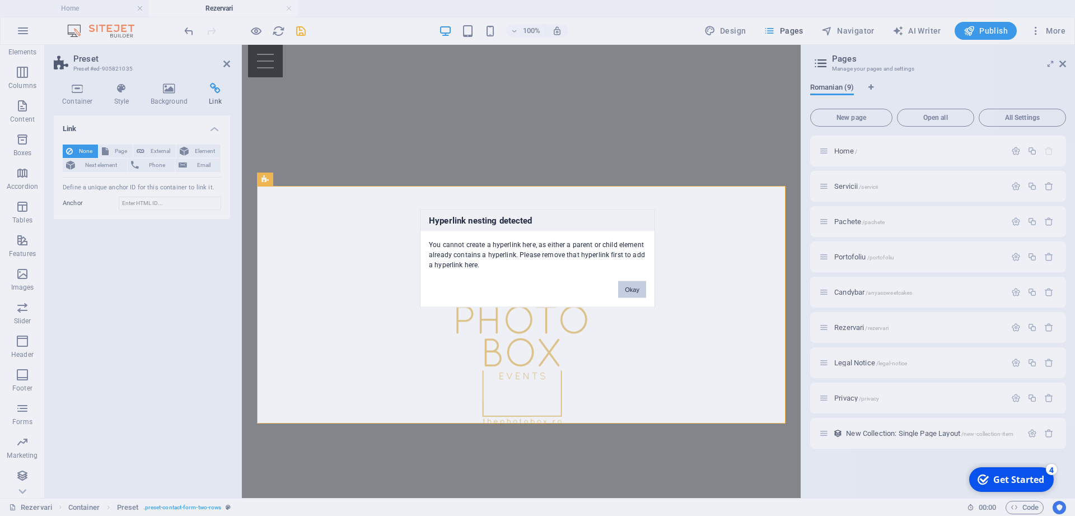
click at [634, 293] on button "Okay" at bounding box center [632, 289] width 28 height 17
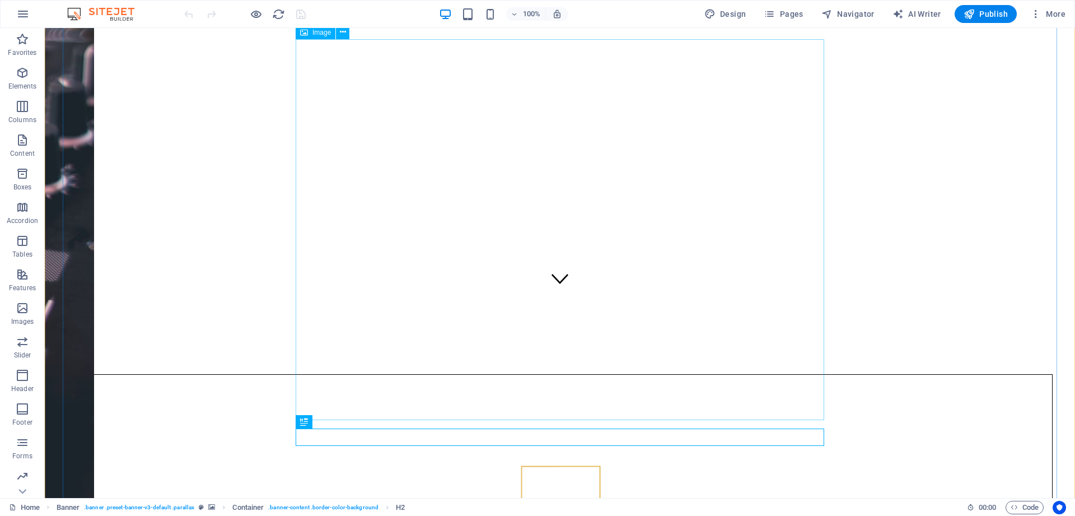
scroll to position [286, 0]
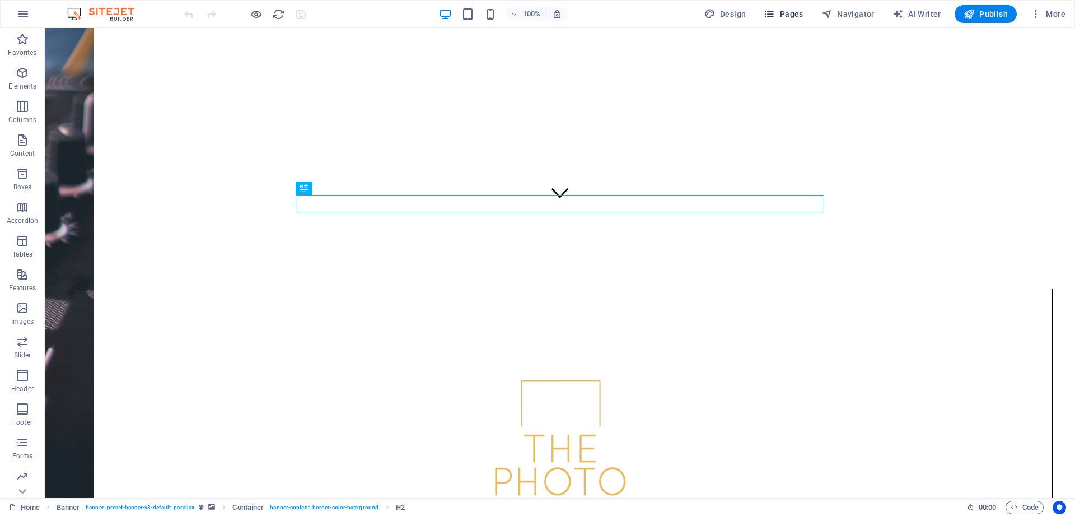
click at [803, 12] on span "Pages" at bounding box center [783, 13] width 39 height 11
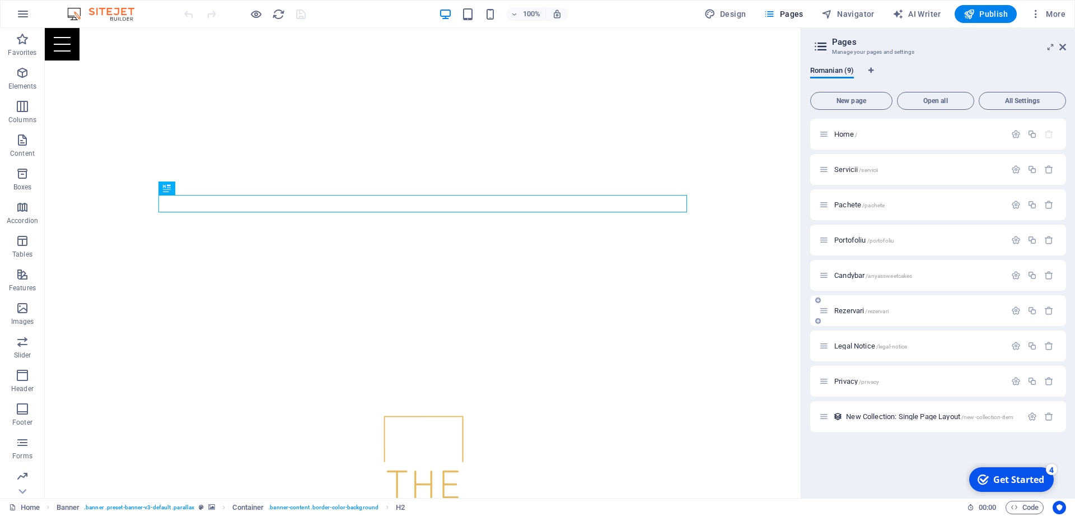
scroll to position [0, 0]
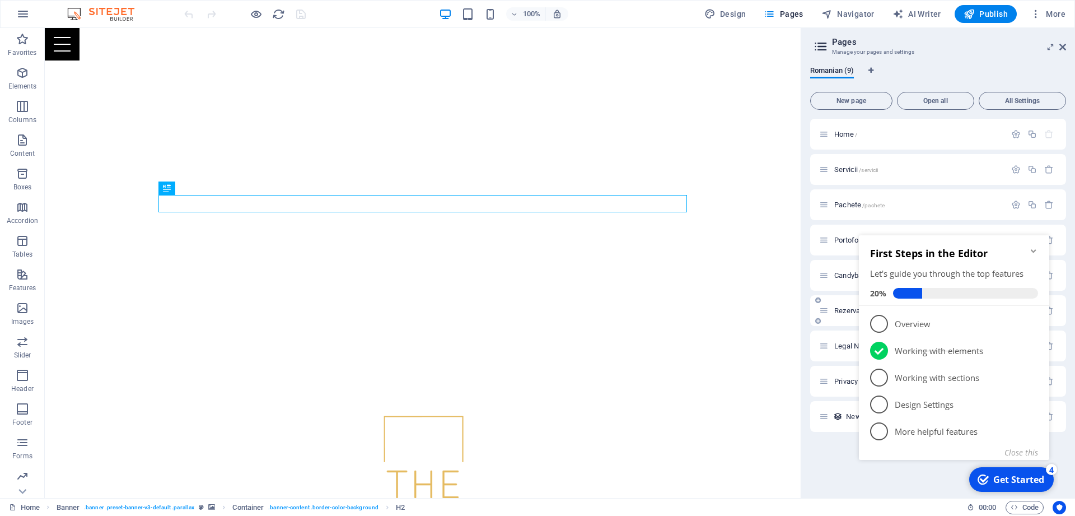
click at [843, 307] on span "Rezervari /rezervari" at bounding box center [861, 310] width 54 height 8
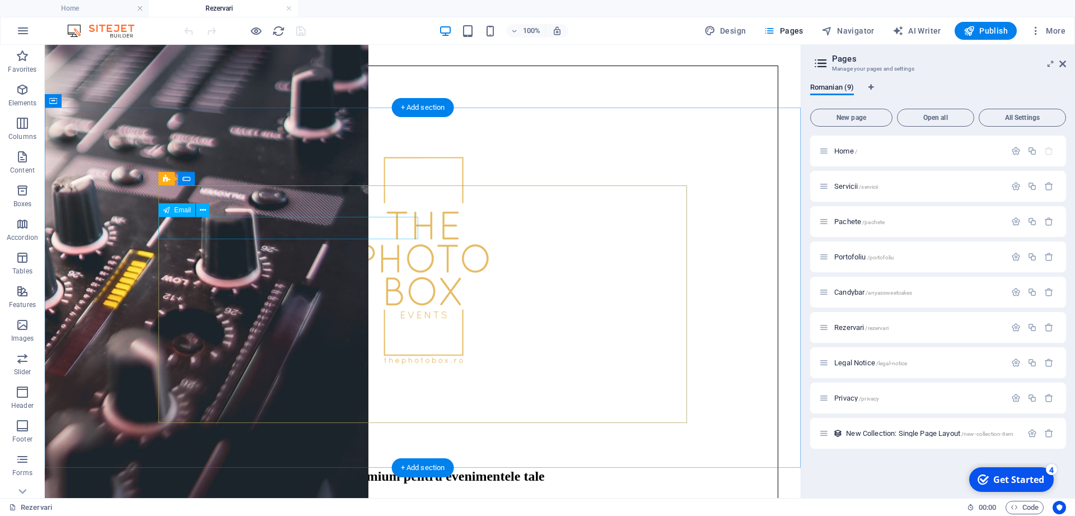
scroll to position [479, 0]
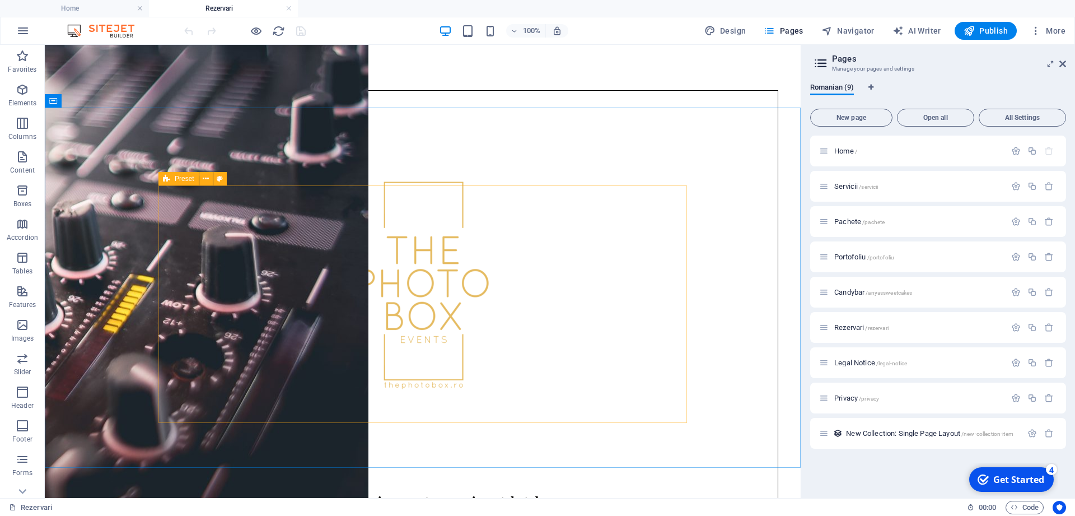
click at [183, 179] on span "Preset" at bounding box center [185, 178] width 20 height 7
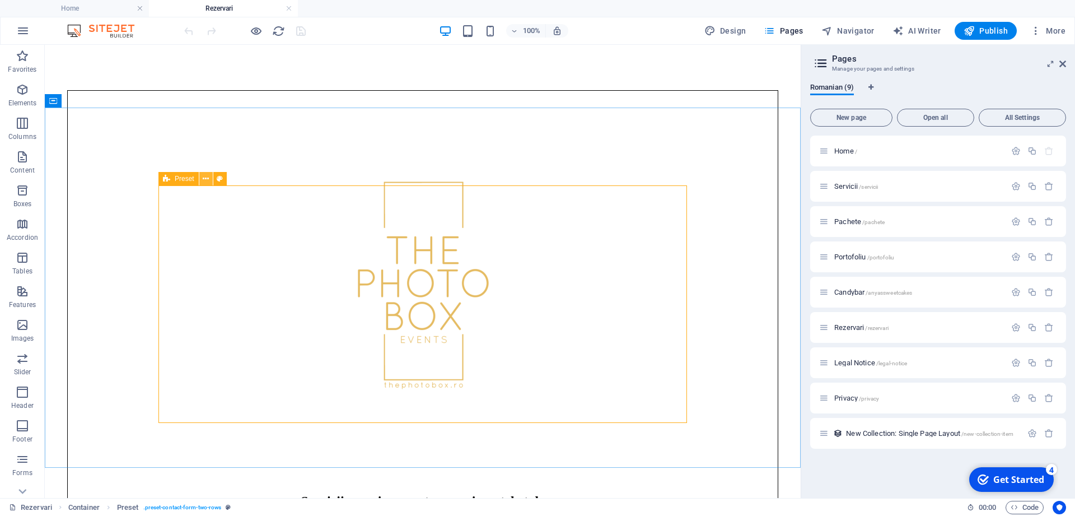
click at [204, 179] on icon at bounding box center [206, 179] width 6 height 12
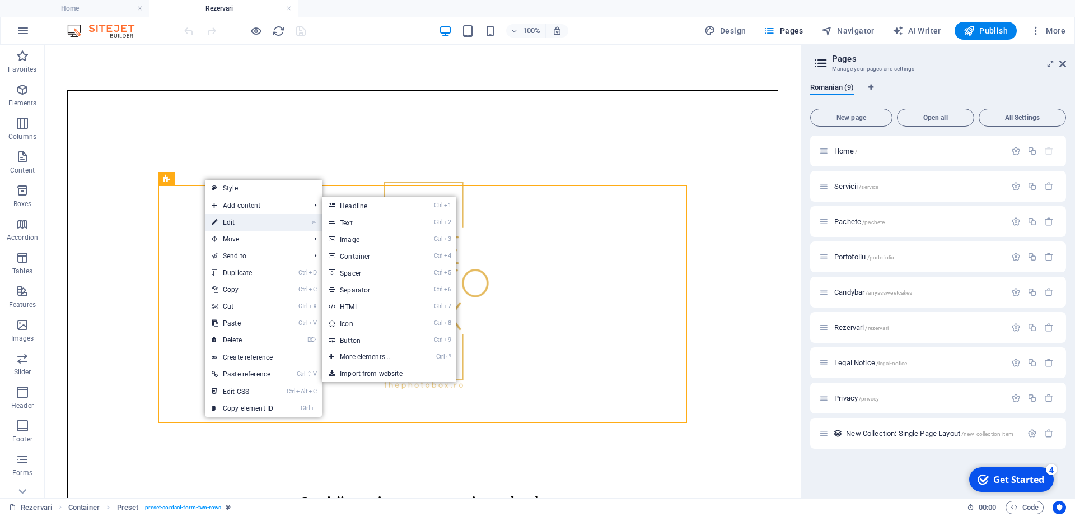
click at [243, 222] on link "⏎ Edit" at bounding box center [242, 222] width 75 height 17
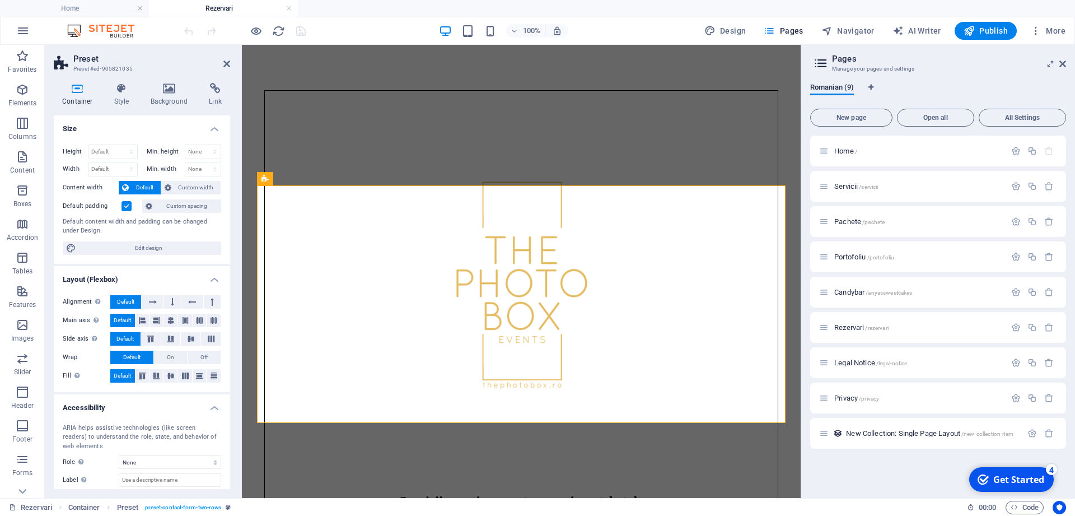
click at [232, 96] on div "Container Style Background Link Size Height Default px rem % vh vw Min. height …" at bounding box center [142, 286] width 194 height 424
click at [206, 99] on h4 "Link" at bounding box center [216, 95] width 30 height 24
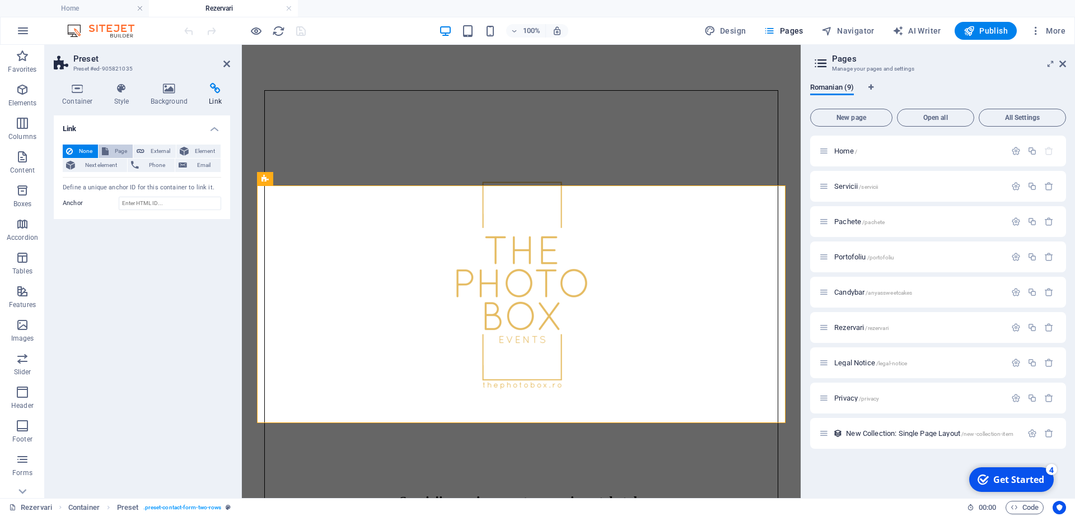
click at [122, 149] on span "Page" at bounding box center [120, 150] width 17 height 13
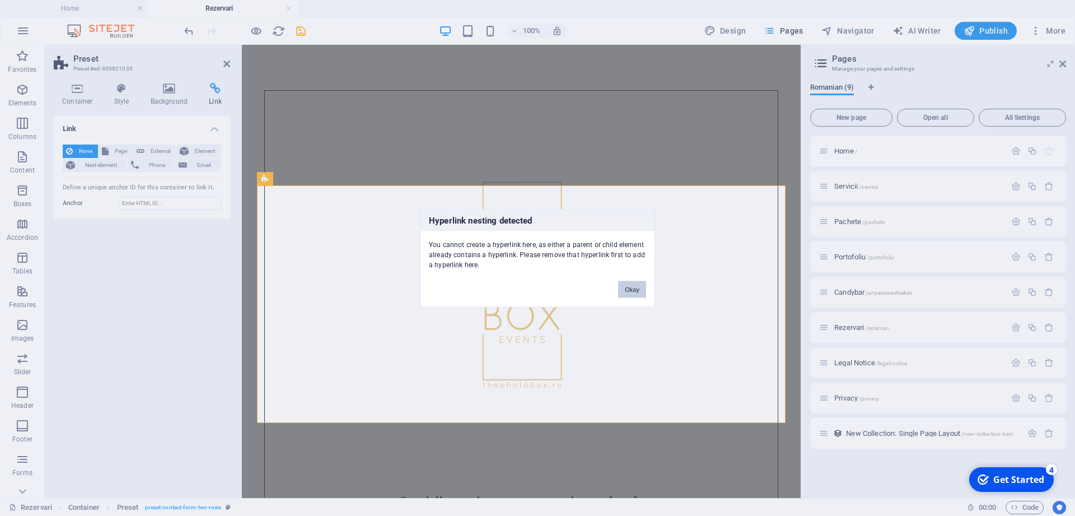
click at [637, 286] on button "Okay" at bounding box center [632, 289] width 28 height 17
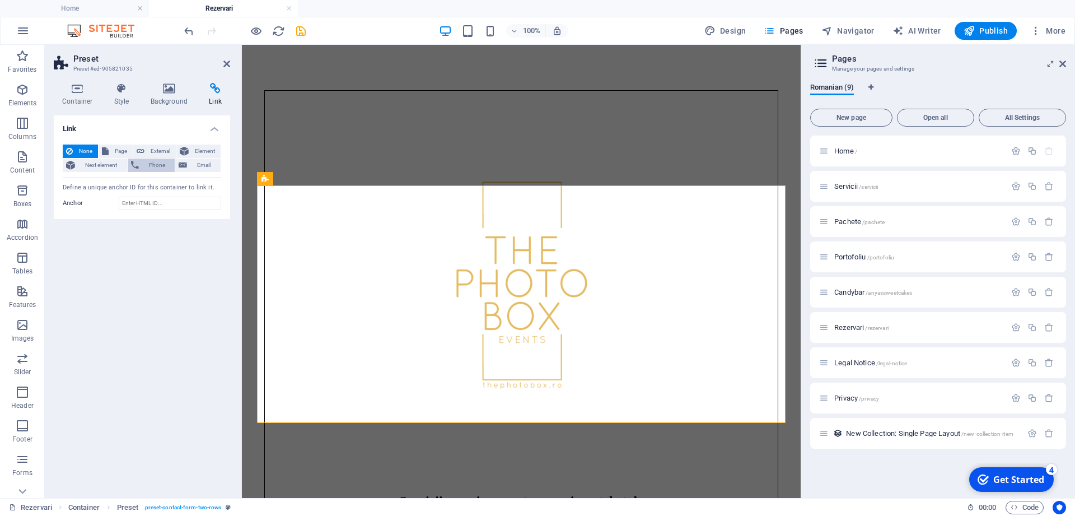
click at [149, 165] on span "Phone" at bounding box center [157, 164] width 30 height 13
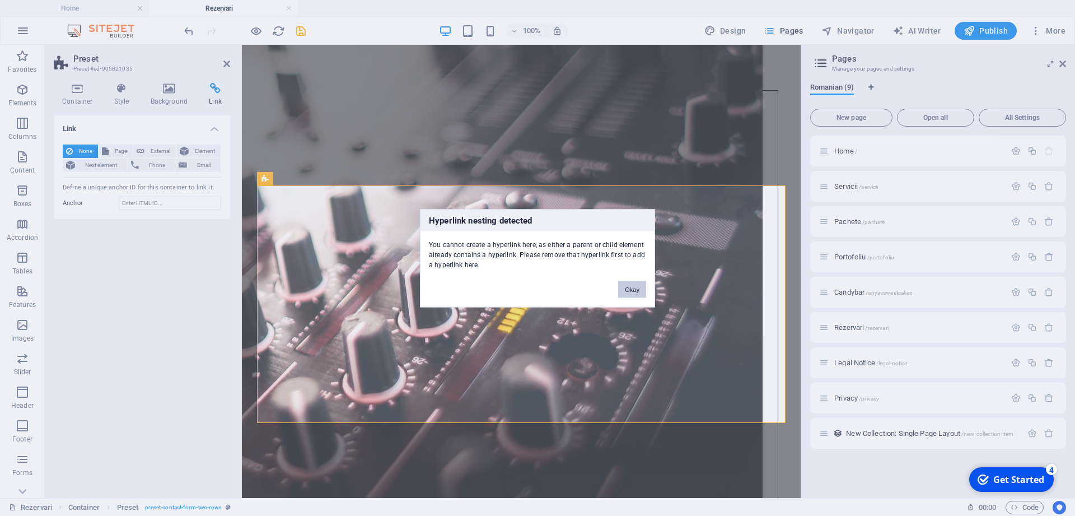
click at [627, 291] on button "Okay" at bounding box center [632, 289] width 28 height 17
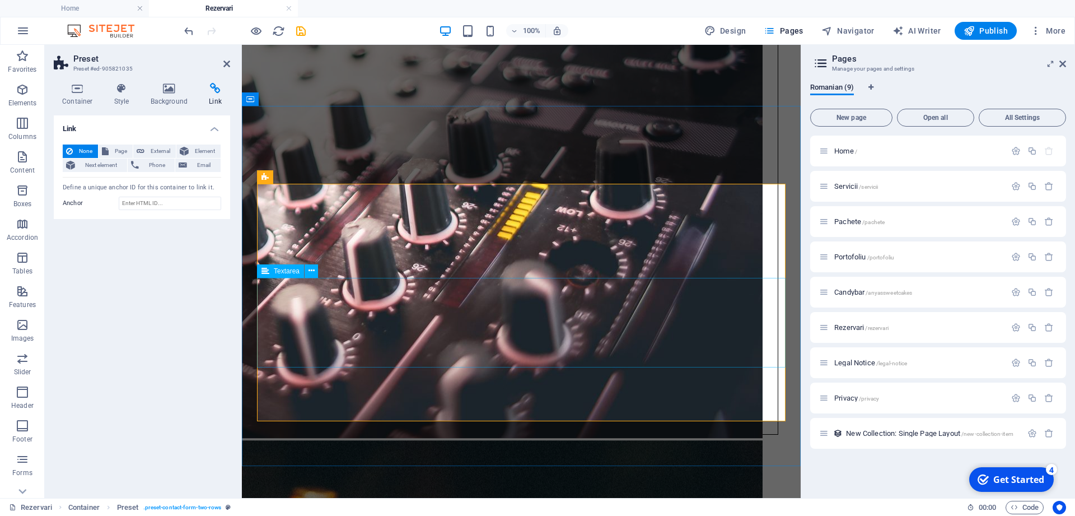
scroll to position [593, 0]
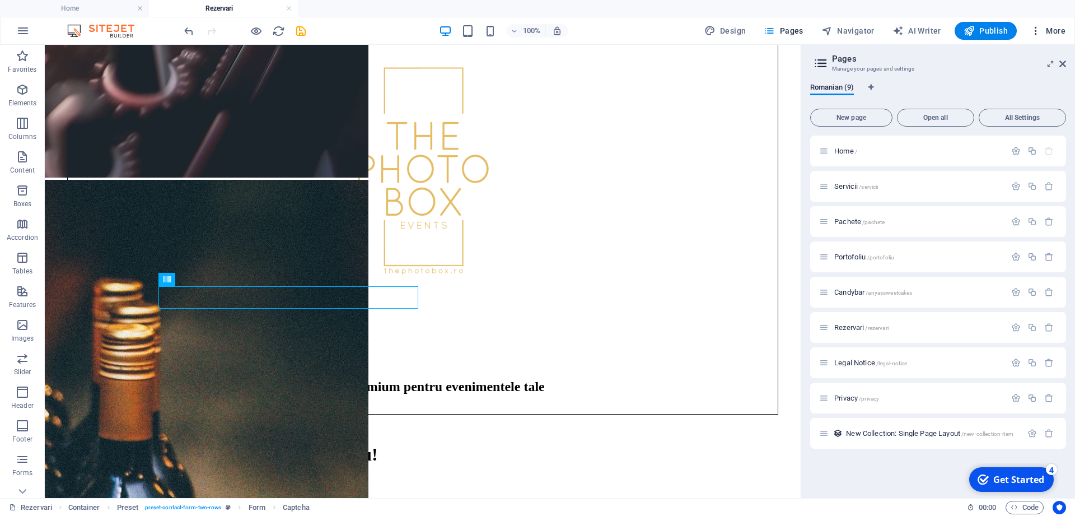
click at [1055, 32] on span "More" at bounding box center [1048, 30] width 35 height 11
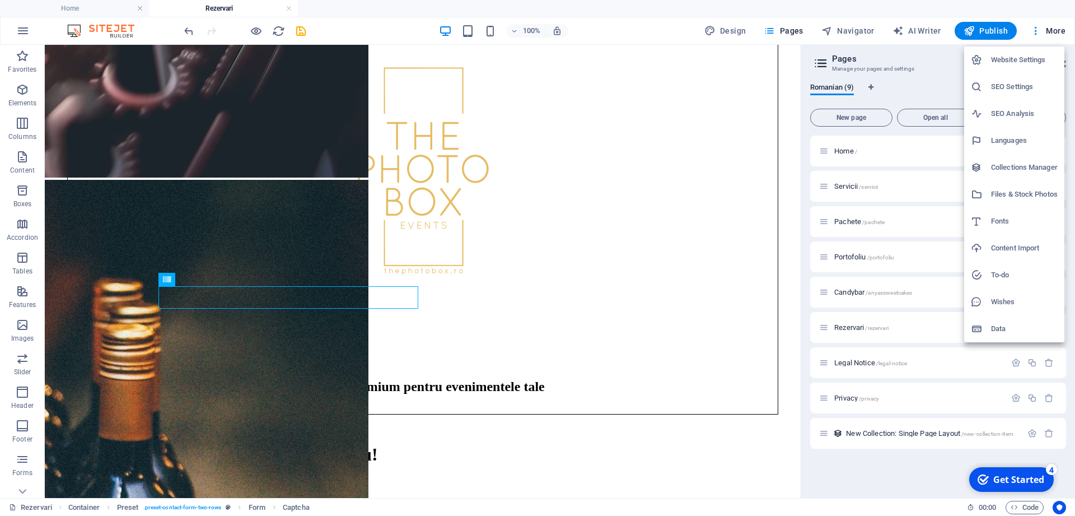
click at [492, 390] on div at bounding box center [537, 258] width 1075 height 516
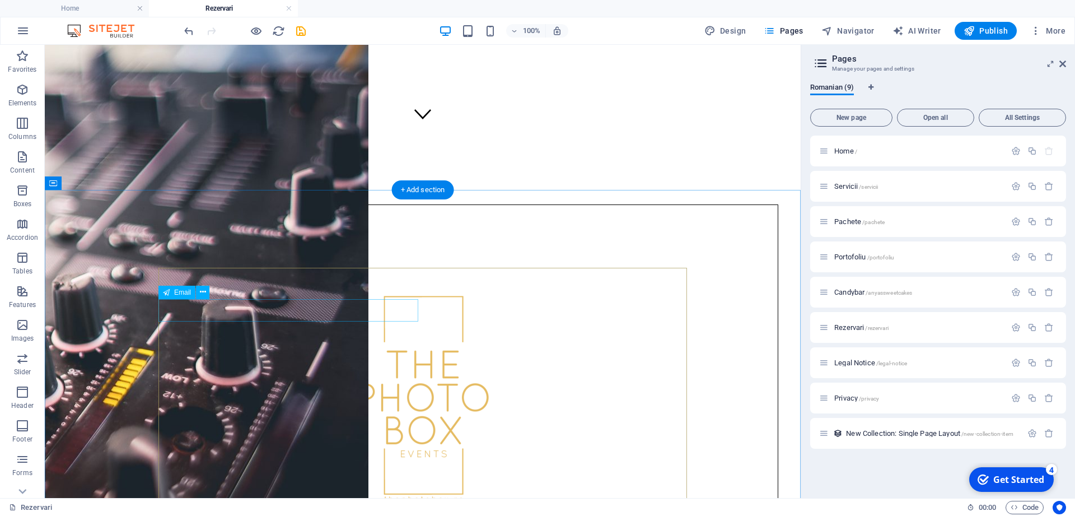
scroll to position [536, 0]
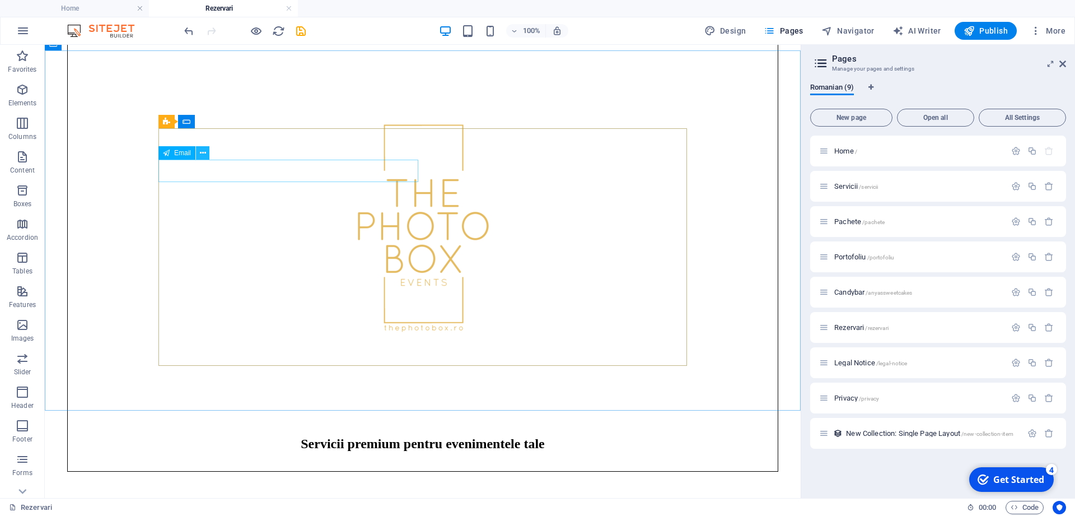
click at [202, 153] on icon at bounding box center [203, 153] width 6 height 12
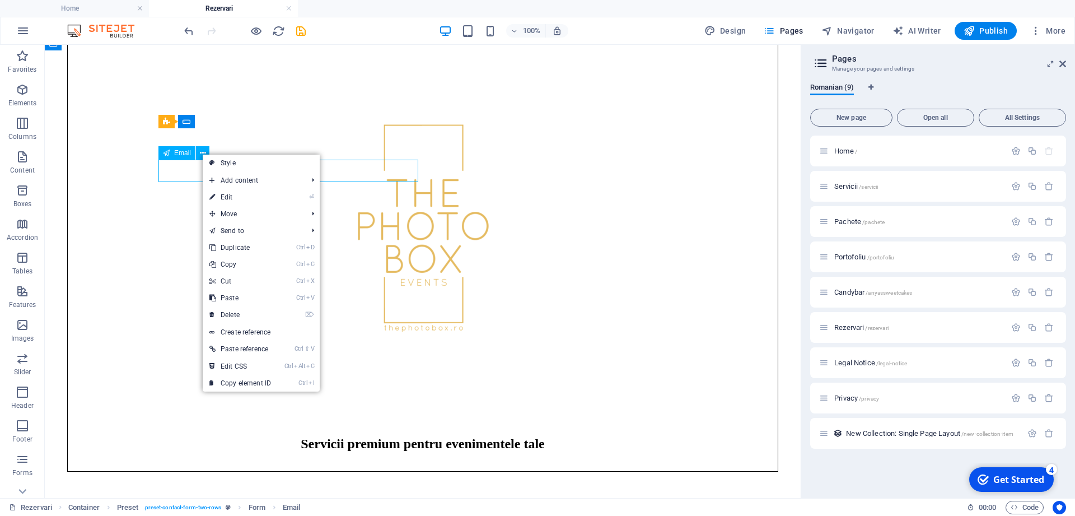
click at [180, 153] on span "Email" at bounding box center [182, 153] width 17 height 7
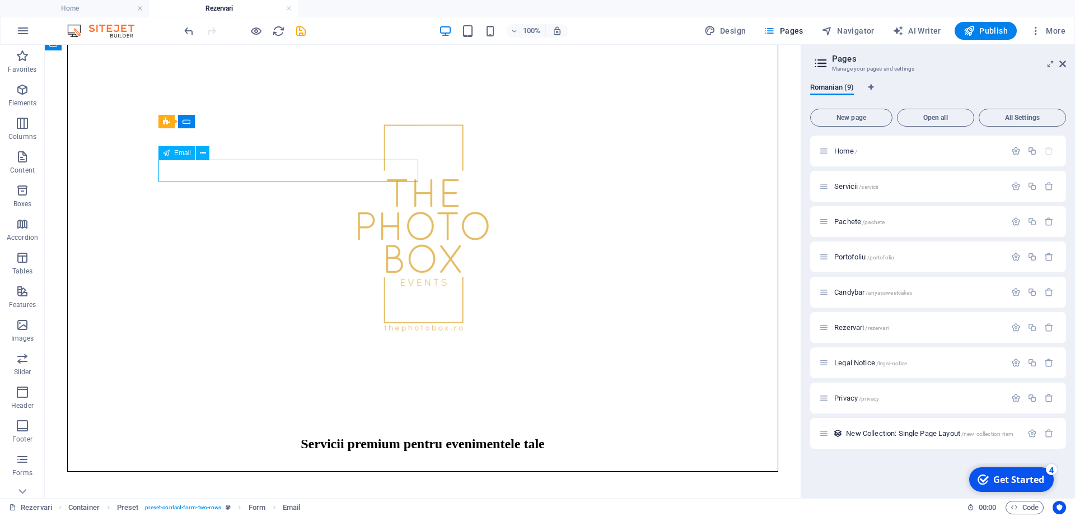
click at [180, 153] on span "Email" at bounding box center [182, 153] width 17 height 7
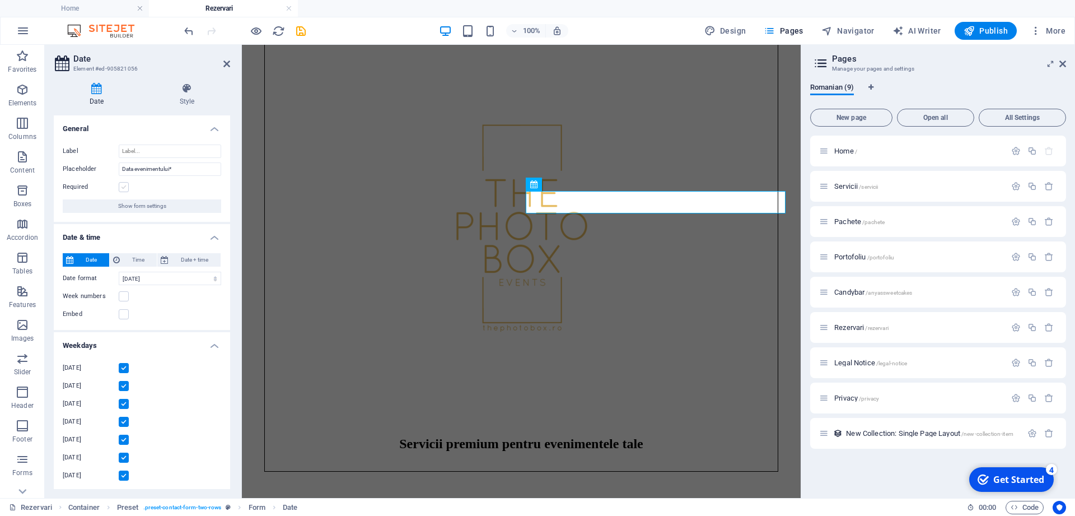
click at [126, 190] on label at bounding box center [124, 187] width 10 height 10
click at [0, 0] on input "Required" at bounding box center [0, 0] width 0 height 0
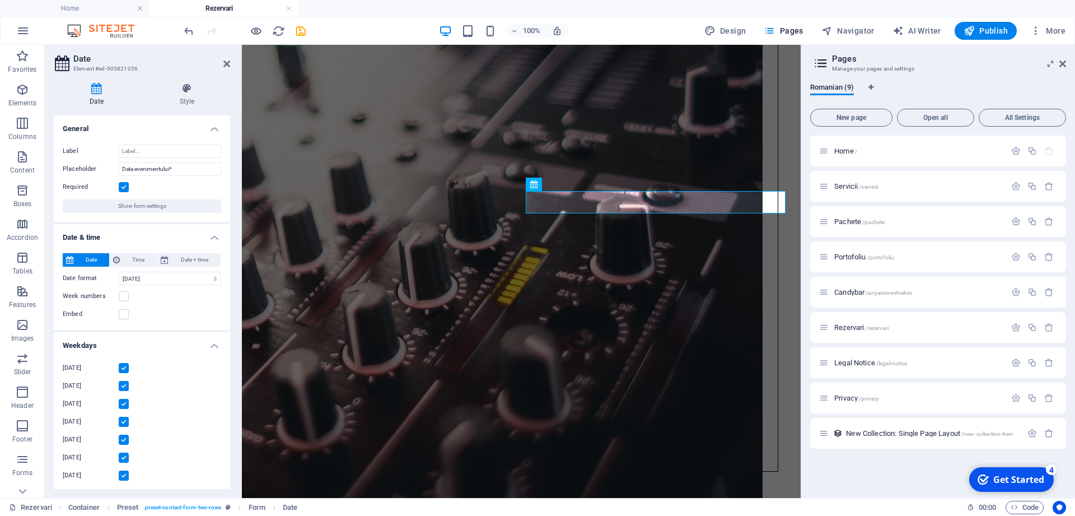
scroll to position [111, 0]
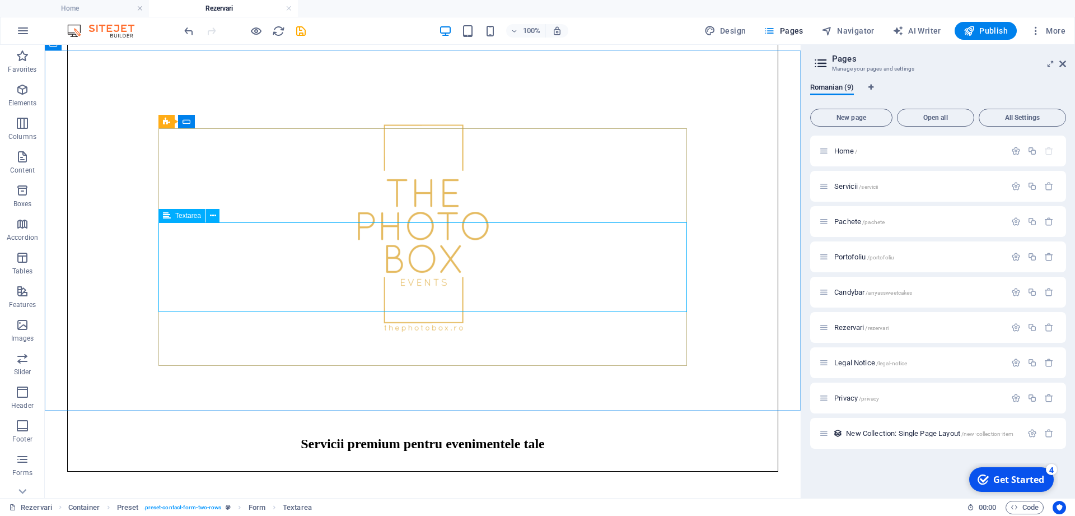
click at [180, 216] on span "Textarea" at bounding box center [188, 215] width 26 height 7
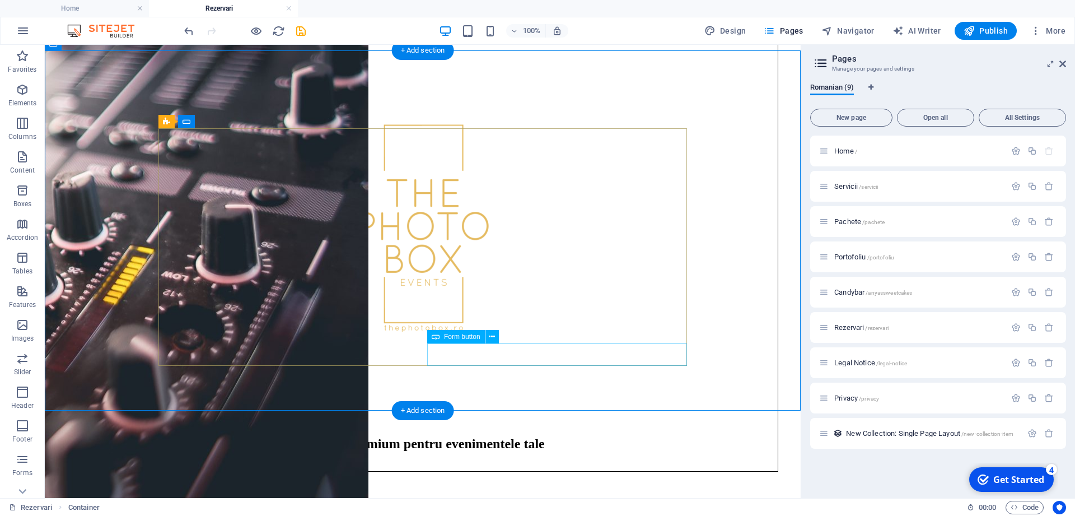
click at [456, 337] on span "Form button" at bounding box center [462, 336] width 36 height 7
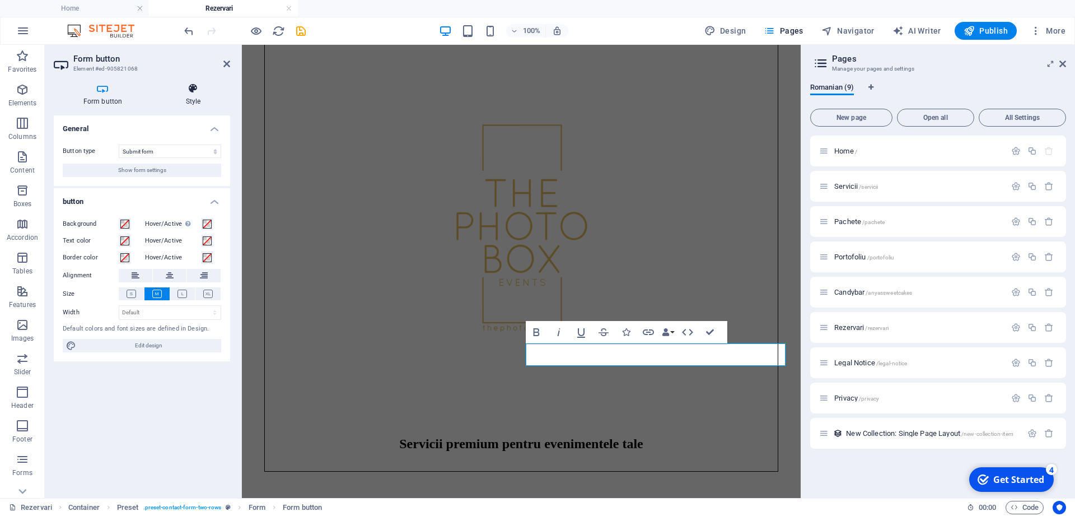
click at [193, 97] on h4 "Style" at bounding box center [193, 95] width 74 height 24
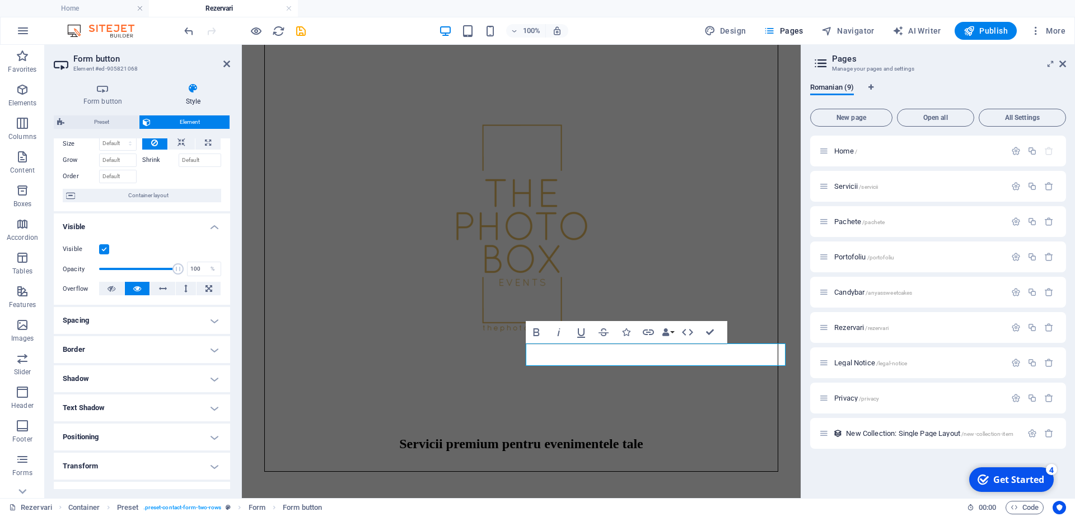
scroll to position [123, 0]
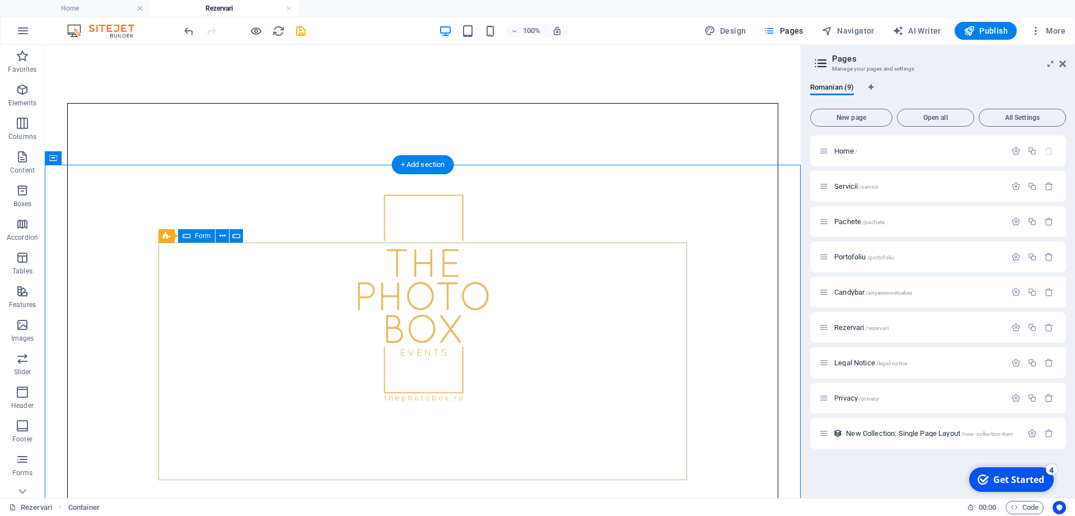
scroll to position [422, 0]
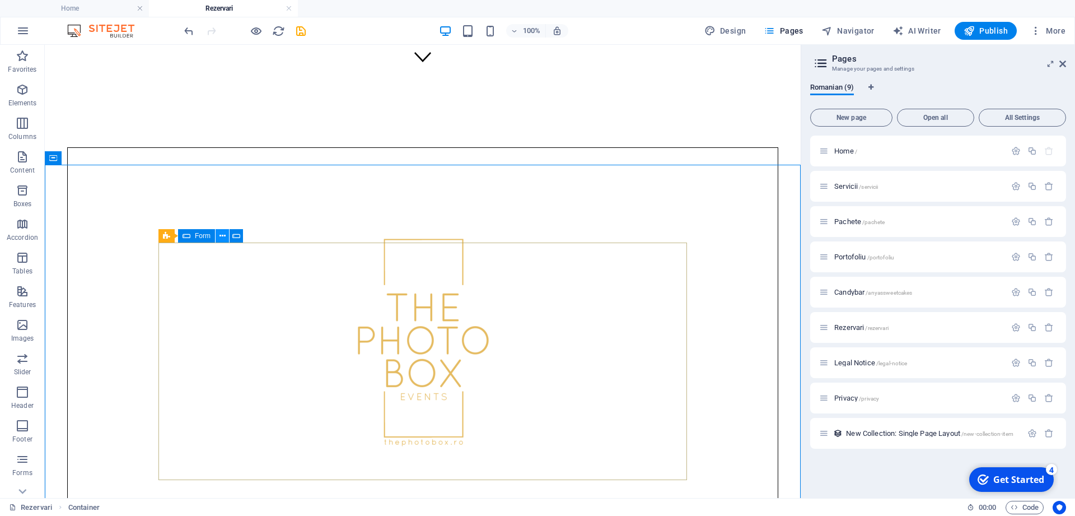
click at [225, 232] on icon at bounding box center [223, 236] width 6 height 12
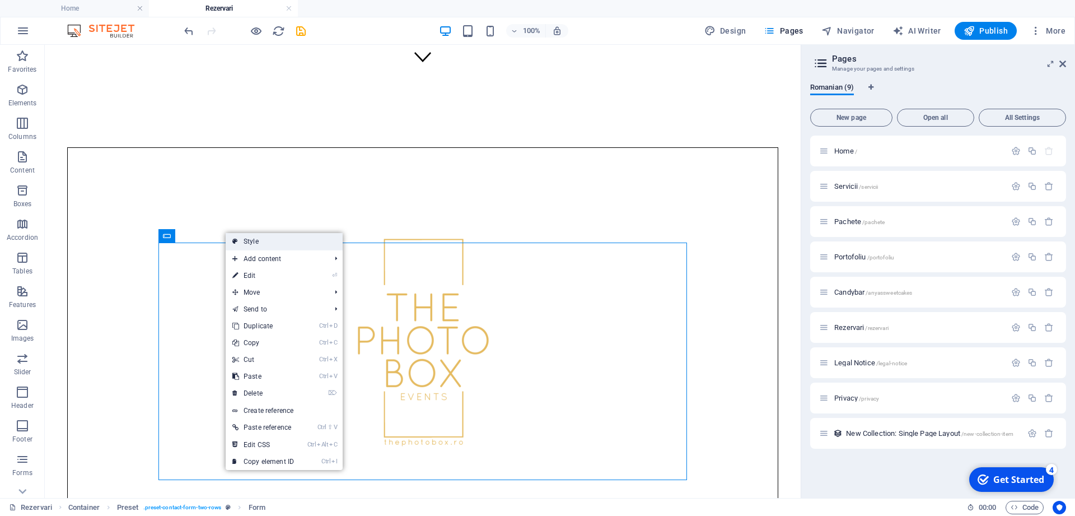
click at [265, 236] on link "Style" at bounding box center [284, 241] width 117 height 17
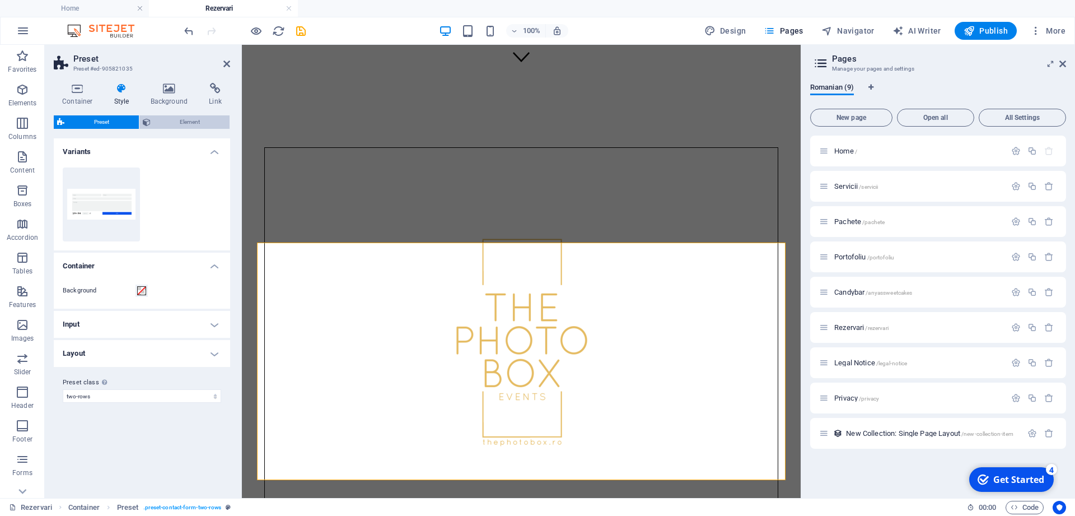
click at [171, 118] on span "Element" at bounding box center [190, 121] width 73 height 13
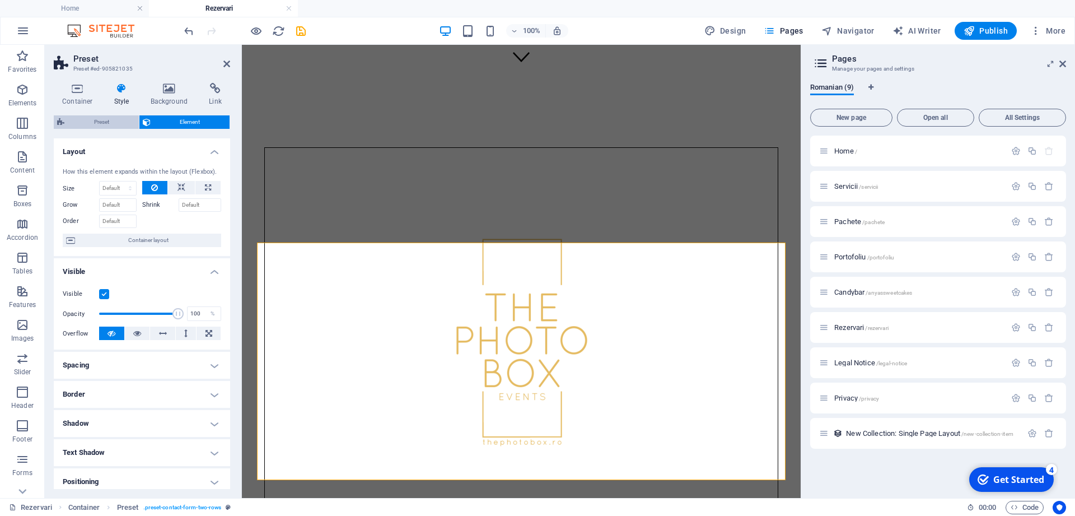
click at [102, 120] on span "Preset" at bounding box center [102, 121] width 68 height 13
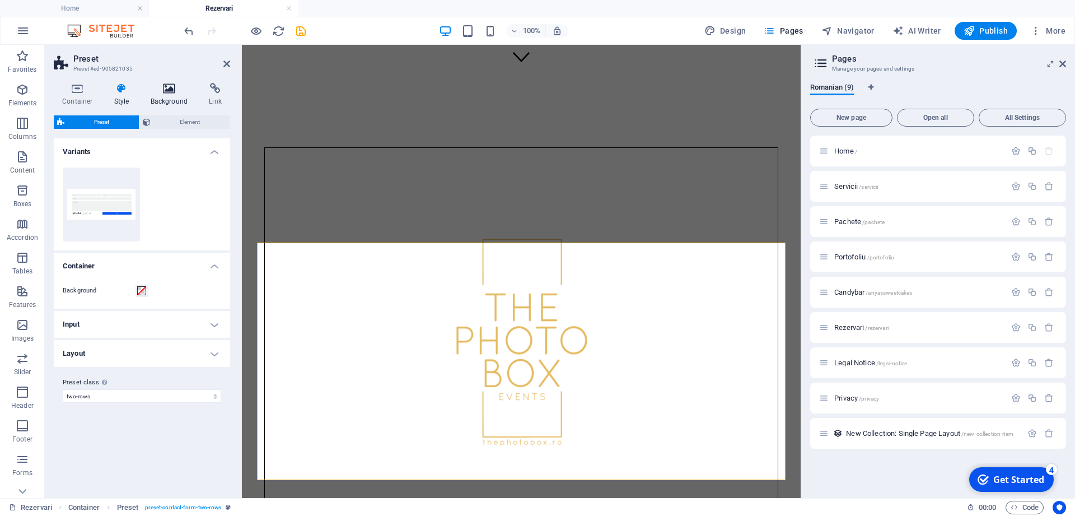
click at [165, 96] on h4 "Background" at bounding box center [171, 95] width 59 height 24
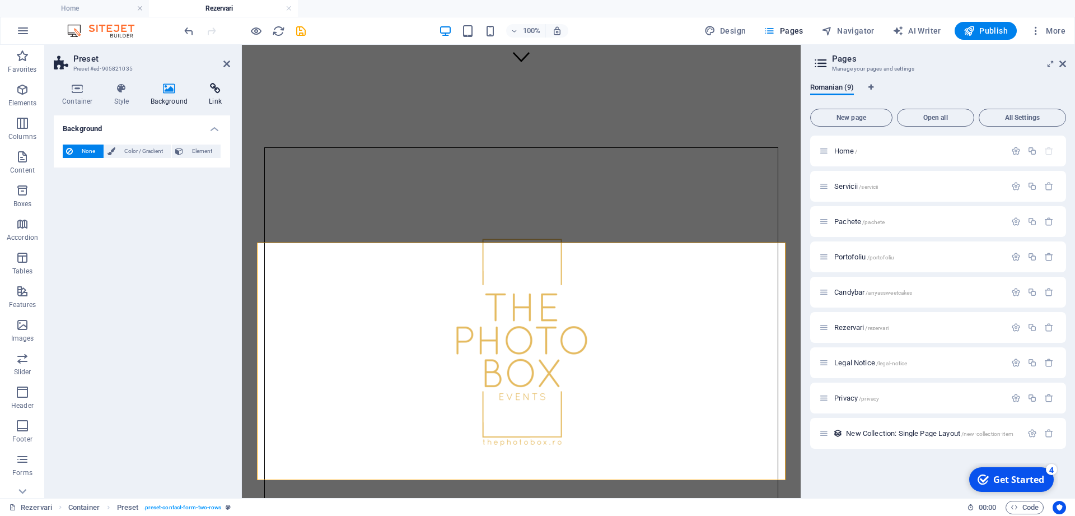
click at [216, 97] on h4 "Link" at bounding box center [216, 95] width 30 height 24
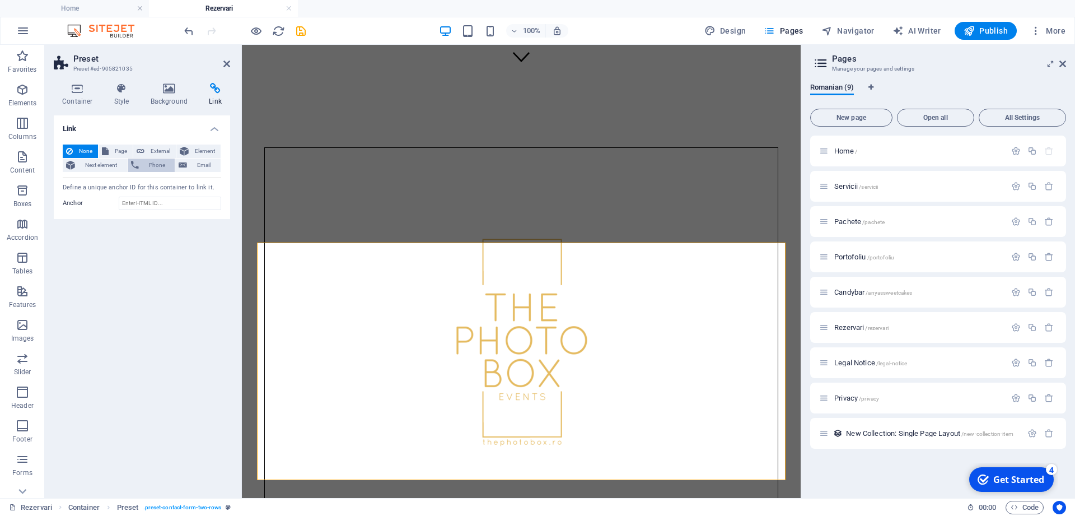
click at [152, 165] on span "Phone" at bounding box center [157, 164] width 30 height 13
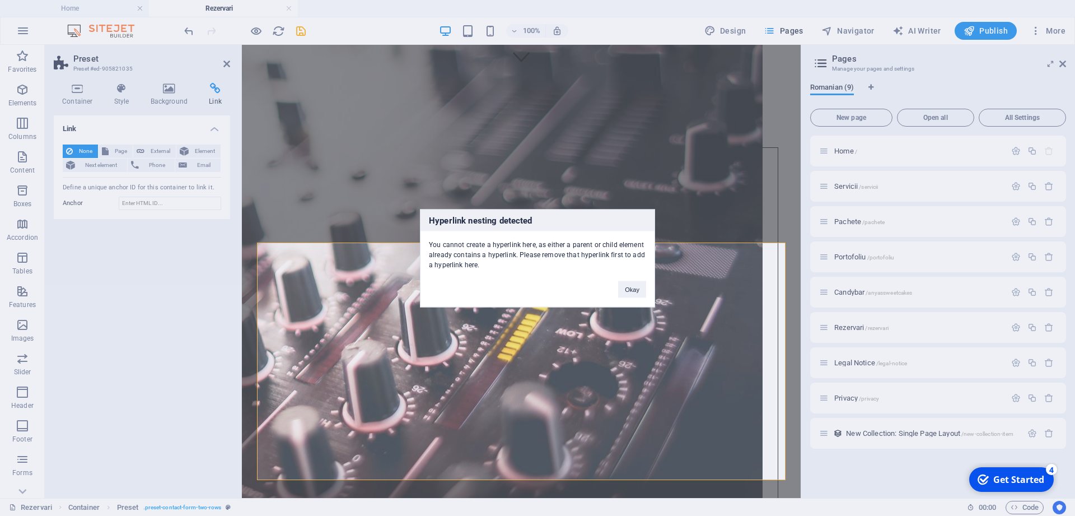
drag, startPoint x: 474, startPoint y: 267, endPoint x: 423, endPoint y: 242, distance: 57.4
click at [423, 242] on div "You cannot create a hyperlink here, as either a parent or child element already…" at bounding box center [538, 250] width 234 height 39
copy div "You cannot create a hyperlink here, as either a parent or child element already…"
click at [637, 290] on button "Okay" at bounding box center [632, 289] width 28 height 17
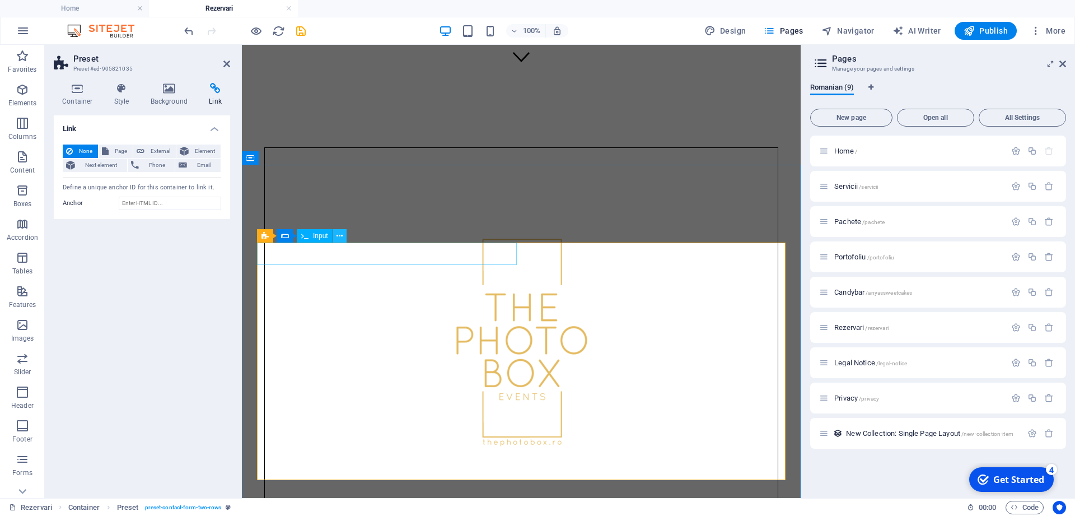
click at [339, 231] on icon at bounding box center [340, 236] width 6 height 12
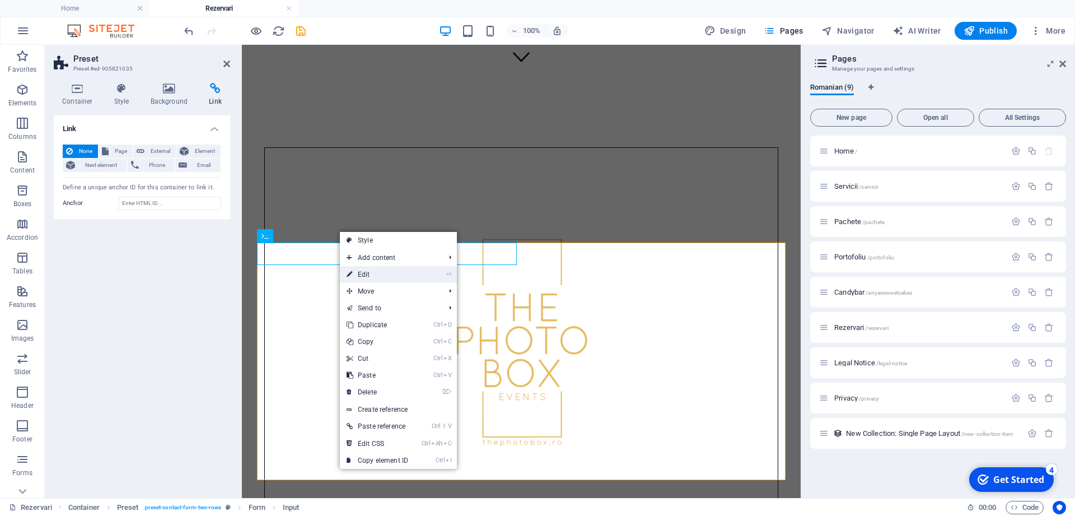
click at [427, 274] on li "⏎ Edit" at bounding box center [398, 274] width 117 height 17
click at [373, 273] on link "⏎ Edit" at bounding box center [377, 274] width 75 height 17
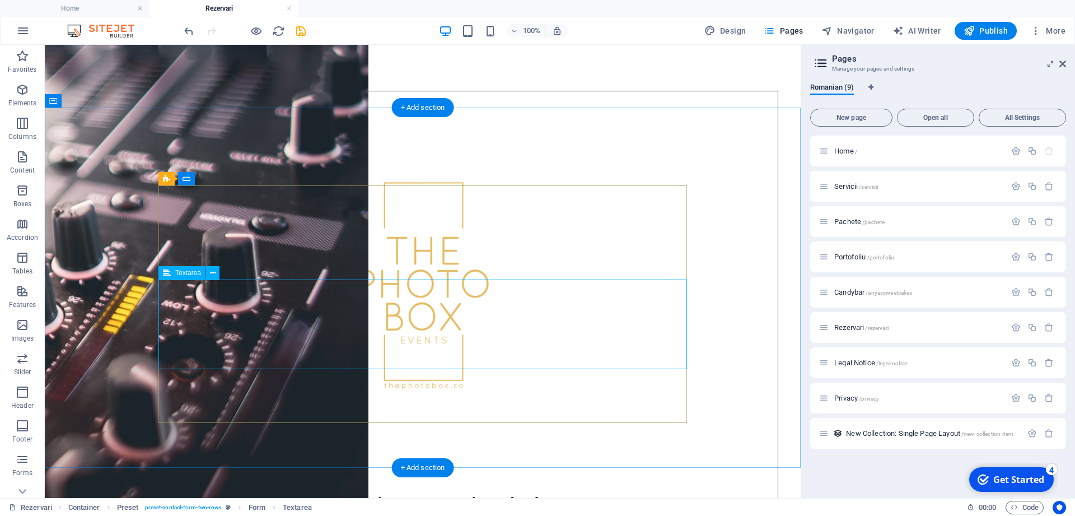
scroll to position [479, 0]
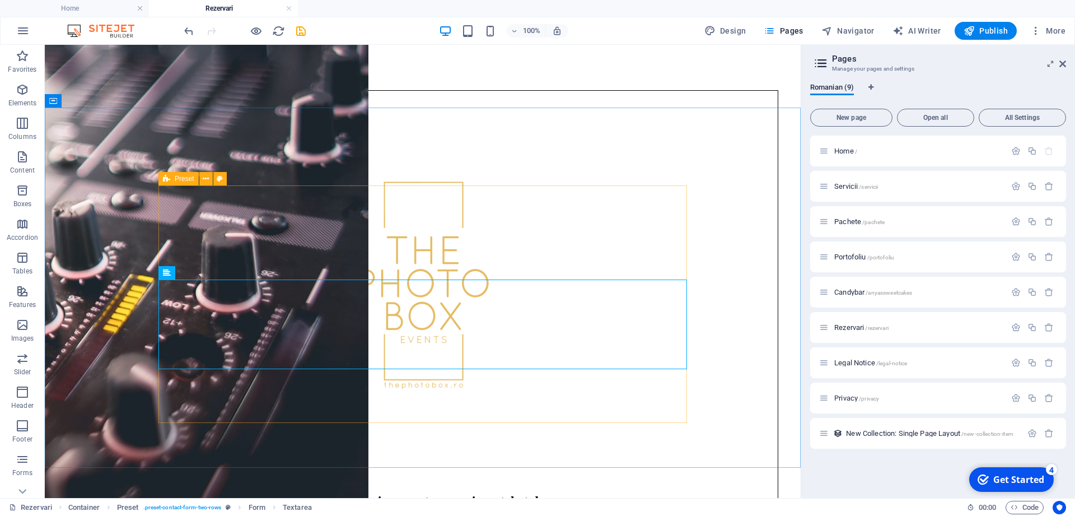
click at [169, 178] on icon at bounding box center [166, 178] width 7 height 13
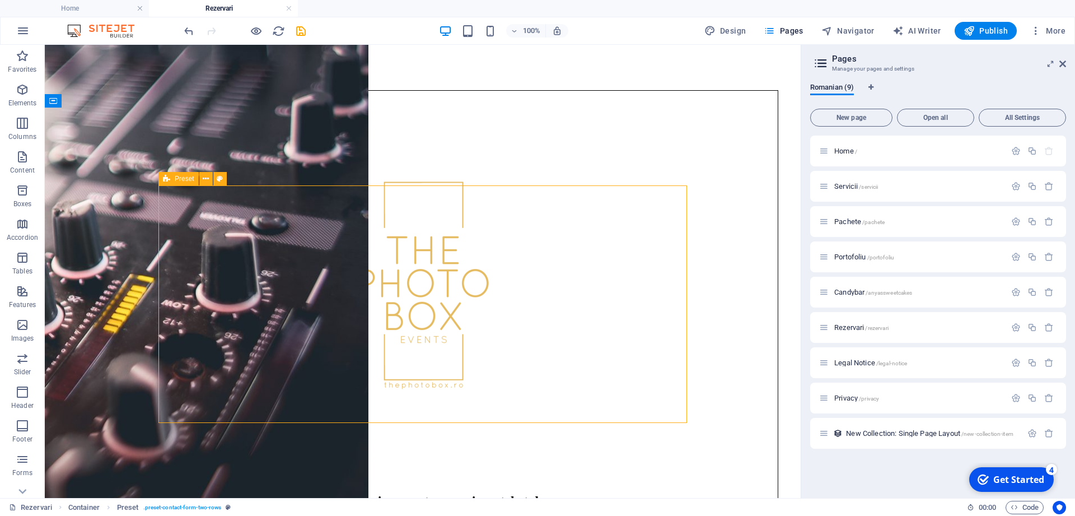
click at [169, 178] on icon at bounding box center [166, 178] width 7 height 13
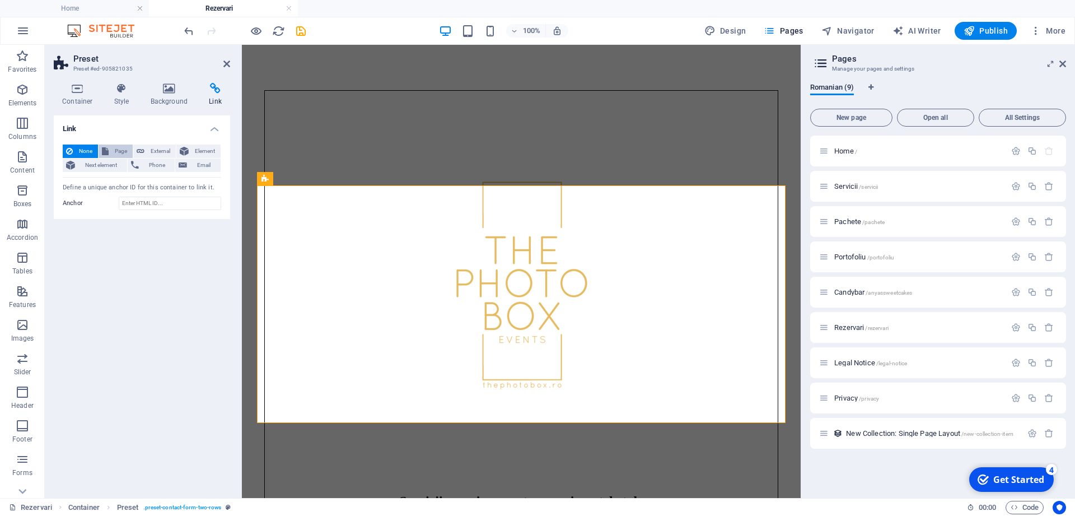
click at [115, 151] on span "Page" at bounding box center [120, 150] width 17 height 13
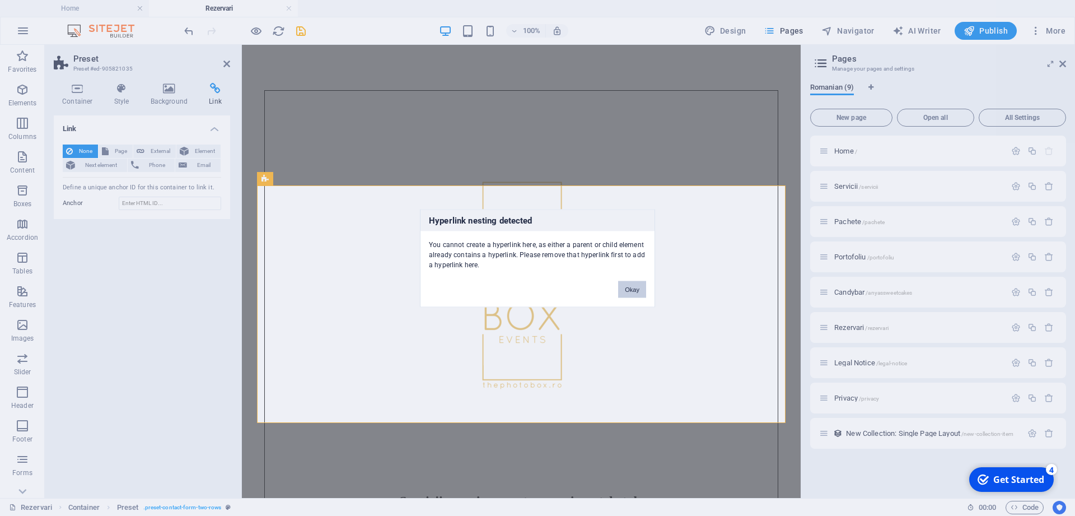
drag, startPoint x: 633, startPoint y: 289, endPoint x: 389, endPoint y: 243, distance: 249.0
click at [633, 289] on button "Okay" at bounding box center [632, 289] width 28 height 17
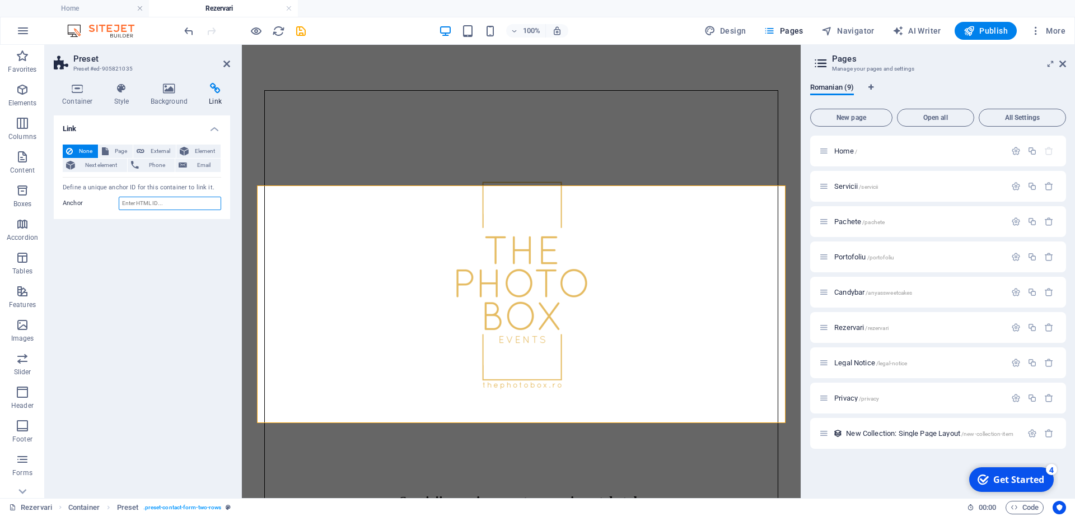
click at [146, 204] on input "Anchor" at bounding box center [170, 203] width 102 height 13
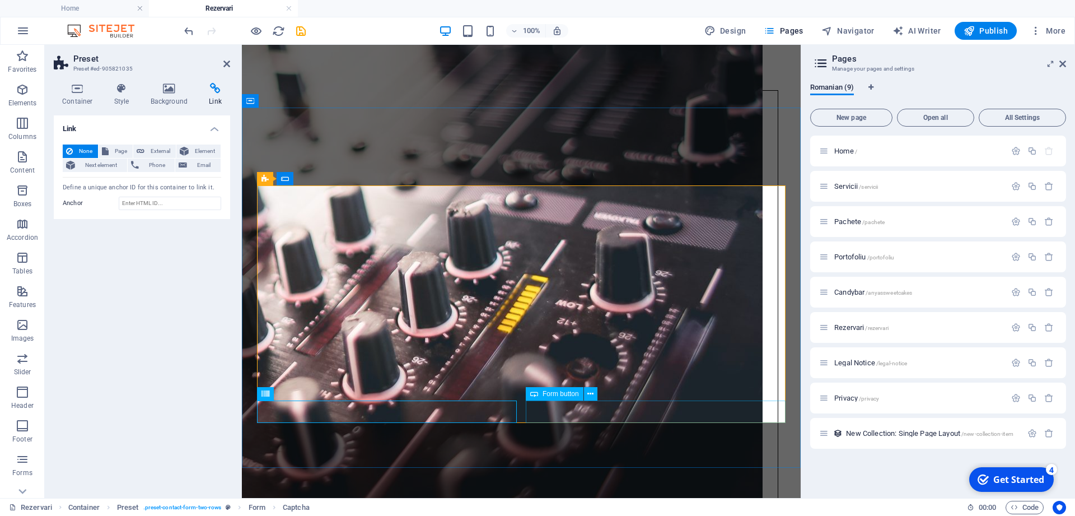
click at [572, 395] on span "Form button" at bounding box center [561, 393] width 36 height 7
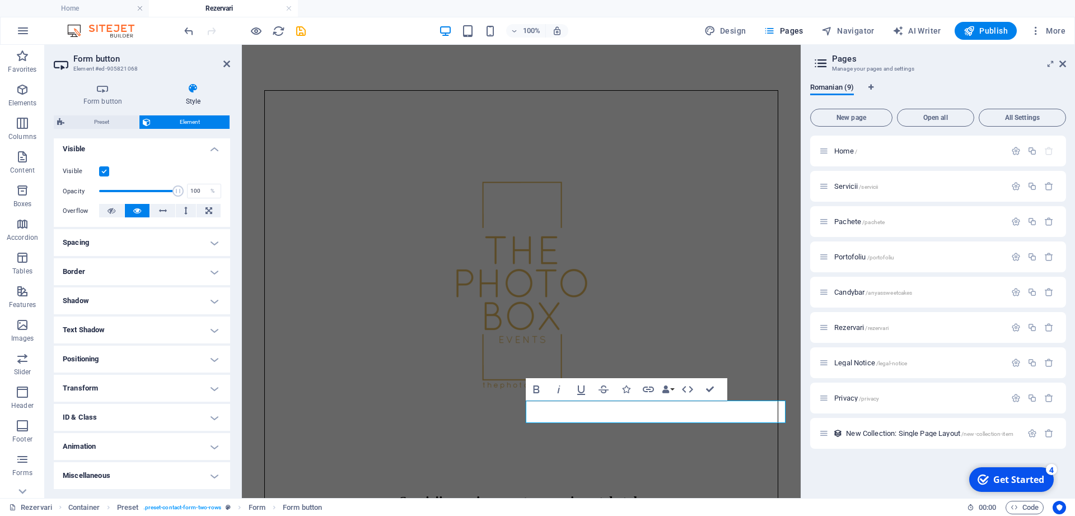
scroll to position [0, 0]
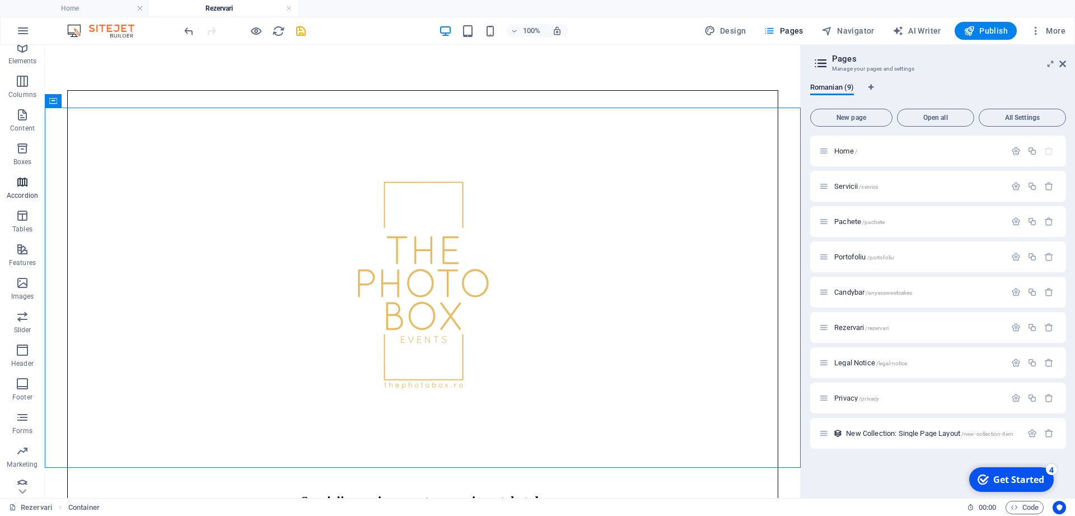
scroll to position [51, 0]
click at [1033, 27] on icon "button" at bounding box center [1036, 30] width 11 height 11
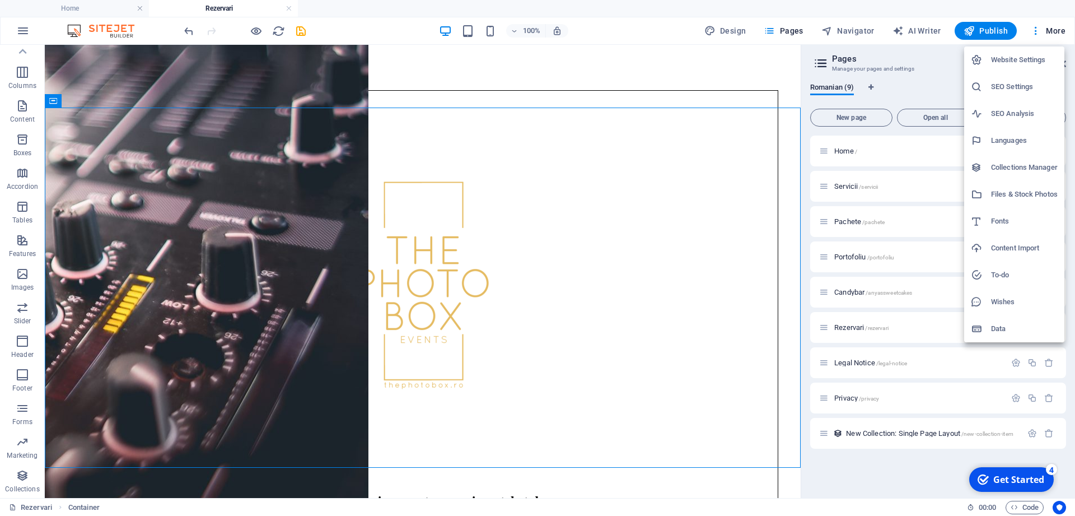
click at [1011, 57] on h6 "Website Settings" at bounding box center [1024, 59] width 67 height 13
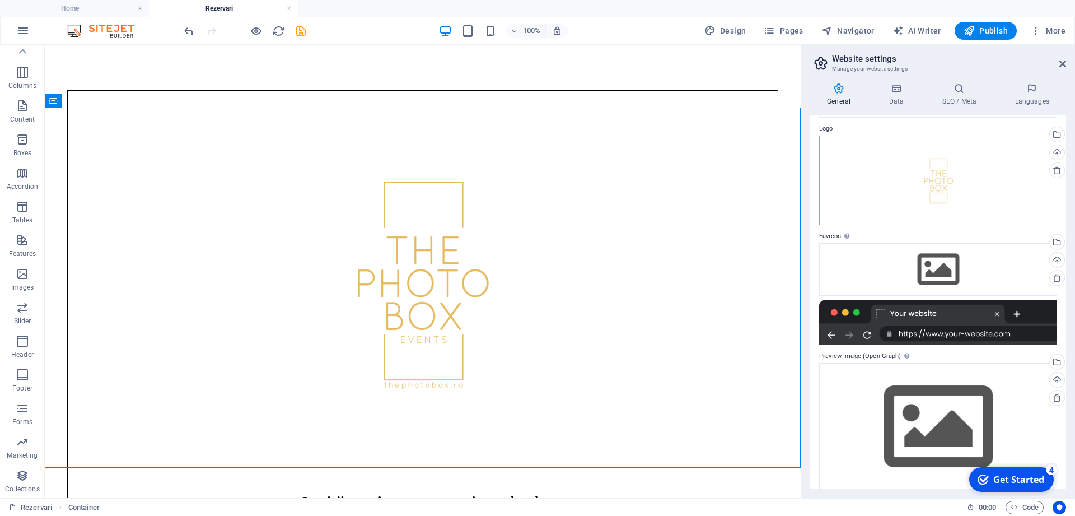
scroll to position [45, 0]
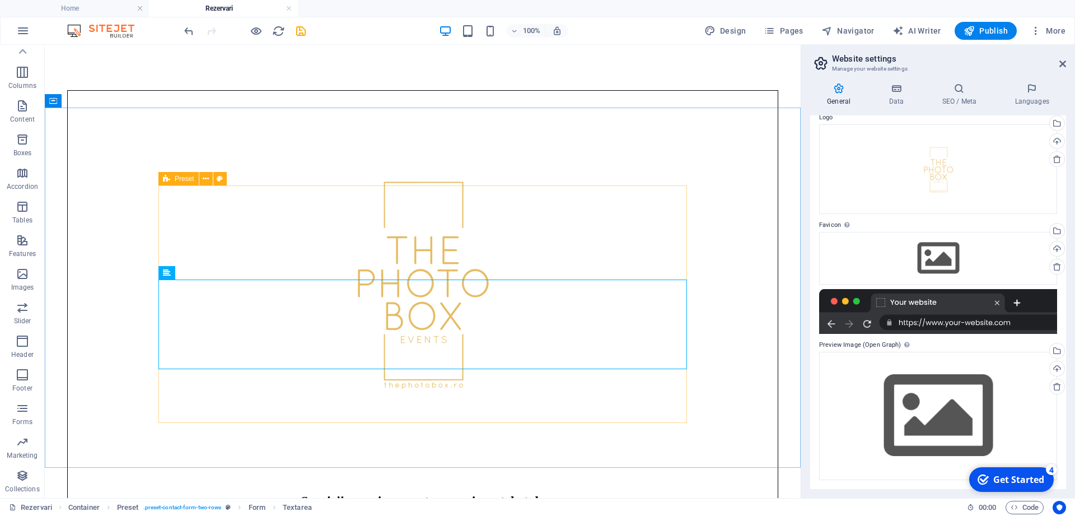
click at [176, 176] on span "Preset" at bounding box center [185, 178] width 20 height 7
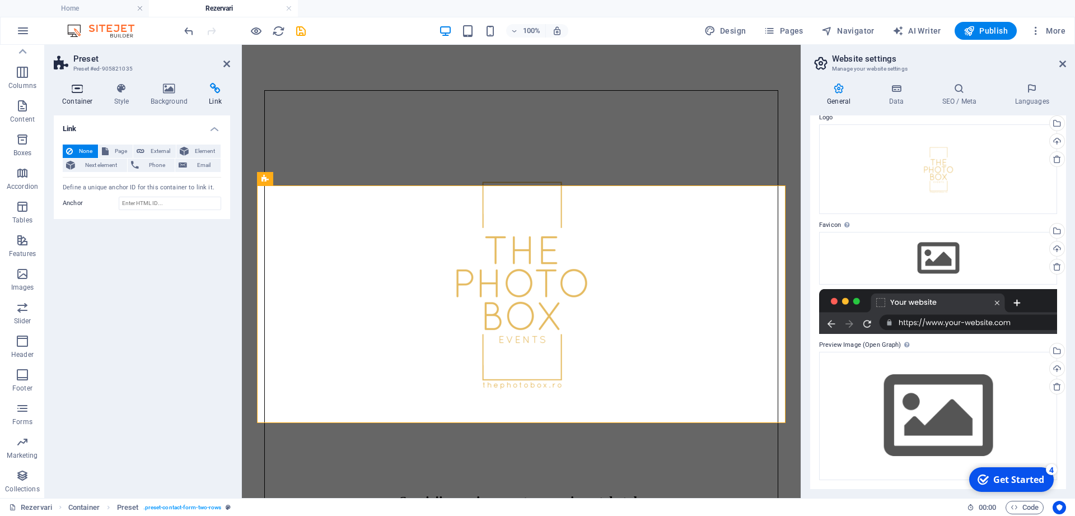
click at [85, 95] on h4 "Container" at bounding box center [80, 95] width 52 height 24
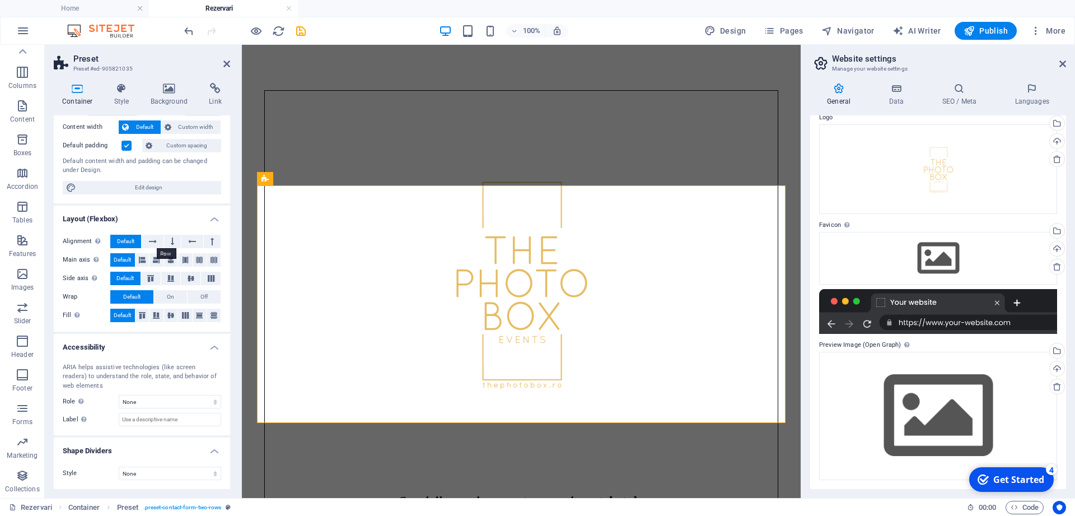
scroll to position [0, 0]
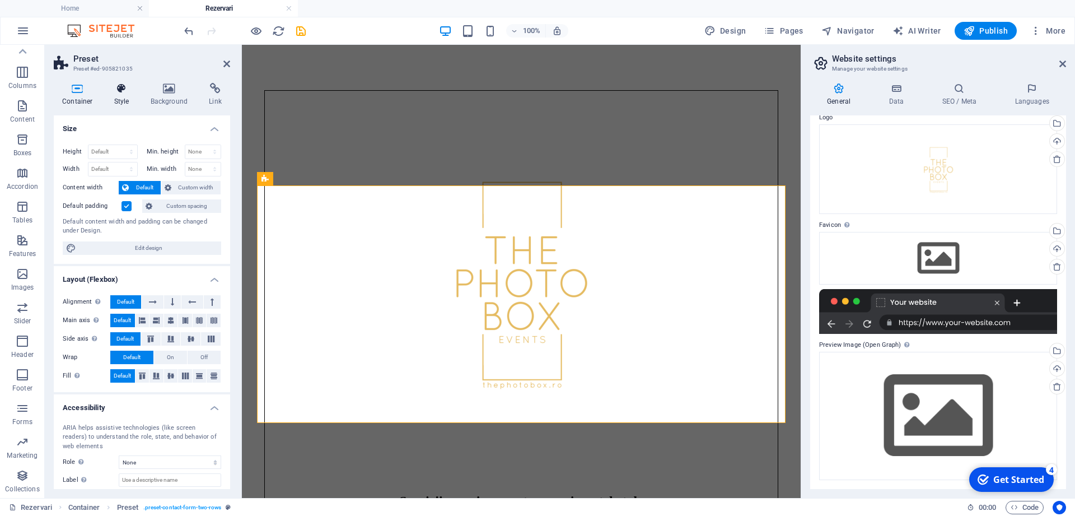
click at [121, 91] on icon at bounding box center [122, 88] width 32 height 11
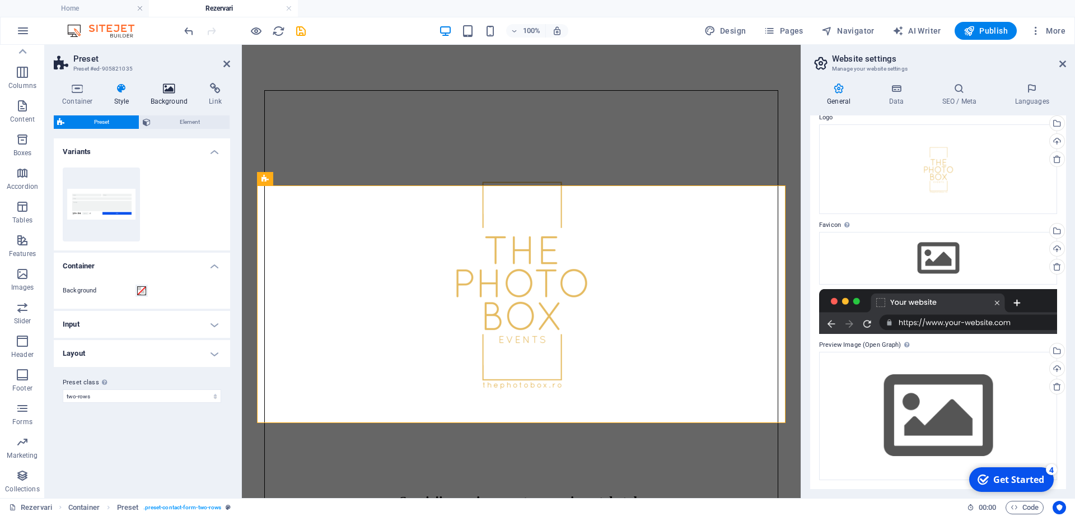
click at [169, 91] on icon at bounding box center [169, 88] width 54 height 11
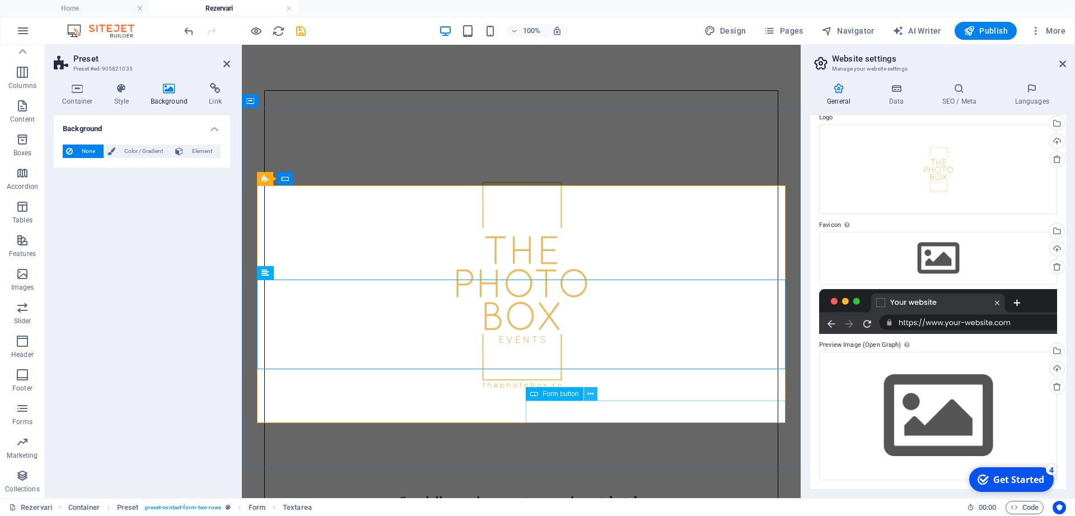
click at [588, 397] on icon at bounding box center [591, 394] width 6 height 12
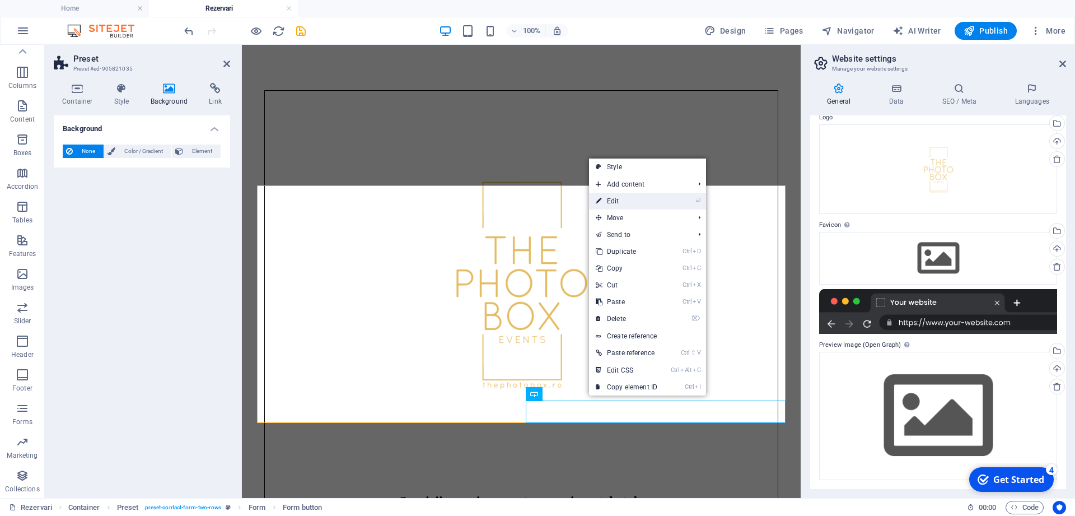
click at [628, 194] on link "⏎ Edit" at bounding box center [626, 201] width 75 height 17
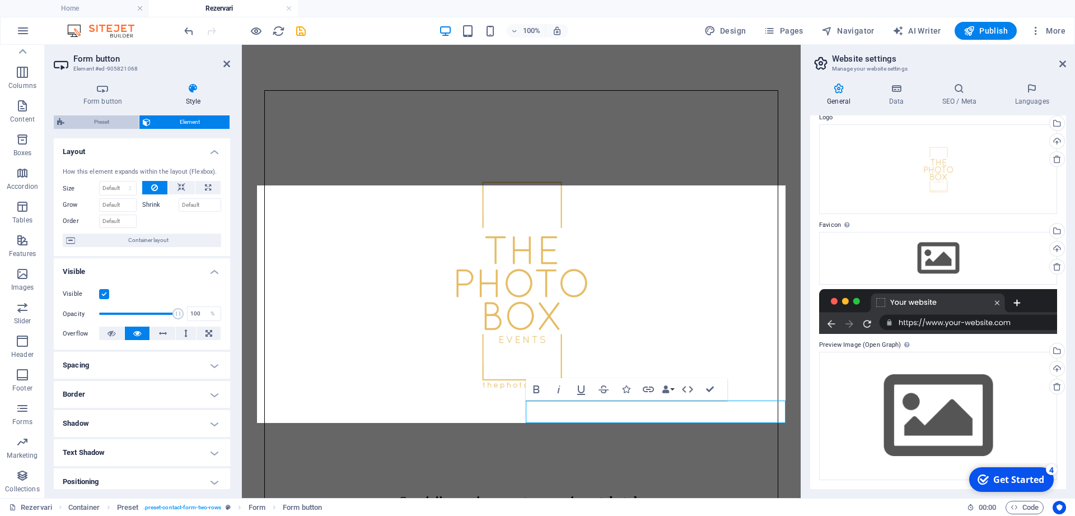
click at [102, 118] on span "Preset" at bounding box center [102, 121] width 68 height 13
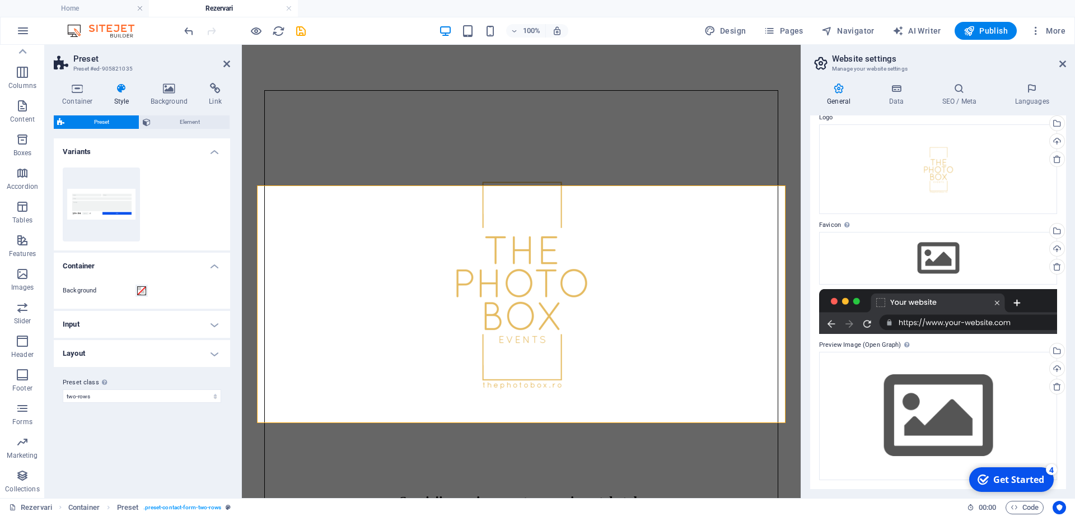
click at [217, 324] on h4 "Input" at bounding box center [142, 324] width 176 height 27
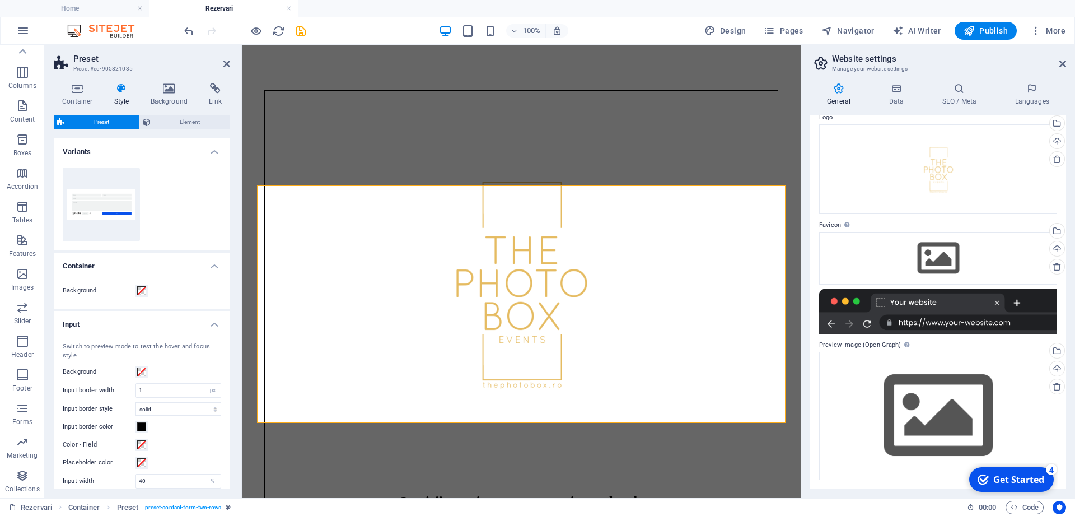
scroll to position [147, 0]
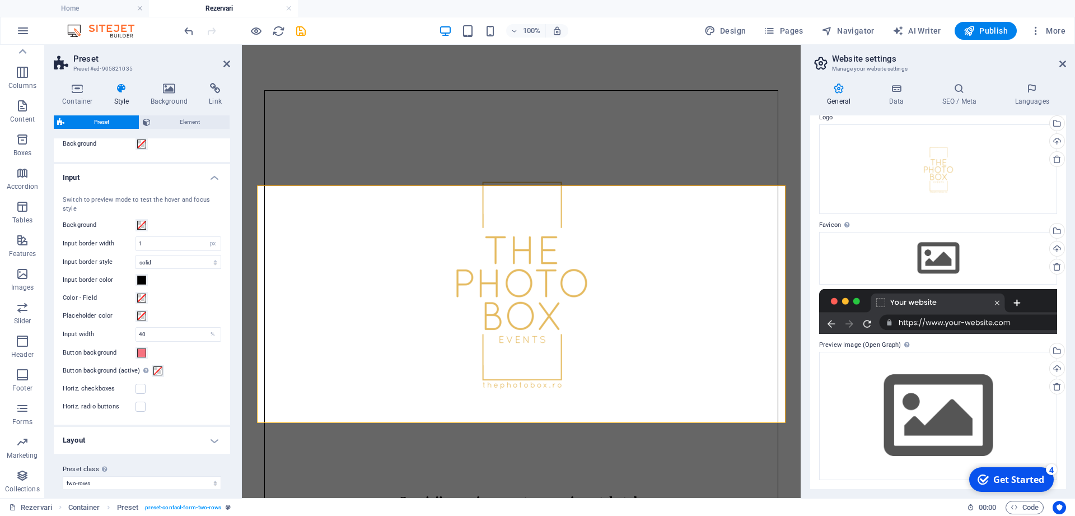
click at [213, 439] on h4 "Layout" at bounding box center [142, 440] width 176 height 27
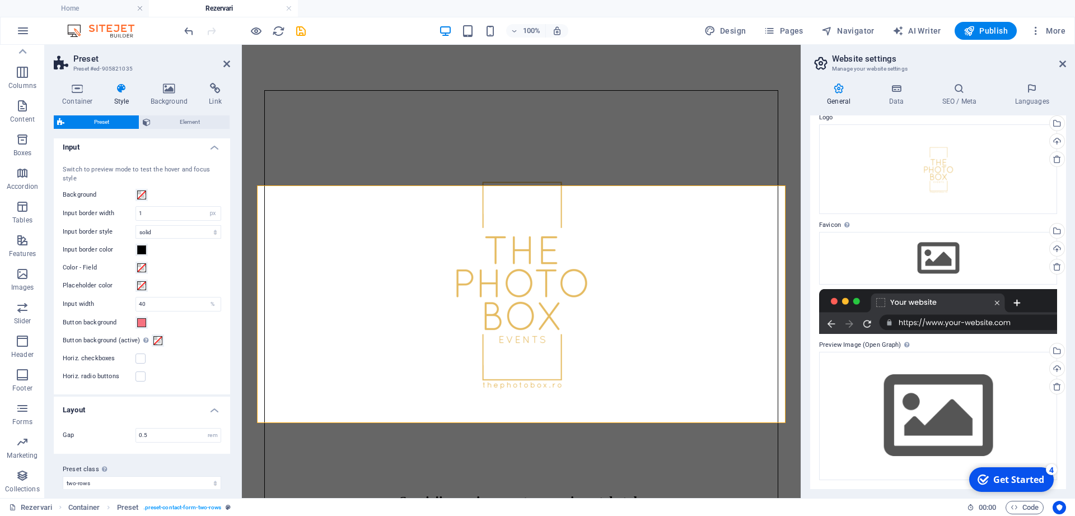
scroll to position [0, 0]
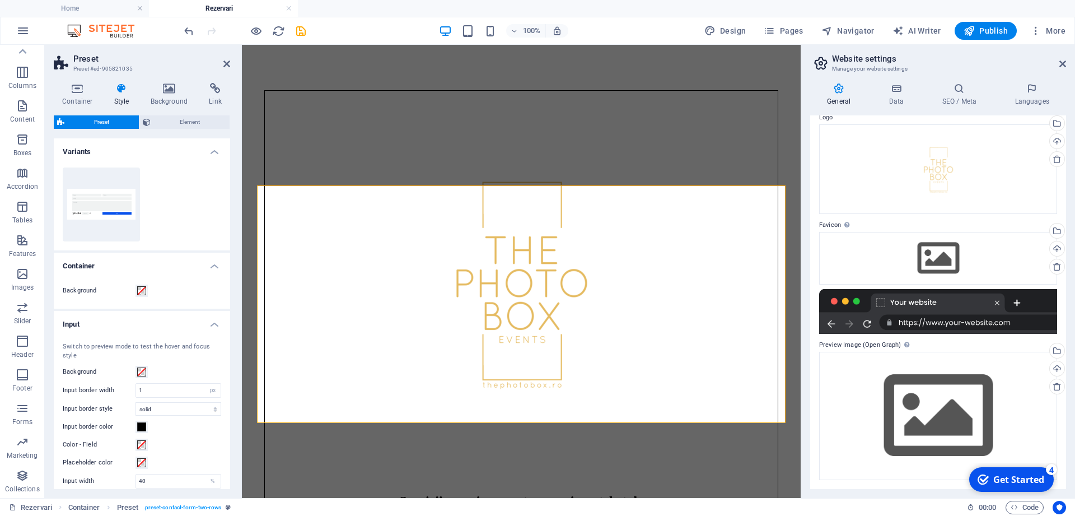
click at [178, 113] on div "Container Style Background Link Size Height Default px rem % vh vw Min. height …" at bounding box center [142, 286] width 176 height 406
click at [180, 117] on span "Element" at bounding box center [190, 121] width 73 height 13
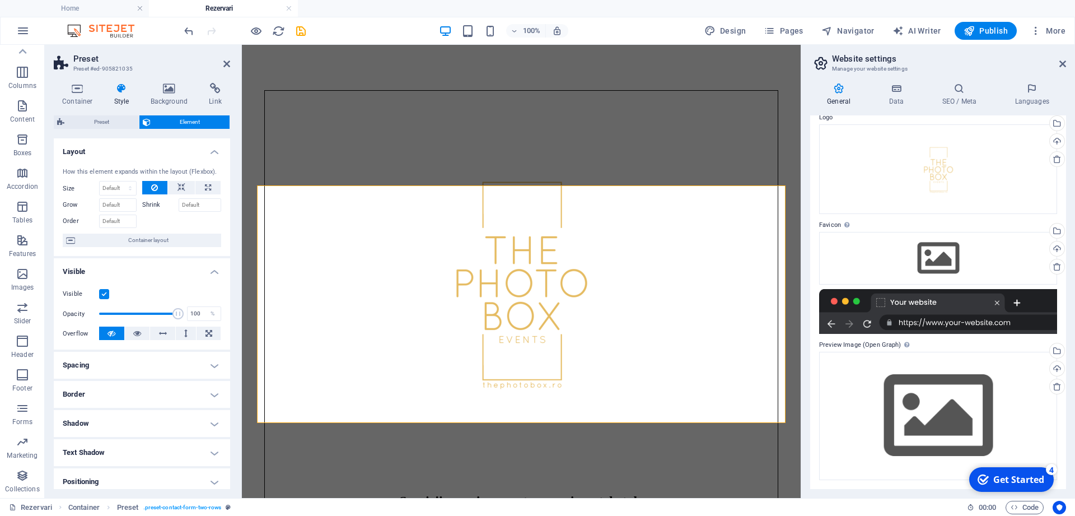
scroll to position [123, 0]
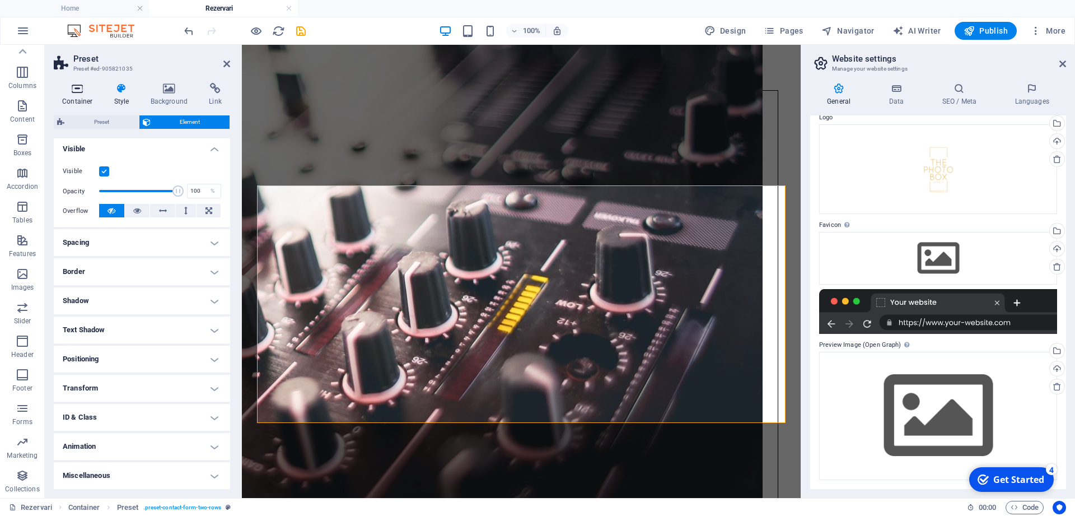
click at [87, 91] on icon at bounding box center [78, 88] width 48 height 11
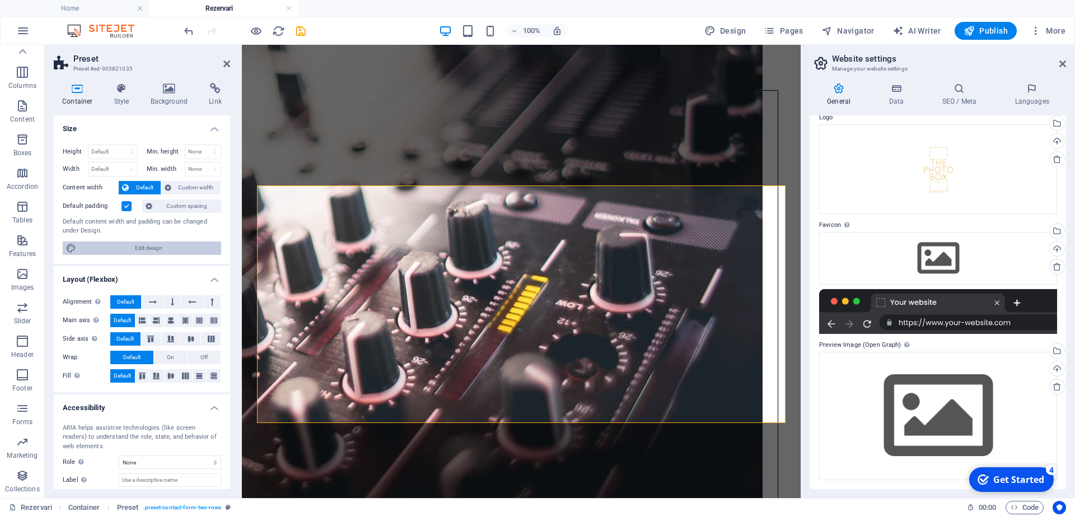
scroll to position [60, 0]
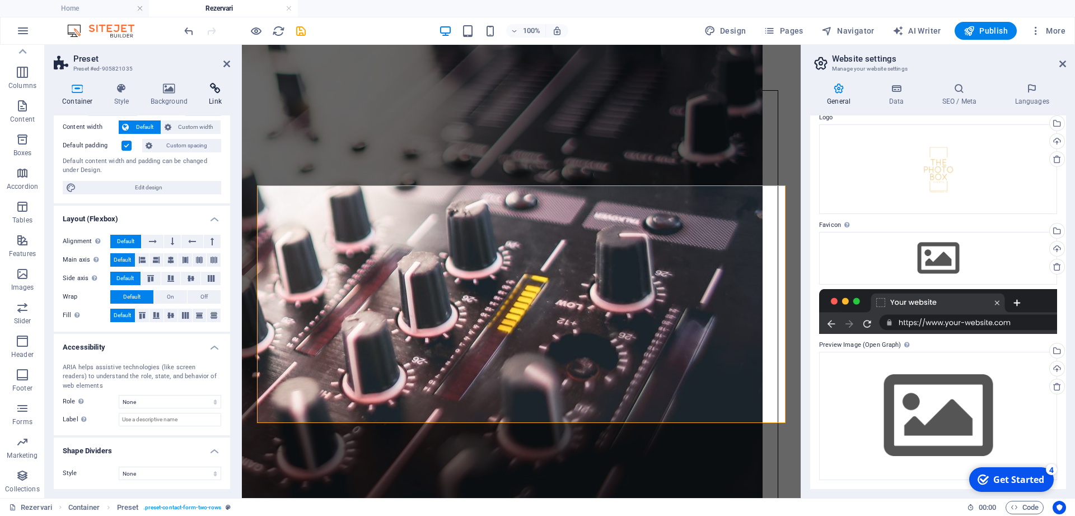
click at [210, 84] on icon at bounding box center [216, 88] width 30 height 11
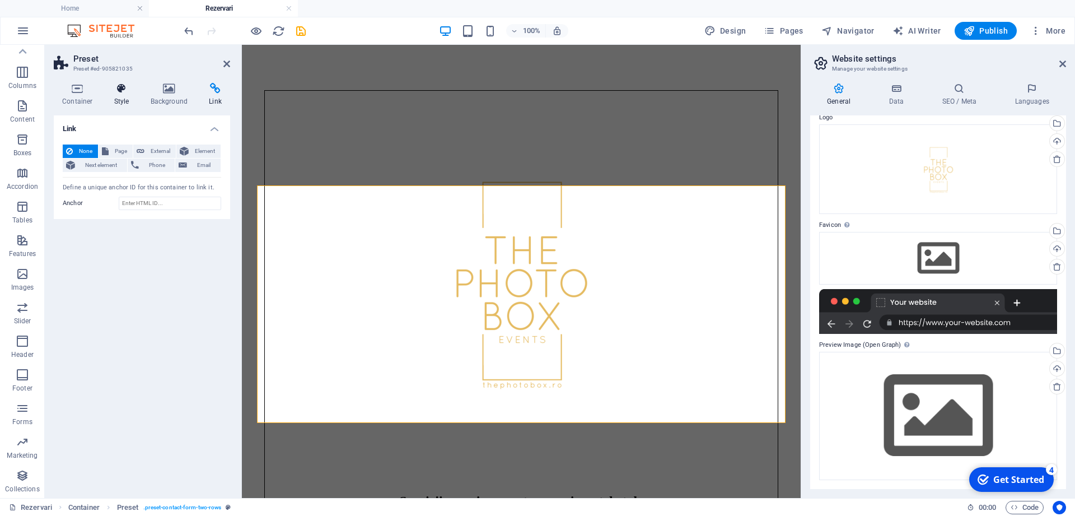
click at [123, 86] on icon at bounding box center [122, 88] width 32 height 11
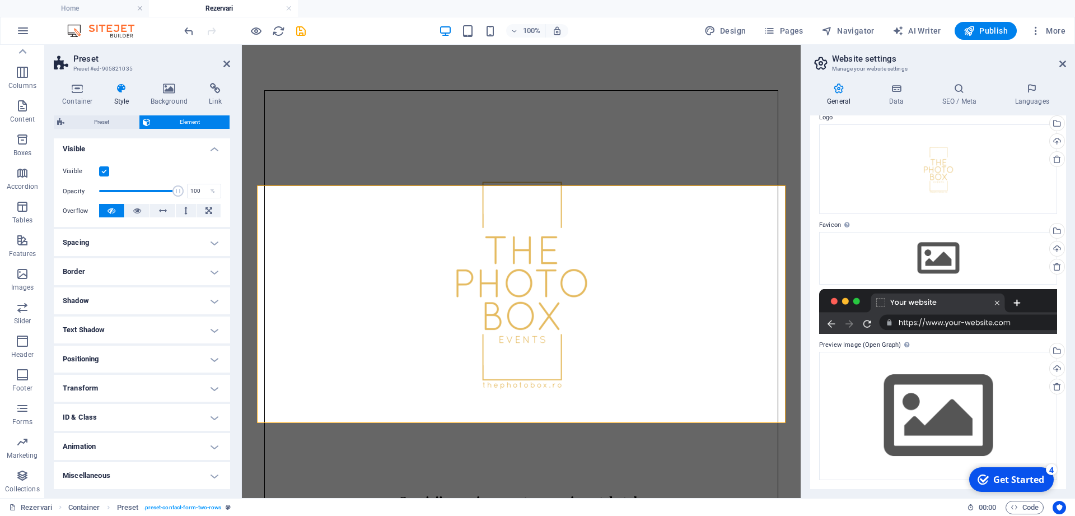
click at [168, 241] on h4 "Spacing" at bounding box center [142, 242] width 176 height 27
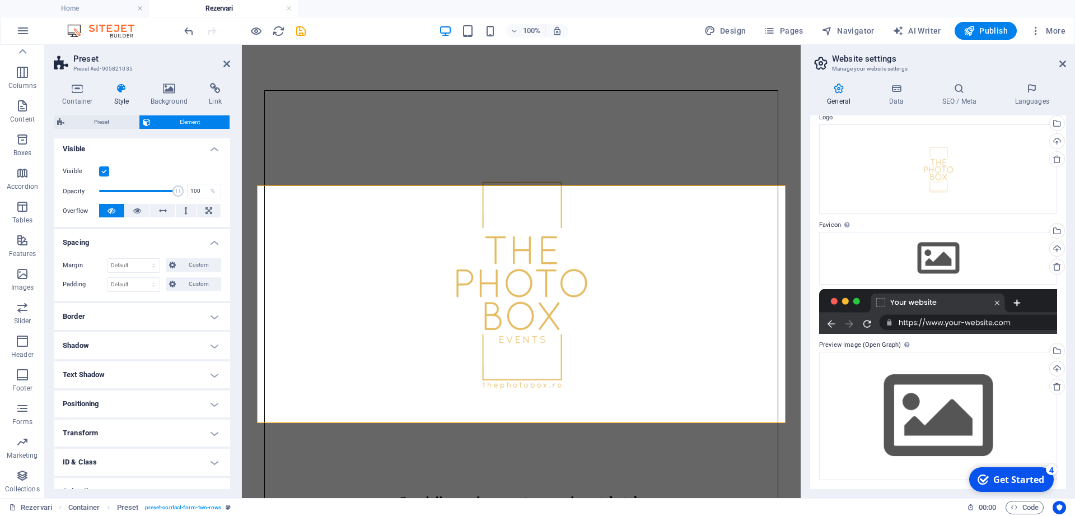
scroll to position [167, 0]
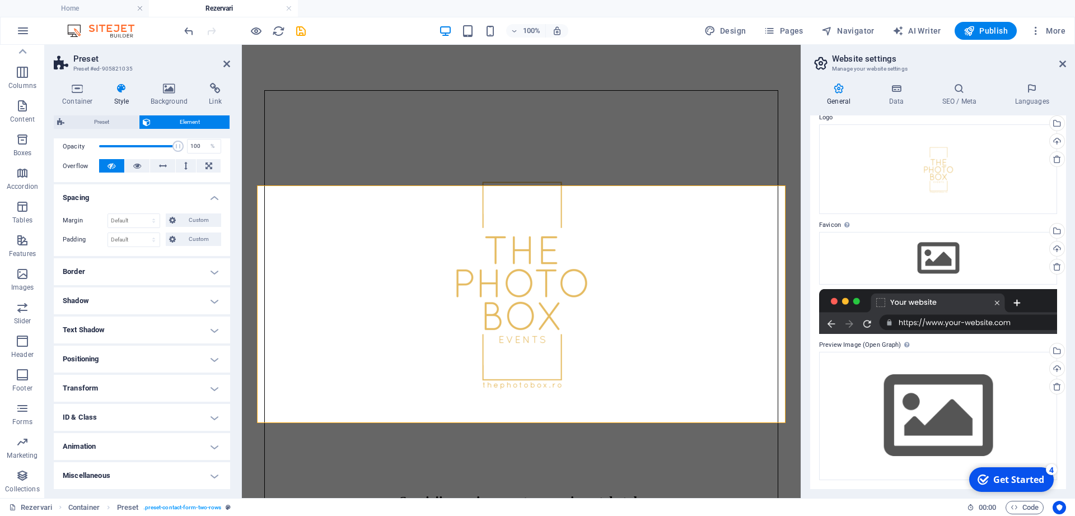
click at [151, 274] on h4 "Border" at bounding box center [142, 271] width 176 height 27
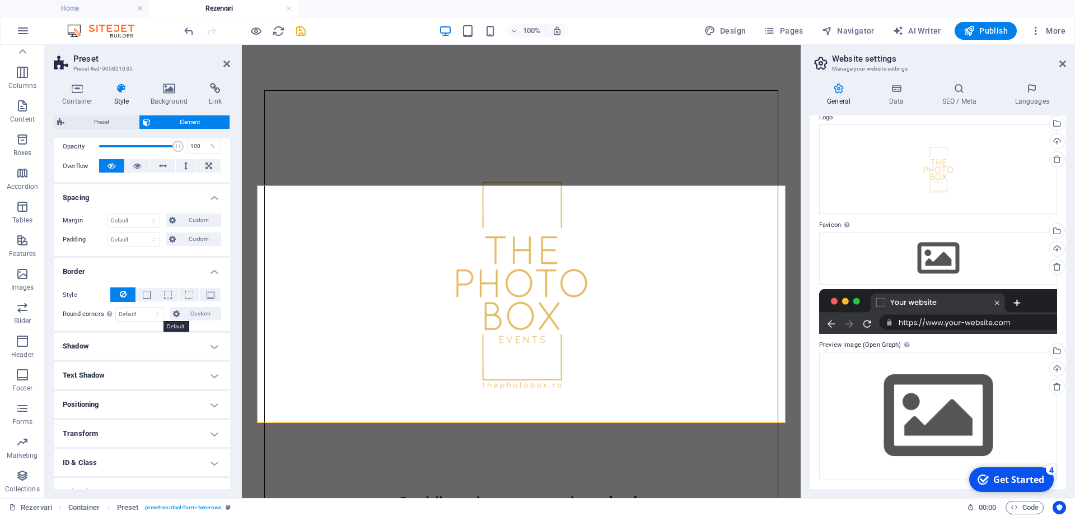
scroll to position [213, 0]
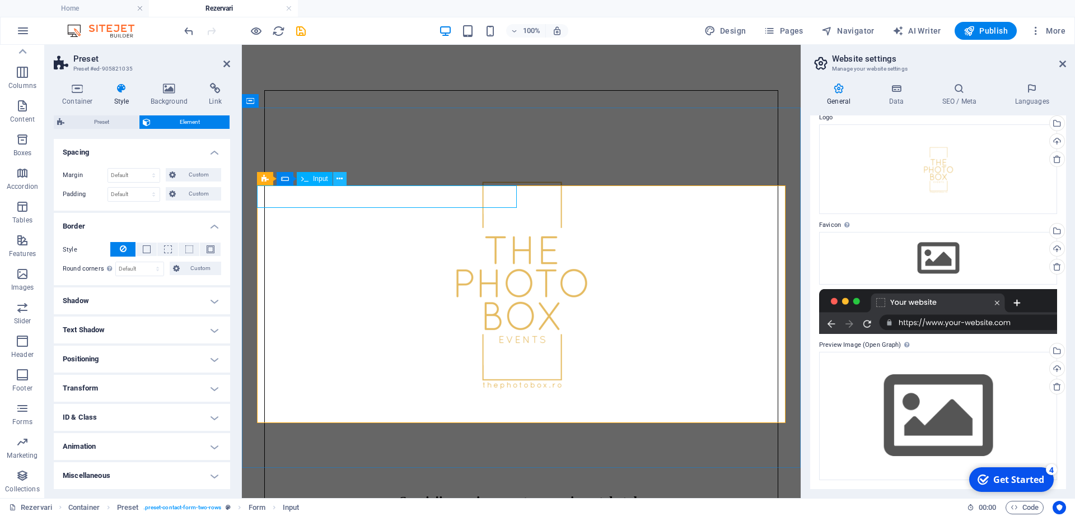
click at [339, 177] on icon at bounding box center [340, 179] width 6 height 12
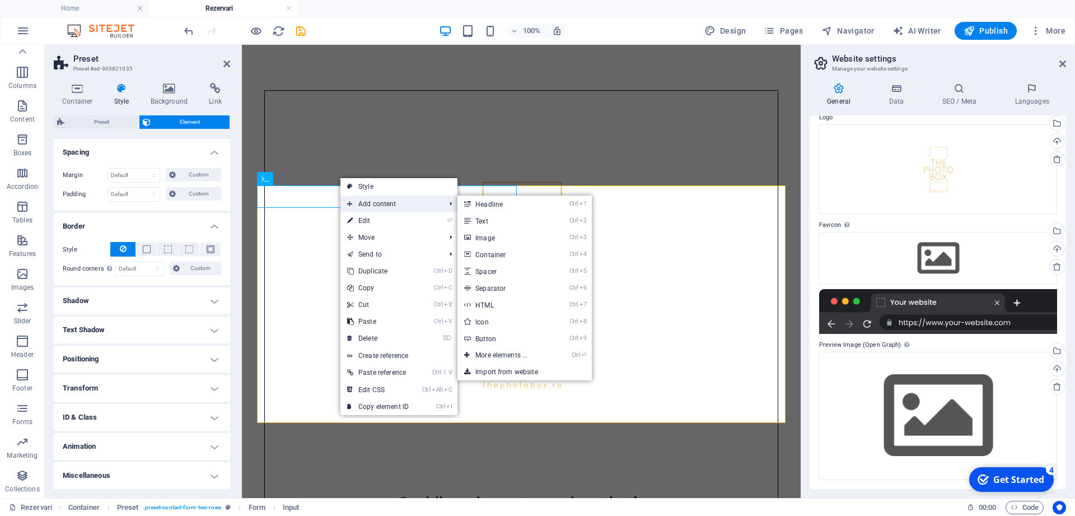
click at [367, 203] on span "Add content" at bounding box center [391, 203] width 100 height 17
click at [358, 217] on link "⏎ Edit" at bounding box center [378, 220] width 75 height 17
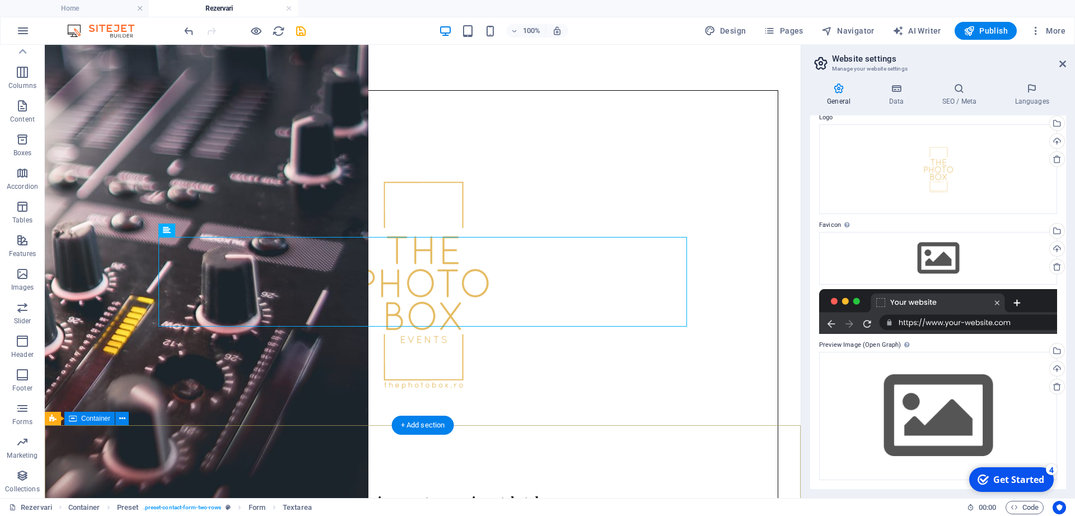
scroll to position [593, 0]
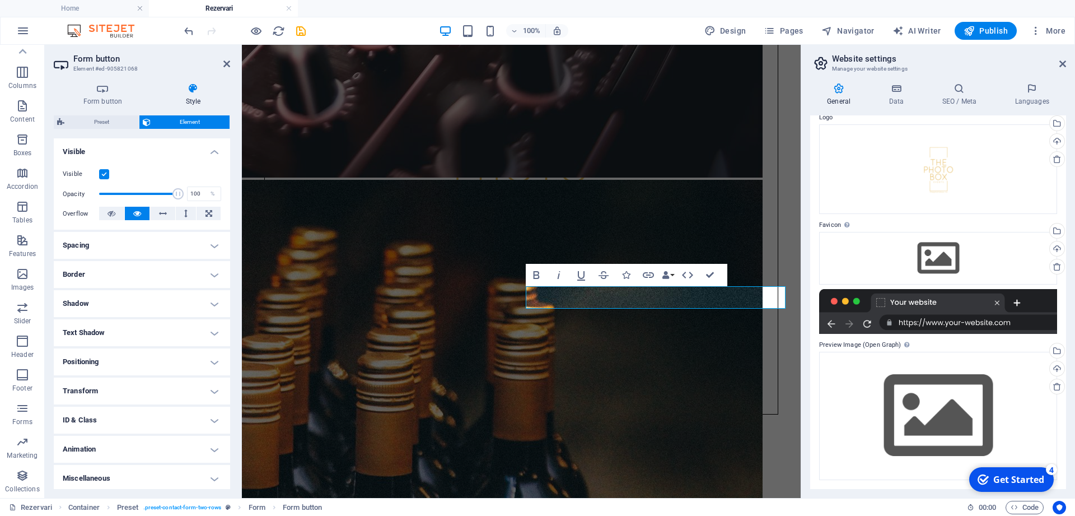
scroll to position [123, 0]
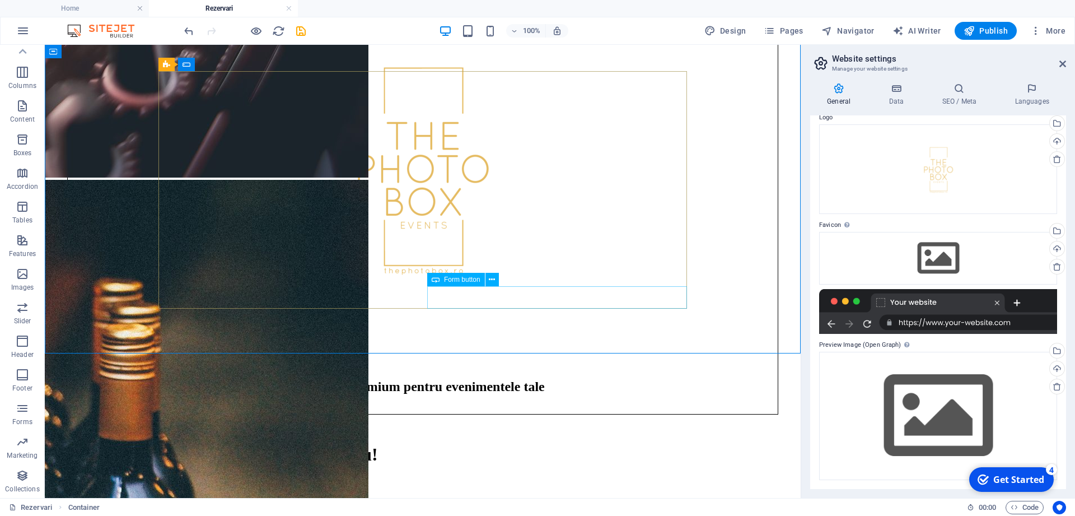
click at [453, 278] on span "Form button" at bounding box center [462, 279] width 36 height 7
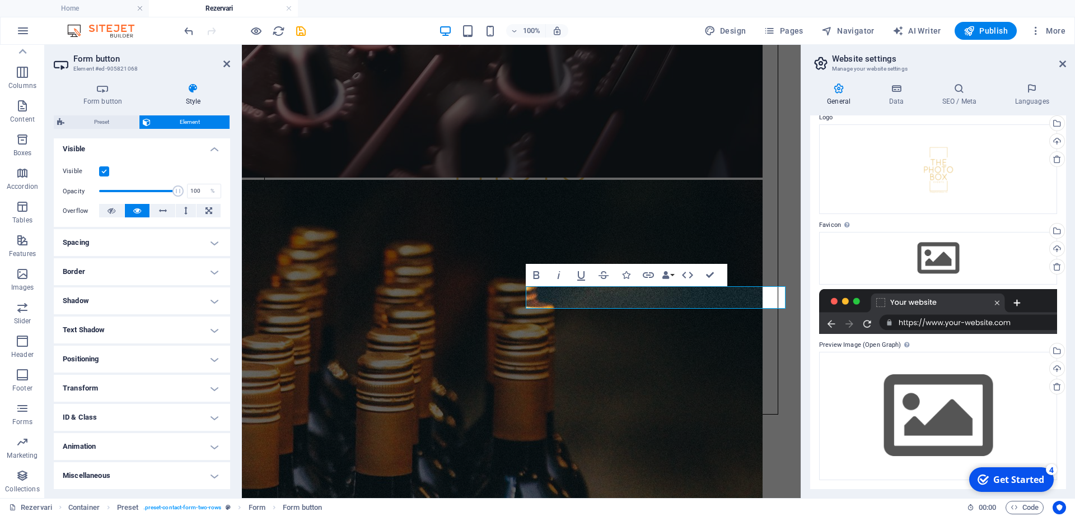
scroll to position [0, 0]
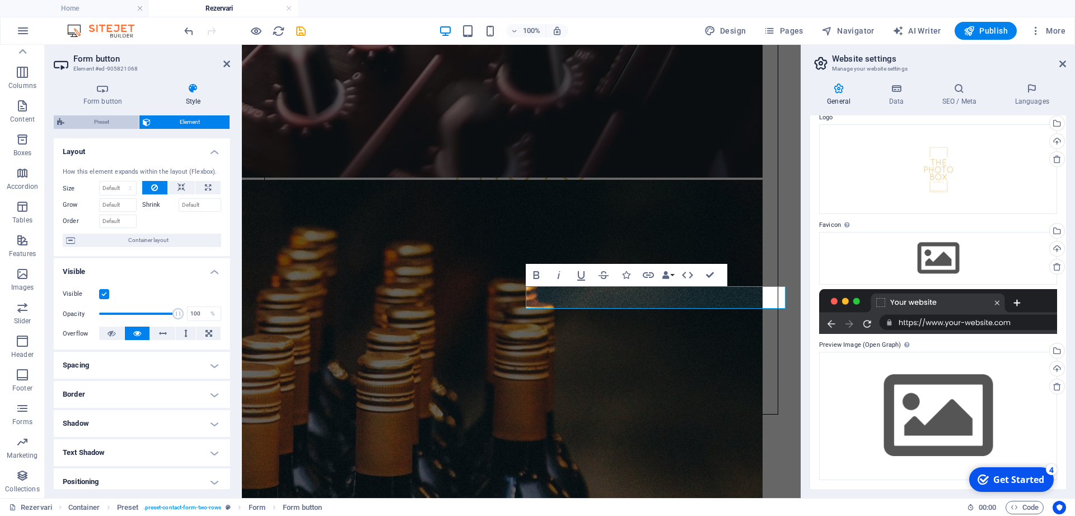
click at [98, 123] on span "Preset" at bounding box center [102, 121] width 68 height 13
select select "px"
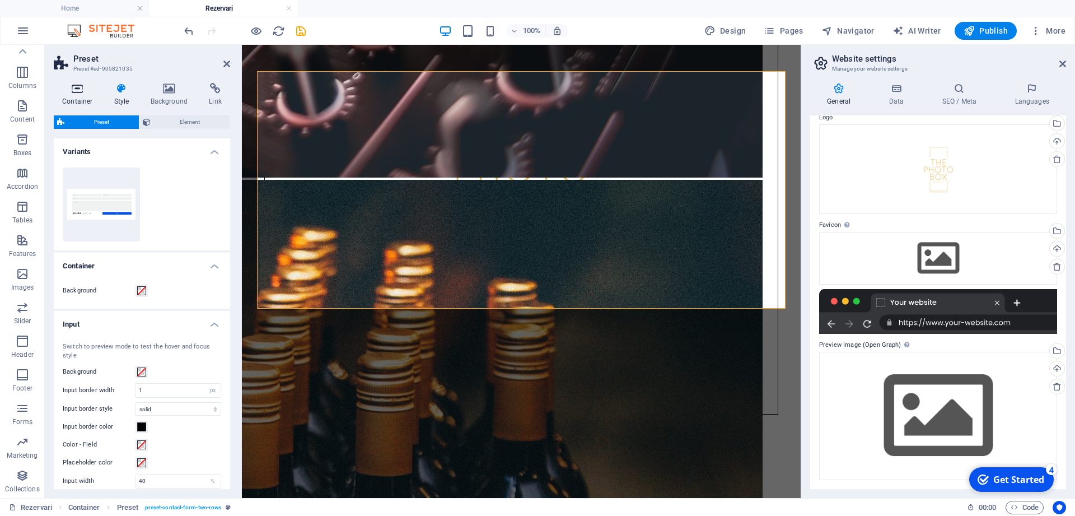
click at [72, 92] on icon at bounding box center [78, 88] width 48 height 11
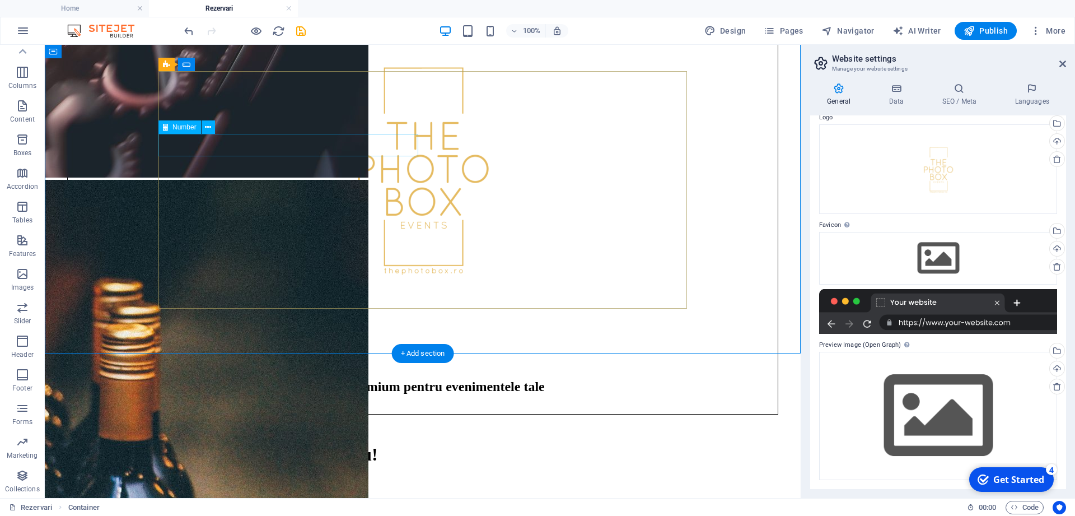
scroll to position [307, 0]
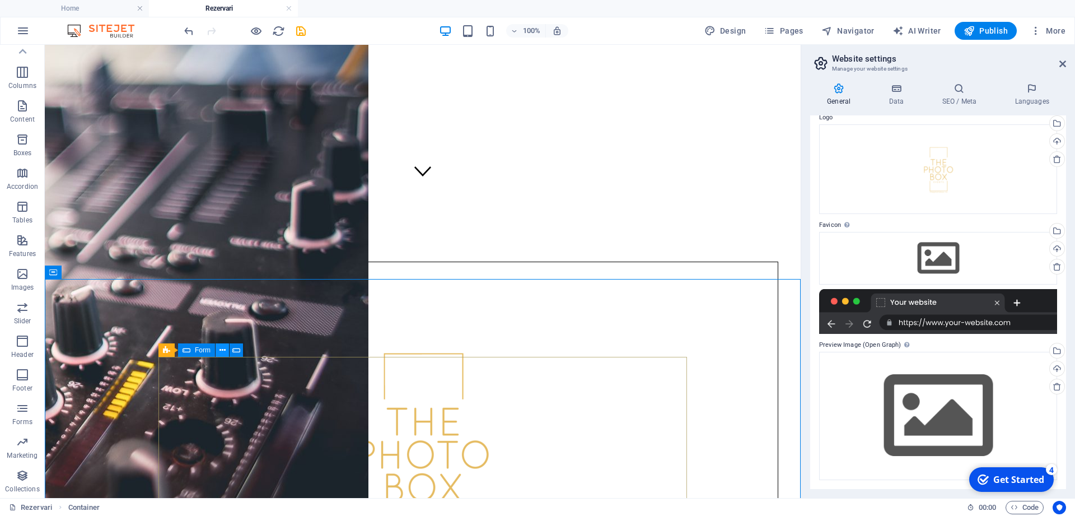
click at [219, 351] on button at bounding box center [222, 349] width 13 height 13
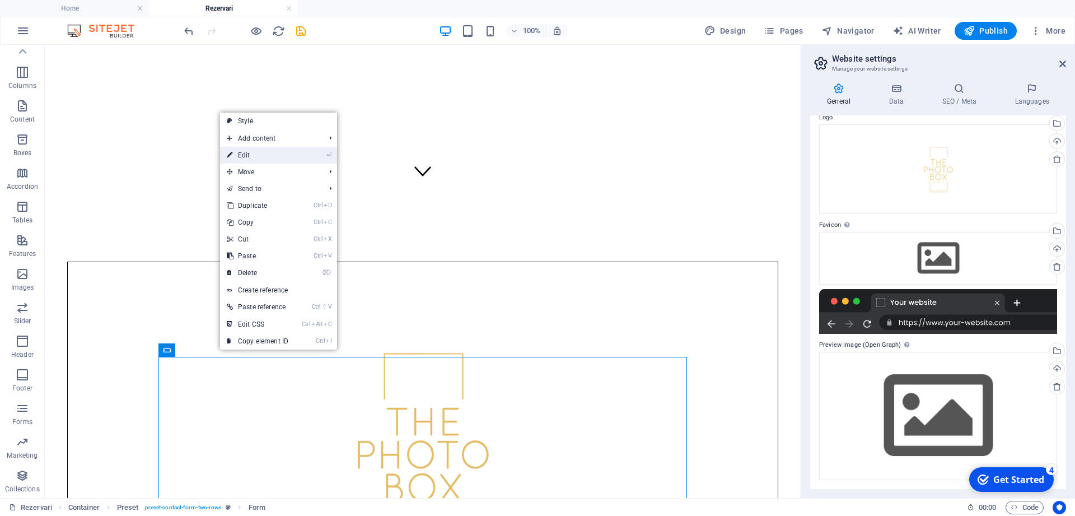
click at [267, 156] on link "⏎ Edit" at bounding box center [257, 155] width 75 height 17
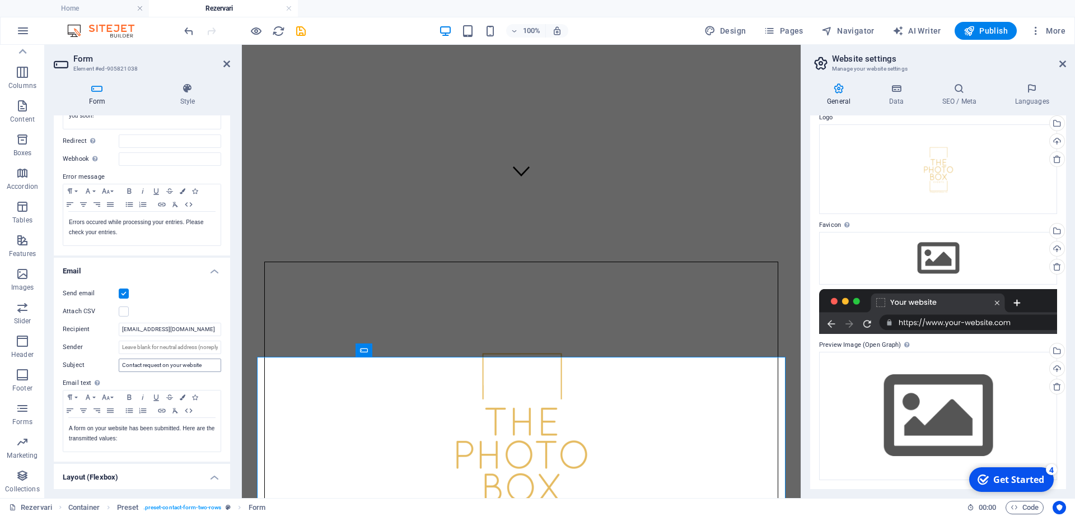
scroll to position [202, 0]
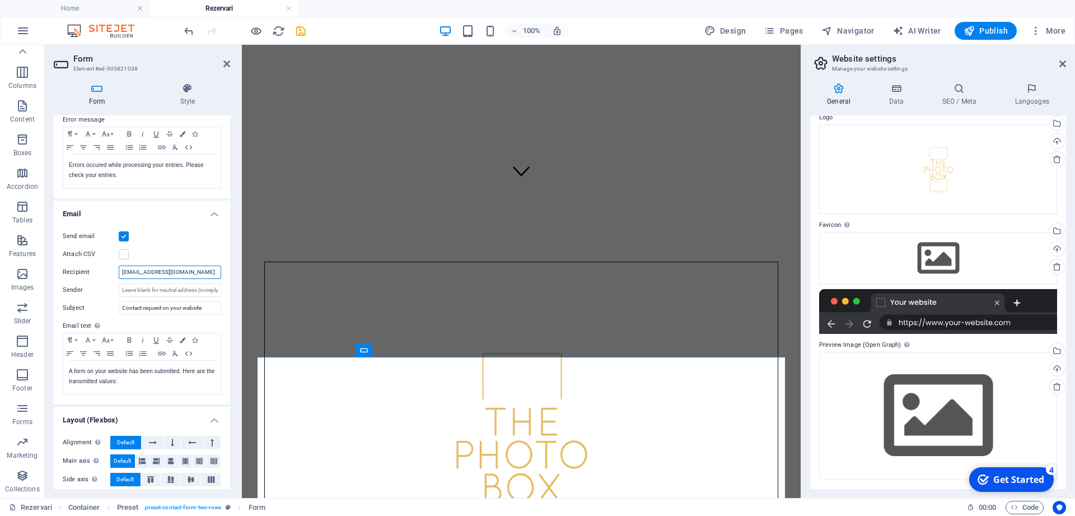
drag, startPoint x: 208, startPoint y: 271, endPoint x: 107, endPoint y: 266, distance: 100.9
click at [119, 266] on input "[EMAIL_ADDRESS][DOMAIN_NAME]" at bounding box center [170, 271] width 102 height 13
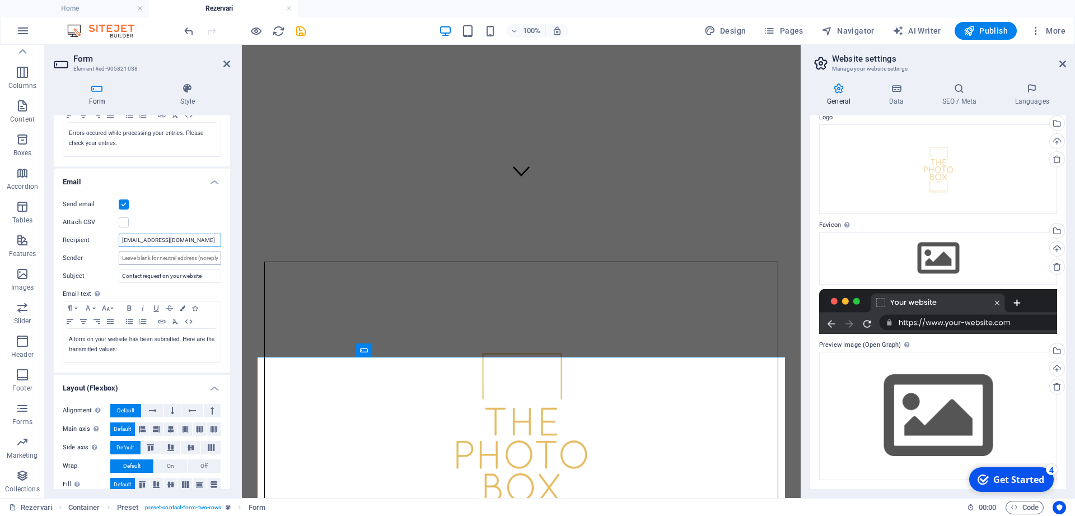
scroll to position [245, 0]
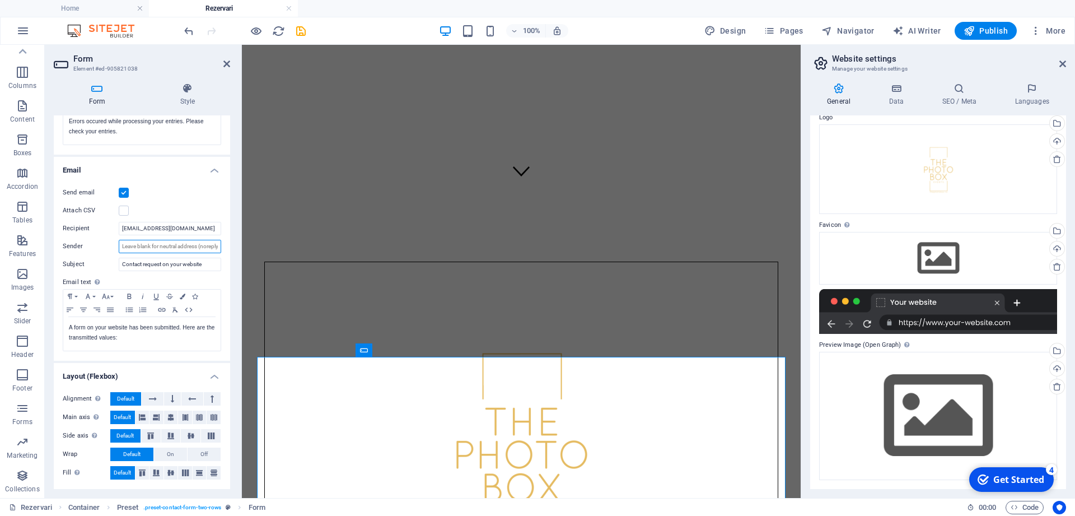
click at [139, 242] on input "Sender" at bounding box center [170, 246] width 102 height 13
paste input "[EMAIL_ADDRESS][DOMAIN_NAME]"
type input "[EMAIL_ADDRESS][DOMAIN_NAME]"
click at [206, 267] on input "Contact request on your website" at bounding box center [170, 264] width 102 height 13
click at [126, 211] on label at bounding box center [124, 211] width 10 height 10
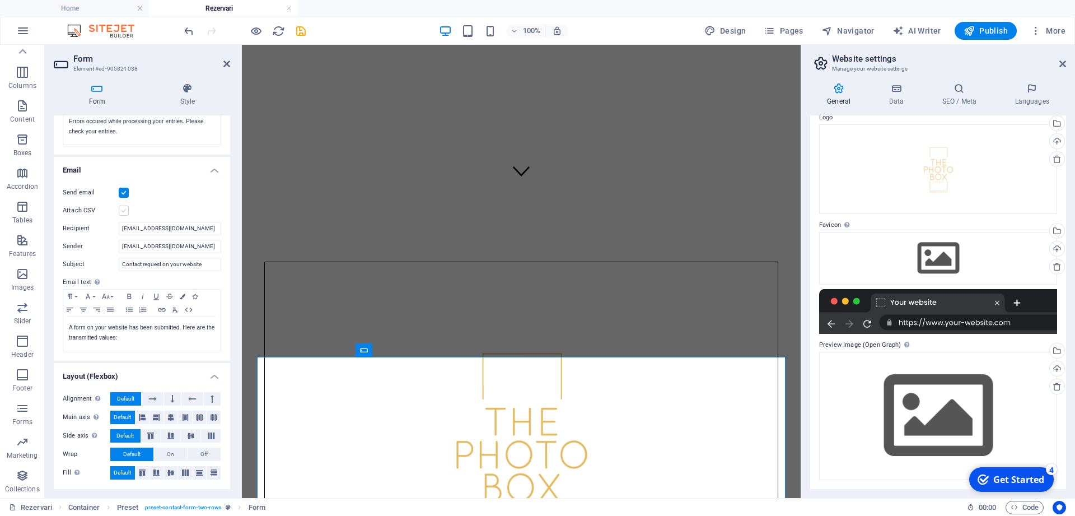
click at [0, 0] on input "Attach CSV" at bounding box center [0, 0] width 0 height 0
click at [299, 28] on icon "save" at bounding box center [301, 31] width 13 height 13
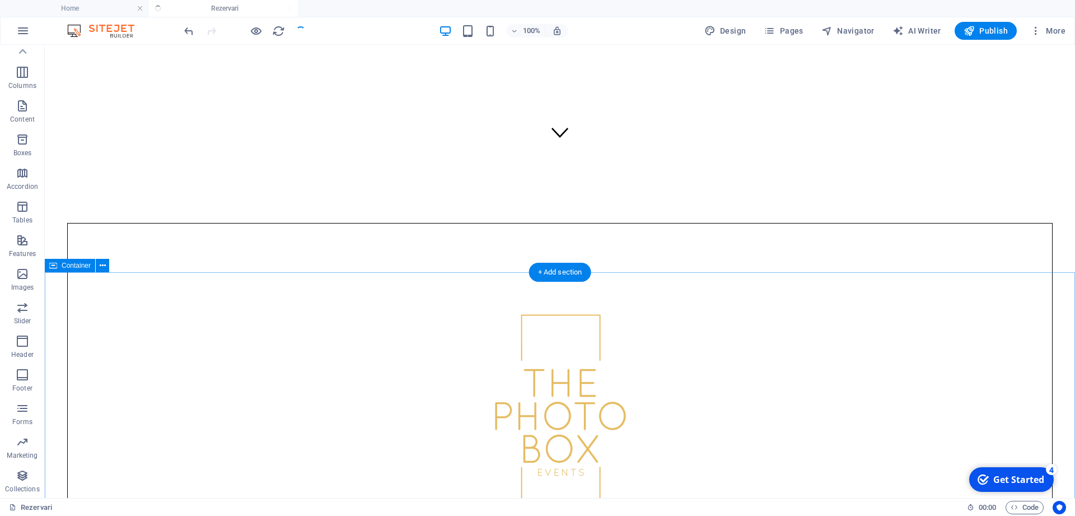
scroll to position [479, 0]
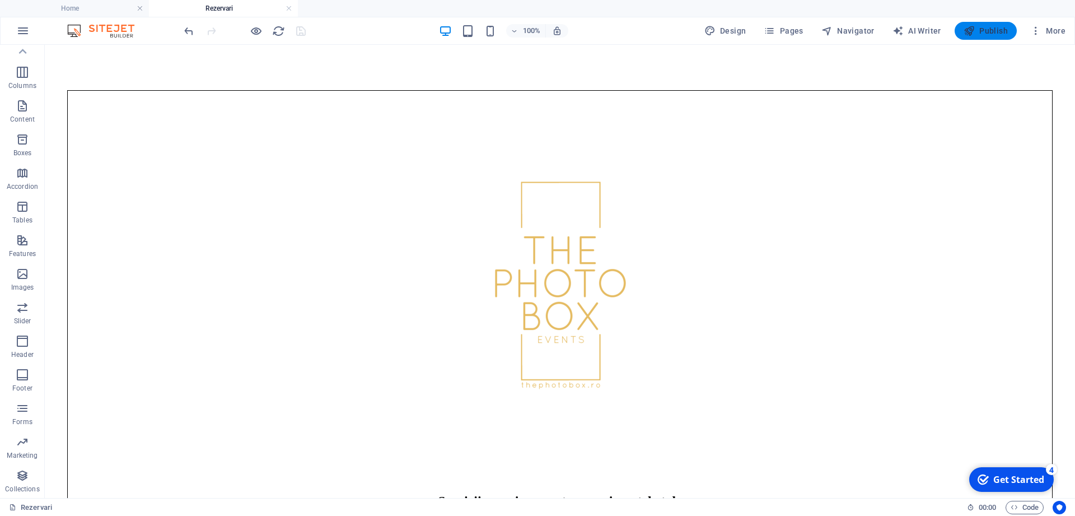
click at [995, 35] on span "Publish" at bounding box center [986, 30] width 44 height 11
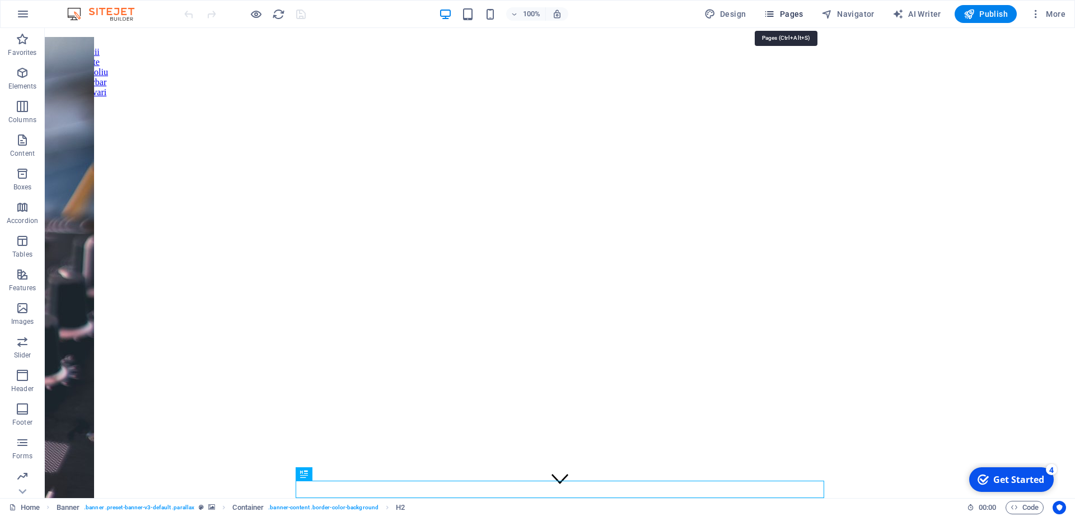
click at [789, 9] on span "Pages" at bounding box center [783, 13] width 39 height 11
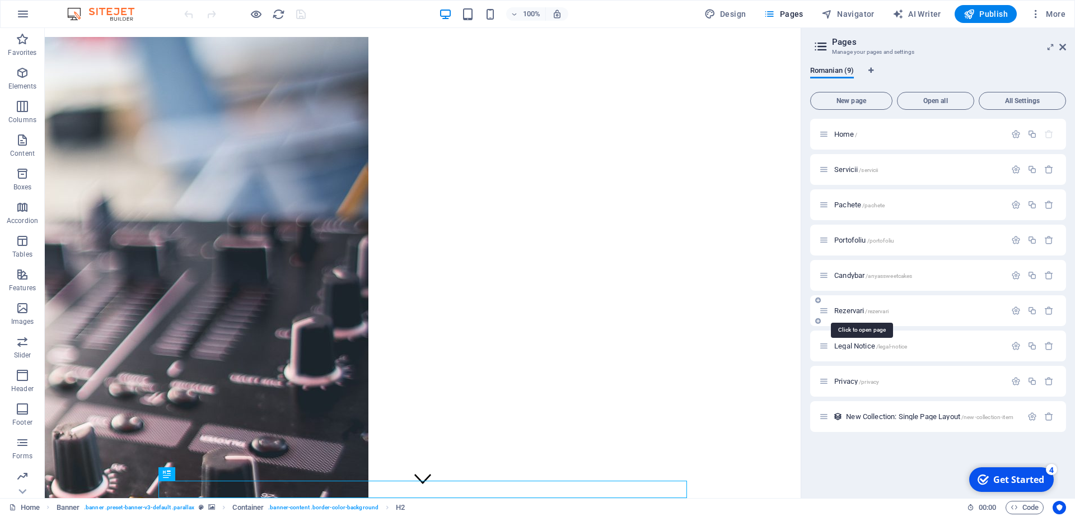
click at [857, 313] on span "Rezervari /rezervari" at bounding box center [861, 310] width 54 height 8
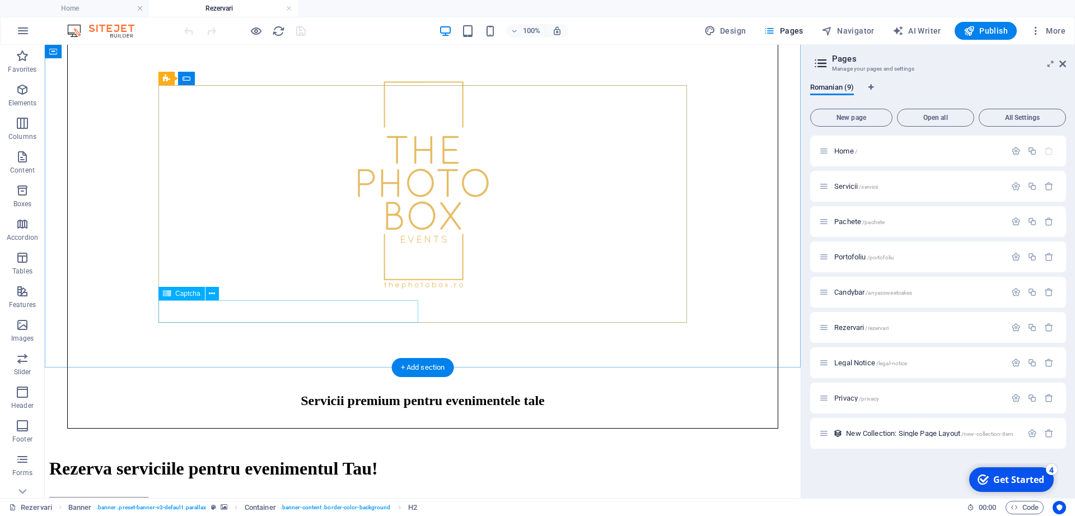
scroll to position [593, 0]
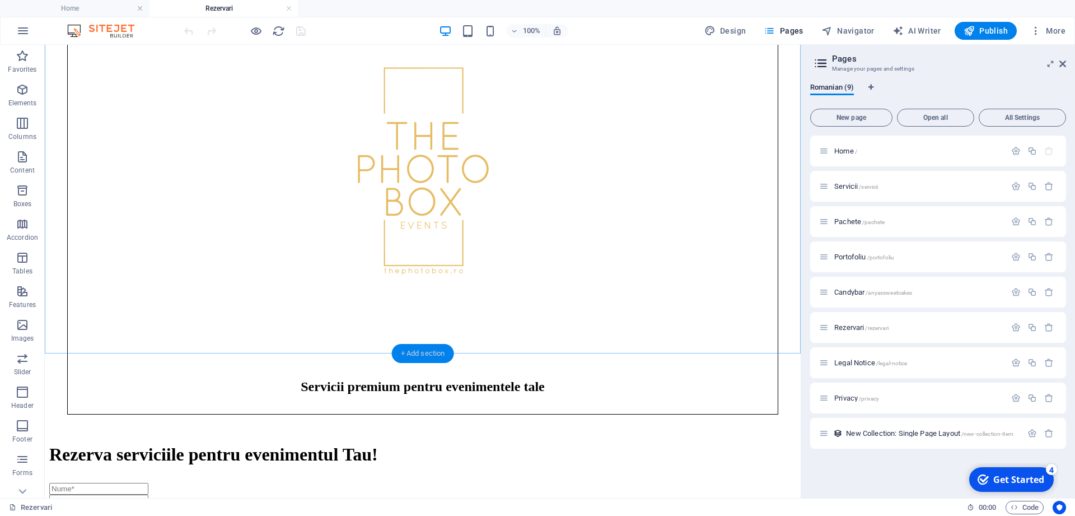
click at [411, 352] on div "+ Add section" at bounding box center [423, 353] width 62 height 19
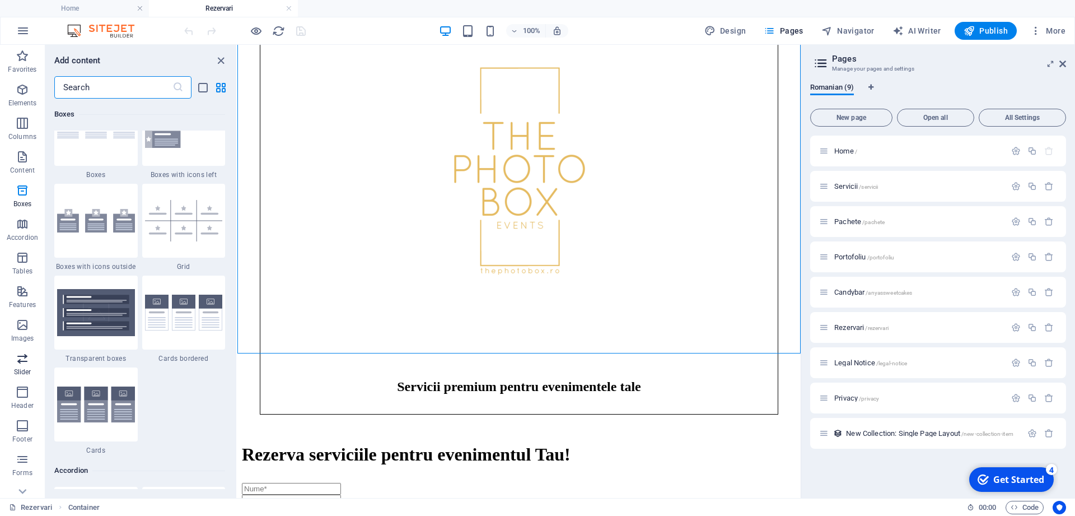
scroll to position [51, 0]
click at [21, 406] on icon "button" at bounding box center [22, 408] width 13 height 13
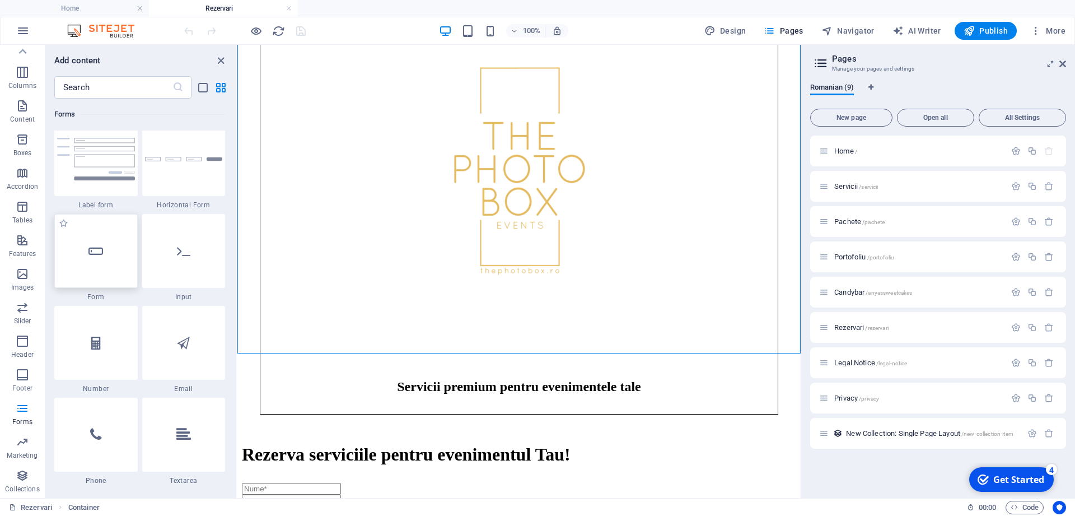
scroll to position [8378, 0]
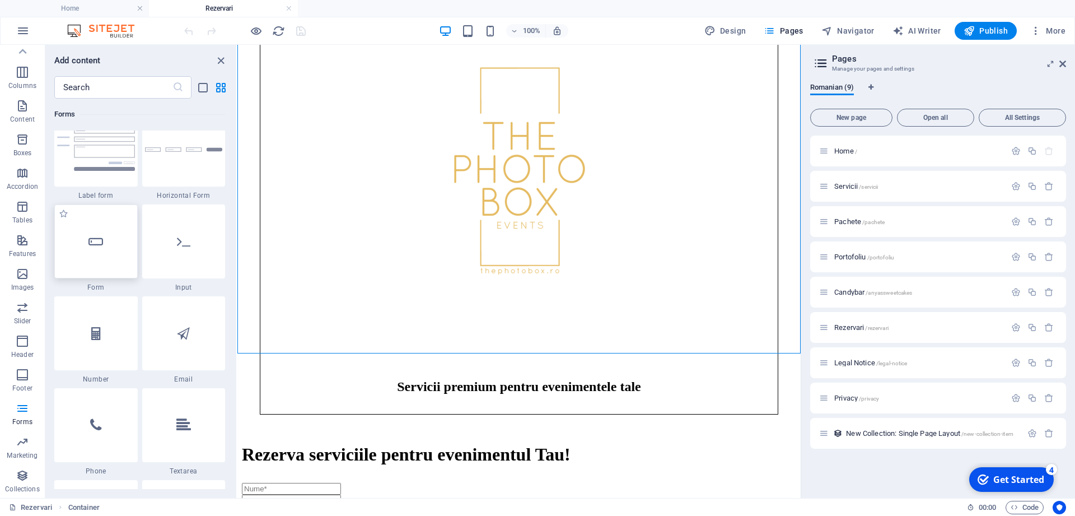
click at [106, 240] on div at bounding box center [95, 241] width 83 height 74
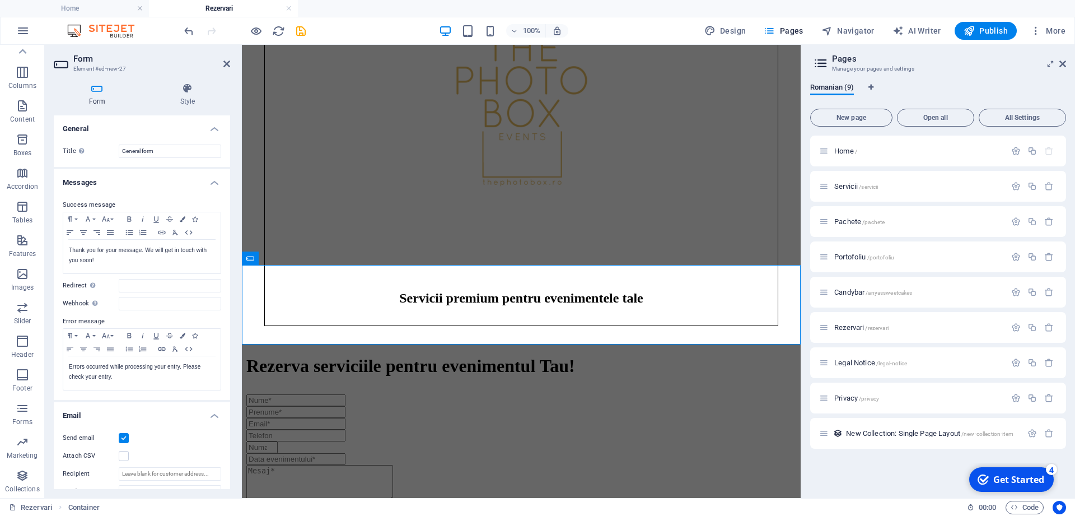
scroll to position [51, 0]
click at [186, 30] on icon "undo" at bounding box center [189, 31] width 13 height 13
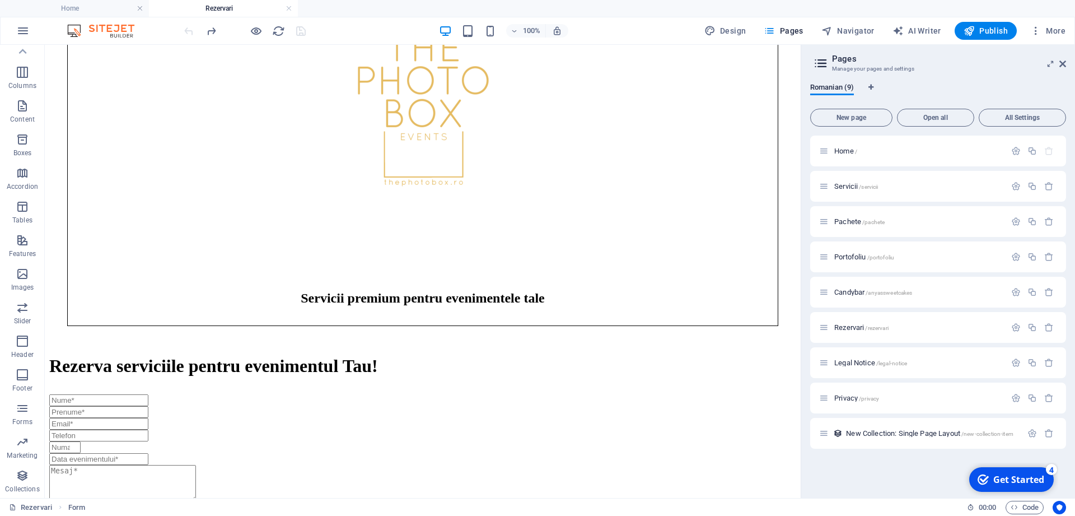
scroll to position [593, 0]
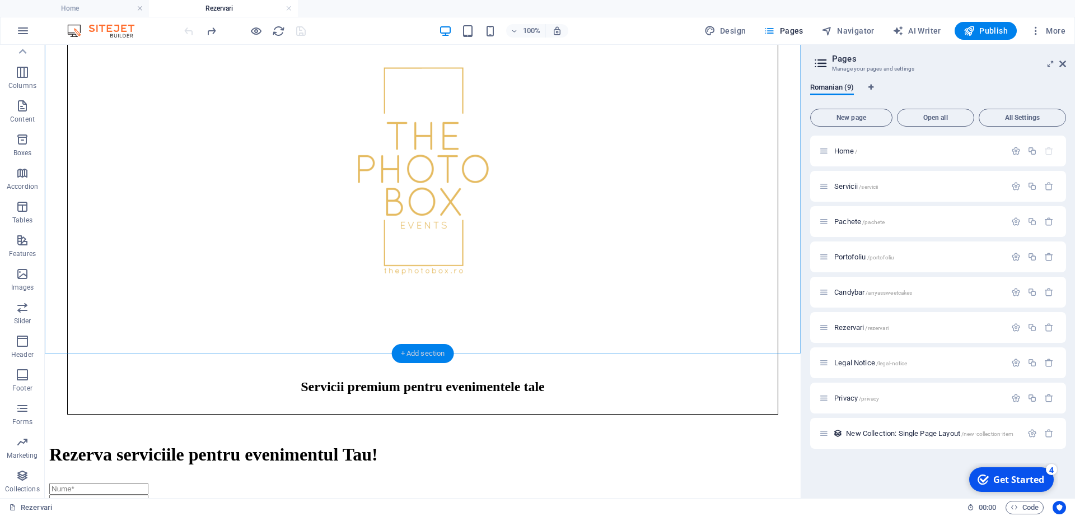
click at [426, 348] on div "+ Add section" at bounding box center [423, 353] width 62 height 19
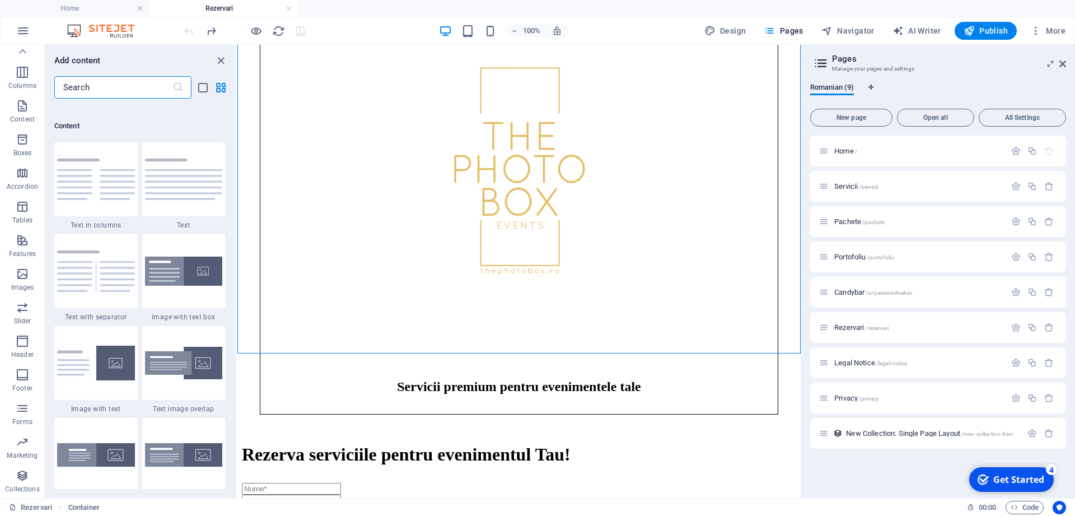
scroll to position [1960, 0]
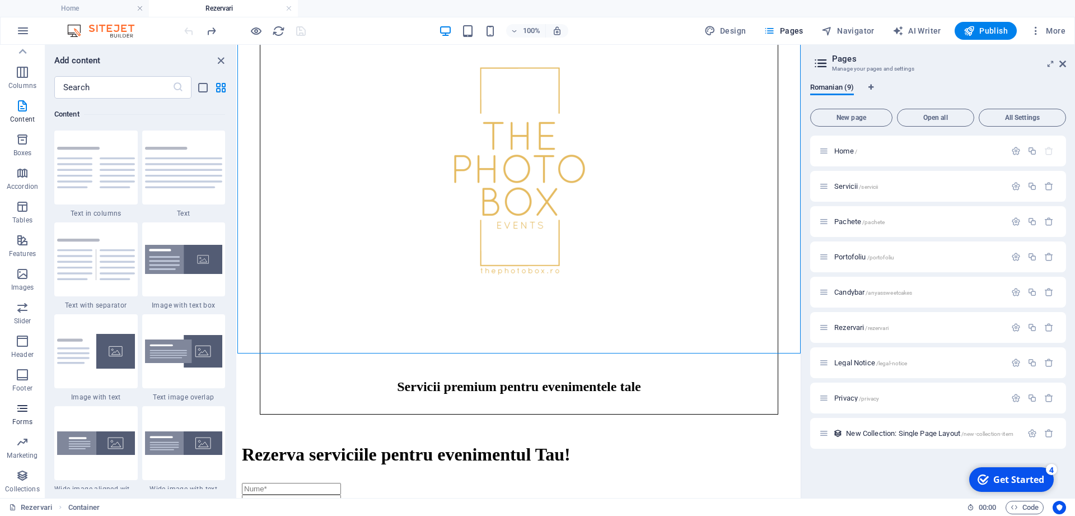
click at [23, 409] on icon "button" at bounding box center [22, 408] width 13 height 13
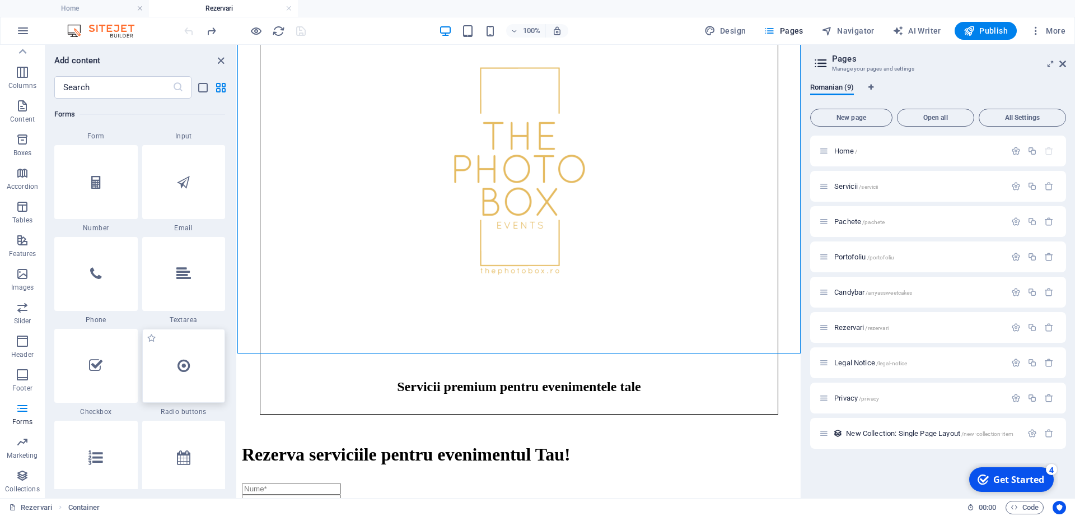
scroll to position [8278, 0]
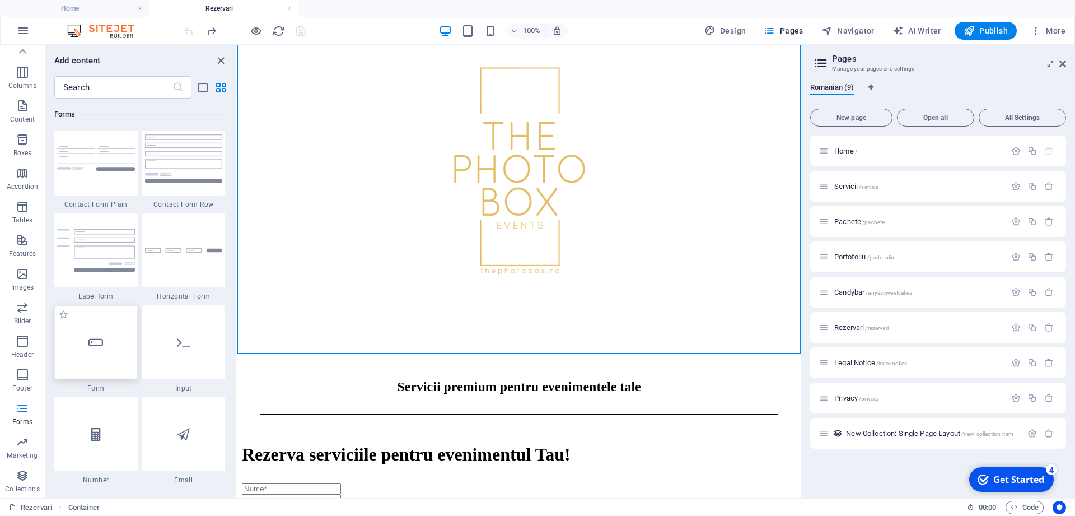
click at [109, 335] on div at bounding box center [95, 342] width 83 height 74
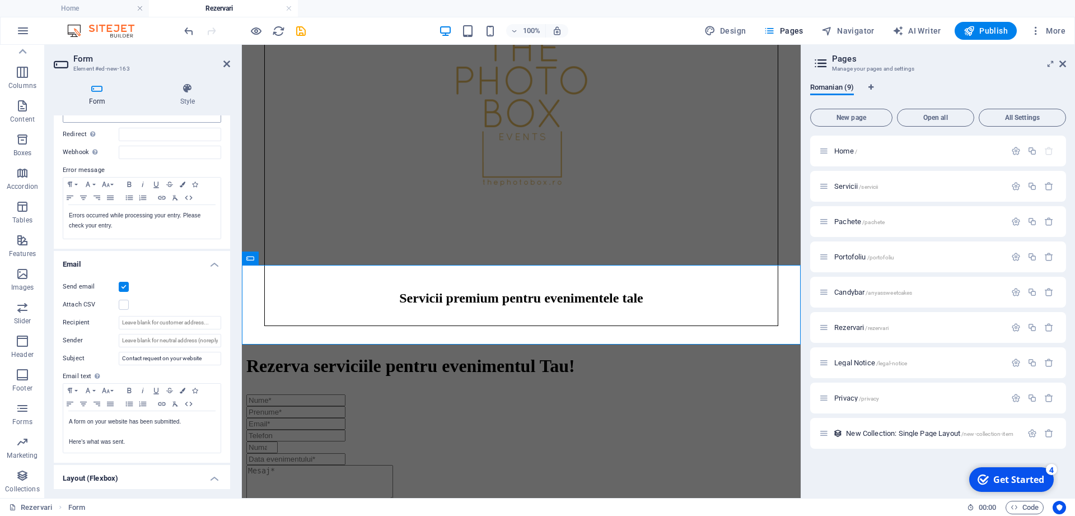
scroll to position [202, 0]
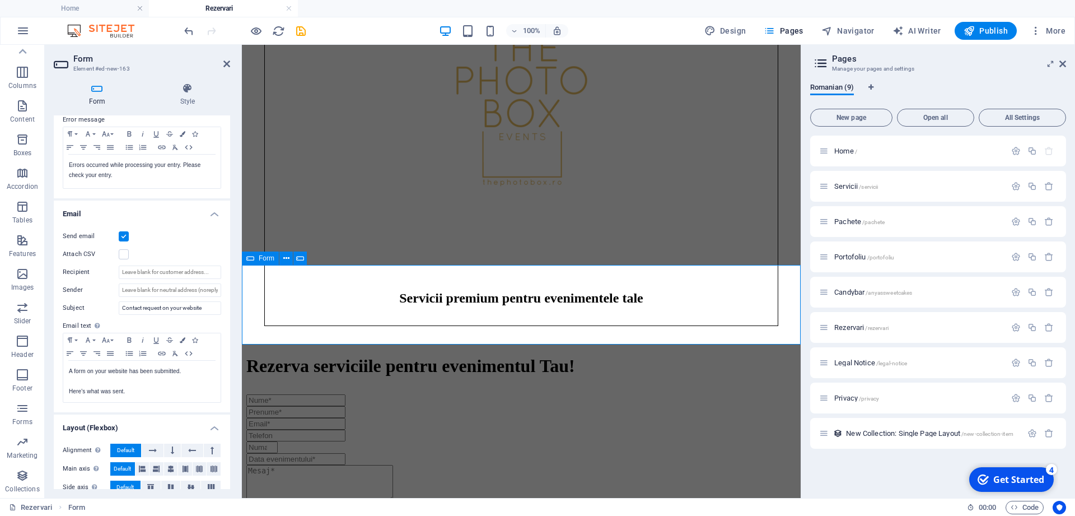
click at [183, 29] on icon "undo" at bounding box center [189, 31] width 13 height 13
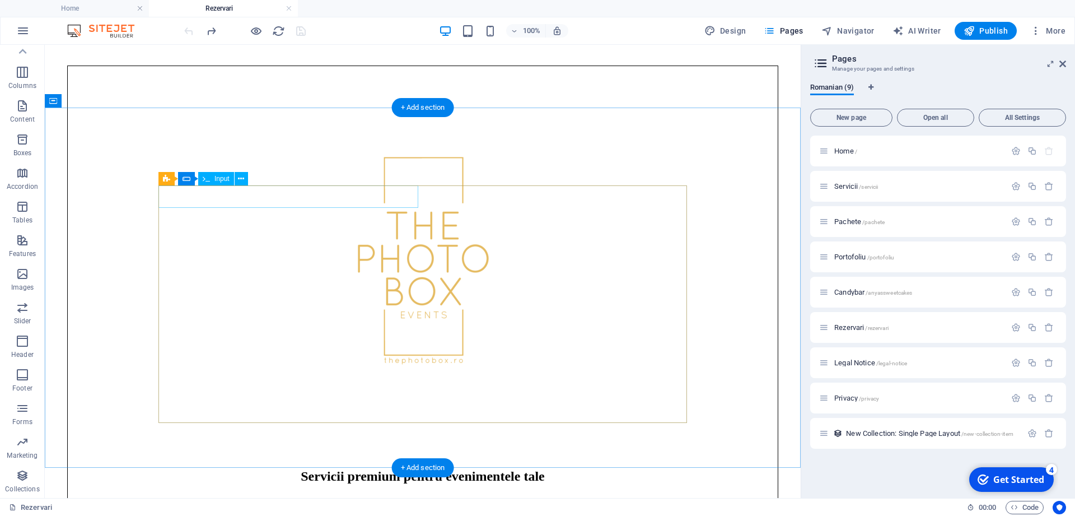
scroll to position [479, 0]
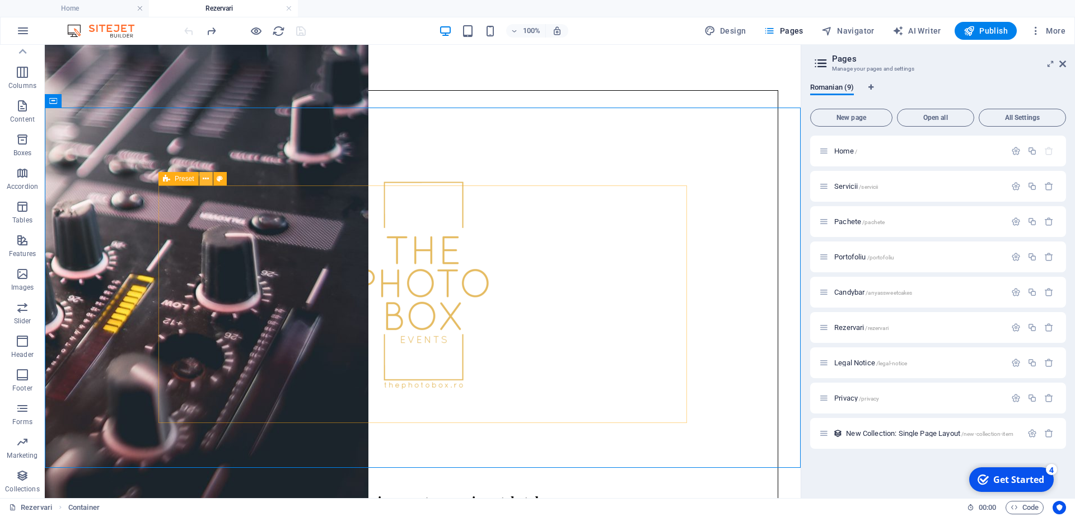
click at [207, 179] on icon at bounding box center [206, 179] width 6 height 12
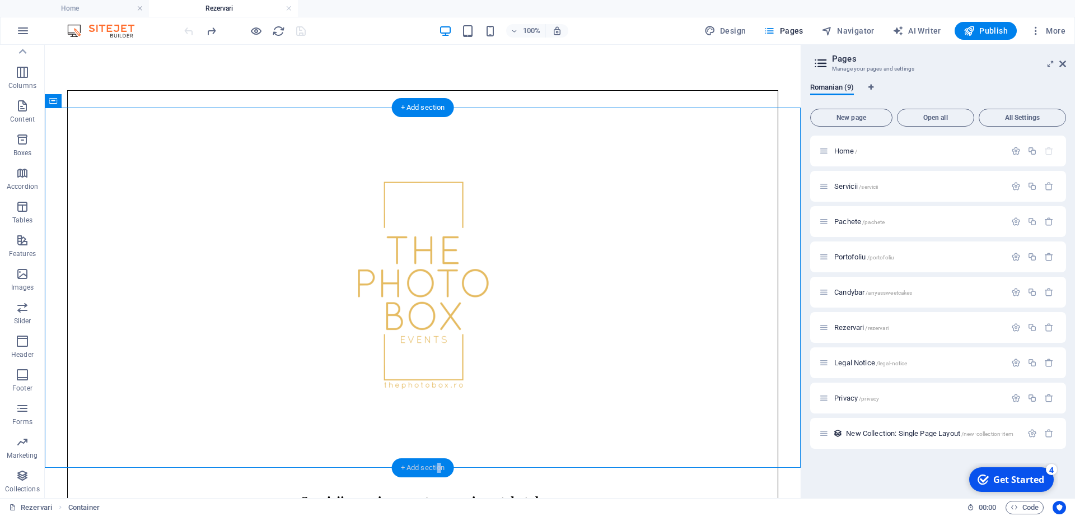
click at [440, 468] on div "+ Add section" at bounding box center [423, 467] width 62 height 19
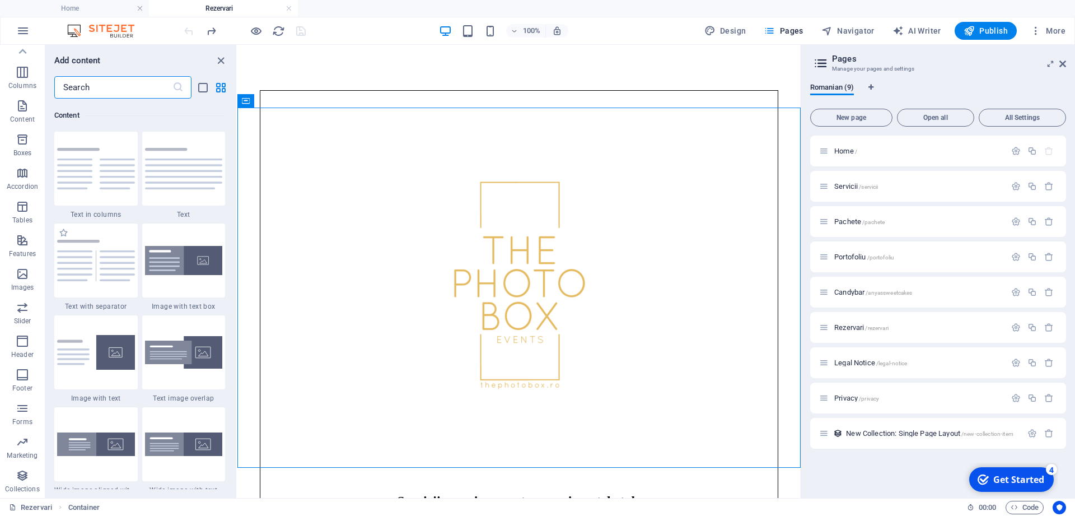
scroll to position [1960, 0]
click at [25, 411] on icon "button" at bounding box center [22, 408] width 13 height 13
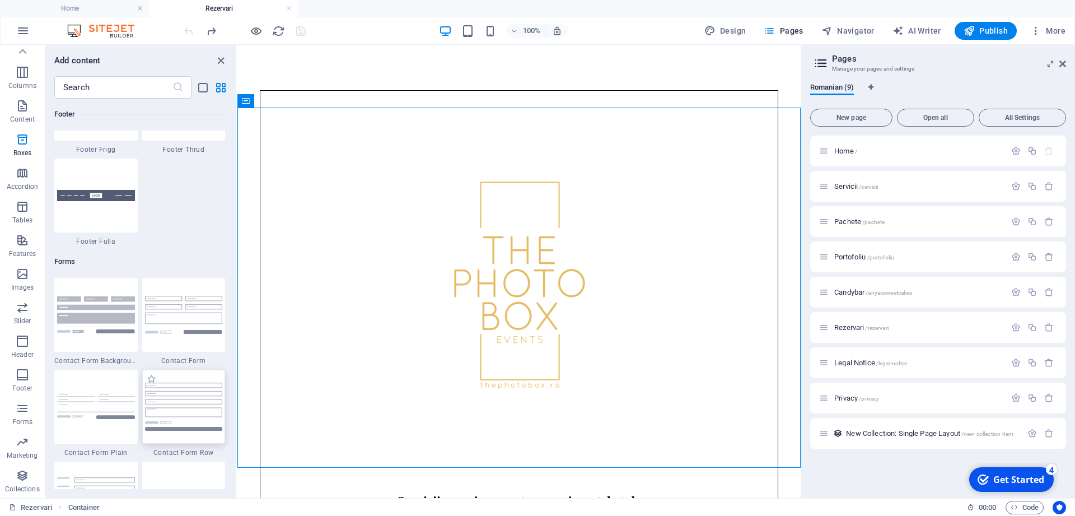
scroll to position [8177, 0]
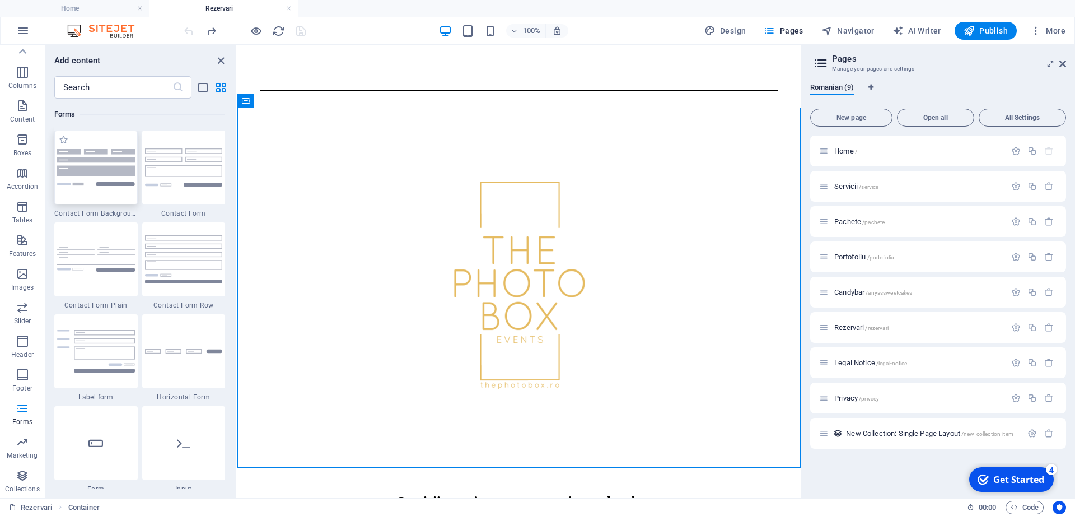
click at [83, 181] on img at bounding box center [96, 167] width 78 height 36
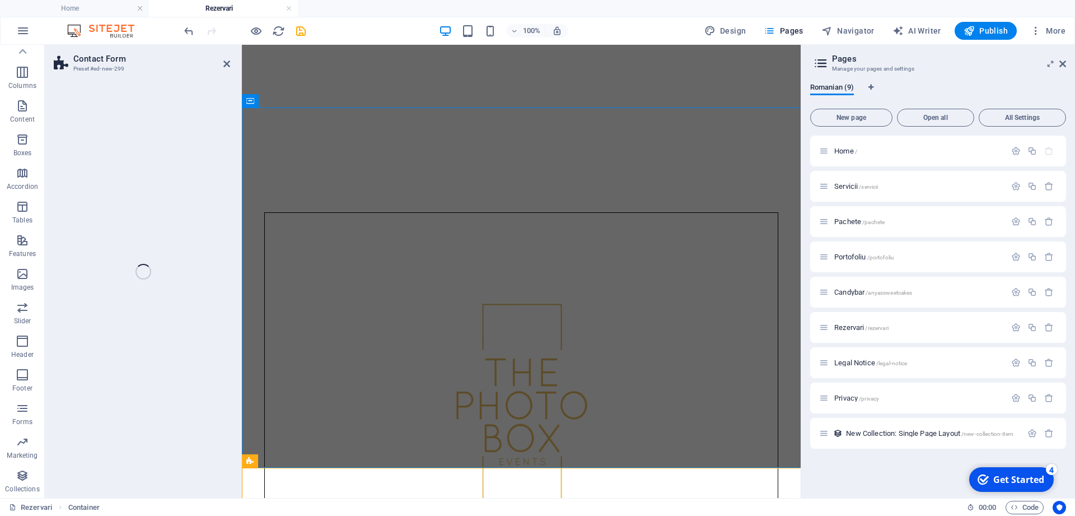
scroll to position [51, 0]
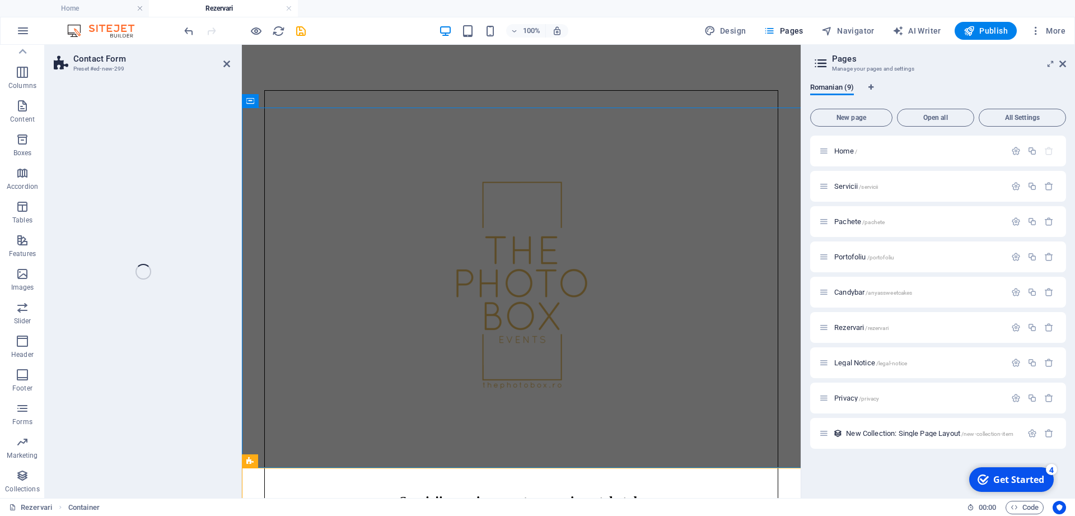
select select "rem"
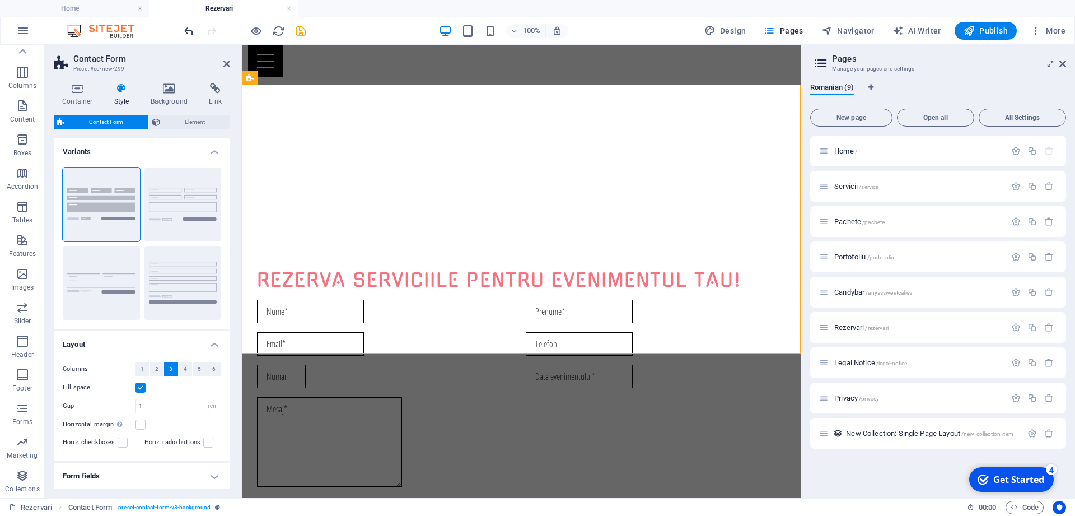
click at [189, 26] on icon "undo" at bounding box center [189, 31] width 13 height 13
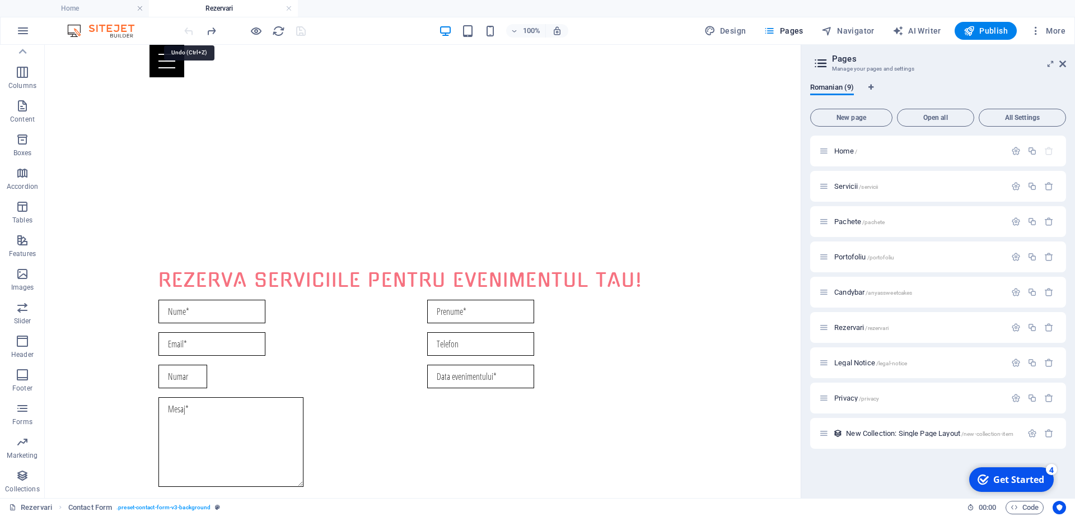
scroll to position [593, 0]
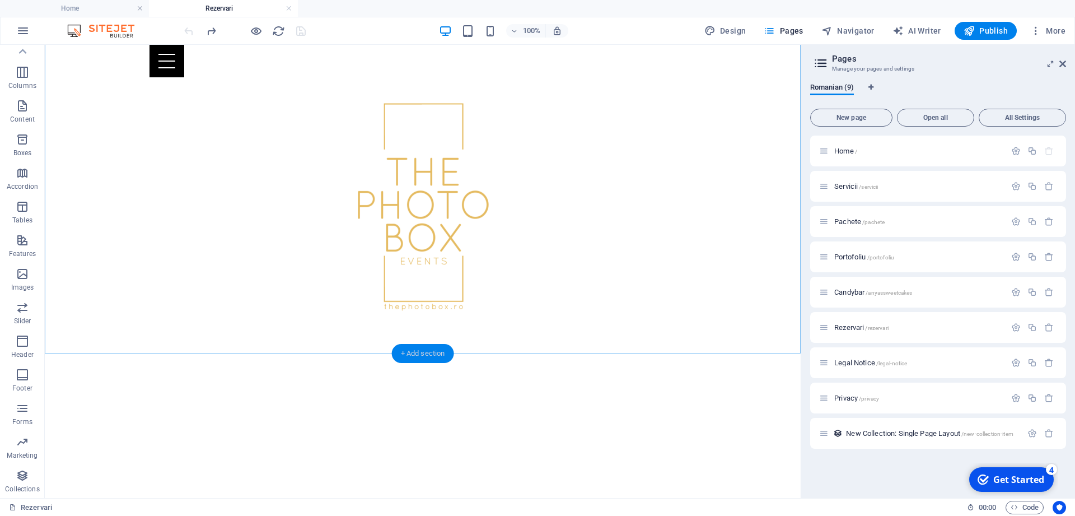
drag, startPoint x: 437, startPoint y: 348, endPoint x: 77, endPoint y: 263, distance: 370.5
click at [437, 348] on div "+ Add section" at bounding box center [423, 353] width 62 height 19
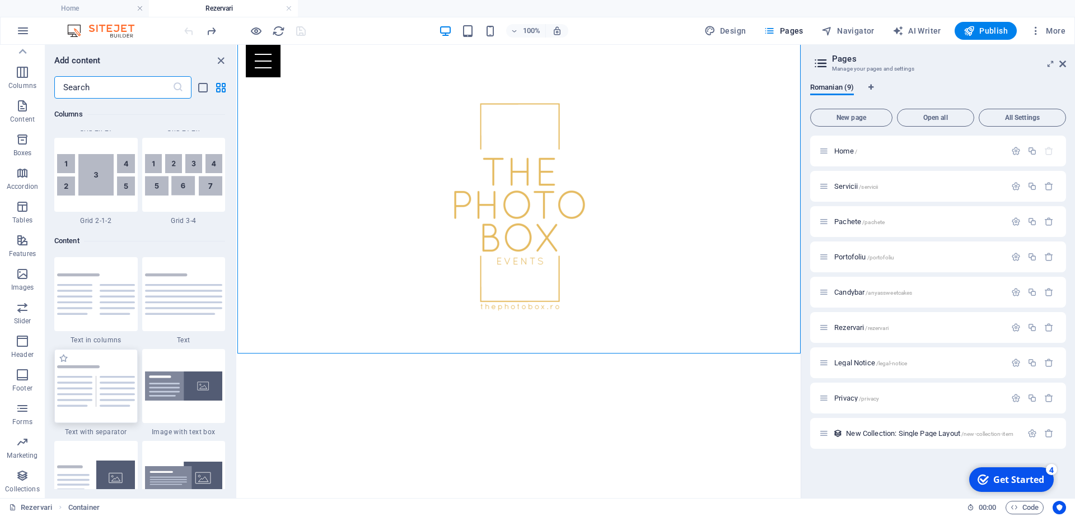
scroll to position [1960, 0]
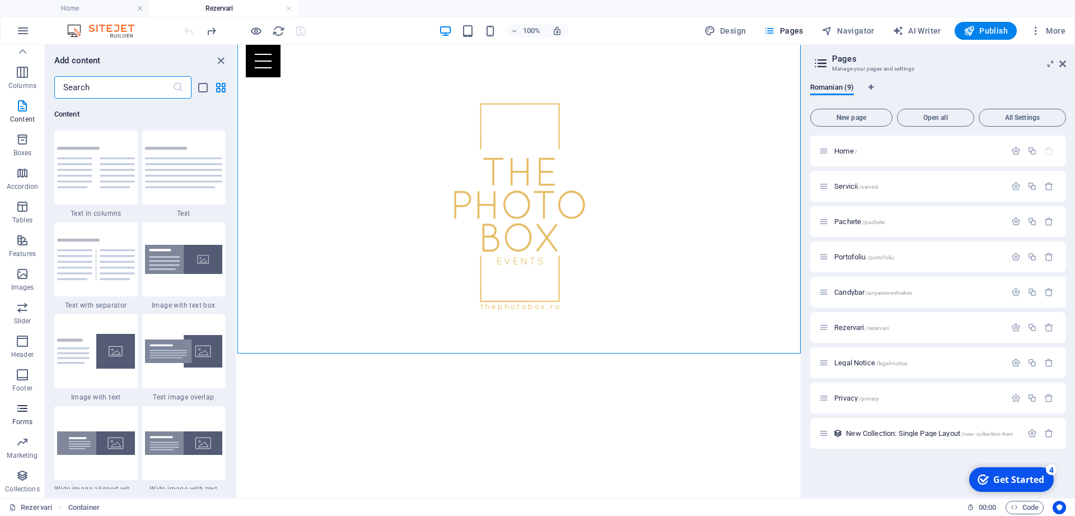
click at [21, 408] on icon "button" at bounding box center [22, 408] width 13 height 13
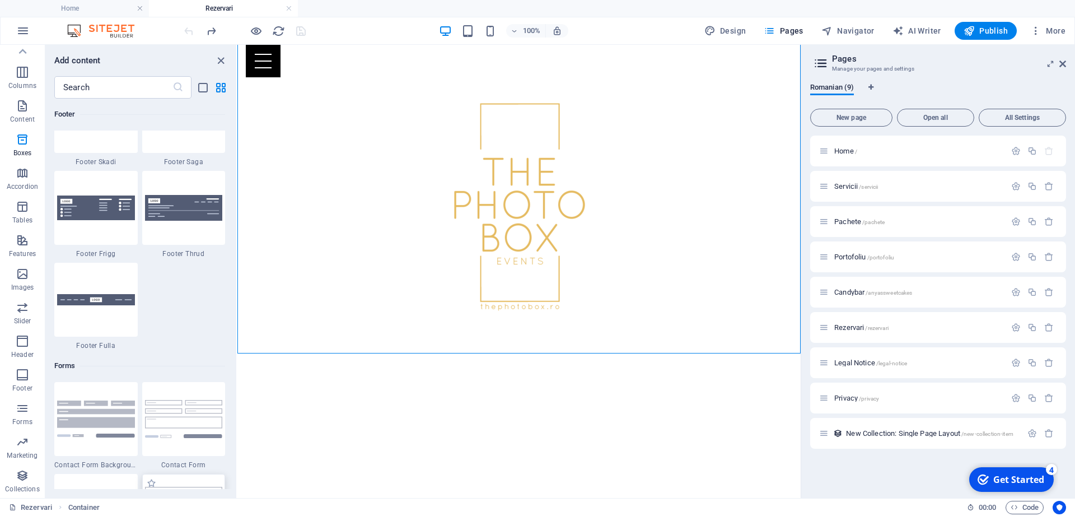
scroll to position [8177, 0]
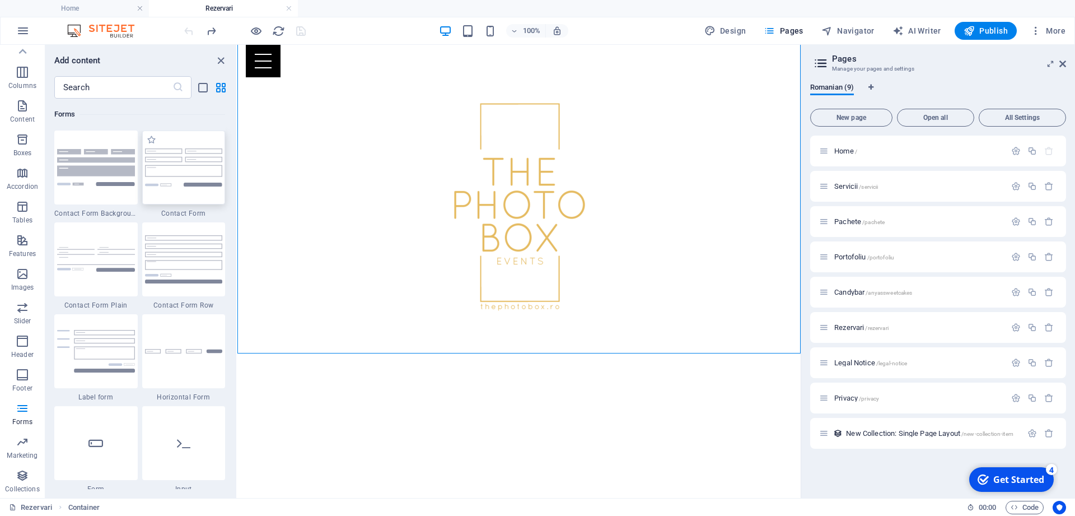
click at [179, 186] on img at bounding box center [184, 167] width 78 height 38
click at [237, 186] on div "Drag here to replace the existing content. Press “Ctrl” if you want to create a…" at bounding box center [518, 271] width 563 height 453
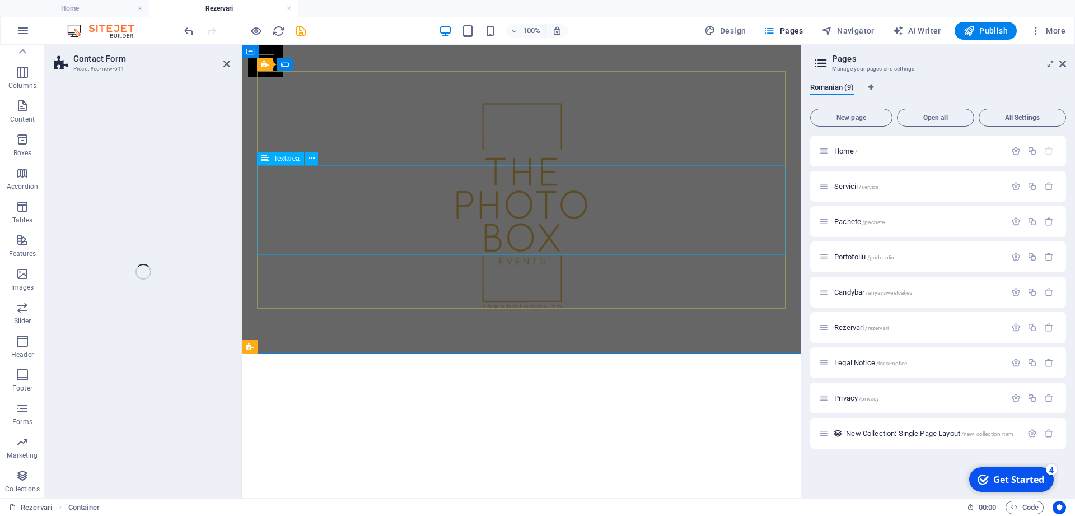
scroll to position [51, 0]
select select "rem"
select select "preset-contact-form-v3-default"
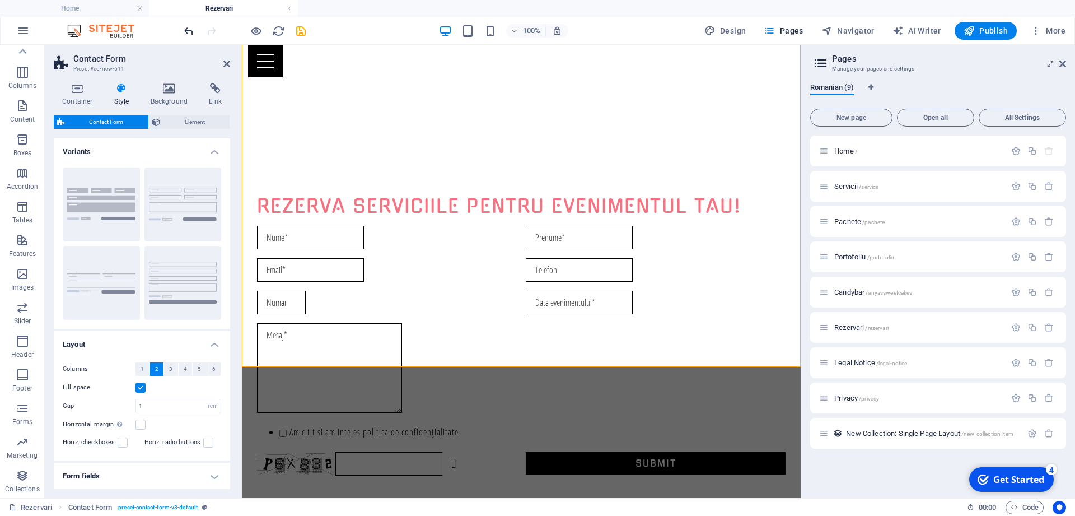
scroll to position [863, 0]
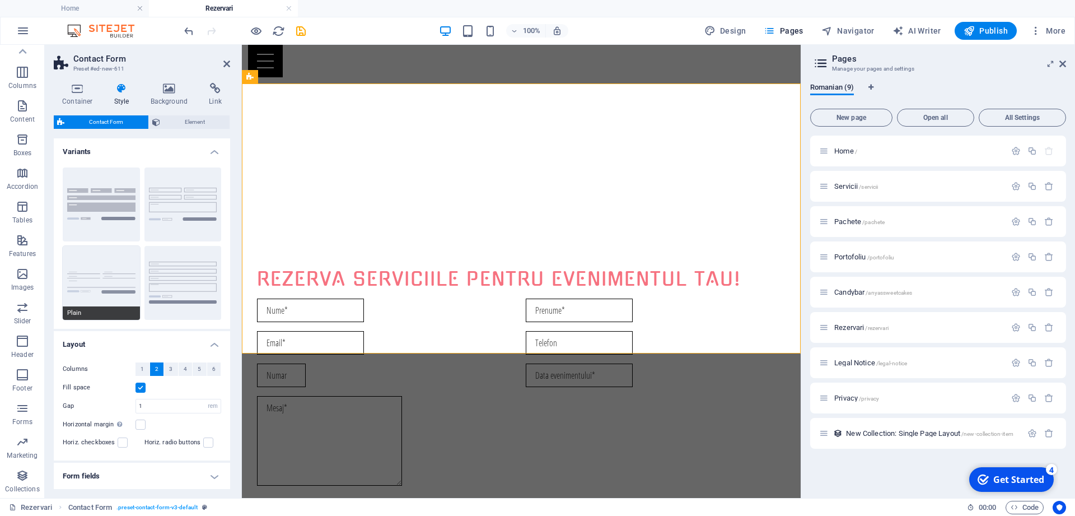
click at [97, 285] on button "Plain" at bounding box center [101, 283] width 77 height 74
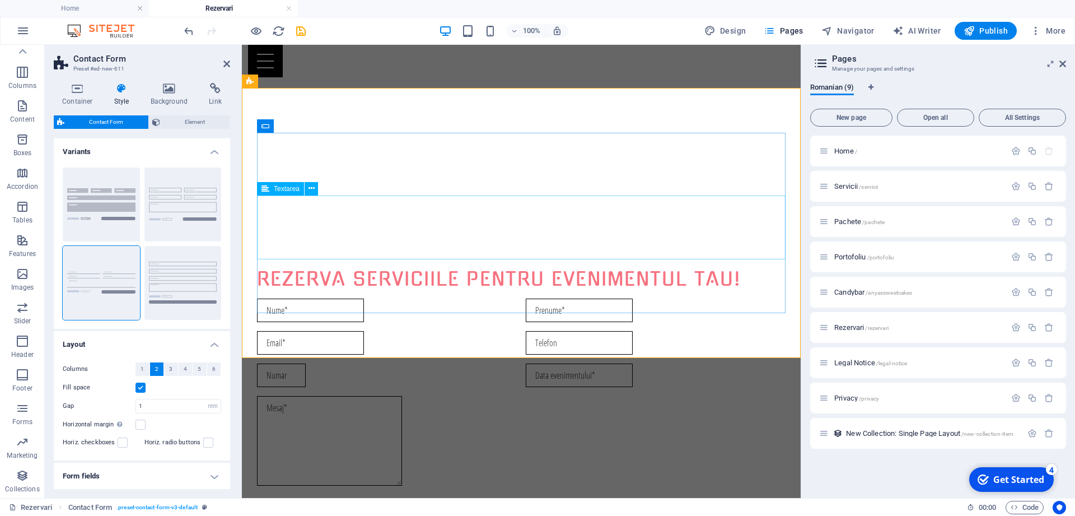
scroll to position [692, 0]
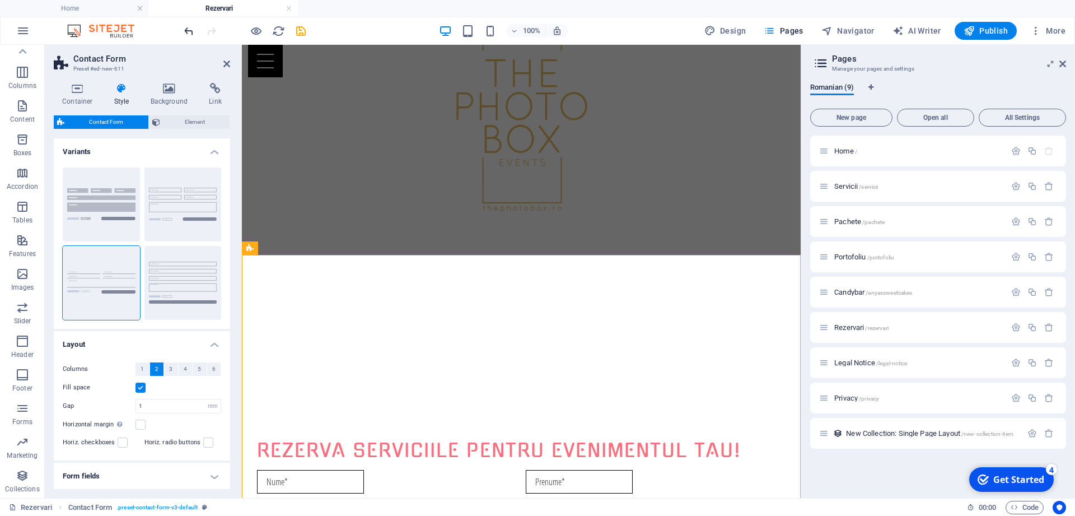
click at [189, 30] on icon "undo" at bounding box center [189, 31] width 13 height 13
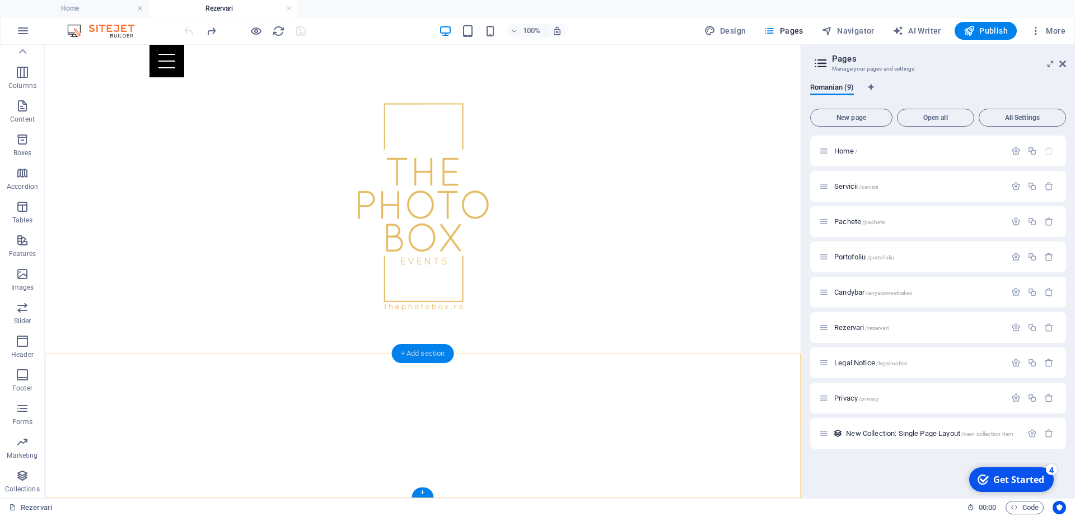
click at [428, 354] on div "+ Add section" at bounding box center [423, 353] width 62 height 19
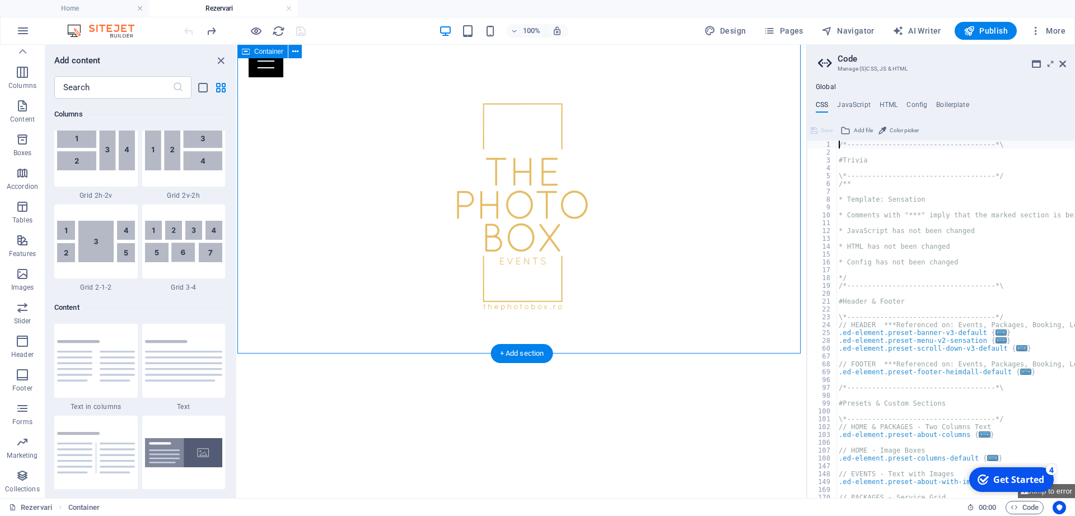
scroll to position [1960, 0]
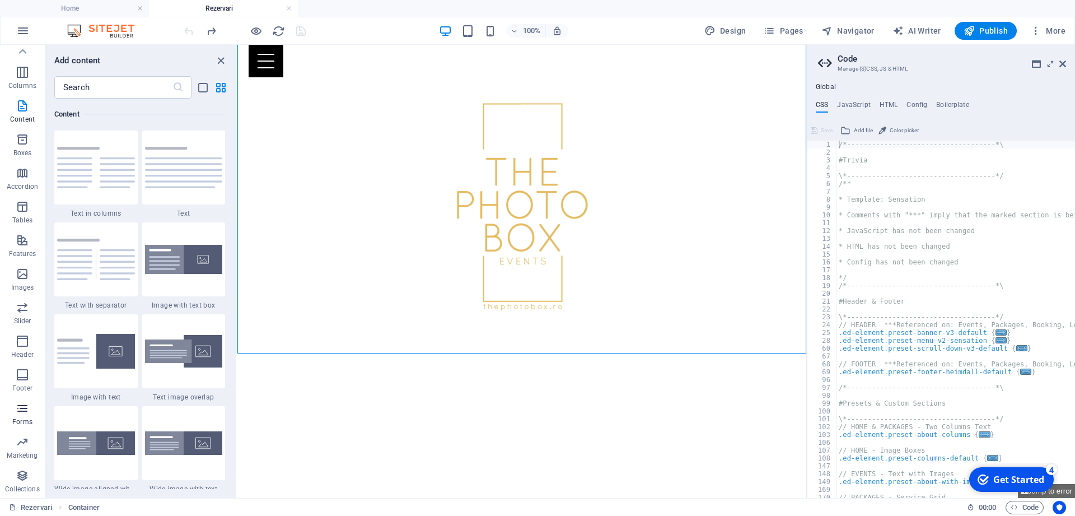
click at [18, 407] on icon "button" at bounding box center [22, 408] width 13 height 13
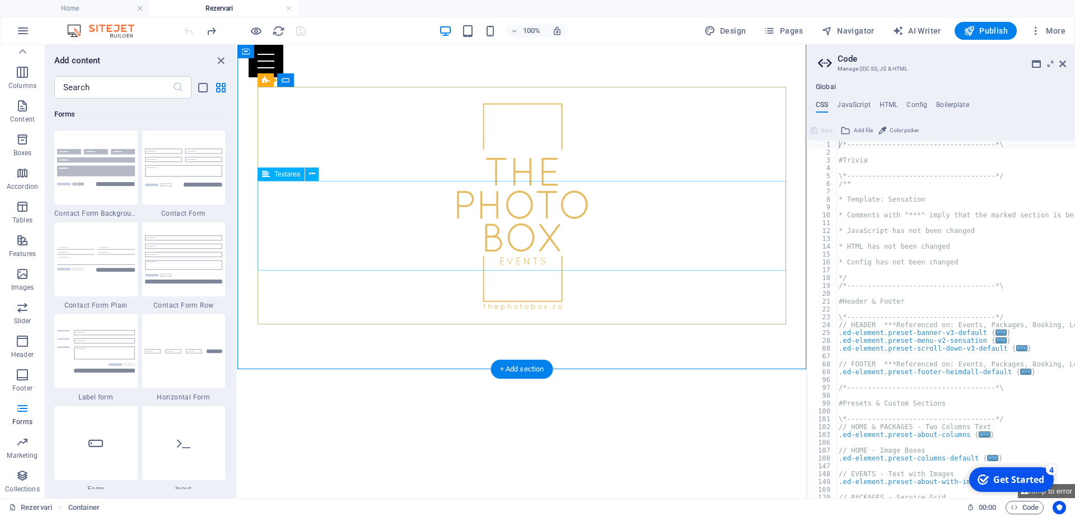
scroll to position [307, 0]
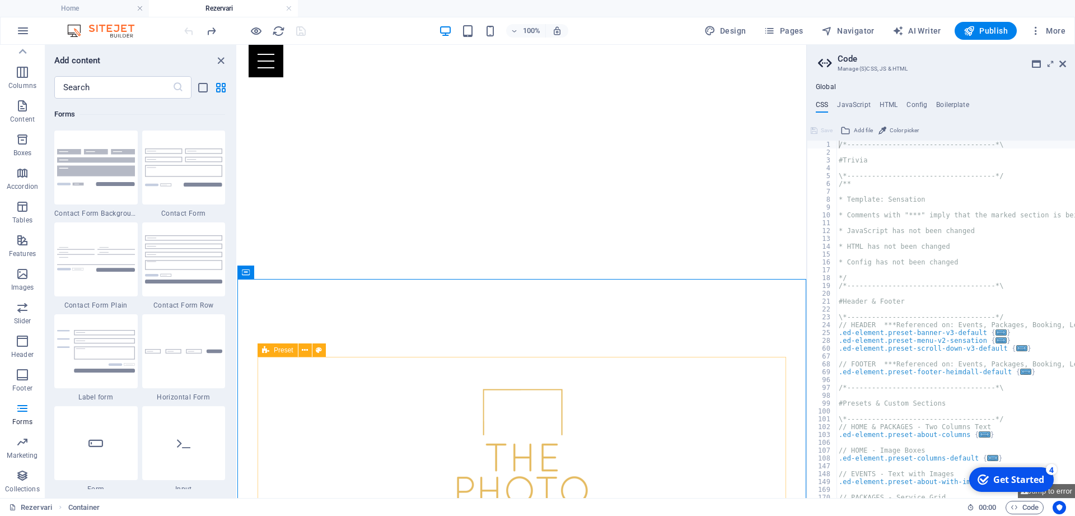
click at [265, 351] on icon at bounding box center [265, 349] width 7 height 13
click at [286, 351] on icon at bounding box center [286, 349] width 8 height 13
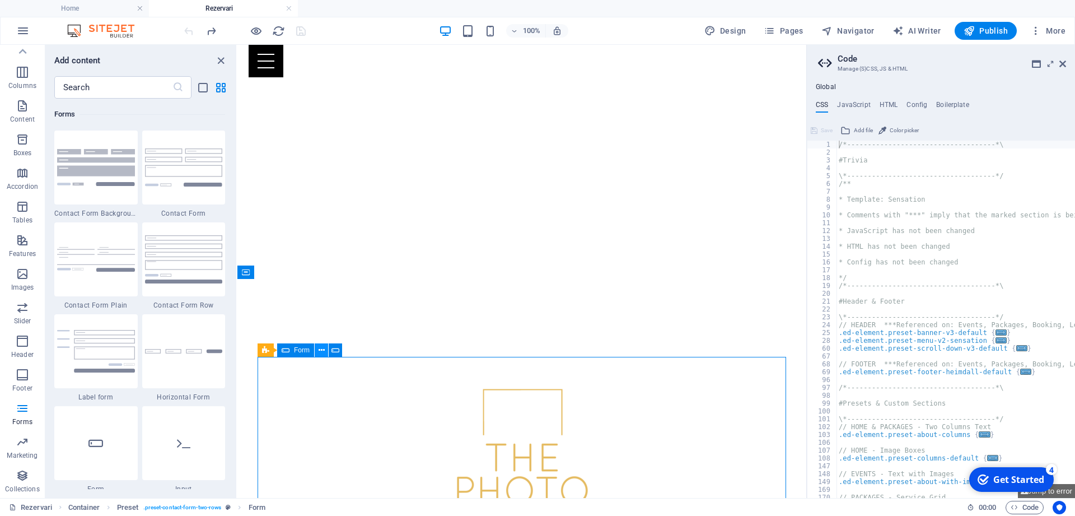
click at [321, 352] on icon at bounding box center [322, 350] width 6 height 12
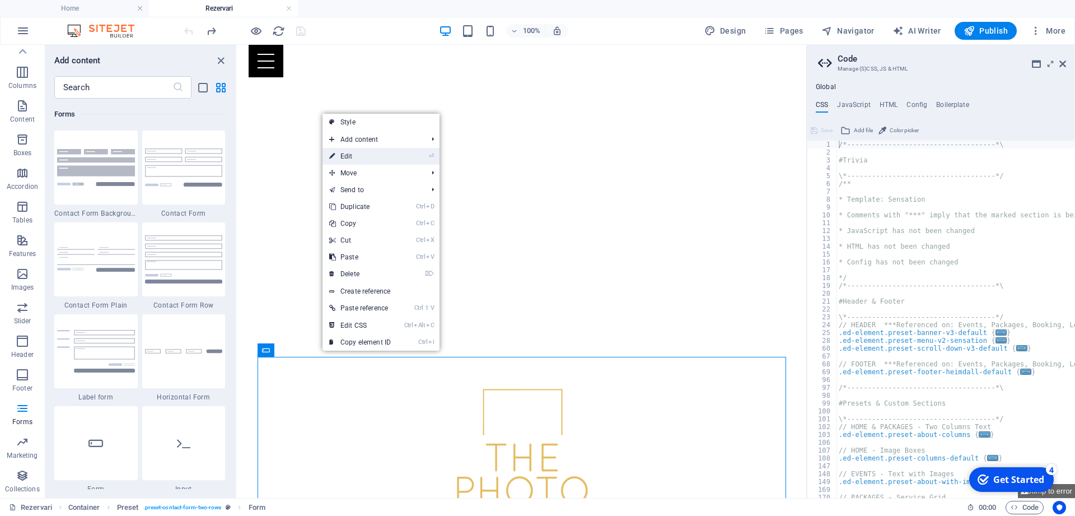
click at [360, 158] on link "⏎ Edit" at bounding box center [360, 156] width 75 height 17
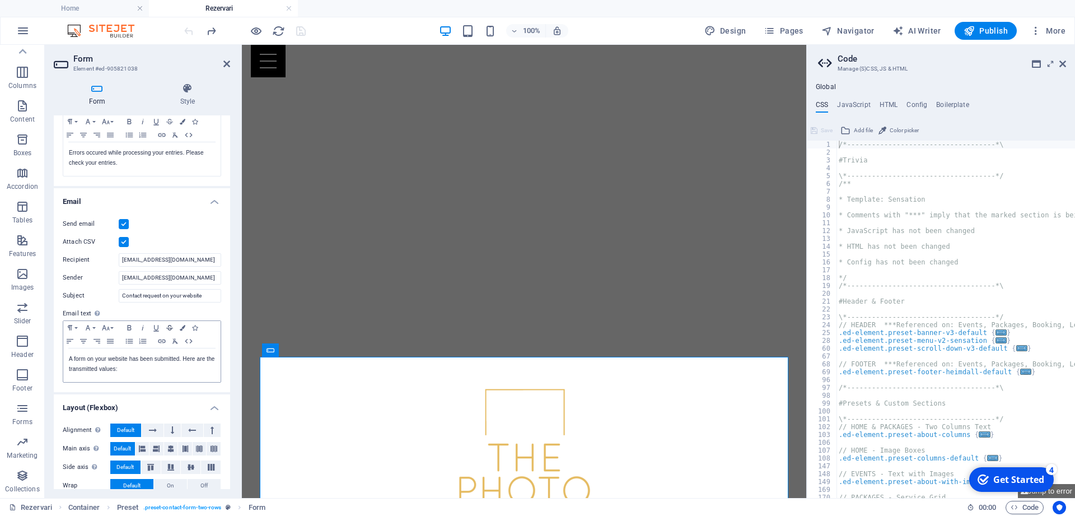
scroll to position [245, 0]
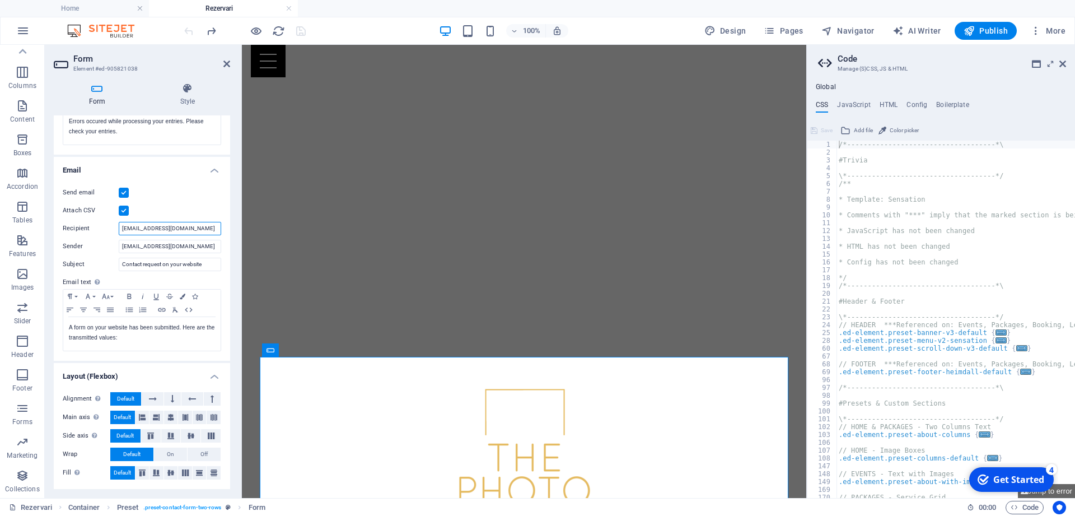
click at [197, 230] on input "[EMAIL_ADDRESS][DOMAIN_NAME]" at bounding box center [170, 228] width 102 height 13
click at [186, 248] on input "[EMAIL_ADDRESS][DOMAIN_NAME]" at bounding box center [170, 246] width 102 height 13
click at [125, 338] on p "A form on your website has been submitted. Here are the transmitted values:" at bounding box center [142, 333] width 146 height 20
click at [122, 212] on label at bounding box center [124, 211] width 10 height 10
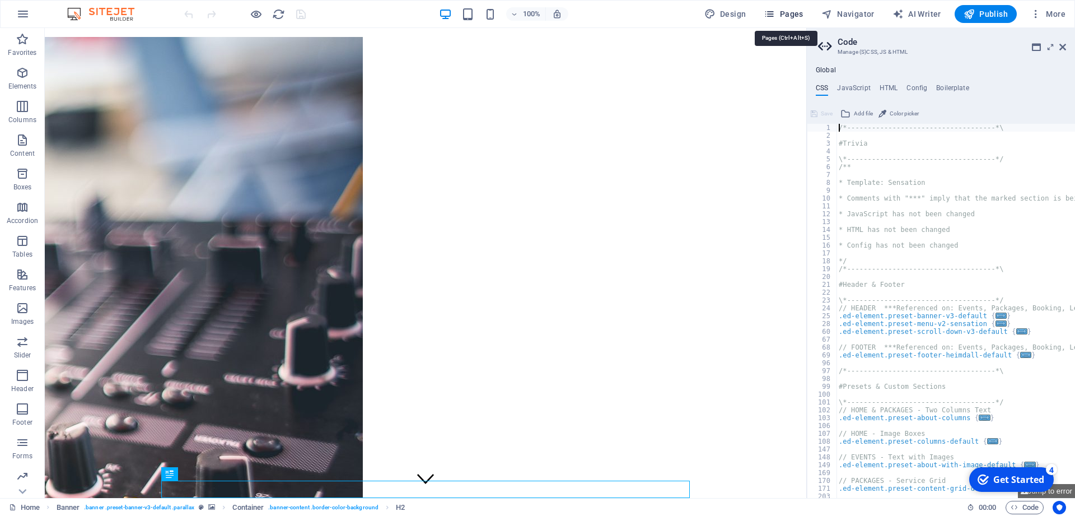
click at [780, 12] on span "Pages" at bounding box center [783, 13] width 39 height 11
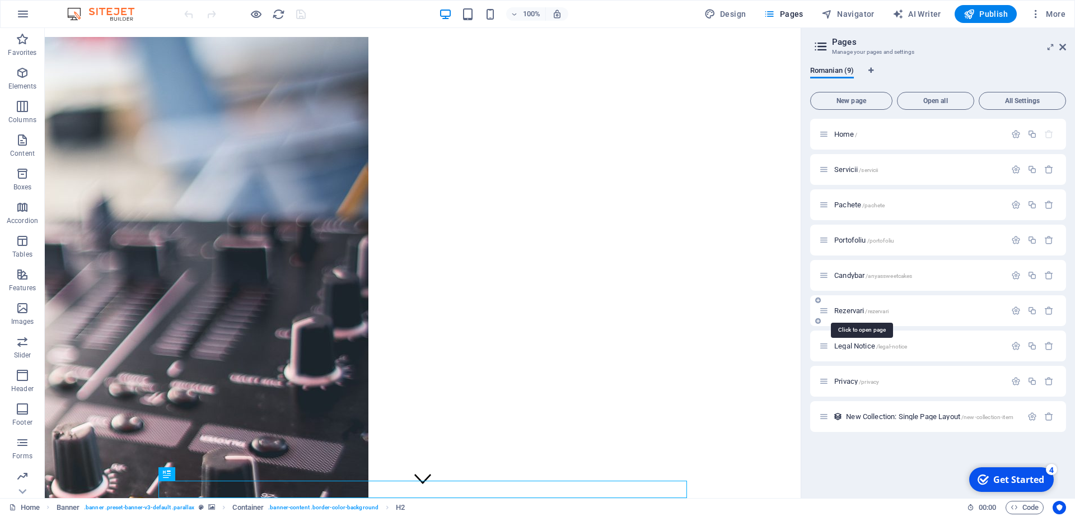
click at [853, 311] on span "Rezervari /rezervari" at bounding box center [861, 310] width 54 height 8
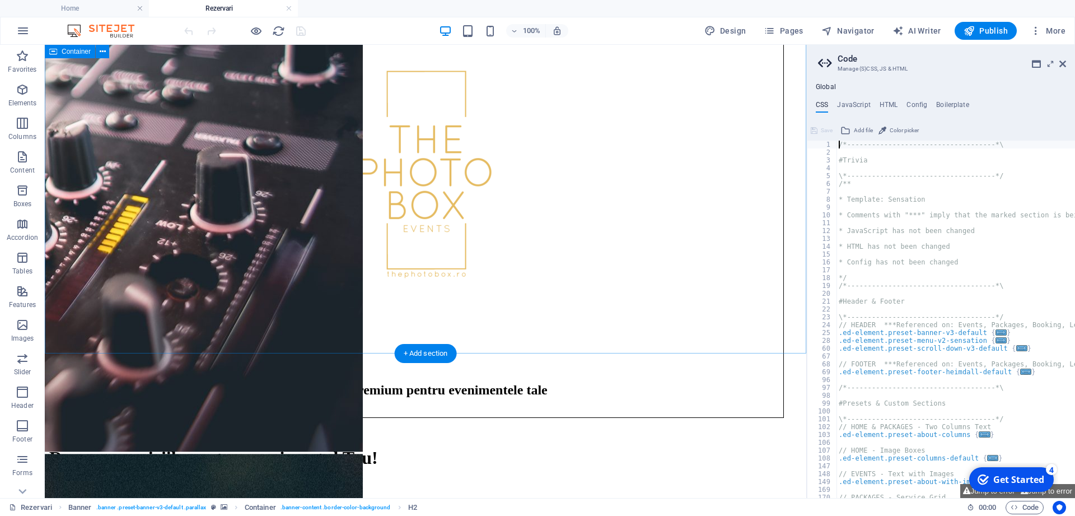
scroll to position [593, 0]
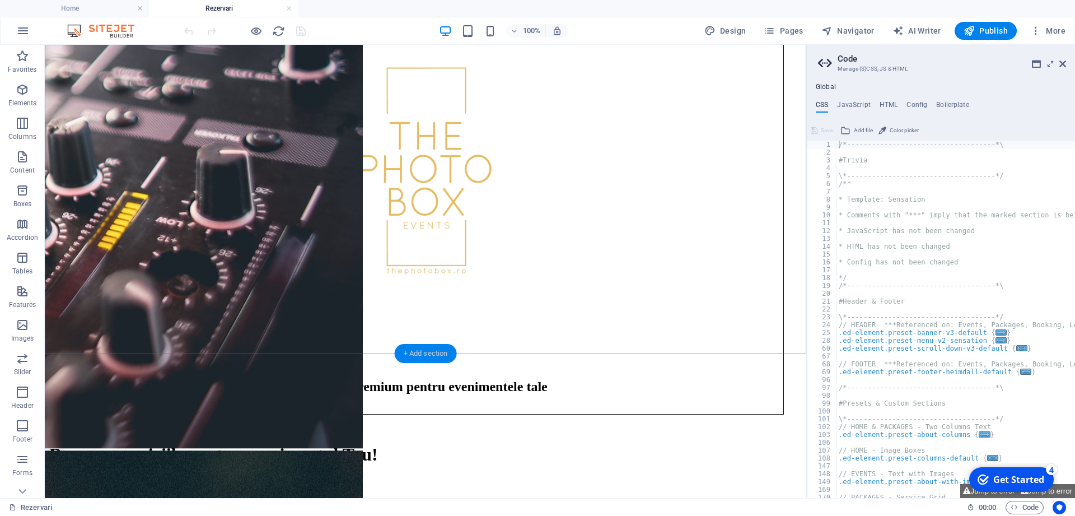
click at [420, 350] on div "+ Add section" at bounding box center [426, 353] width 62 height 19
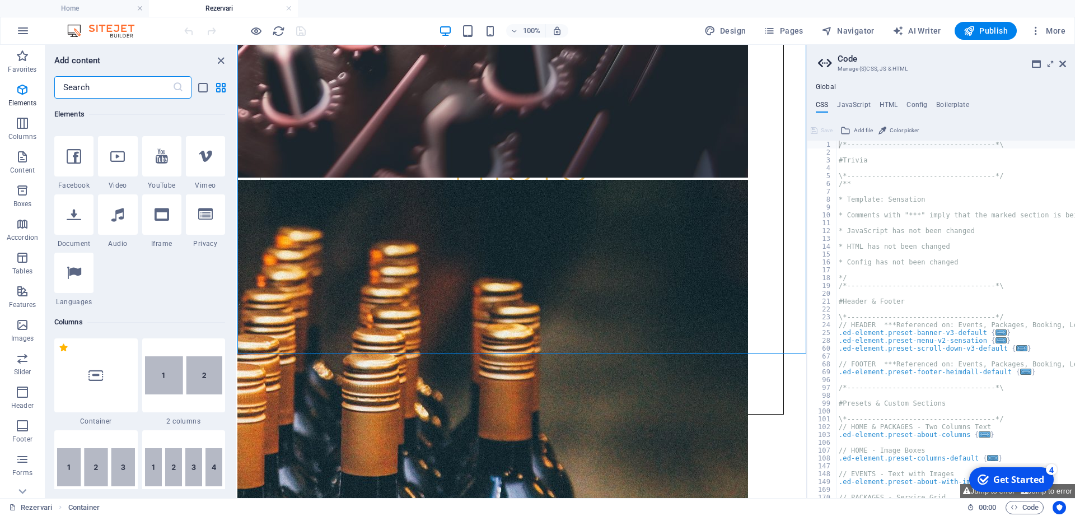
scroll to position [95, 0]
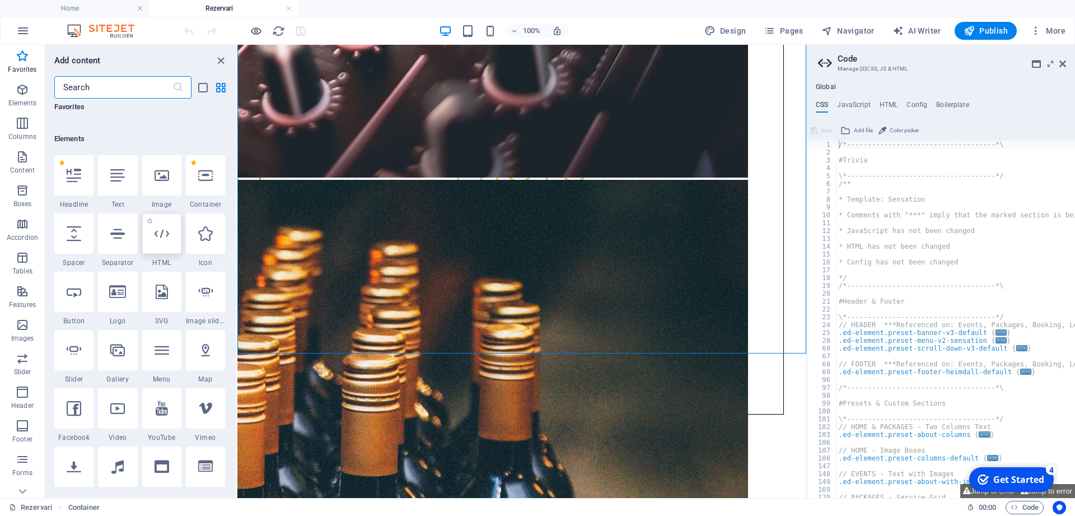
click at [162, 238] on icon at bounding box center [162, 233] width 15 height 15
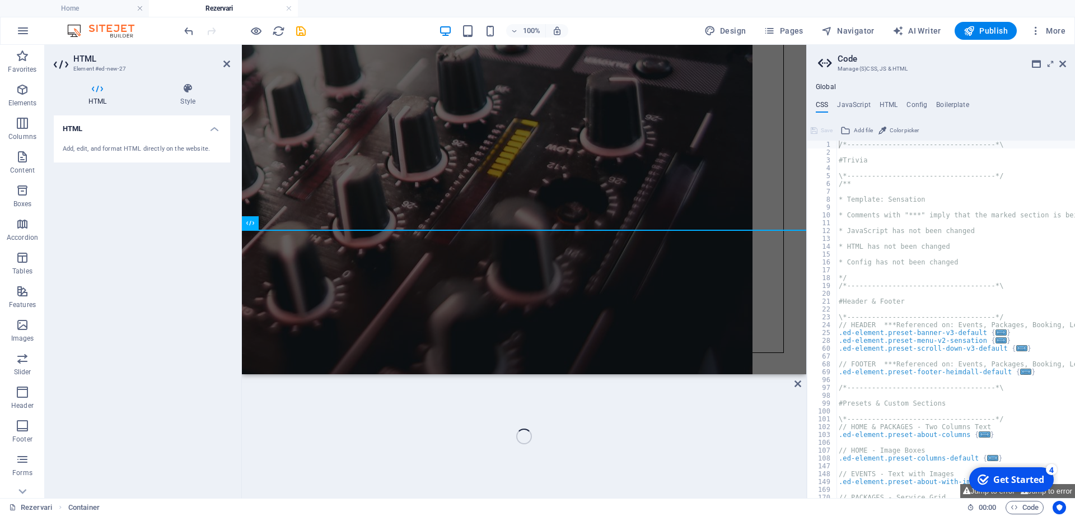
click at [162, 238] on div "HTML Add, edit, and format HTML directly on the website." at bounding box center [142, 302] width 176 height 374
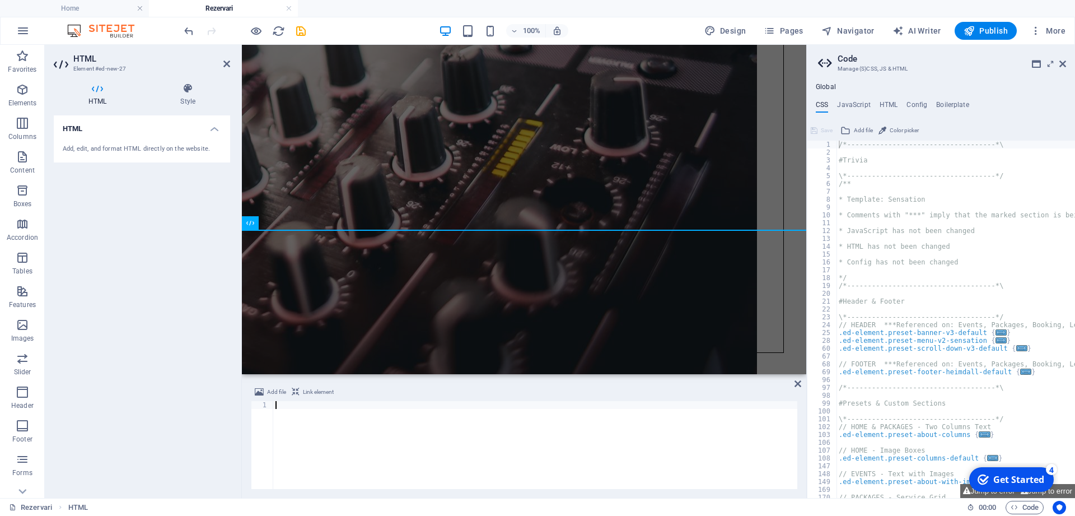
scroll to position [717, 0]
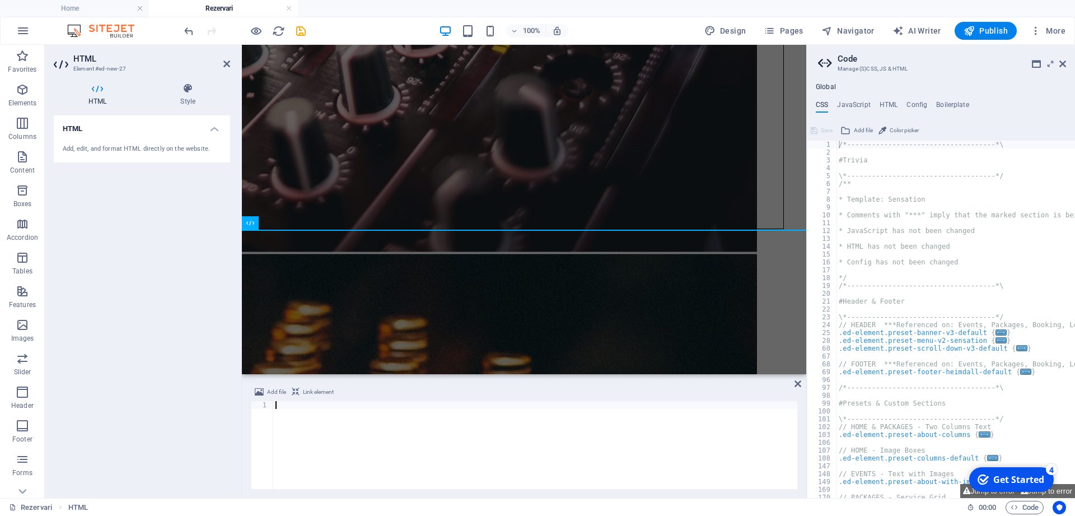
click at [125, 138] on div "Add, edit, and format HTML directly on the website." at bounding box center [142, 149] width 176 height 27
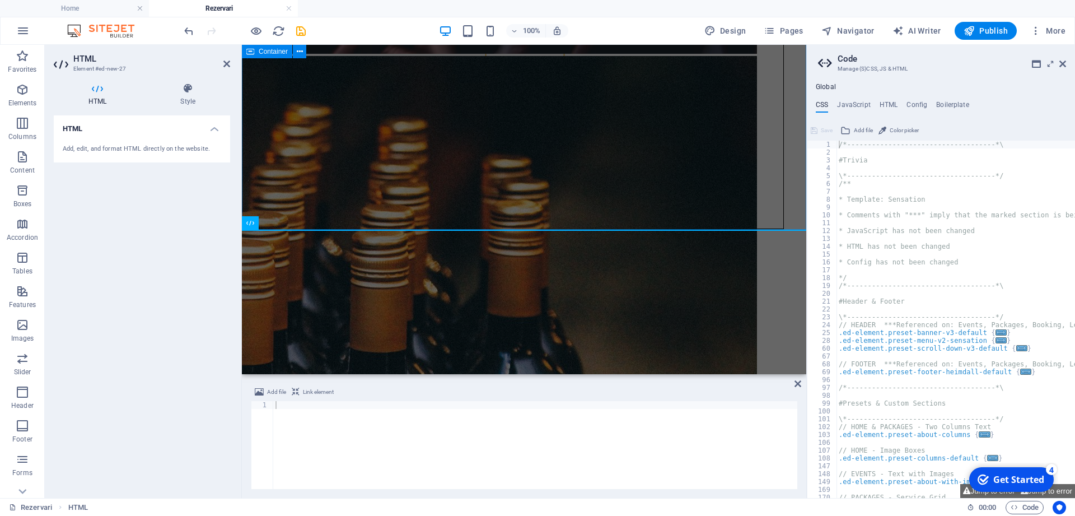
click at [356, 259] on div "Rezerva serviciile pentru evenimentul Tau! Am citit si am inteles politica de c…" at bounding box center [524, 386] width 556 height 254
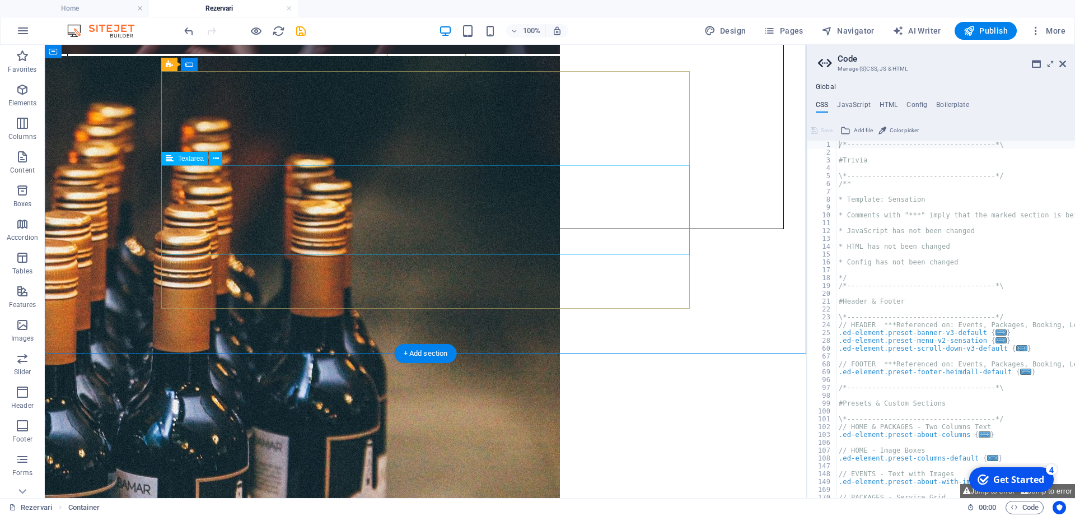
scroll to position [593, 0]
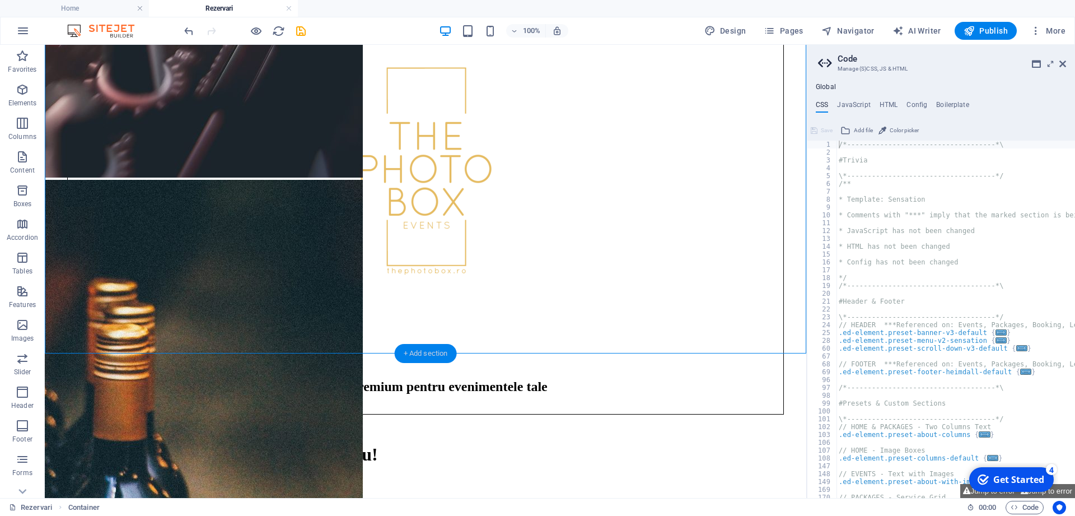
drag, startPoint x: 442, startPoint y: 357, endPoint x: 186, endPoint y: 306, distance: 260.9
click at [442, 357] on div "+ Add section" at bounding box center [426, 353] width 62 height 19
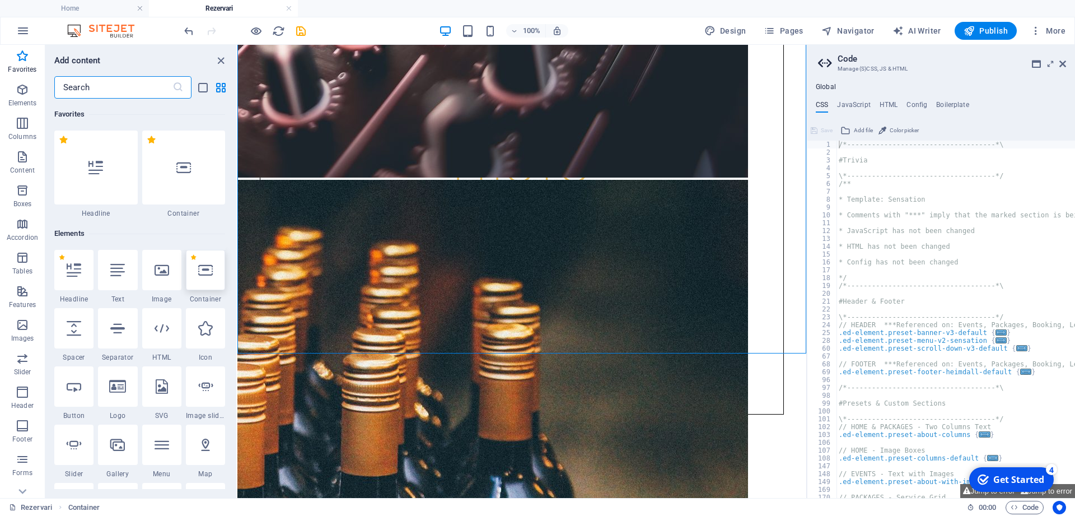
scroll to position [101, 0]
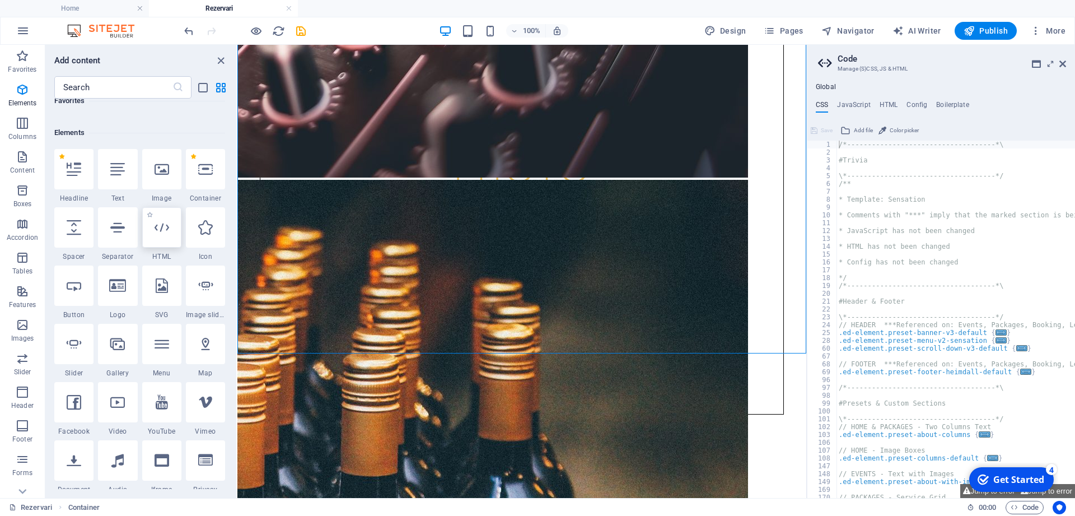
click at [164, 243] on div at bounding box center [161, 227] width 39 height 40
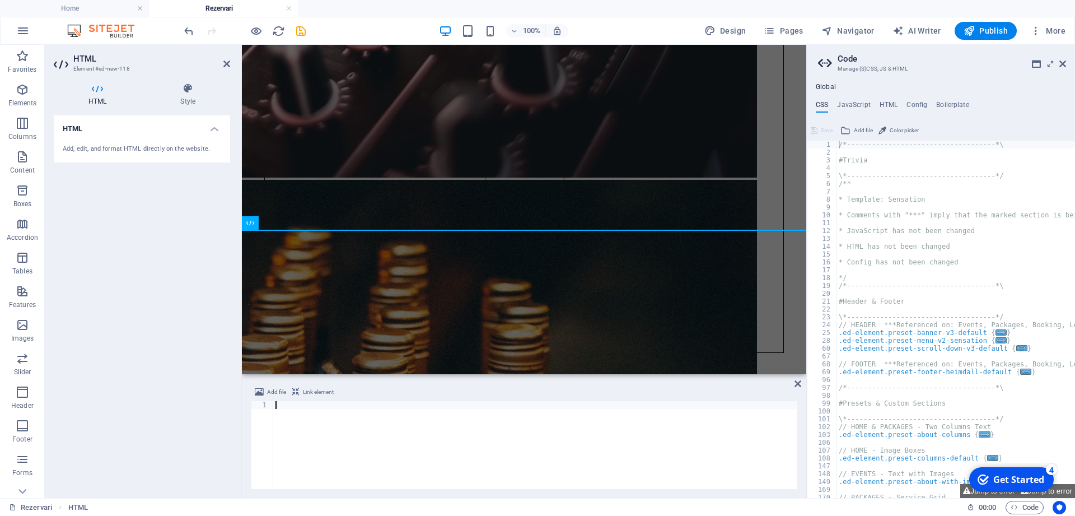
scroll to position [717, 0]
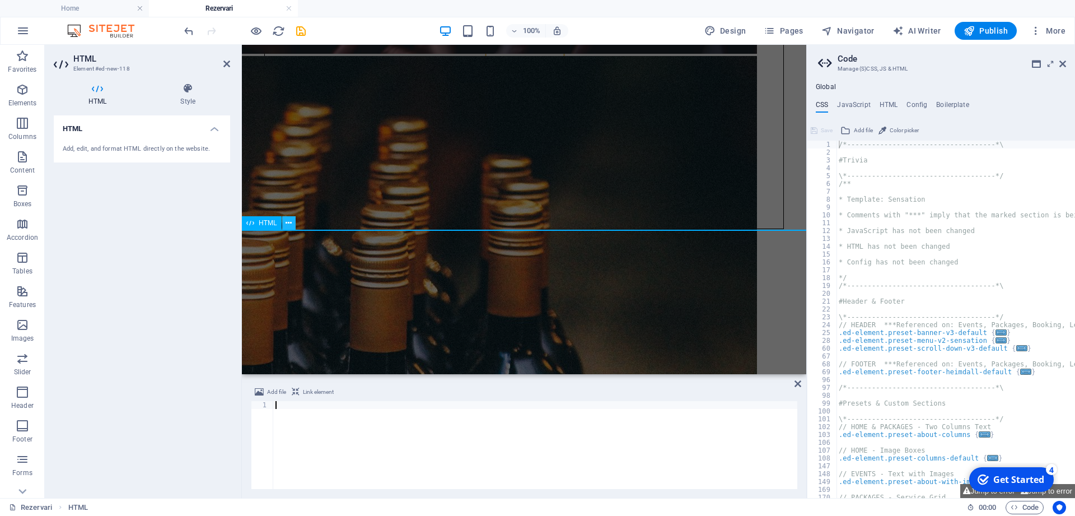
click at [285, 221] on button at bounding box center [288, 222] width 13 height 13
click at [290, 224] on icon at bounding box center [289, 223] width 6 height 12
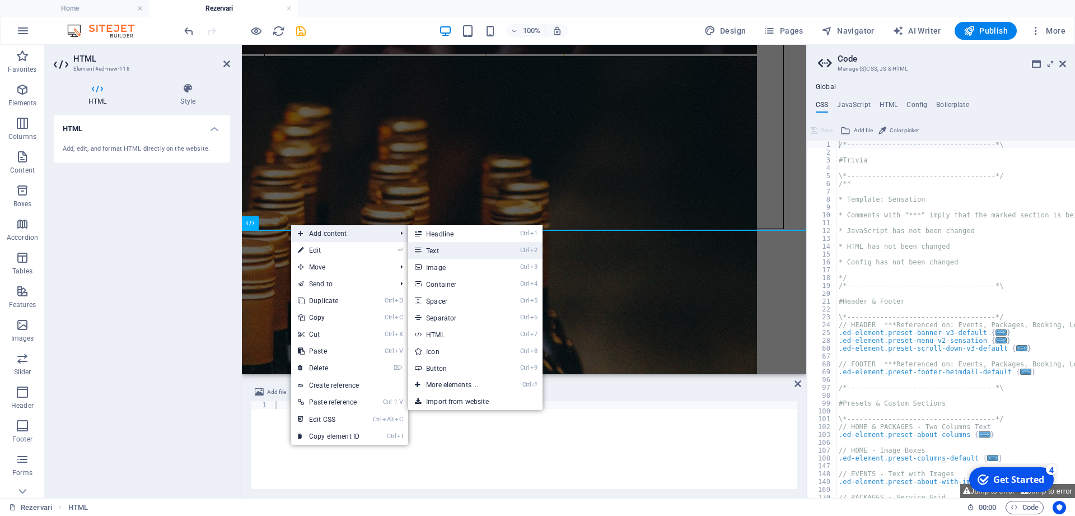
click at [446, 253] on link "Ctrl 2 Text" at bounding box center [454, 250] width 92 height 17
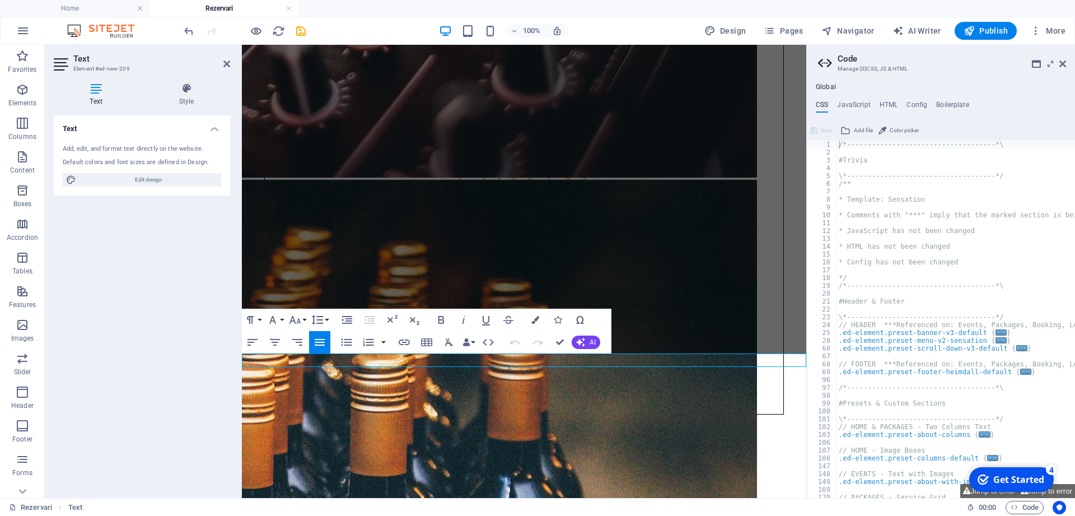
scroll to position [20146, 0]
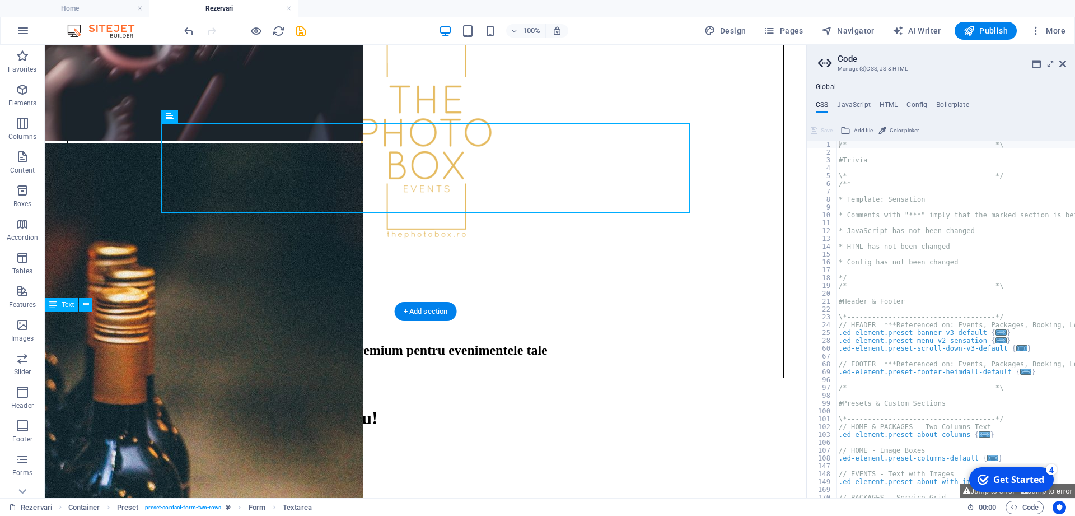
scroll to position [650, 0]
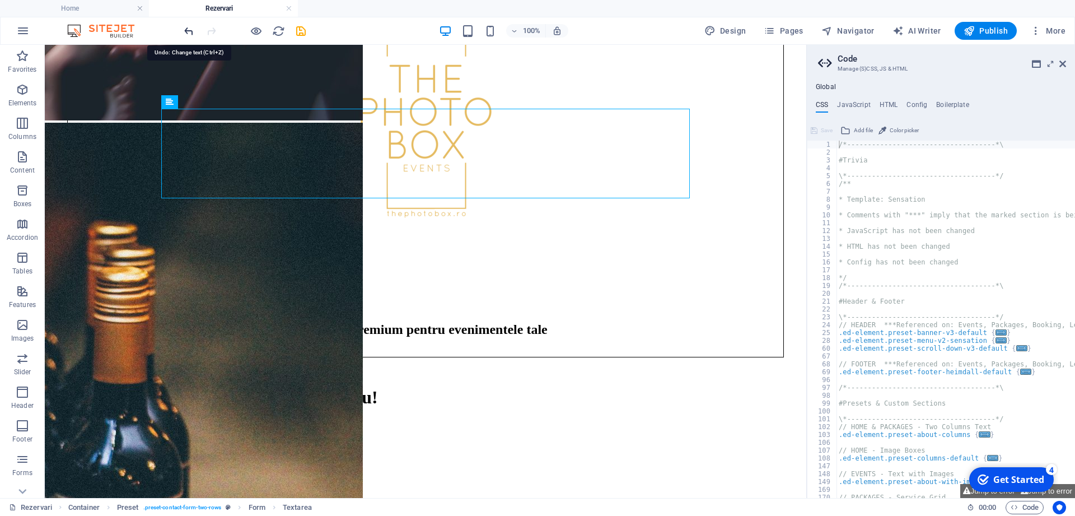
drag, startPoint x: 188, startPoint y: 31, endPoint x: 157, endPoint y: 63, distance: 44.4
click at [188, 31] on icon "undo" at bounding box center [189, 31] width 13 height 13
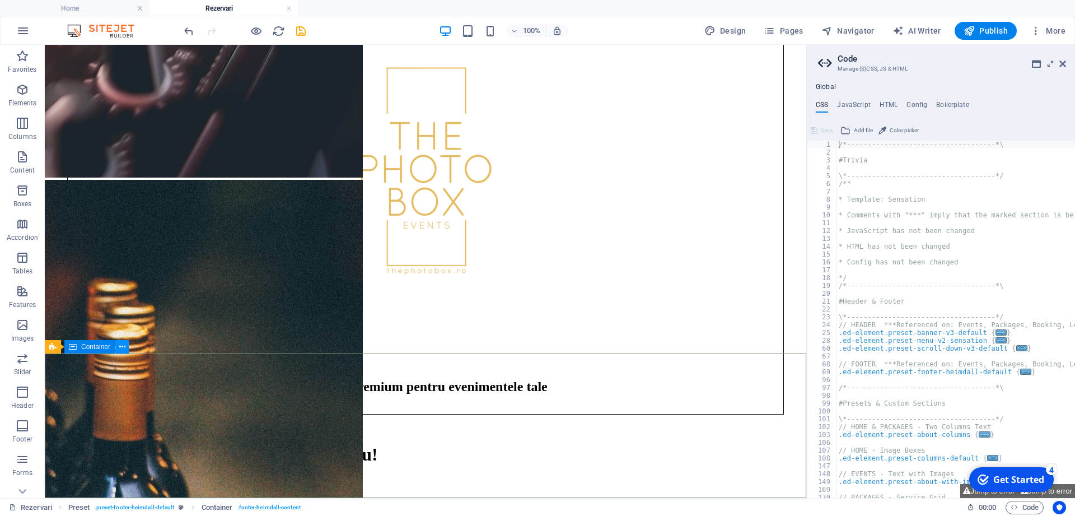
click at [119, 348] on icon at bounding box center [122, 347] width 6 height 12
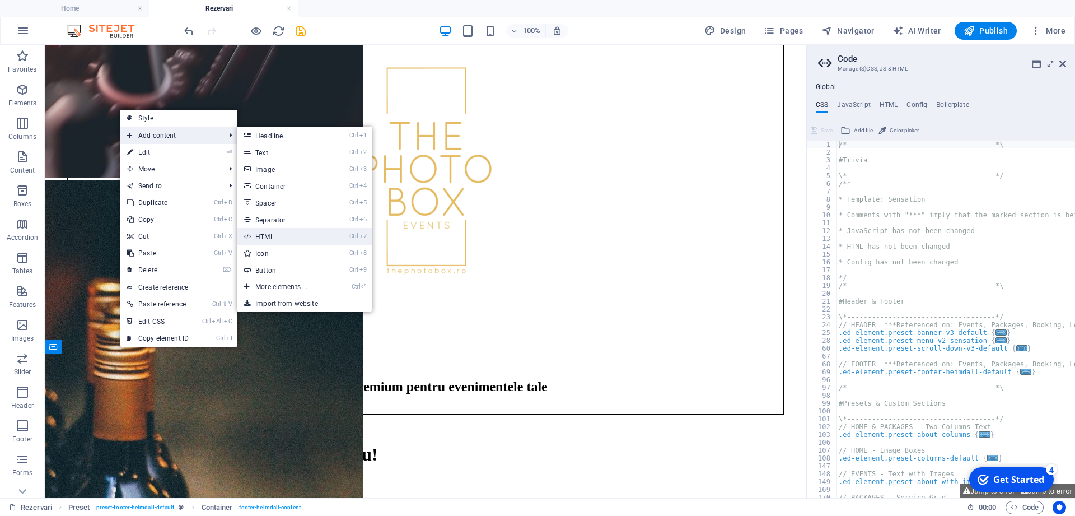
click at [278, 241] on link "Ctrl 7 HTML" at bounding box center [283, 236] width 92 height 17
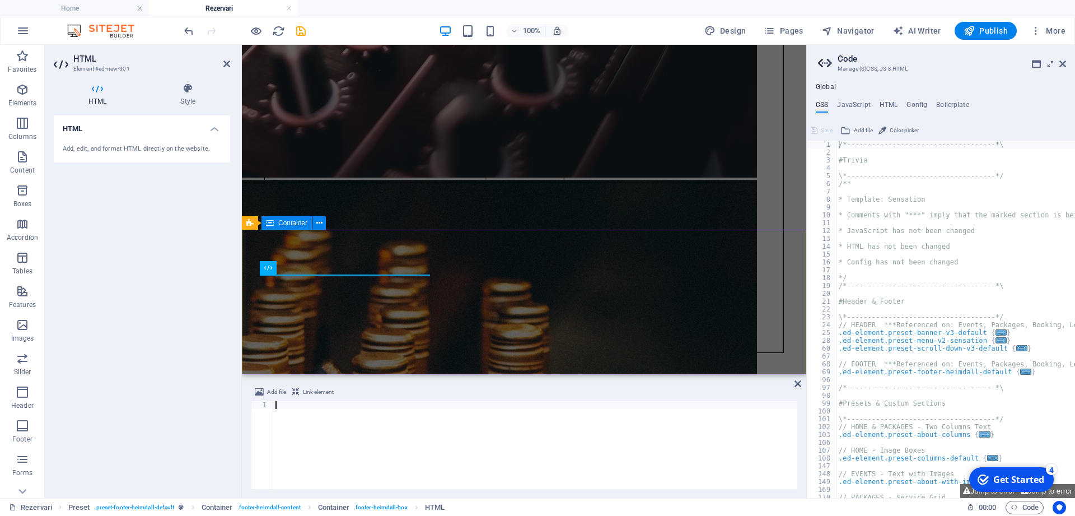
scroll to position [717, 0]
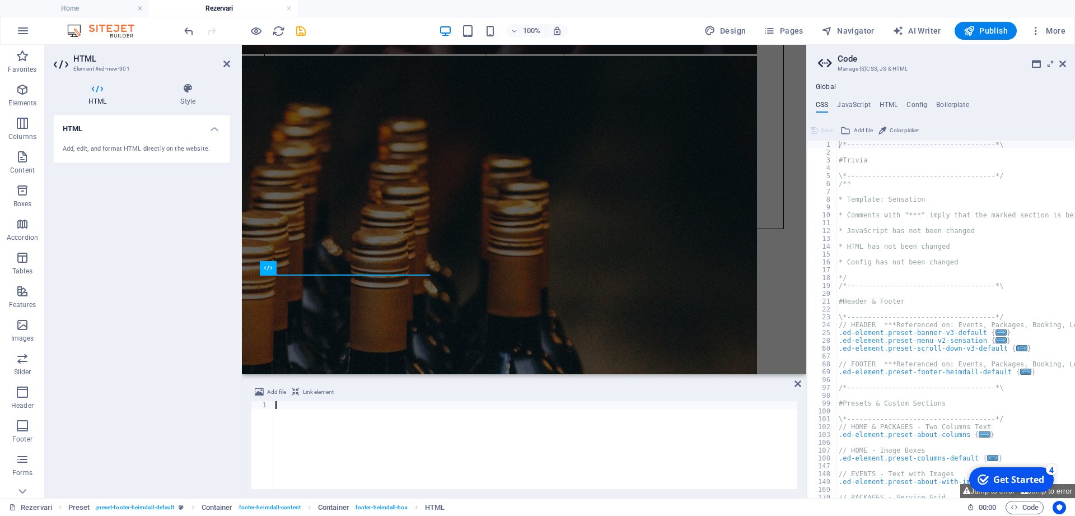
click at [373, 440] on div at bounding box center [535, 453] width 524 height 104
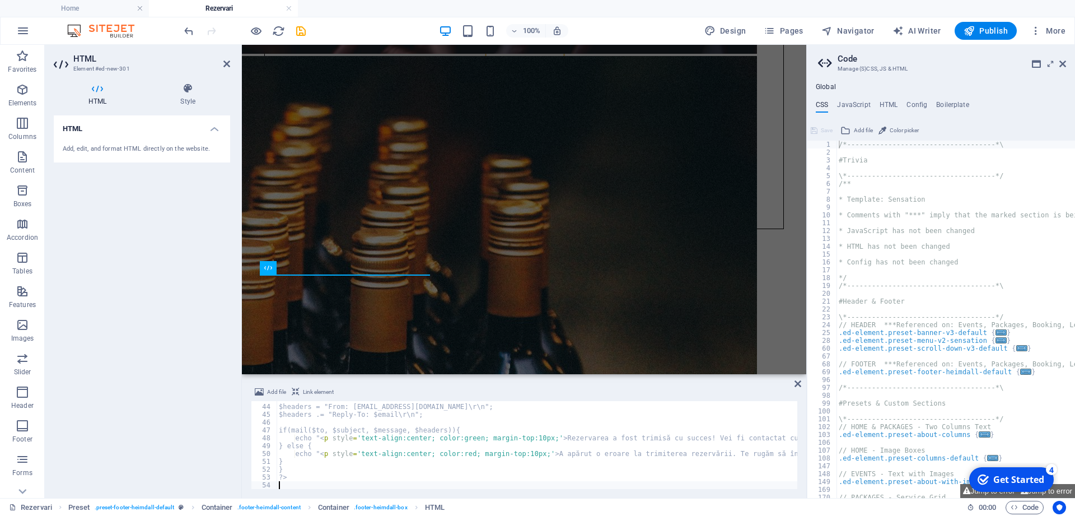
scroll to position [335, 0]
click at [182, 394] on div "HTML Add, edit, and format HTML directly on the website." at bounding box center [142, 302] width 176 height 374
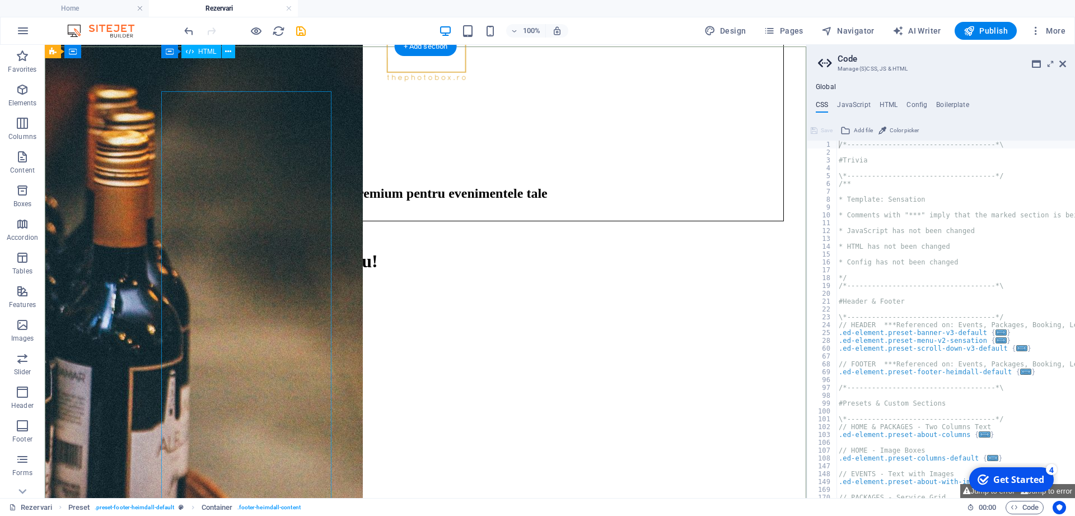
scroll to position [726, 0]
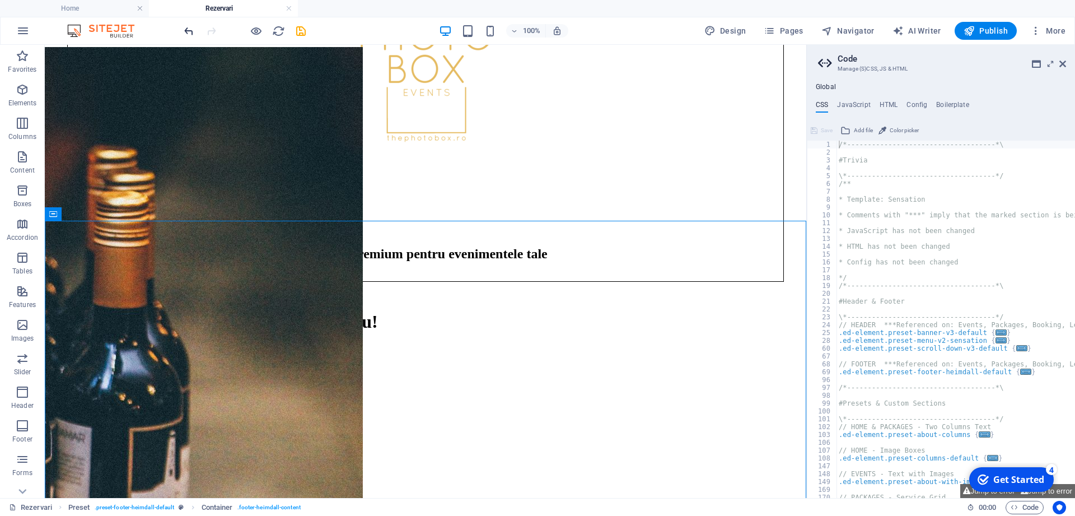
click at [186, 29] on icon "undo" at bounding box center [189, 31] width 13 height 13
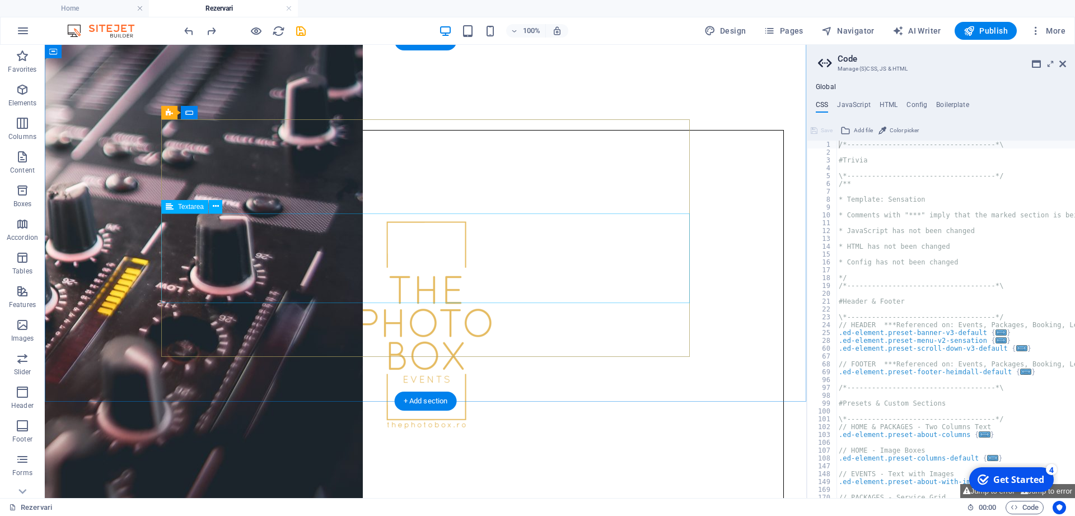
scroll to position [365, 0]
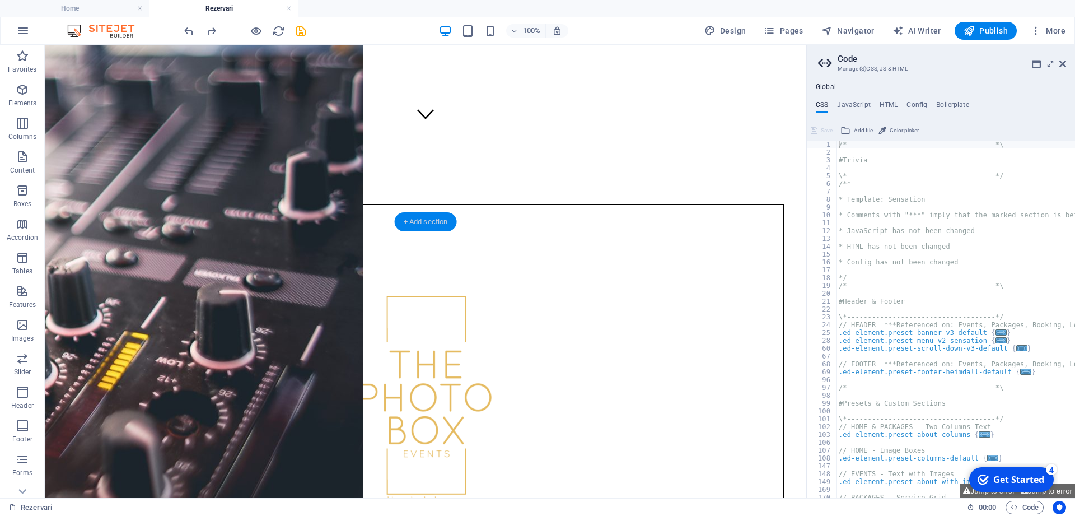
click at [426, 223] on div "+ Add section" at bounding box center [426, 221] width 62 height 19
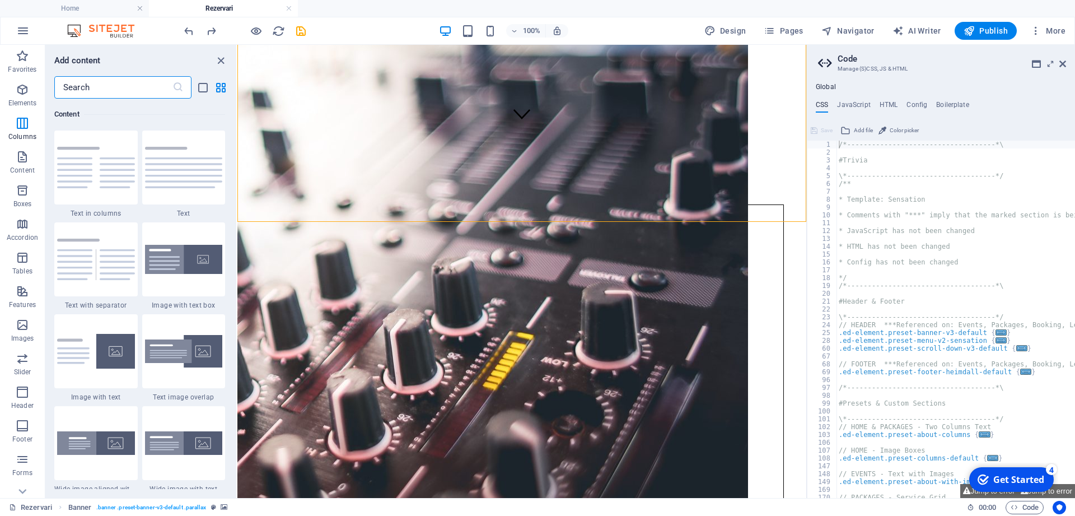
scroll to position [0, 0]
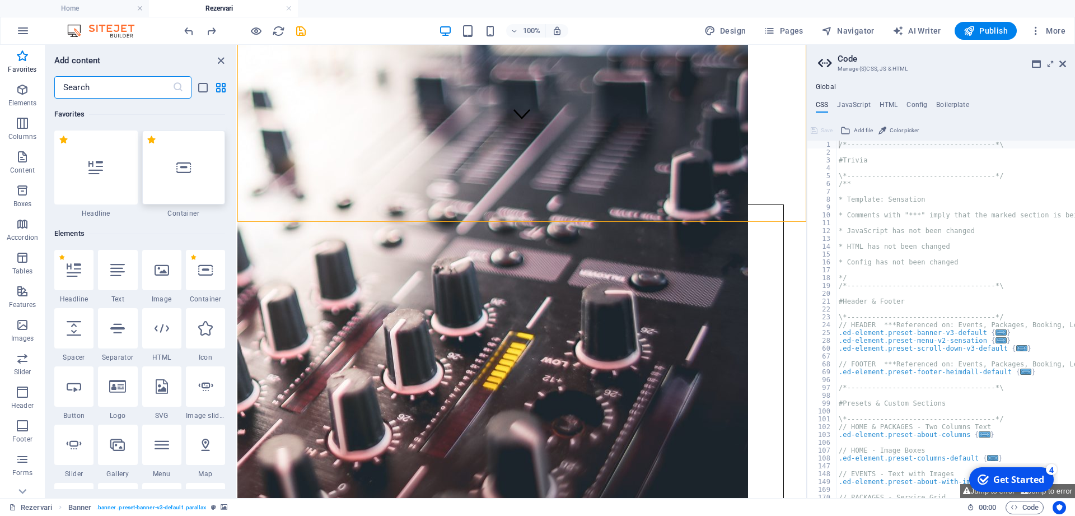
click at [186, 176] on div at bounding box center [183, 167] width 83 height 74
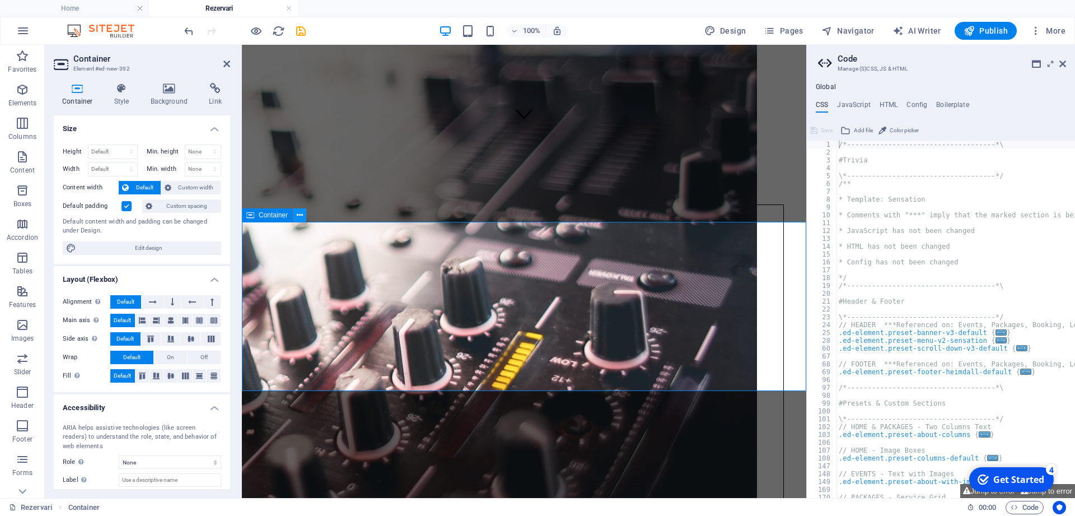
click at [302, 216] on icon at bounding box center [300, 215] width 6 height 12
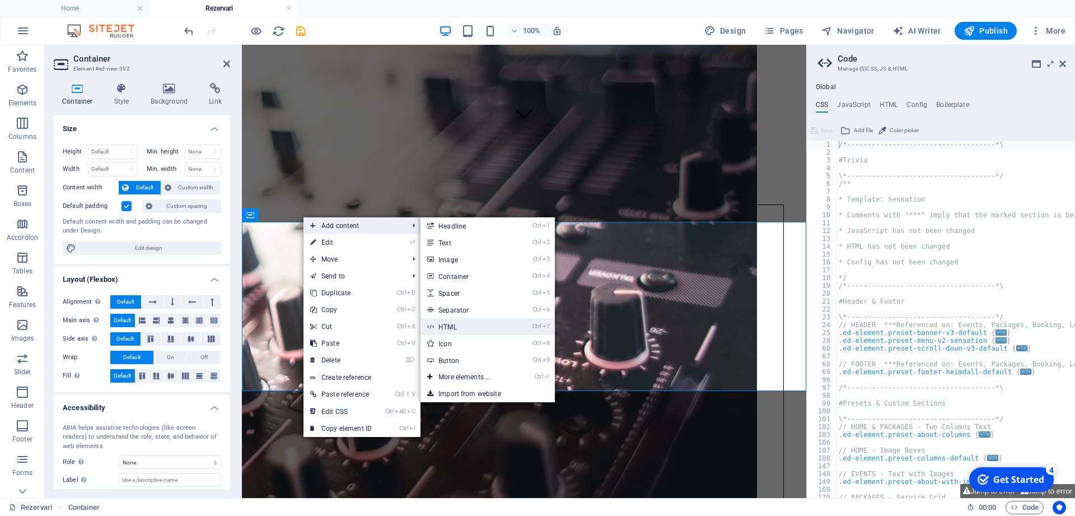
click at [454, 325] on link "Ctrl 7 HTML" at bounding box center [467, 326] width 92 height 17
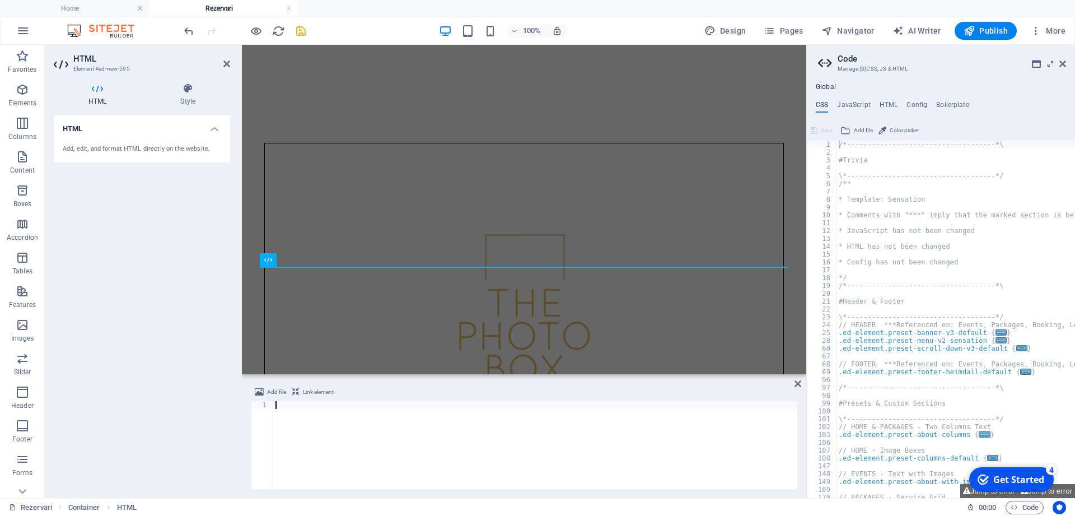
click at [363, 434] on div at bounding box center [535, 453] width 524 height 104
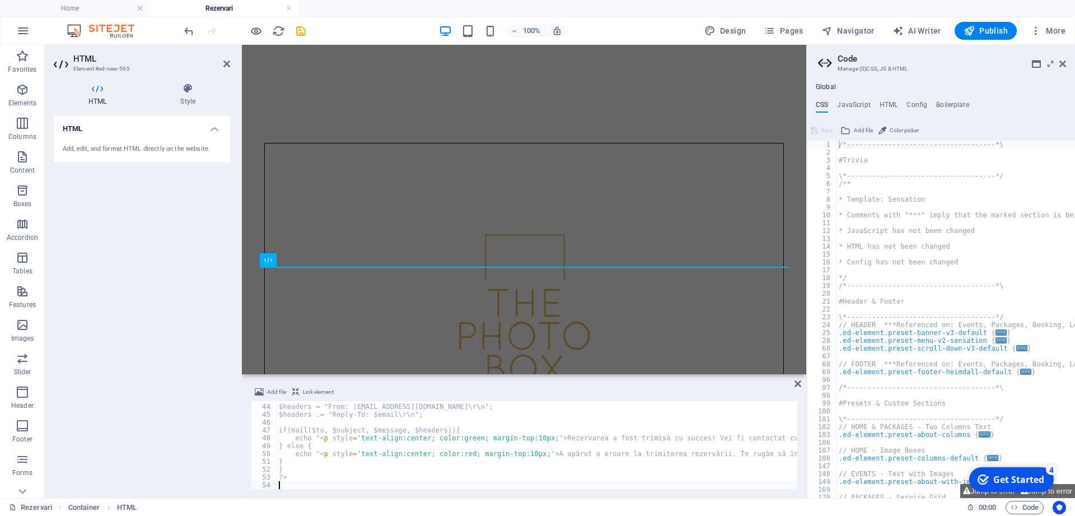
scroll to position [343, 0]
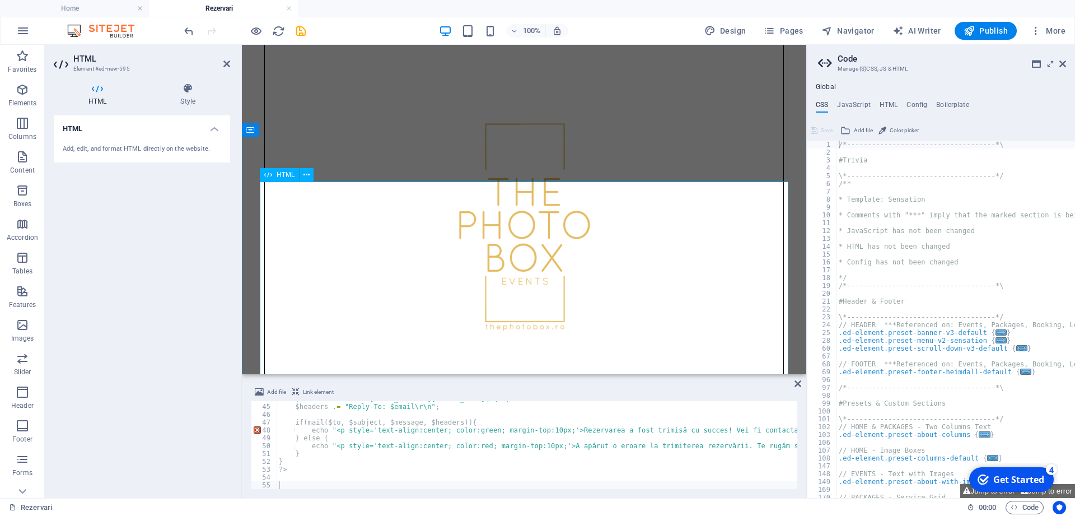
scroll to position [479, 0]
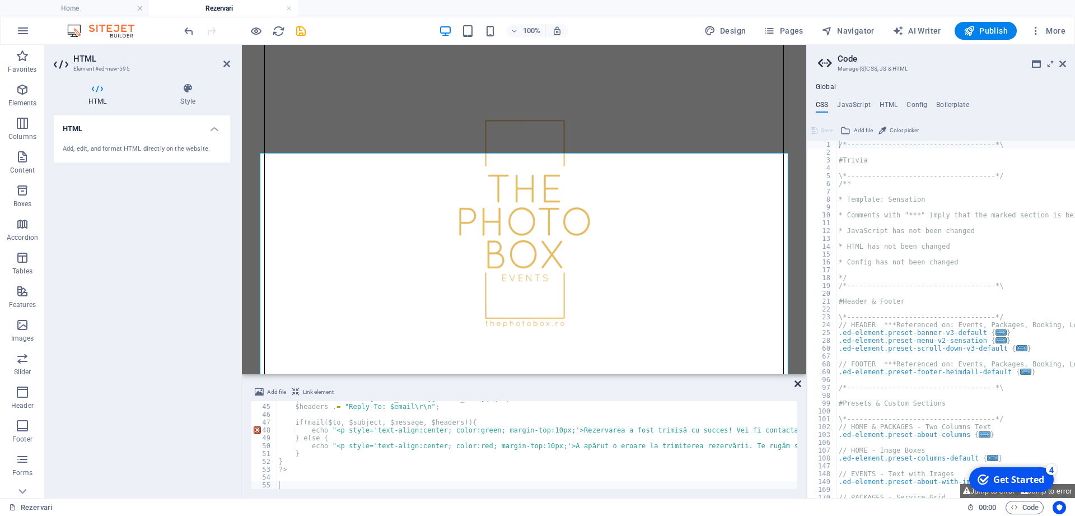
click at [796, 381] on icon at bounding box center [798, 383] width 7 height 9
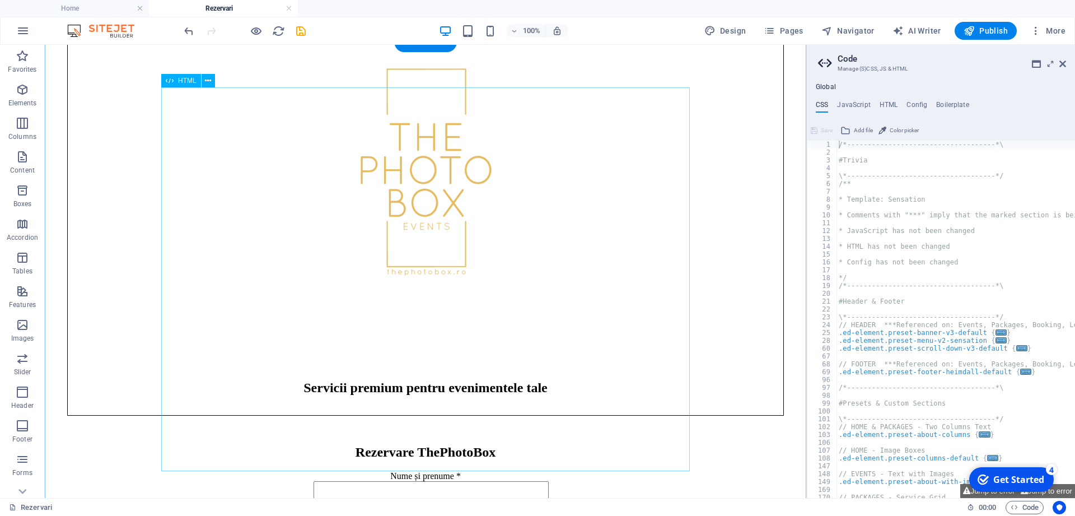
scroll to position [650, 0]
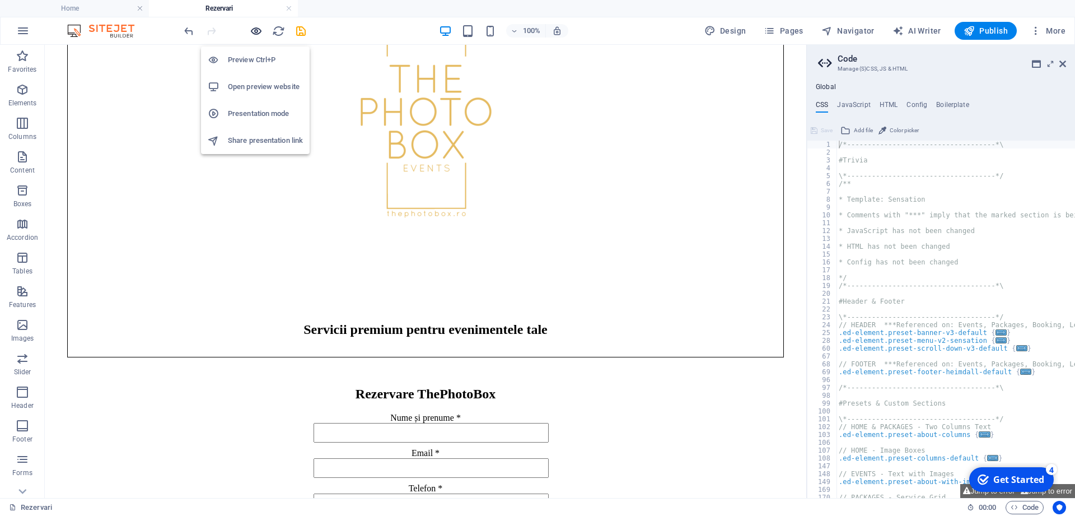
click at [257, 32] on icon "button" at bounding box center [256, 31] width 13 height 13
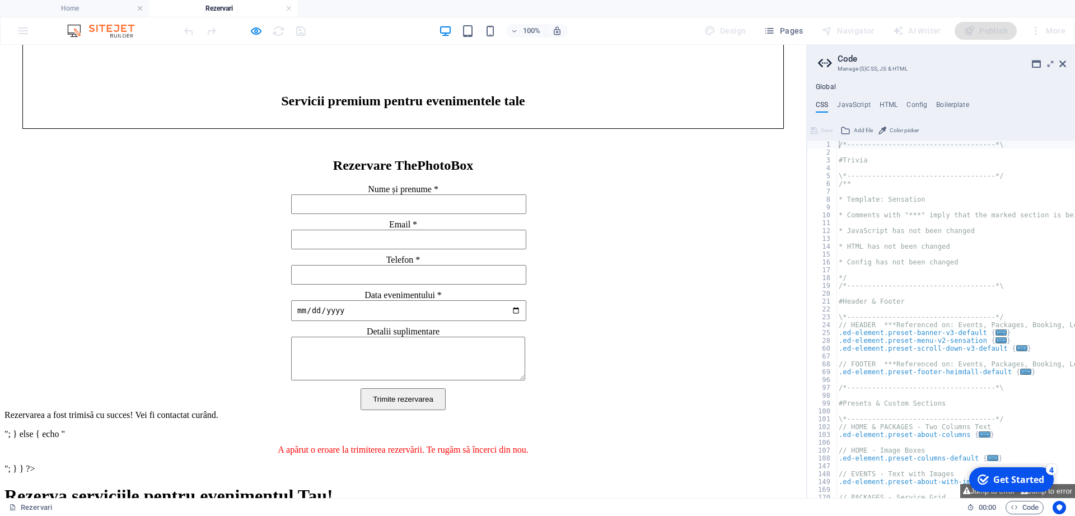
scroll to position [707, 0]
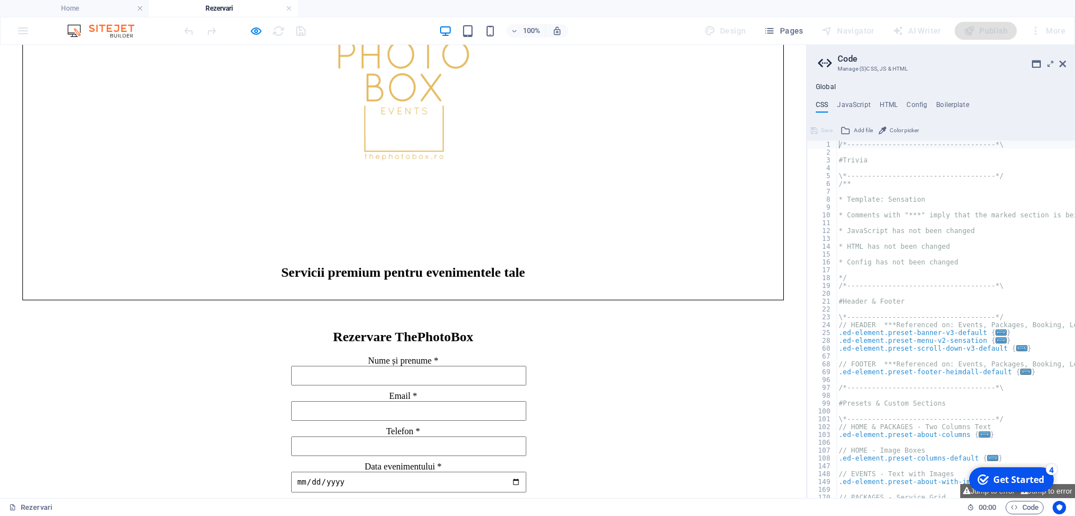
click at [267, 329] on div "Rezervare ThePhotoBox Nume și prenume * Email * Telefon * Data evenimentului * …" at bounding box center [403, 487] width 798 height 316
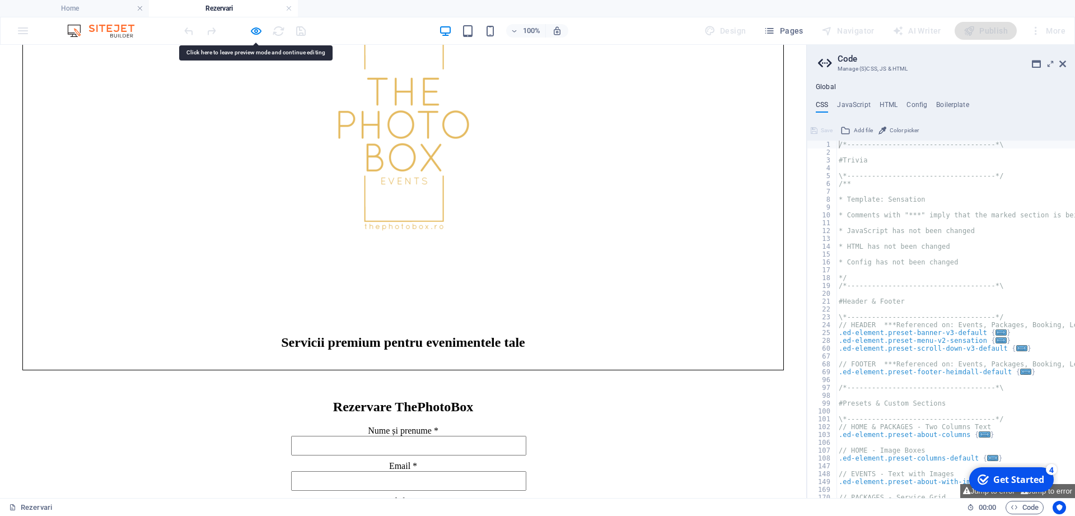
scroll to position [579, 0]
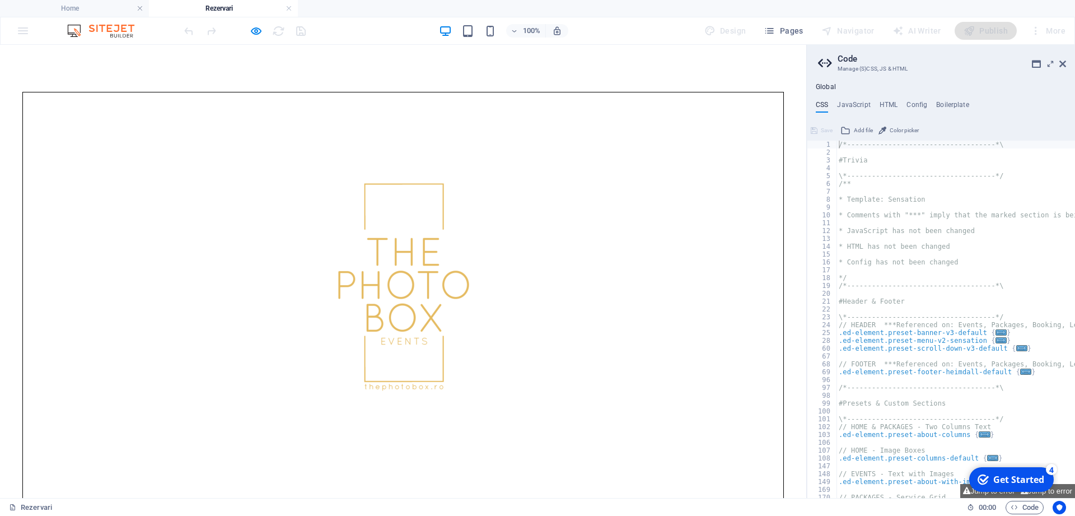
scroll to position [408, 0]
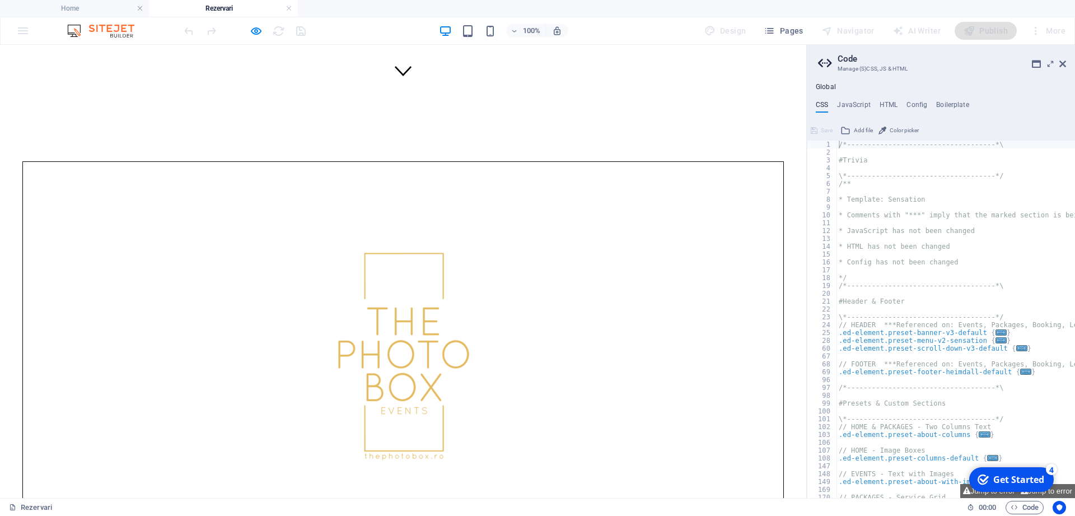
click at [264, 30] on div at bounding box center [244, 31] width 125 height 18
drag, startPoint x: 255, startPoint y: 31, endPoint x: 218, endPoint y: 145, distance: 120.1
click at [255, 31] on icon "button" at bounding box center [256, 31] width 13 height 13
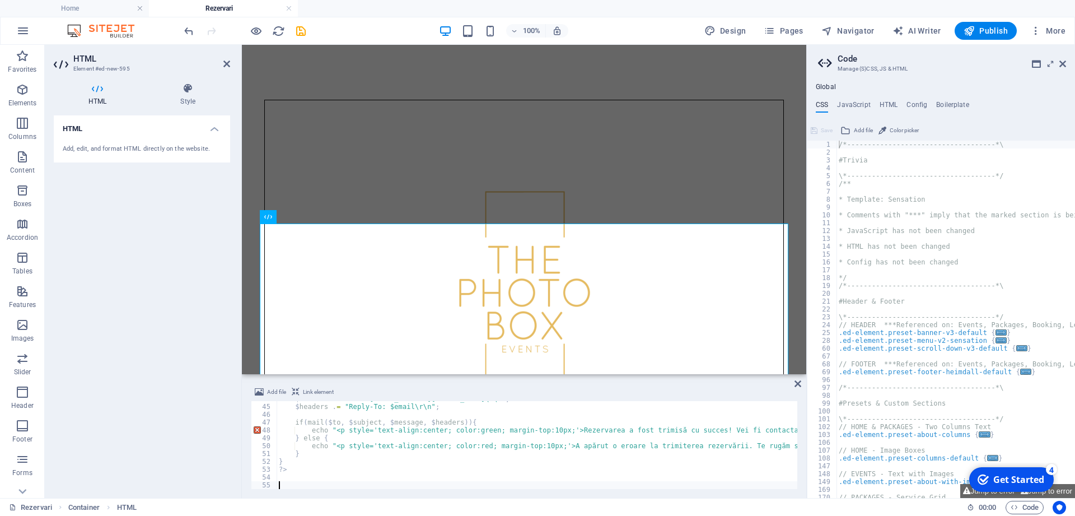
click at [382, 449] on div "$ headers = "From: noreply@thephotobox.ro\r\n" ; $ headers . = "Reply-To: $emai…" at bounding box center [562, 447] width 570 height 104
type textarea "echo "<p style='text-align:center; color:red; margin-top:10px;'>A apărut o eroa…"
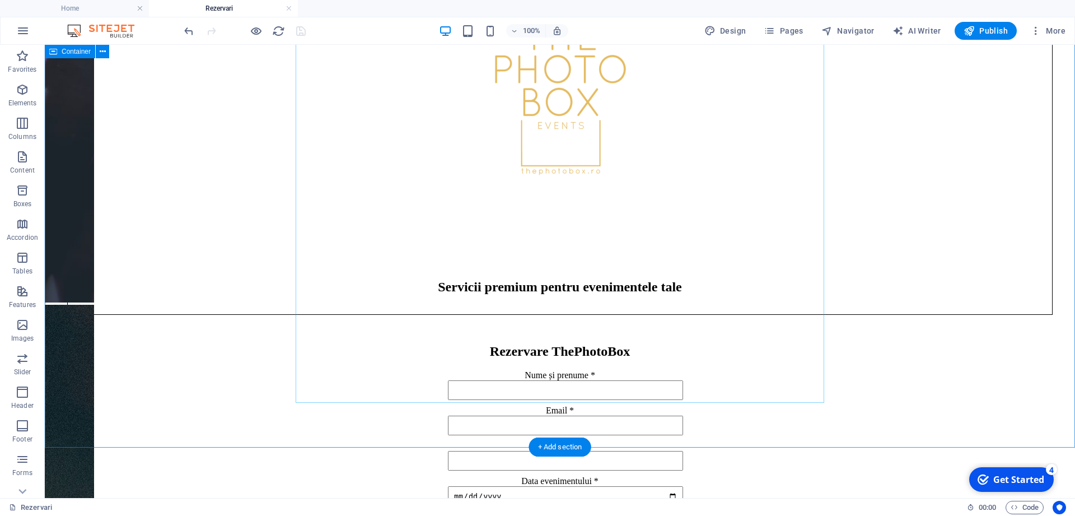
scroll to position [693, 0]
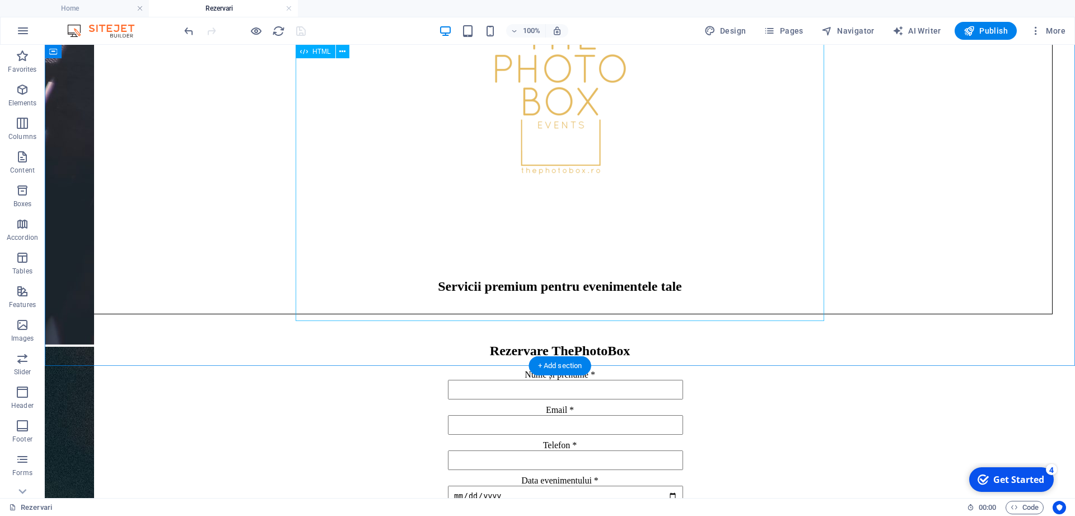
click at [362, 343] on div "Rezervare ThePhotoBox Nume și prenume * Email * Telefon * Data evenimentului * …" at bounding box center [560, 501] width 1022 height 316
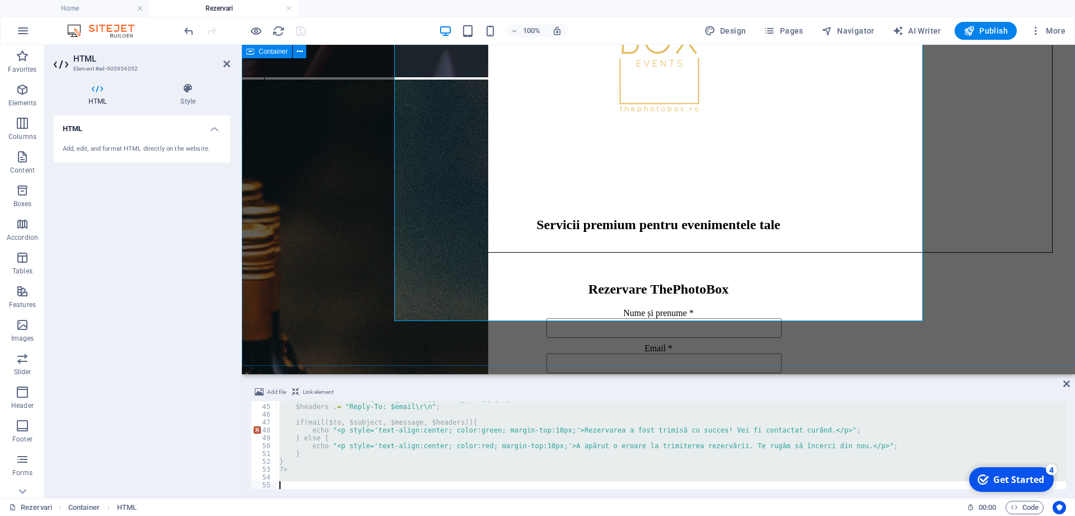
scroll to position [343, 0]
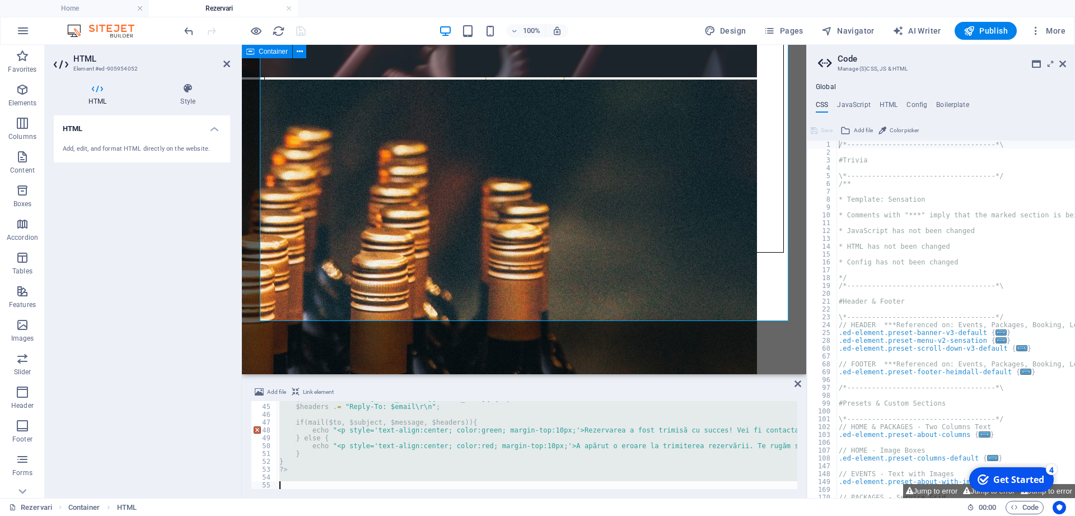
click at [344, 464] on div "$ headers = "From: noreply@thephotobox.ro\r\n" ; $ headers . = "Reply-To: $emai…" at bounding box center [537, 445] width 520 height 88
type textarea "}"
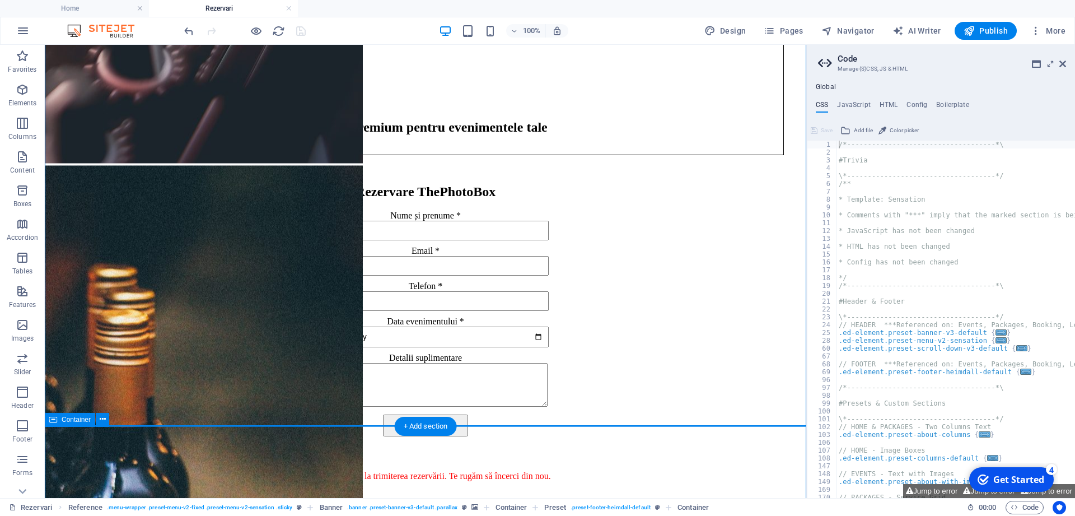
scroll to position [857, 0]
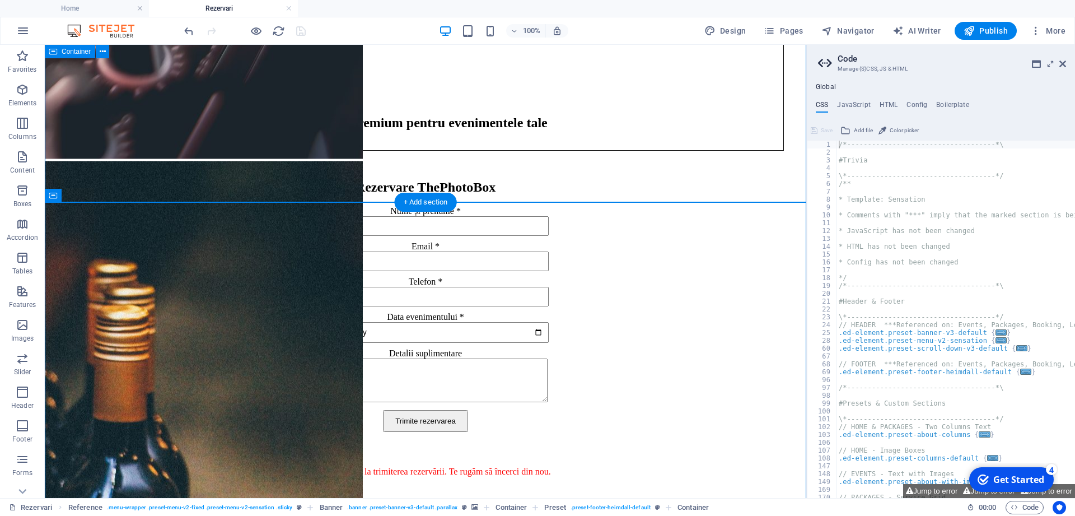
click at [266, 180] on div "Rezervare ThePhotoBox Nume și prenume * Email * Telefon * Data evenimentului * …" at bounding box center [425, 338] width 753 height 316
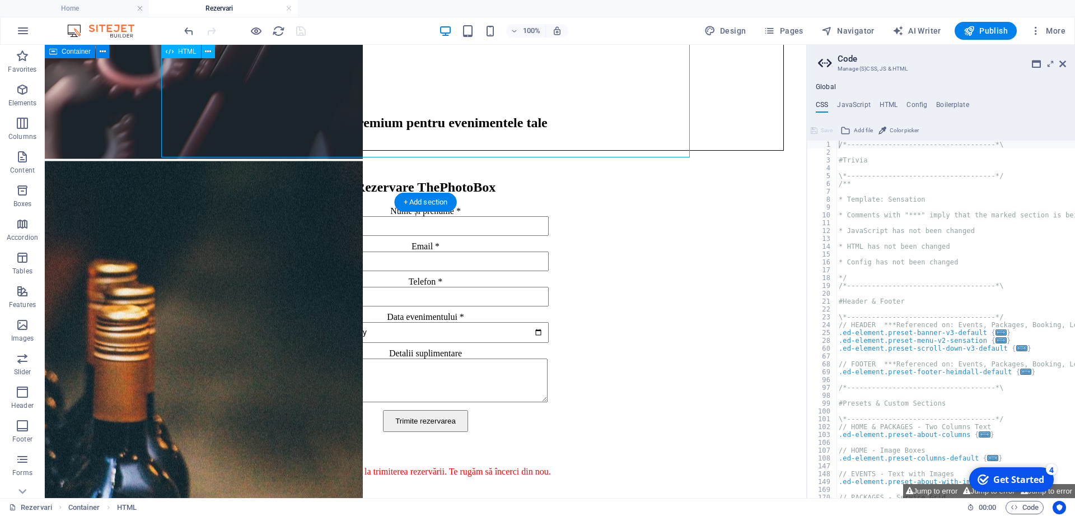
click at [266, 180] on div "Rezervare ThePhotoBox Nume și prenume * Email * Telefon * Data evenimentului * …" at bounding box center [425, 338] width 753 height 316
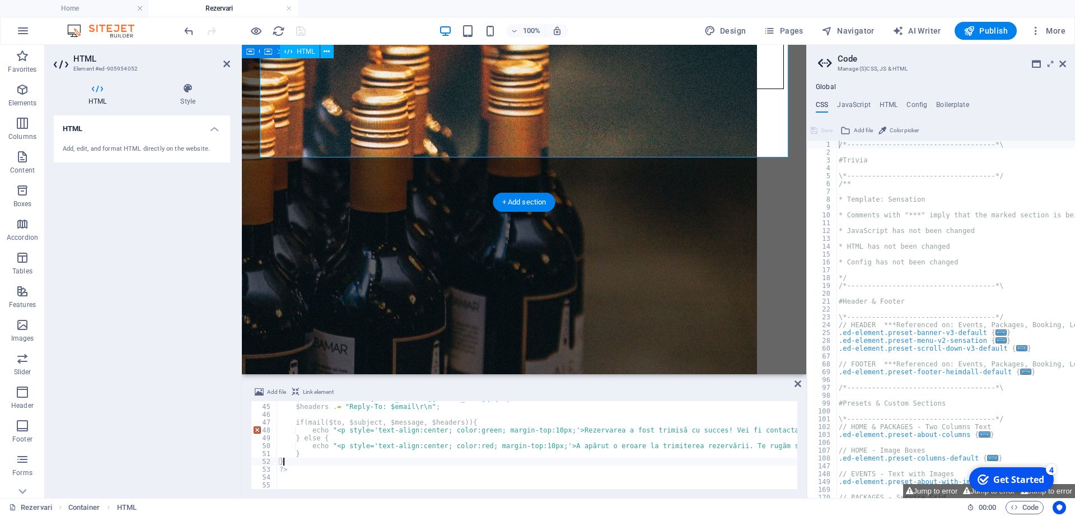
scroll to position [343, 0]
click at [294, 468] on div "$ headers = "From: noreply@thephotobox.ro\r\n" ; $ headers . = "Reply-To: $emai…" at bounding box center [562, 447] width 570 height 104
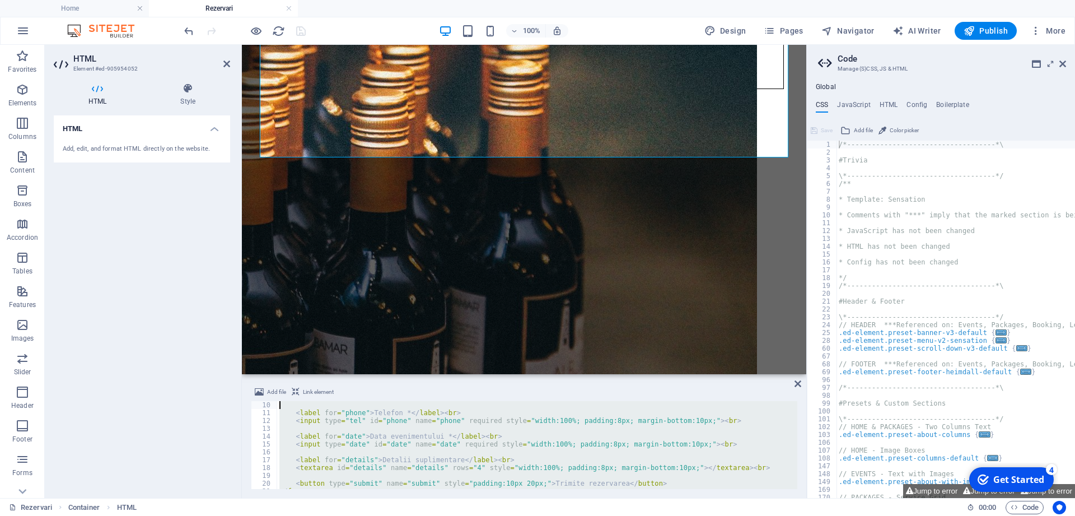
scroll to position [0, 0]
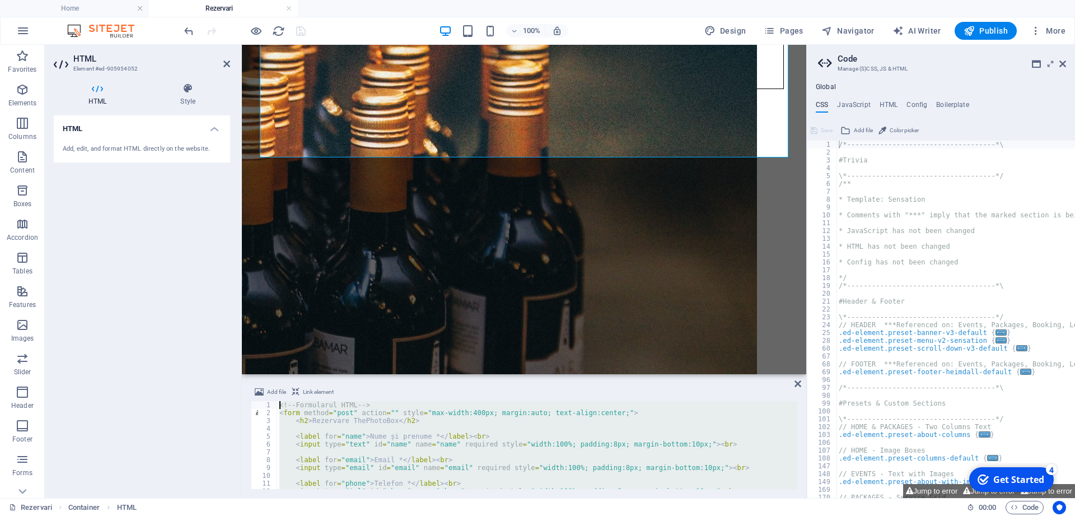
drag, startPoint x: 293, startPoint y: 468, endPoint x: 262, endPoint y: 321, distance: 150.6
click at [277, 401] on div "<!-- Formularul HTML --> < form method = "post" action = "" style = "max-width:…" at bounding box center [537, 445] width 520 height 88
type textarea "<!-- Formularul HTML --> <form method="post" action="" style="max-width:400px; …"
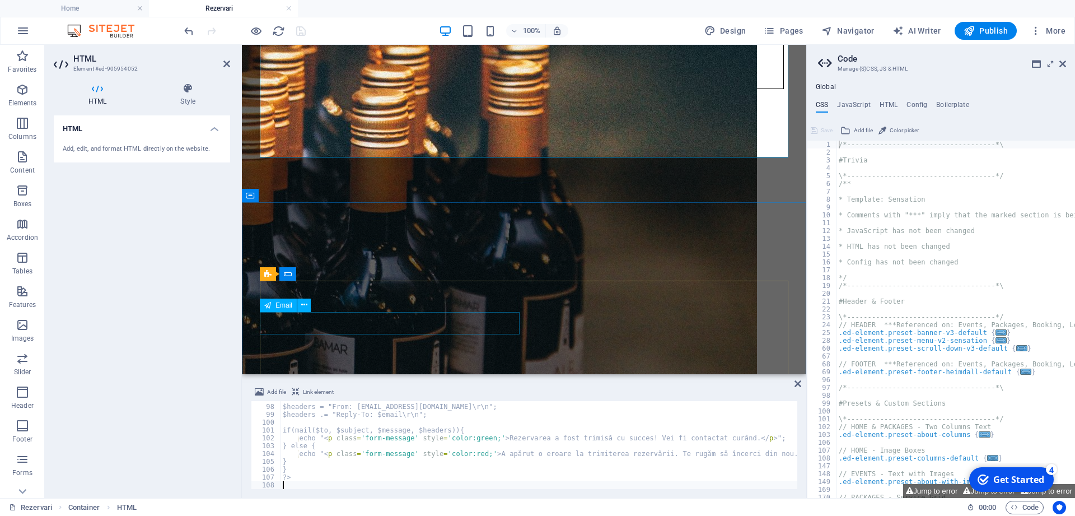
scroll to position [759, 0]
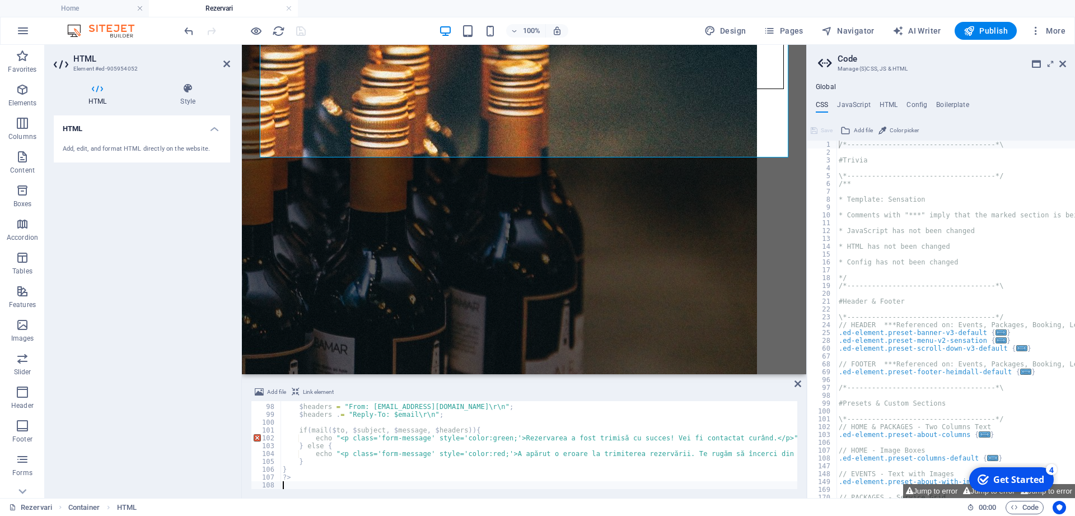
click at [213, 234] on div "HTML Add, edit, and format HTML directly on the website." at bounding box center [142, 302] width 176 height 374
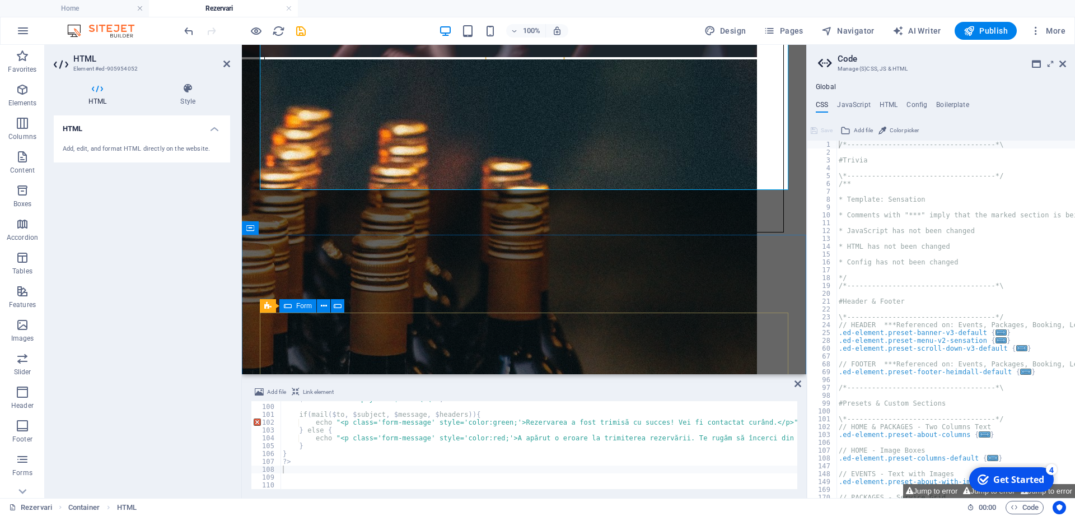
scroll to position [686, 0]
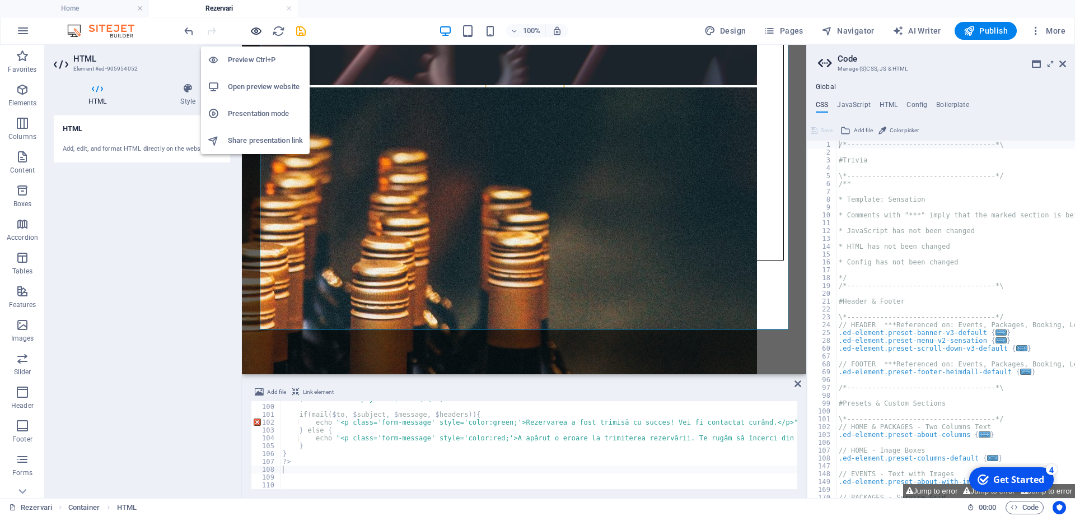
click at [260, 34] on icon "button" at bounding box center [256, 31] width 13 height 13
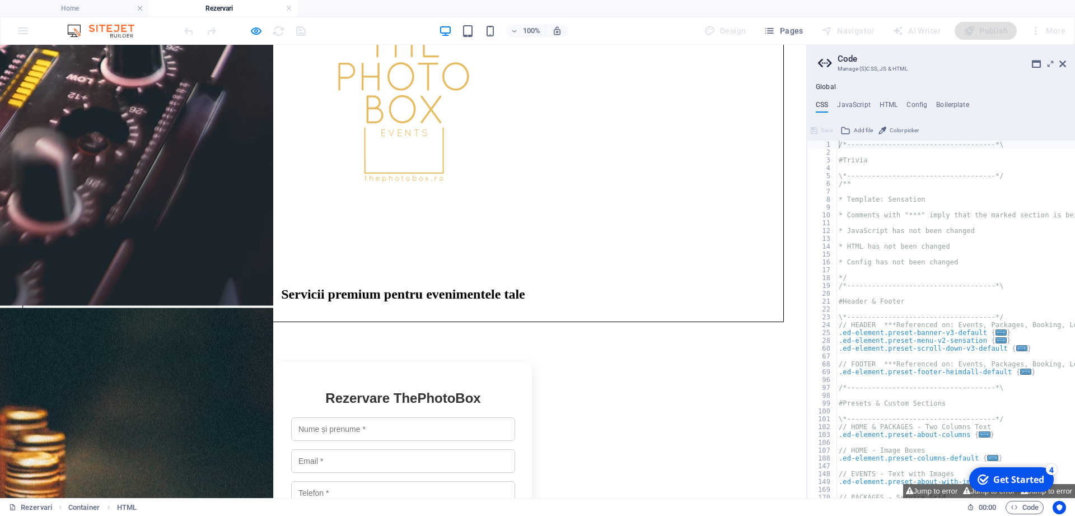
scroll to position [441, 0]
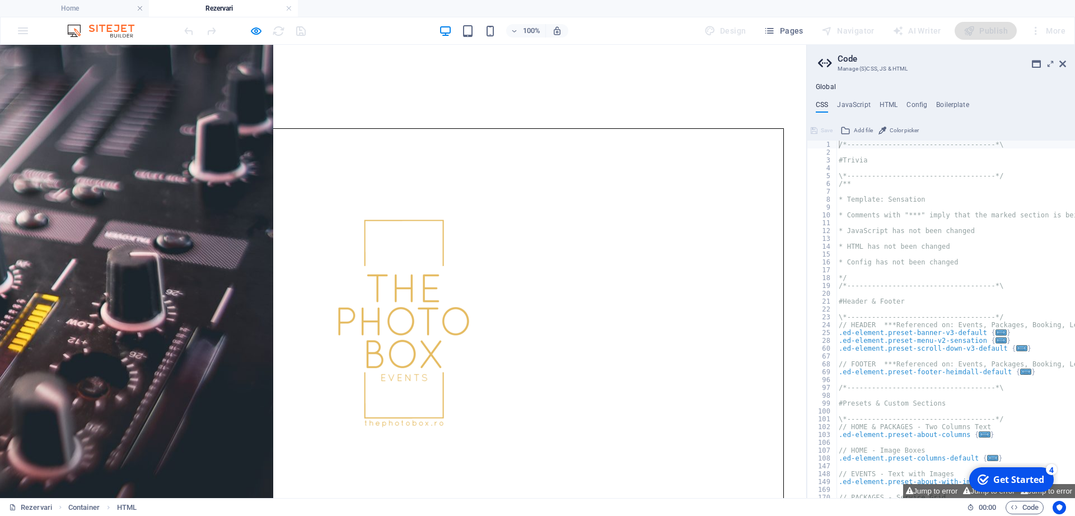
type input "Ciprian Casandroiu"
type input "cipriancc89@yahoo.com"
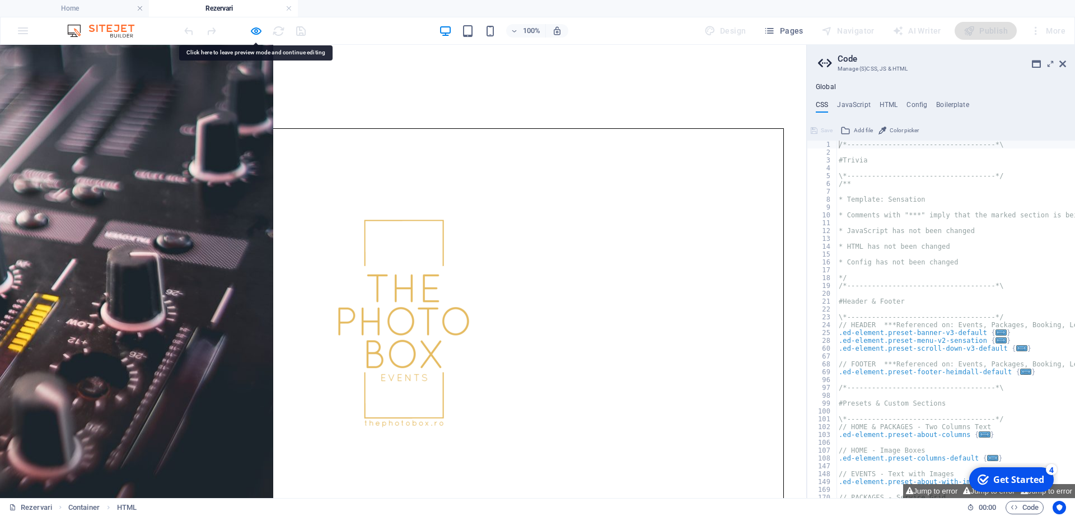
type input "0722335366"
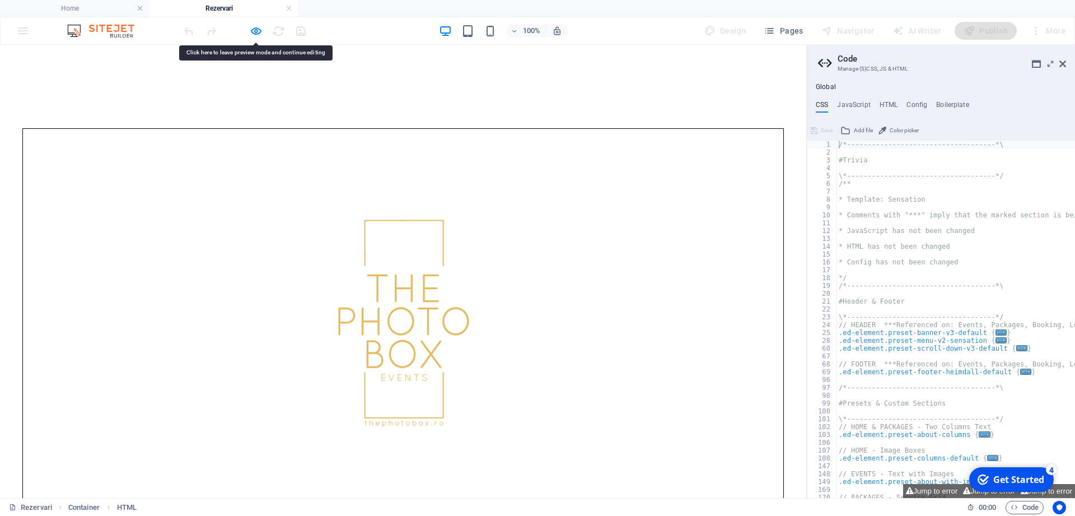
type input "2025-09-30"
type textarea "test"
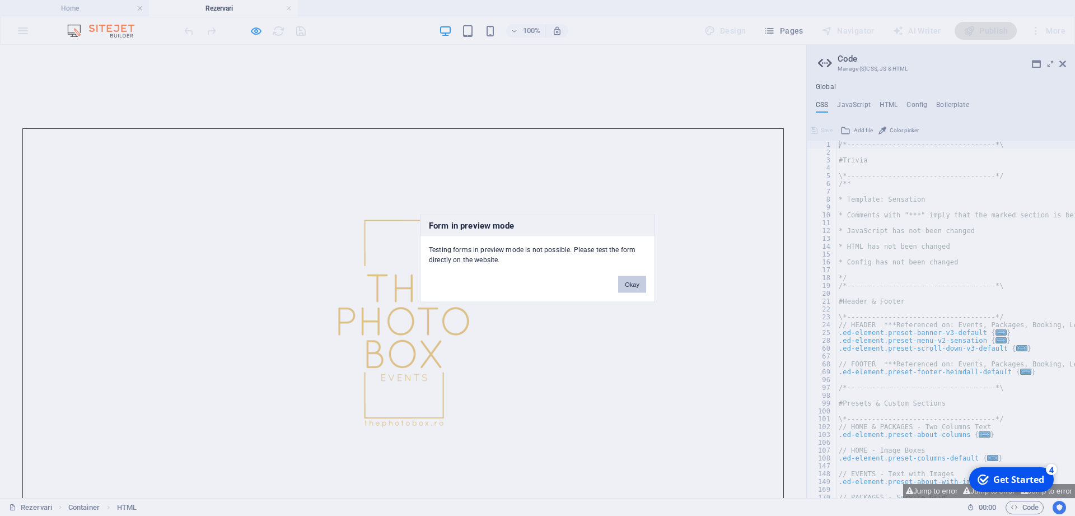
click at [638, 287] on button "Okay" at bounding box center [632, 284] width 28 height 17
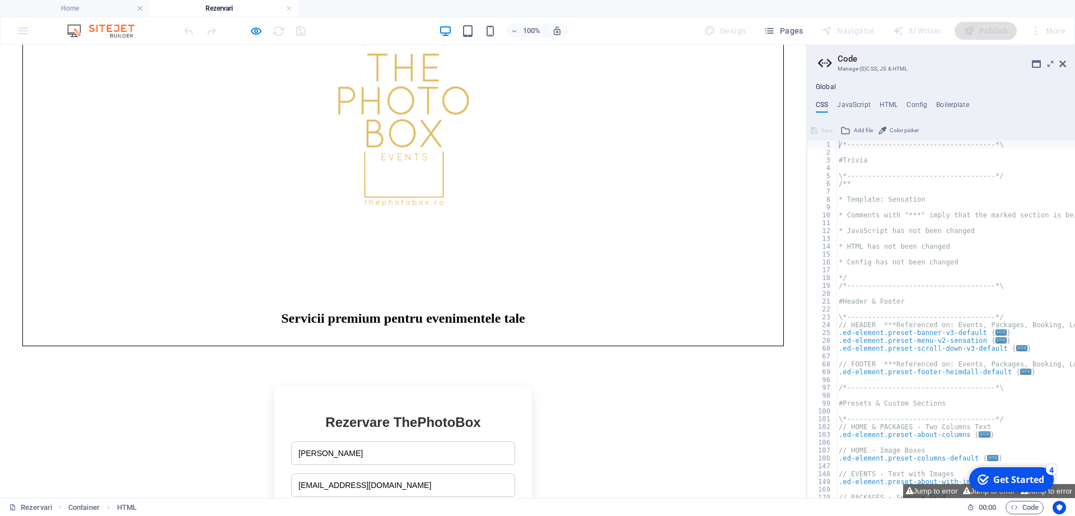
scroll to position [669, 0]
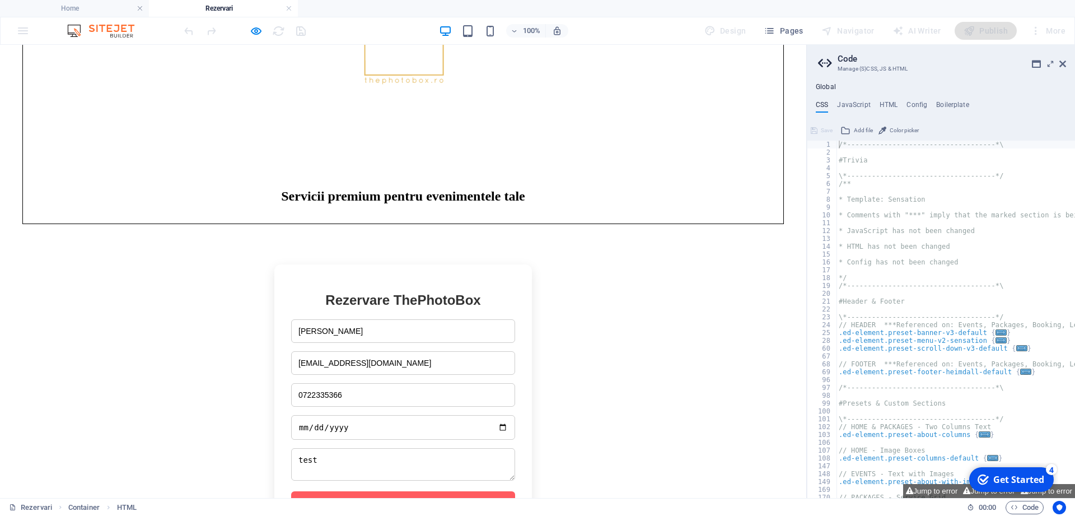
scroll to position [555, 0]
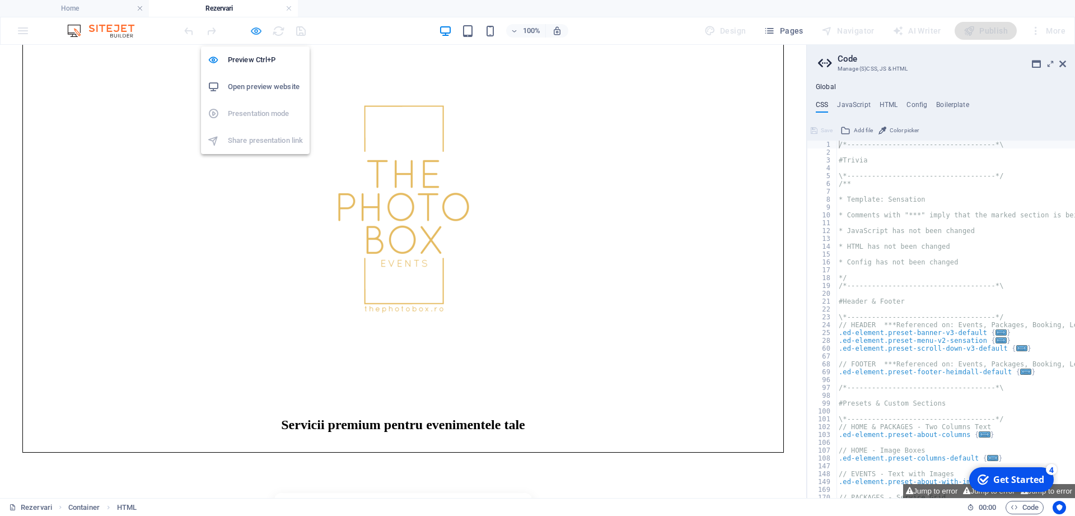
click at [258, 32] on icon "button" at bounding box center [256, 31] width 13 height 13
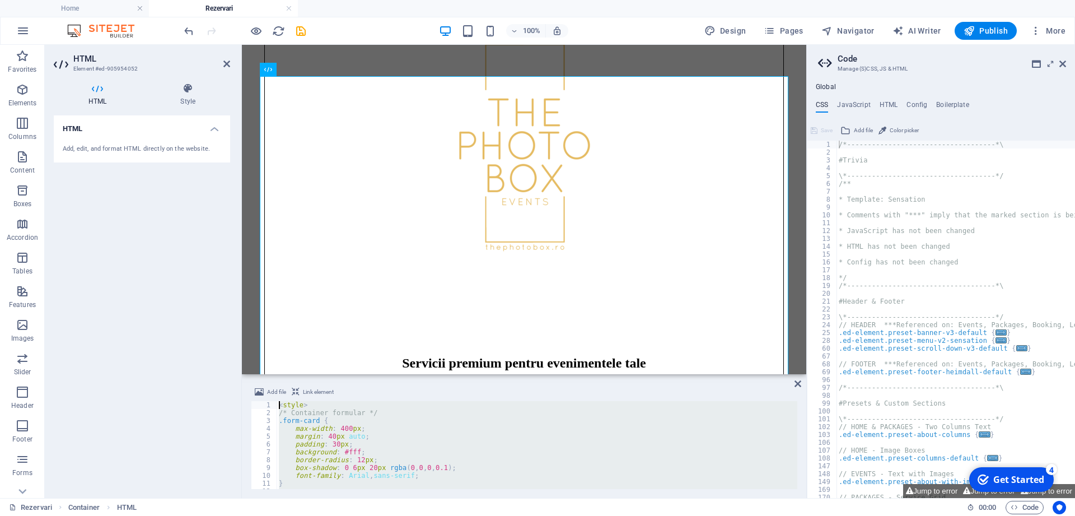
scroll to position [0, 0]
drag, startPoint x: 298, startPoint y: 470, endPoint x: 244, endPoint y: 273, distance: 204.5
click at [277, 401] on div "< style > /* Container formular */ .form-card { max-width : 400 px ; margin : 4…" at bounding box center [537, 445] width 521 height 88
type textarea "<style> /* Container formular */"
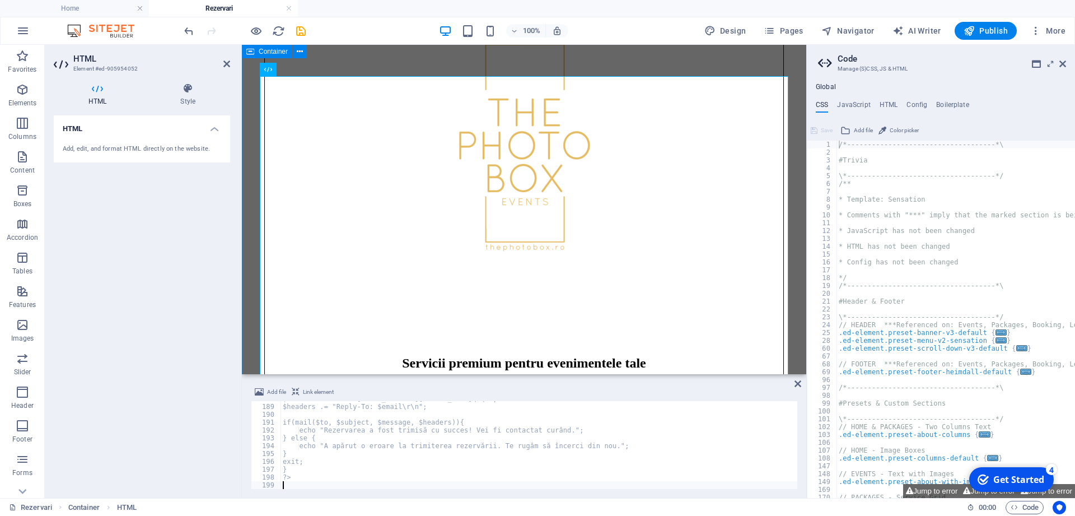
scroll to position [1472, 0]
click at [215, 276] on div "HTML Add, edit, and format HTML directly on the website." at bounding box center [142, 302] width 176 height 374
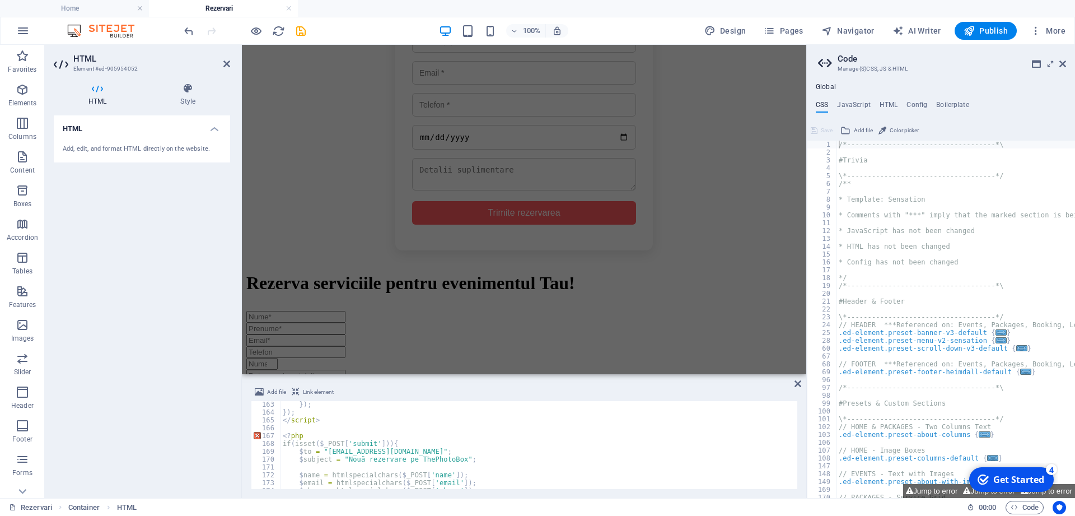
scroll to position [1271, 0]
click at [331, 451] on div "}) ; }) ; </ script > <? php if ( isset ($ _POST [ 'submit' ])){ $ to = "rezerv…" at bounding box center [539, 452] width 517 height 104
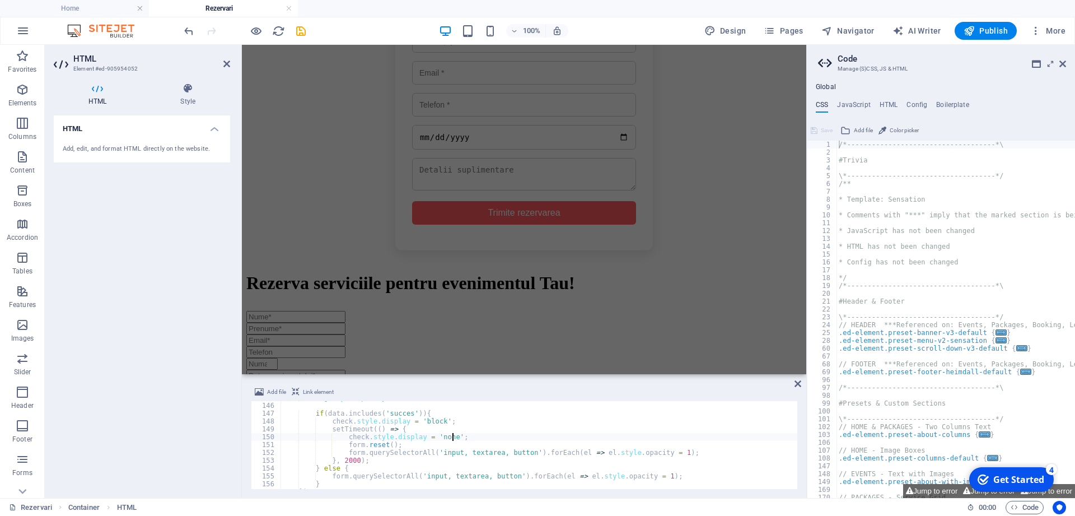
click at [537, 440] on div "msg . style . opacity = 1 ; if ( data . includes ( 'succes' )) { check . style …" at bounding box center [539, 446] width 517 height 104
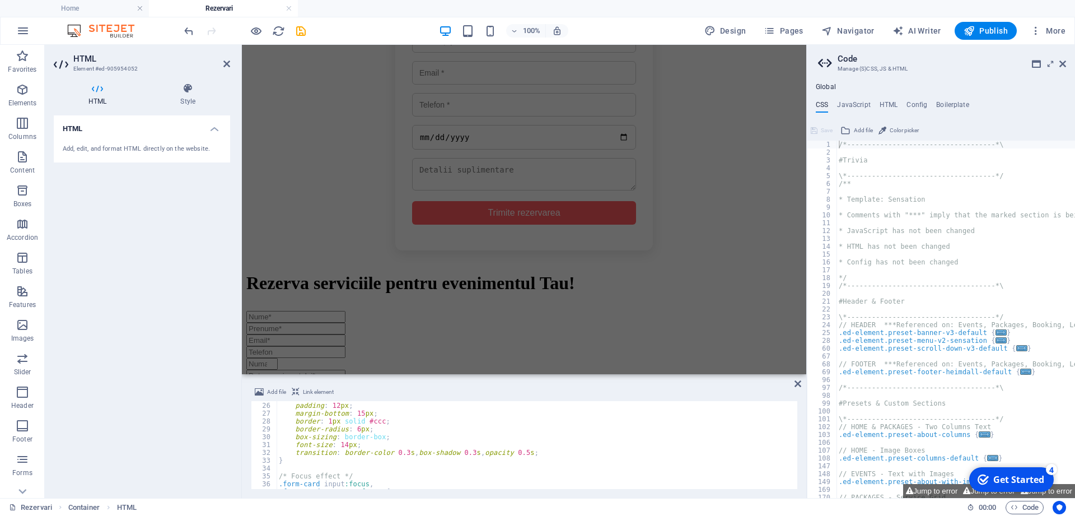
scroll to position [0, 0]
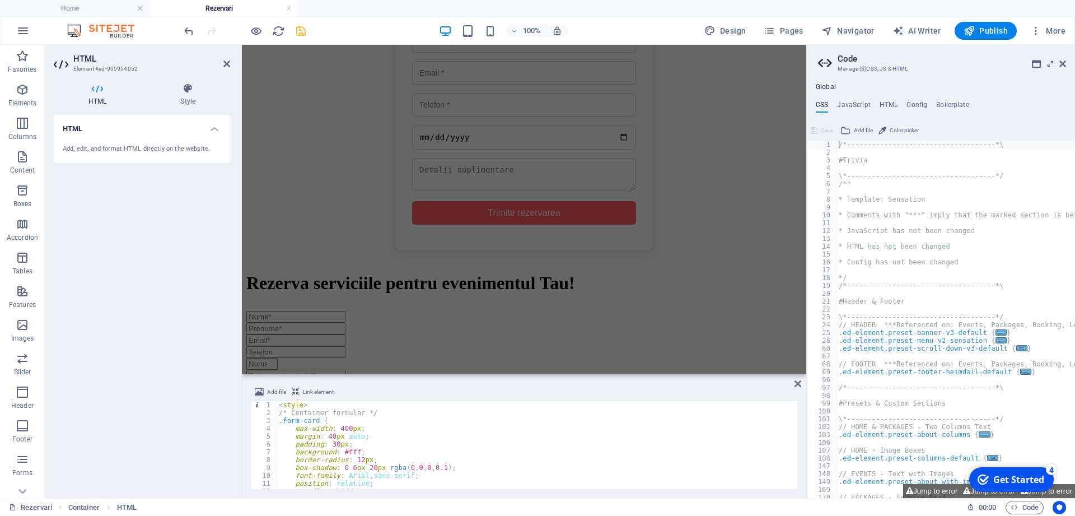
type textarea "check.style.display = 'none';"
click at [299, 27] on icon "save" at bounding box center [301, 31] width 13 height 13
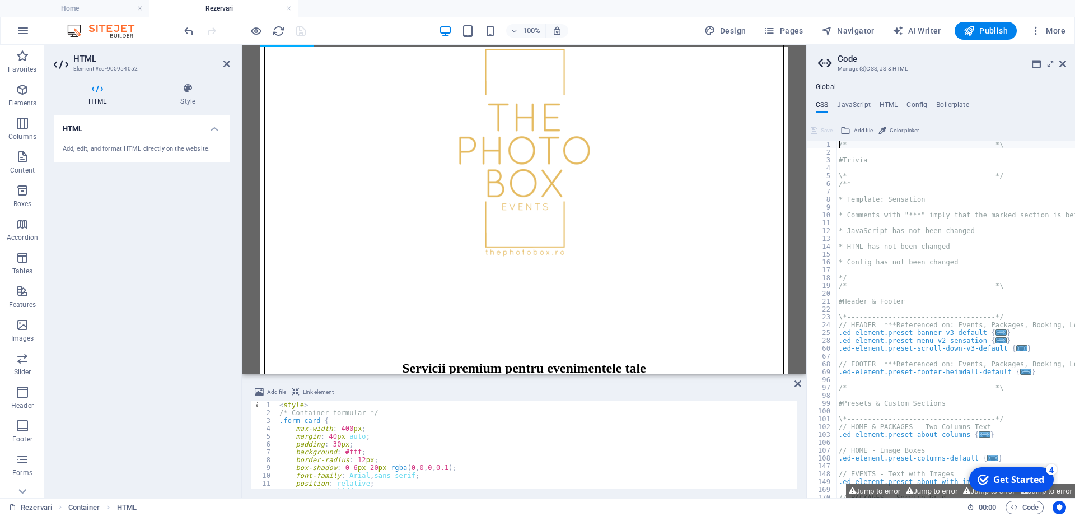
scroll to position [594, 0]
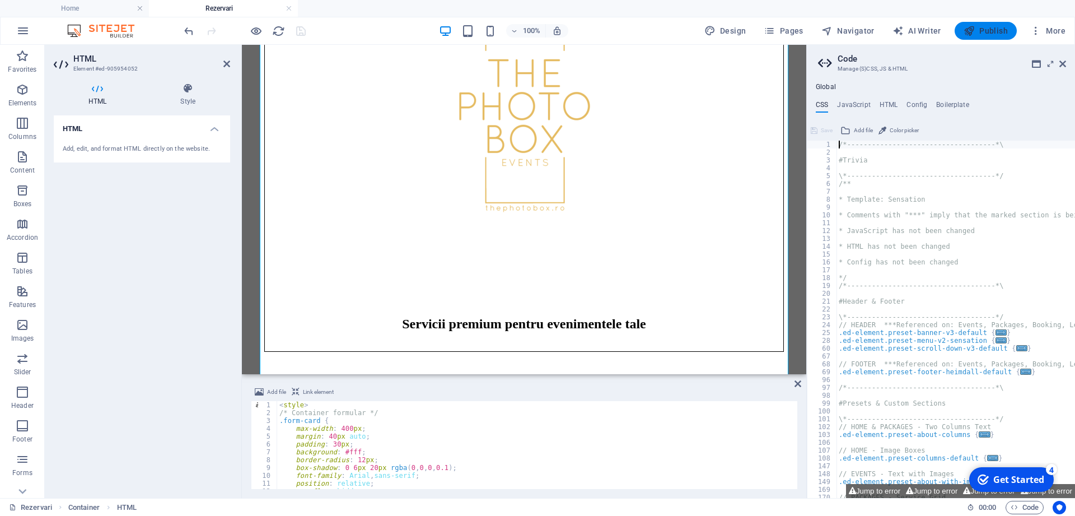
click at [992, 29] on span "Publish" at bounding box center [986, 30] width 44 height 11
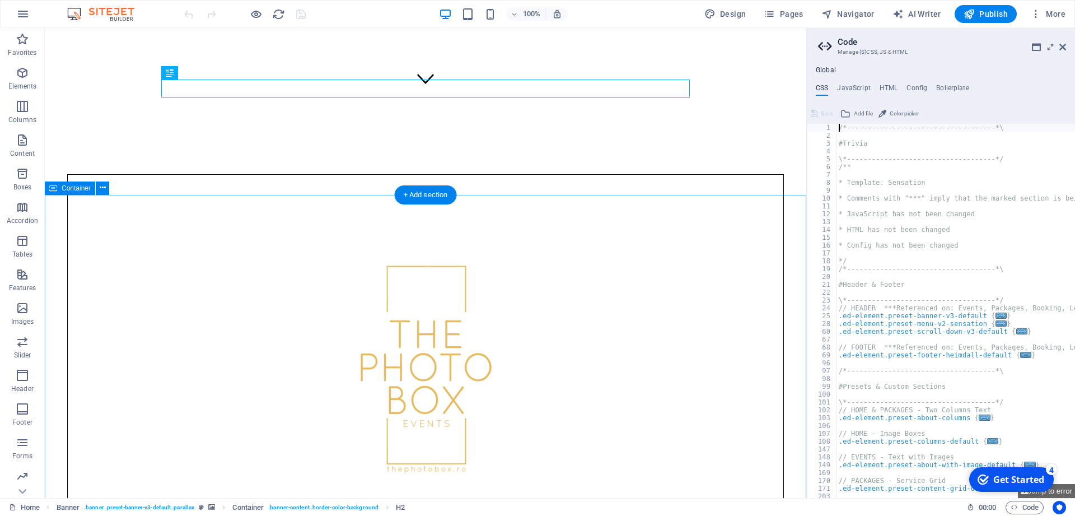
scroll to position [571, 0]
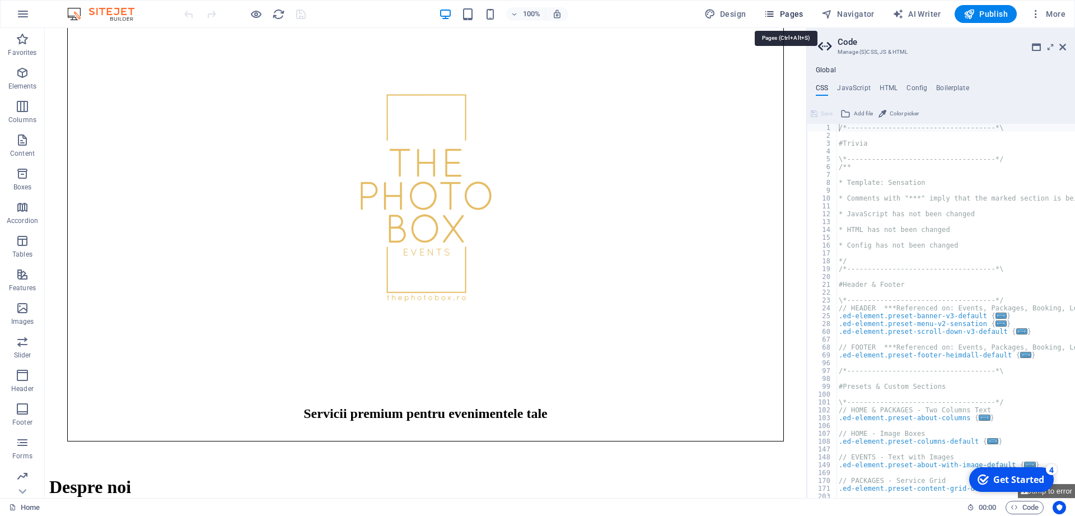
click at [775, 16] on icon "button" at bounding box center [769, 13] width 11 height 11
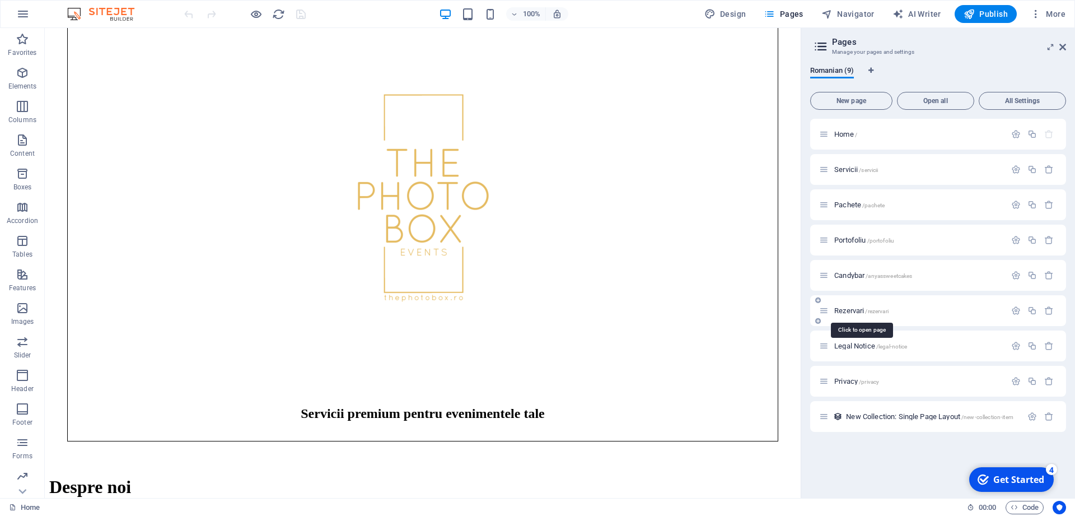
click at [853, 313] on span "Rezervari /rezervari" at bounding box center [861, 310] width 54 height 8
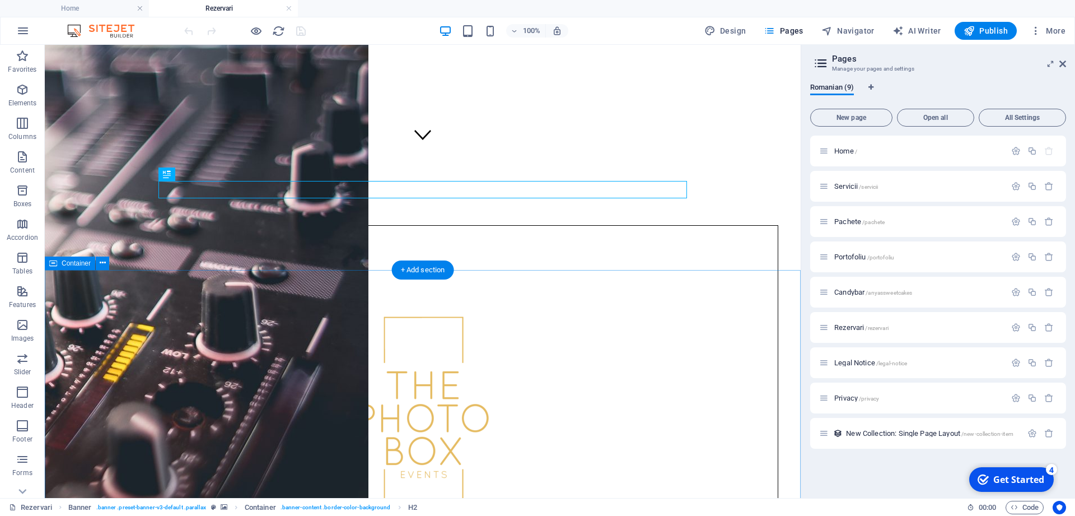
scroll to position [408, 0]
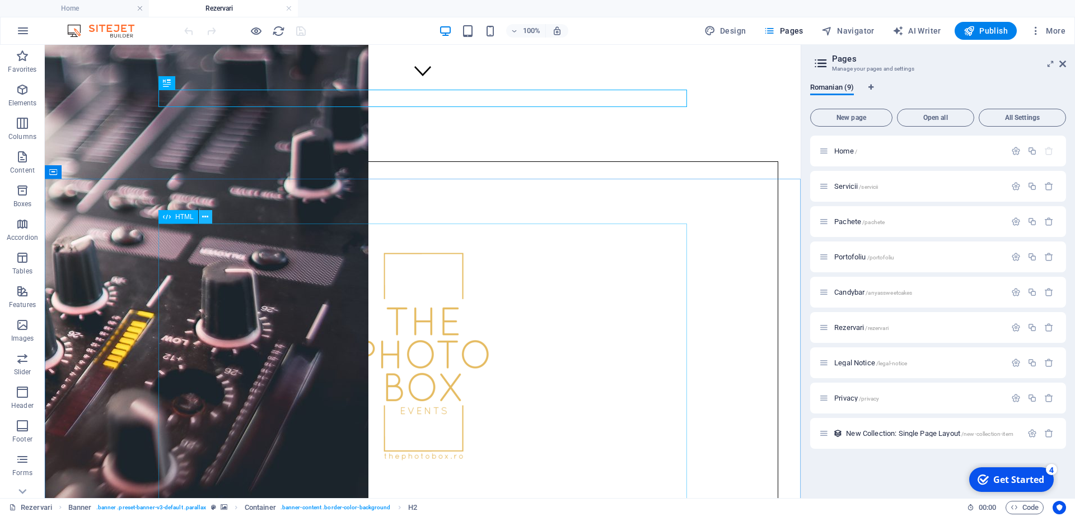
click at [201, 216] on button at bounding box center [205, 216] width 13 height 13
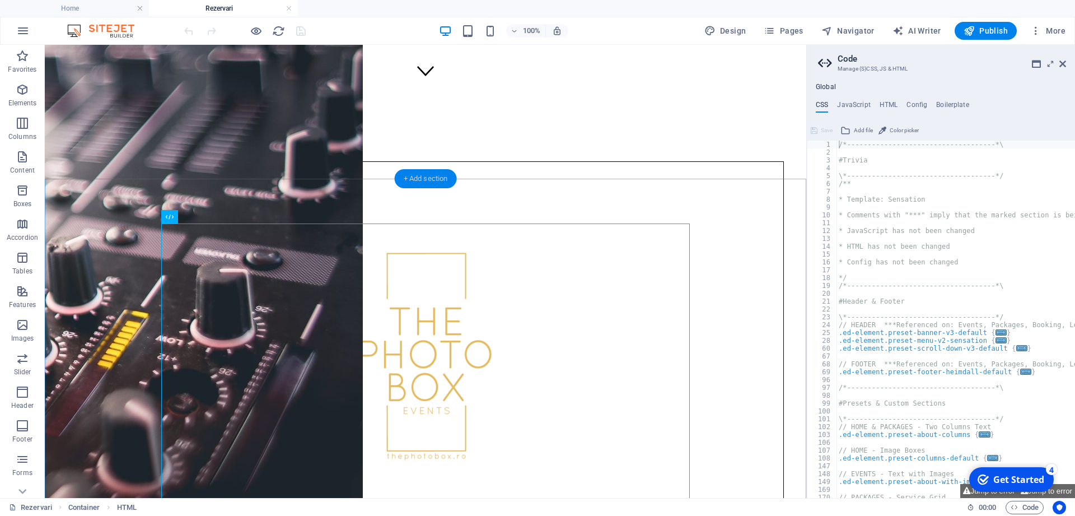
click at [431, 184] on div "+ Add section" at bounding box center [426, 178] width 62 height 19
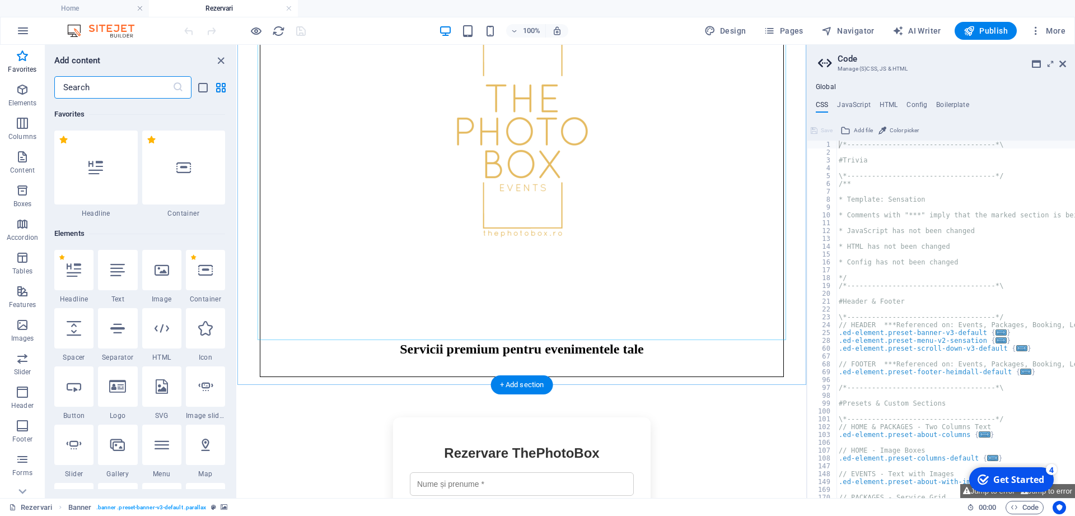
scroll to position [636, 0]
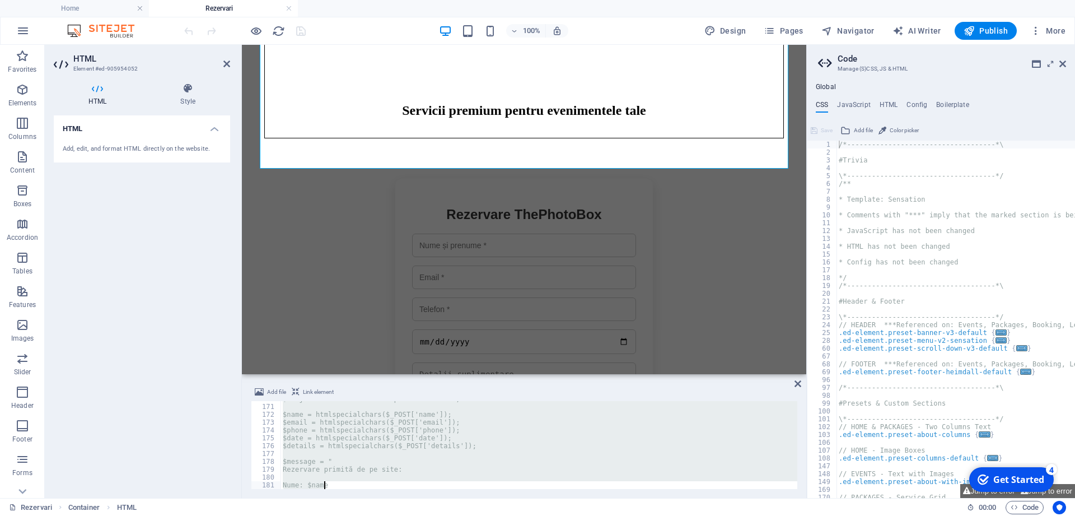
scroll to position [1488, 0]
drag, startPoint x: 278, startPoint y: 408, endPoint x: 498, endPoint y: 542, distance: 258.4
click at [498, 489] on div "if(mail($to, $subject, $message, $headers)){ echo "Rezervarea a fost trimisă cu…" at bounding box center [539, 445] width 517 height 88
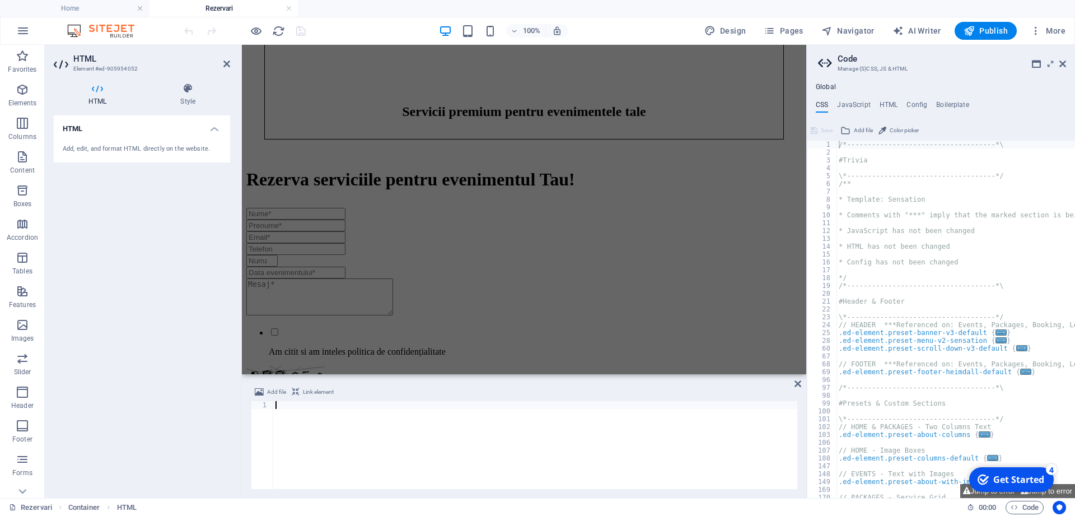
scroll to position [171, 0]
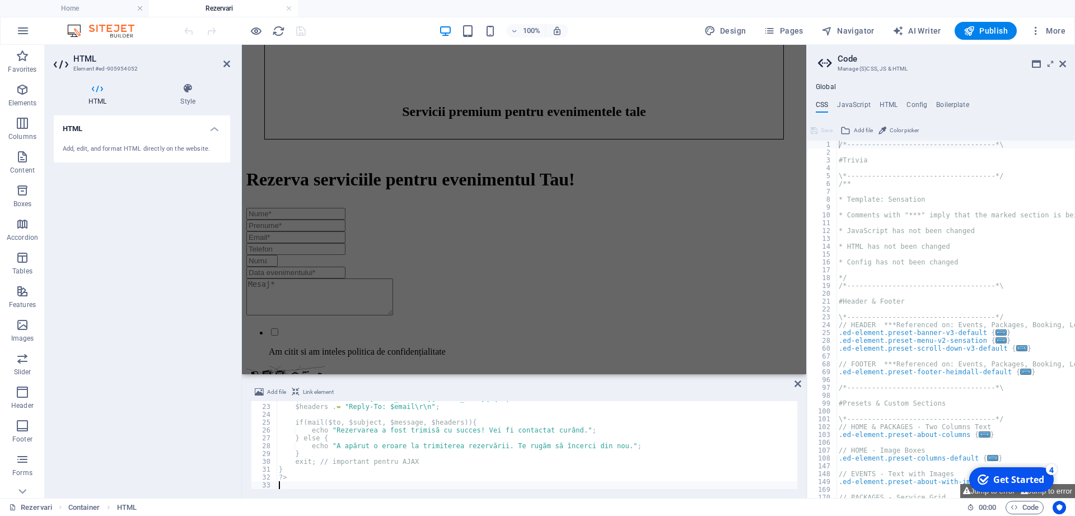
click at [189, 299] on div "HTML Add, edit, and format HTML directly on the website." at bounding box center [142, 302] width 176 height 374
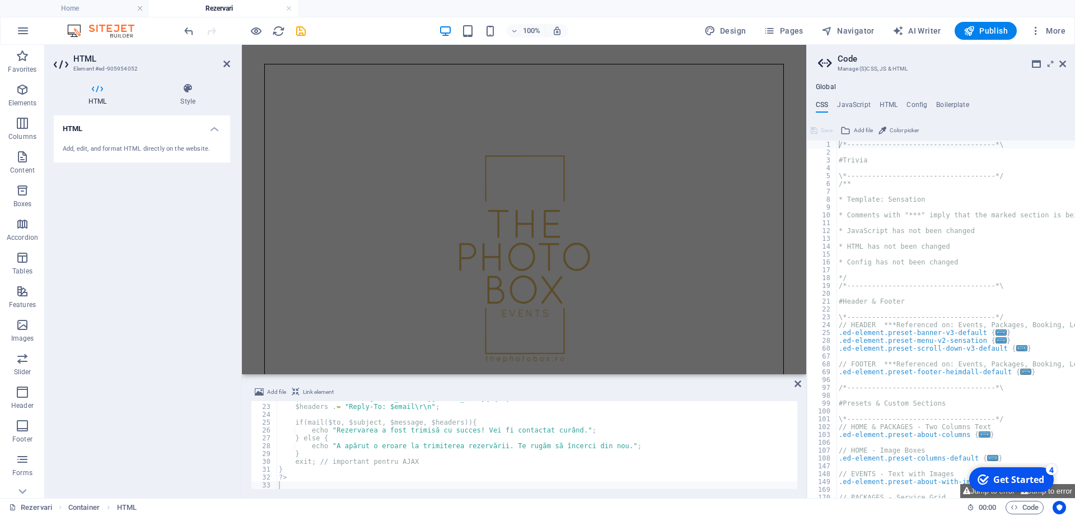
scroll to position [422, 0]
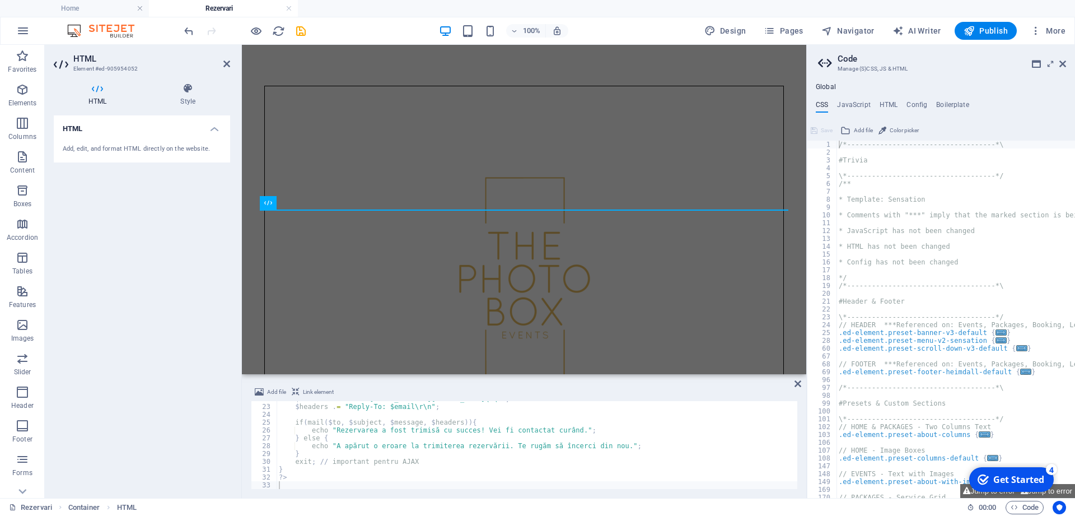
click at [240, 430] on div at bounding box center [240, 271] width 2 height 453
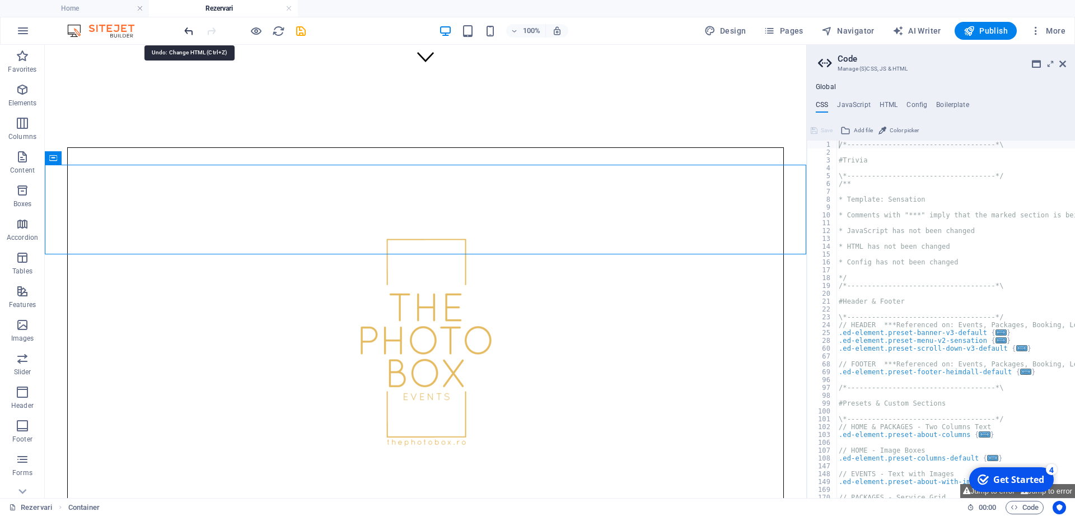
click at [188, 35] on icon "undo" at bounding box center [189, 31] width 13 height 13
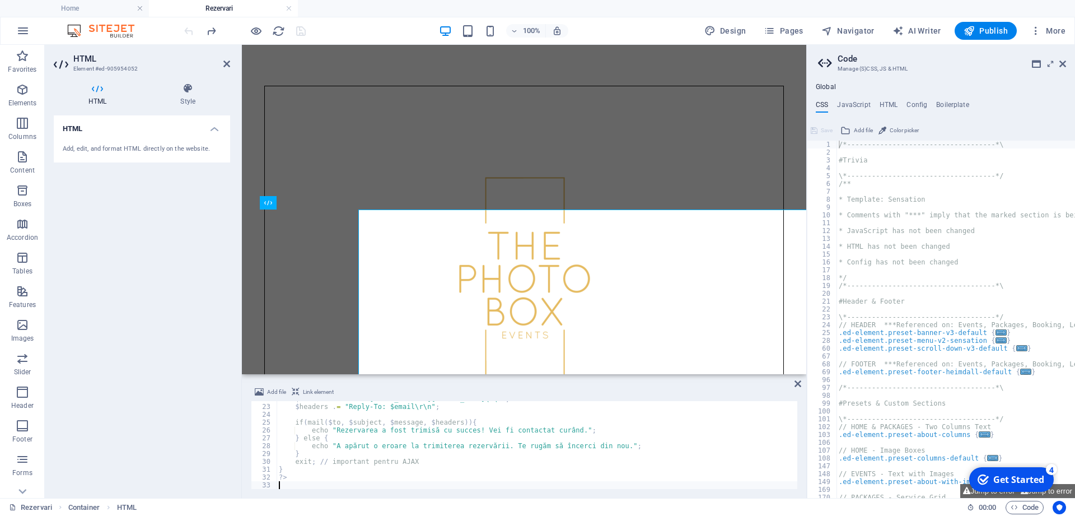
scroll to position [171, 0]
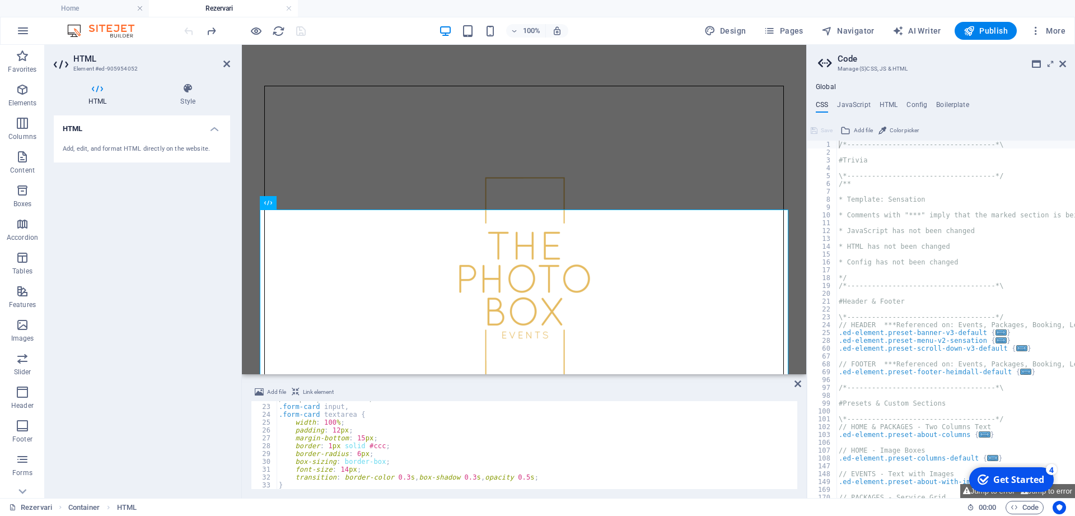
click at [434, 434] on div "/* Input și textarea */ .form-card input , .form-card textarea { width : 100 % …" at bounding box center [537, 447] width 521 height 104
type textarea "margin-bottom: 15px;"
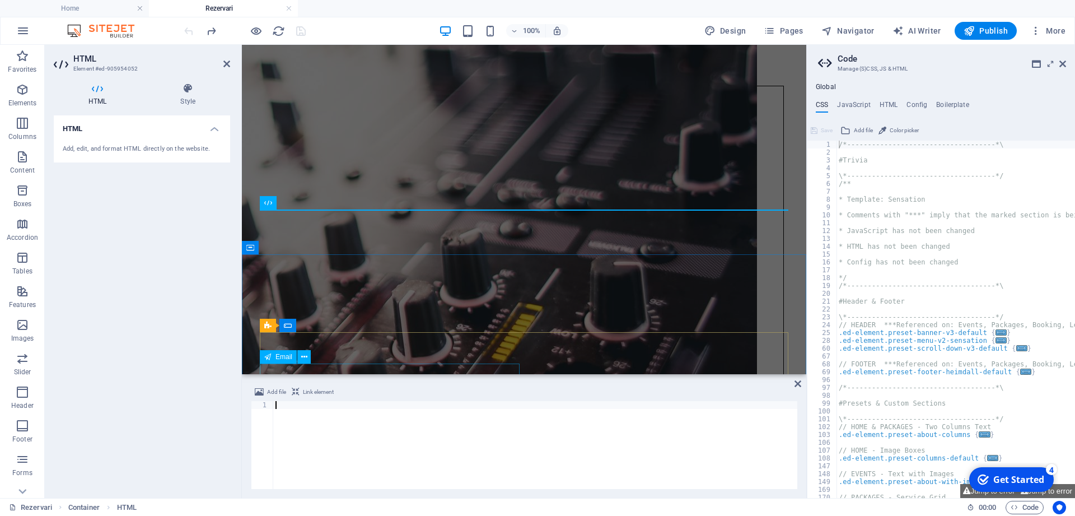
scroll to position [1143, 0]
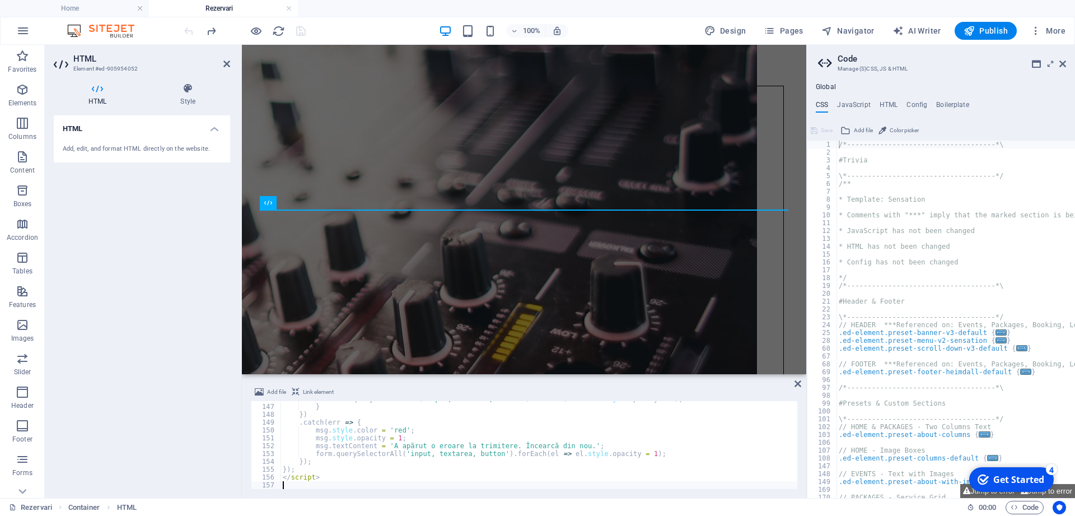
click at [138, 258] on div "HTML Add, edit, and format HTML directly on the website." at bounding box center [142, 302] width 176 height 374
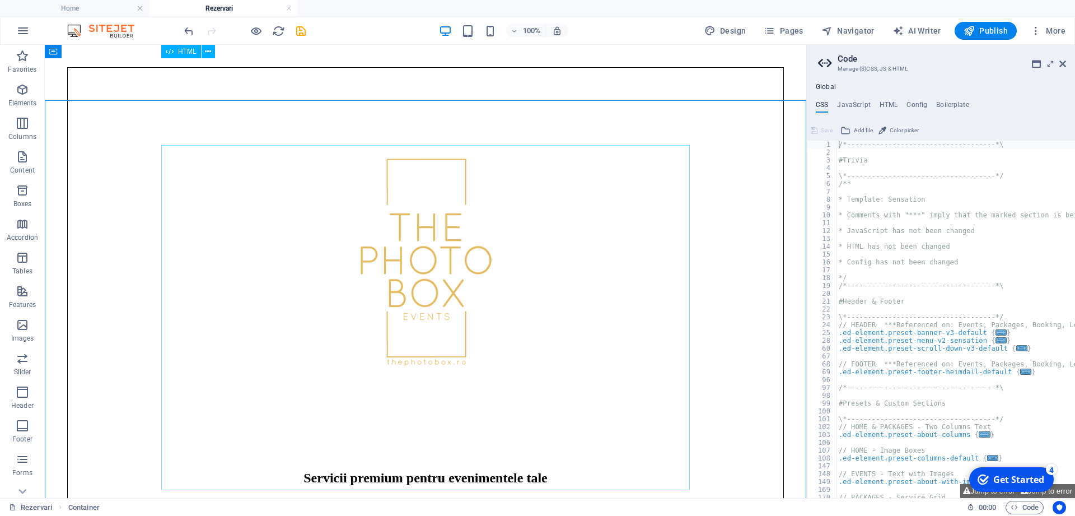
scroll to position [479, 0]
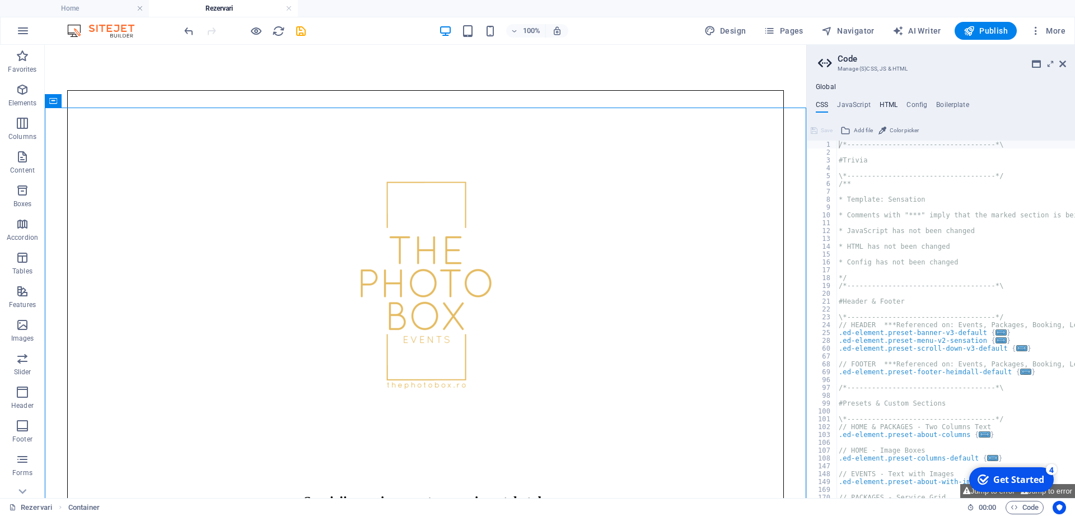
click at [890, 103] on h4 "HTML" at bounding box center [889, 107] width 18 height 12
type textarea "{{content}}"
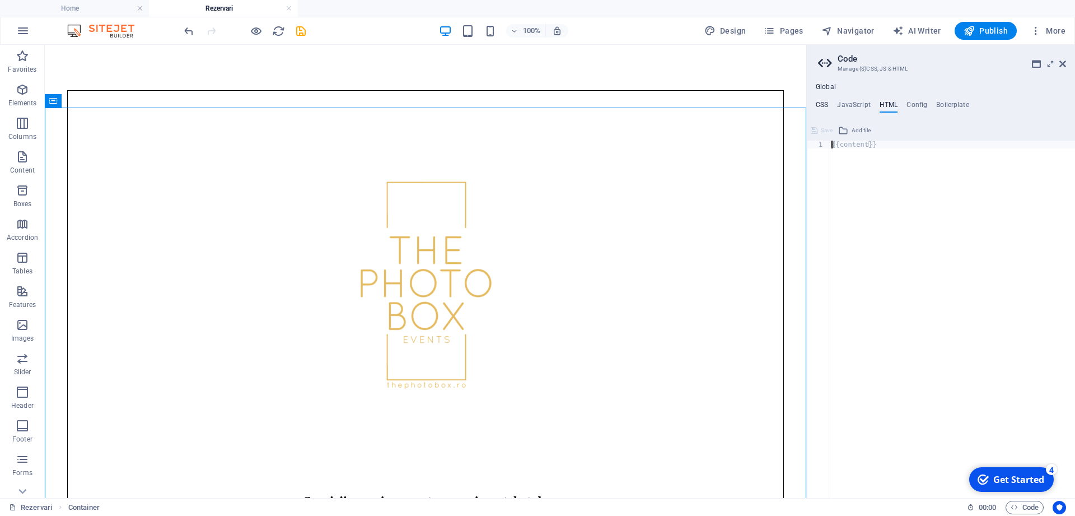
click at [824, 101] on h4 "CSS" at bounding box center [822, 107] width 12 height 12
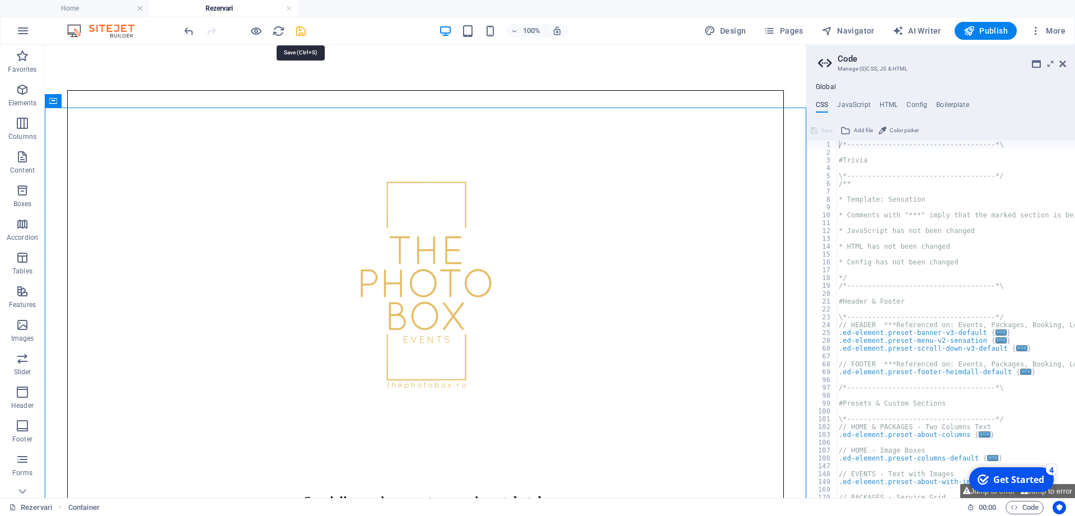
click at [302, 32] on icon "save" at bounding box center [301, 31] width 13 height 13
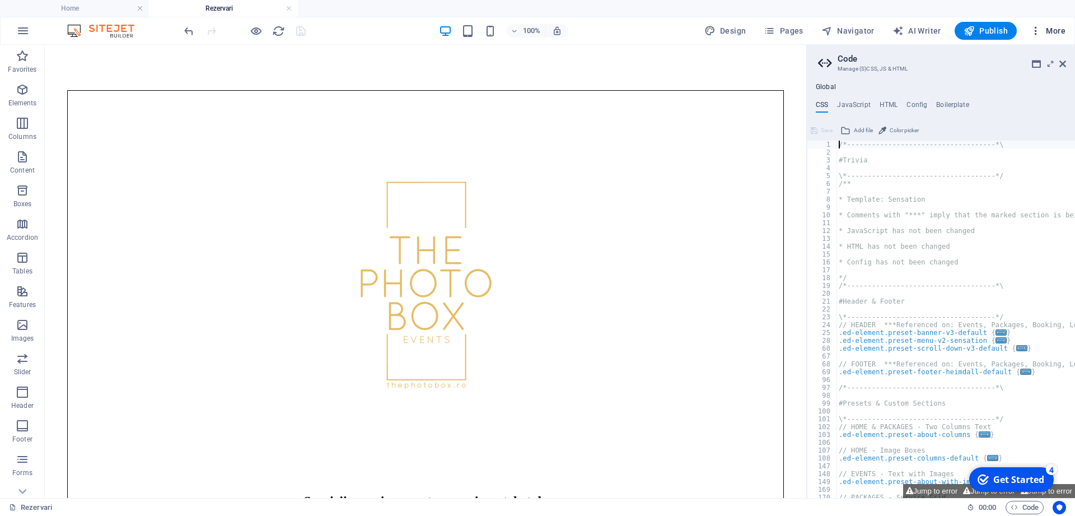
click at [1039, 30] on icon "button" at bounding box center [1036, 30] width 11 height 11
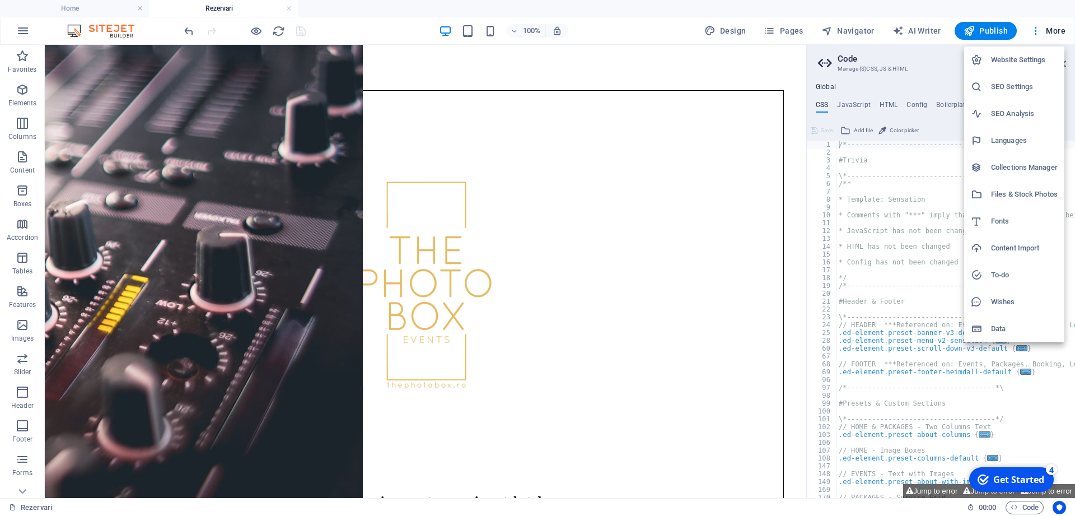
click at [980, 29] on div at bounding box center [537, 258] width 1075 height 516
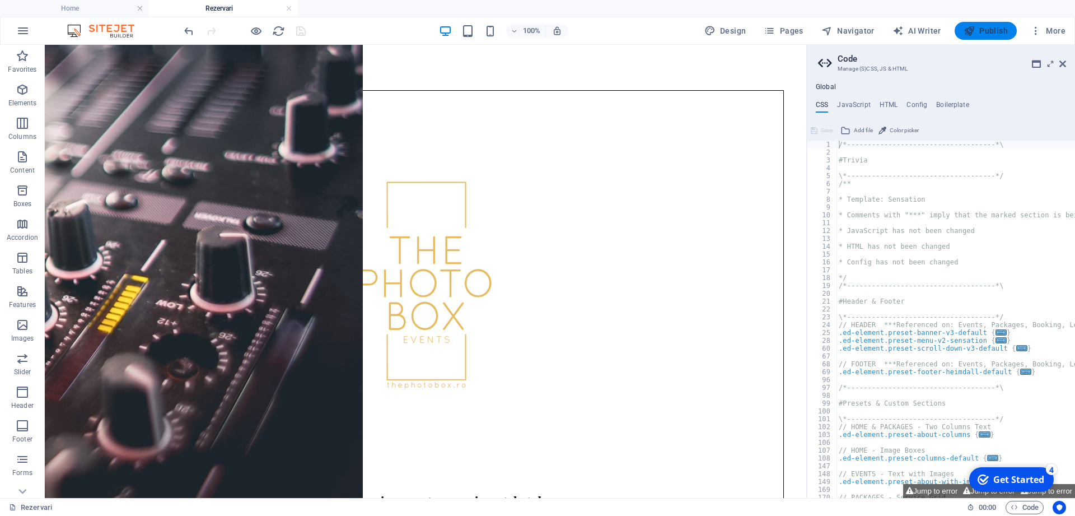
click at [978, 30] on span "Publish" at bounding box center [986, 30] width 44 height 11
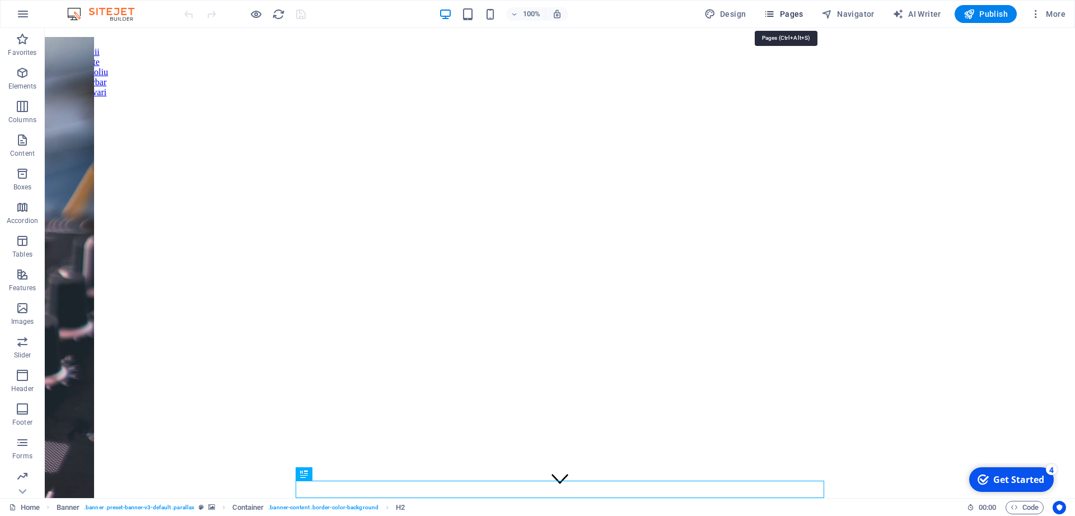
click at [789, 12] on span "Pages" at bounding box center [783, 13] width 39 height 11
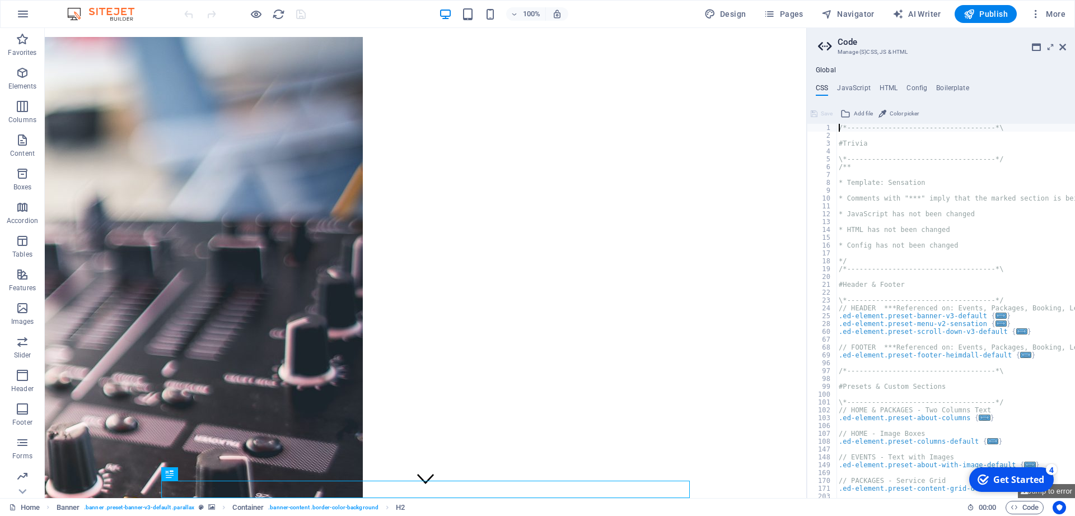
scroll to position [67, 0]
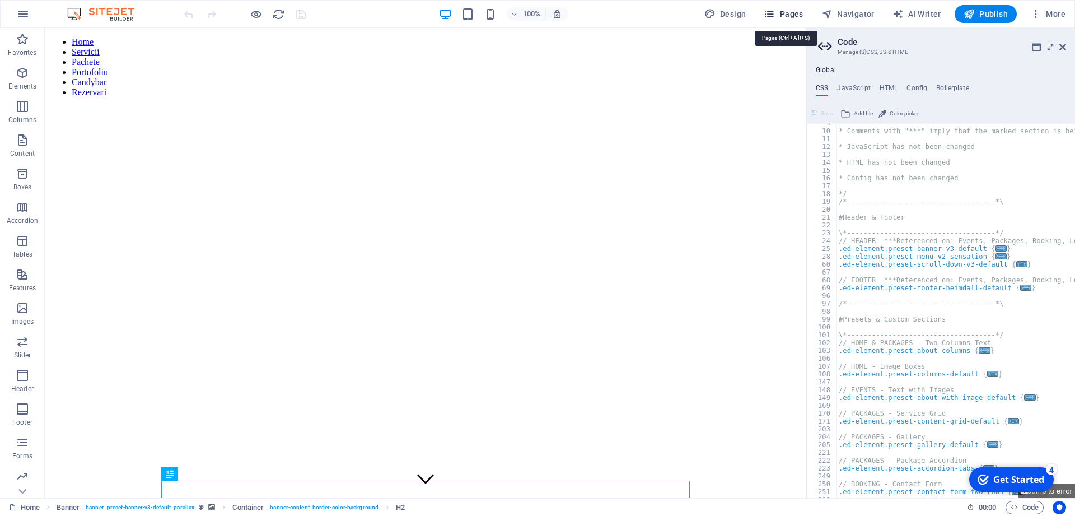
click at [802, 16] on span "Pages" at bounding box center [783, 13] width 39 height 11
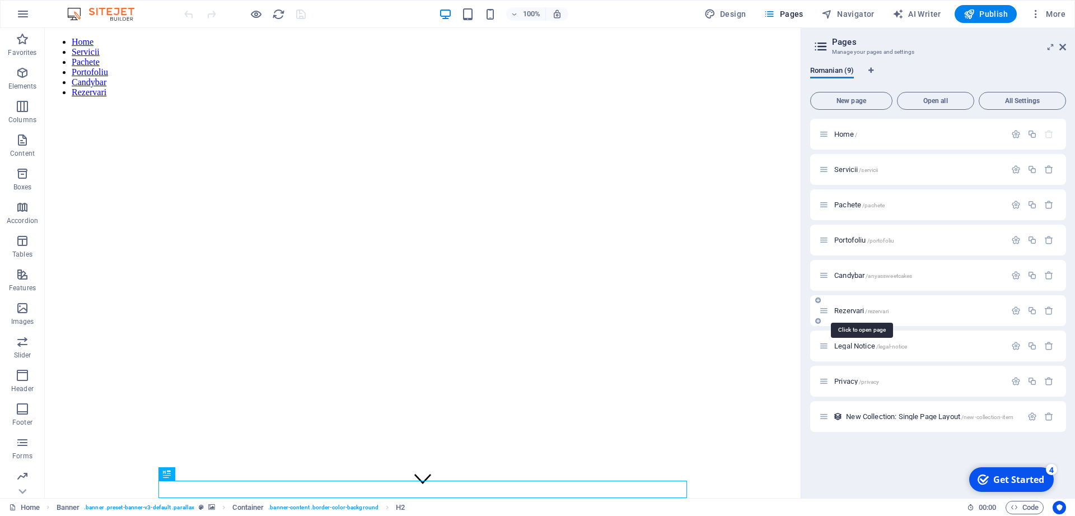
click at [849, 313] on span "Rezervari /rezervari" at bounding box center [861, 310] width 54 height 8
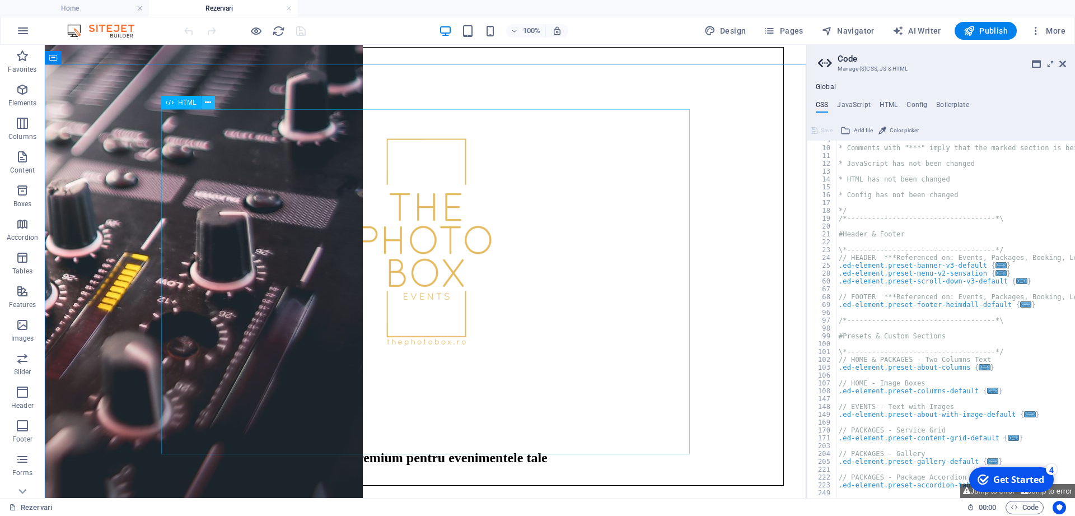
click at [207, 102] on icon at bounding box center [208, 103] width 6 height 12
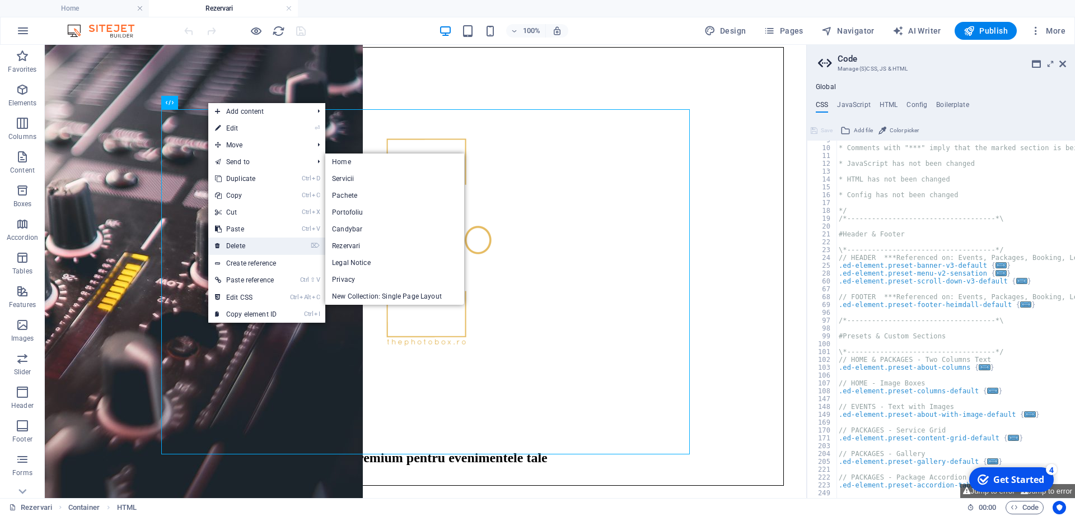
click at [243, 241] on link "⌦ Delete" at bounding box center [245, 245] width 75 height 17
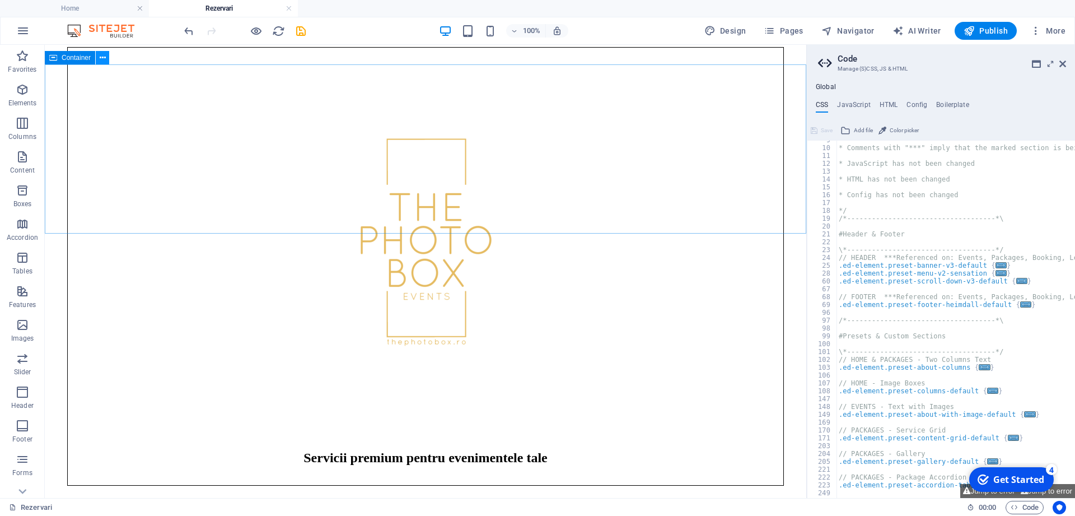
click at [101, 57] on icon at bounding box center [103, 58] width 6 height 12
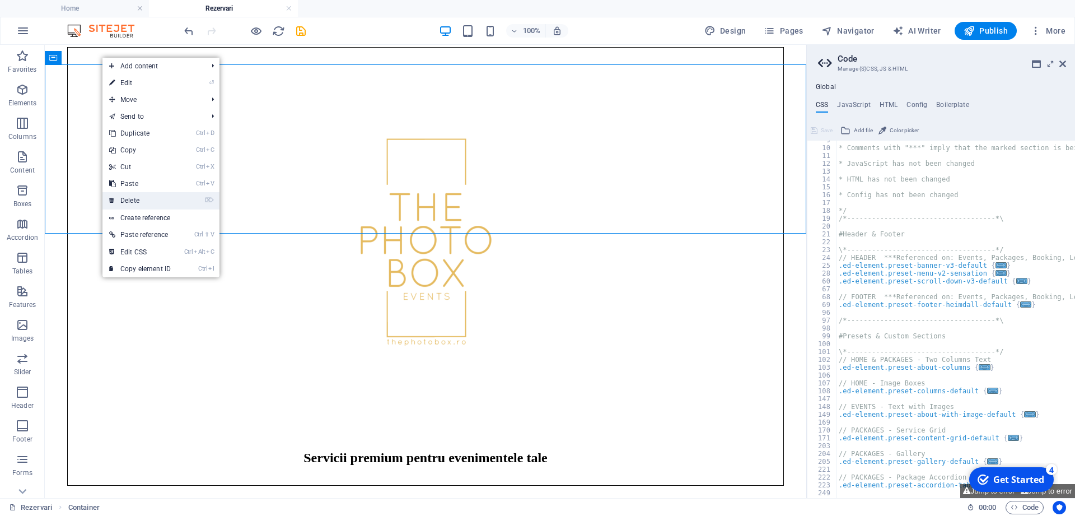
click at [142, 193] on link "⌦ Delete" at bounding box center [139, 200] width 75 height 17
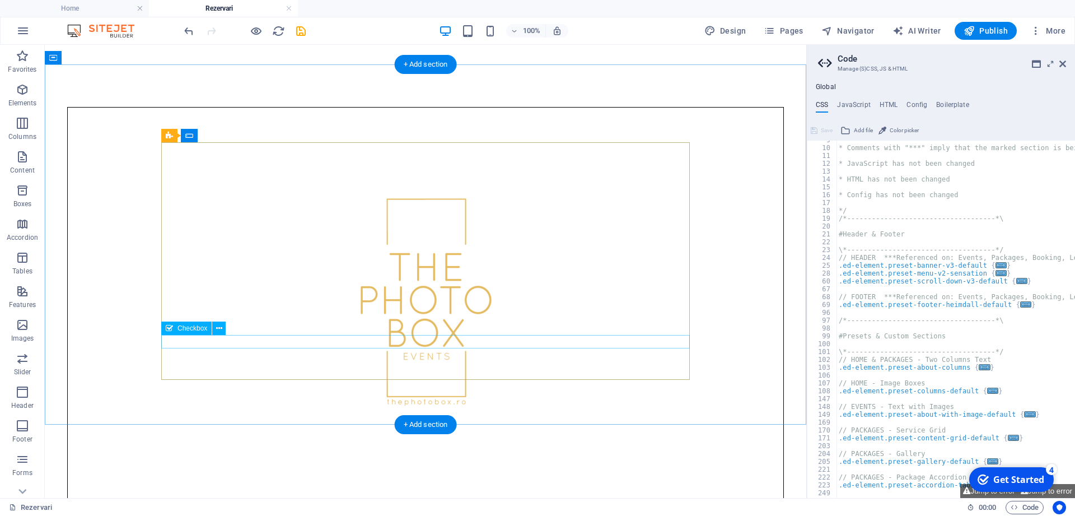
scroll to position [522, 0]
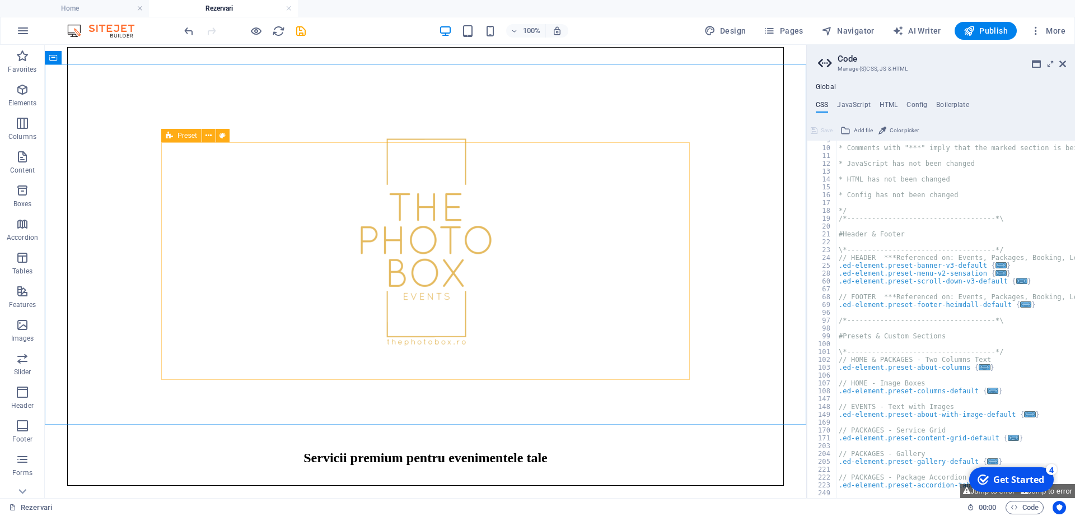
click at [179, 134] on span "Preset" at bounding box center [188, 135] width 20 height 7
click at [209, 133] on icon at bounding box center [209, 136] width 6 height 12
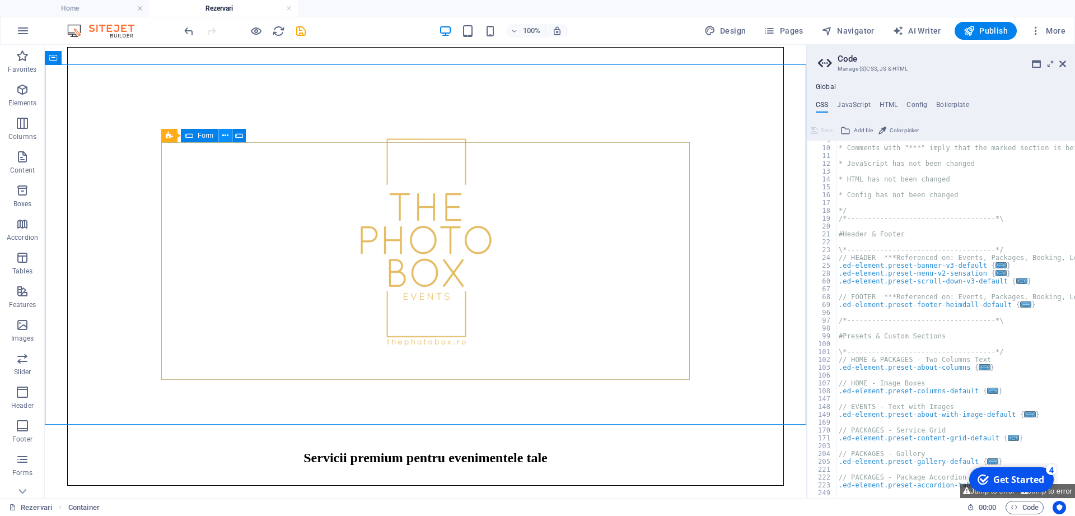
click at [223, 133] on icon at bounding box center [225, 136] width 6 height 12
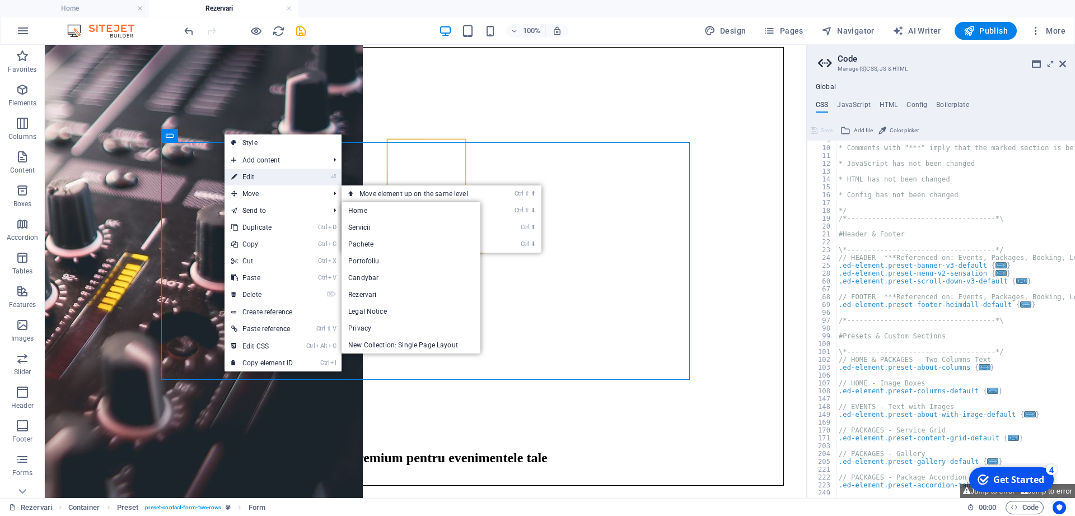
click at [259, 175] on link "⏎ Edit" at bounding box center [262, 177] width 75 height 17
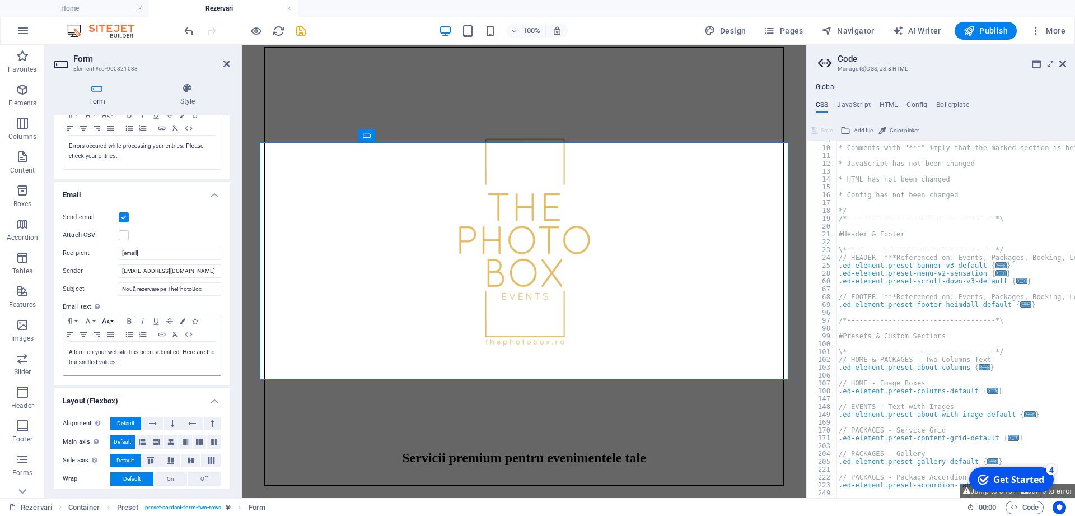
scroll to position [245, 0]
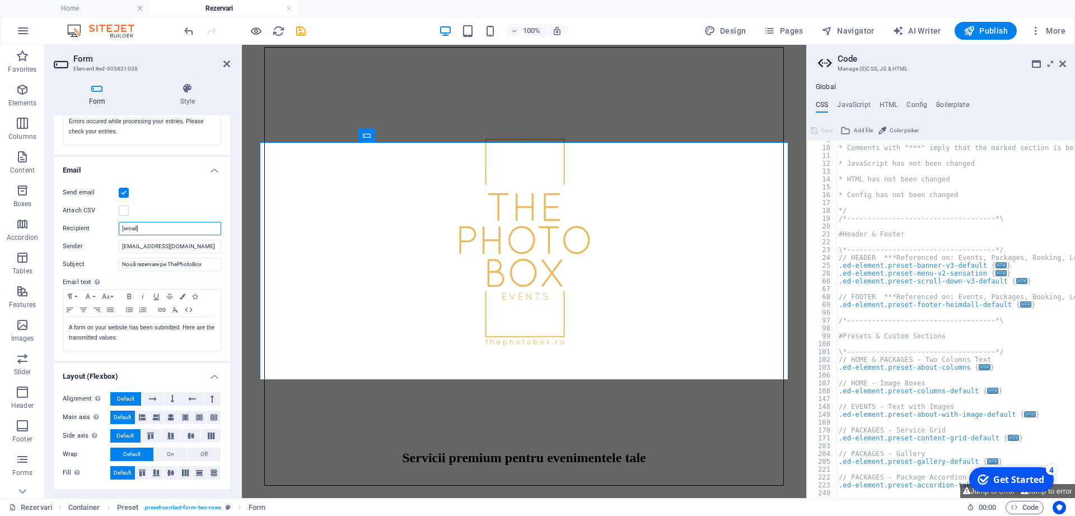
drag, startPoint x: 147, startPoint y: 228, endPoint x: 92, endPoint y: 228, distance: 54.9
click at [119, 228] on input "[email]" at bounding box center [170, 228] width 102 height 13
paste input "[EMAIL_ADDRESS][DOMAIN_NAME]"
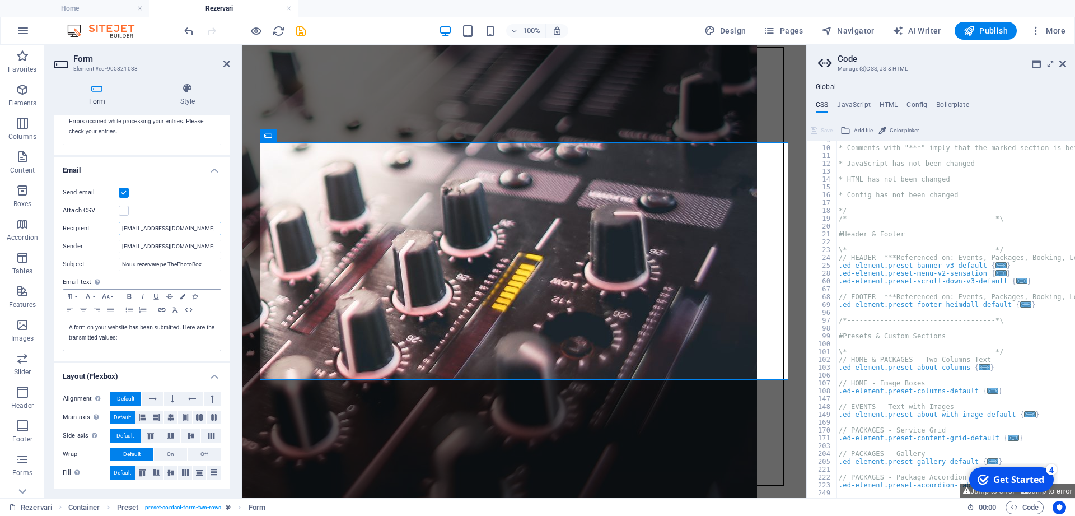
type input "[EMAIL_ADDRESS][DOMAIN_NAME]"
click at [154, 342] on p "A form on your website has been submitted. Here are the transmitted values:" at bounding box center [142, 333] width 146 height 20
click at [296, 27] on icon "save" at bounding box center [301, 31] width 13 height 13
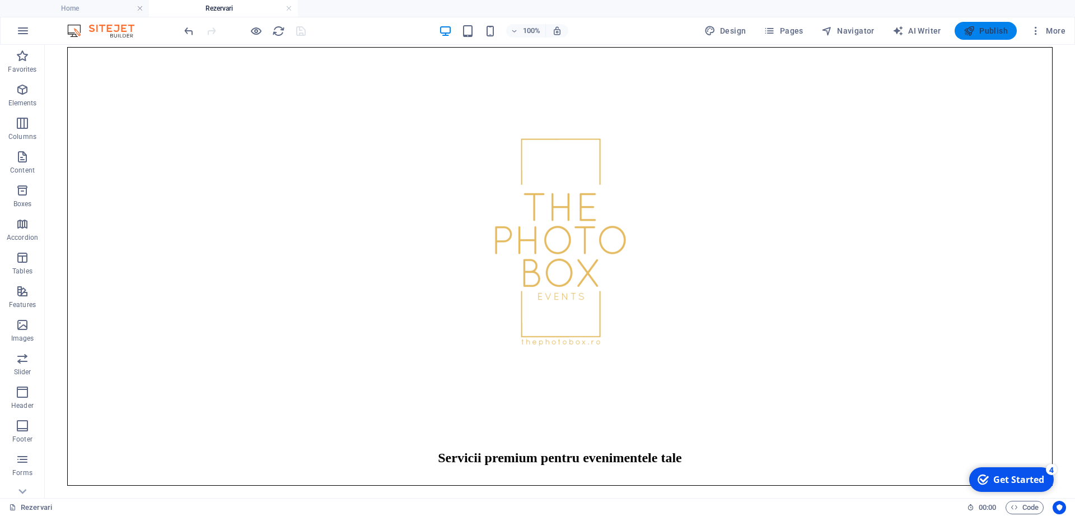
click at [989, 30] on span "Publish" at bounding box center [986, 30] width 44 height 11
